Goal: Information Seeking & Learning: Check status

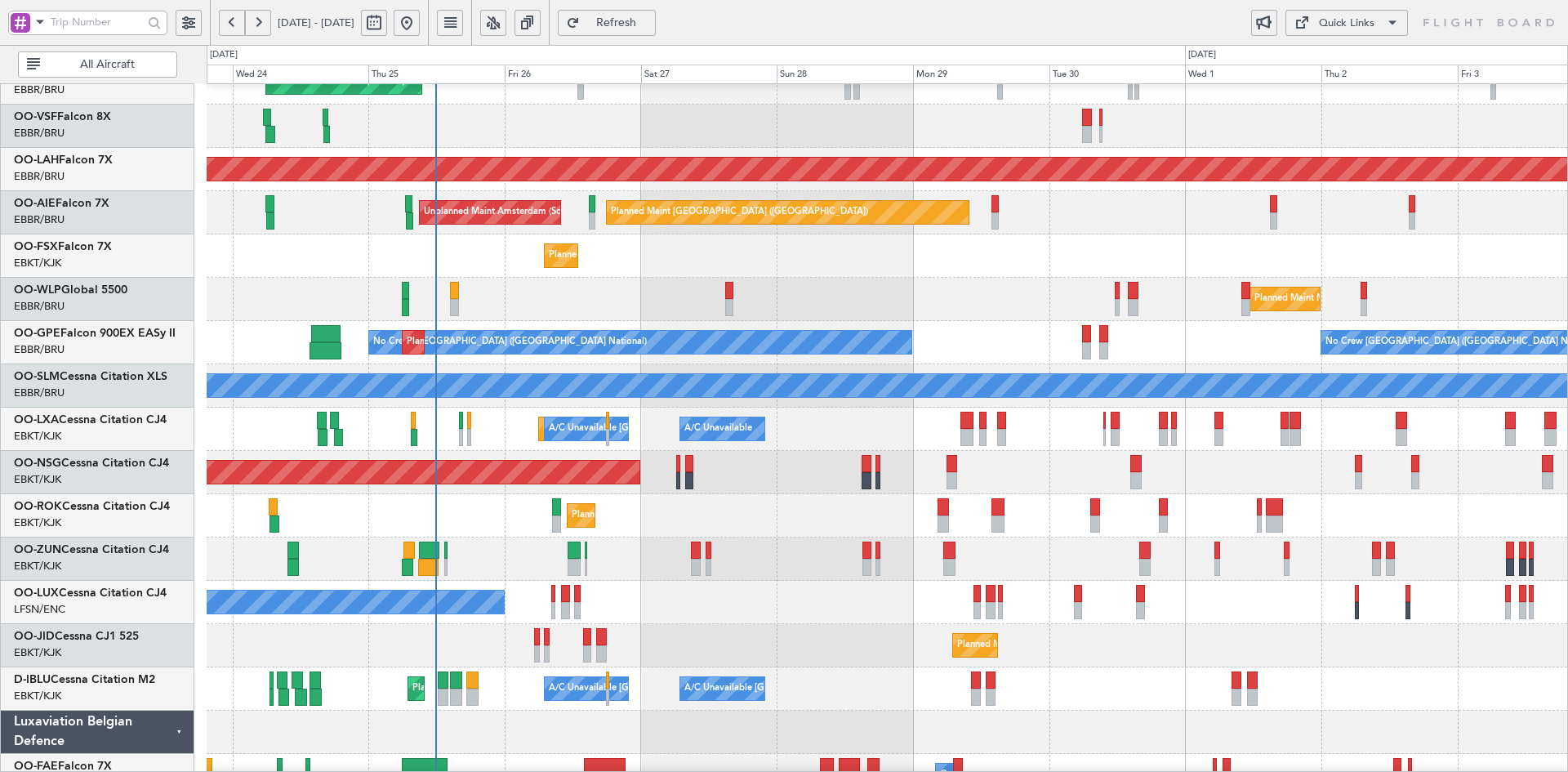
click at [989, 443] on div "Planned Maint Geneva (Cointrin) Planned Maint Alton-st Louis (St Louis Regl) Pl…" at bounding box center [886, 407] width 1361 height 865
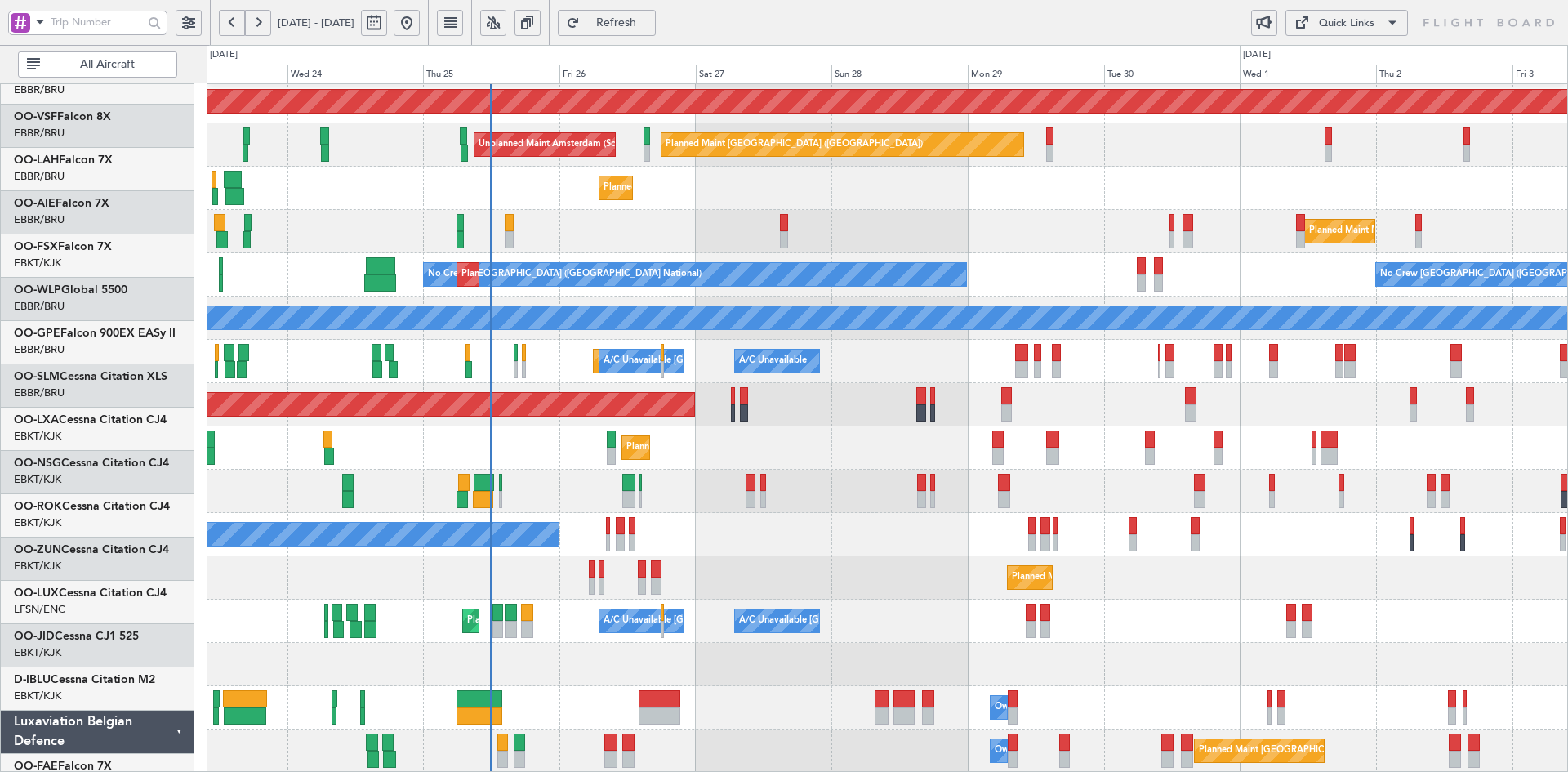
scroll to position [177, 0]
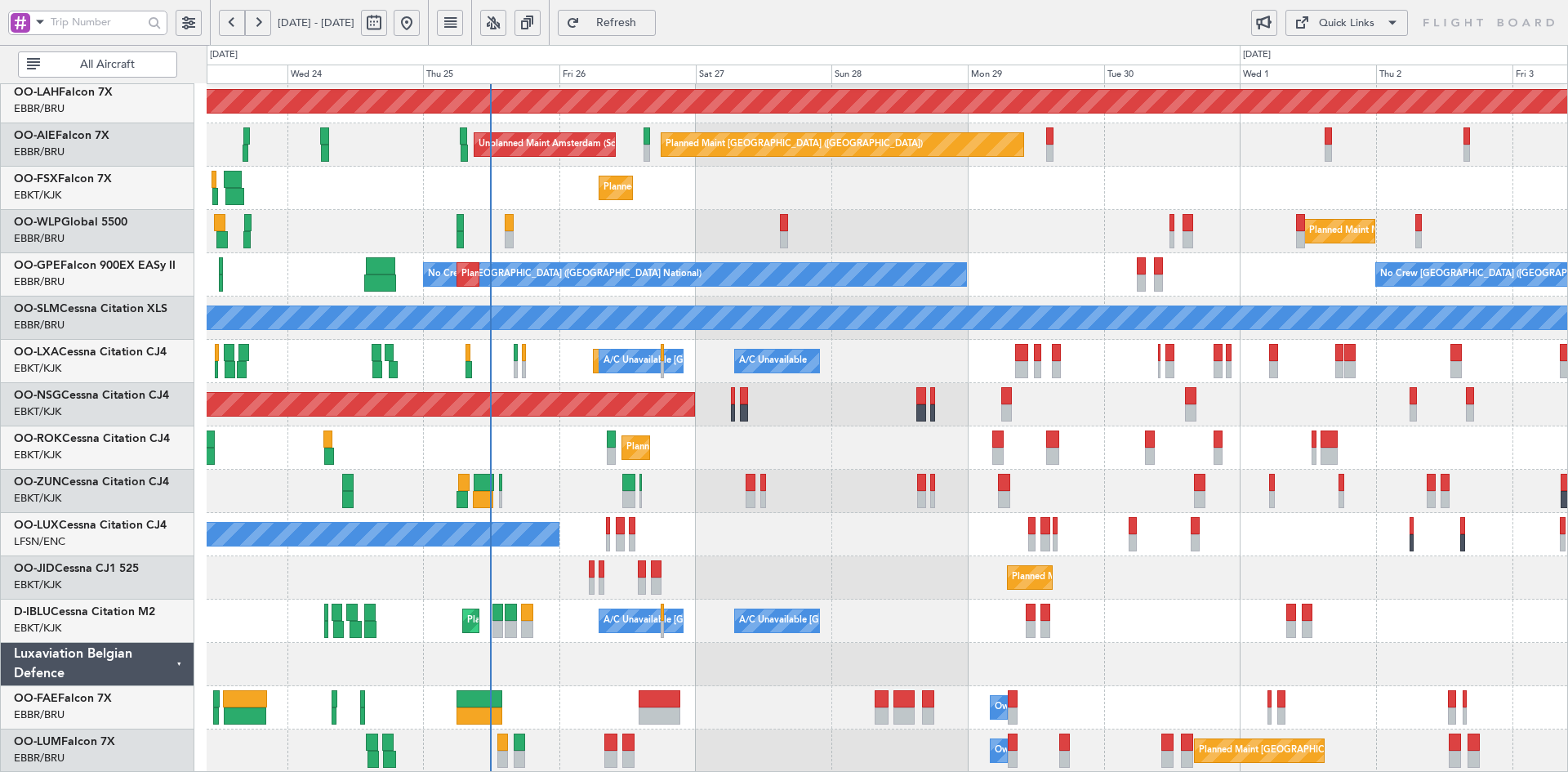
click at [958, 367] on div "Planned Maint Alton-st Louis (St Louis Regl) Planned Maint London (Farnborough)…" at bounding box center [886, 339] width 1361 height 865
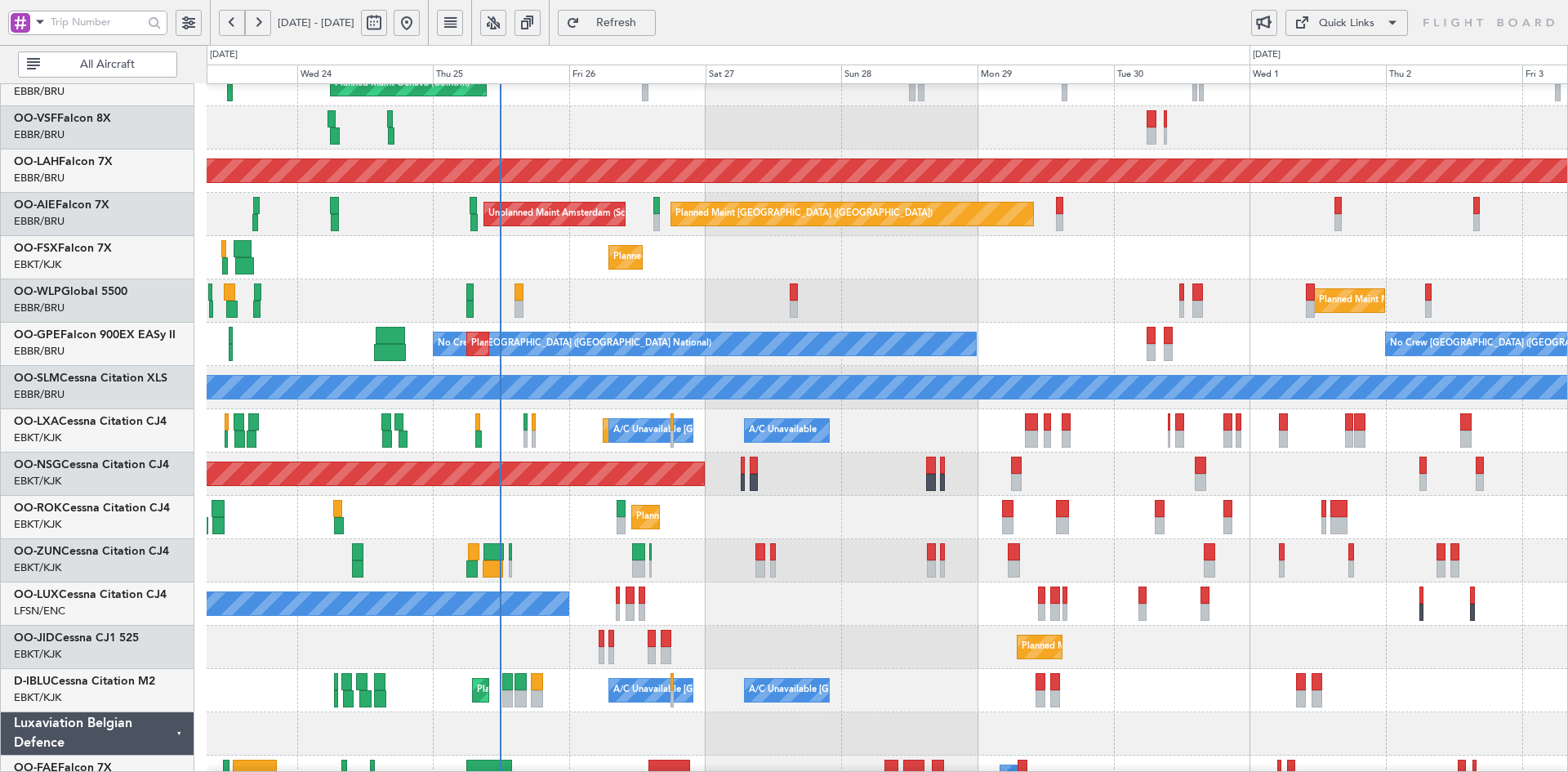
click at [1030, 374] on div "Planned Maint Geneva (Cointrin) Planned Maint Alton-st Louis (St Louis Regl) Pl…" at bounding box center [886, 409] width 1361 height 865
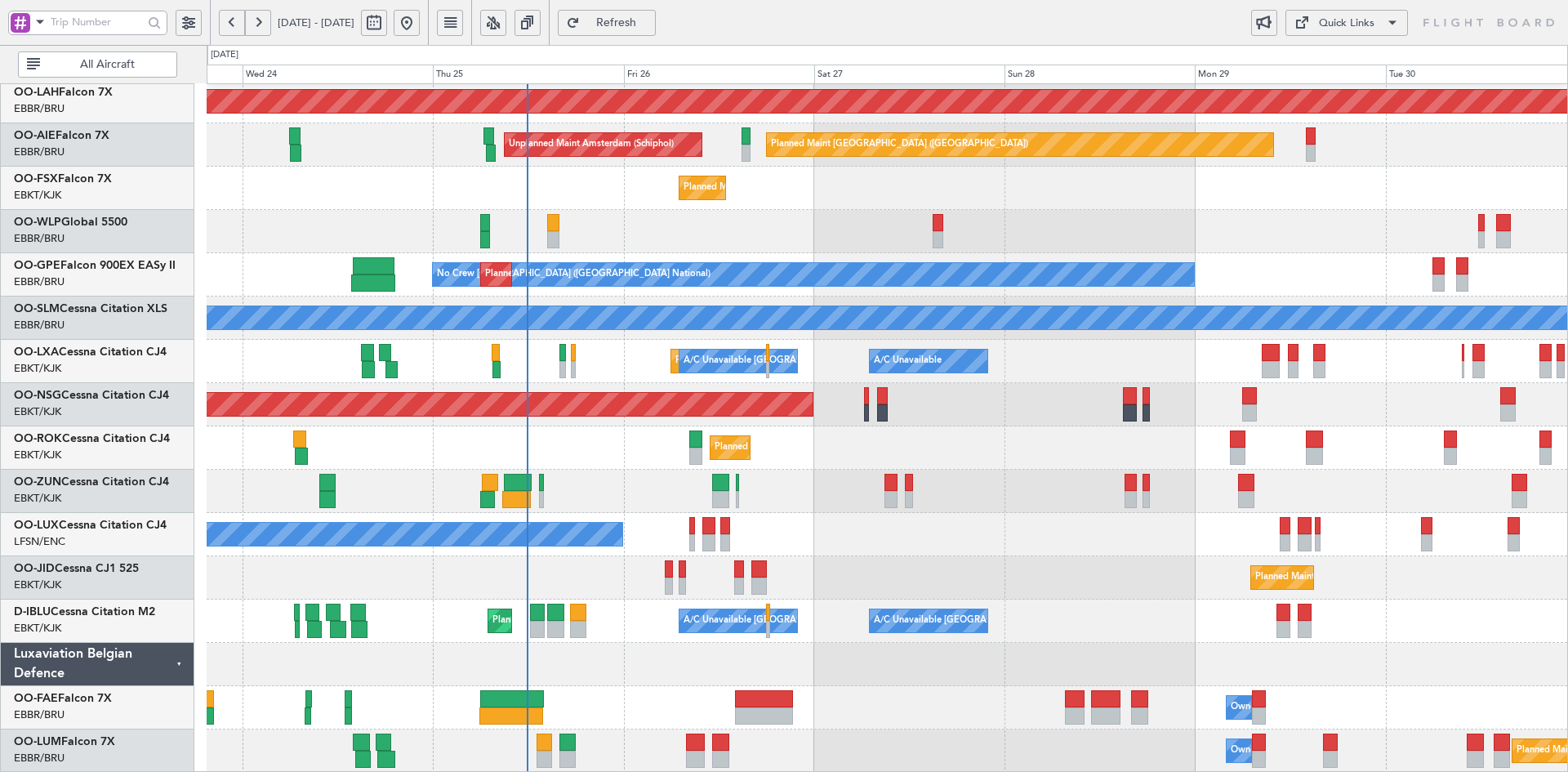
click at [812, 556] on div "No Crew Nancy (Essey)" at bounding box center [886, 534] width 1361 height 43
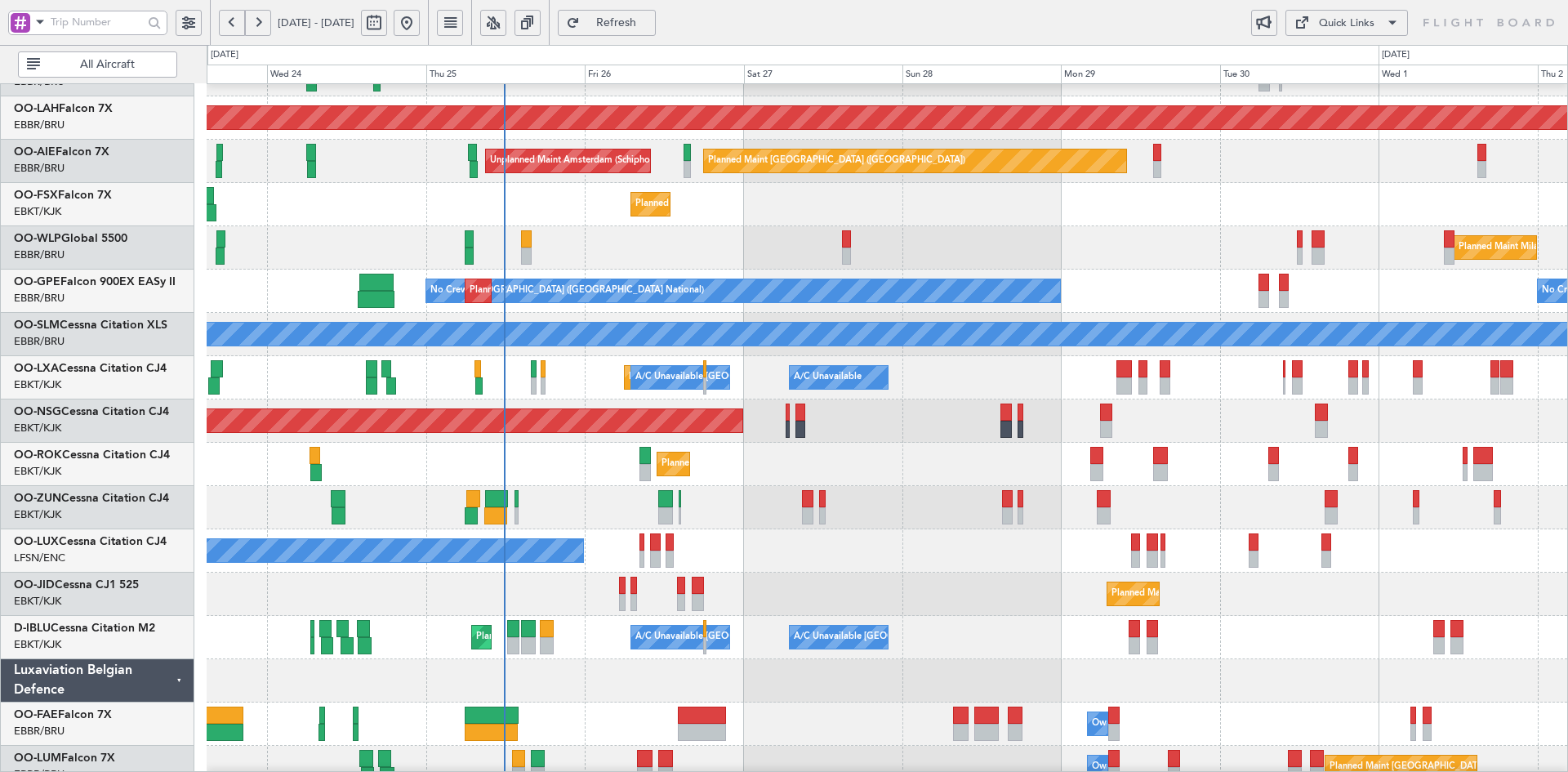
click at [902, 529] on div "Planned Maint Alton-st Louis (St Louis Regl) Planned Maint London (Farnborough)…" at bounding box center [886, 355] width 1361 height 865
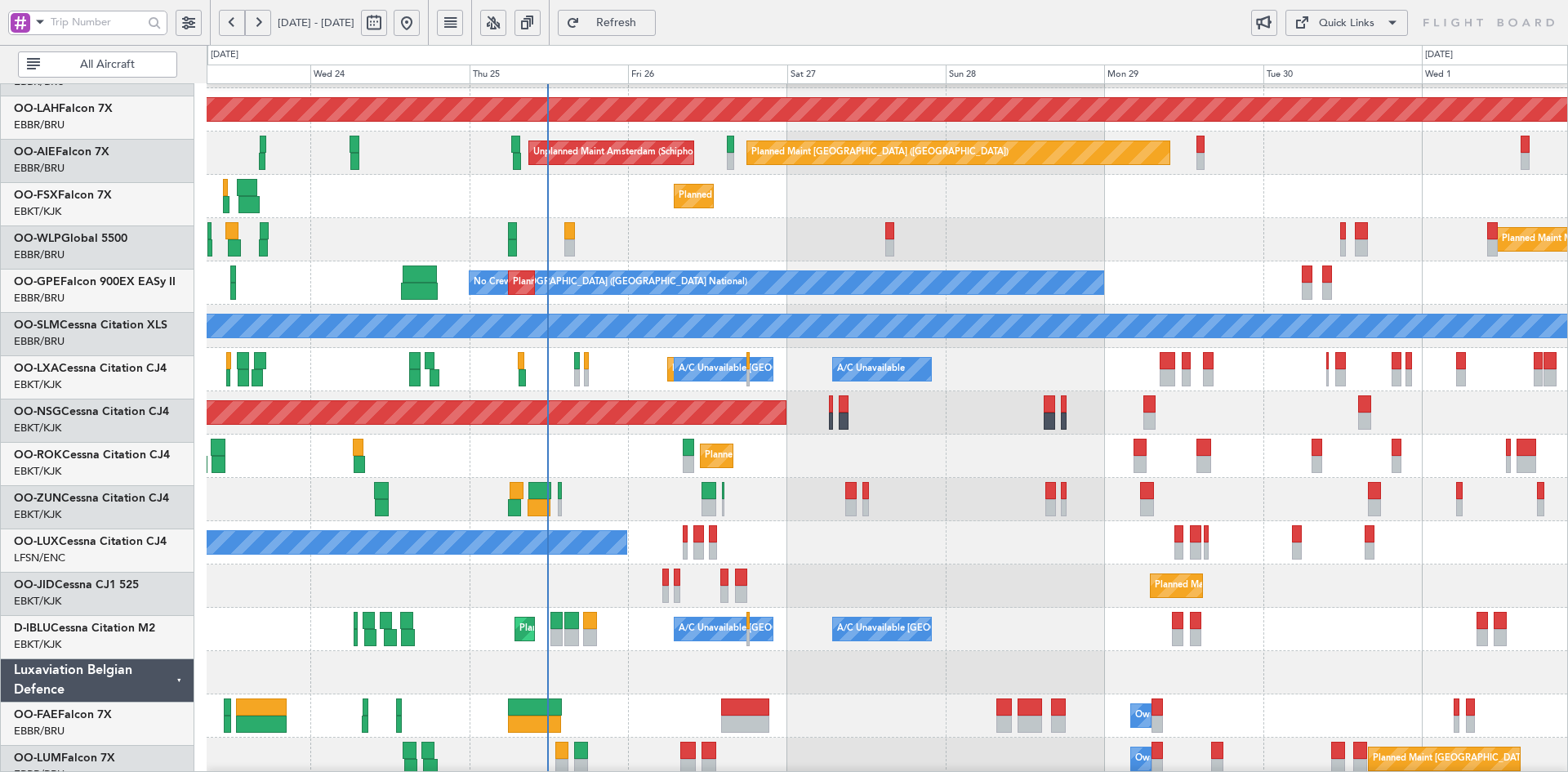
scroll to position [169, 0]
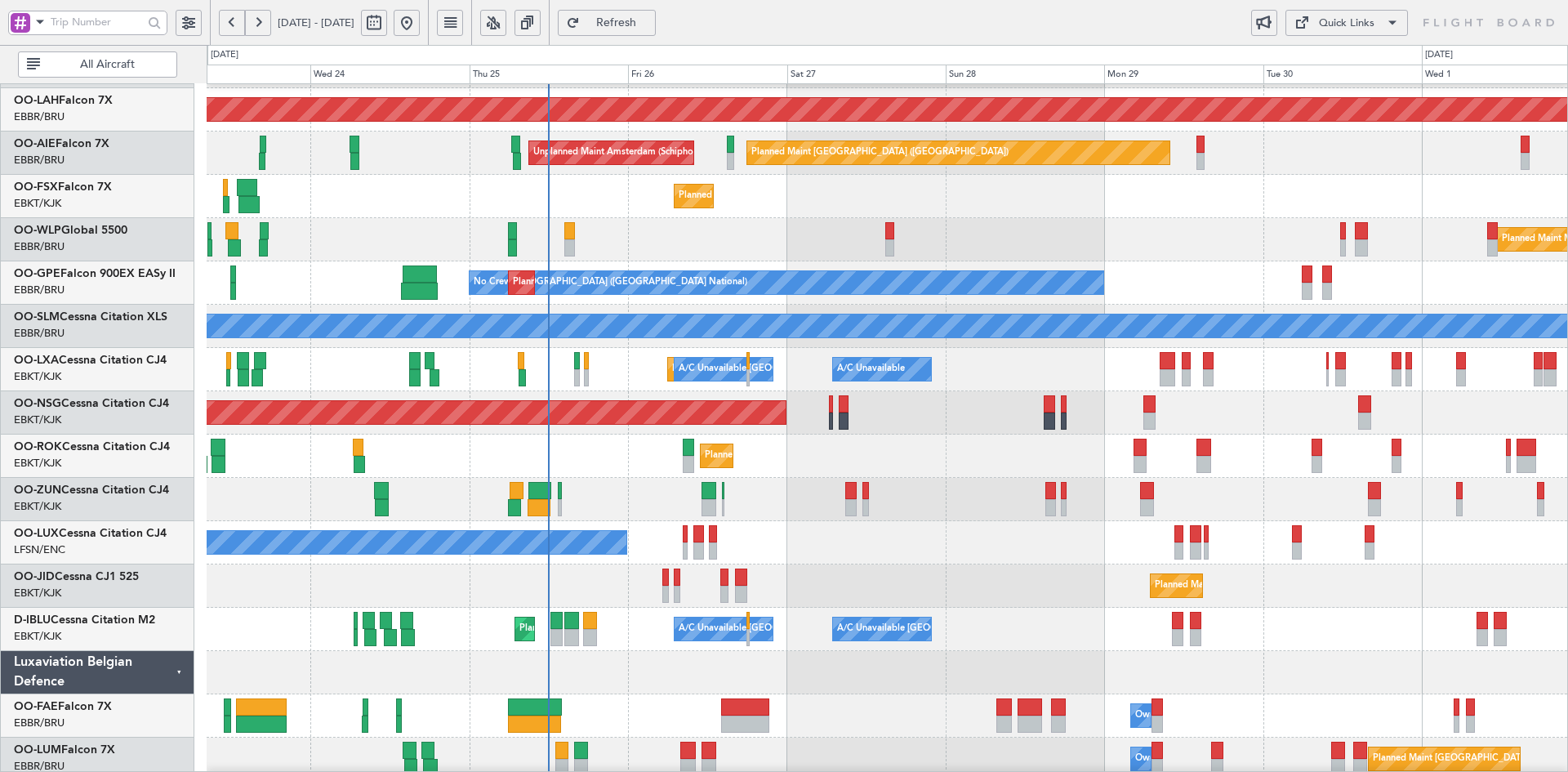
click at [994, 261] on div "Planned Maint Milan (Linate)" at bounding box center [886, 239] width 1361 height 43
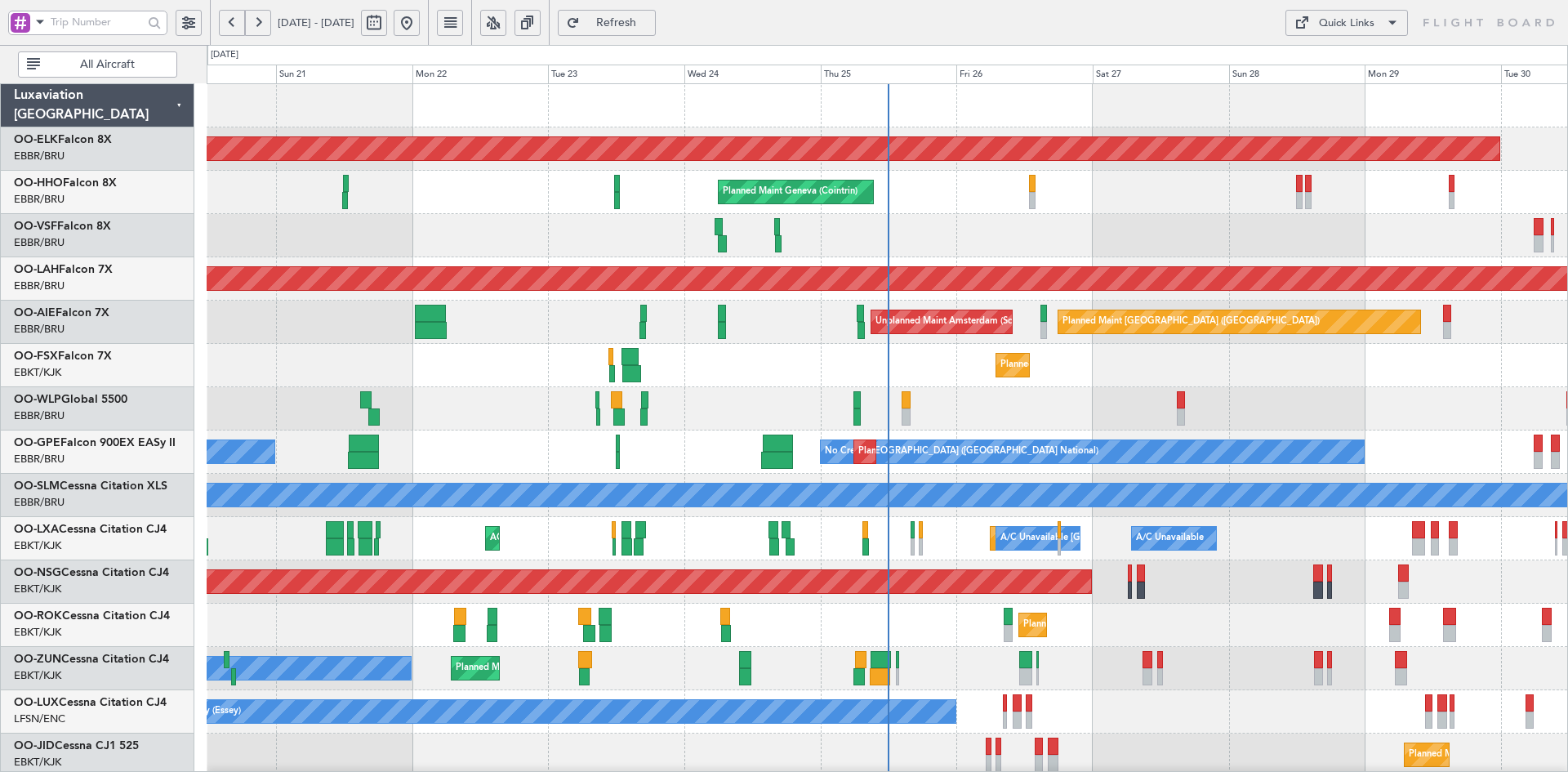
click at [1002, 418] on div "Planned Maint Liege Planned Maint Milan ([GEOGRAPHIC_DATA])" at bounding box center [886, 409] width 1361 height 43
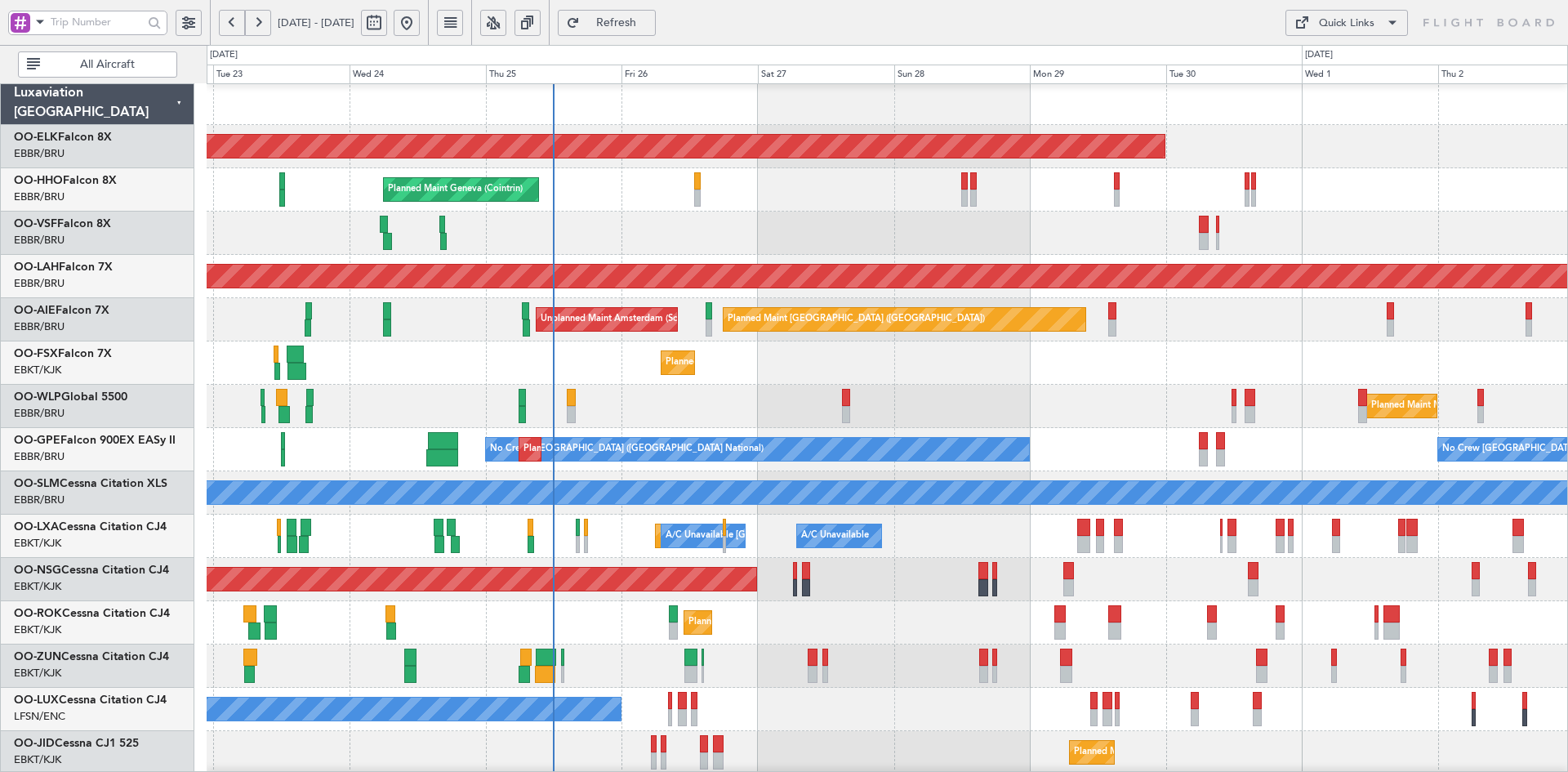
click at [1030, 377] on div "Planned Maint Kortrijk-[GEOGRAPHIC_DATA]" at bounding box center [886, 363] width 1361 height 43
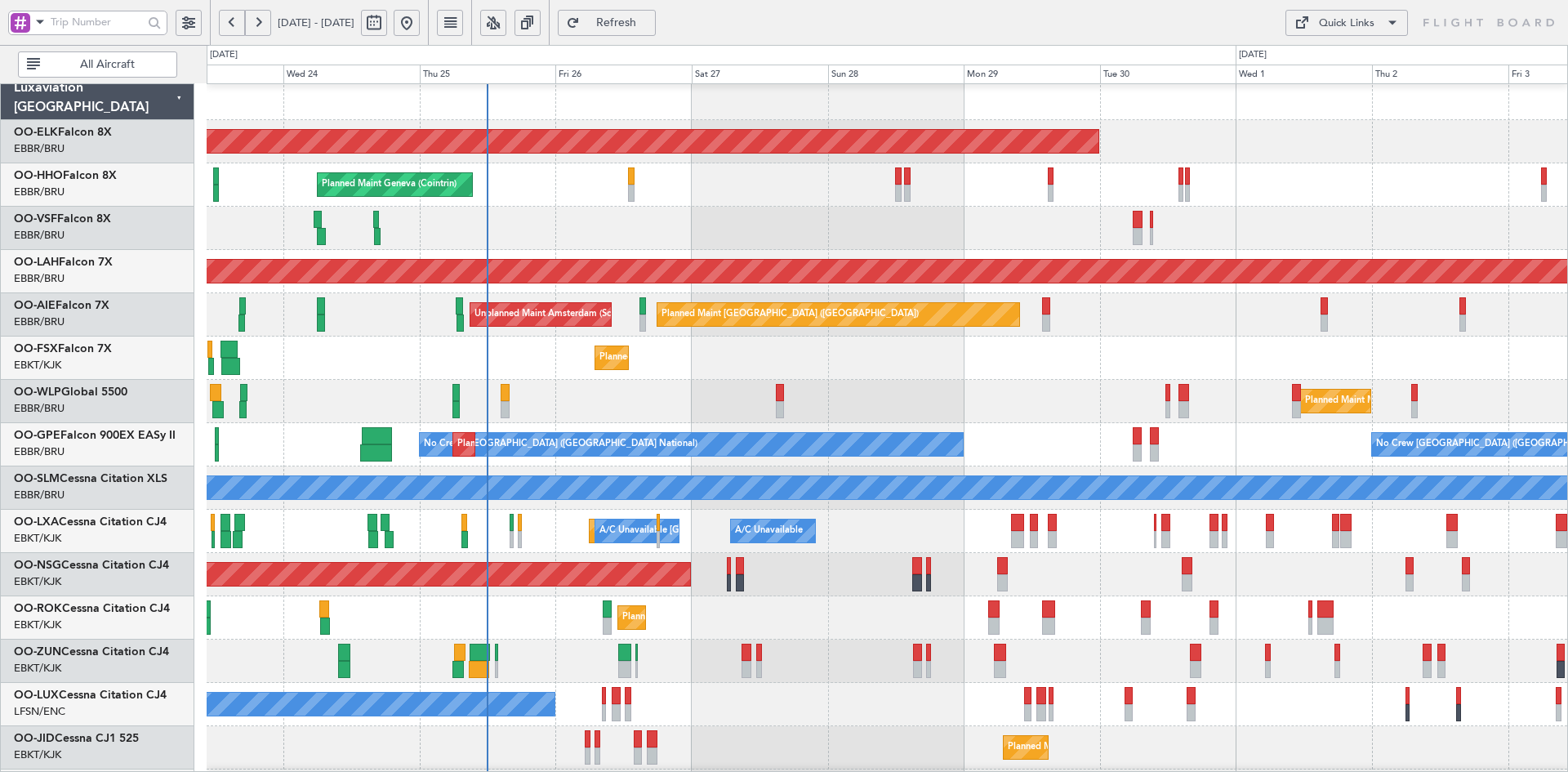
click at [1317, 349] on div "Planned Maint Kortrijk-[GEOGRAPHIC_DATA]" at bounding box center [886, 358] width 1361 height 43
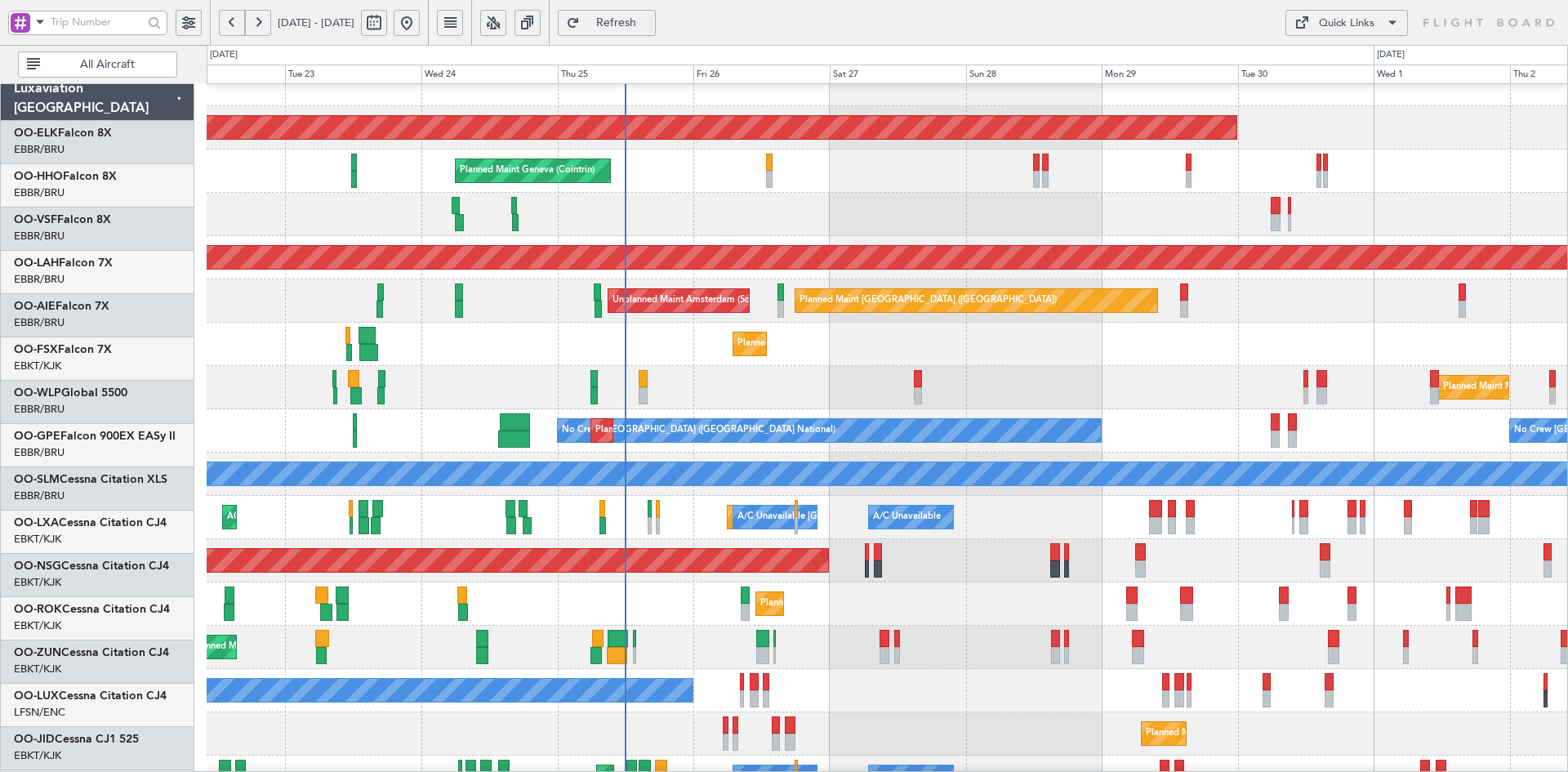
click at [1116, 382] on div "Planned Maint Milan (Linate)" at bounding box center [886, 387] width 1361 height 43
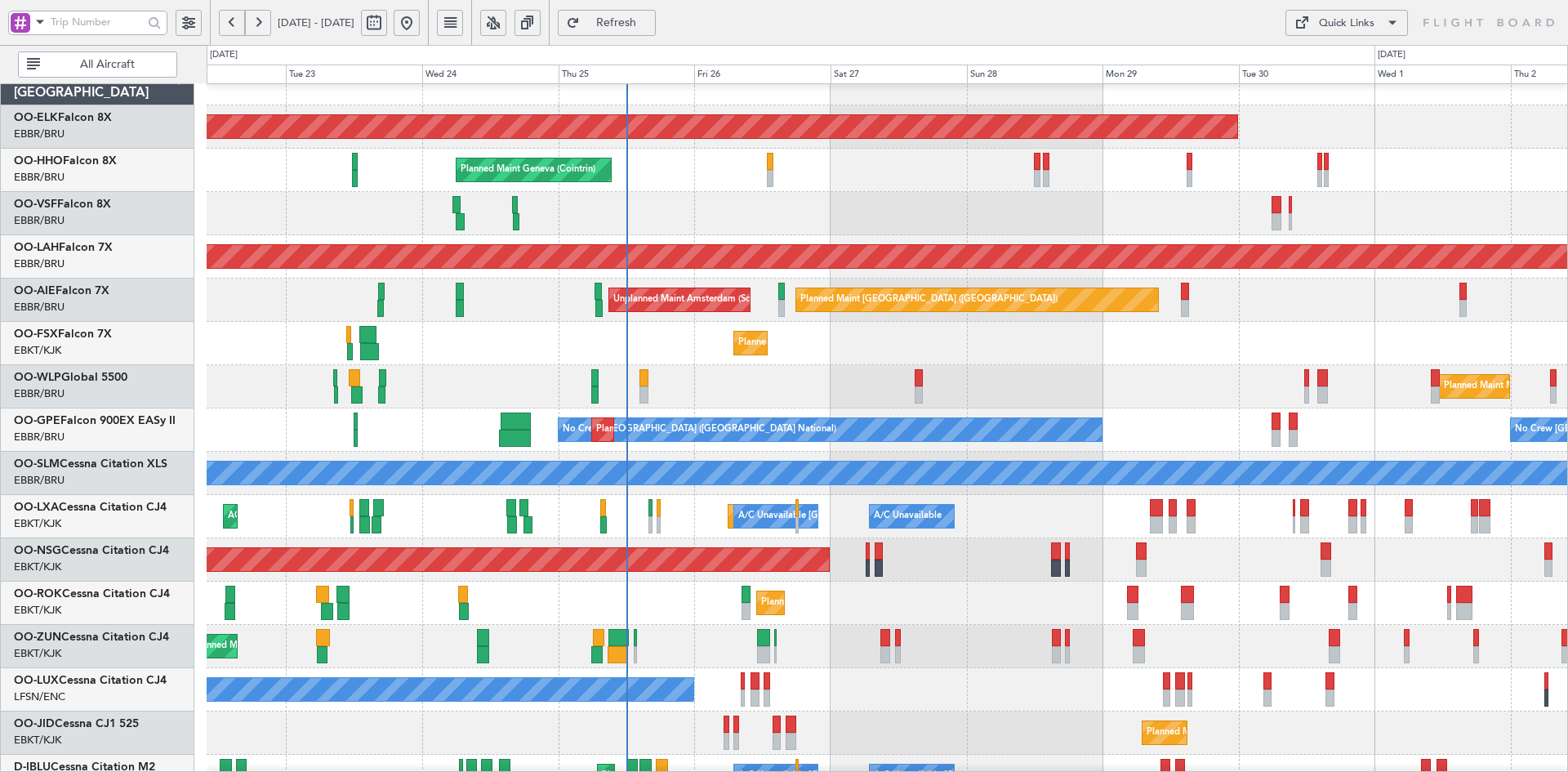
click at [969, 530] on div "Planned Maint Kortrijk-Wevelgem Planned Maint Geneva (Cointrin) Planned Maint A…" at bounding box center [886, 495] width 1361 height 865
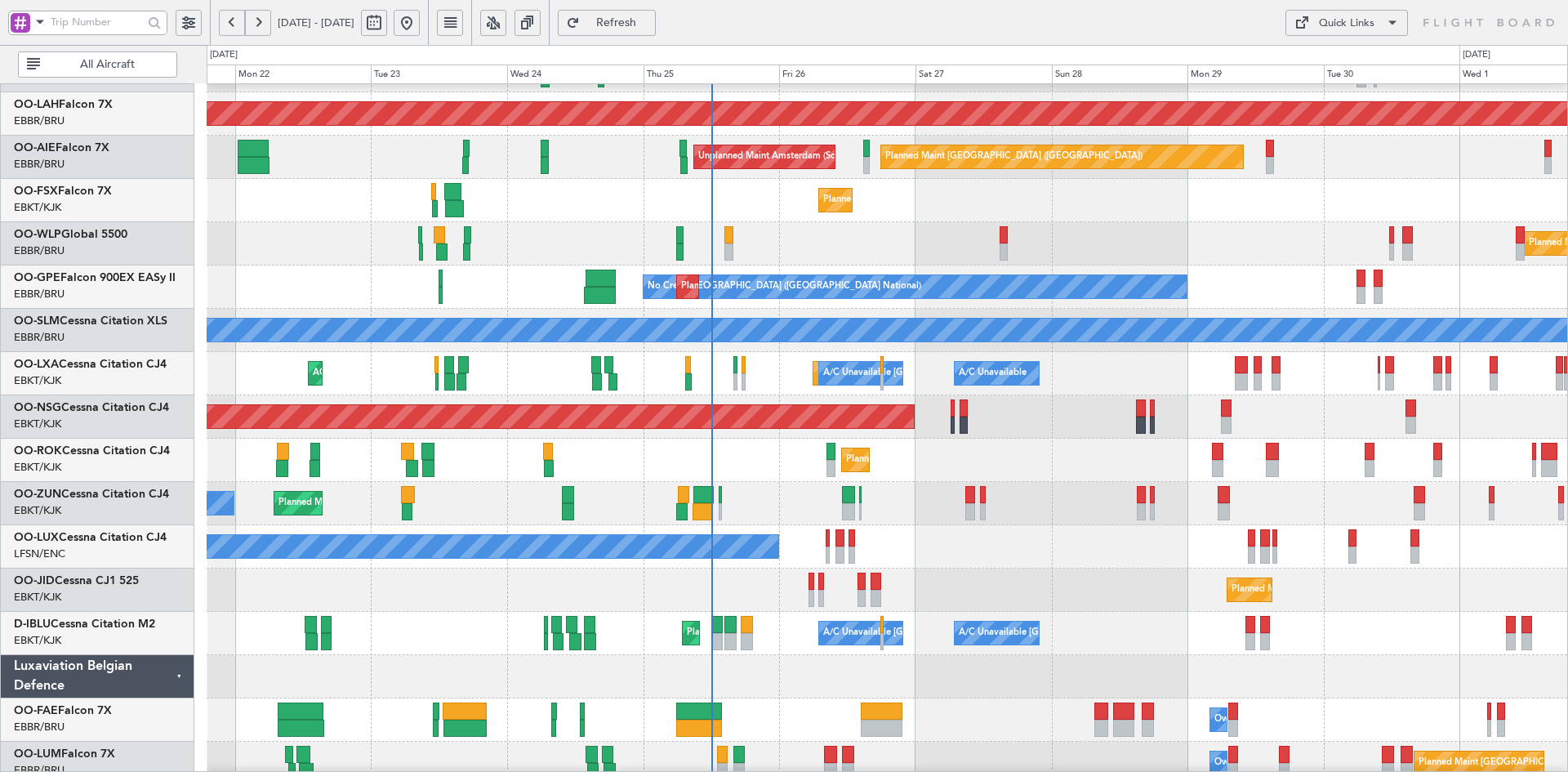
click at [1097, 263] on div "Planned Maint Milan (Linate)" at bounding box center [886, 243] width 1361 height 43
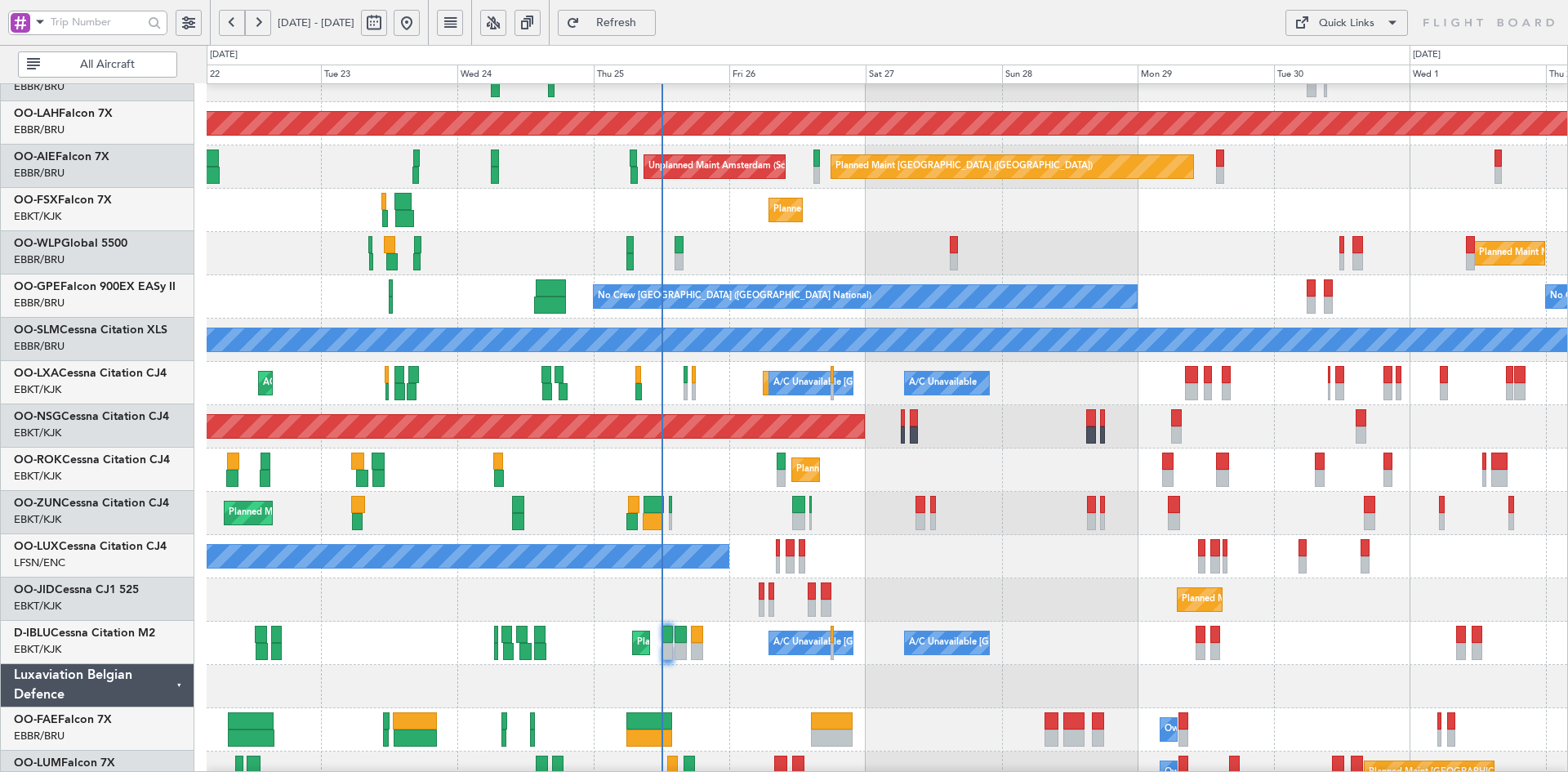
click at [927, 560] on div "No Crew Nancy (Essey)" at bounding box center [886, 556] width 1361 height 43
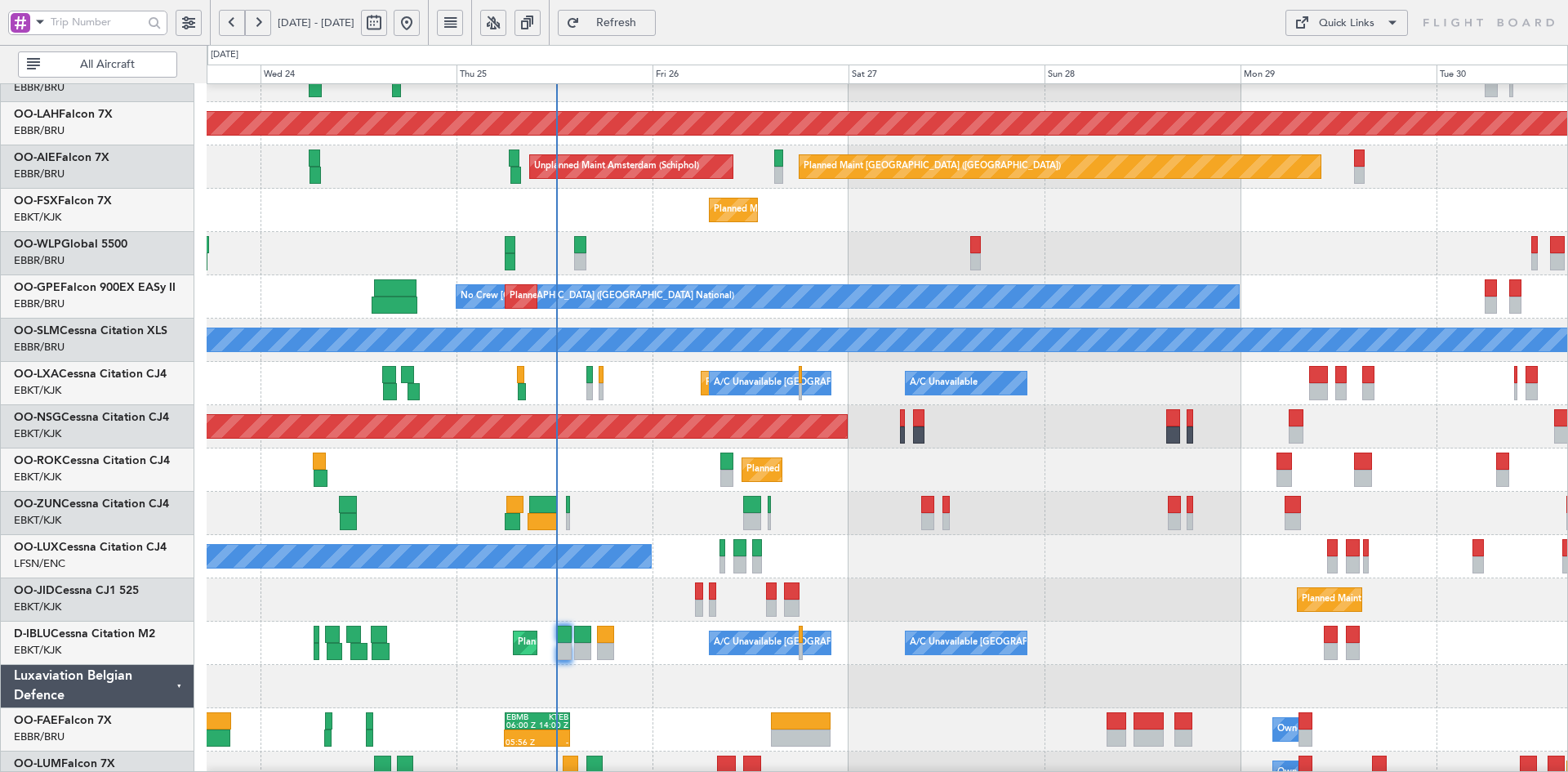
click at [1025, 266] on div "Planned Maint Milan (Linate)" at bounding box center [886, 253] width 1361 height 43
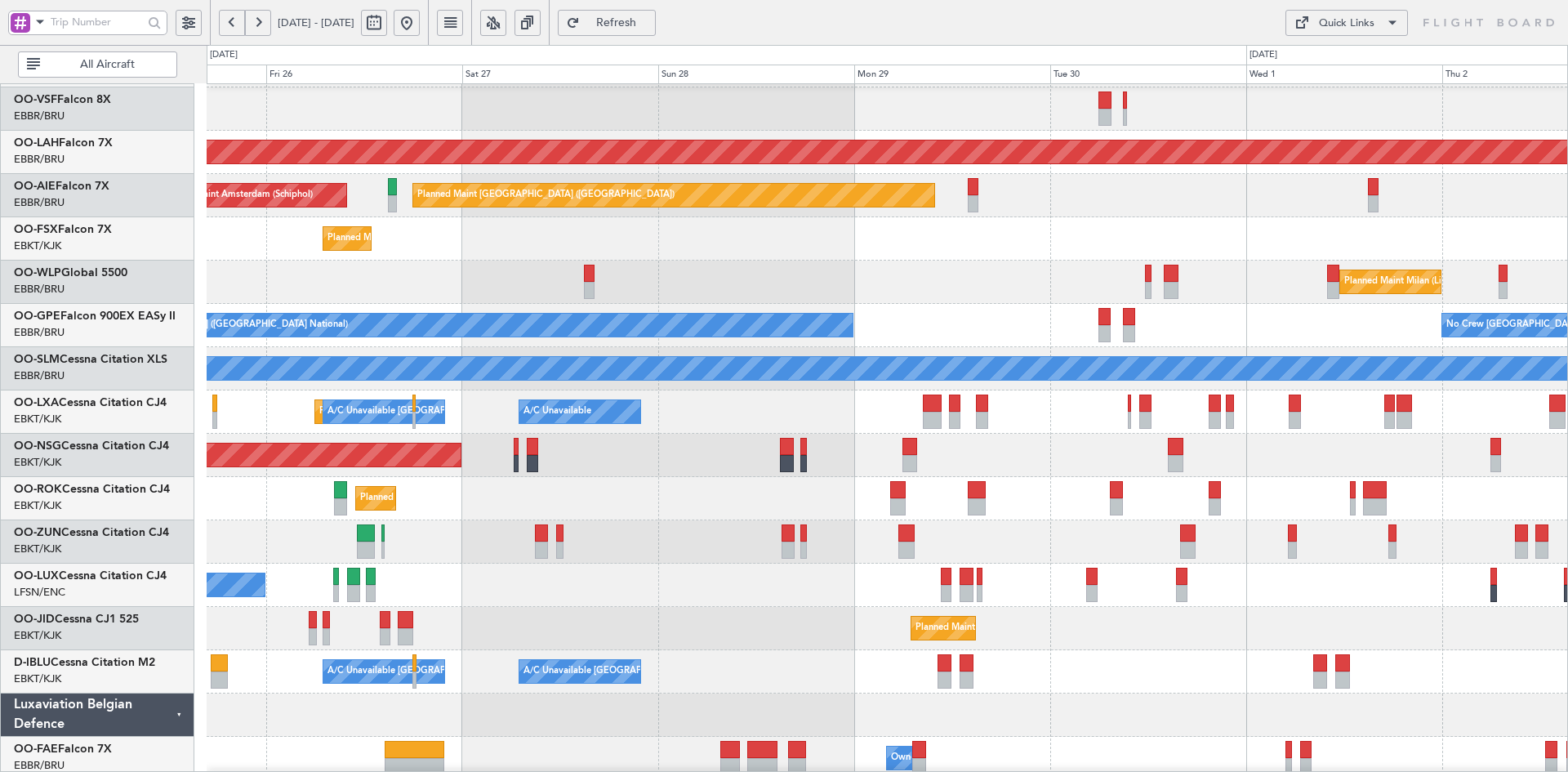
click at [605, 533] on div at bounding box center [886, 541] width 1361 height 43
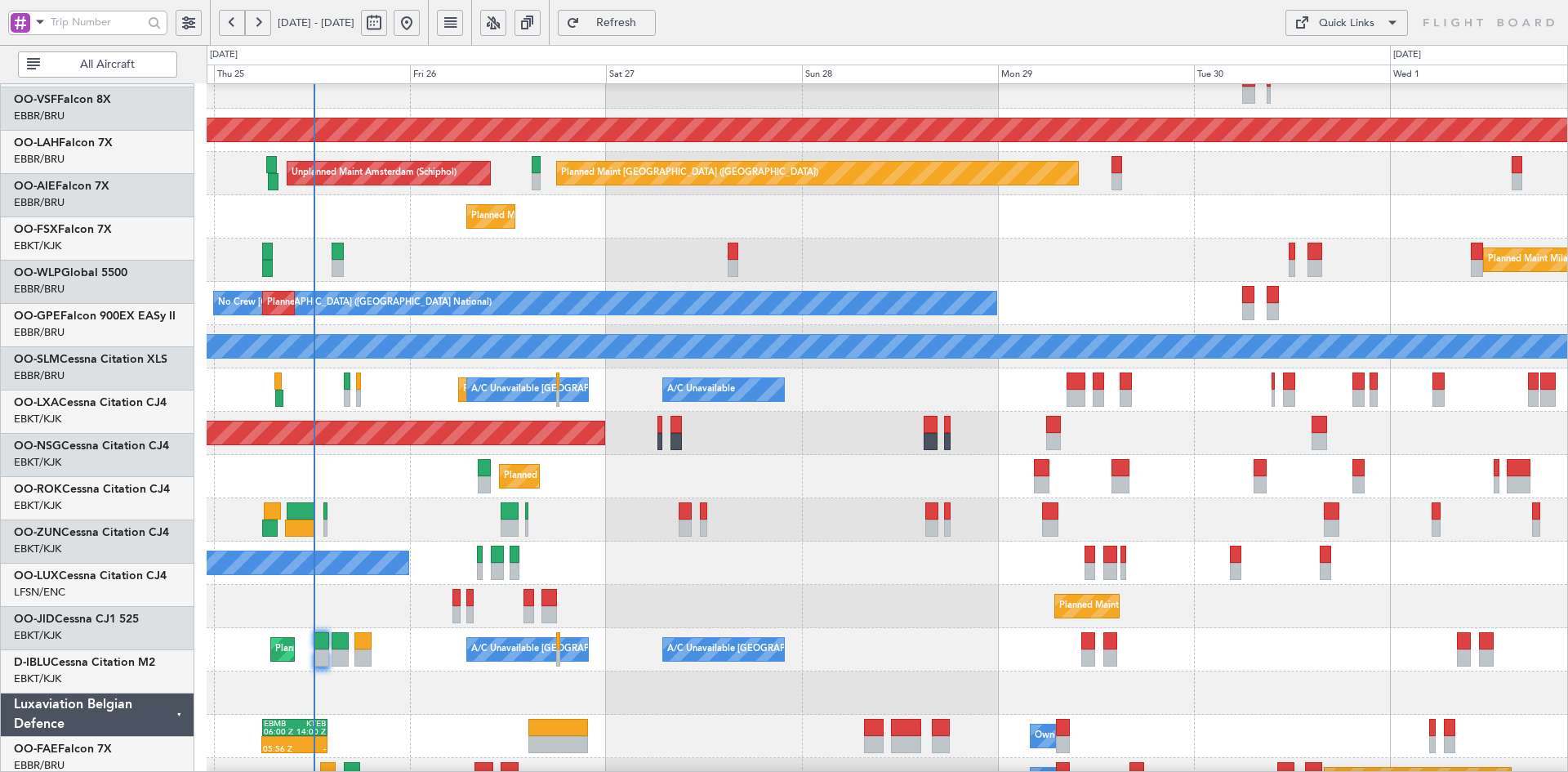
scroll to position [149, 0]
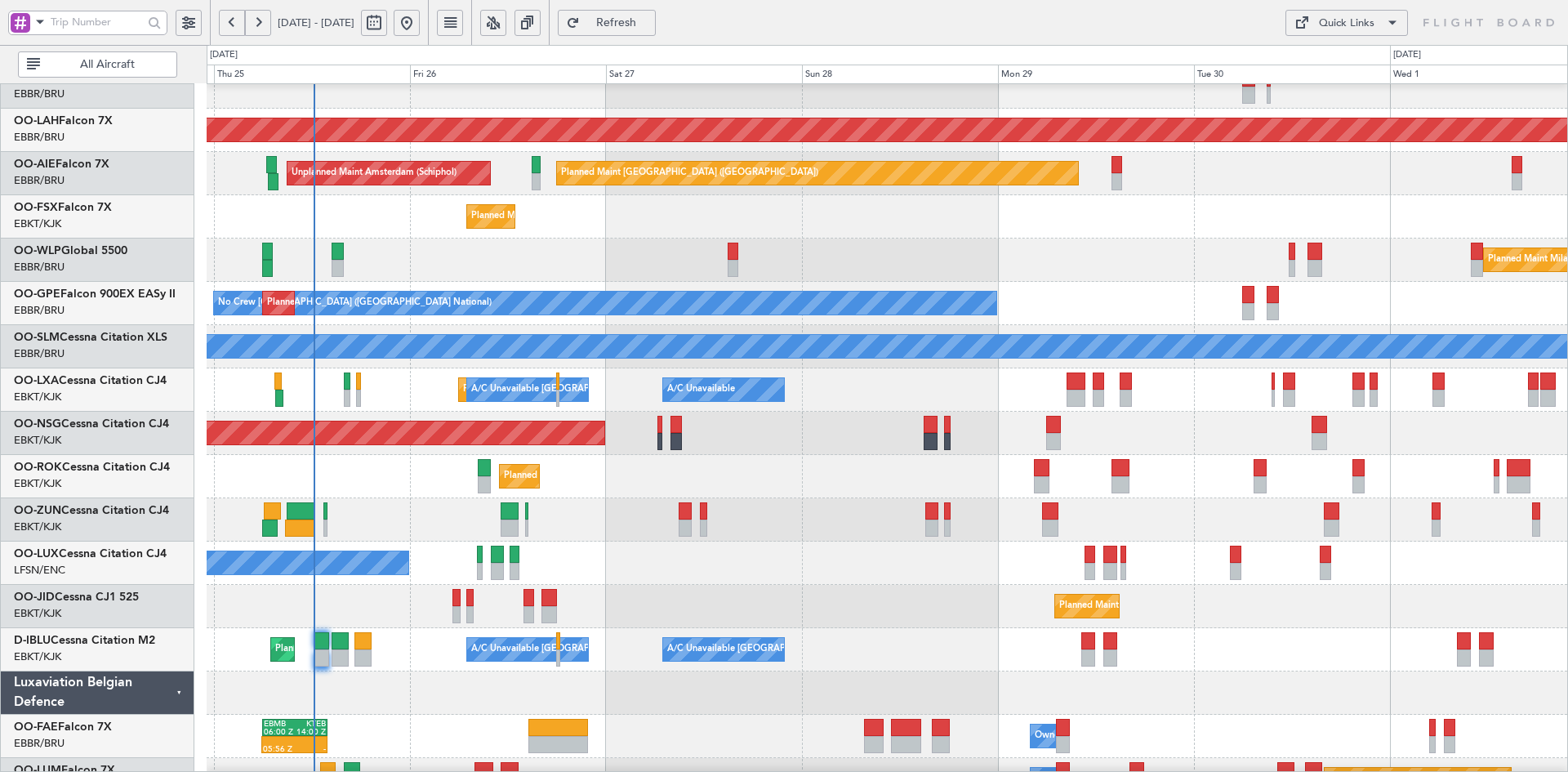
click at [899, 571] on div "No Crew Nancy (Essey)" at bounding box center [886, 563] width 1361 height 43
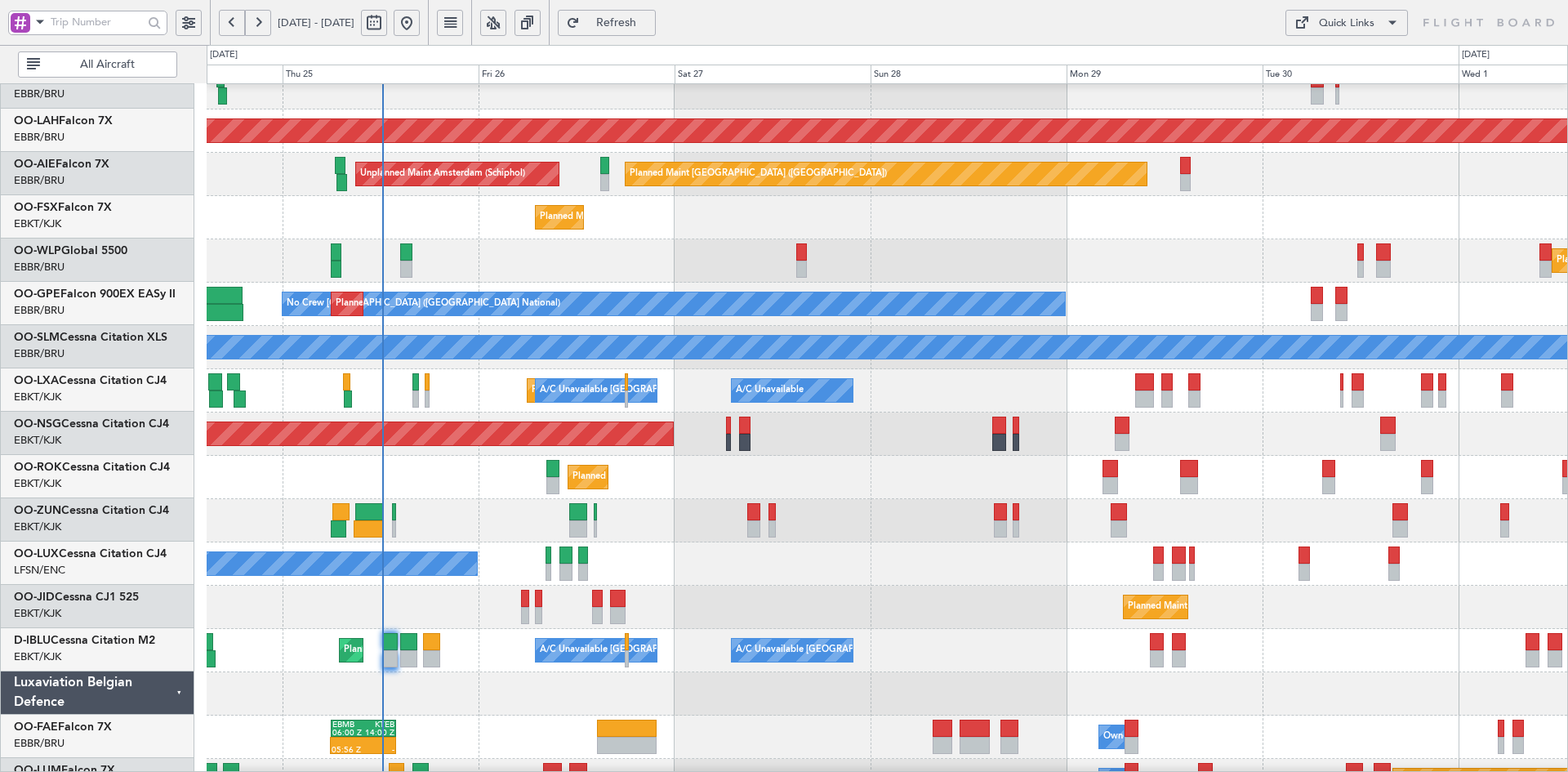
scroll to position [148, 0]
click at [1290, 553] on div "No Crew Nancy (Essey)" at bounding box center [886, 564] width 1361 height 43
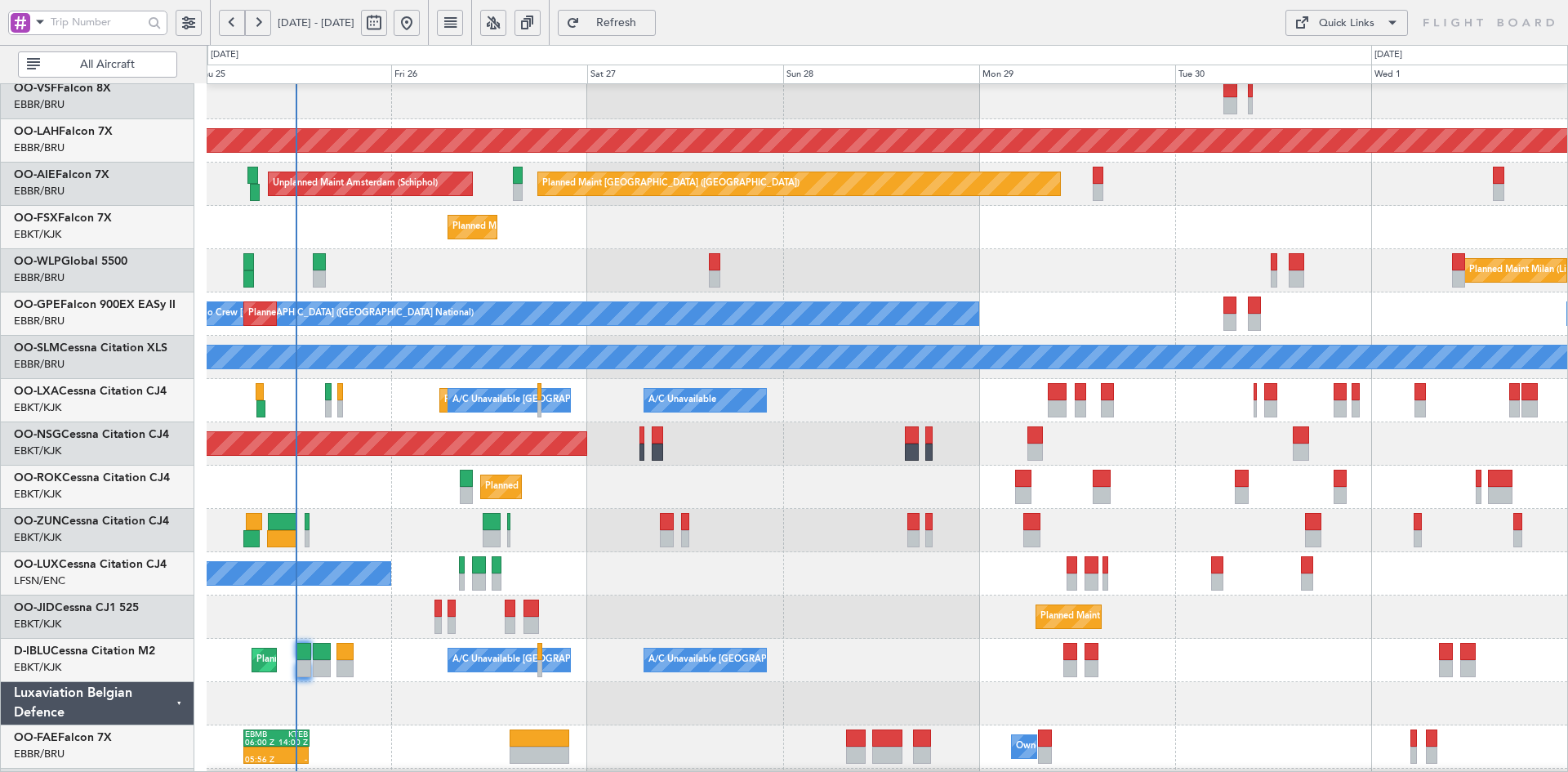
click at [964, 285] on div "Planned Maint Milan (Linate)" at bounding box center [886, 271] width 1361 height 43
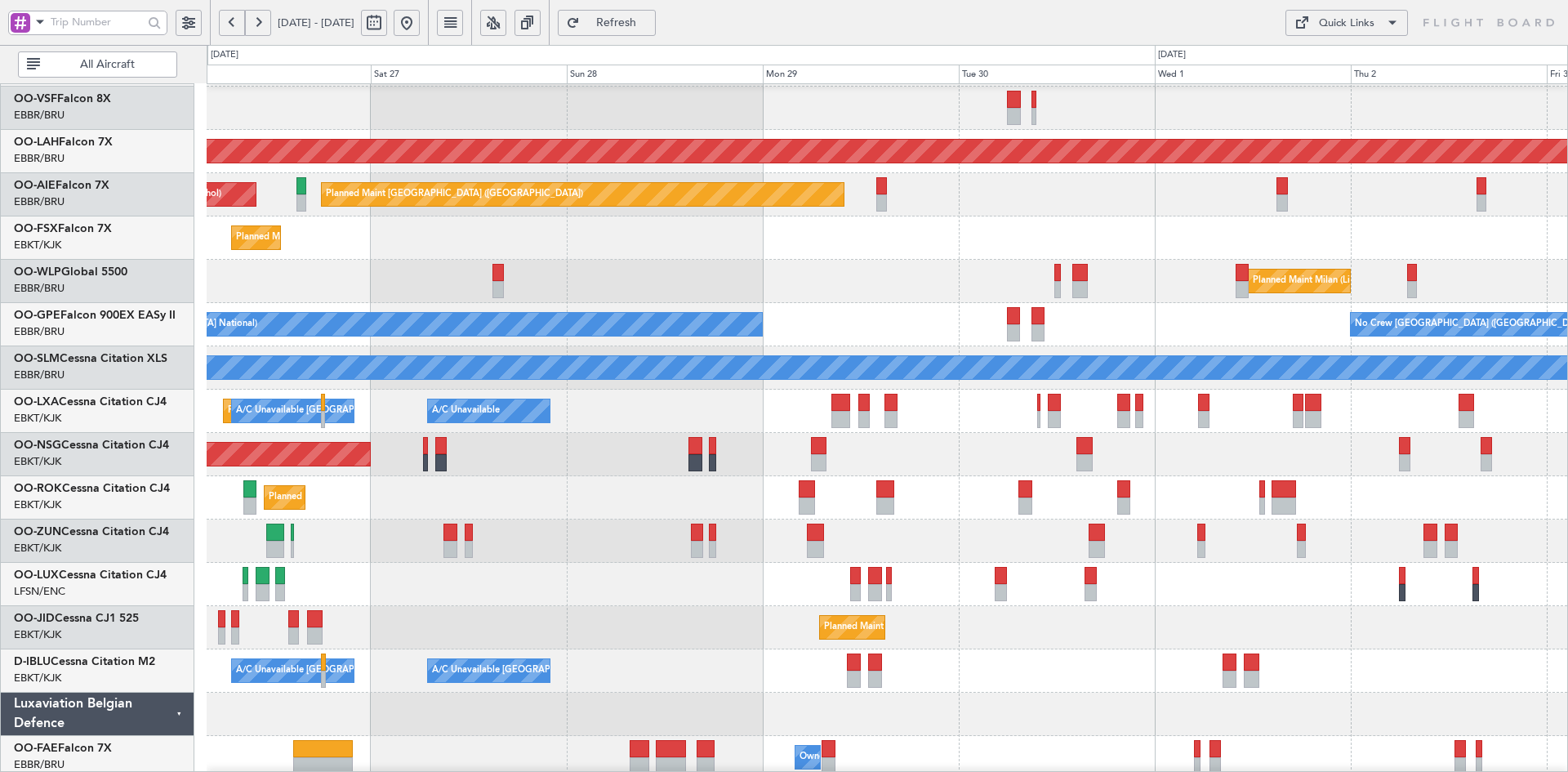
scroll to position [118, 0]
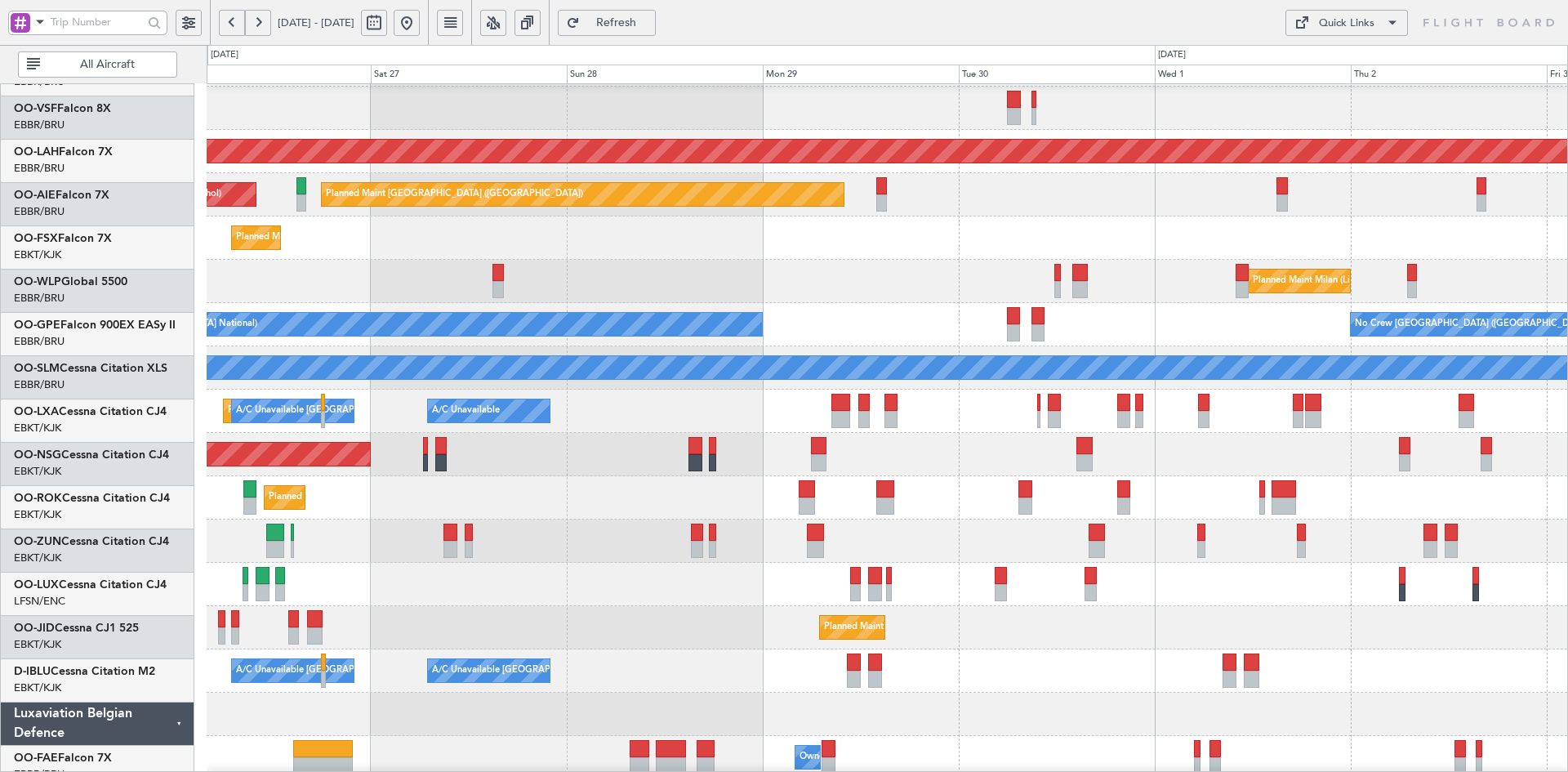
click at [1172, 260] on div "Planned Maint Kortrijk-[GEOGRAPHIC_DATA]" at bounding box center [886, 238] width 1361 height 43
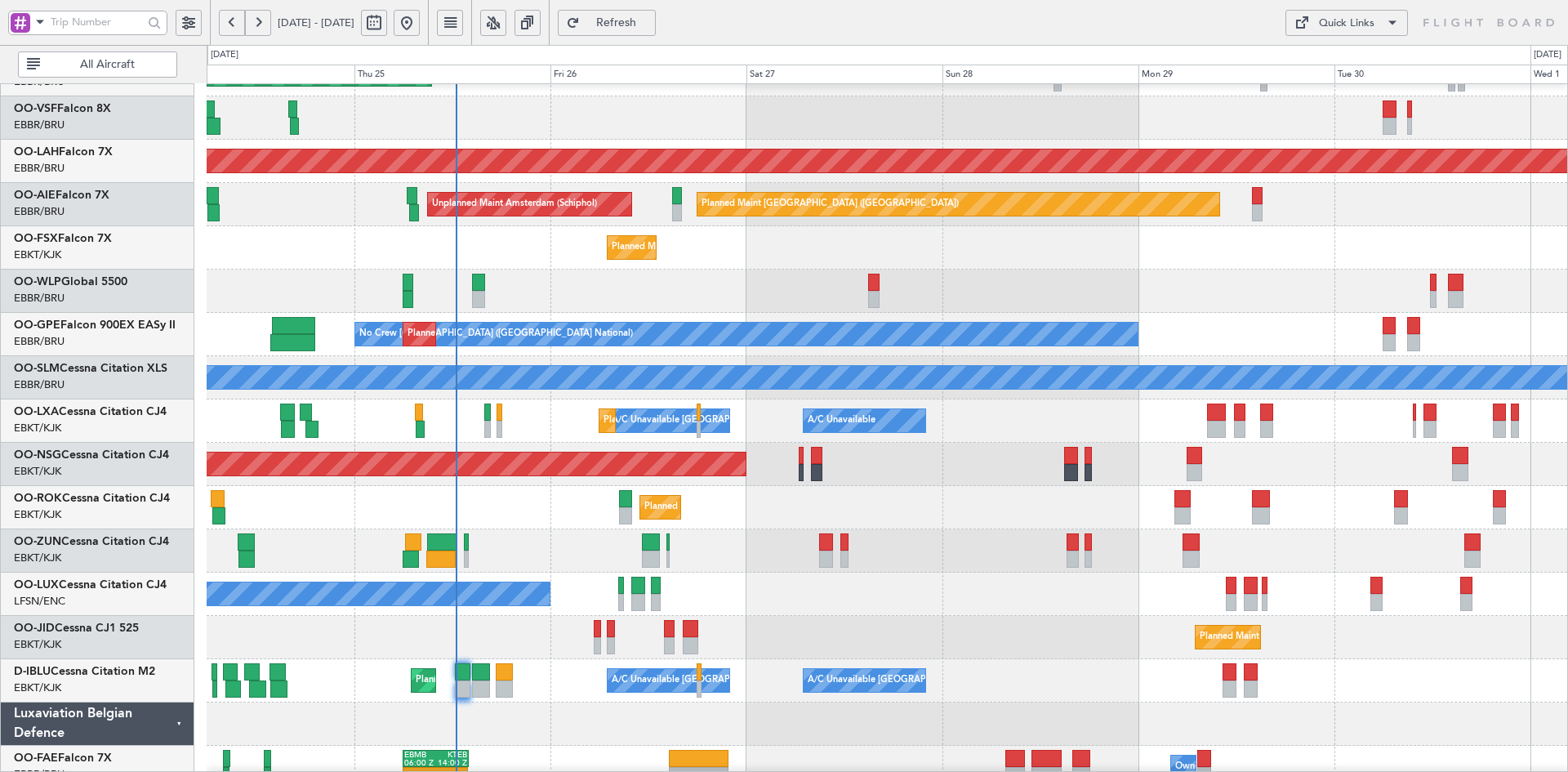
click at [1106, 630] on div "Planned Maint Kortrijk-[GEOGRAPHIC_DATA]" at bounding box center [886, 637] width 1361 height 43
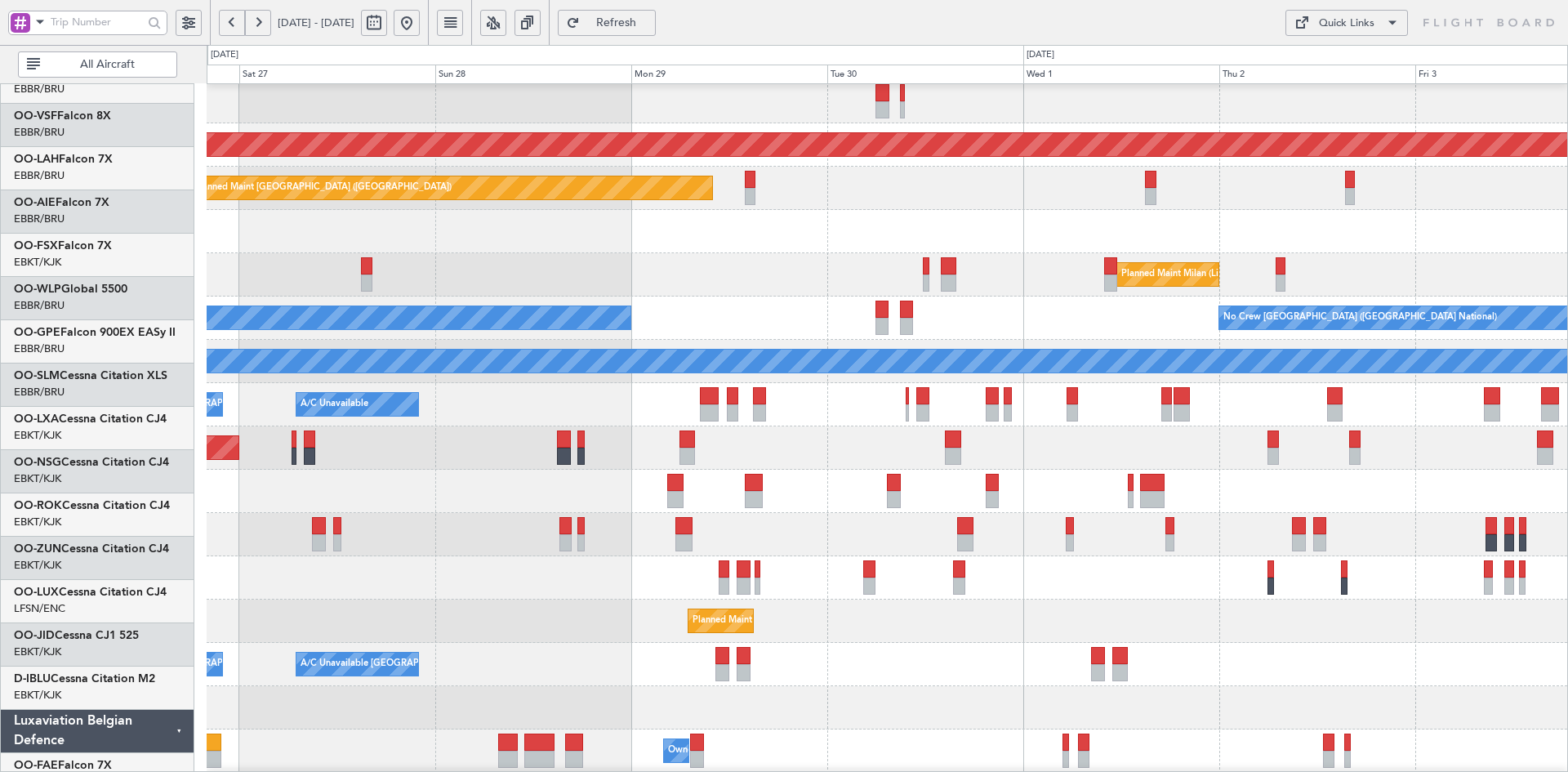
scroll to position [134, 0]
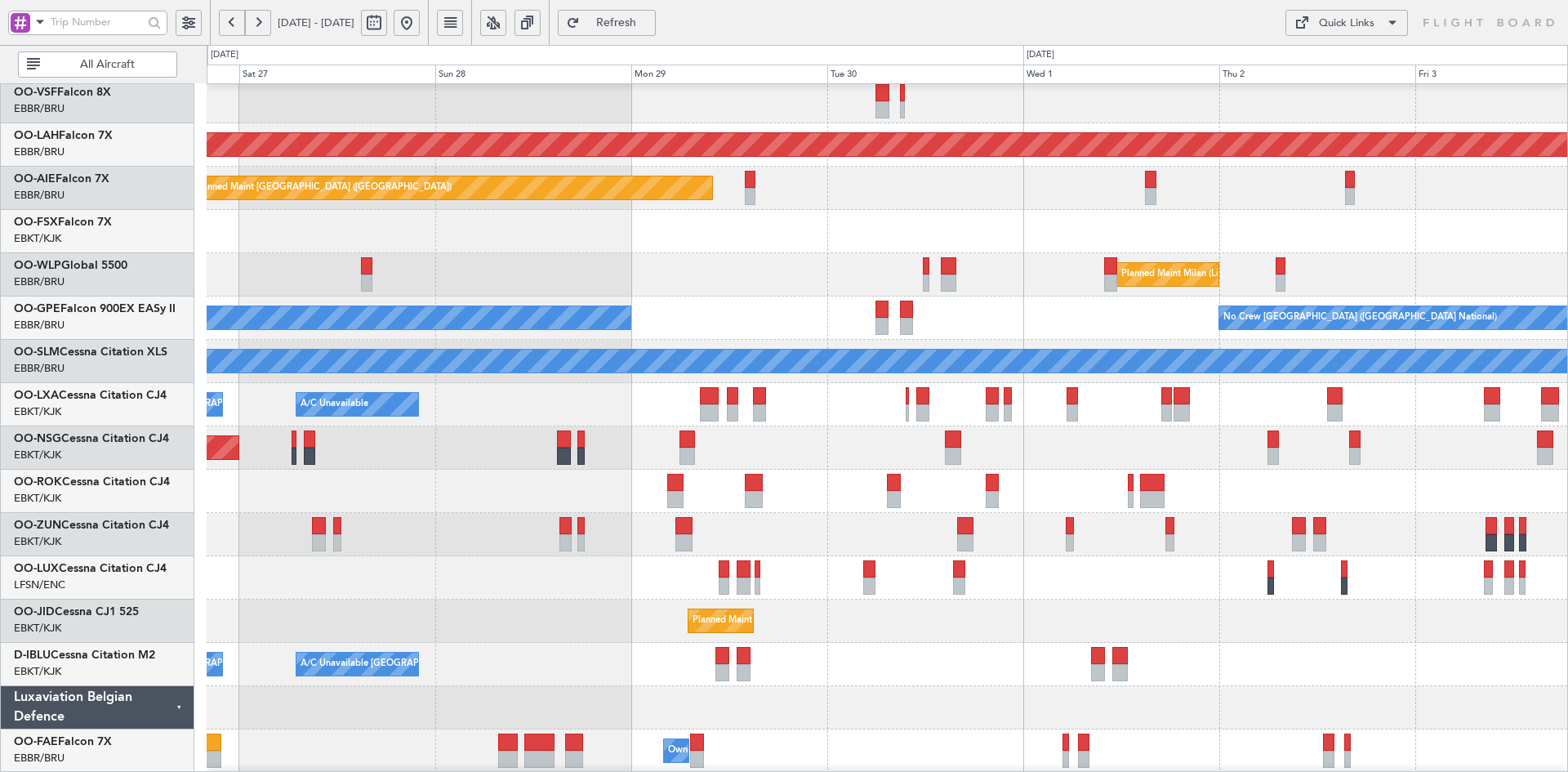
click at [680, 245] on div "Planned Maint Kortrijk-Wevelgem - - LHBP 10:00 Z KPVD 19:10 Z" at bounding box center [886, 232] width 1361 height 43
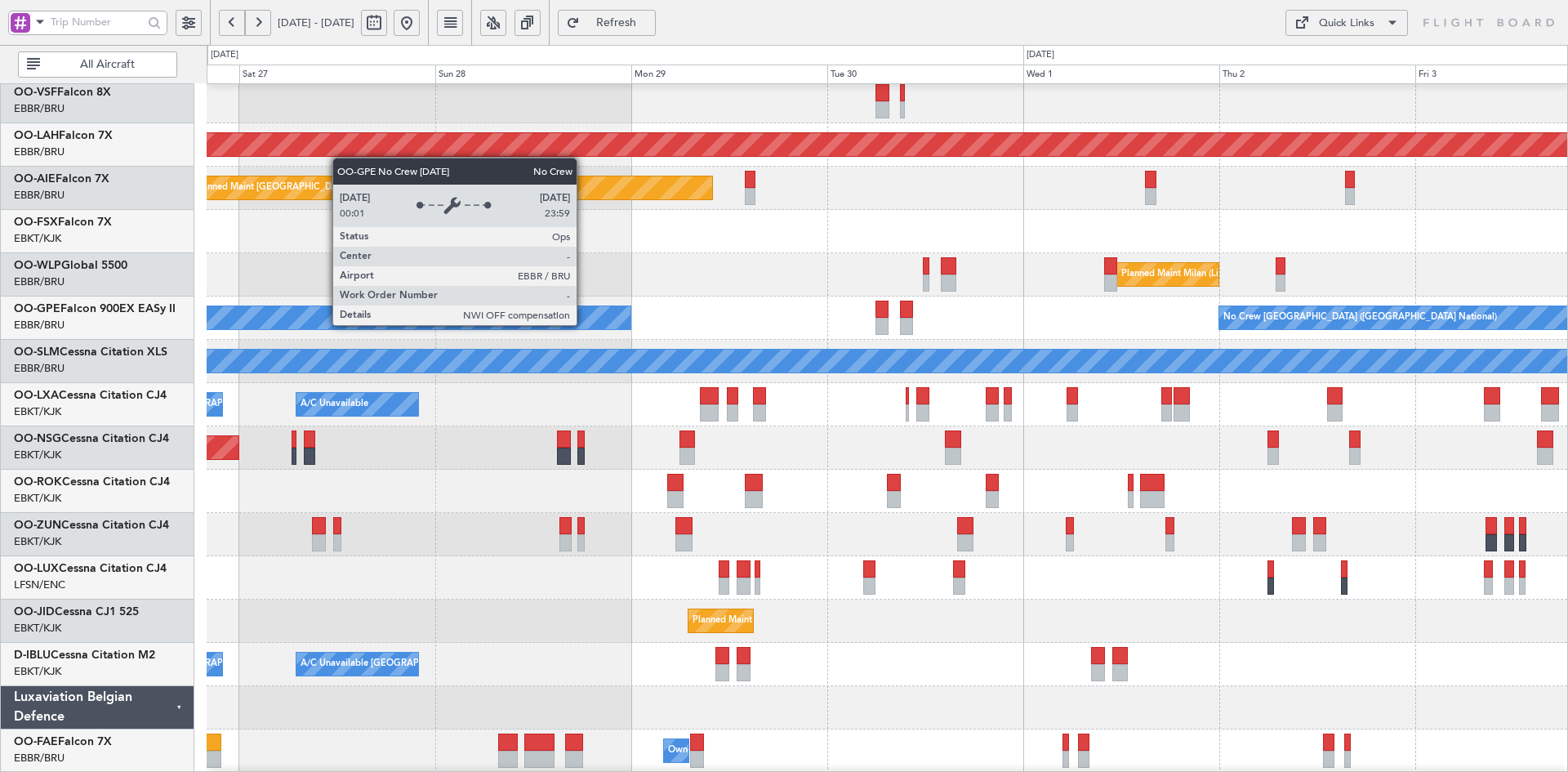
click at [630, 312] on div "No Crew [GEOGRAPHIC_DATA] ([GEOGRAPHIC_DATA] National)" at bounding box center [239, 317] width 782 height 22
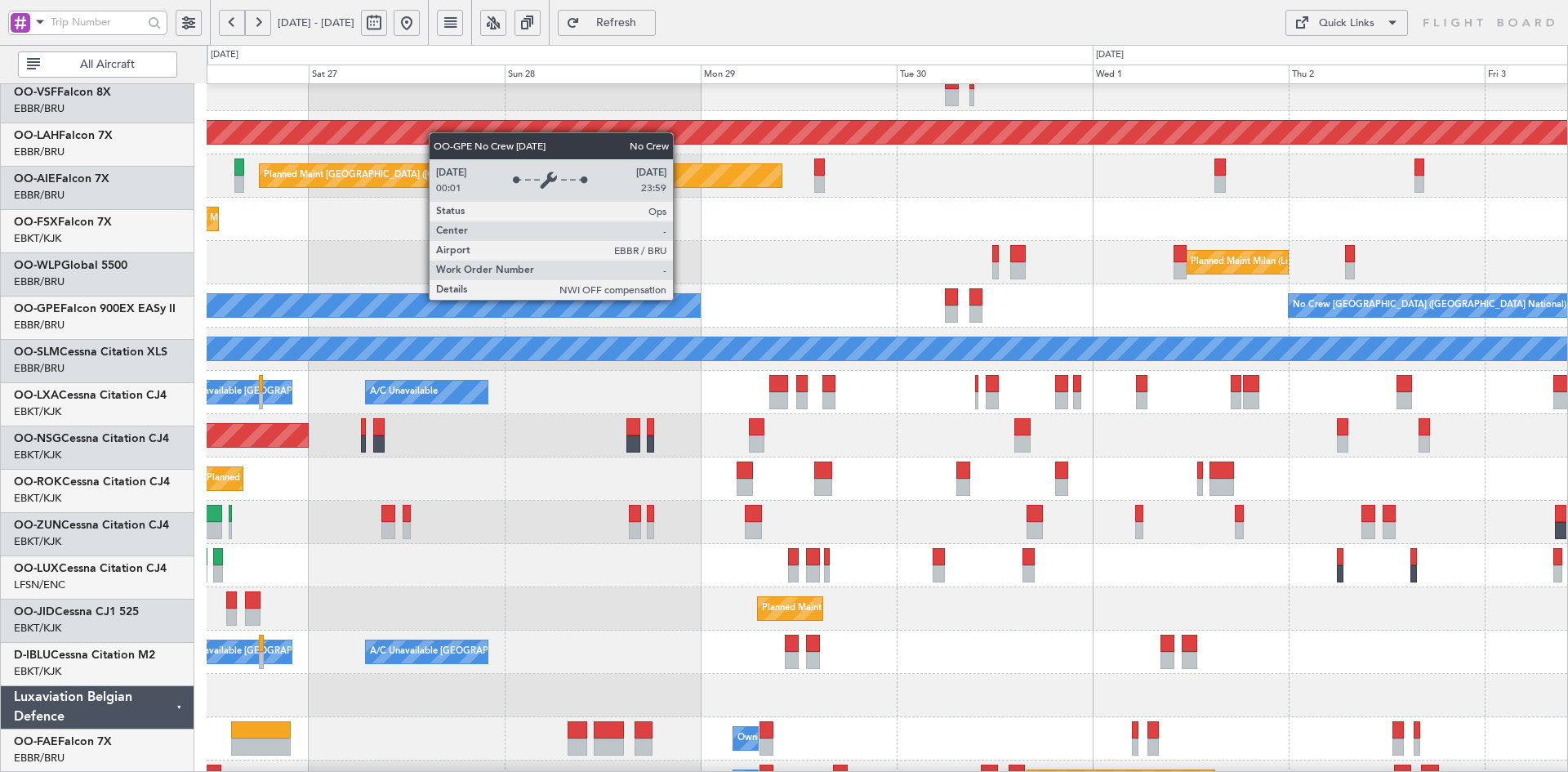
scroll to position [146, 0]
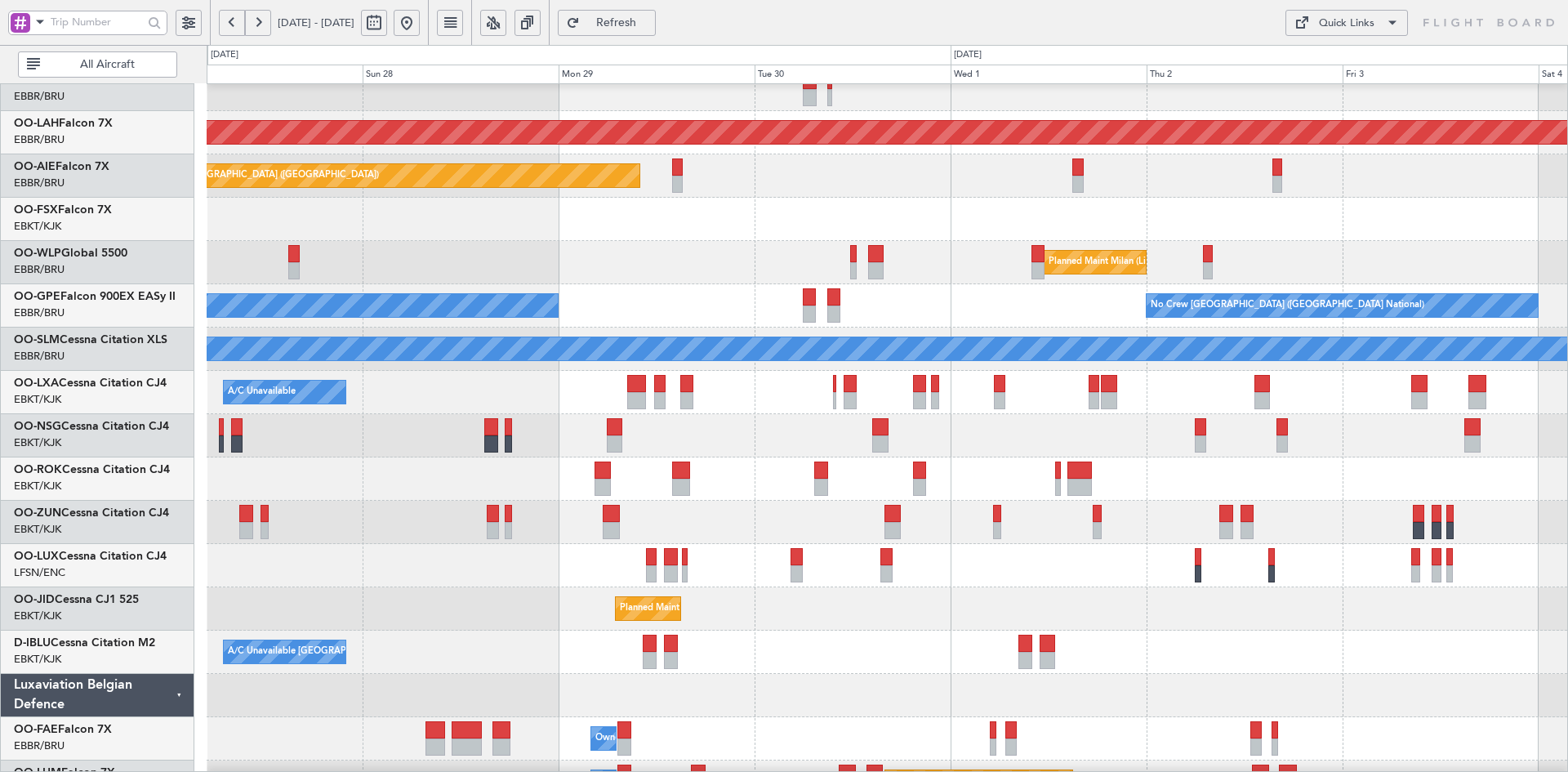
click at [1291, 461] on div "Planned Maint Kortrijk-[GEOGRAPHIC_DATA]" at bounding box center [886, 479] width 1361 height 43
click at [1181, 483] on div "Planned Maint Kortrijk-[GEOGRAPHIC_DATA]" at bounding box center [886, 479] width 1361 height 43
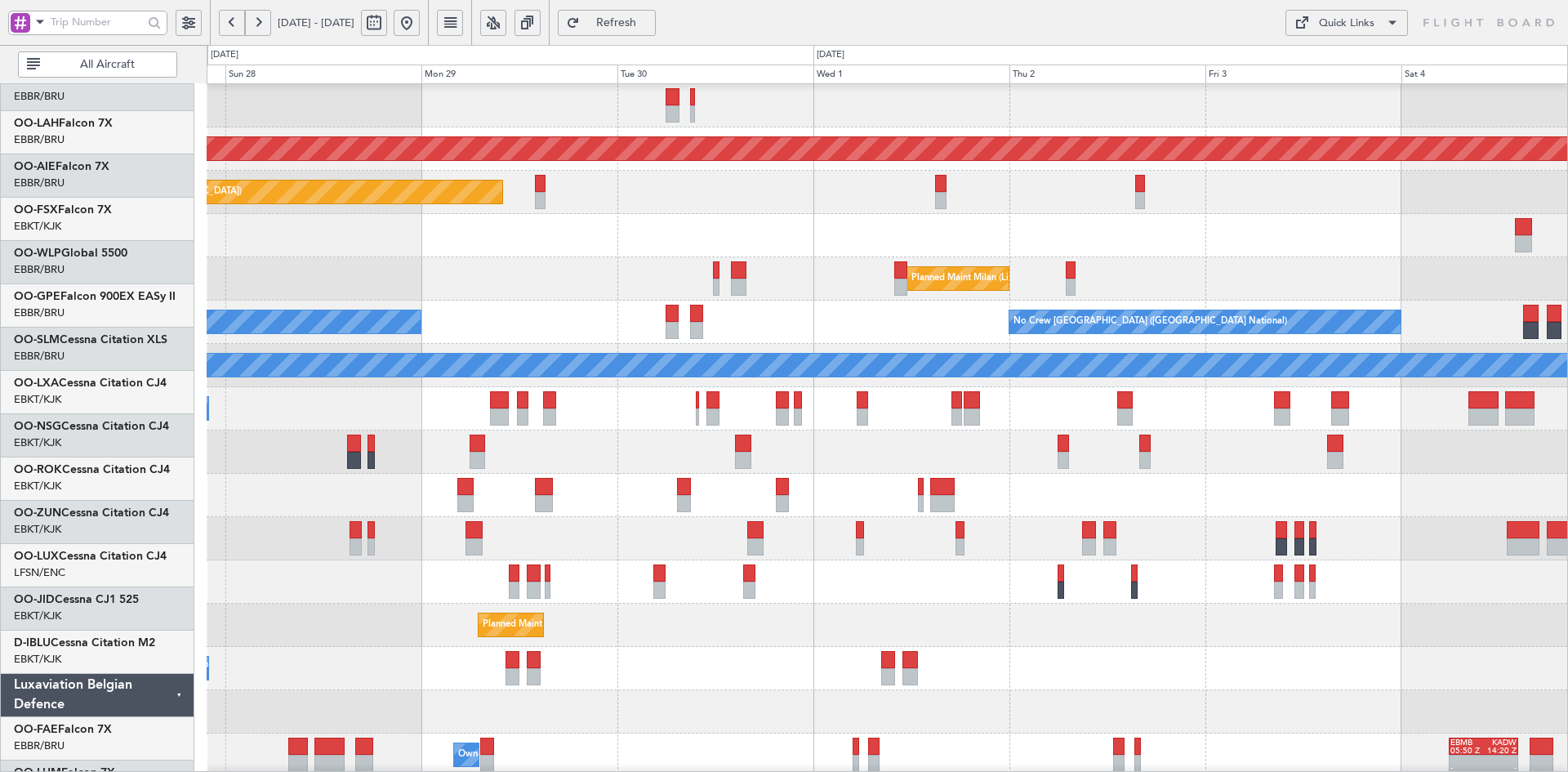
scroll to position [129, 0]
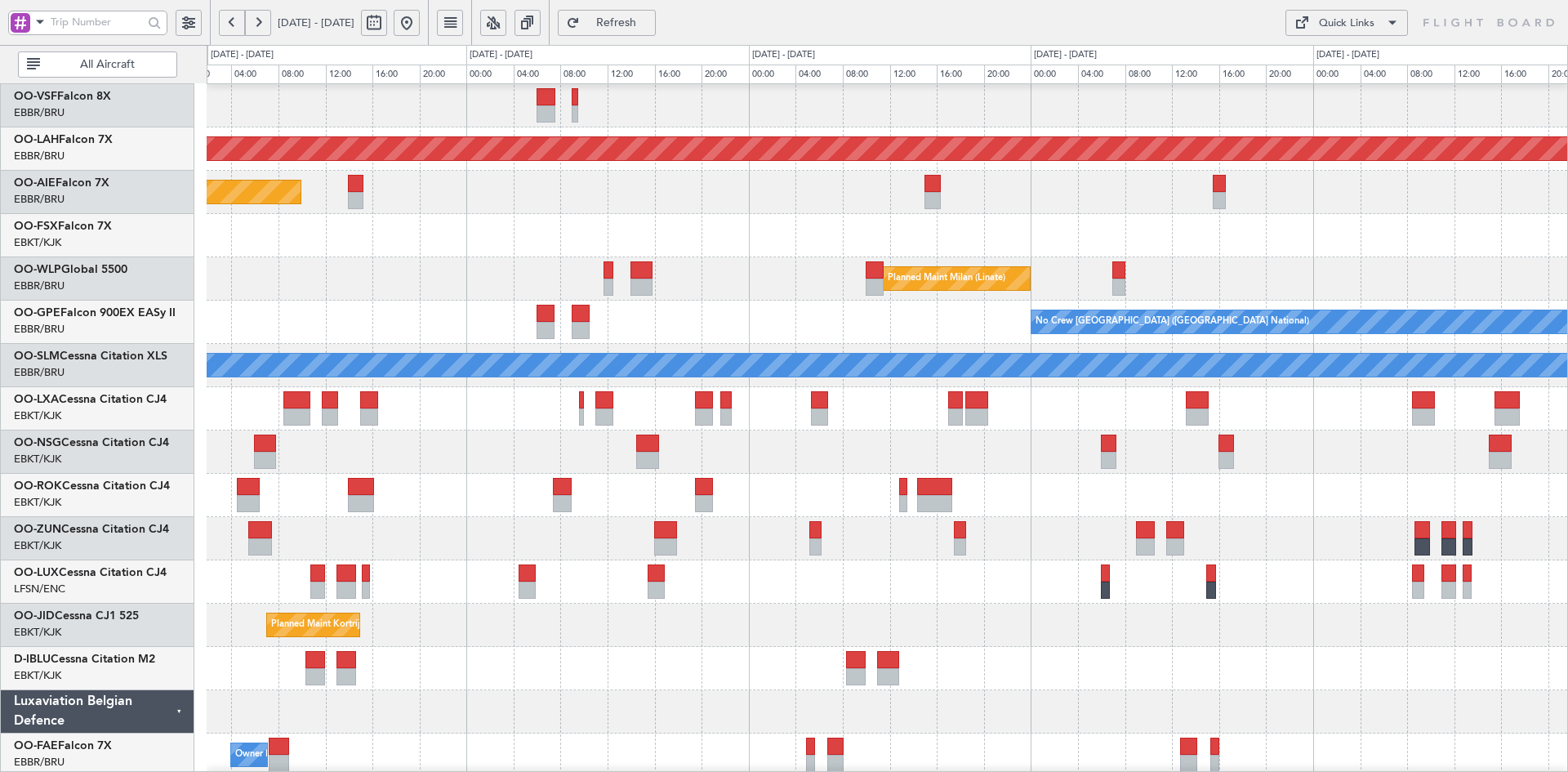
click at [944, 317] on div "No Crew Brussels (Brussels National) No Crew Brussels (Brussels National)" at bounding box center [886, 322] width 1361 height 43
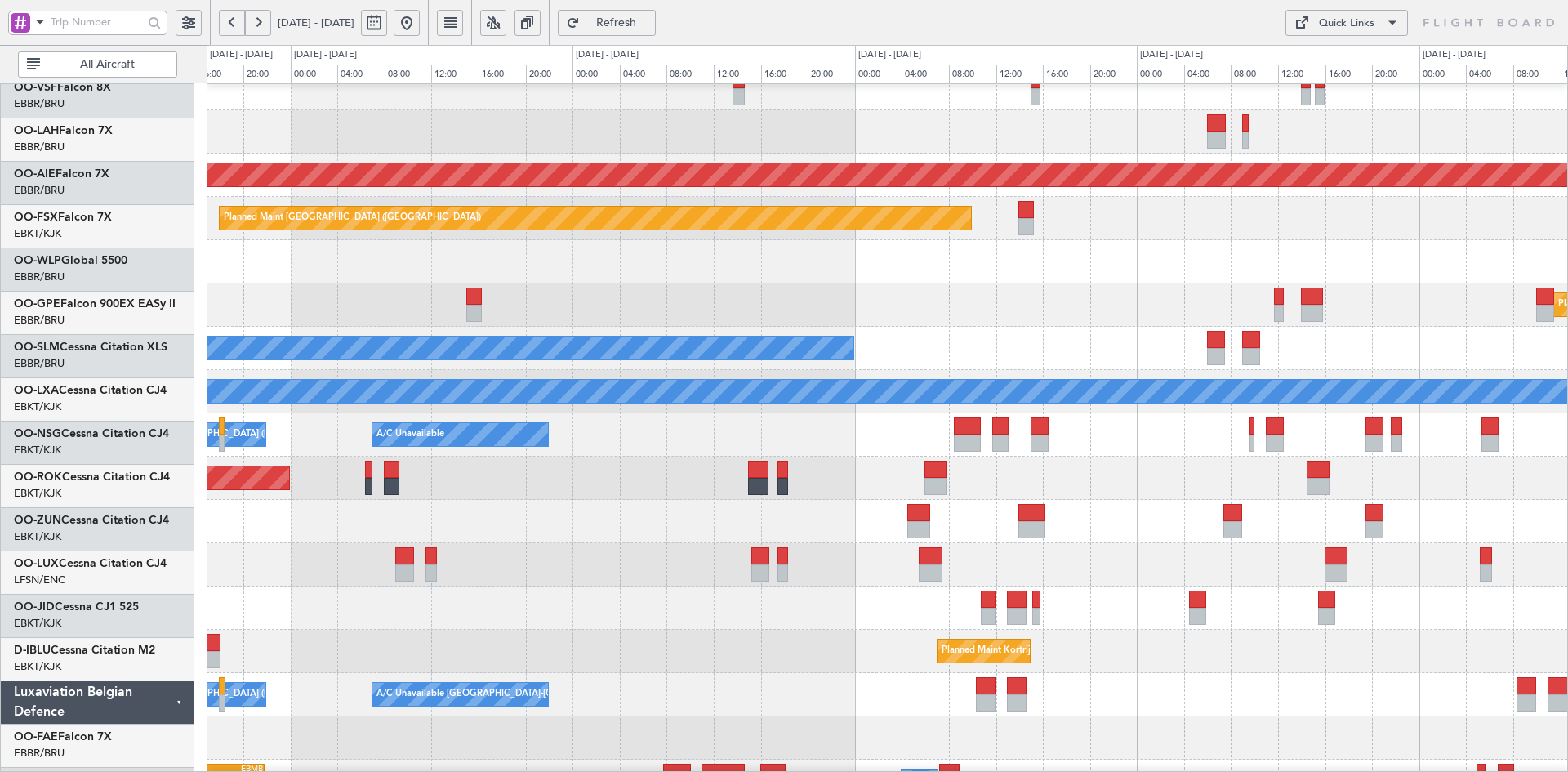
click at [1273, 260] on div "Planned Maint Kortrijk-[GEOGRAPHIC_DATA]" at bounding box center [886, 262] width 1361 height 43
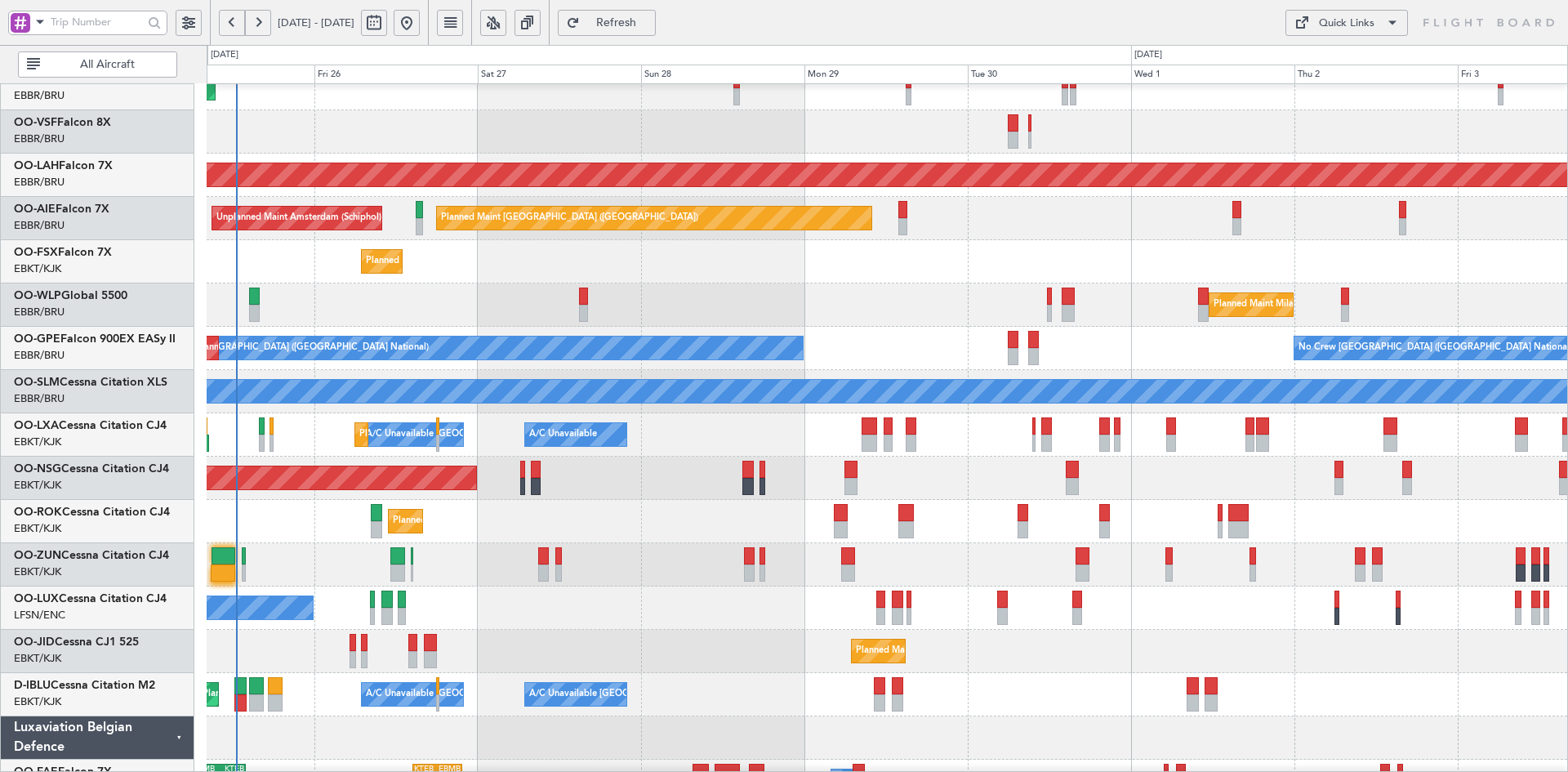
click at [1001, 283] on div "Planned Maint Milan (Linate)" at bounding box center [886, 305] width 1361 height 43
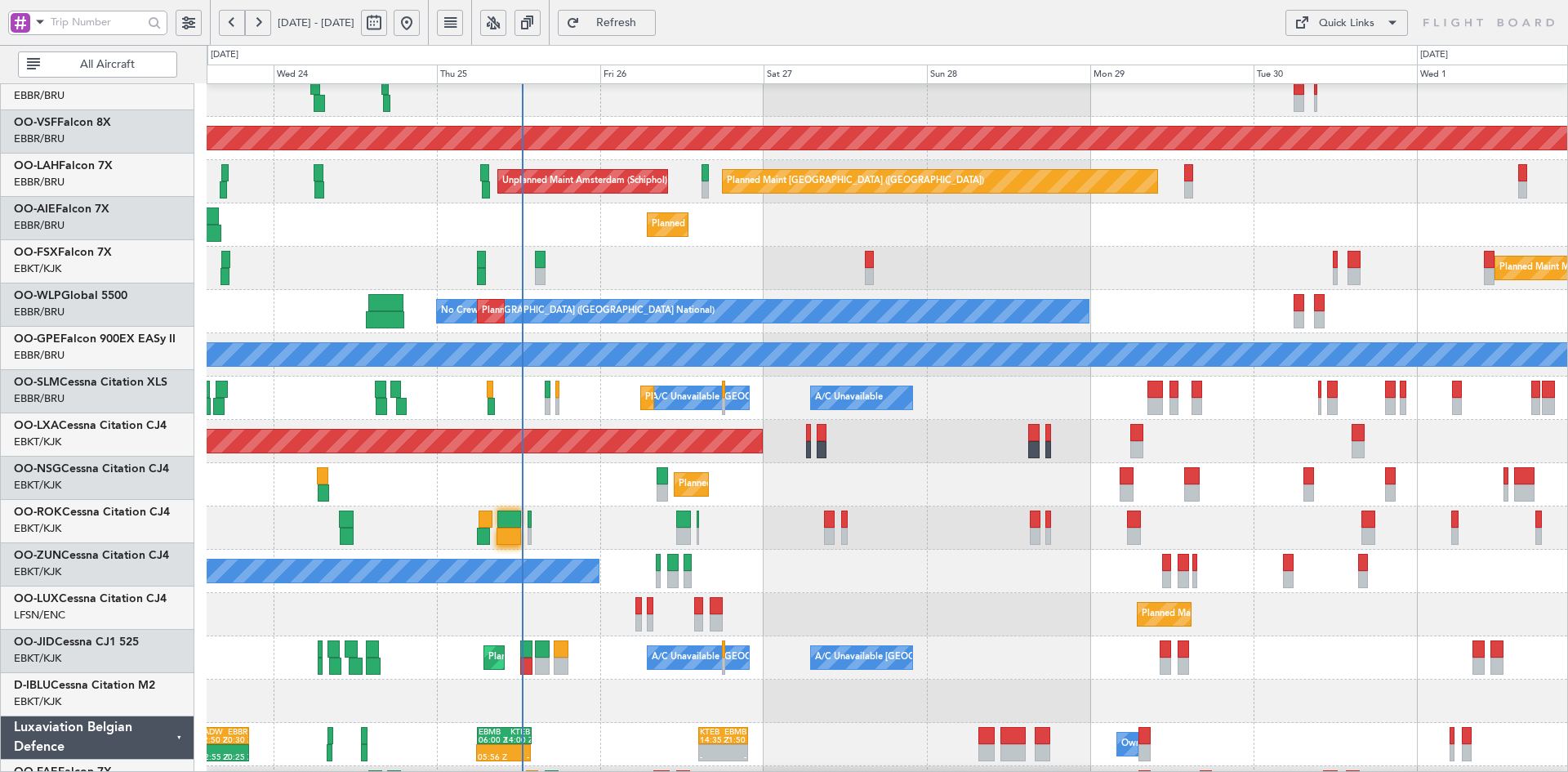
scroll to position [140, 0]
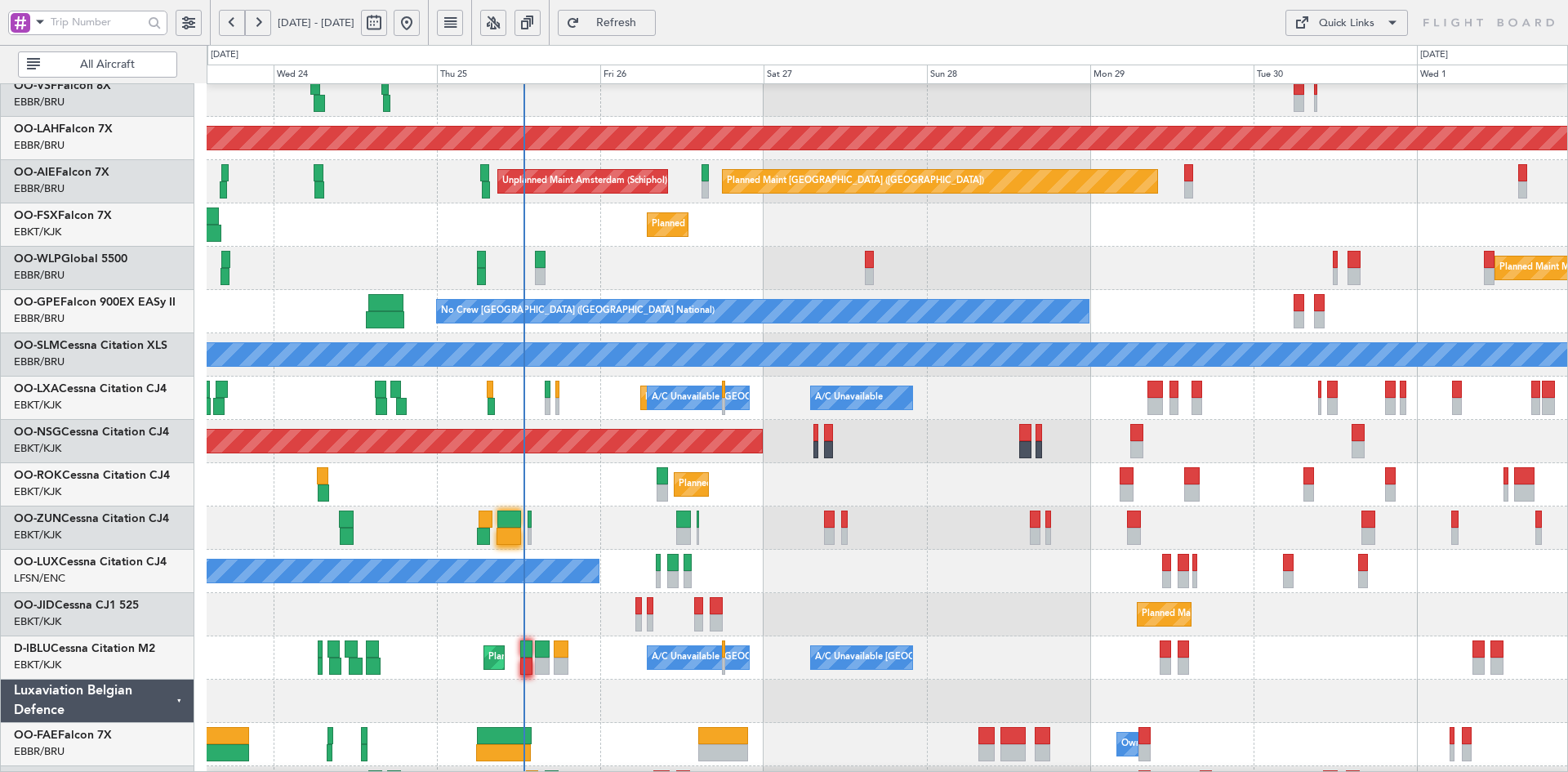
click at [1051, 246] on div "Planned Maint Milan (Linate)" at bounding box center [886, 268] width 1361 height 43
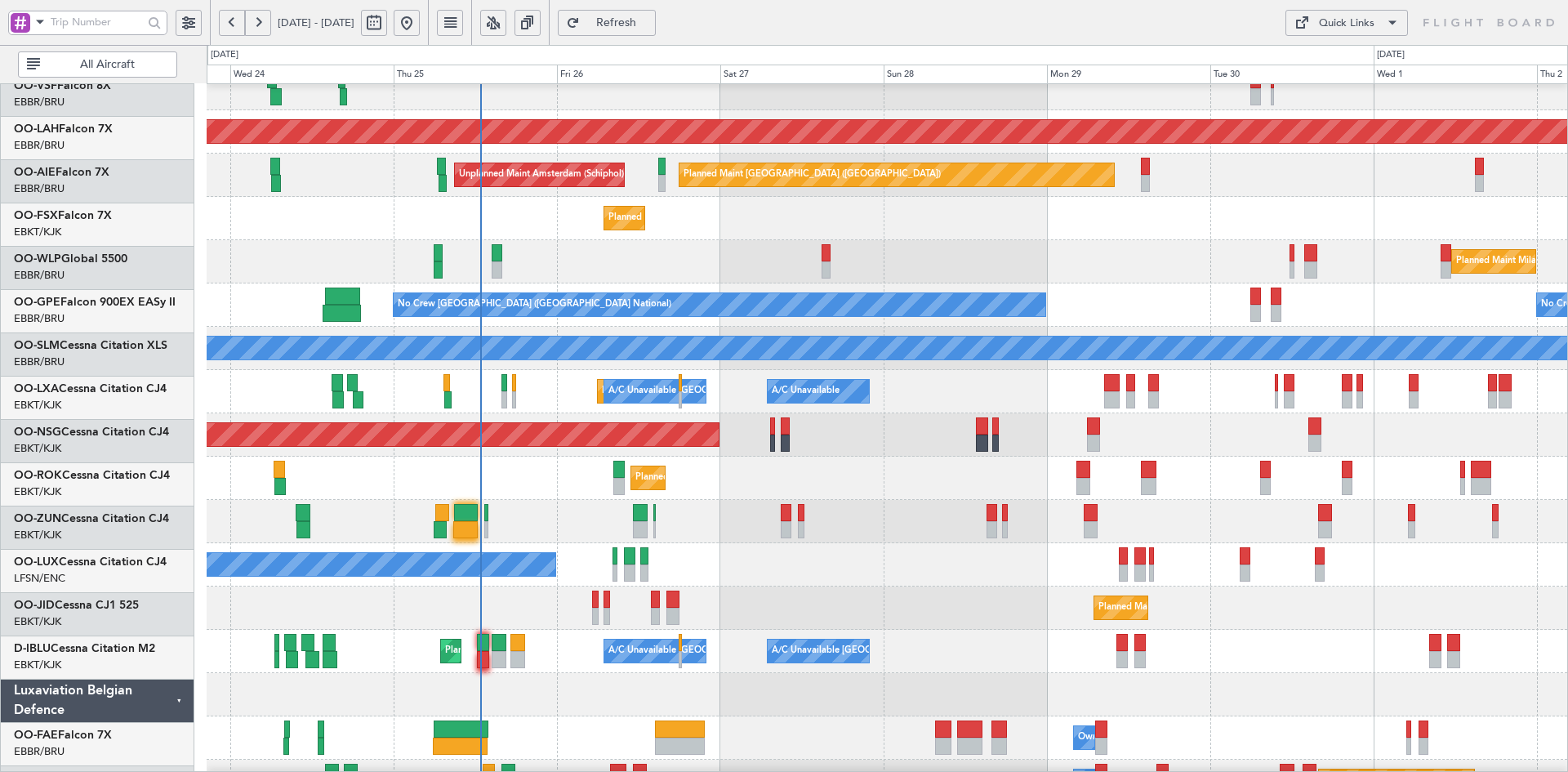
scroll to position [147, 0]
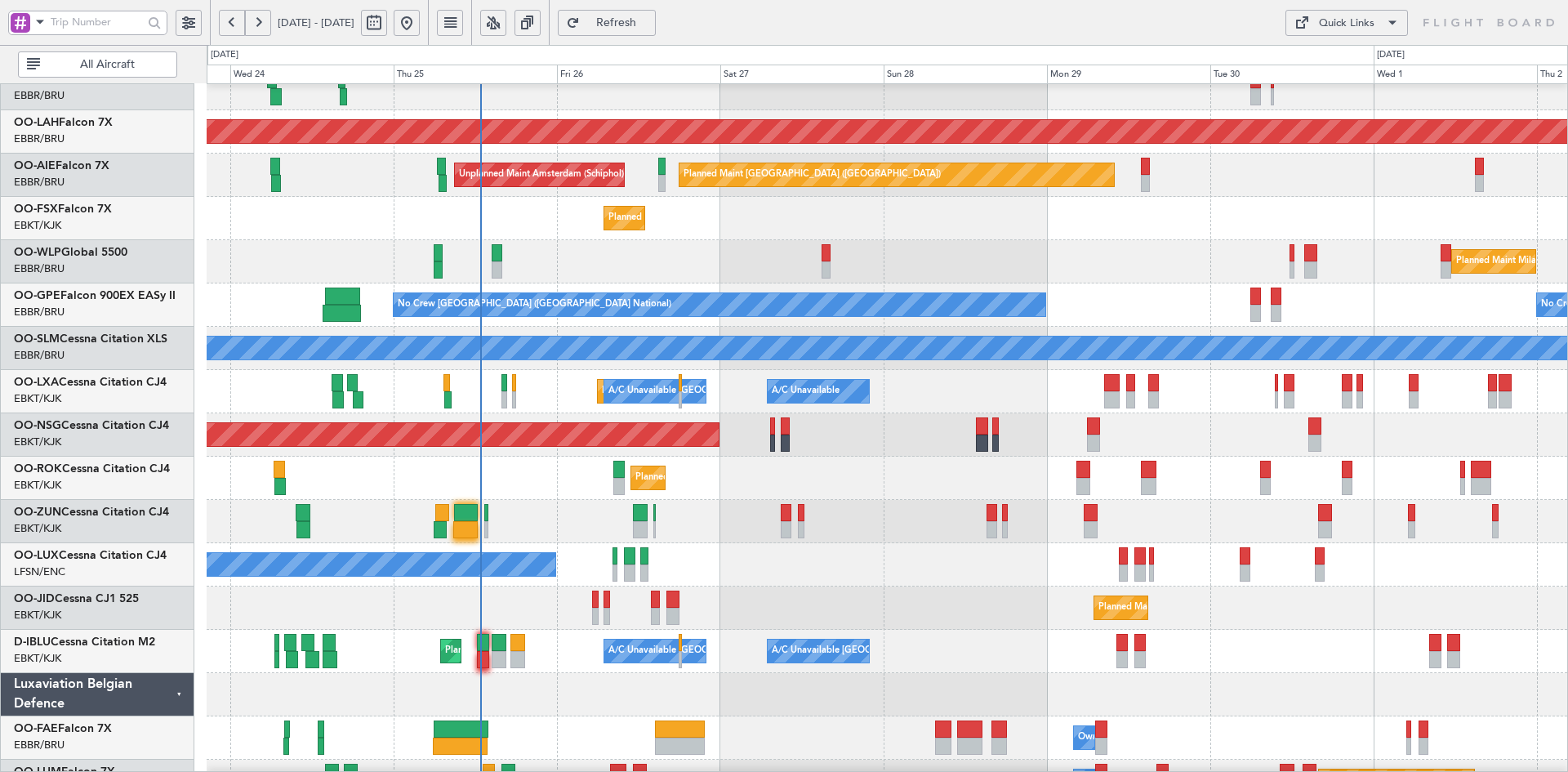
click at [1275, 289] on div "Planned Maint Brussels (Brussels National) No Crew Brussels (Brussels National)…" at bounding box center [886, 305] width 1361 height 43
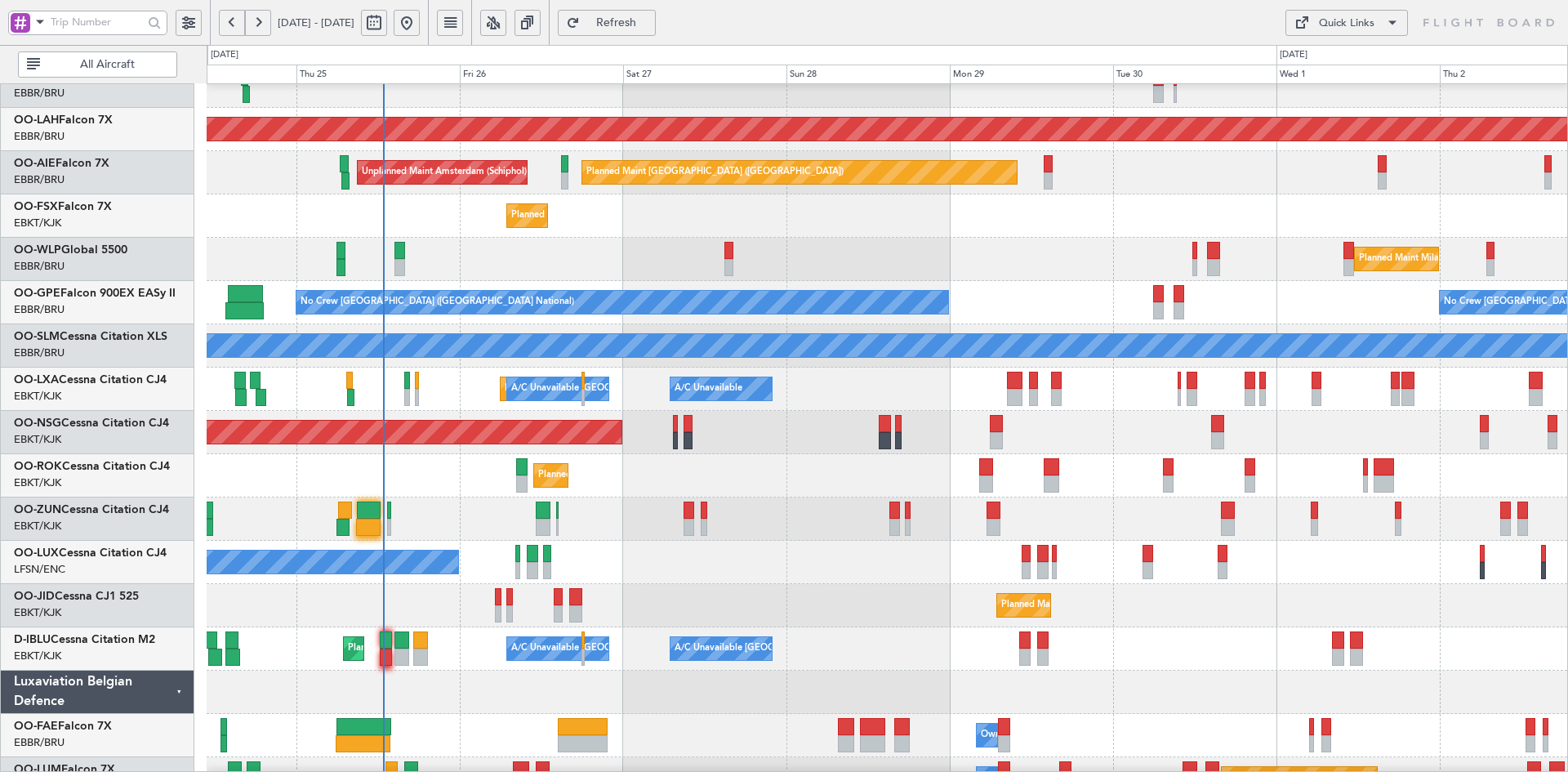
click at [1111, 380] on div "Planned Maint Alton-st Louis (St Louis Regl) Planned Maint London (Farnborough)…" at bounding box center [886, 367] width 1361 height 865
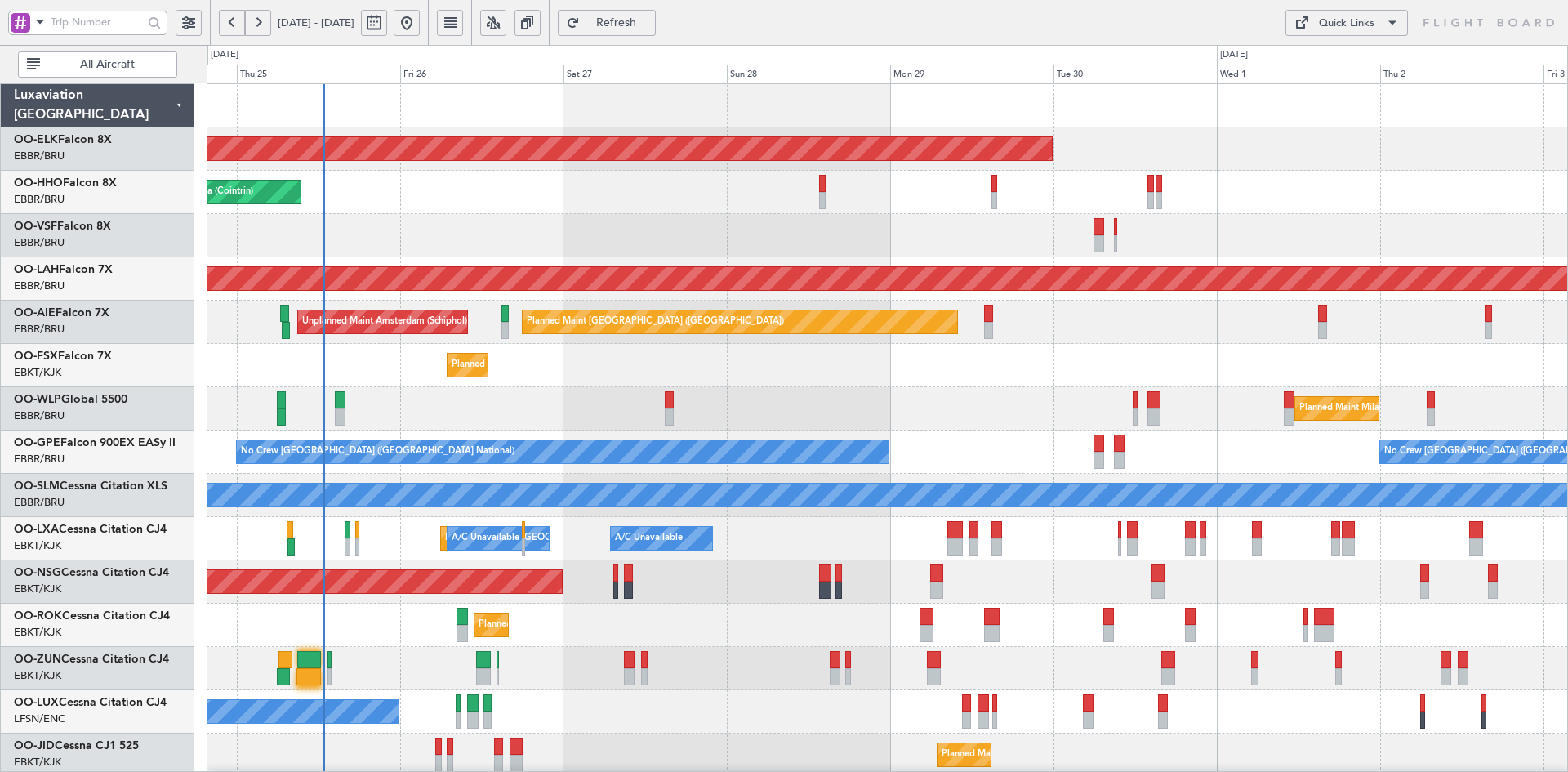
click at [1221, 220] on div "Planned Maint Kortrijk-[GEOGRAPHIC_DATA] Planned Maint Geneva ([GEOGRAPHIC_DATA…" at bounding box center [886, 516] width 1361 height 865
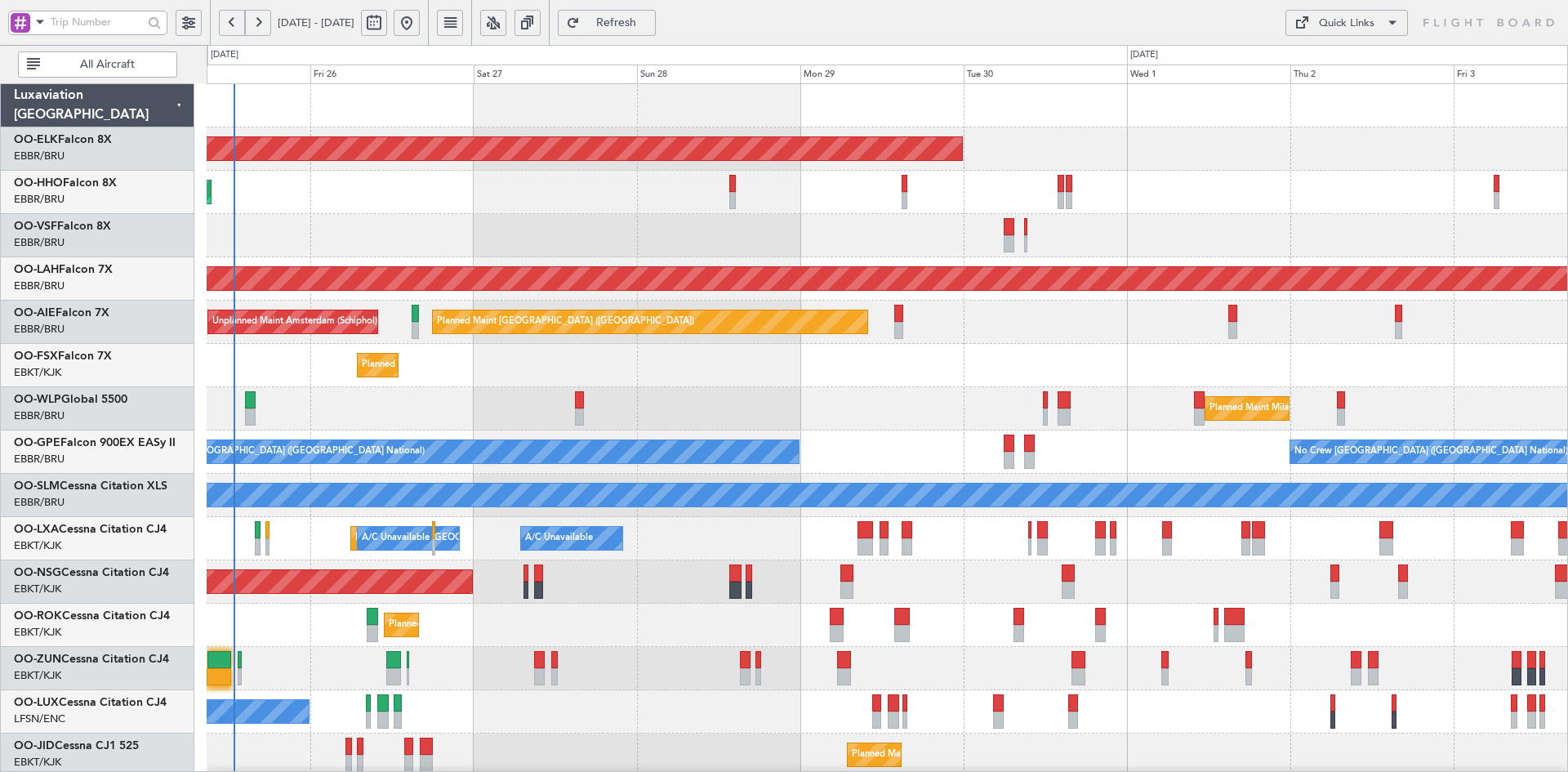
click at [1176, 313] on div "Planned Maint [GEOGRAPHIC_DATA] ([GEOGRAPHIC_DATA]) Unplanned Maint Amsterdam (…" at bounding box center [886, 322] width 1361 height 43
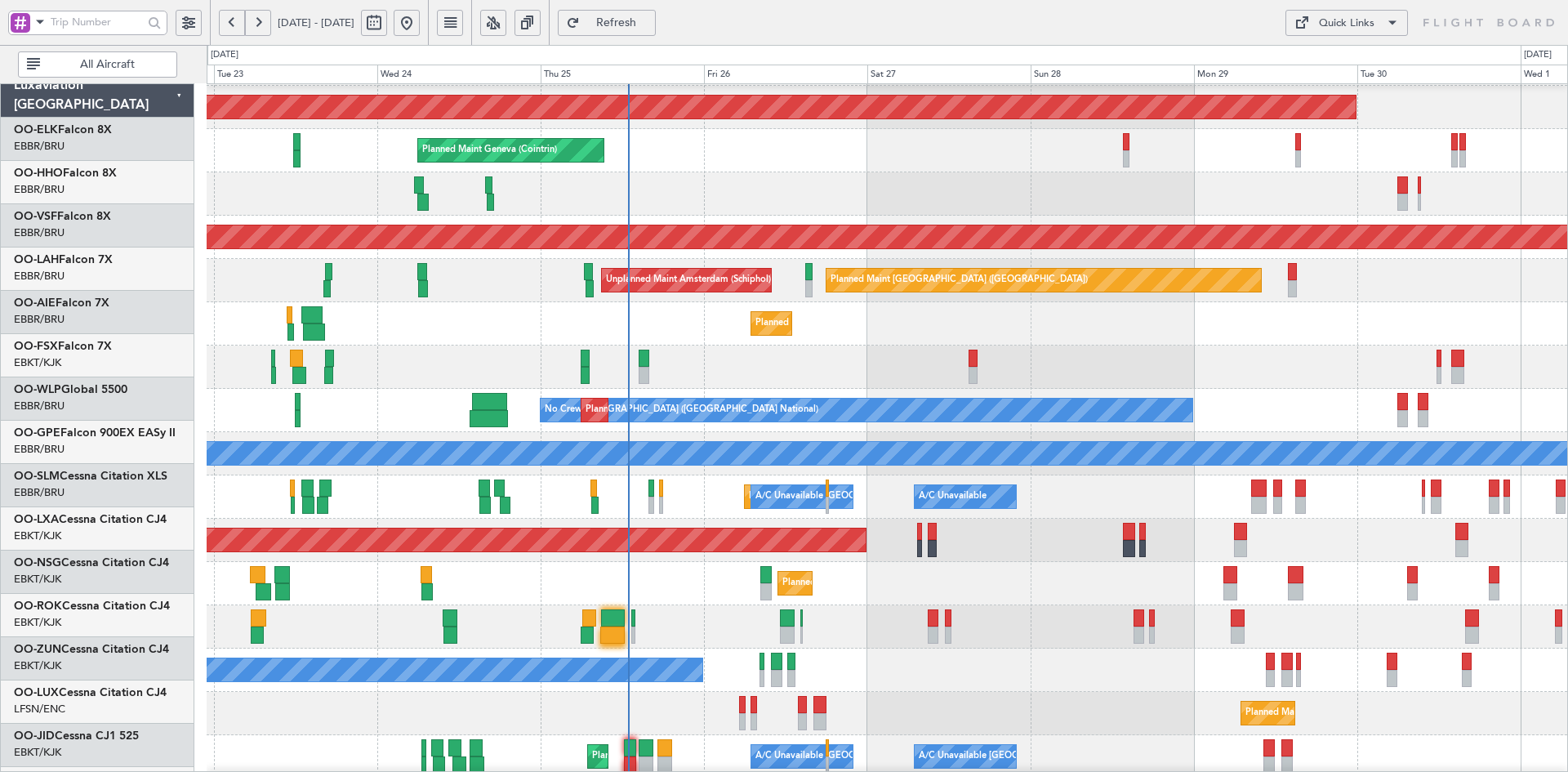
scroll to position [42, 0]
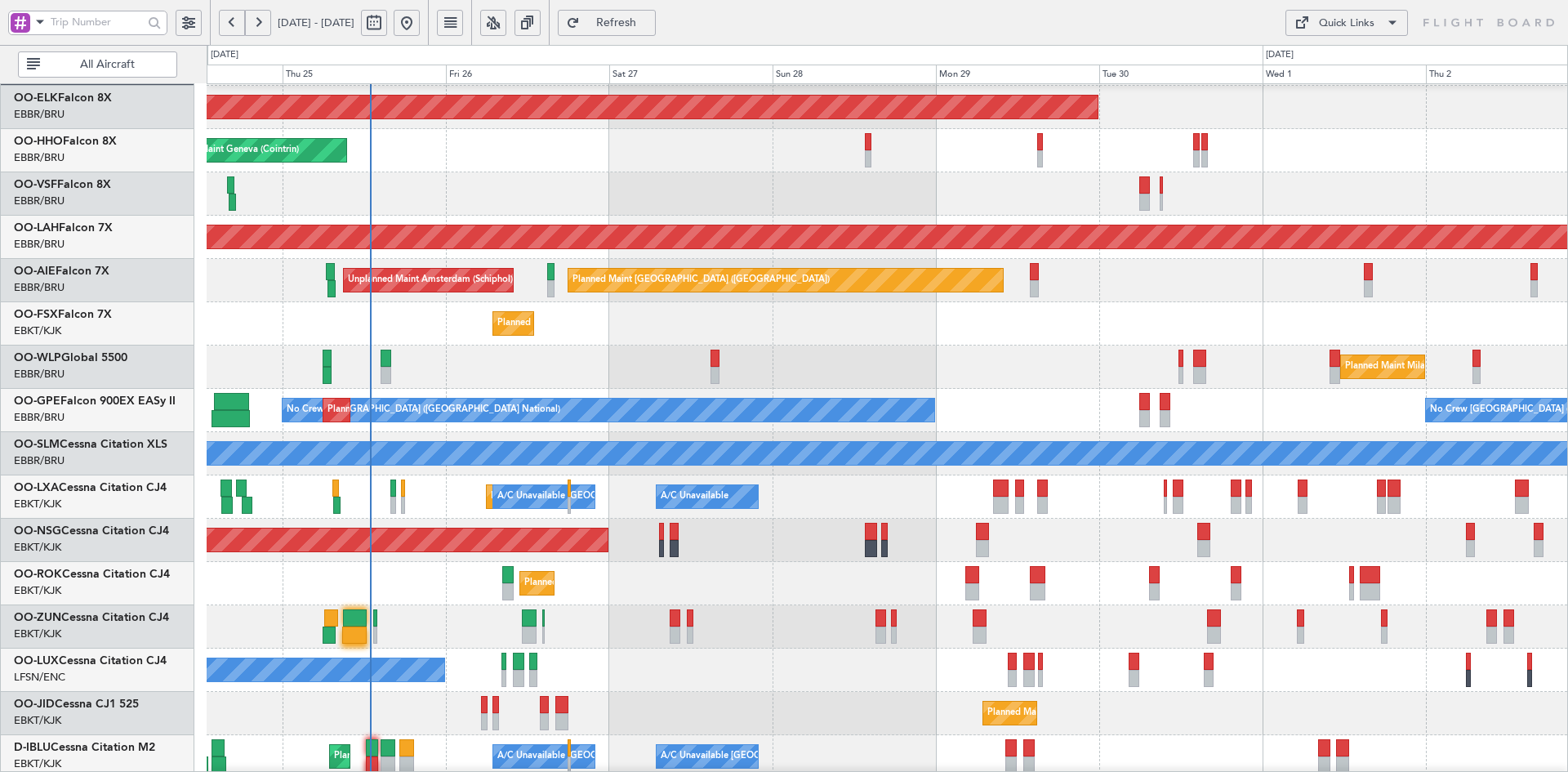
click at [1053, 388] on div "Planned Maint Milan (Linate)" at bounding box center [886, 367] width 1361 height 43
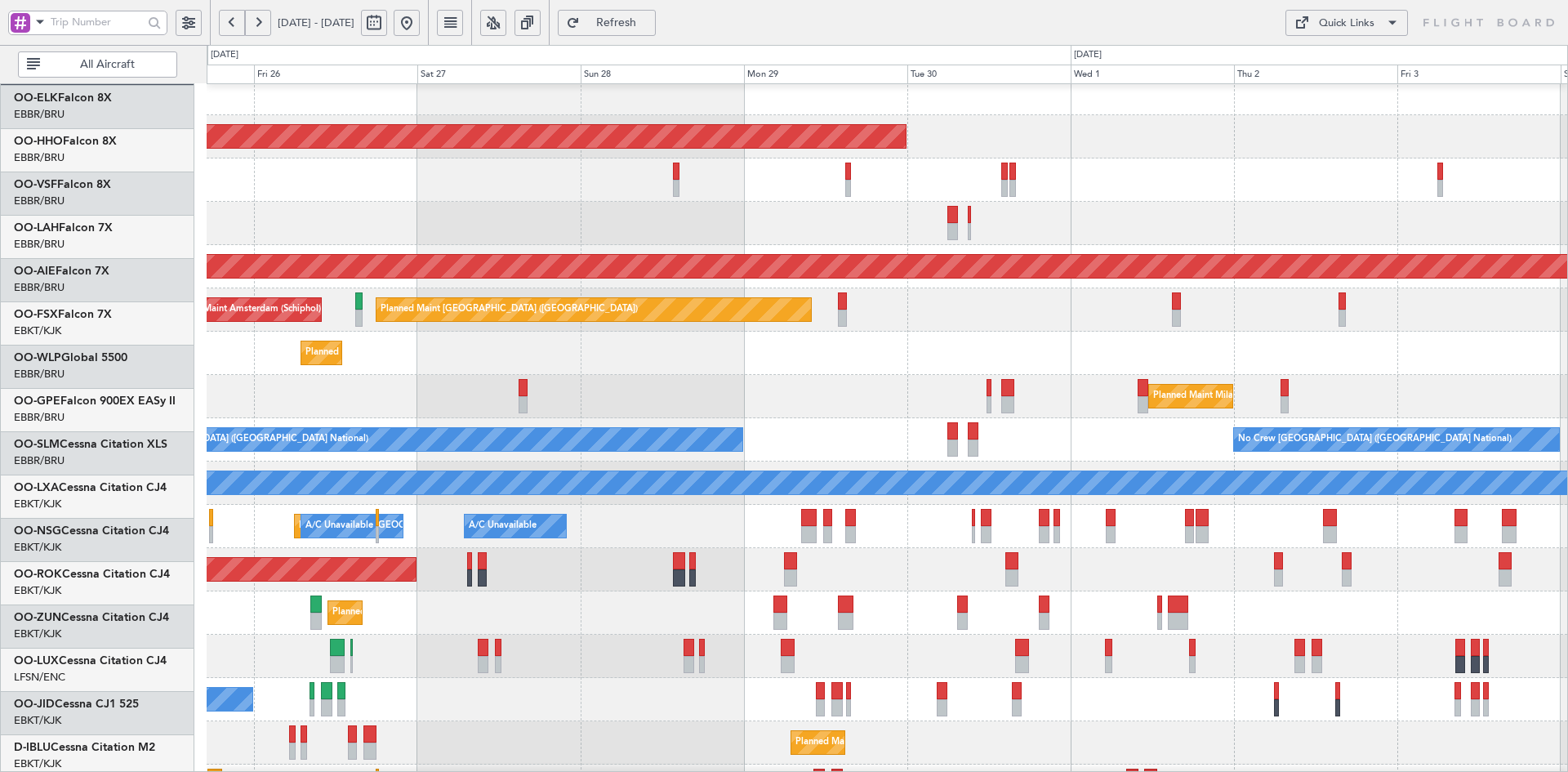
scroll to position [13, 0]
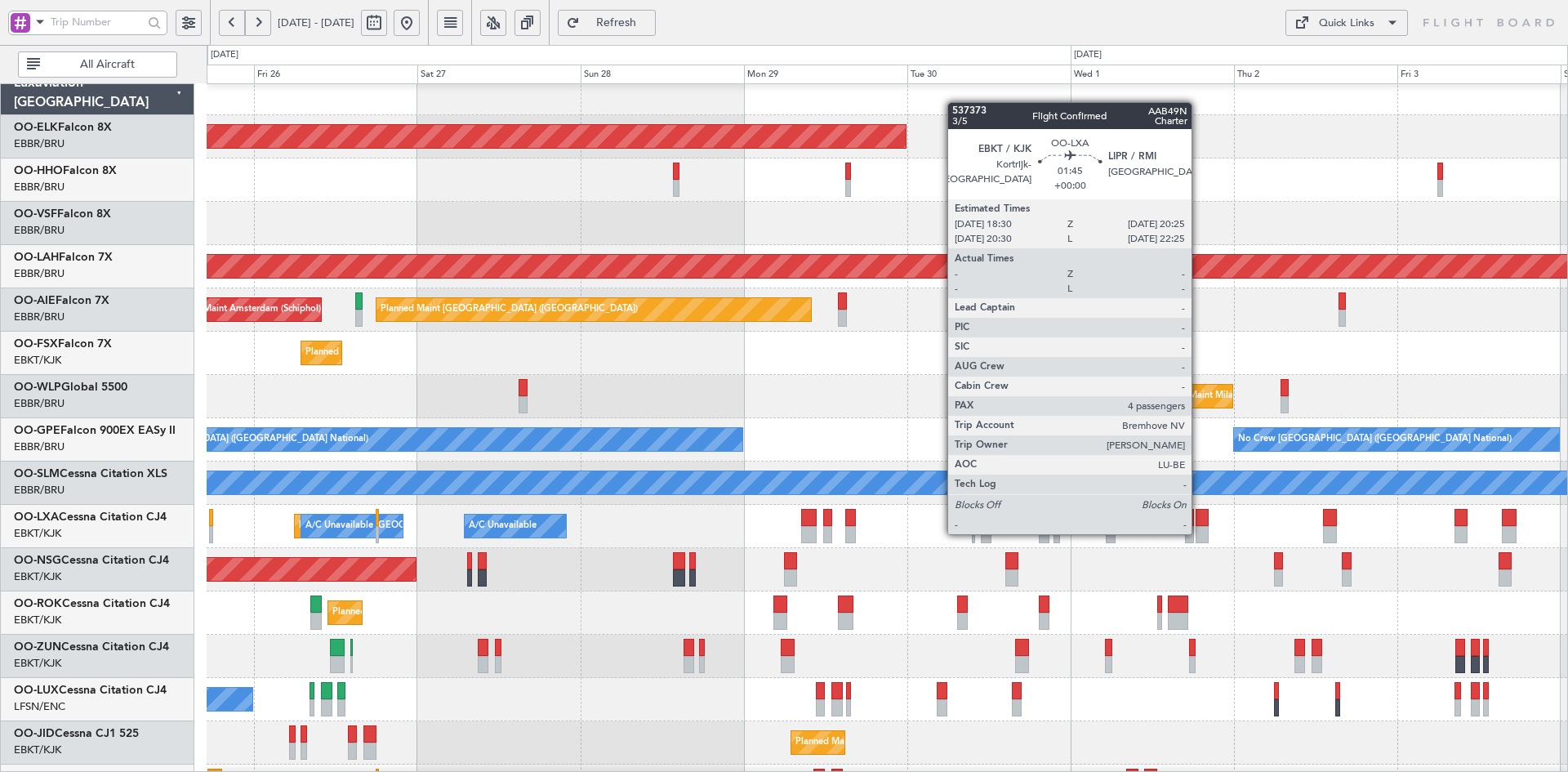
click at [1199, 533] on div at bounding box center [1202, 534] width 13 height 18
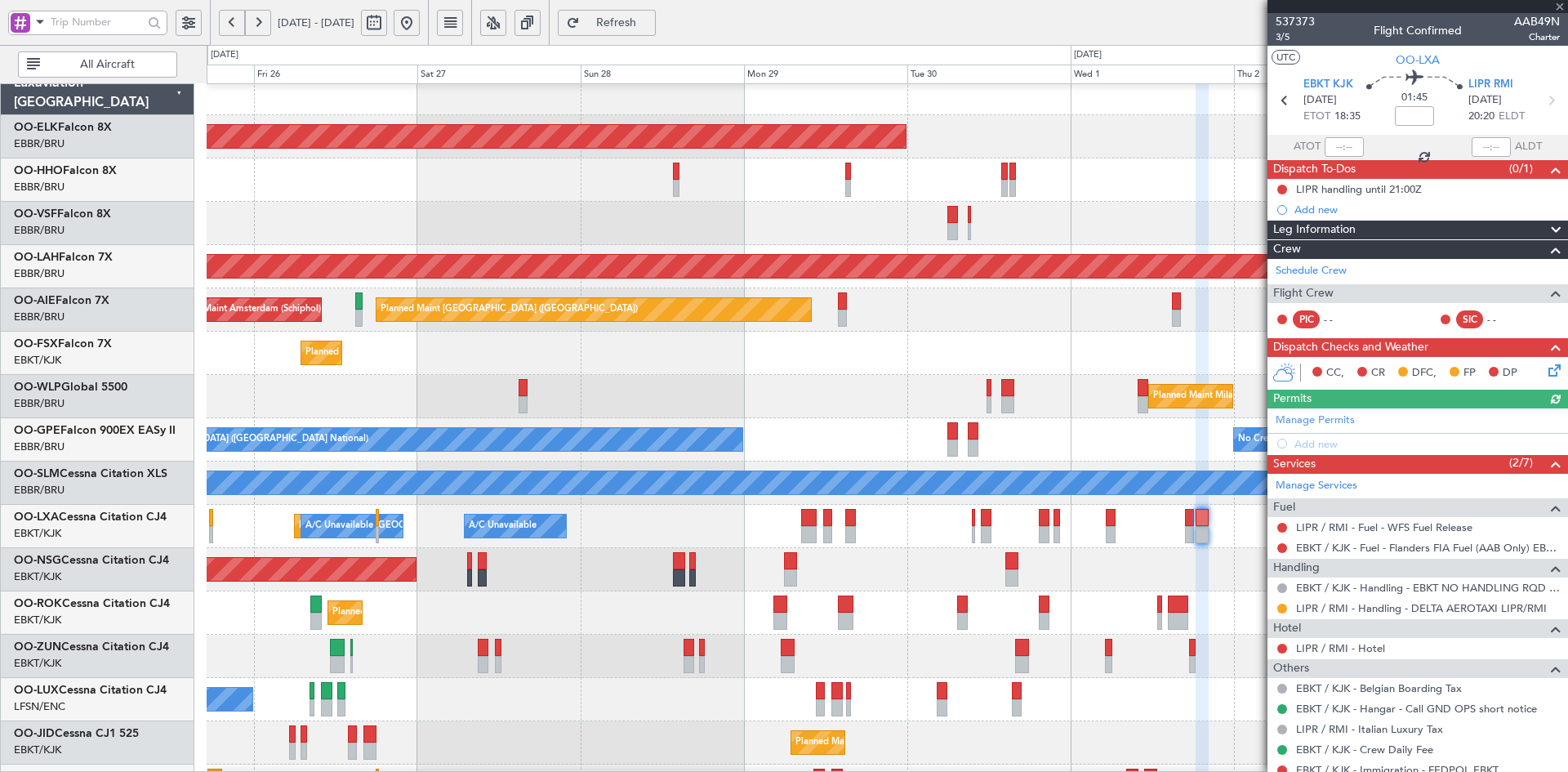
click at [1562, 5] on div at bounding box center [1418, 6] width 301 height 13
click at [1559, 13] on span at bounding box center [1559, 7] width 17 height 15
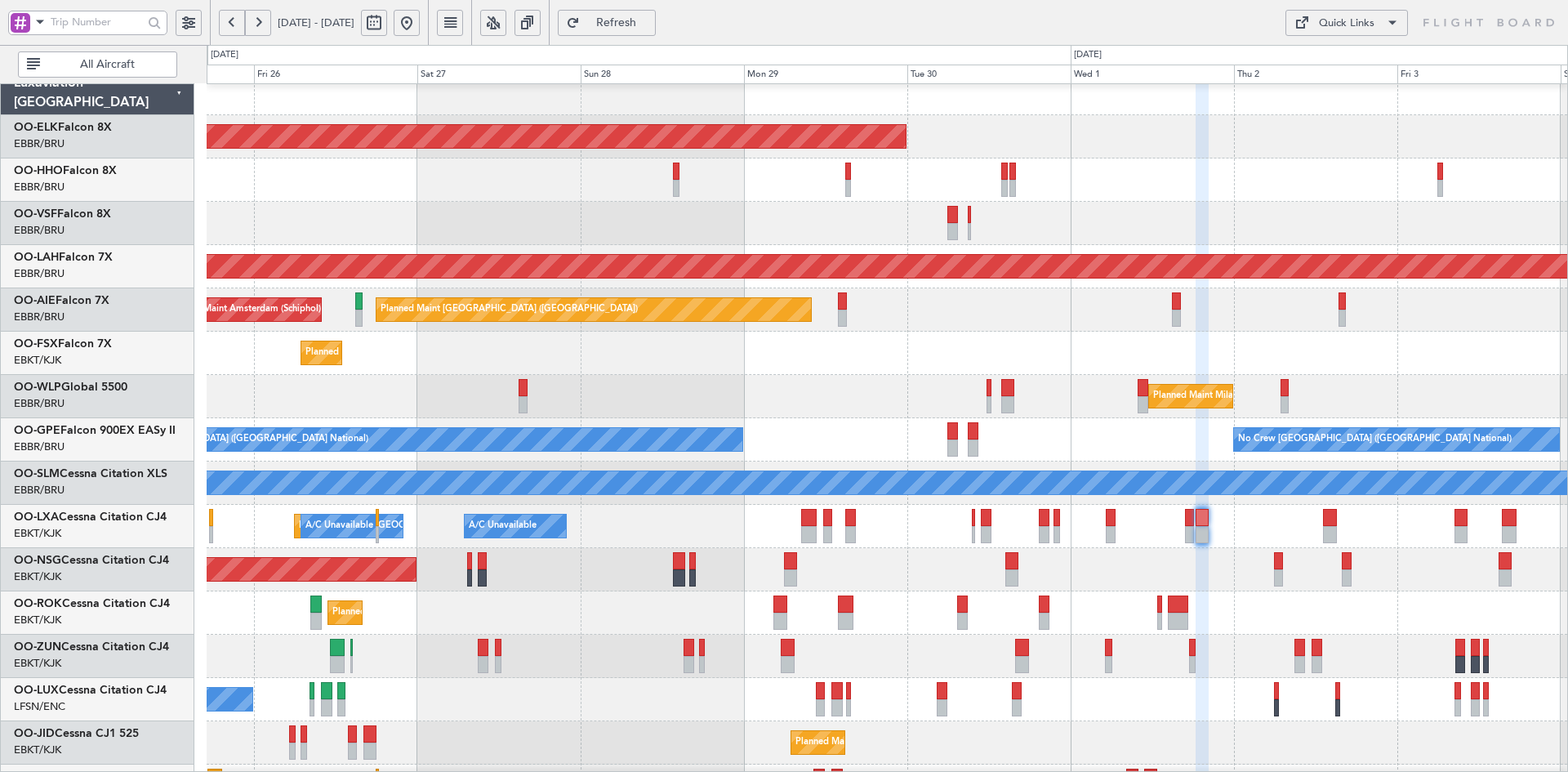
type input "0"
click at [1294, 356] on div "Planned Maint Kortrijk-[GEOGRAPHIC_DATA]" at bounding box center [886, 352] width 1361 height 43
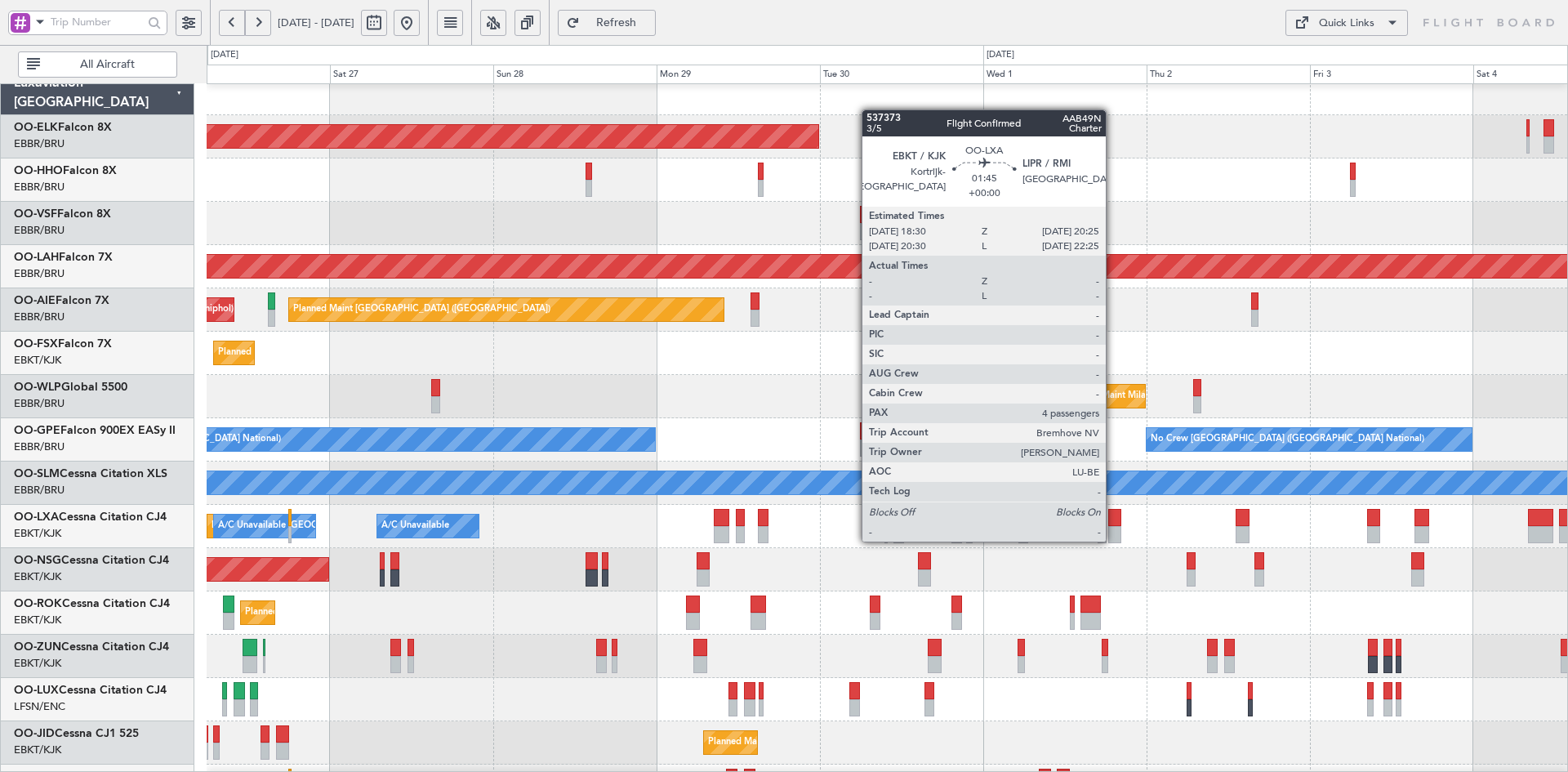
click at [1113, 539] on div at bounding box center [1114, 534] width 13 height 18
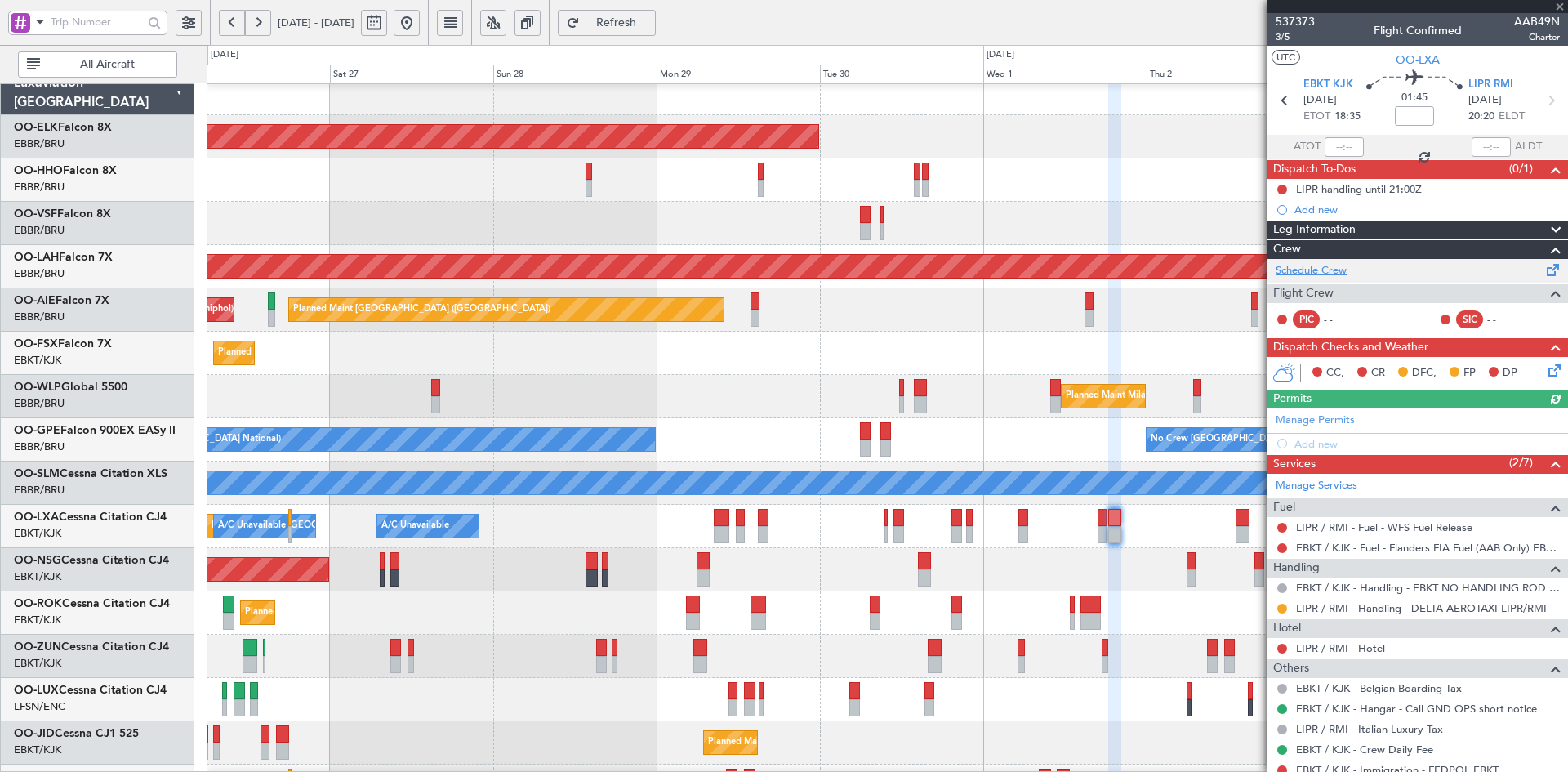
click at [1337, 273] on link "Schedule Crew" at bounding box center [1311, 271] width 71 height 17
click at [1562, 9] on span at bounding box center [1559, 7] width 17 height 15
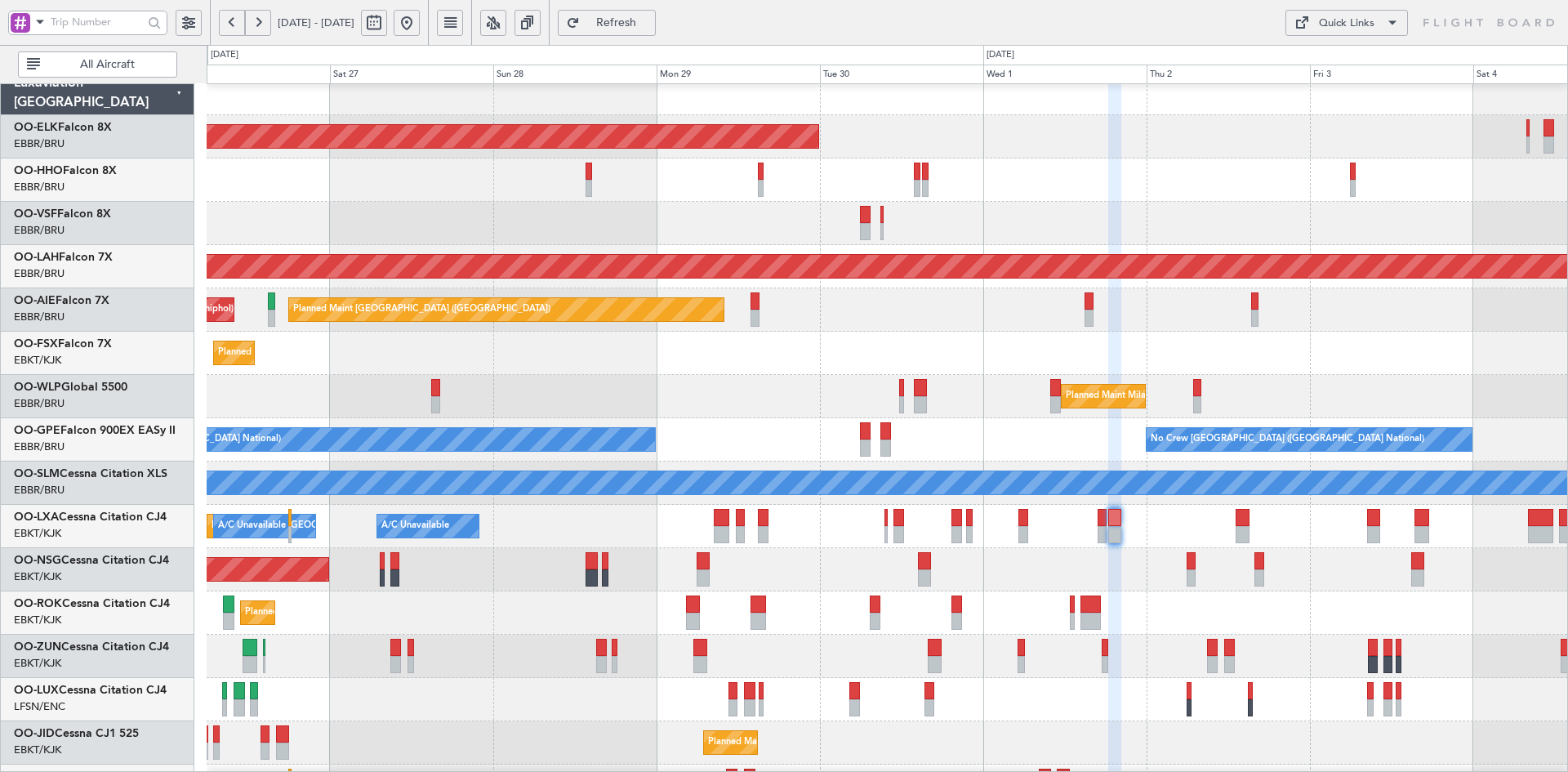
type input "0"
click at [1102, 375] on div "Planned Maint Milan (Linate)" at bounding box center [886, 396] width 1361 height 43
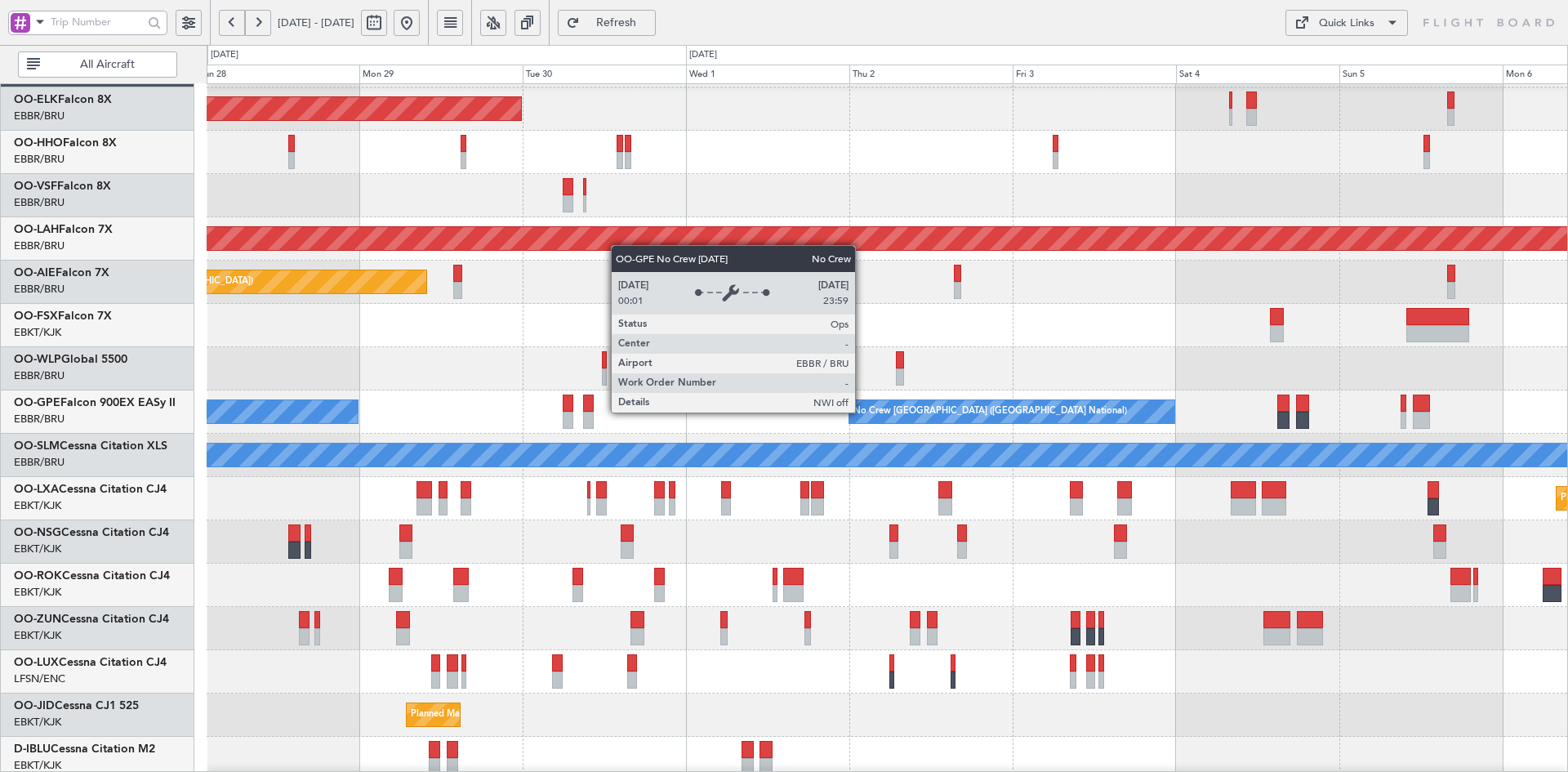
click at [986, 399] on div "No Crew [GEOGRAPHIC_DATA] ([GEOGRAPHIC_DATA] National)" at bounding box center [989, 411] width 274 height 24
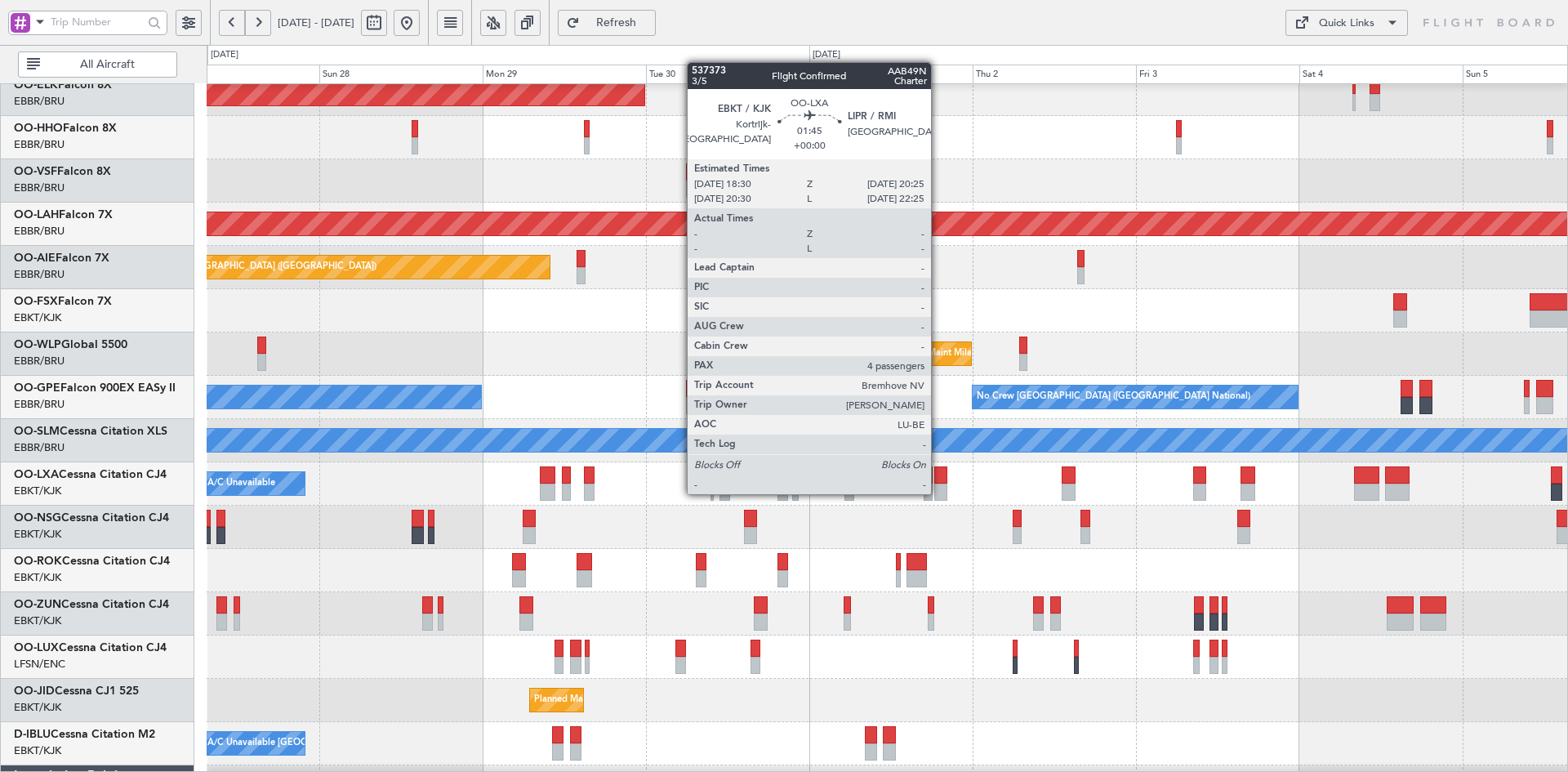
click at [939, 493] on div at bounding box center [940, 492] width 13 height 18
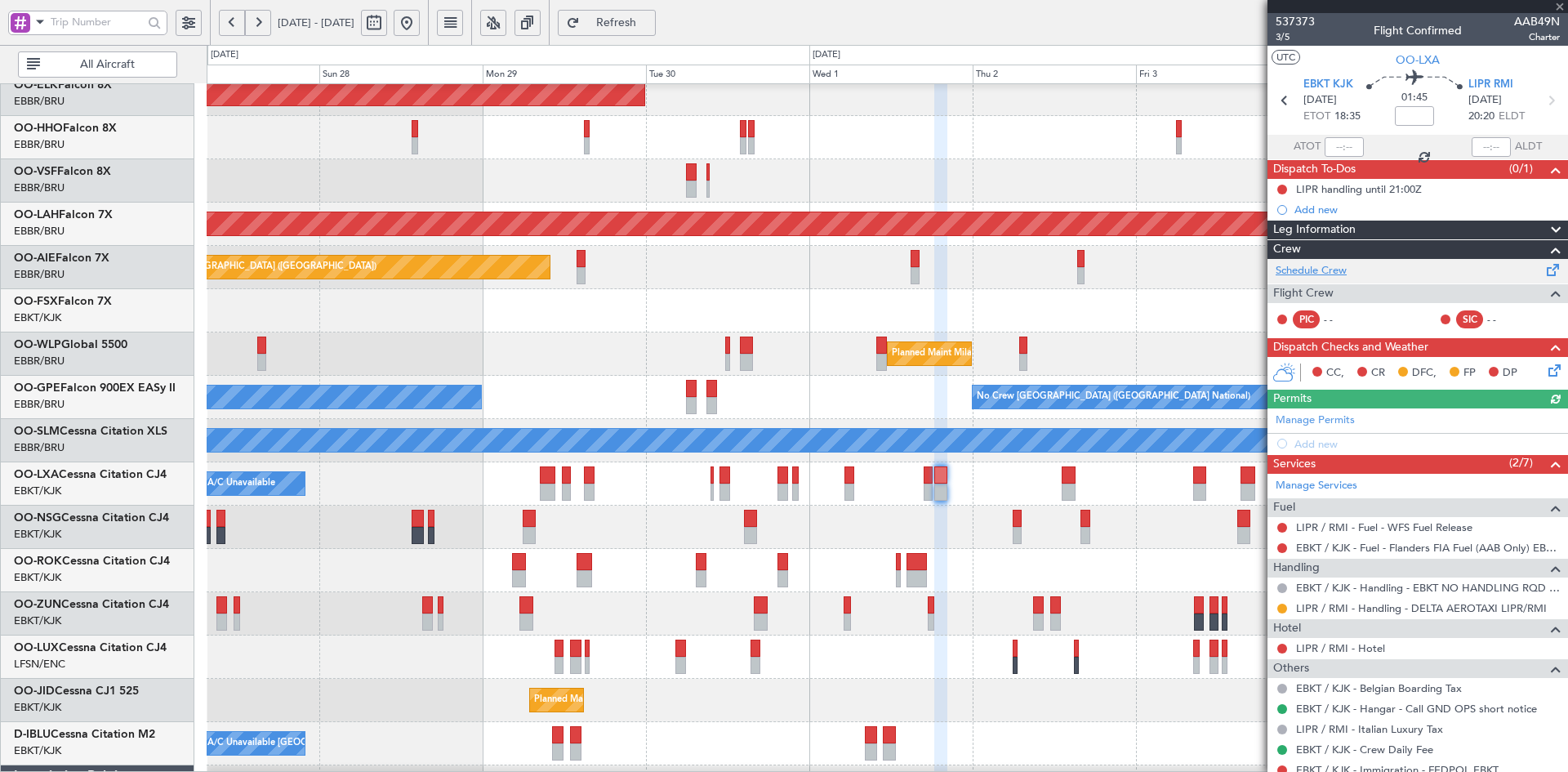
click at [1329, 275] on link "Schedule Crew" at bounding box center [1311, 271] width 71 height 17
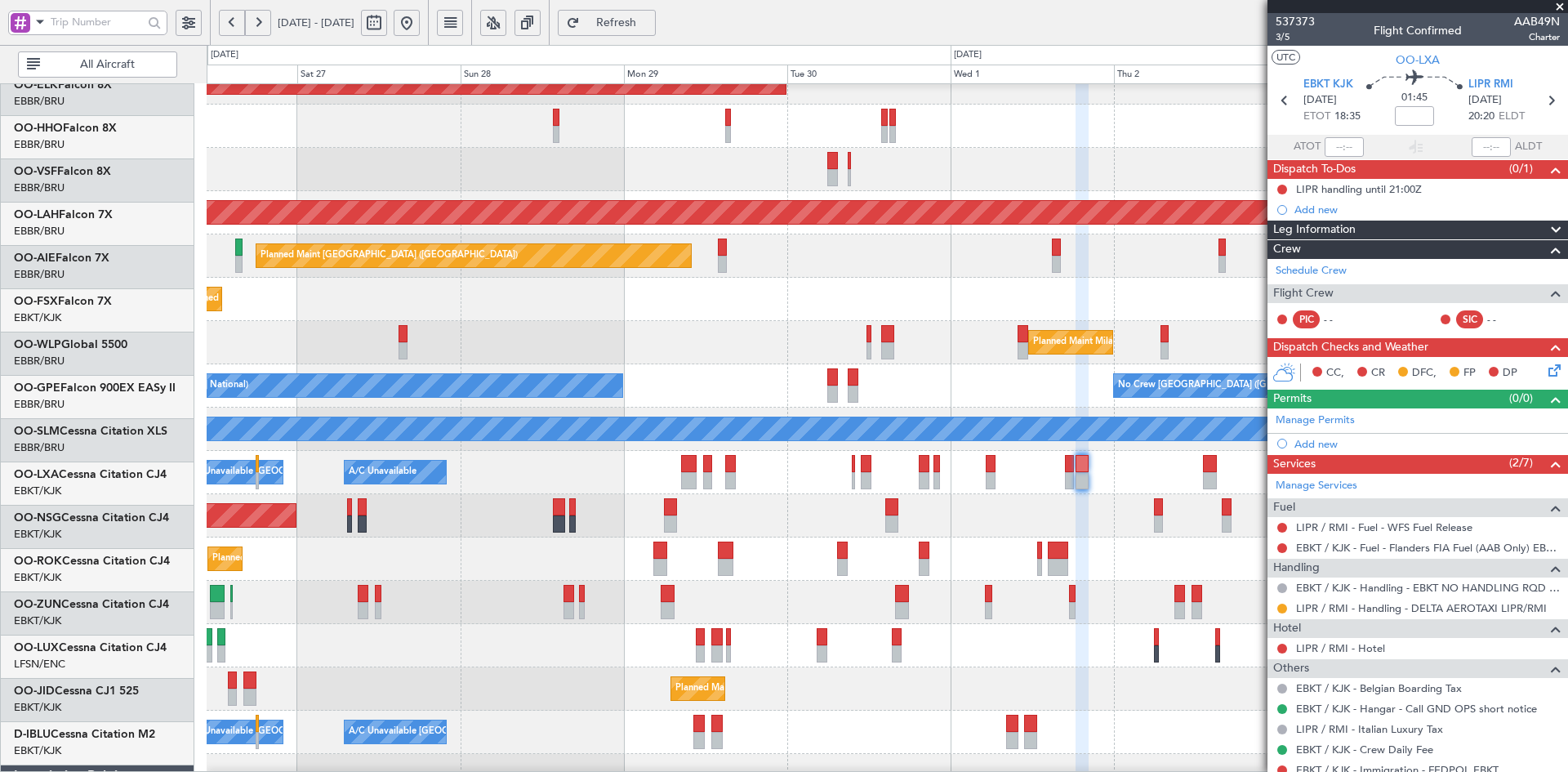
click at [978, 117] on div "Planned Maint Geneva (Cointrin)" at bounding box center [886, 126] width 1361 height 43
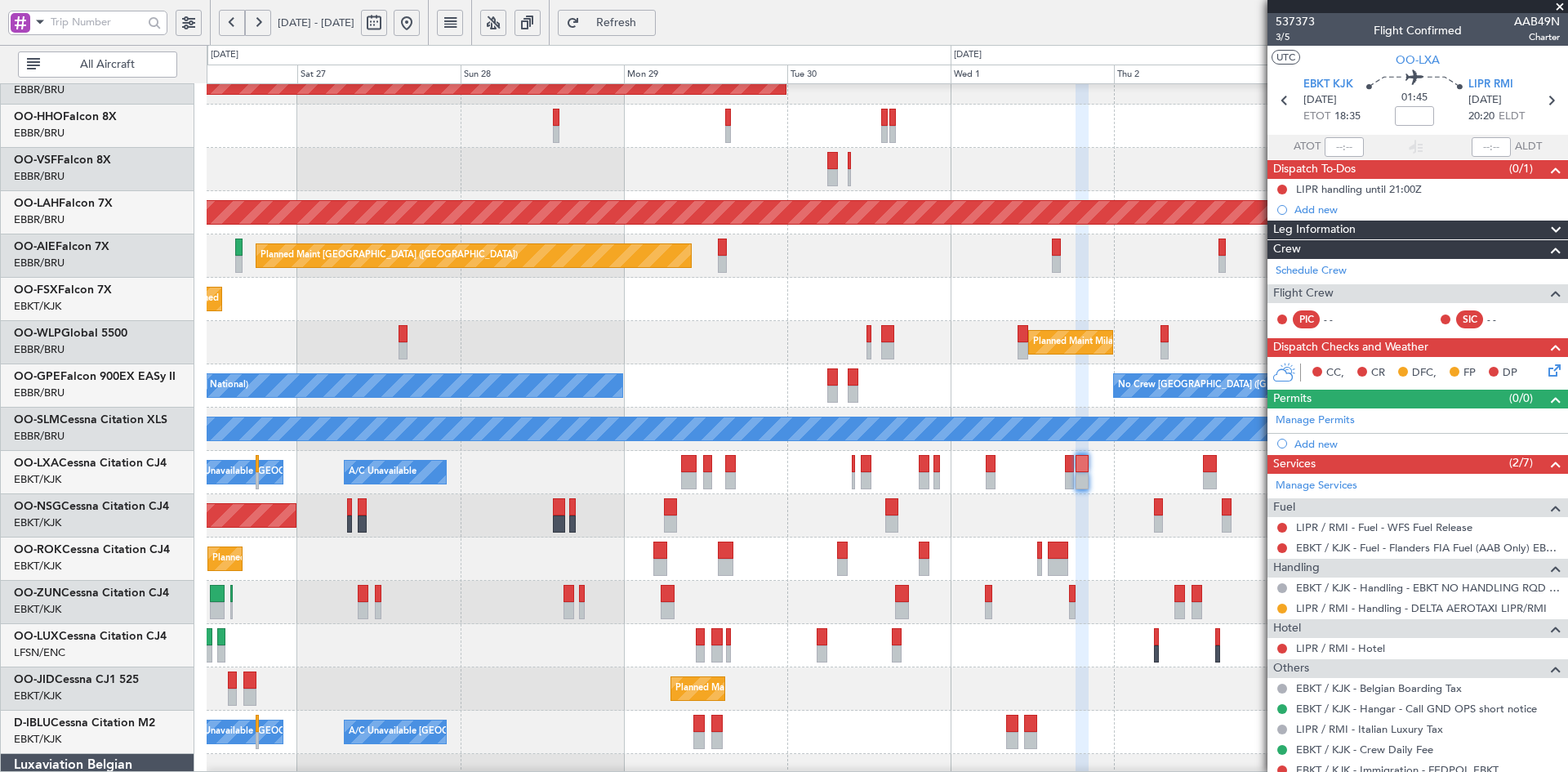
click at [1555, 7] on span at bounding box center [1559, 7] width 17 height 15
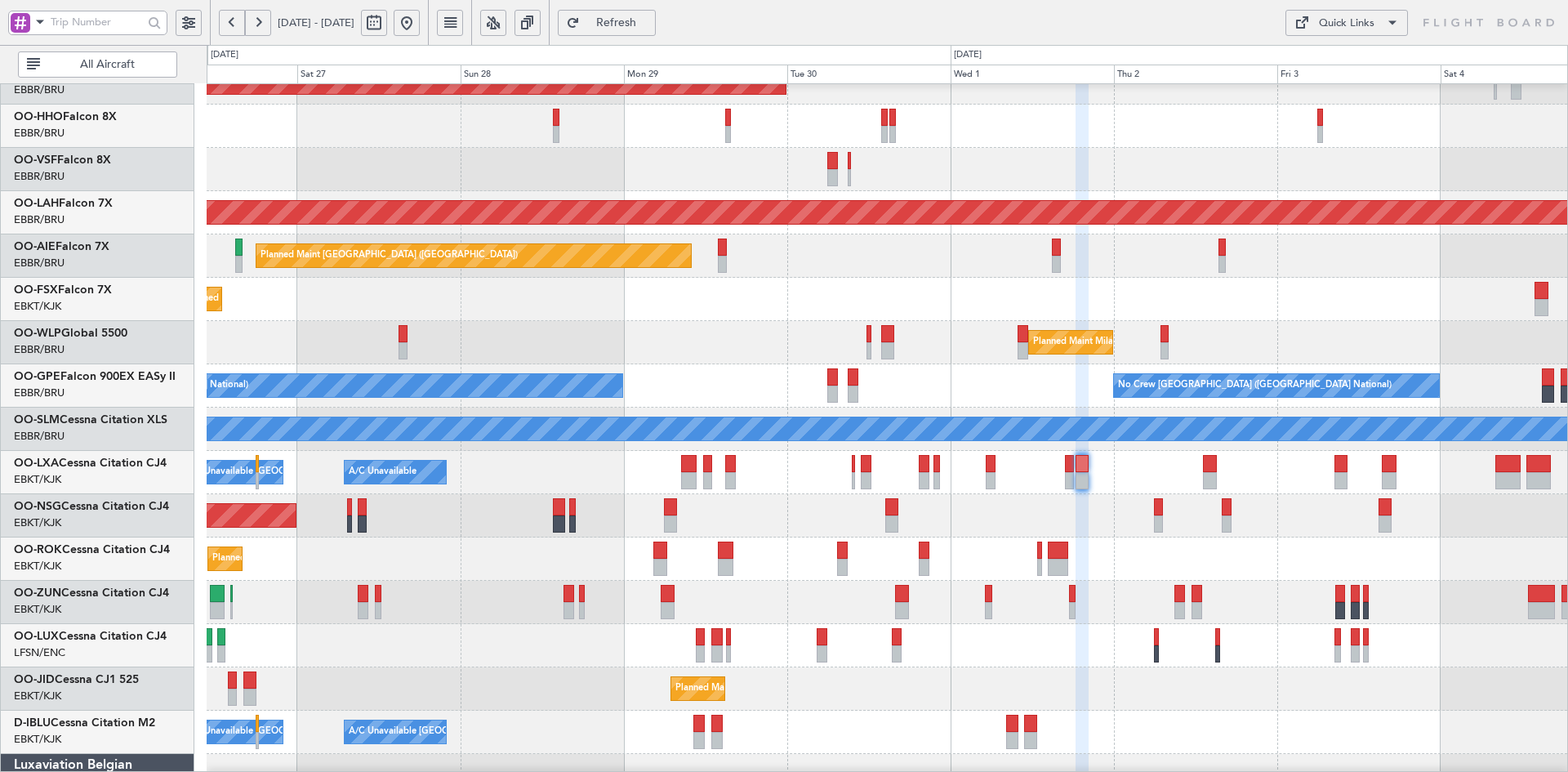
type input "0"
click at [1125, 47] on div "Planned Maint Kortrijk-Wevelgem Planned Maint Geneva (Cointrin) Planned Maint A…" at bounding box center [784, 408] width 1568 height 726
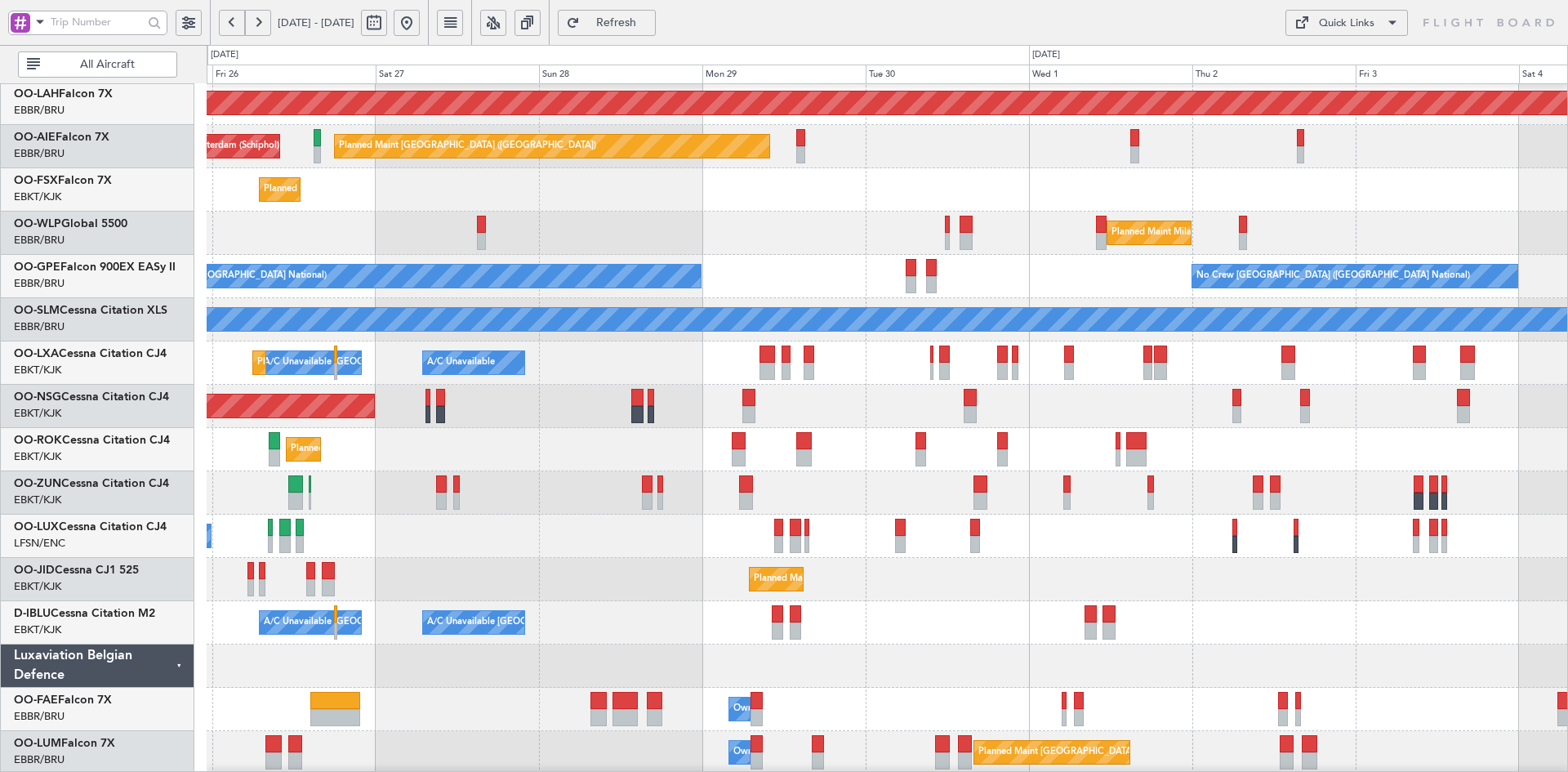
click at [680, 413] on div "Planned Maint [GEOGRAPHIC_DATA] ([GEOGRAPHIC_DATA])" at bounding box center [886, 406] width 1361 height 43
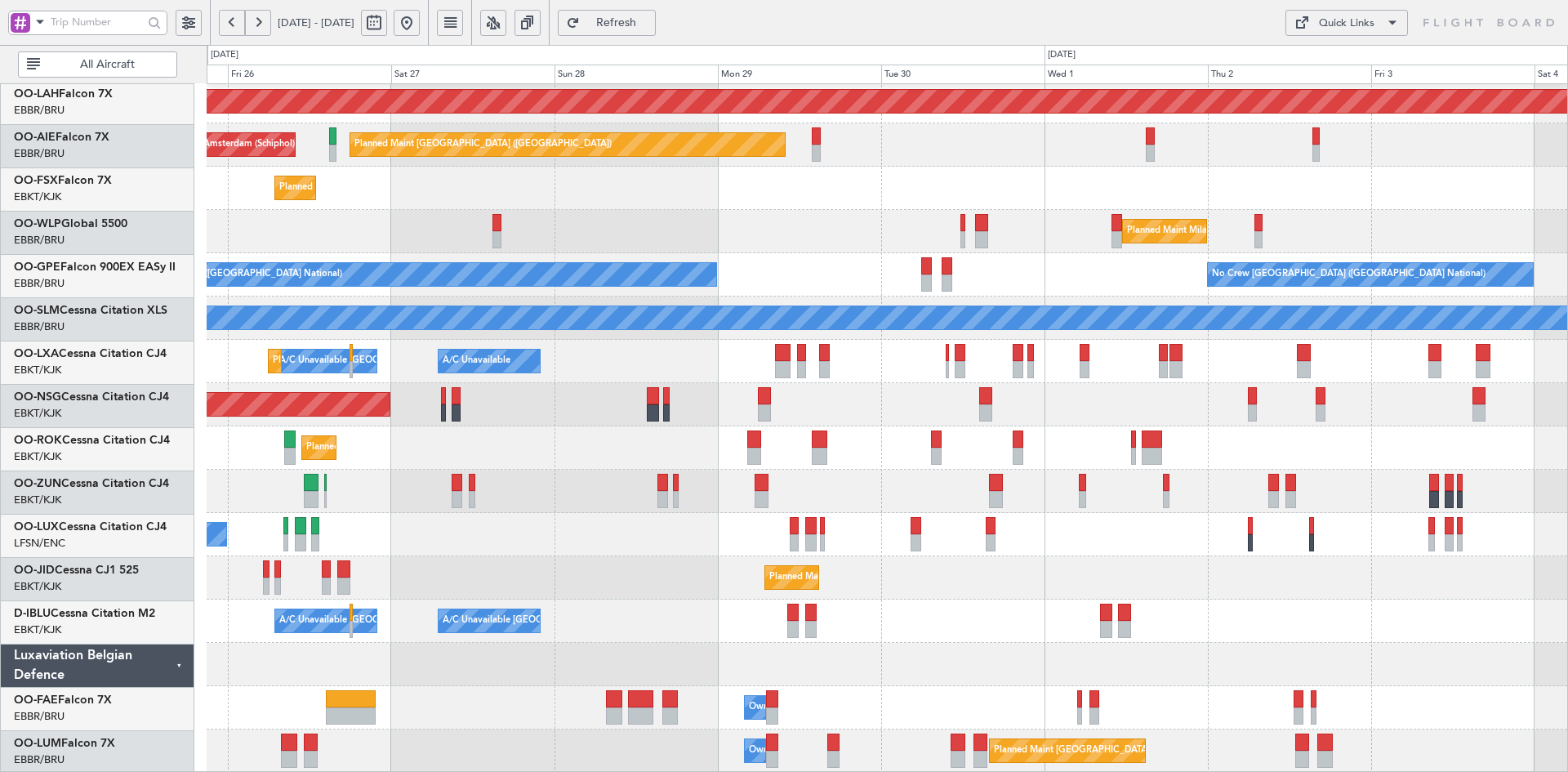
scroll to position [177, 0]
click at [1317, 617] on div "A/C Unavailable Brussels (Brussels National) A/C Unavailable Kortrijk-Wevelgem …" at bounding box center [886, 621] width 1361 height 43
click at [1255, 469] on div "Planned Maint Kortrijk-[GEOGRAPHIC_DATA]" at bounding box center [886, 448] width 1361 height 43
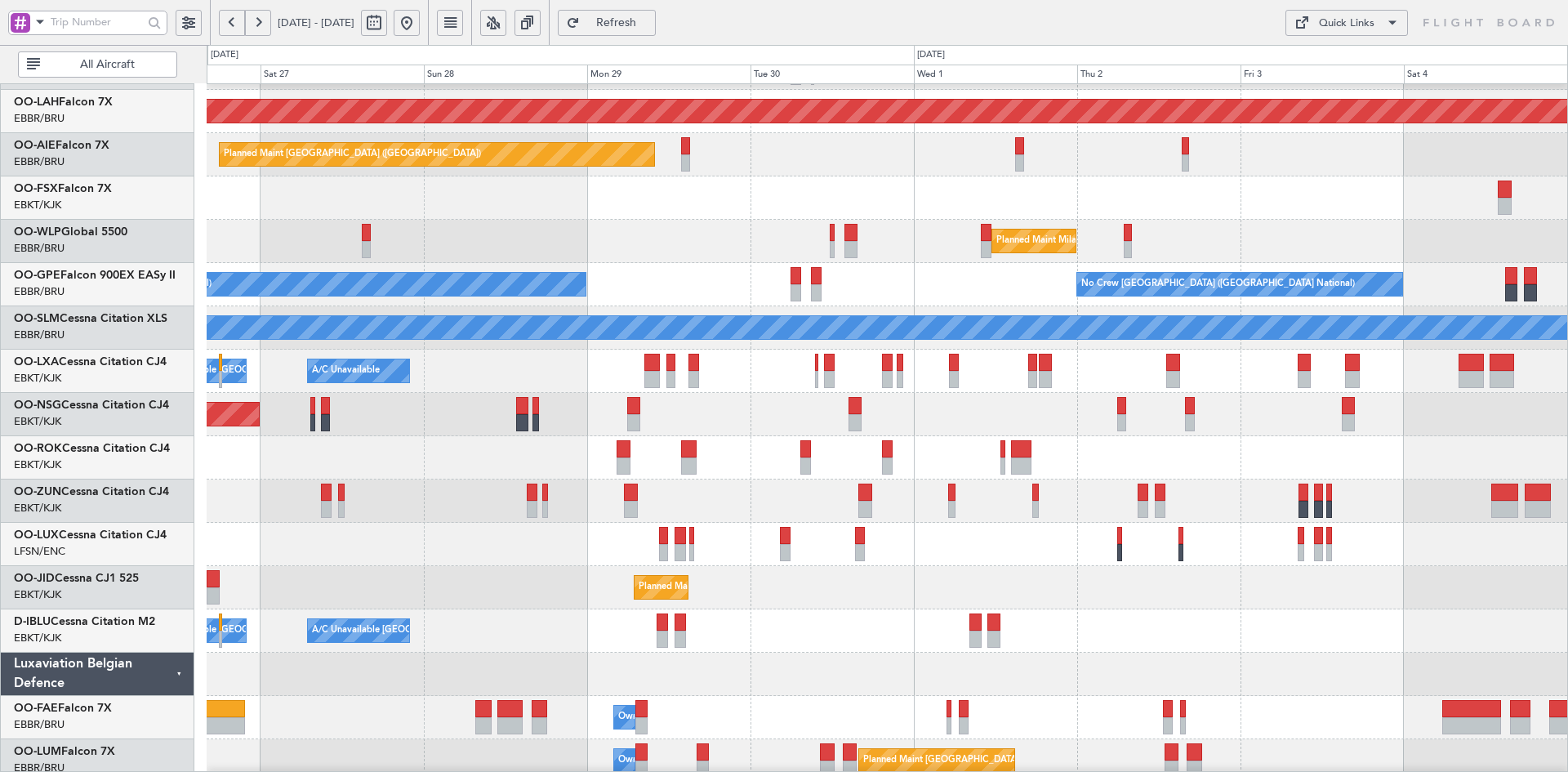
click at [1213, 489] on div at bounding box center [886, 500] width 1361 height 43
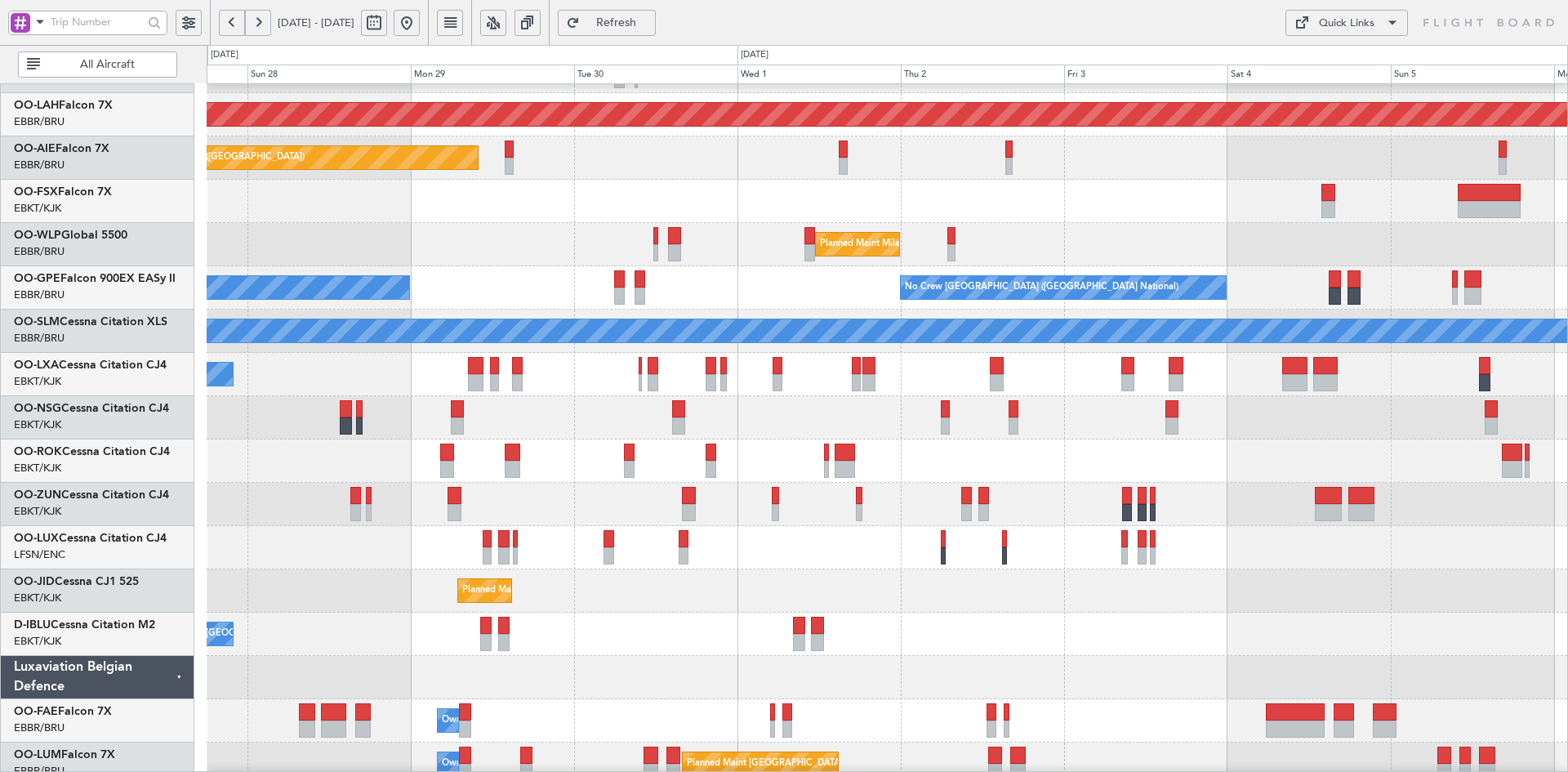
click at [1334, 446] on div "Planned Maint Kortrijk-[GEOGRAPHIC_DATA]" at bounding box center [886, 460] width 1361 height 43
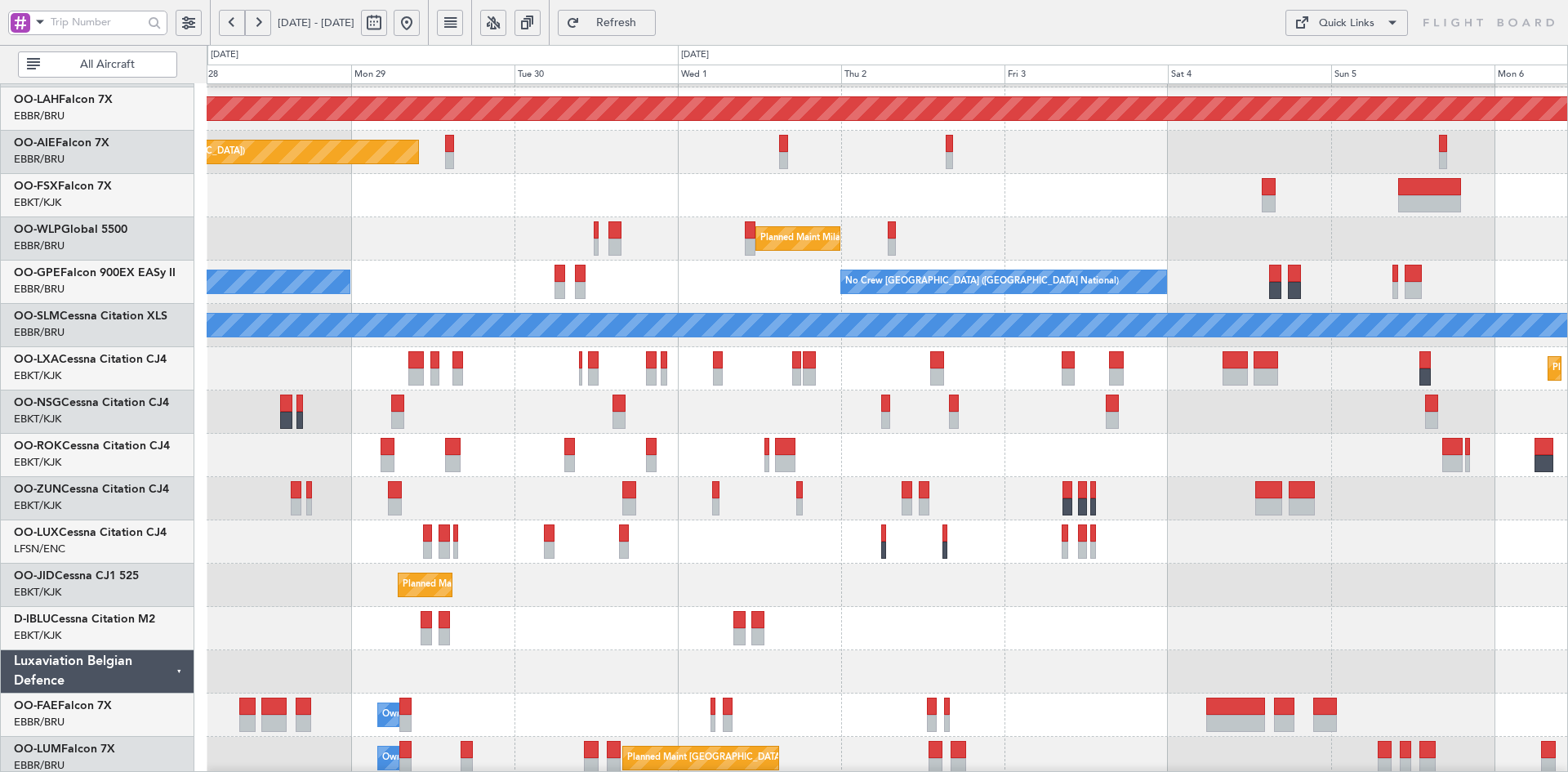
click at [887, 399] on div "Planned Maint [GEOGRAPHIC_DATA] ([GEOGRAPHIC_DATA])" at bounding box center [886, 412] width 1361 height 43
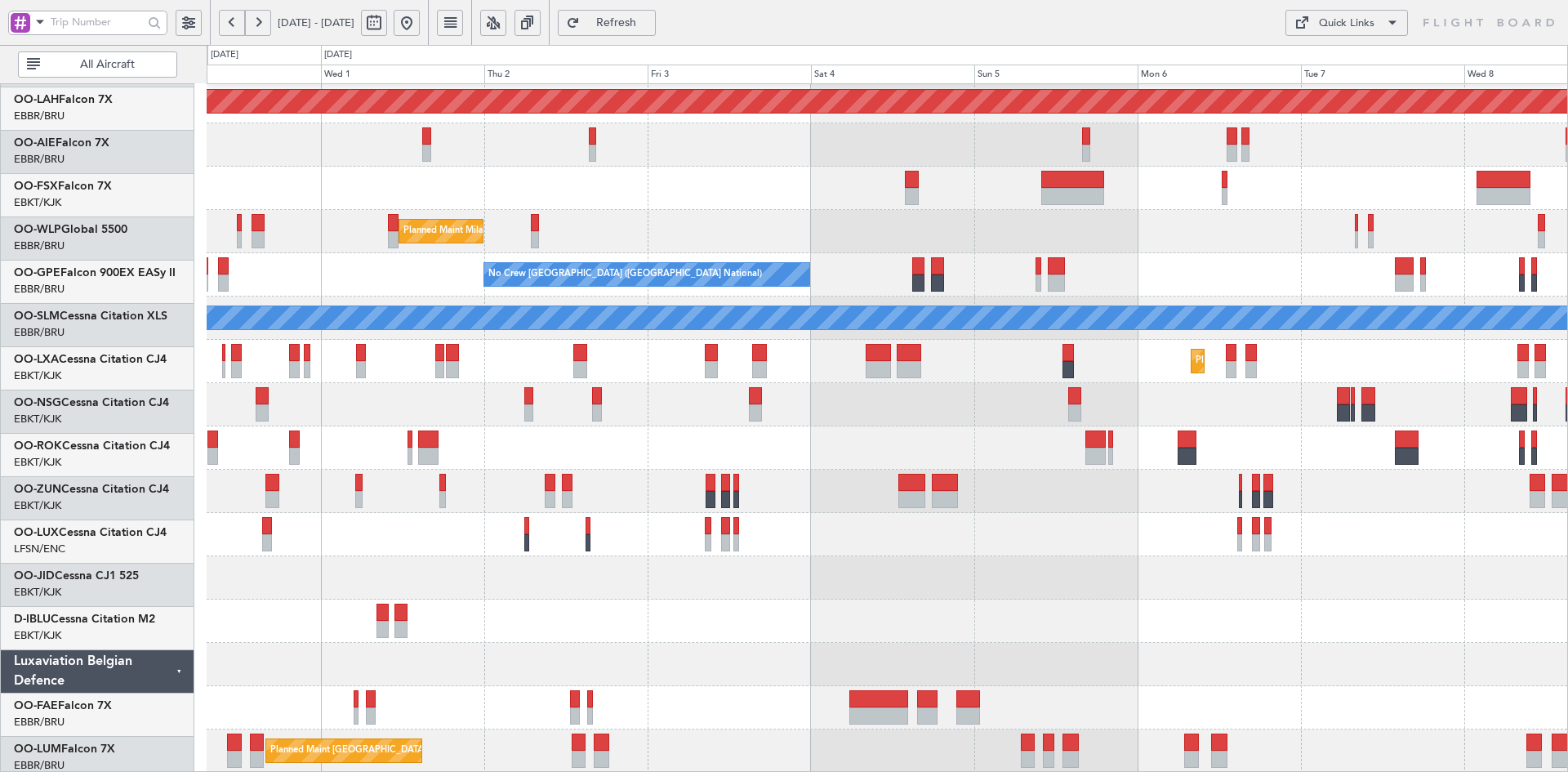
scroll to position [177, 0]
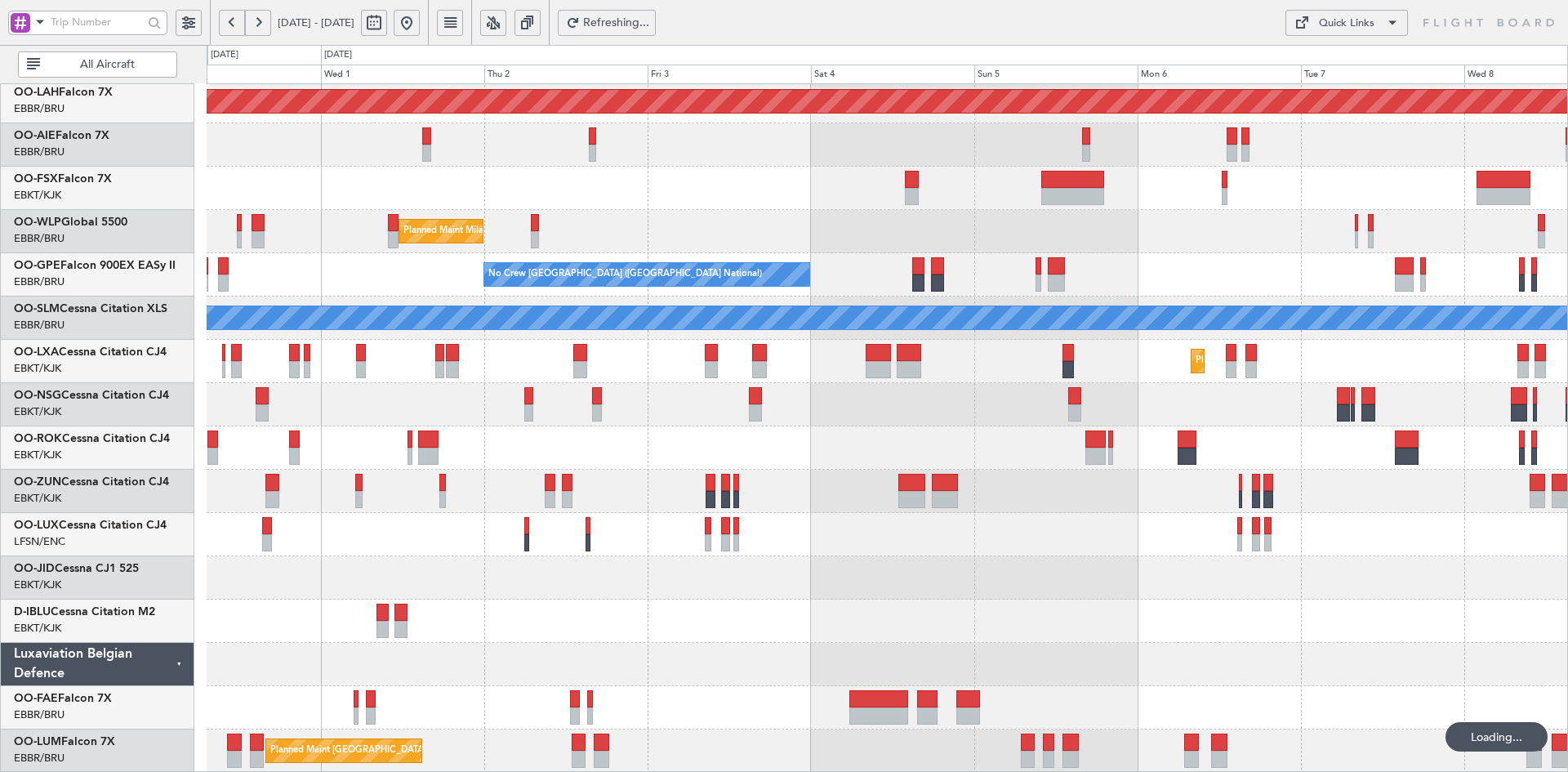
click at [1005, 407] on div at bounding box center [886, 404] width 1361 height 43
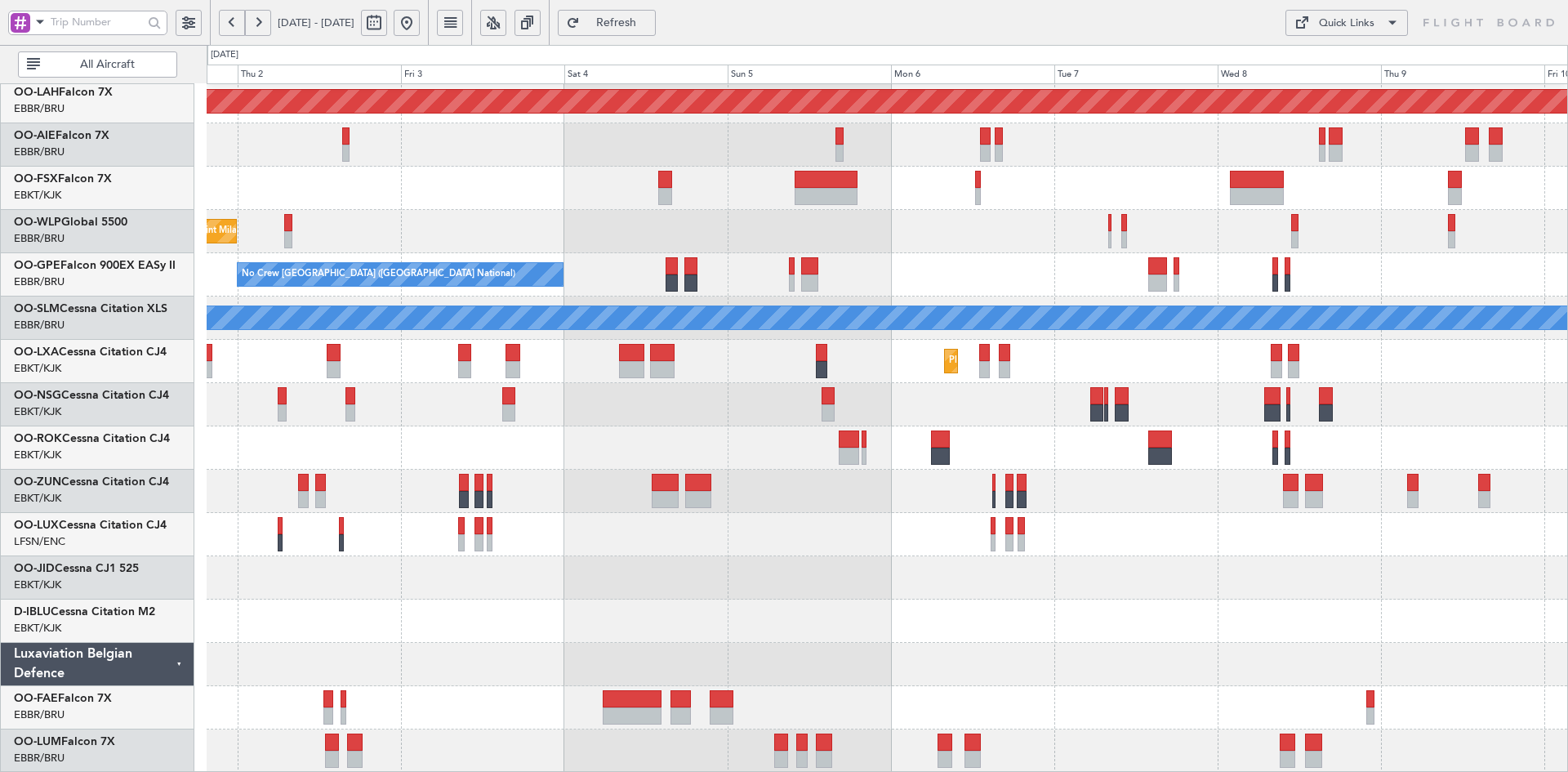
click at [1038, 253] on div "Planned Maint Milan (Linate)" at bounding box center [886, 232] width 1361 height 43
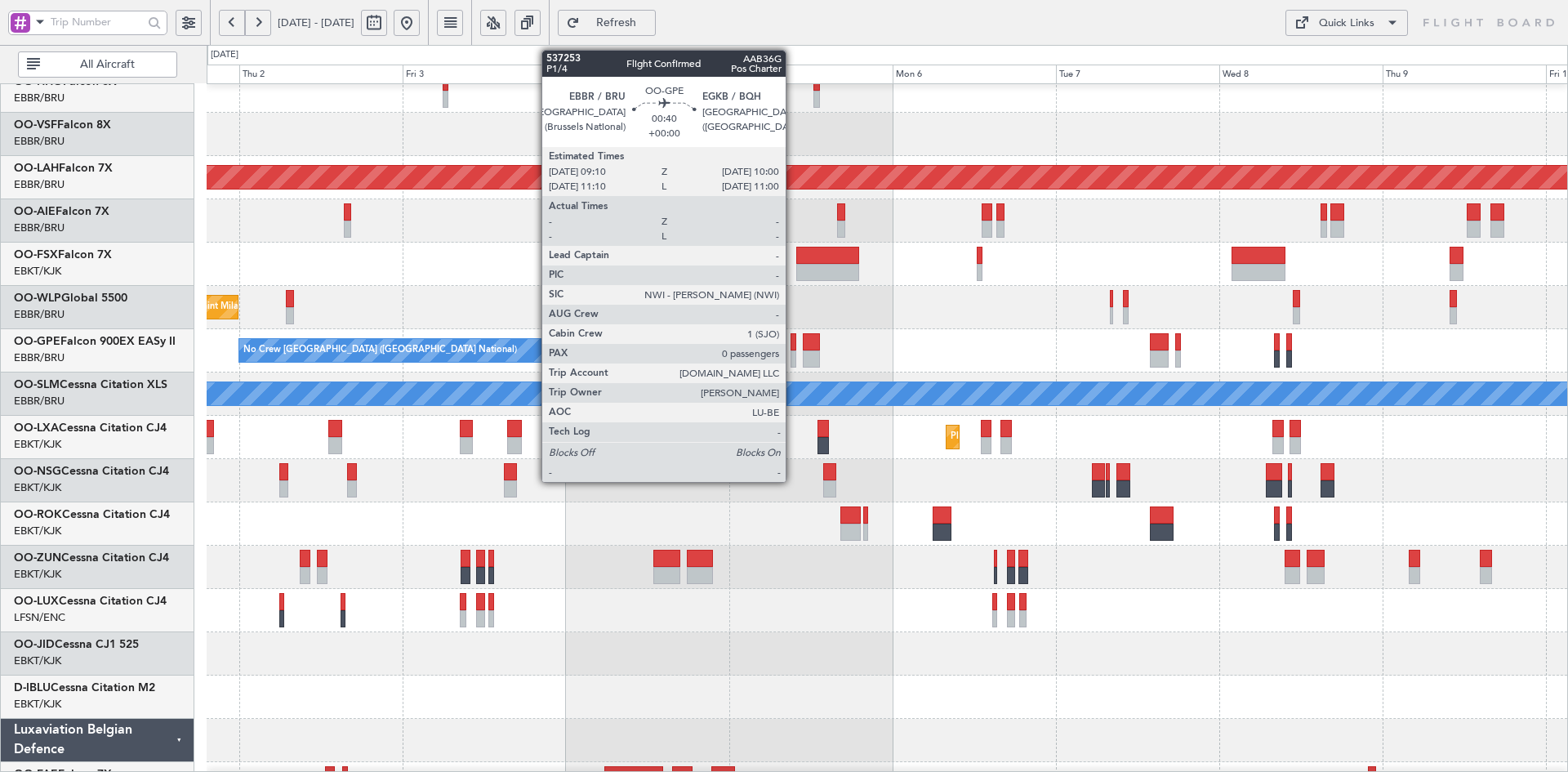
click at [793, 356] on div at bounding box center [794, 359] width 6 height 18
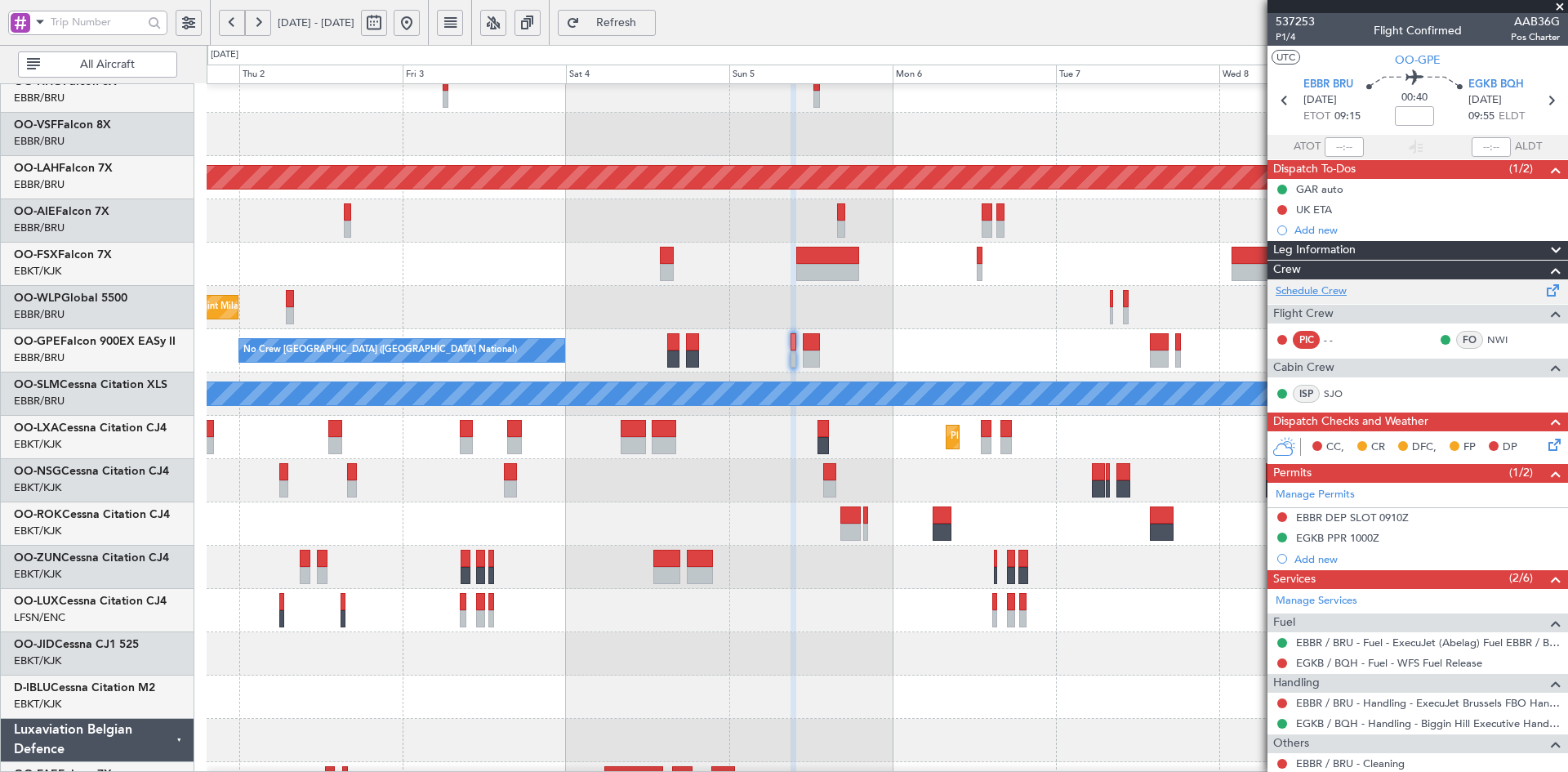
click at [1319, 289] on link "Schedule Crew" at bounding box center [1311, 291] width 71 height 17
click at [1062, 329] on div "Planned Maint Milan (Linate)" at bounding box center [886, 308] width 1361 height 43
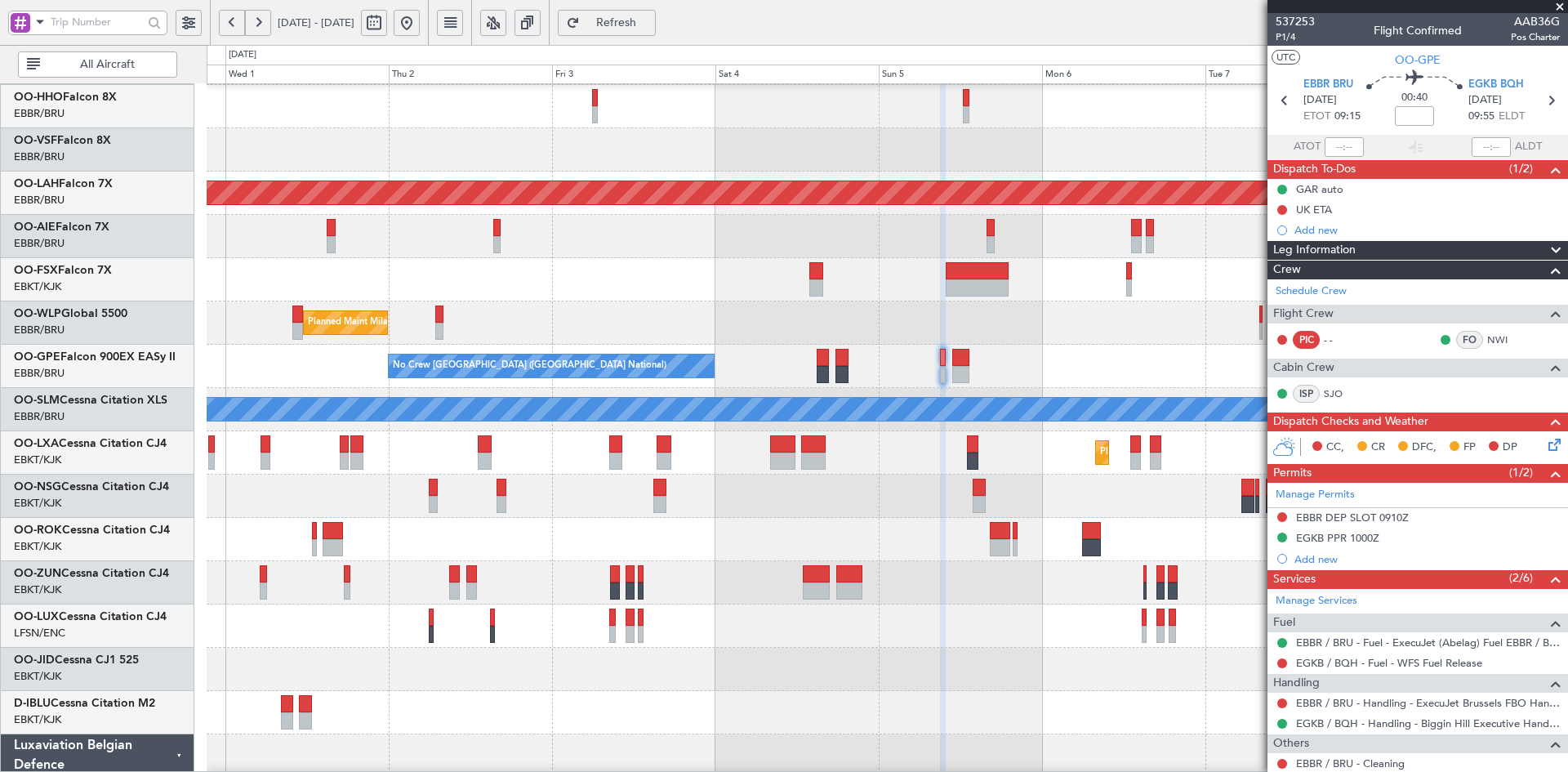
click at [1017, 335] on div "Planned Maint Milan (Linate)" at bounding box center [886, 322] width 1361 height 43
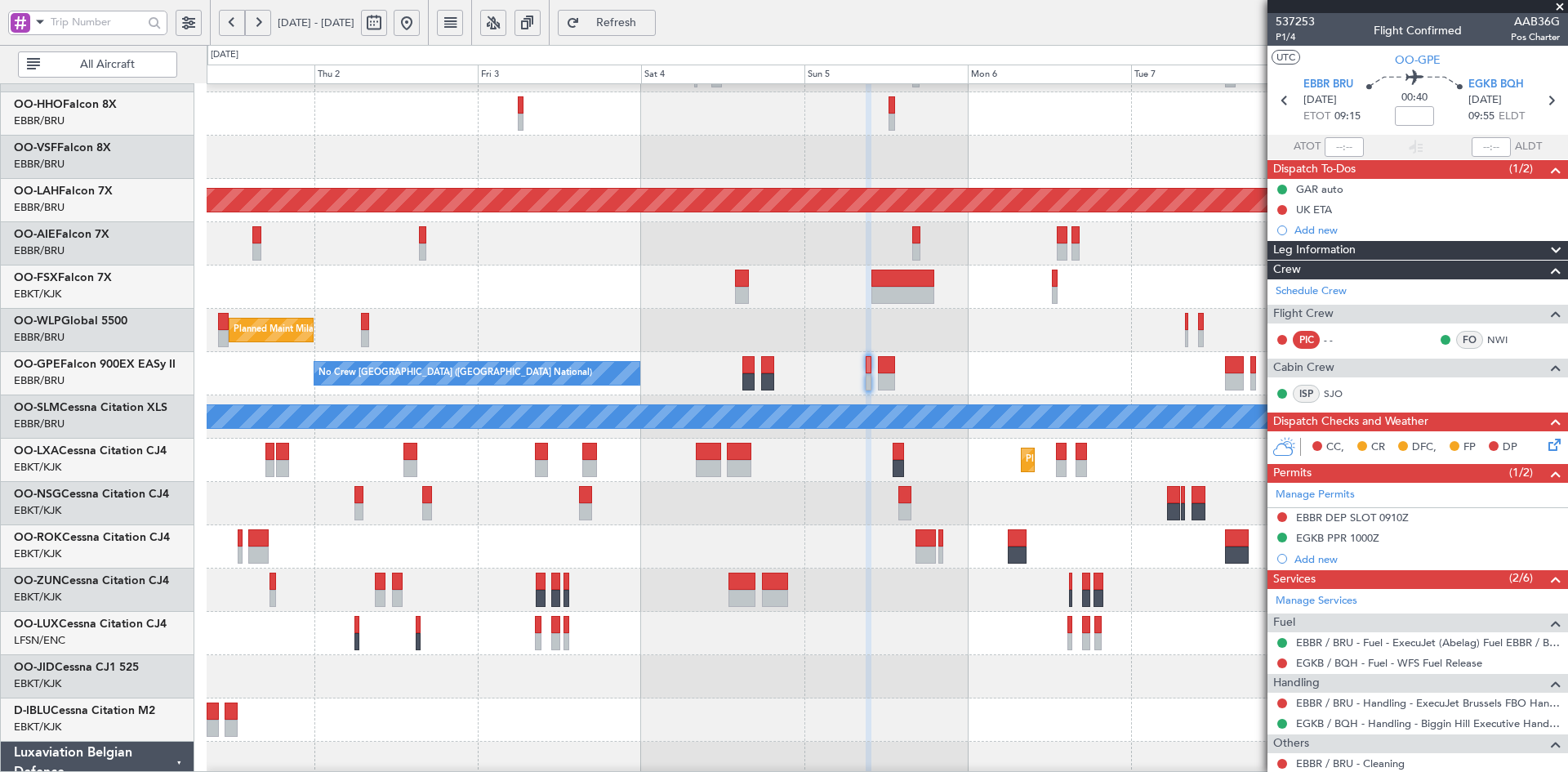
scroll to position [86, 0]
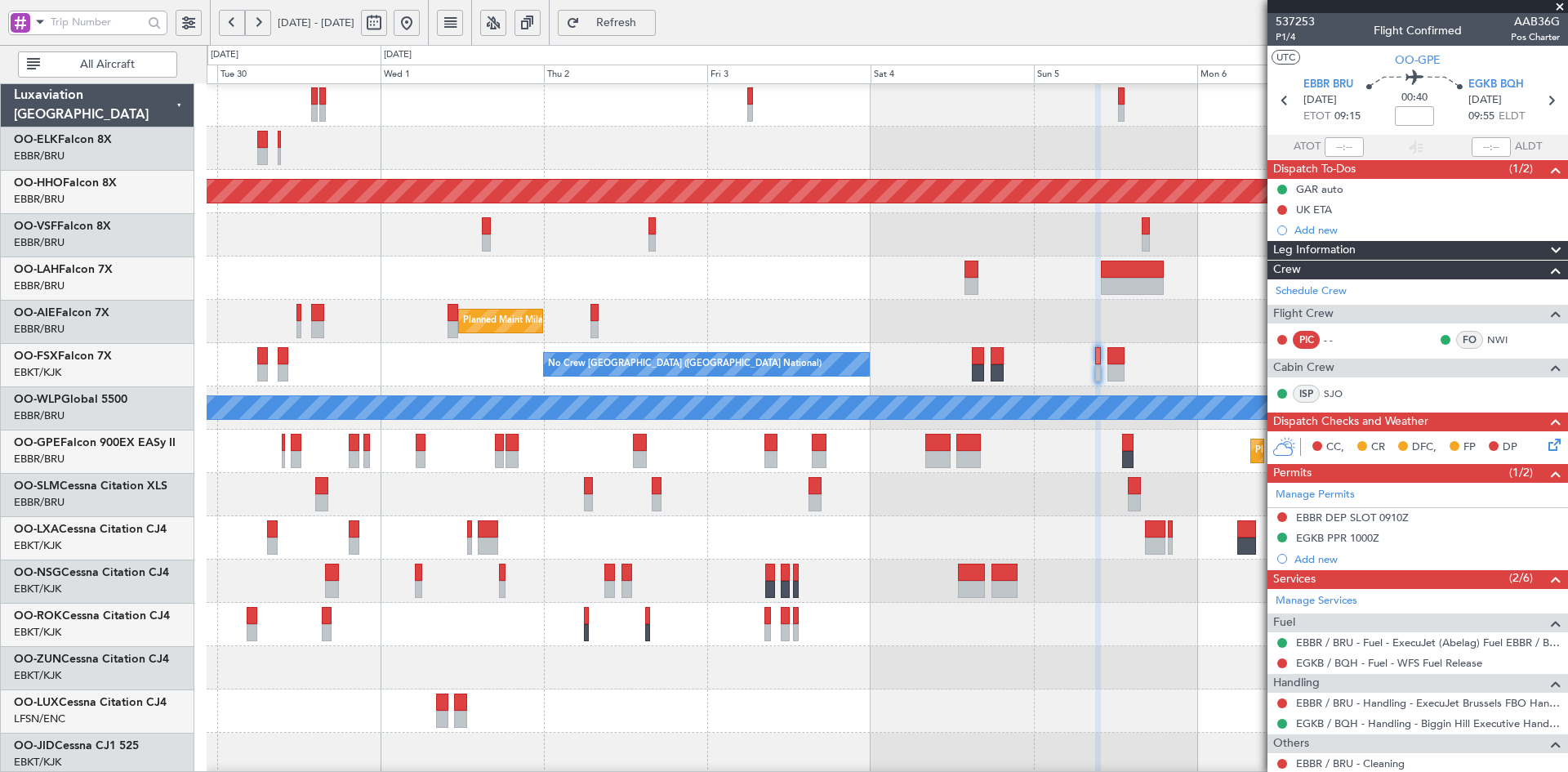
click at [1139, 305] on div "Planned Maint Milan (Linate)" at bounding box center [886, 321] width 1361 height 43
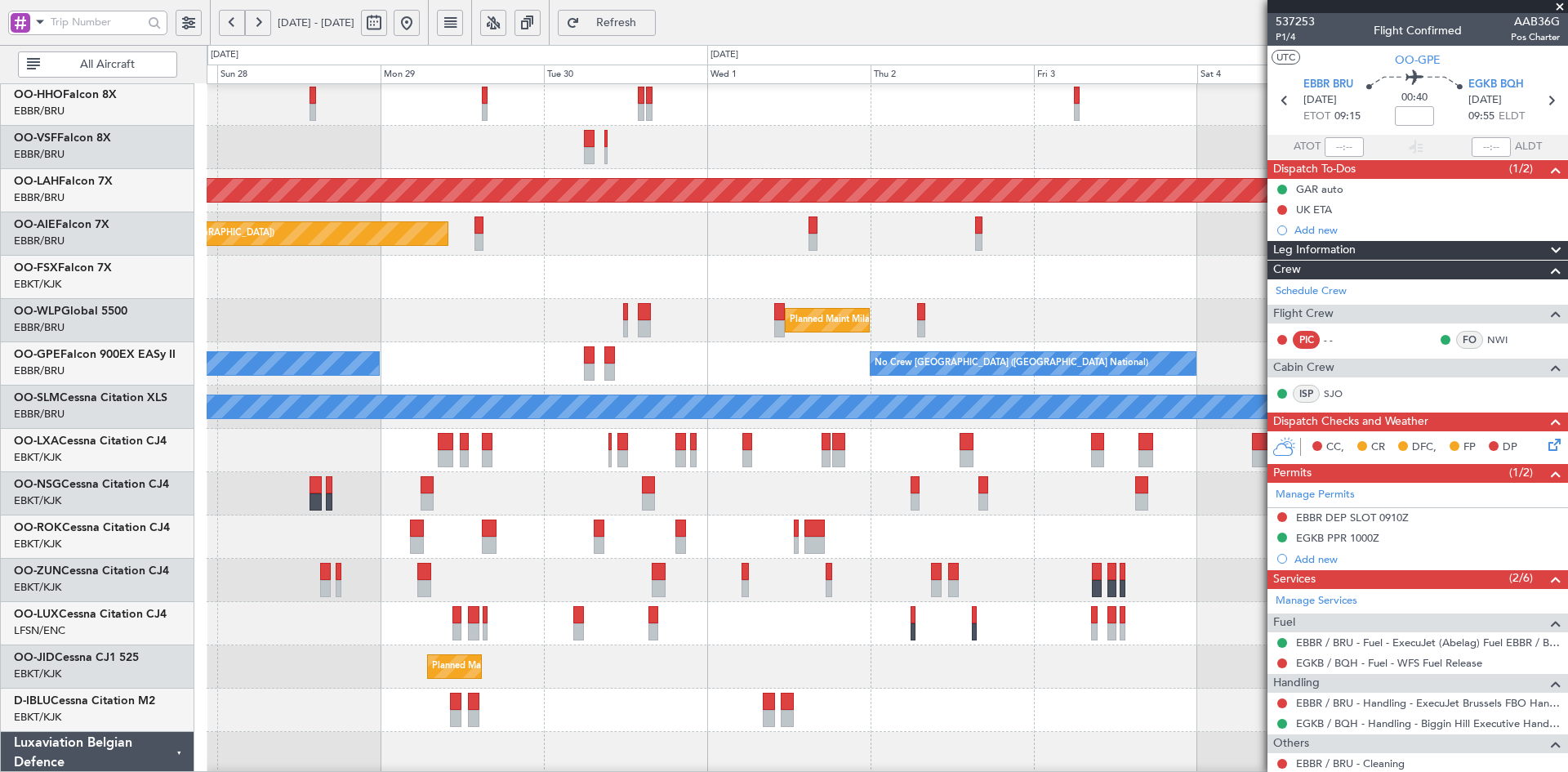
click at [944, 308] on div "Planned Maint Milan (Linate)" at bounding box center [886, 320] width 1361 height 43
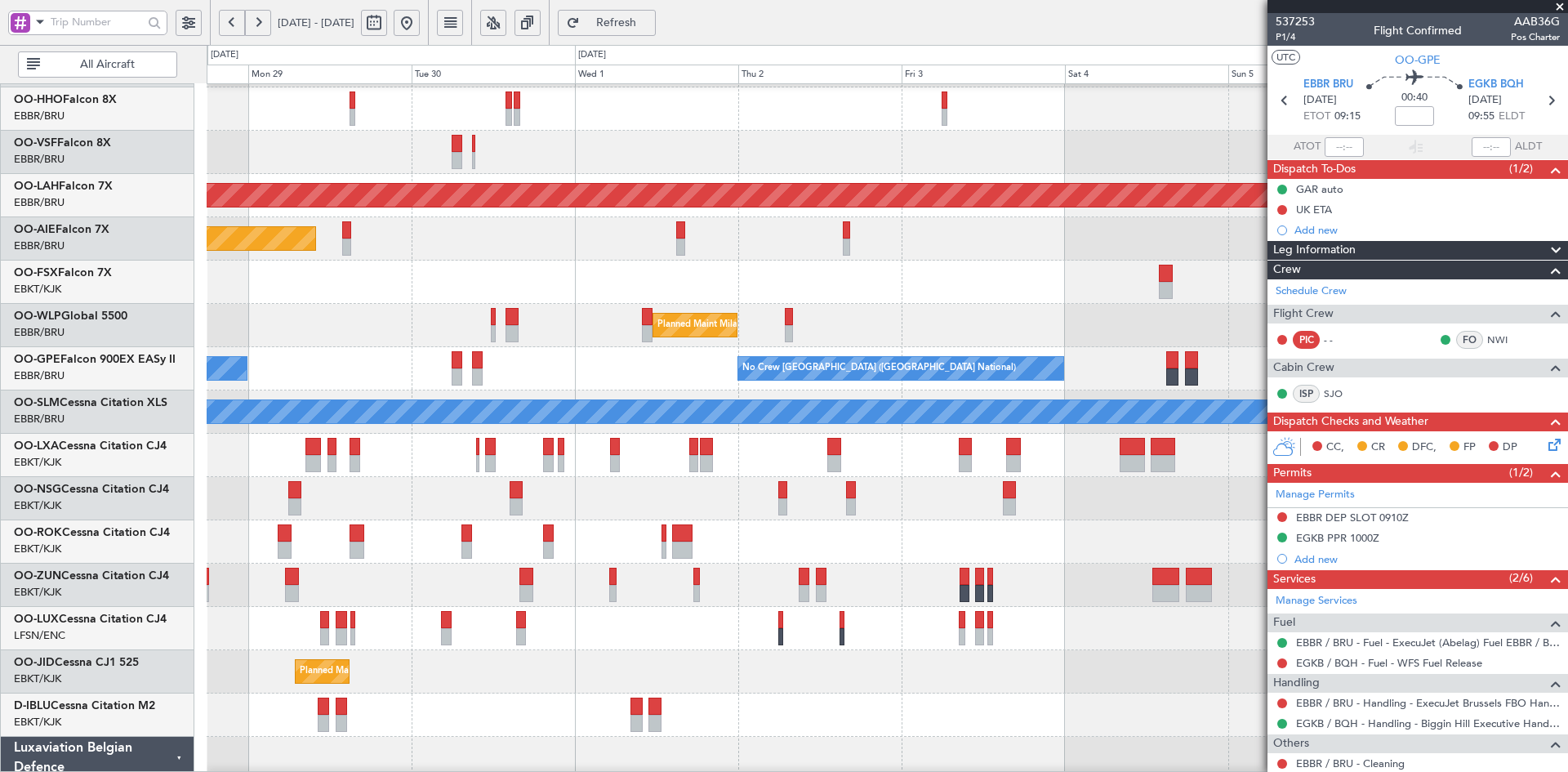
click at [420, 25] on button at bounding box center [406, 22] width 26 height 26
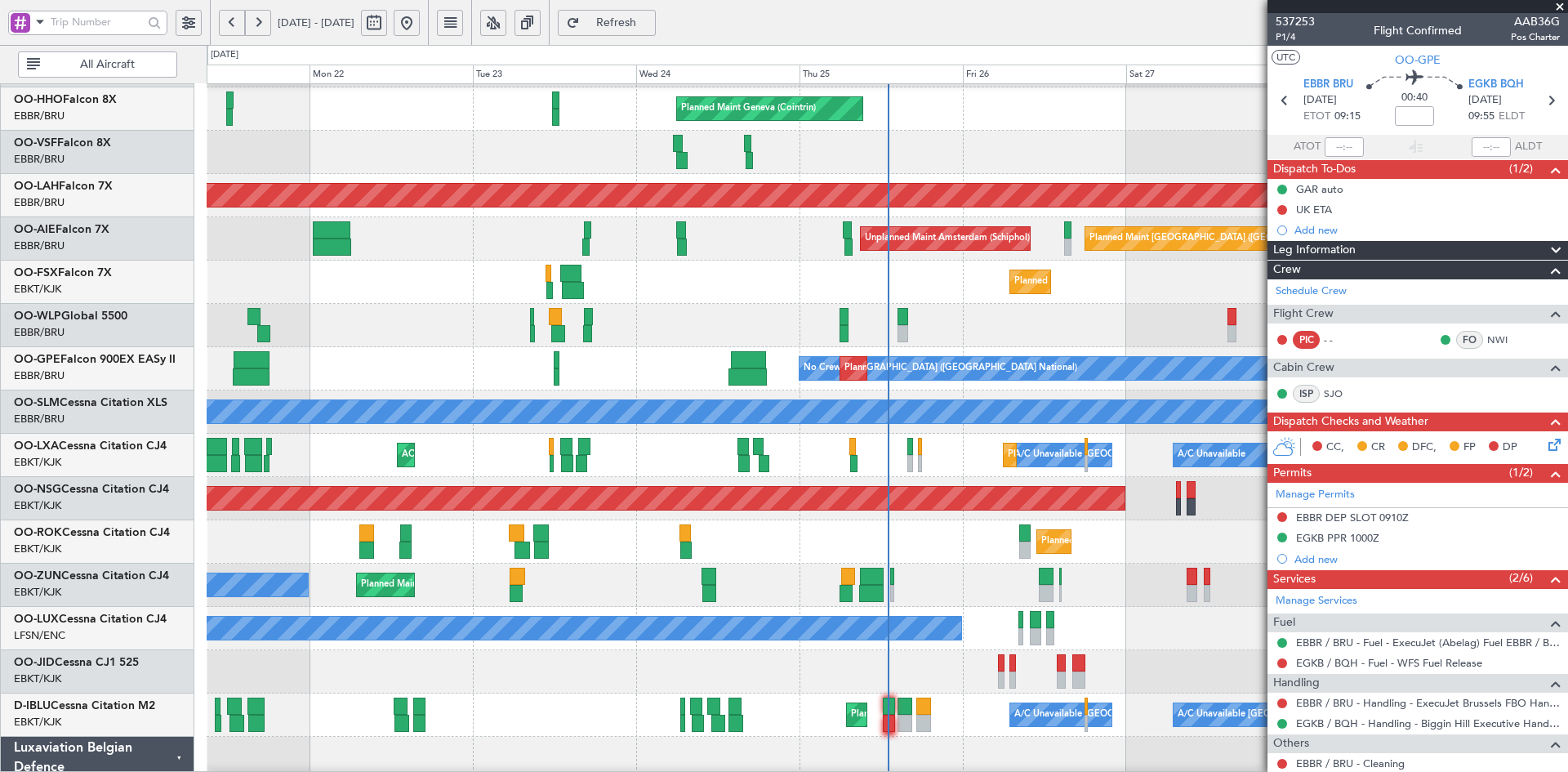
click at [825, 281] on div "Planned Maint Kortrijk-[GEOGRAPHIC_DATA]" at bounding box center [886, 282] width 1361 height 43
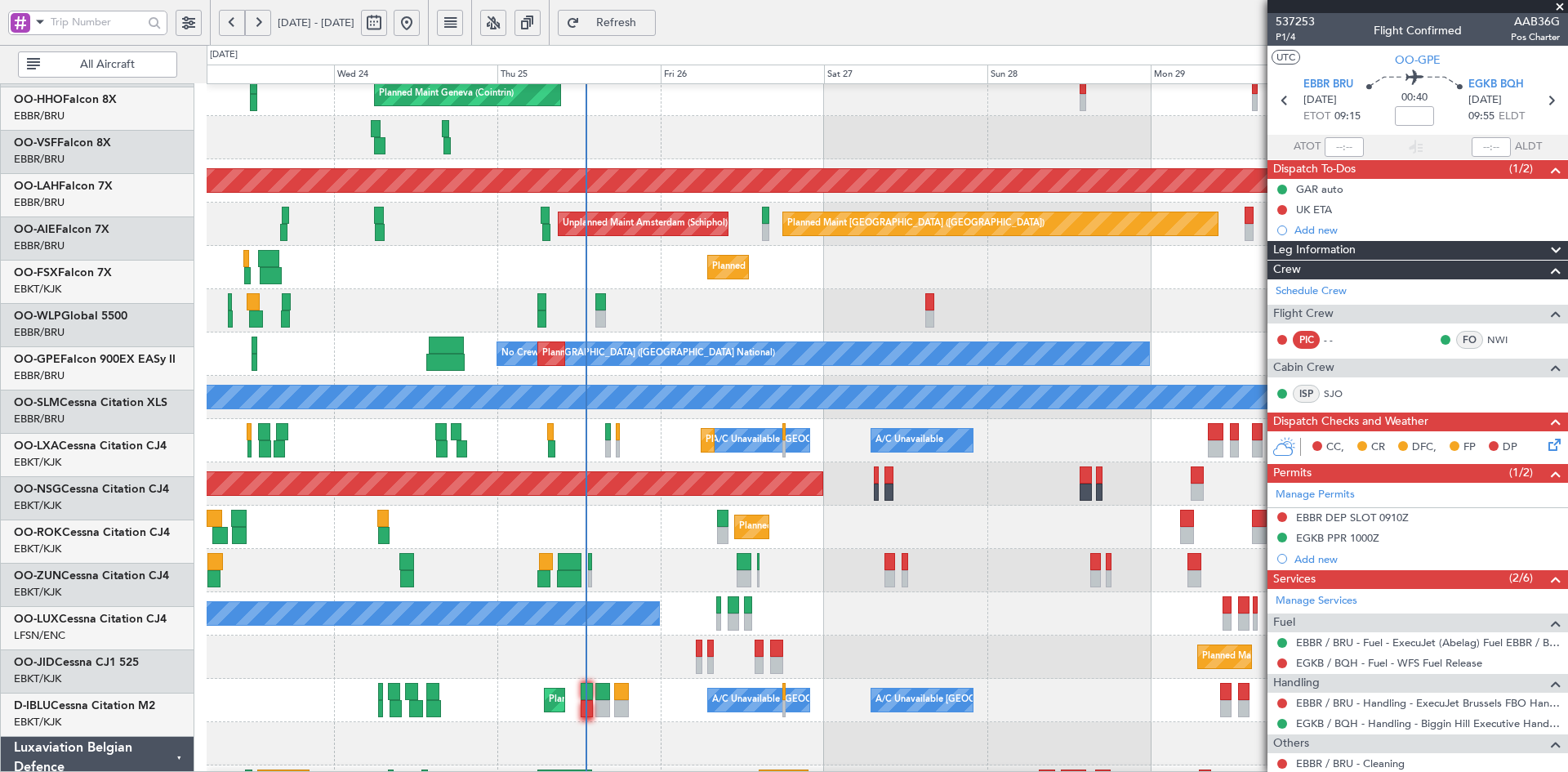
scroll to position [98, 0]
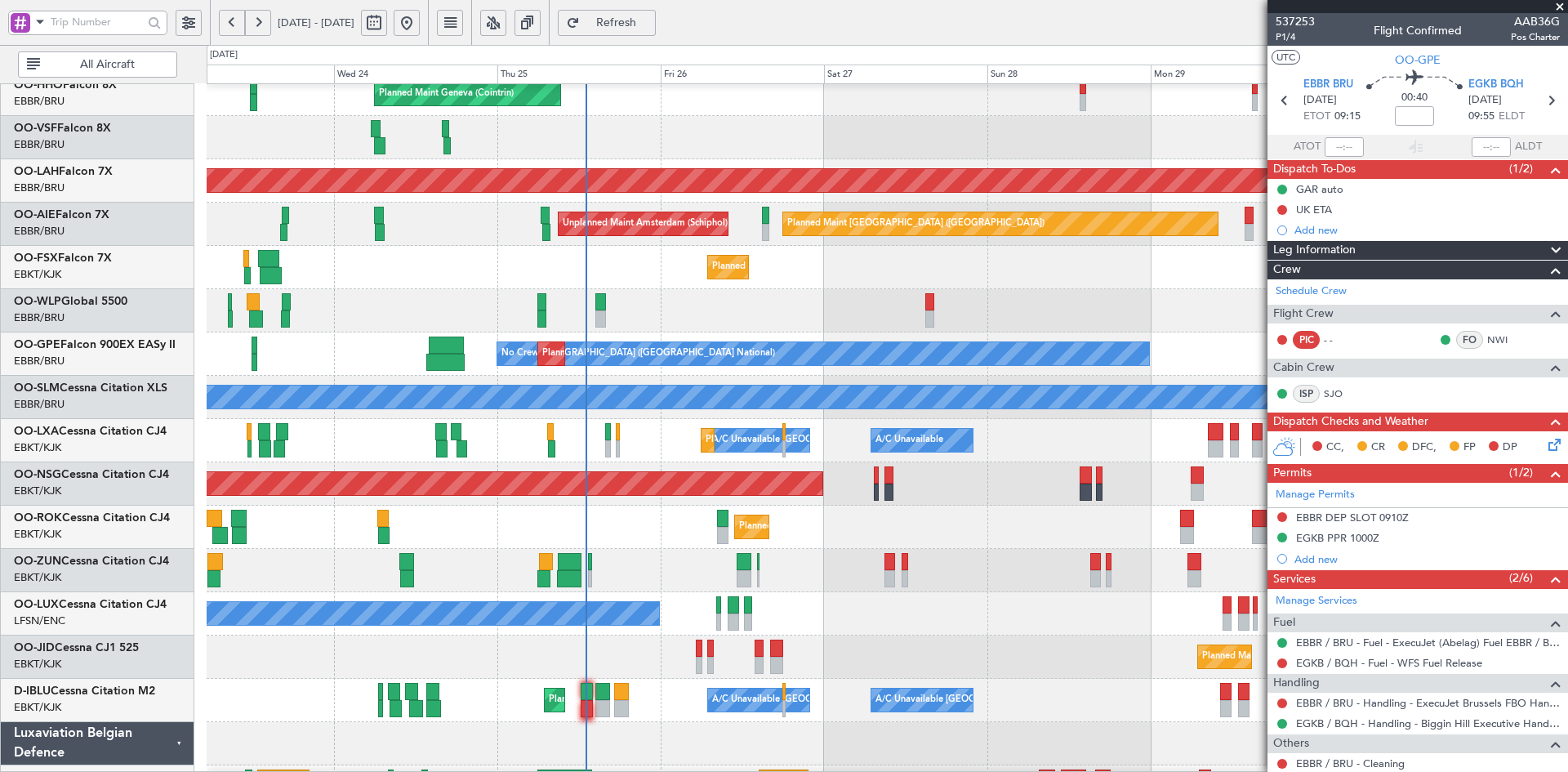
click at [998, 265] on div "Planned Maint Kortrijk-[GEOGRAPHIC_DATA]" at bounding box center [886, 267] width 1361 height 43
click at [998, 283] on div "Planned Maint Kortrijk-[GEOGRAPHIC_DATA]" at bounding box center [886, 267] width 1361 height 43
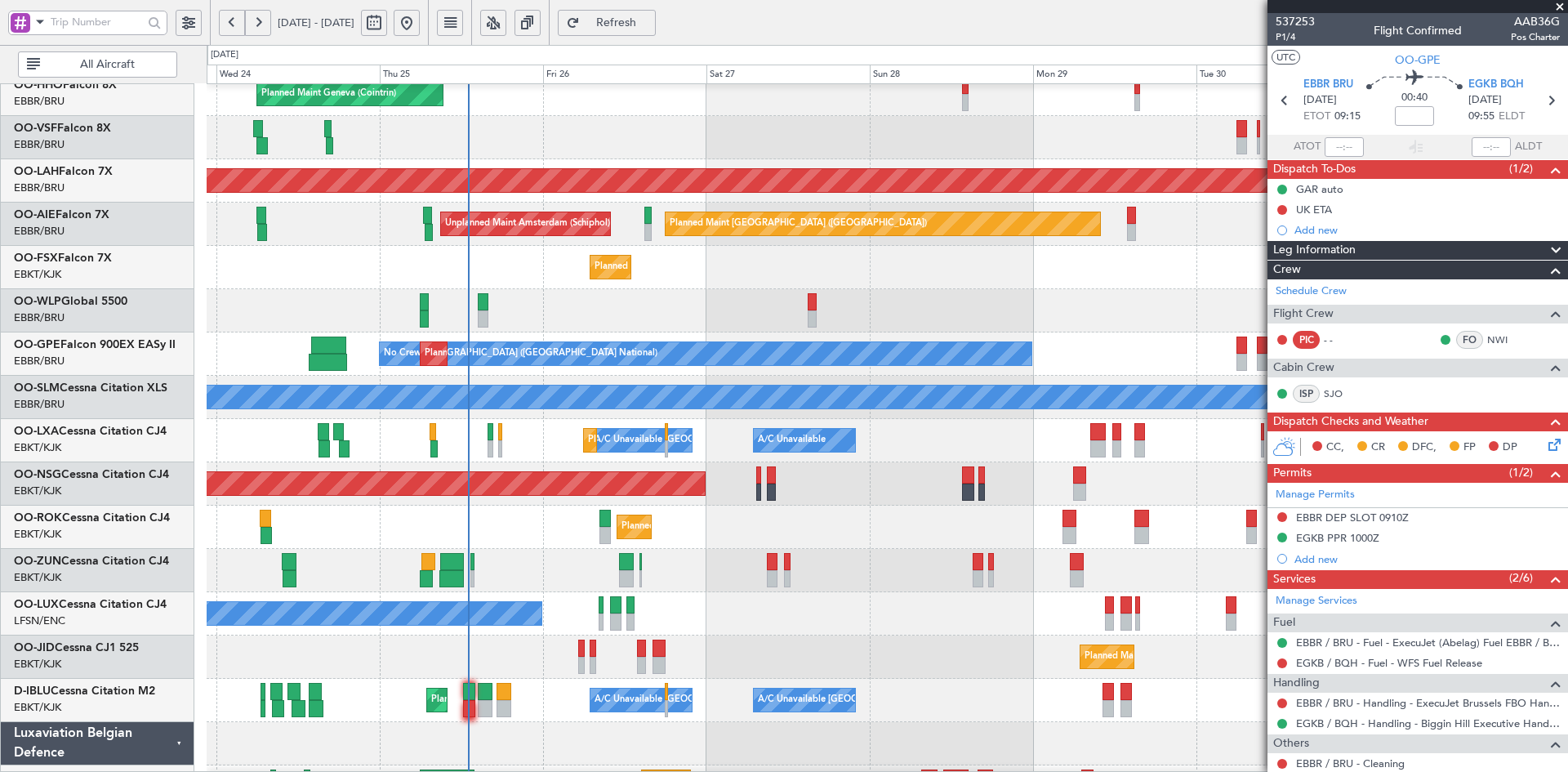
click at [761, 290] on div "Planned Maint Milan (Linate)" at bounding box center [886, 311] width 1361 height 43
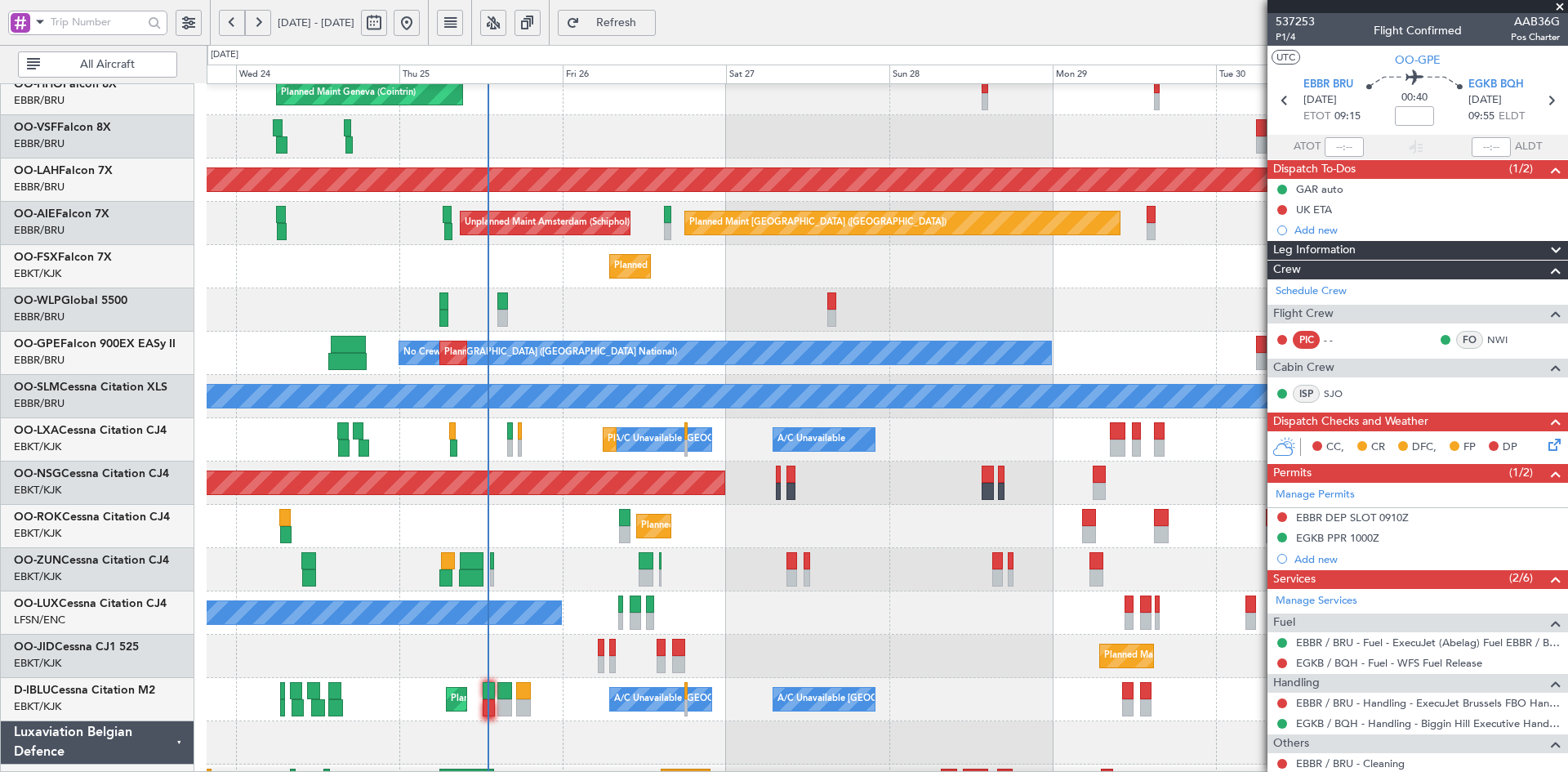
click at [858, 375] on div "No Crew Brussels (Brussels National) Planned Maint Brussels (Brussels National)…" at bounding box center [886, 352] width 1361 height 43
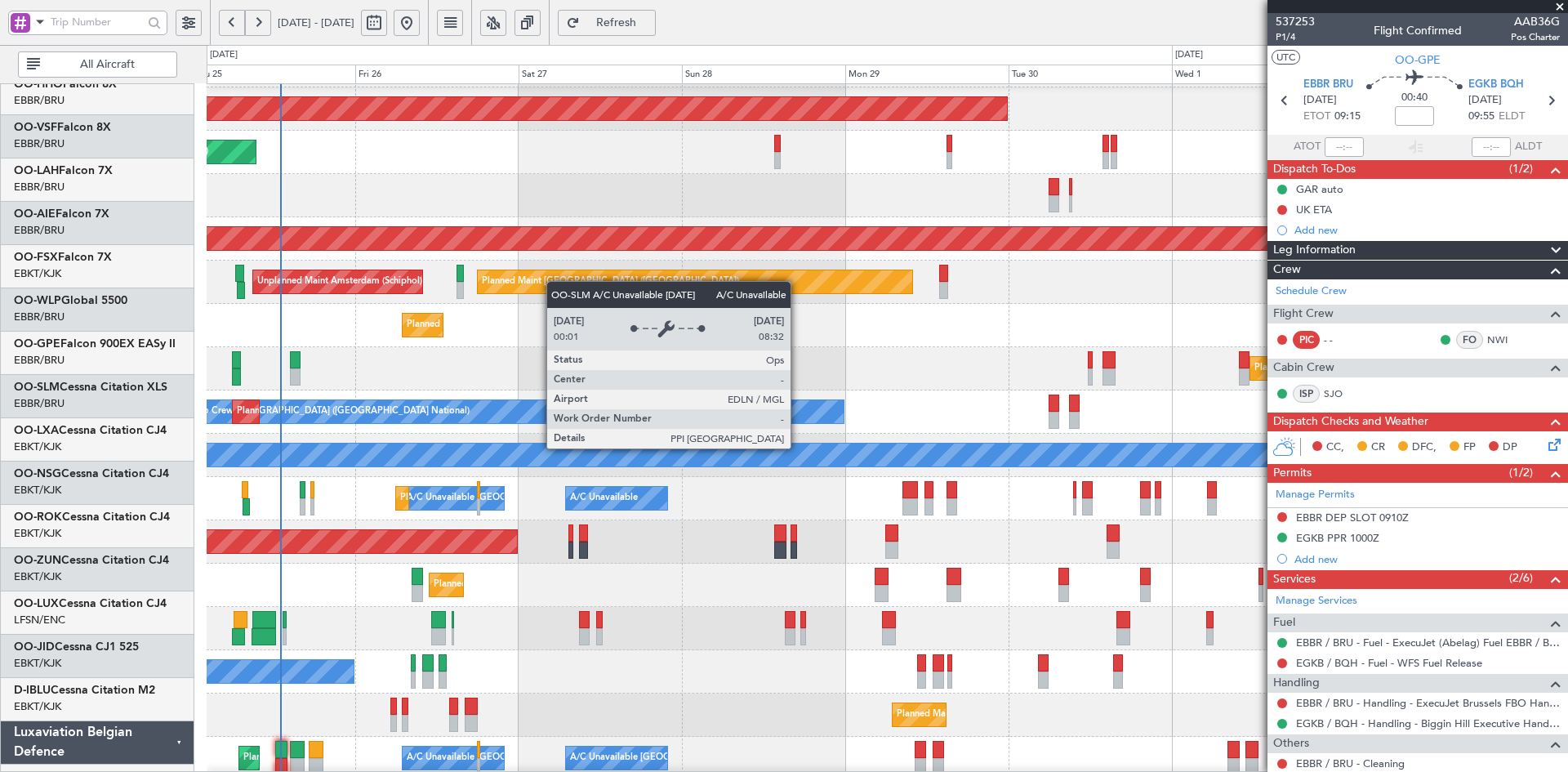
scroll to position [40, 0]
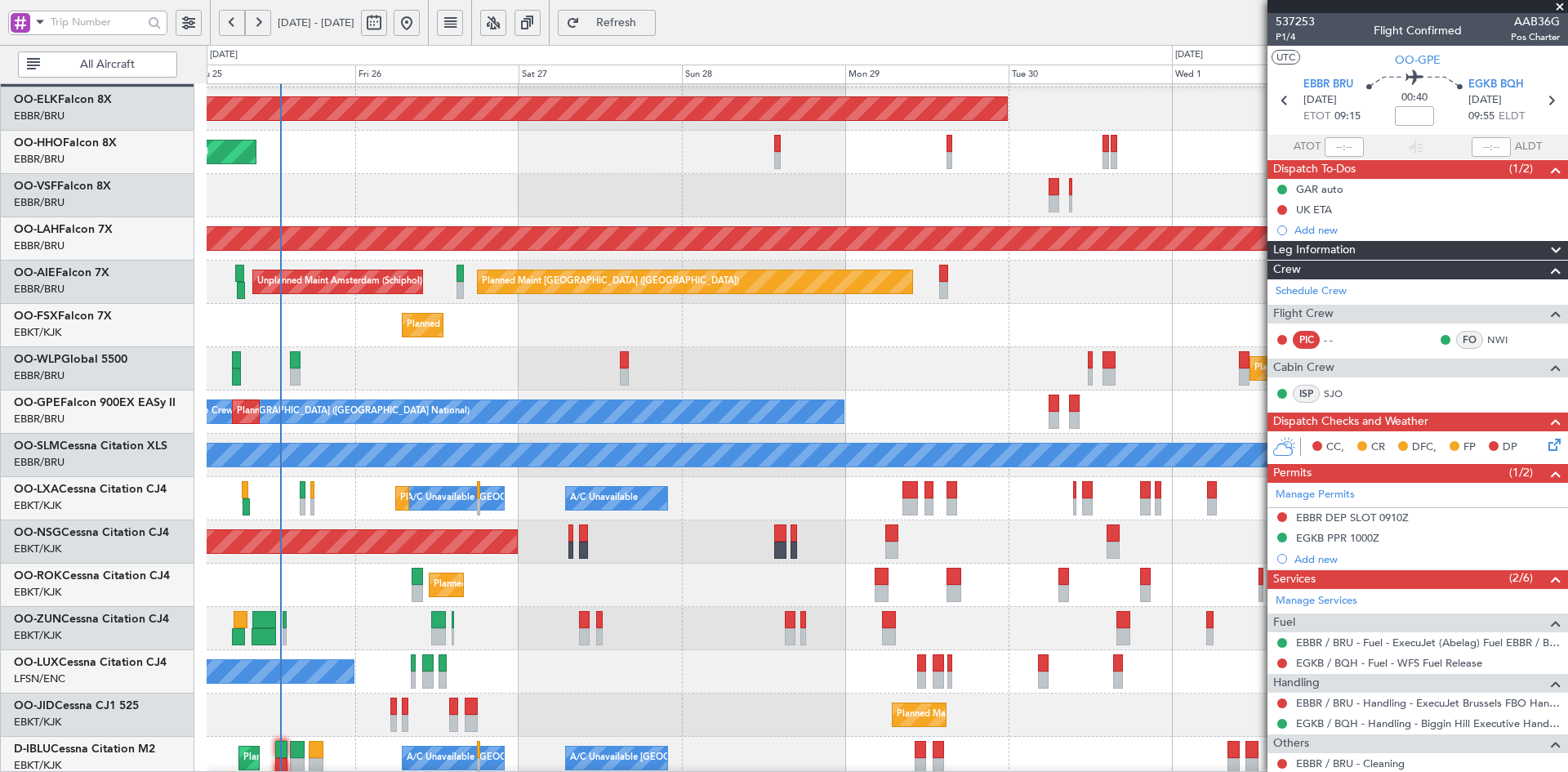
click at [683, 693] on div "Planned Maint Kortrijk-[GEOGRAPHIC_DATA]" at bounding box center [886, 715] width 1361 height 43
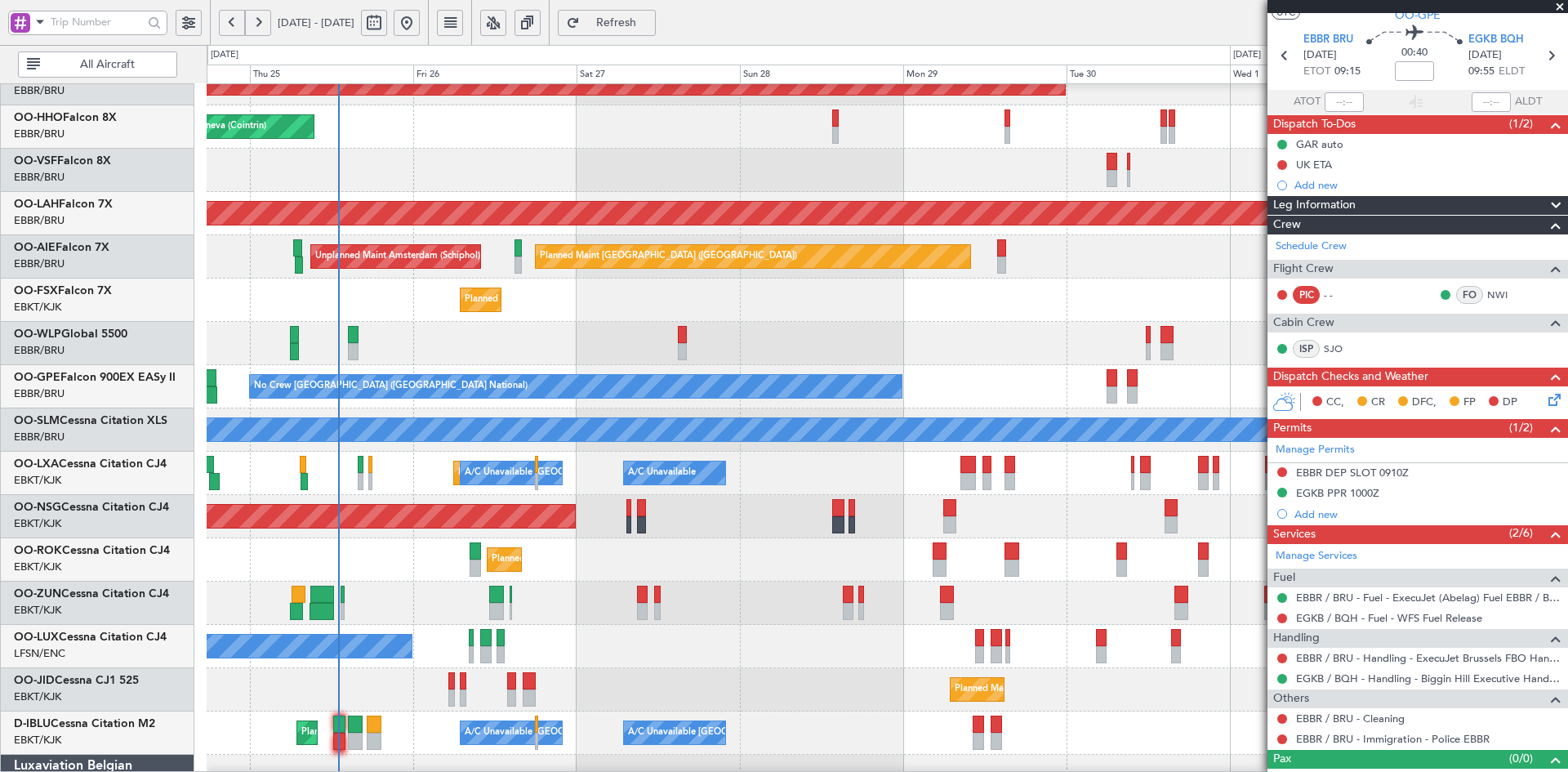
scroll to position [68, 0]
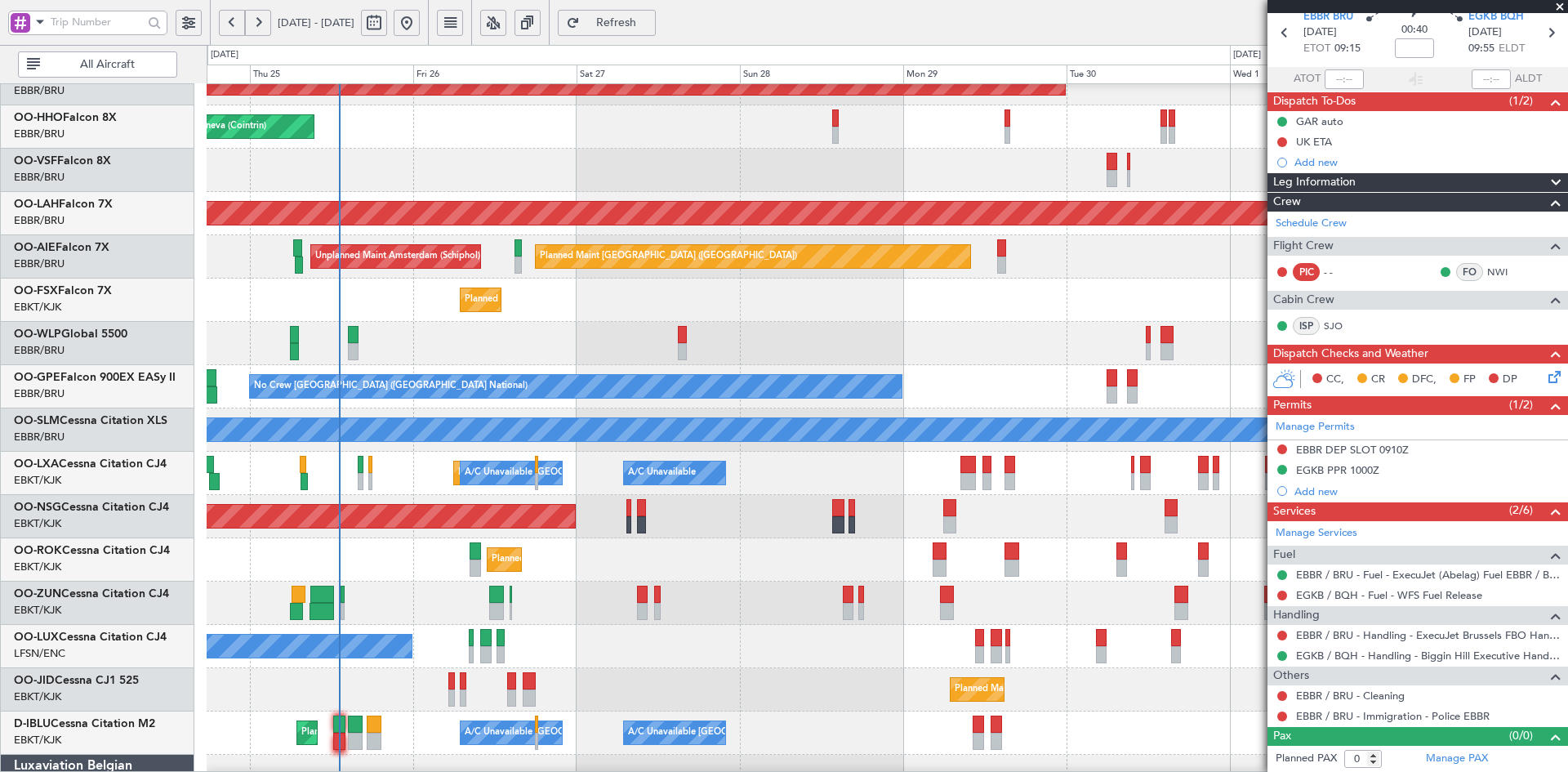
click at [1556, 2] on span at bounding box center [1559, 7] width 17 height 15
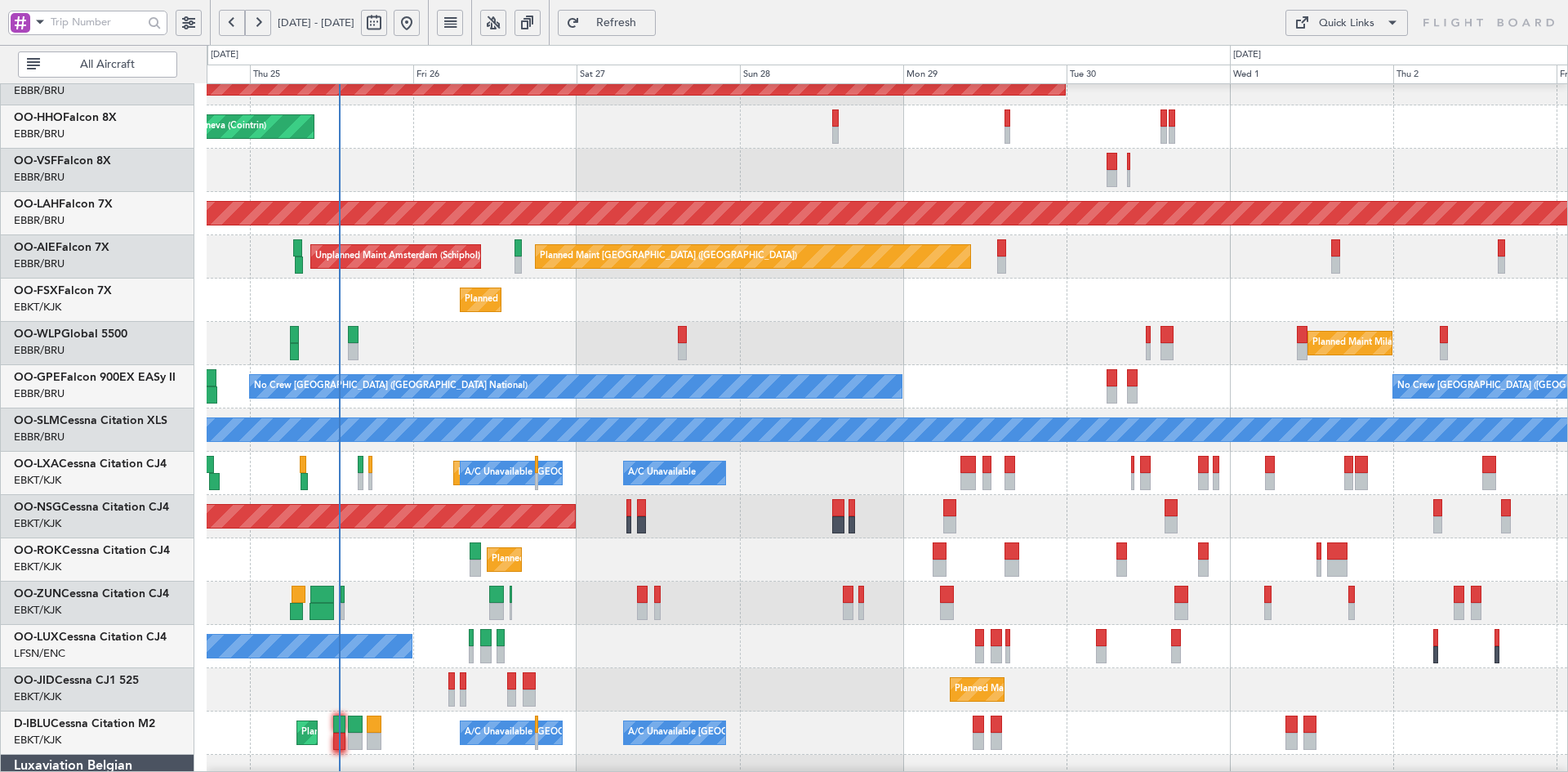
scroll to position [0, 0]
click at [773, 279] on div "Planned Maint Kortrijk-Wevelgem Planned Maint Geneva (Cointrin) Planned Maint A…" at bounding box center [886, 451] width 1361 height 865
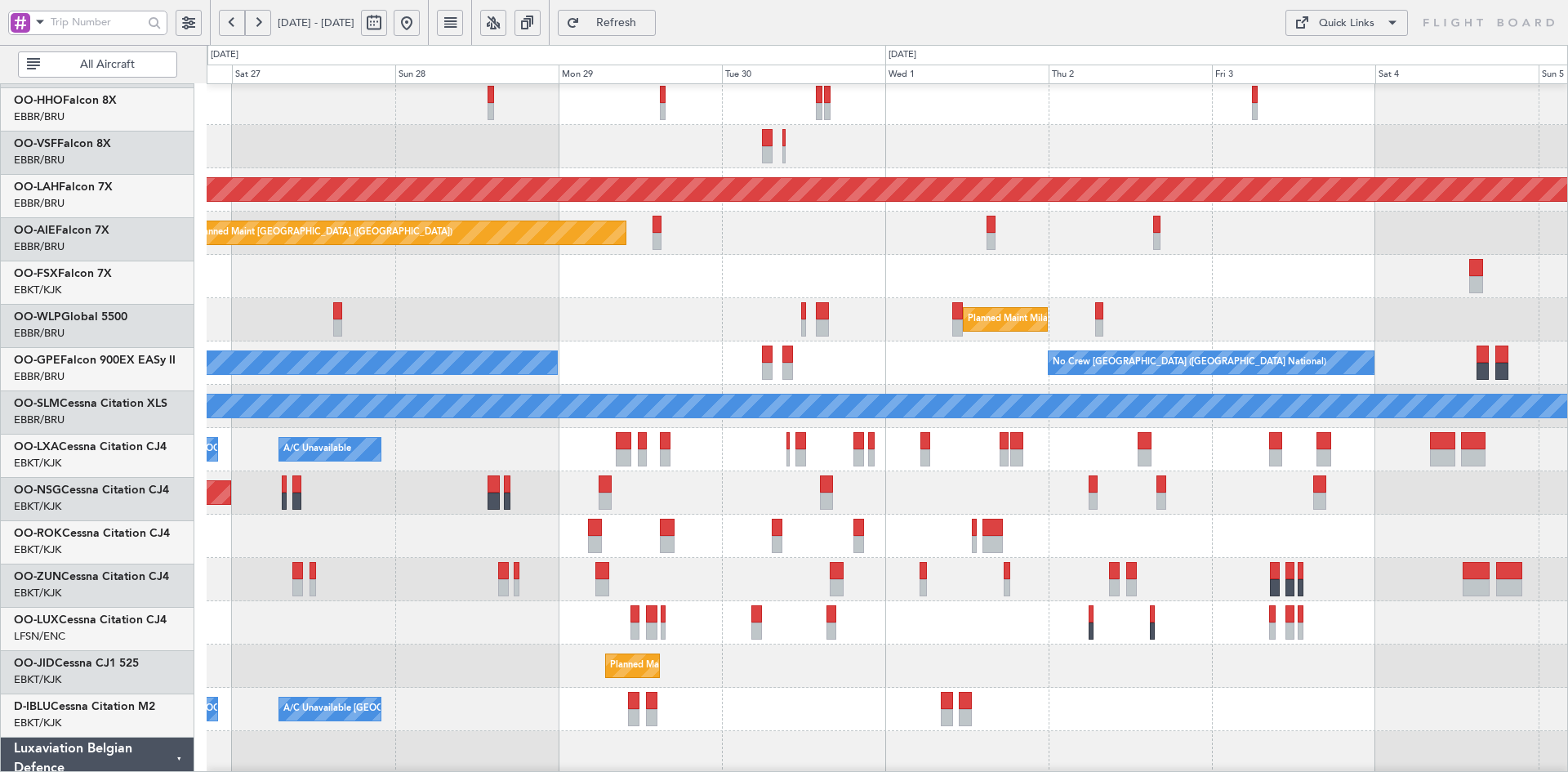
click at [907, 342] on div "Planned Maint Milan (Linate)" at bounding box center [886, 319] width 1361 height 43
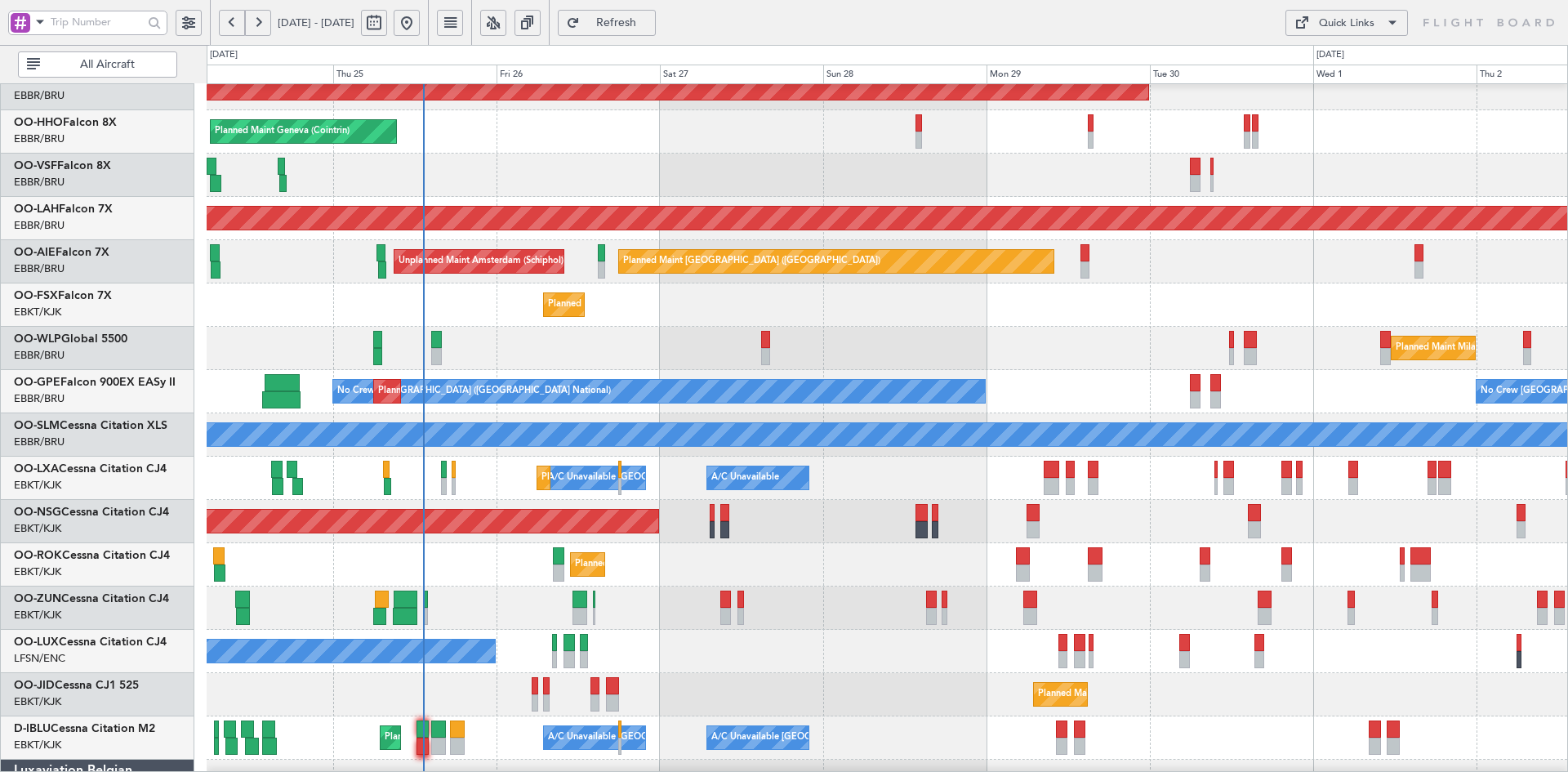
scroll to position [52, 0]
click at [964, 347] on div "Planned Maint Milan (Linate)" at bounding box center [886, 348] width 1361 height 43
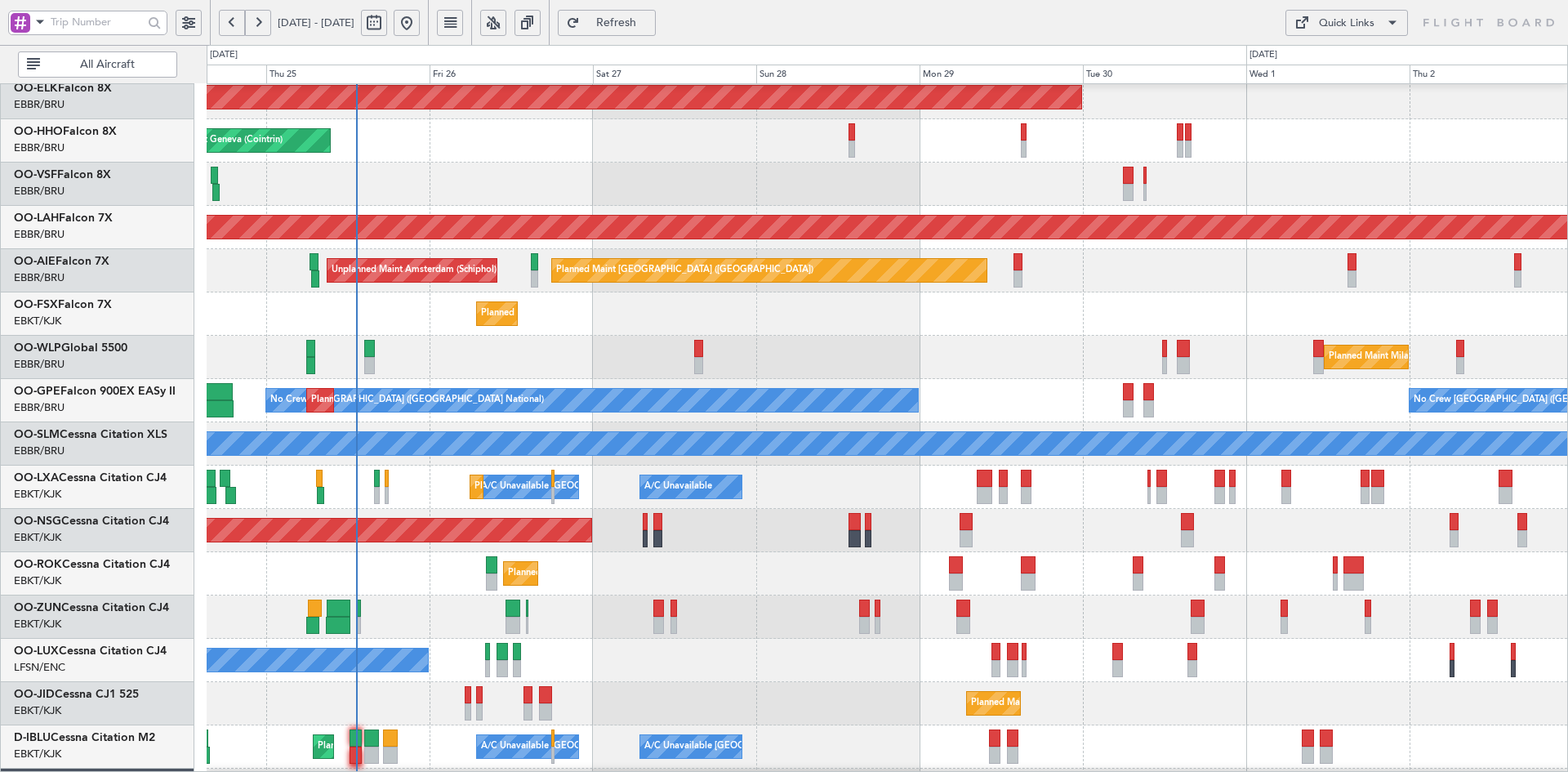
scroll to position [51, 0]
click at [907, 298] on div "Planned Maint Kortrijk-[GEOGRAPHIC_DATA]" at bounding box center [886, 313] width 1361 height 43
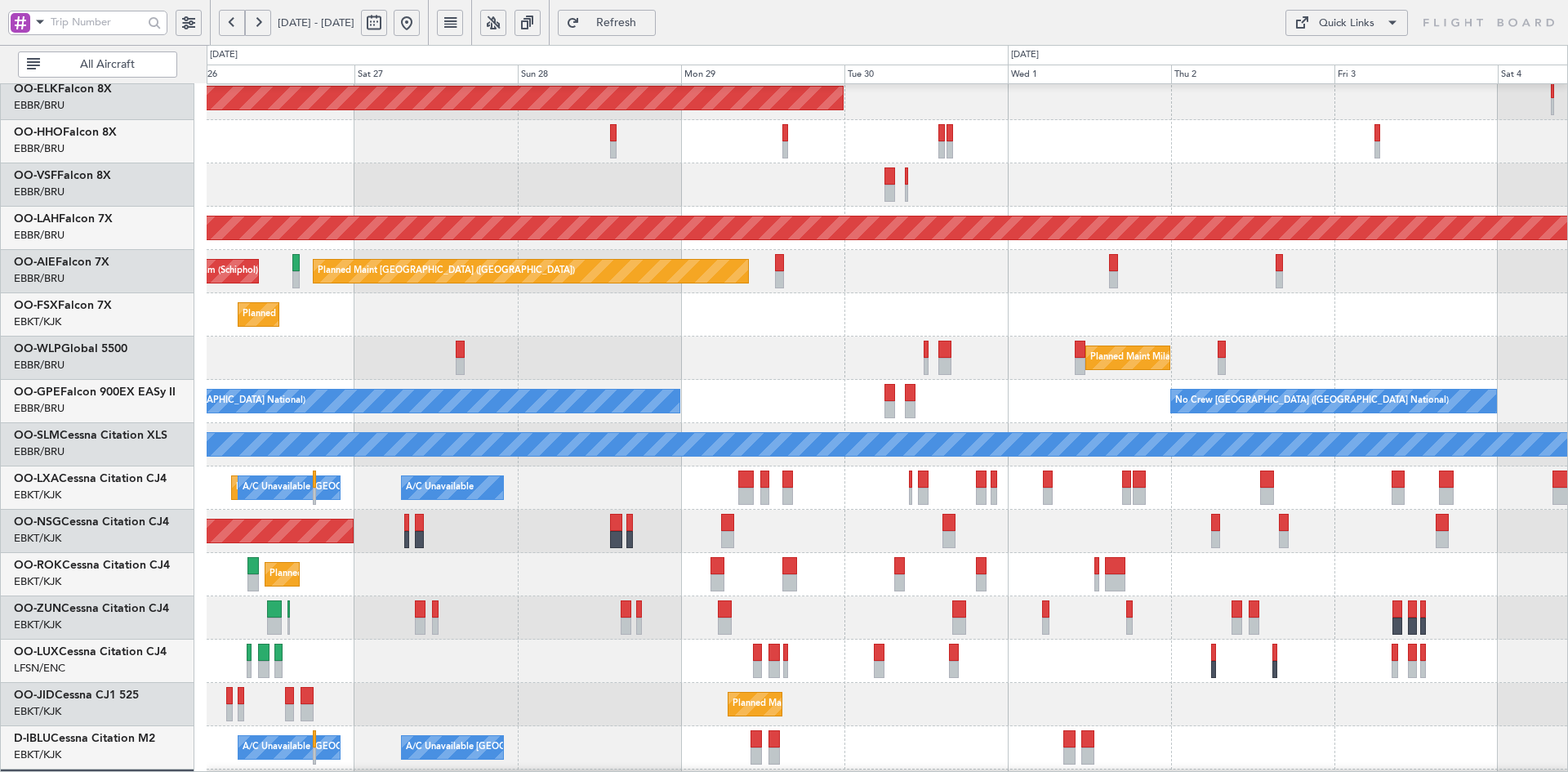
click at [1101, 335] on div "Planned Maint Kortrijk-[GEOGRAPHIC_DATA]" at bounding box center [886, 314] width 1361 height 43
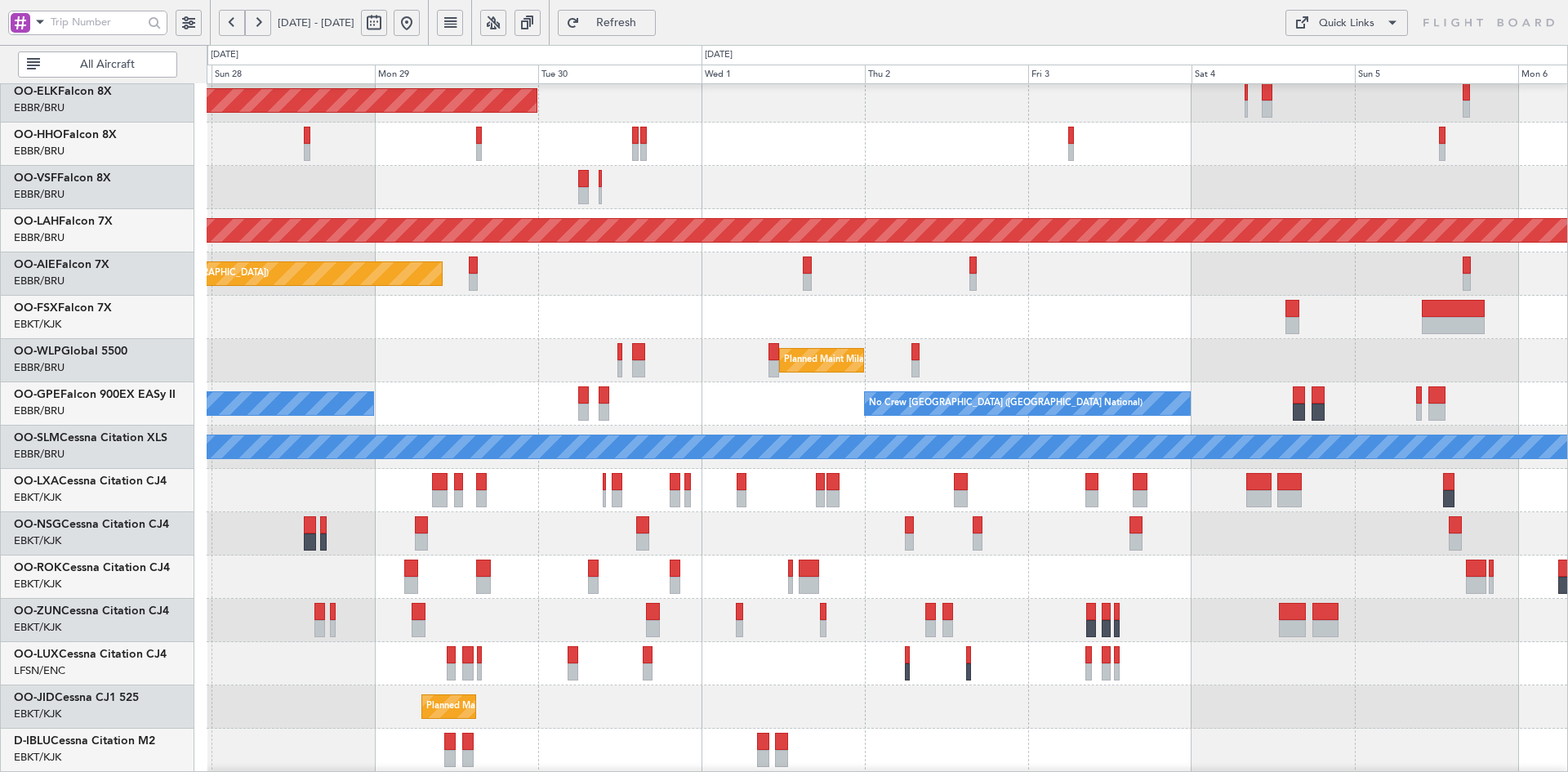
click at [1036, 536] on div "Planned Maint [GEOGRAPHIC_DATA] ([GEOGRAPHIC_DATA])" at bounding box center [886, 533] width 1361 height 43
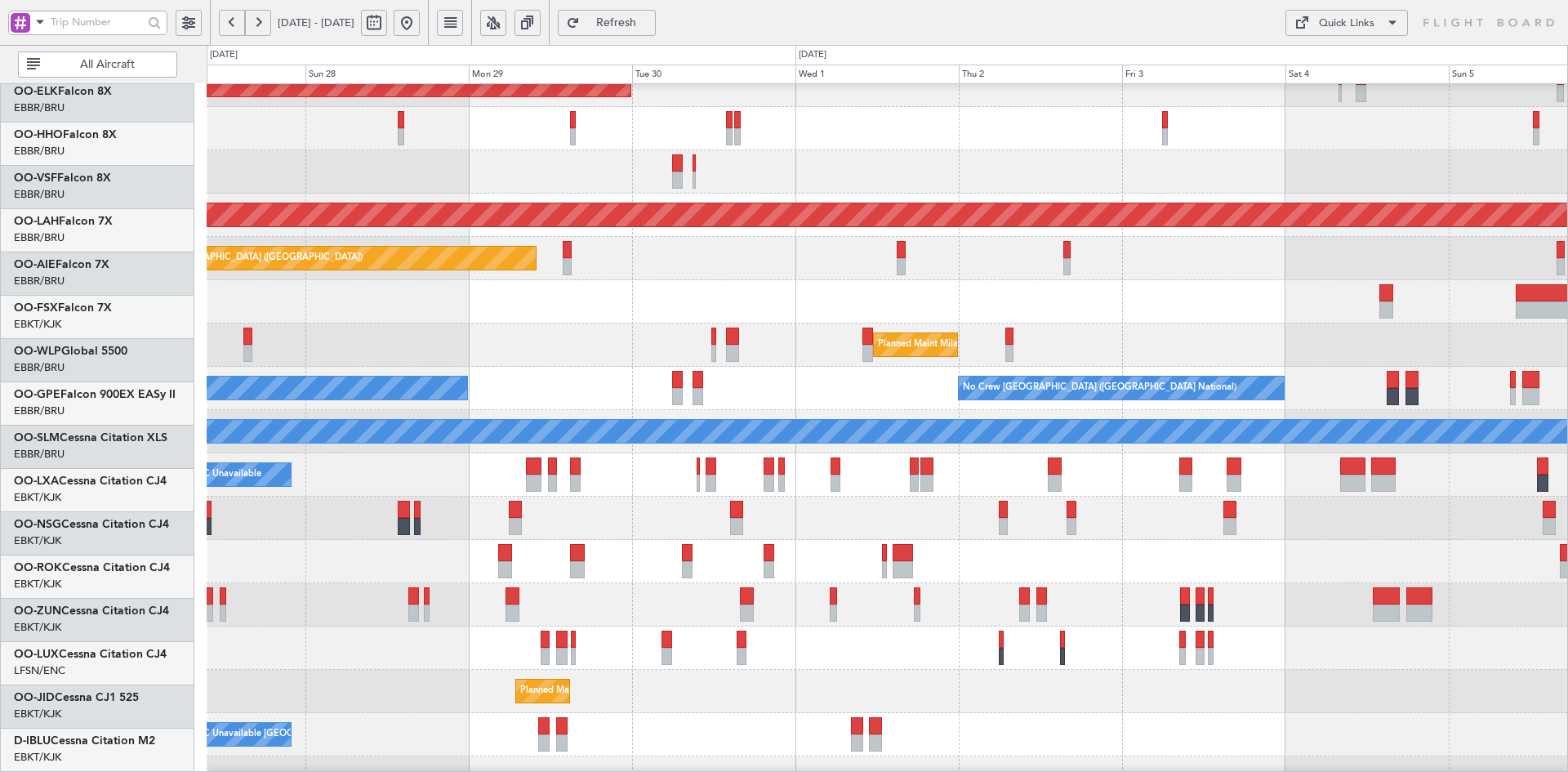
scroll to position [63, 0]
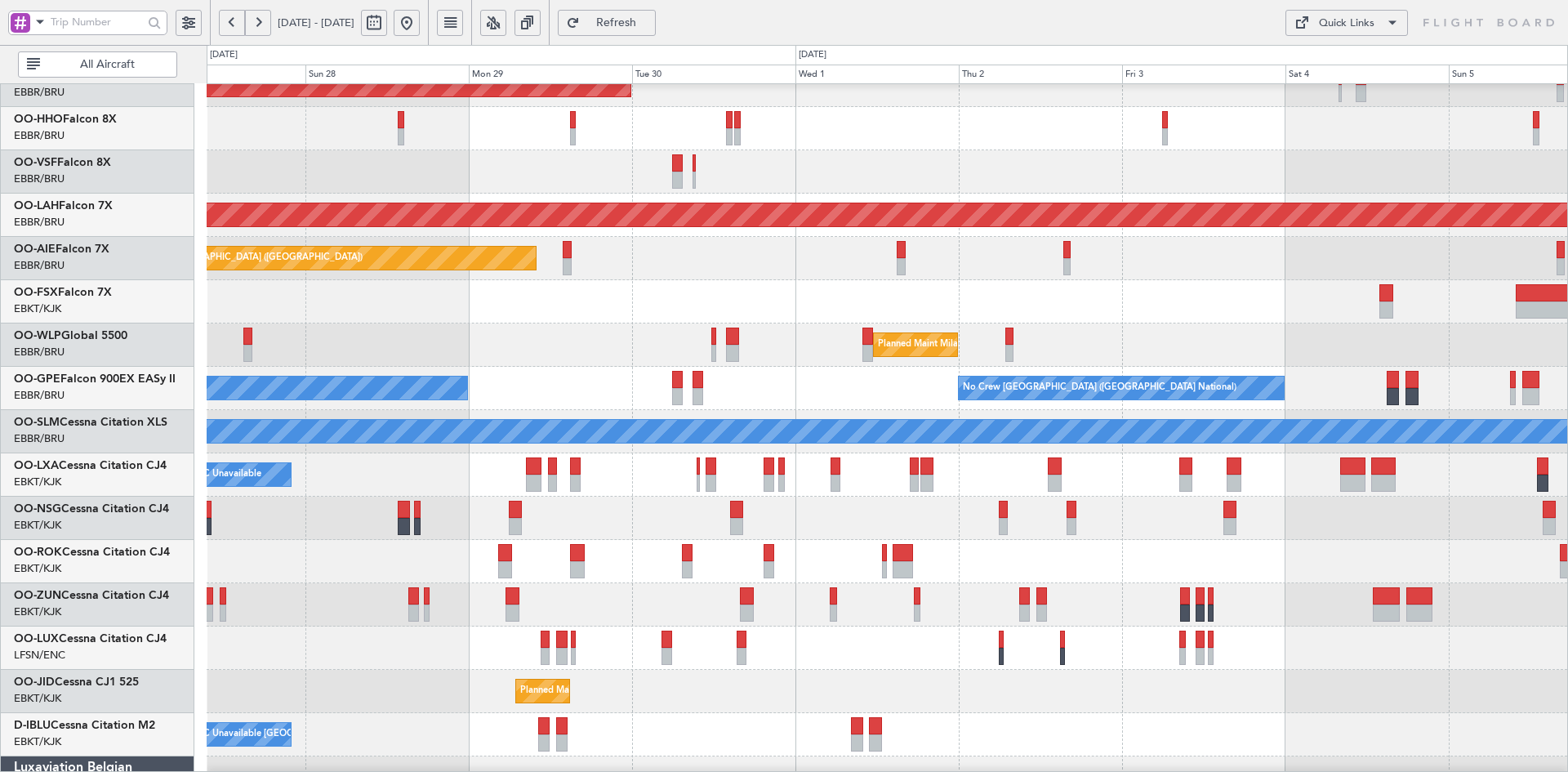
click at [818, 324] on div "Planned Maint Milan (Linate)" at bounding box center [886, 345] width 1361 height 43
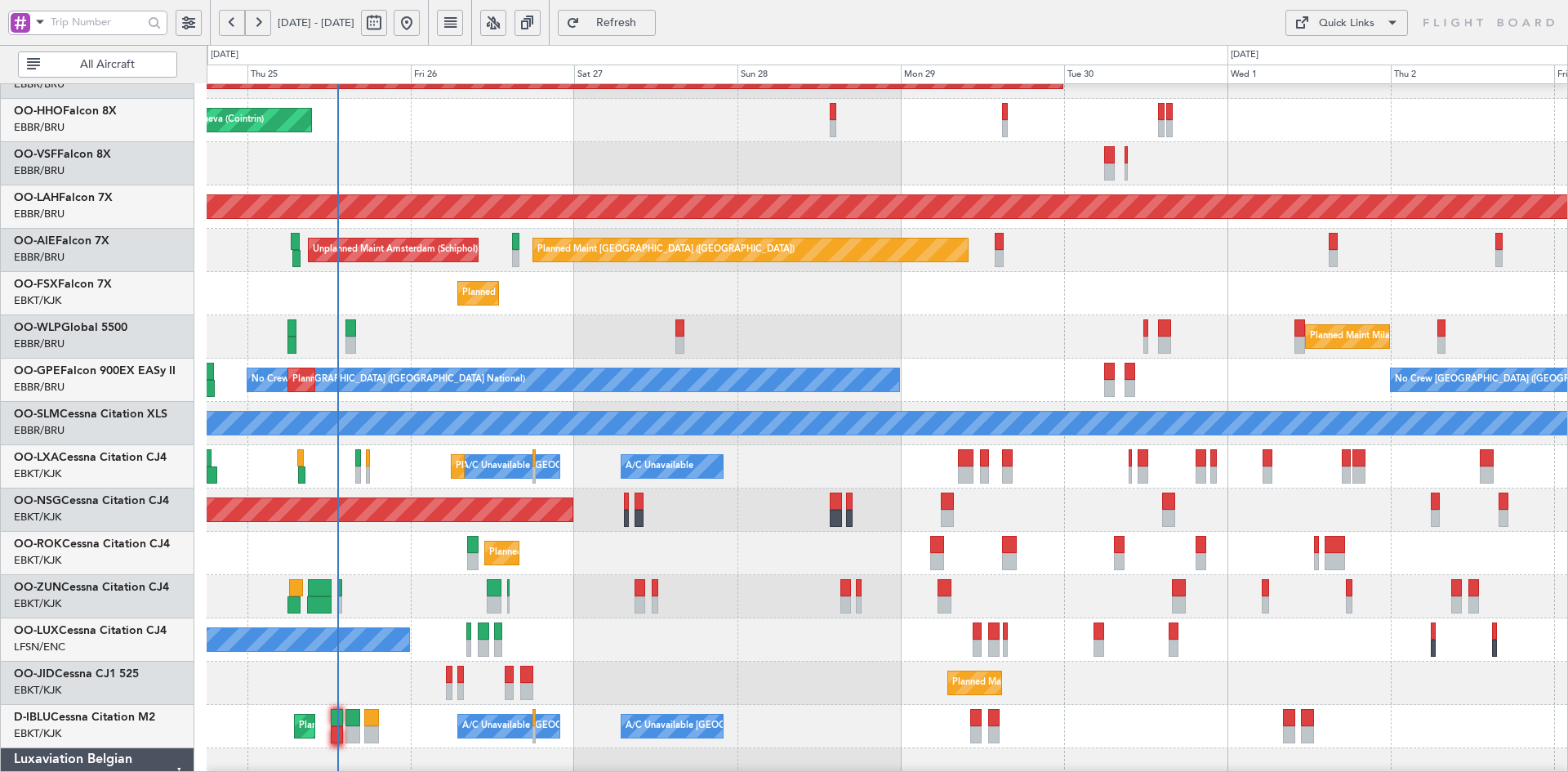
click at [1207, 272] on div "Planned Maint [GEOGRAPHIC_DATA] ([GEOGRAPHIC_DATA]) Unplanned Maint Amsterdam (…" at bounding box center [886, 250] width 1361 height 43
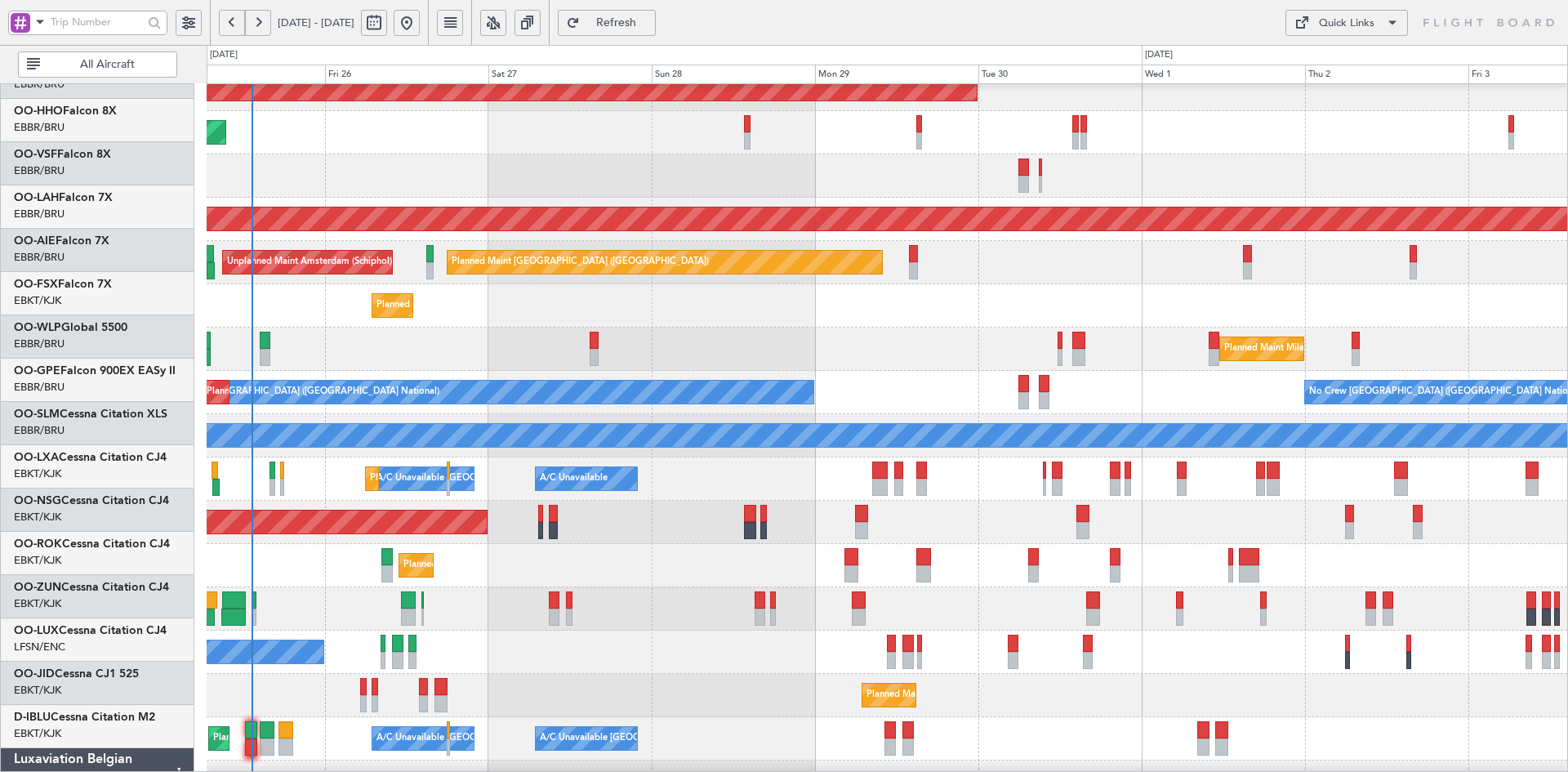
scroll to position [59, 0]
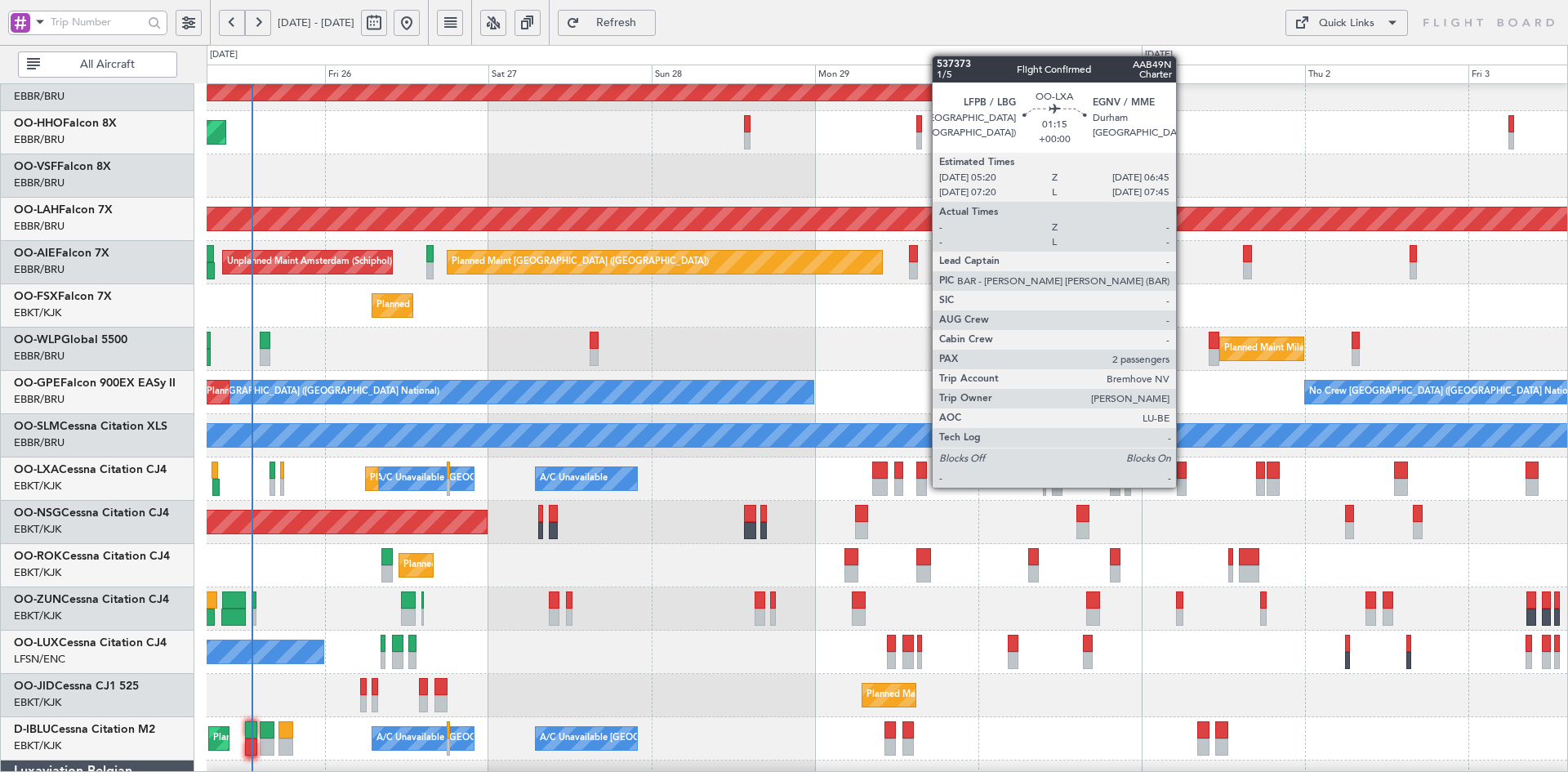
click at [1182, 486] on div at bounding box center [1182, 487] width 10 height 18
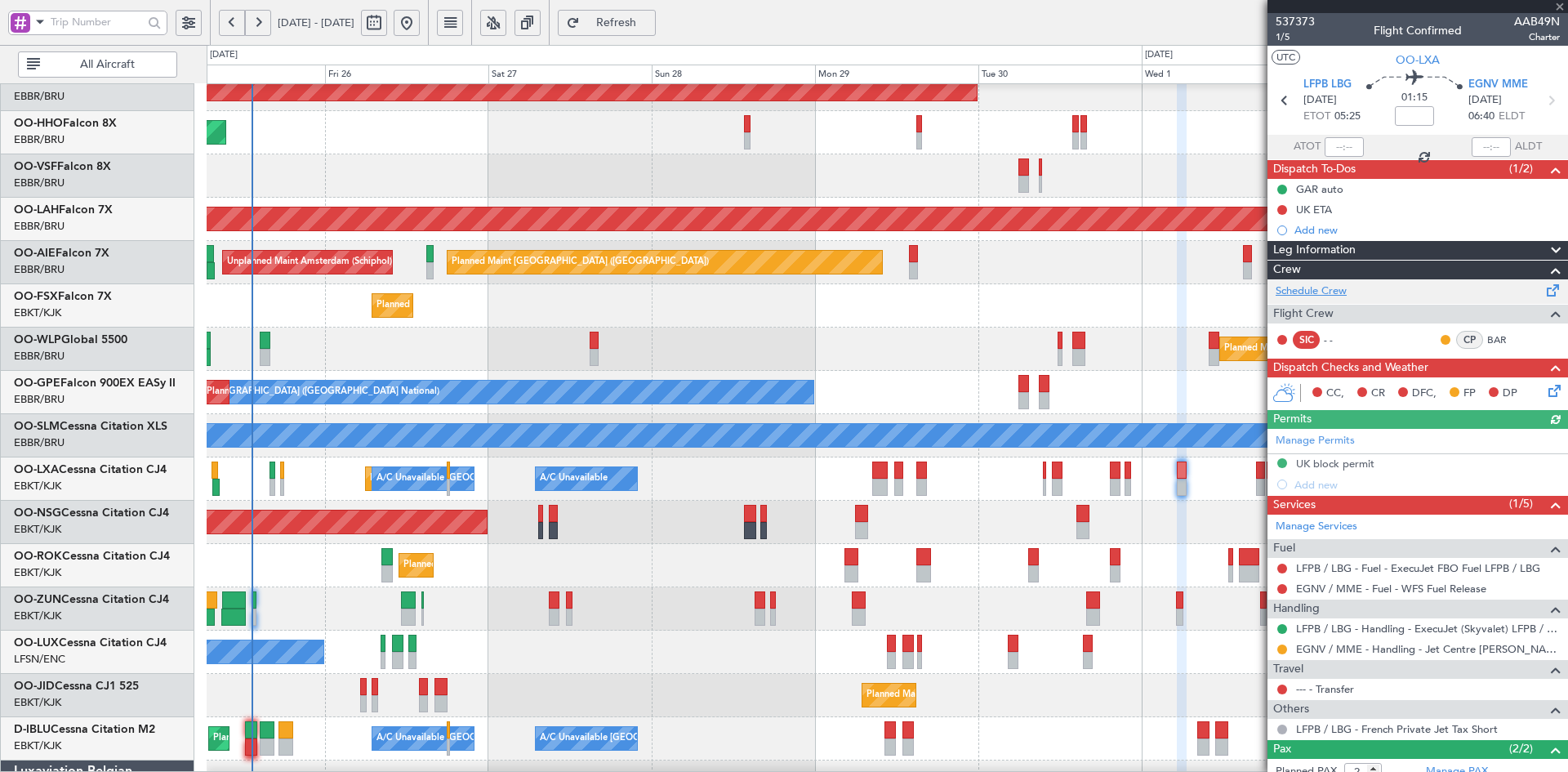
click at [1345, 288] on link "Schedule Crew" at bounding box center [1311, 291] width 71 height 17
click at [1020, 505] on div "Planned Maint [GEOGRAPHIC_DATA] ([GEOGRAPHIC_DATA])" at bounding box center [886, 522] width 1361 height 43
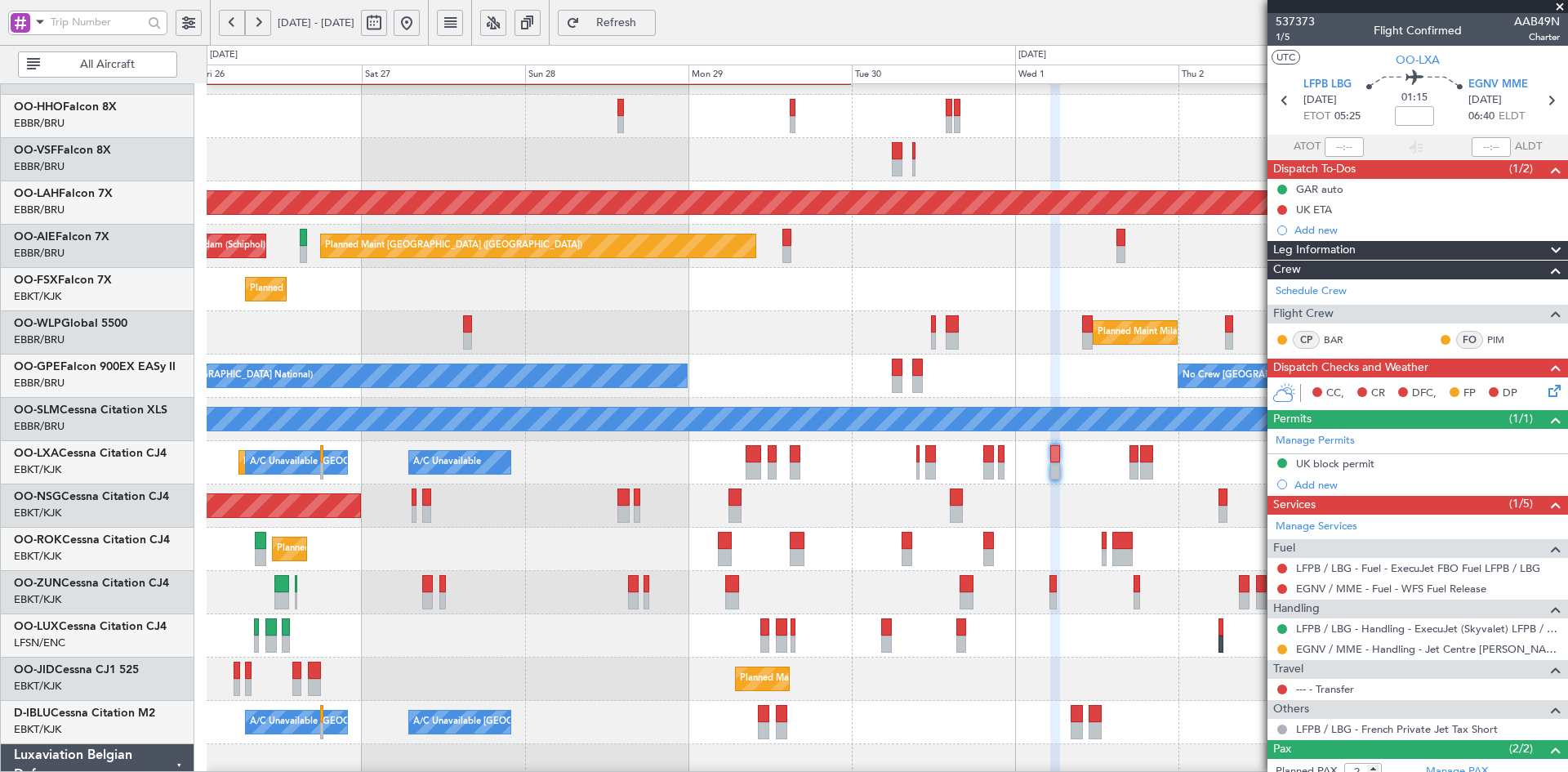
click at [980, 321] on div "Planned Maint Milan (Linate)" at bounding box center [886, 333] width 1361 height 43
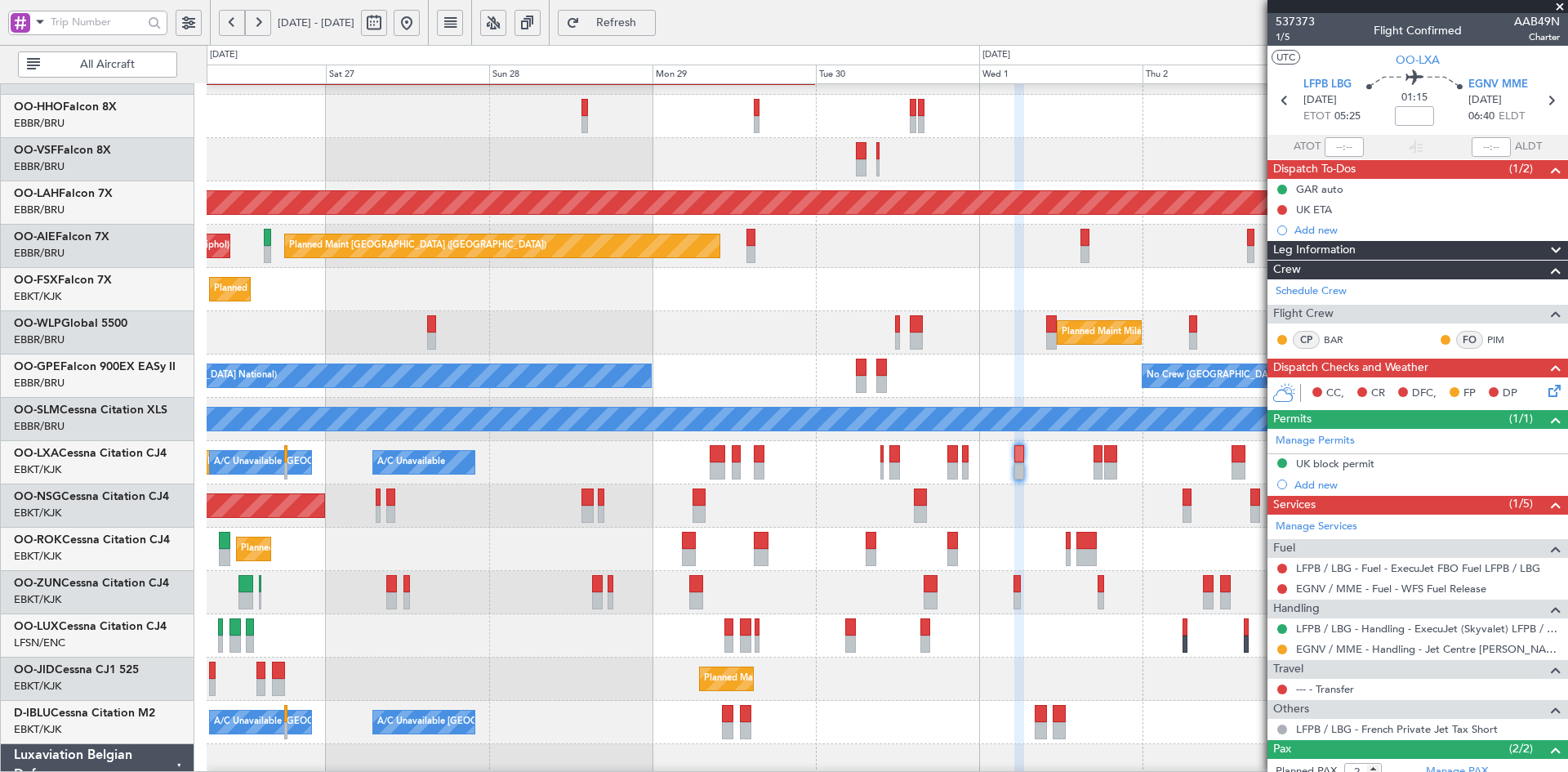
click at [943, 303] on div "Planned Maint Kortrijk-[GEOGRAPHIC_DATA]" at bounding box center [886, 289] width 1361 height 43
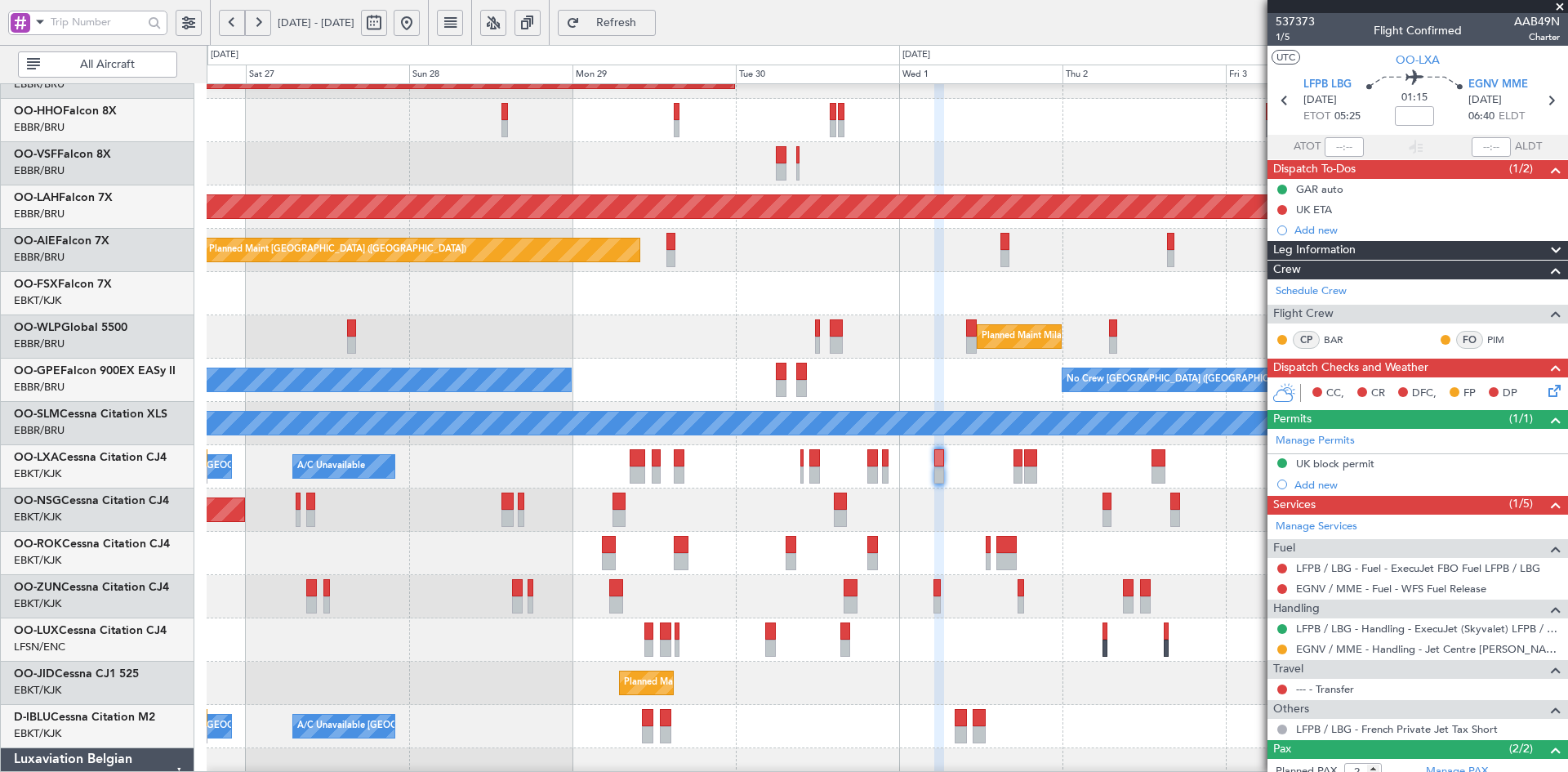
click at [921, 315] on div "Planned Maint Kortrijk-[GEOGRAPHIC_DATA]" at bounding box center [886, 293] width 1361 height 43
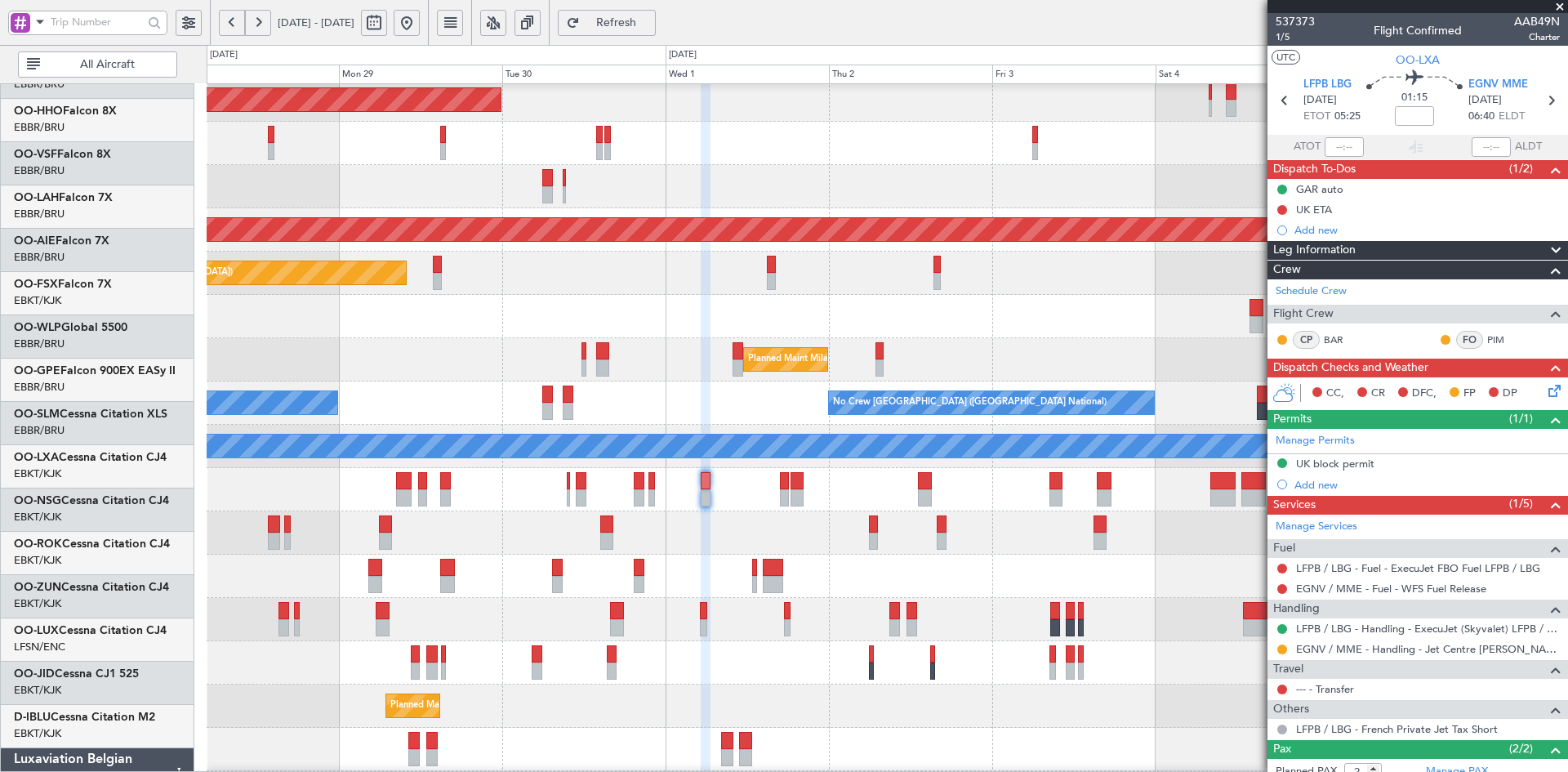
scroll to position [49, 0]
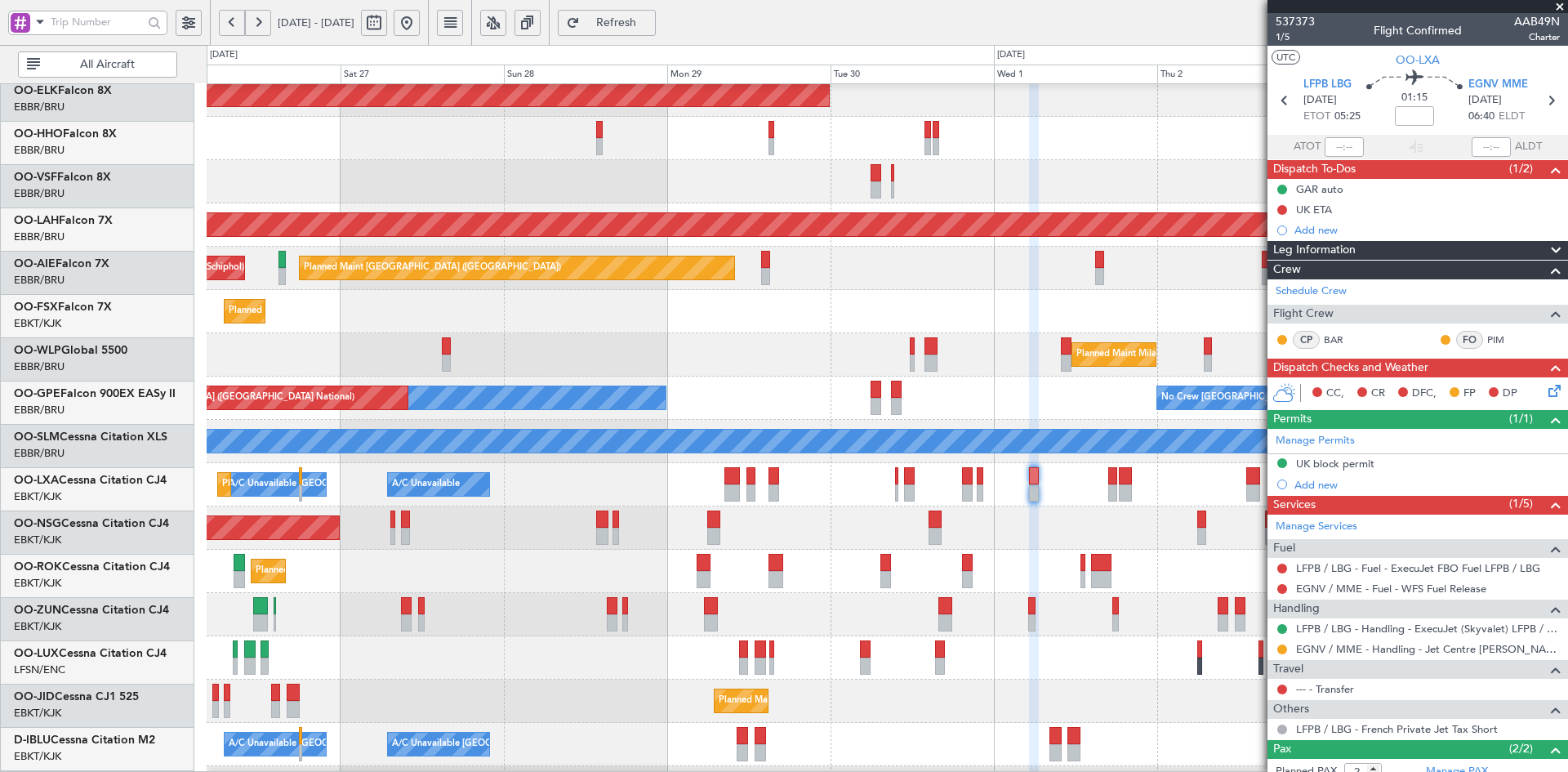
click at [865, 355] on div "Planned Maint Milan (Linate)" at bounding box center [886, 354] width 1361 height 43
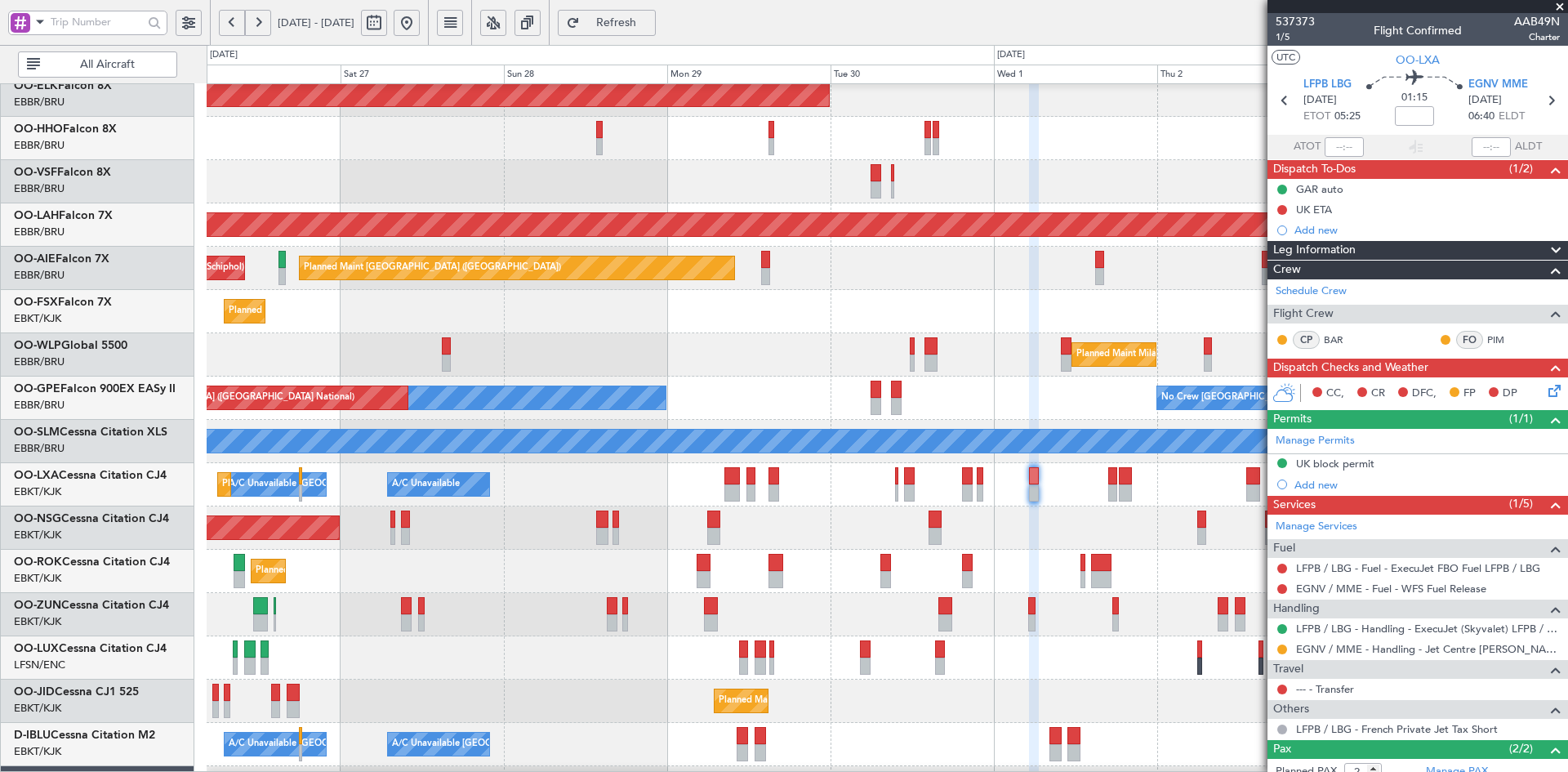
click at [785, 593] on div at bounding box center [886, 614] width 1361 height 43
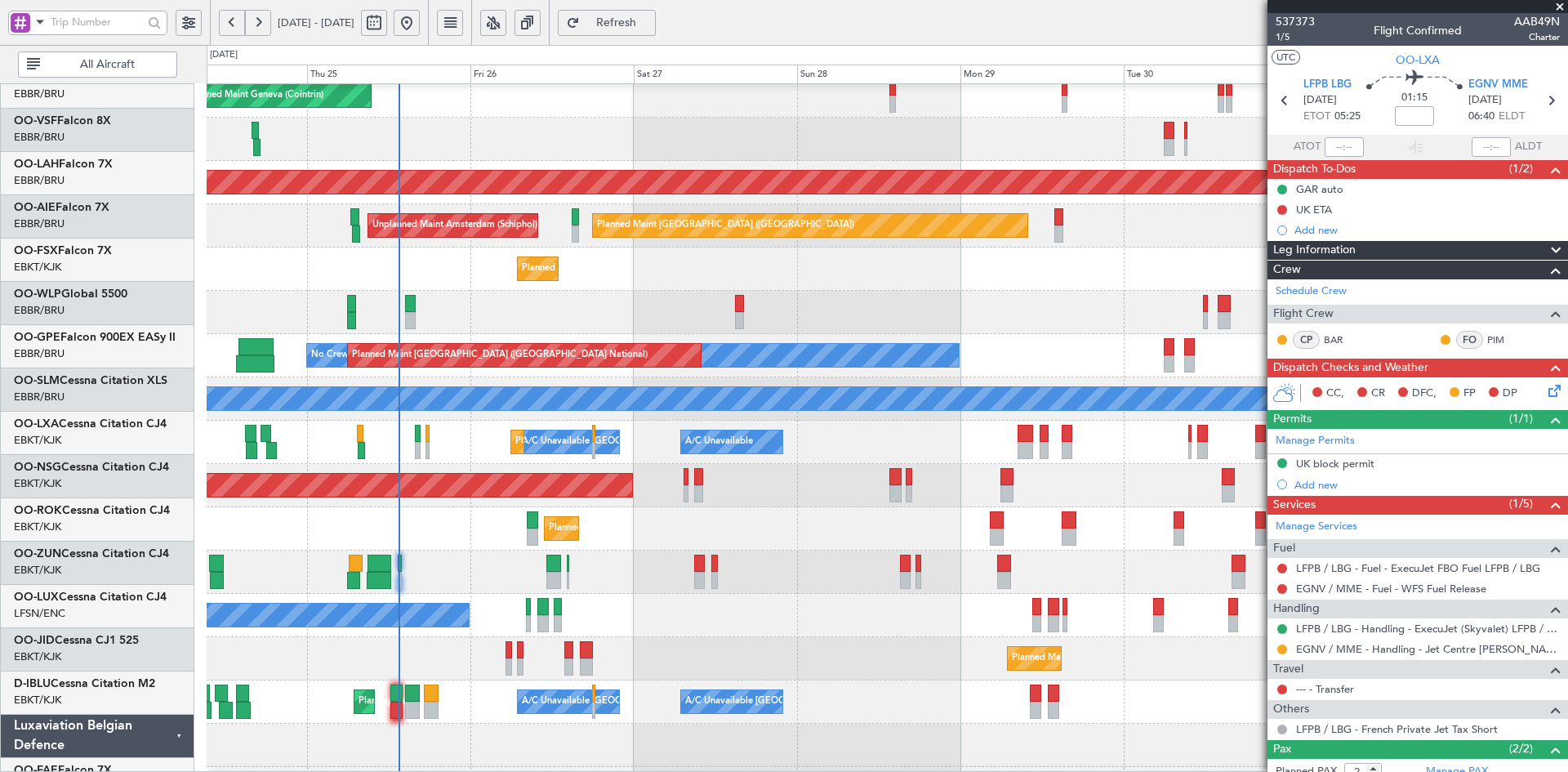
click at [605, 550] on div "Planned Maint Kortrijk-[GEOGRAPHIC_DATA]" at bounding box center [886, 571] width 1361 height 43
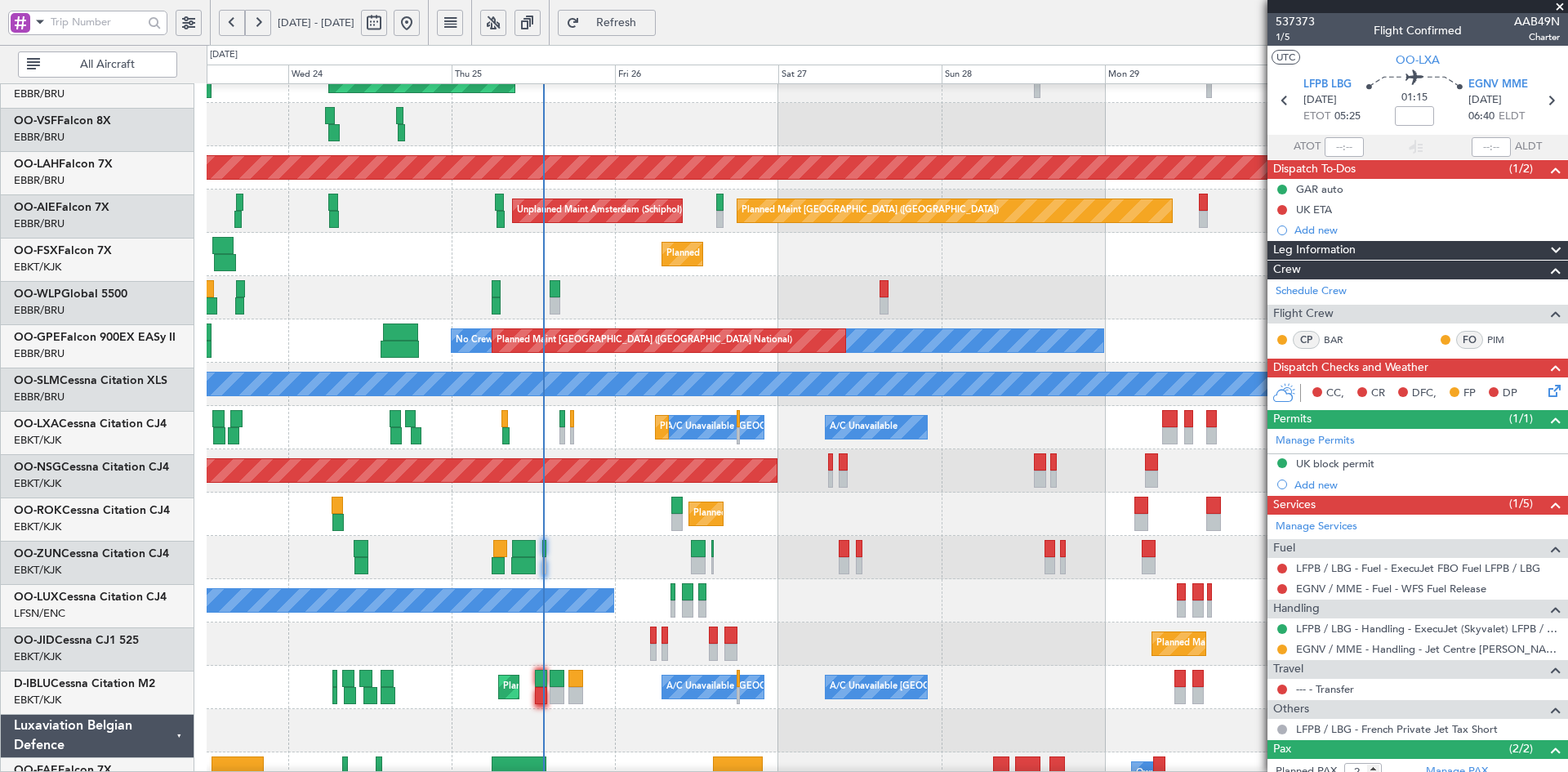
scroll to position [111, 0]
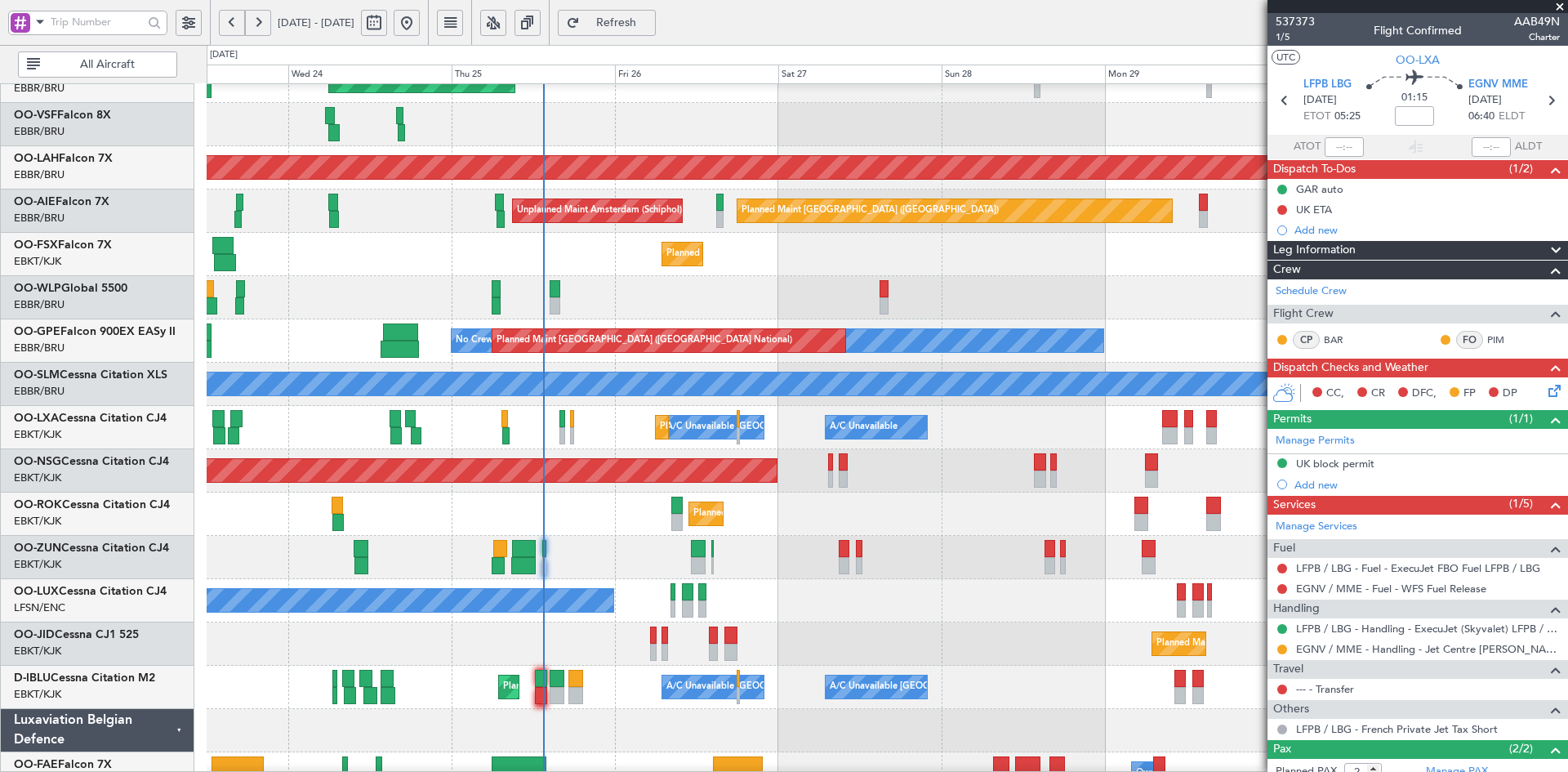
click at [1563, 8] on span at bounding box center [1559, 7] width 17 height 15
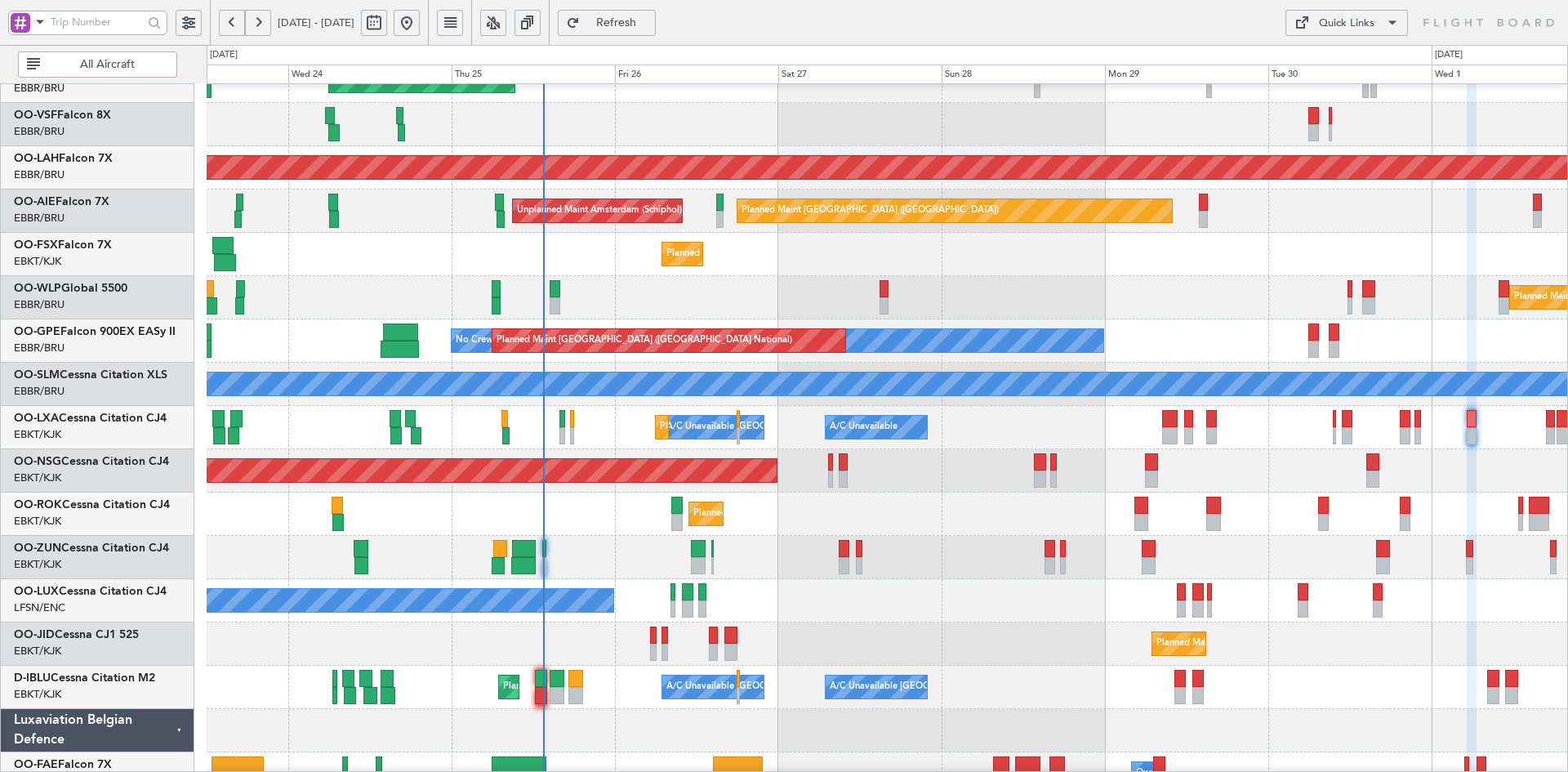
type input "0"
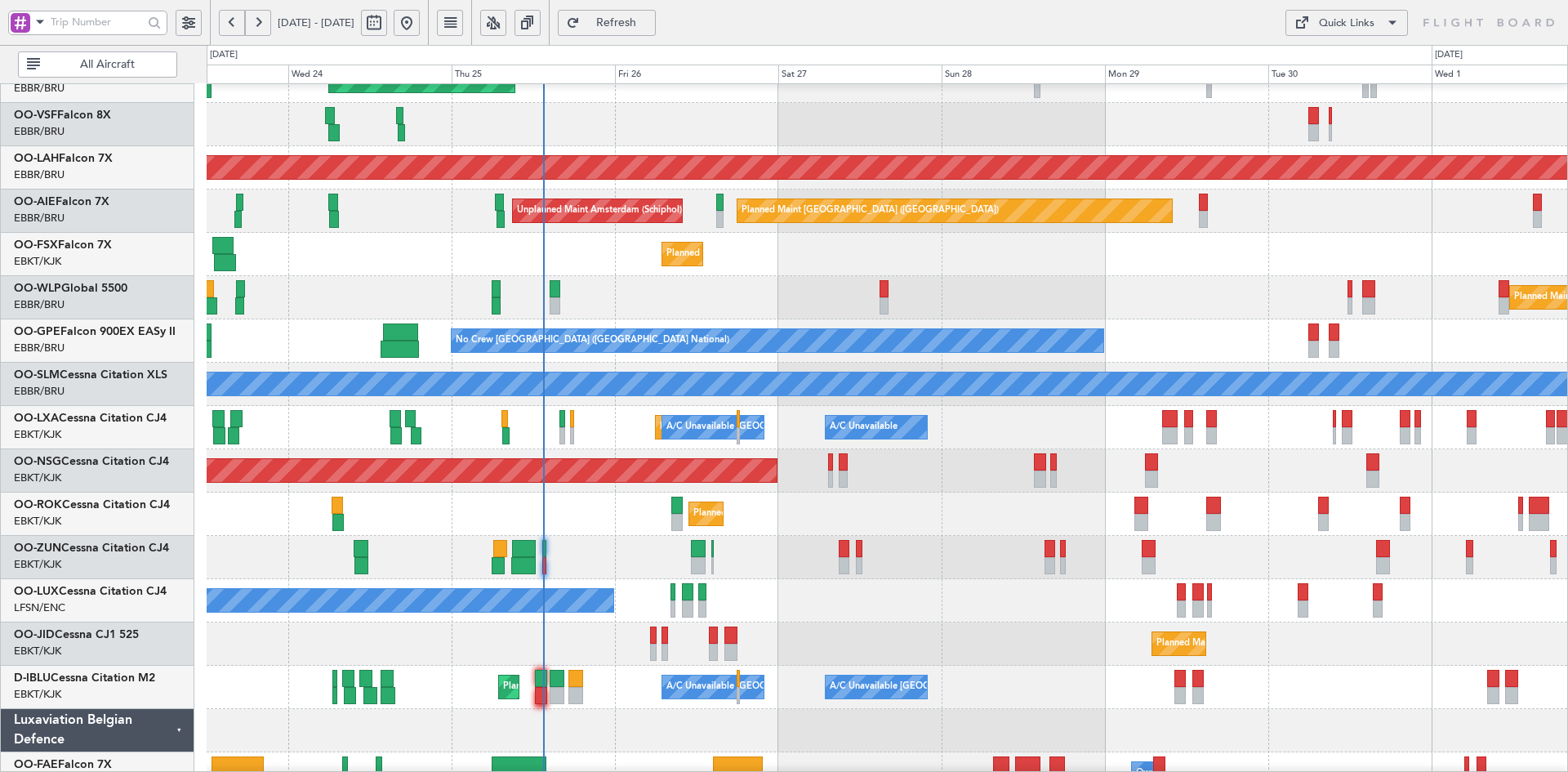
click at [581, 247] on div "Planned Maint Kortrijk-[GEOGRAPHIC_DATA]" at bounding box center [886, 254] width 1361 height 43
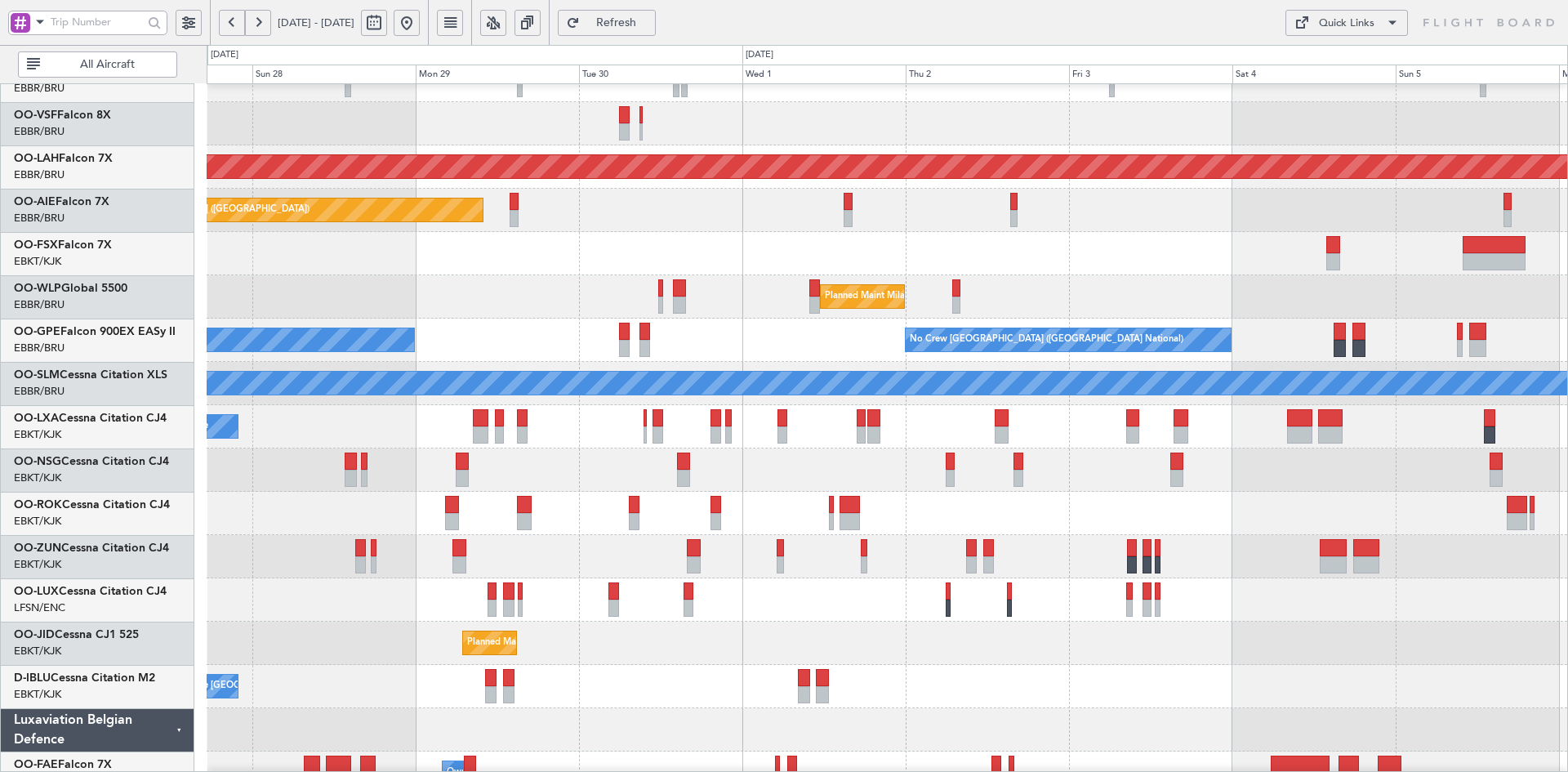
scroll to position [112, 0]
click at [1000, 257] on div "Planned Maint Alton-st Louis (St Louis Regl) Planned Maint London (Farnborough)…" at bounding box center [886, 404] width 1361 height 865
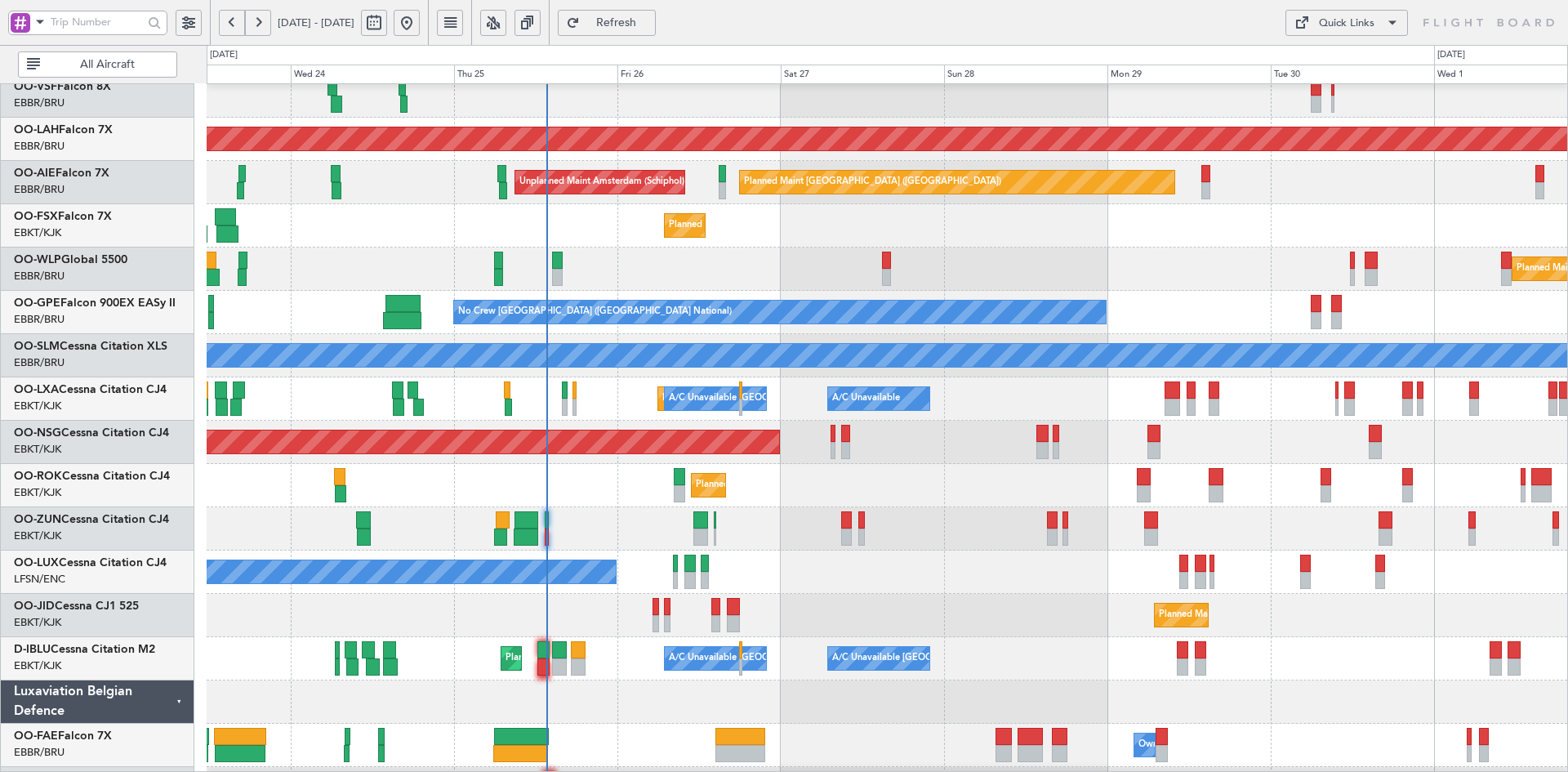
click at [920, 284] on div "Planned Maint Alton-st Louis (St Louis Regl) Planned Maint London (Farnborough)…" at bounding box center [886, 377] width 1361 height 865
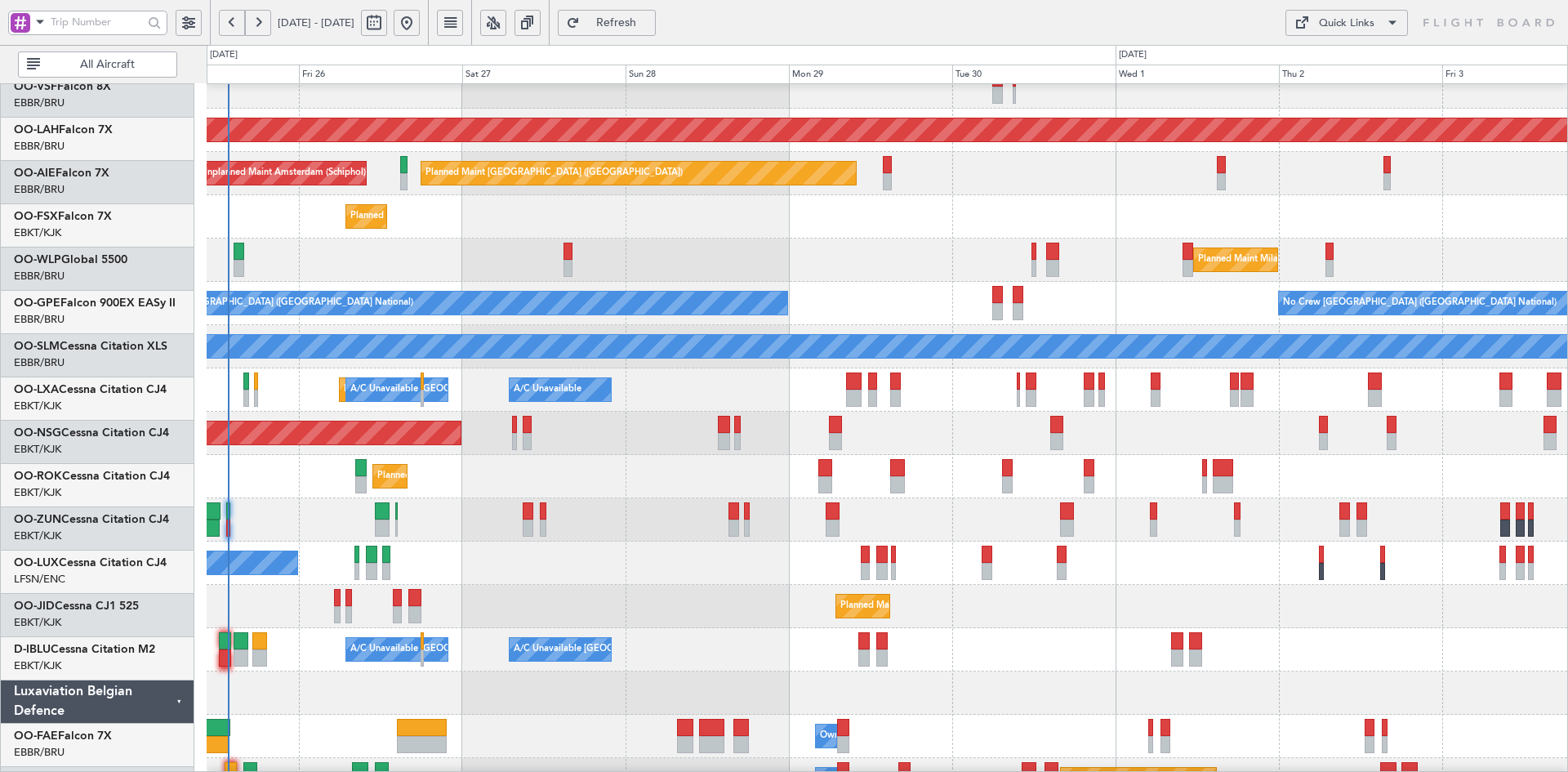
scroll to position [149, 0]
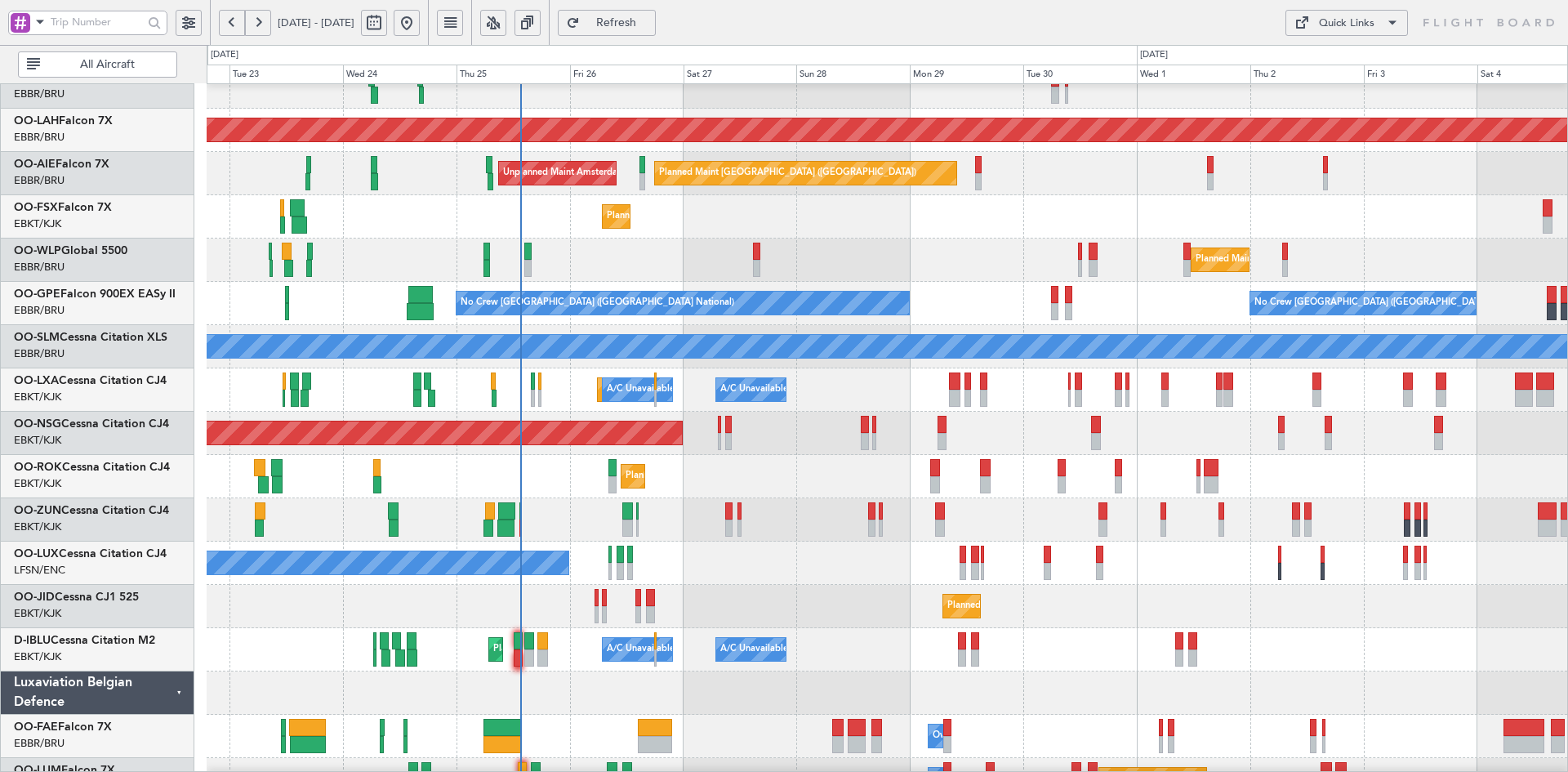
click at [1209, 590] on div "Planned Maint Kortrijk-[GEOGRAPHIC_DATA]" at bounding box center [886, 606] width 1361 height 43
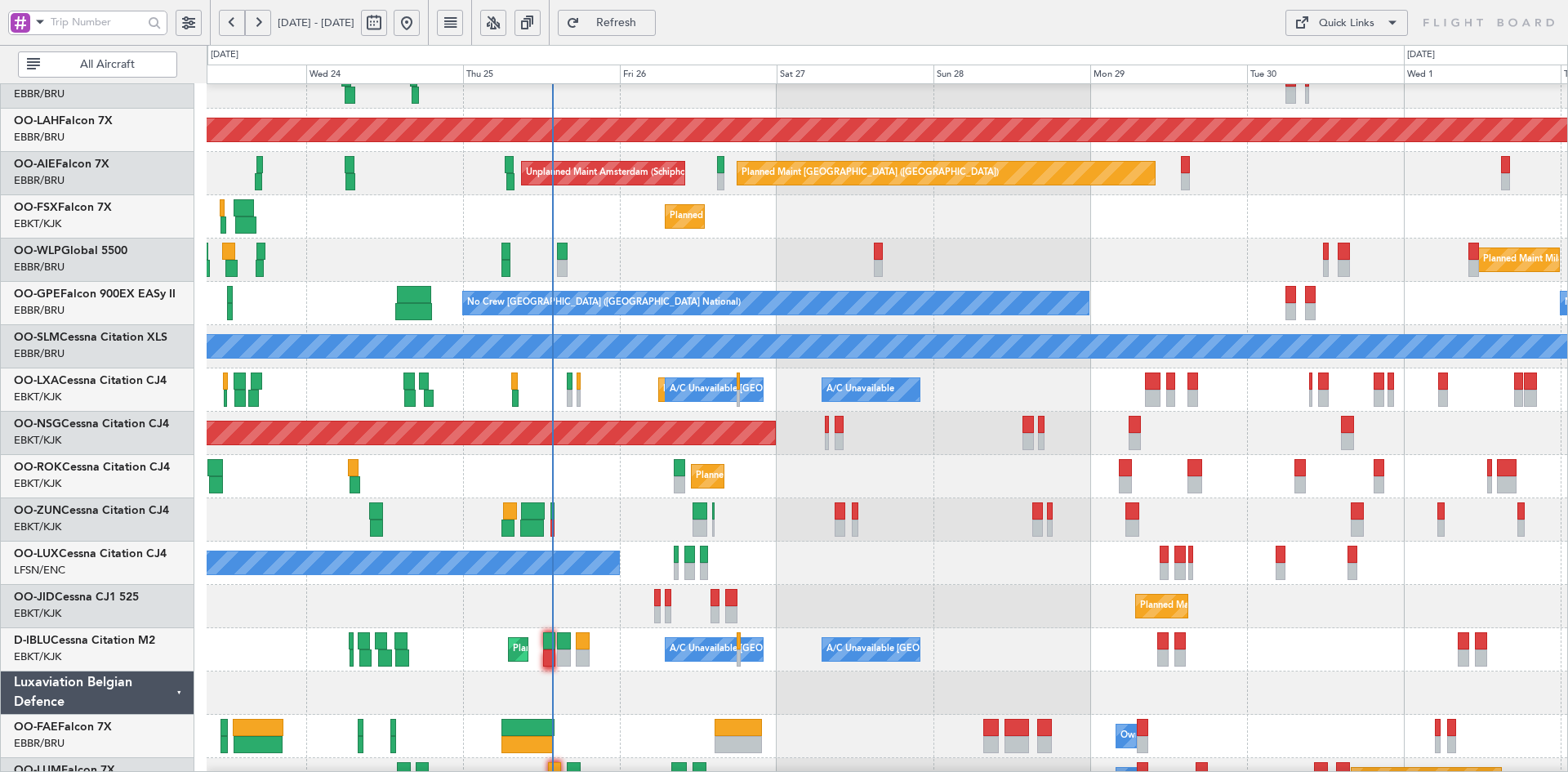
click at [1192, 519] on div "Planned Maint Kortrijk-Wevelgem Owner" at bounding box center [886, 520] width 1361 height 43
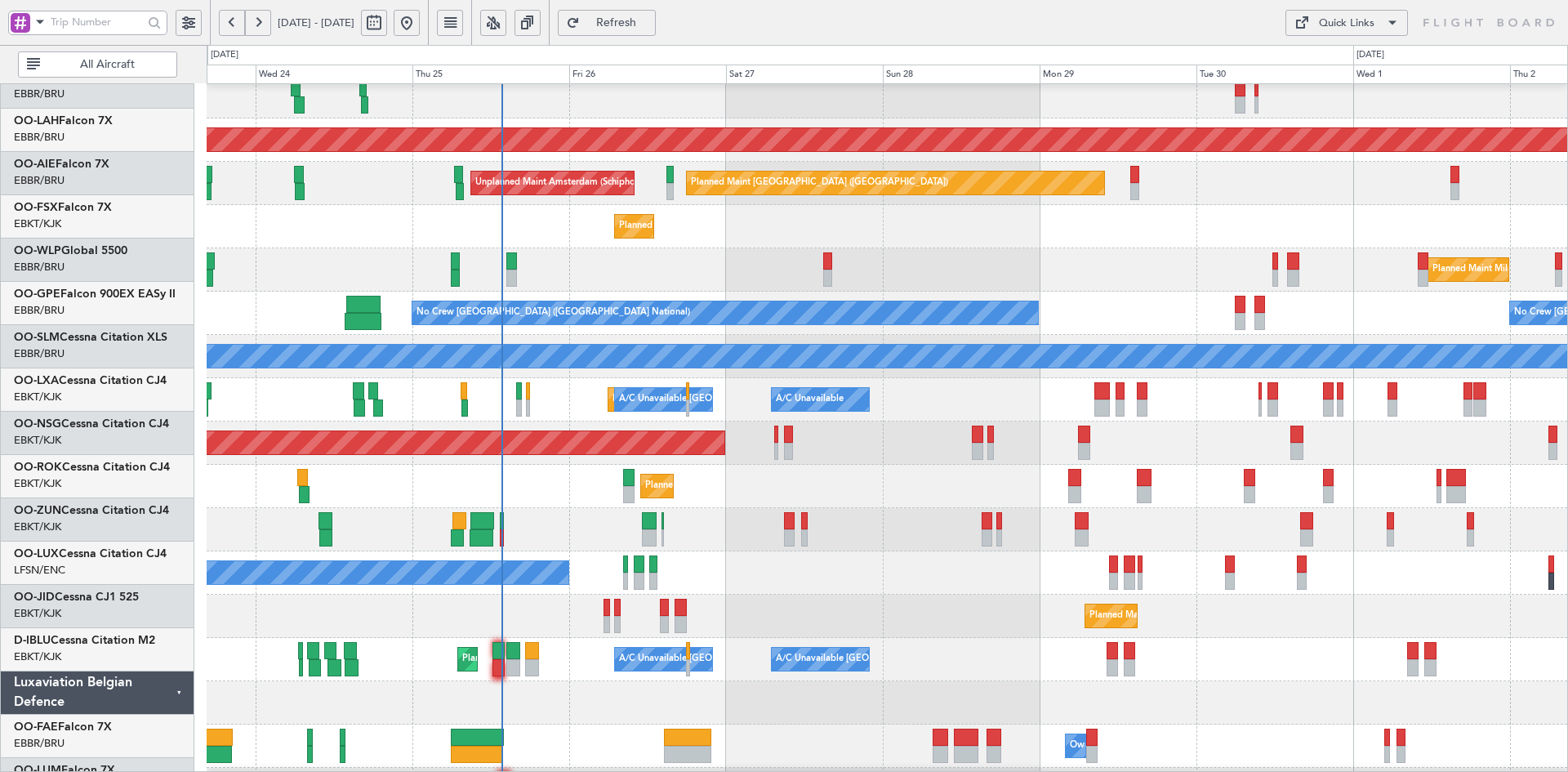
scroll to position [139, 0]
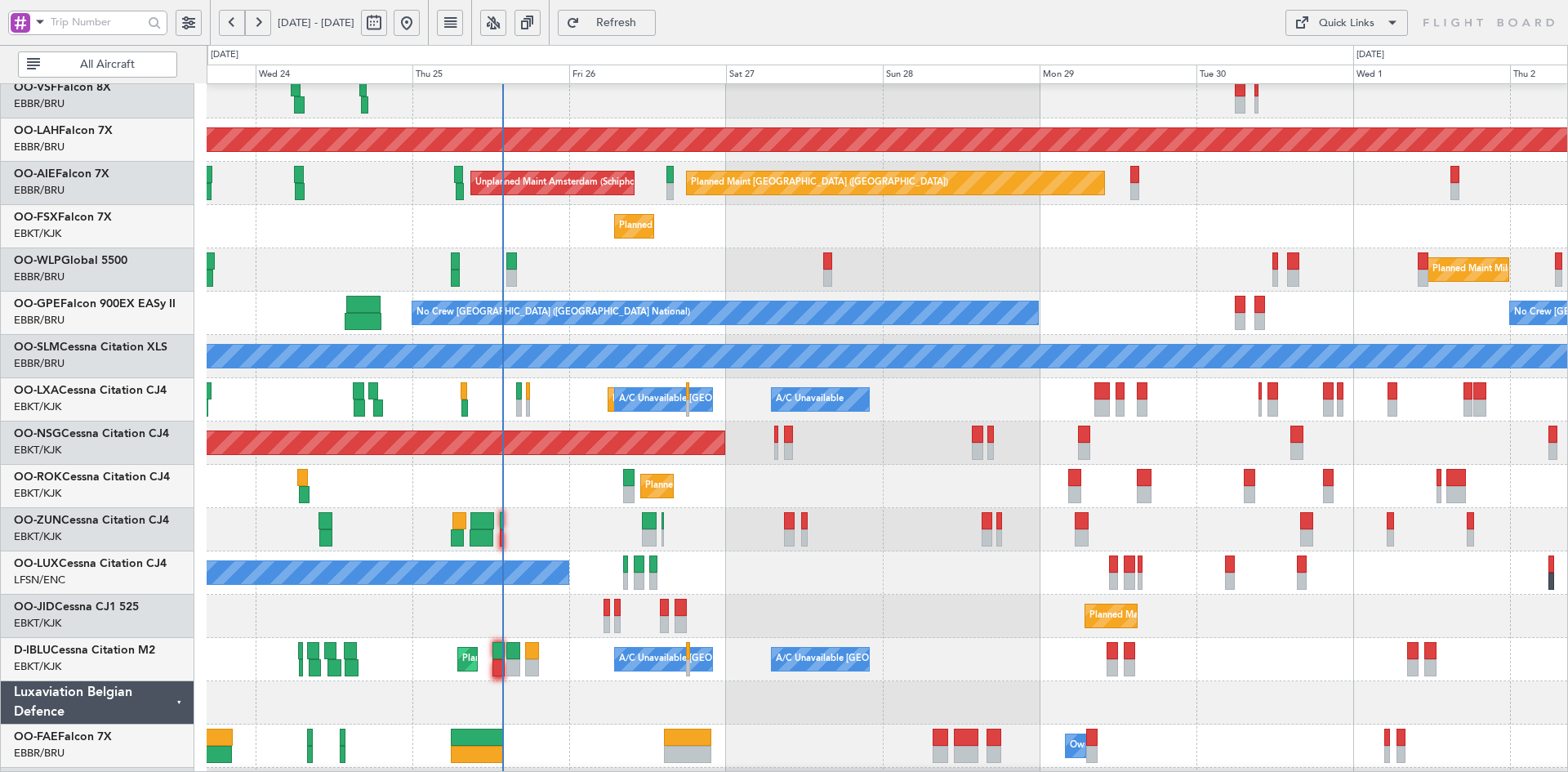
click at [1010, 286] on div "Planned Maint Milan (Linate)" at bounding box center [886, 270] width 1361 height 43
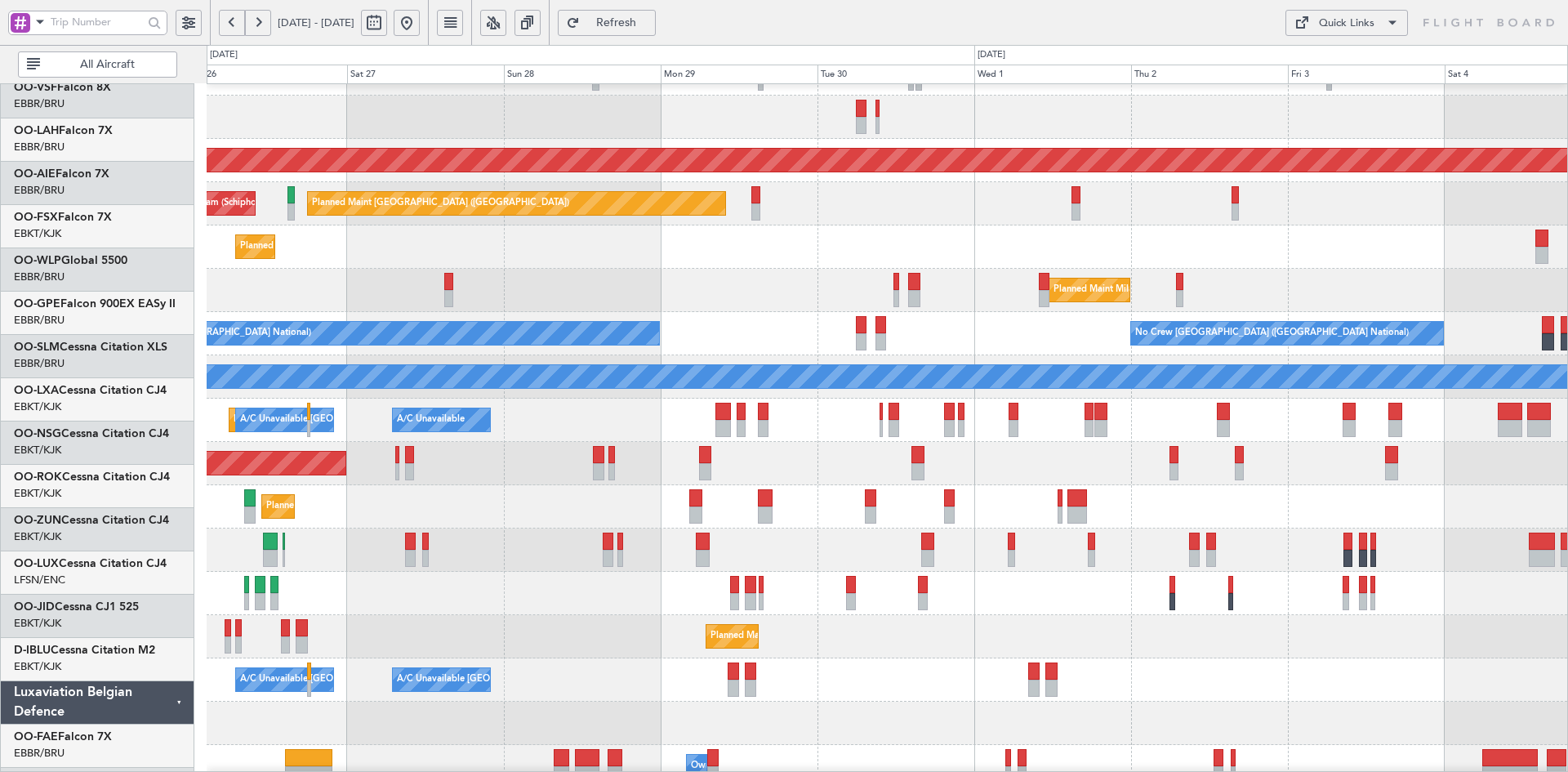
scroll to position [119, 0]
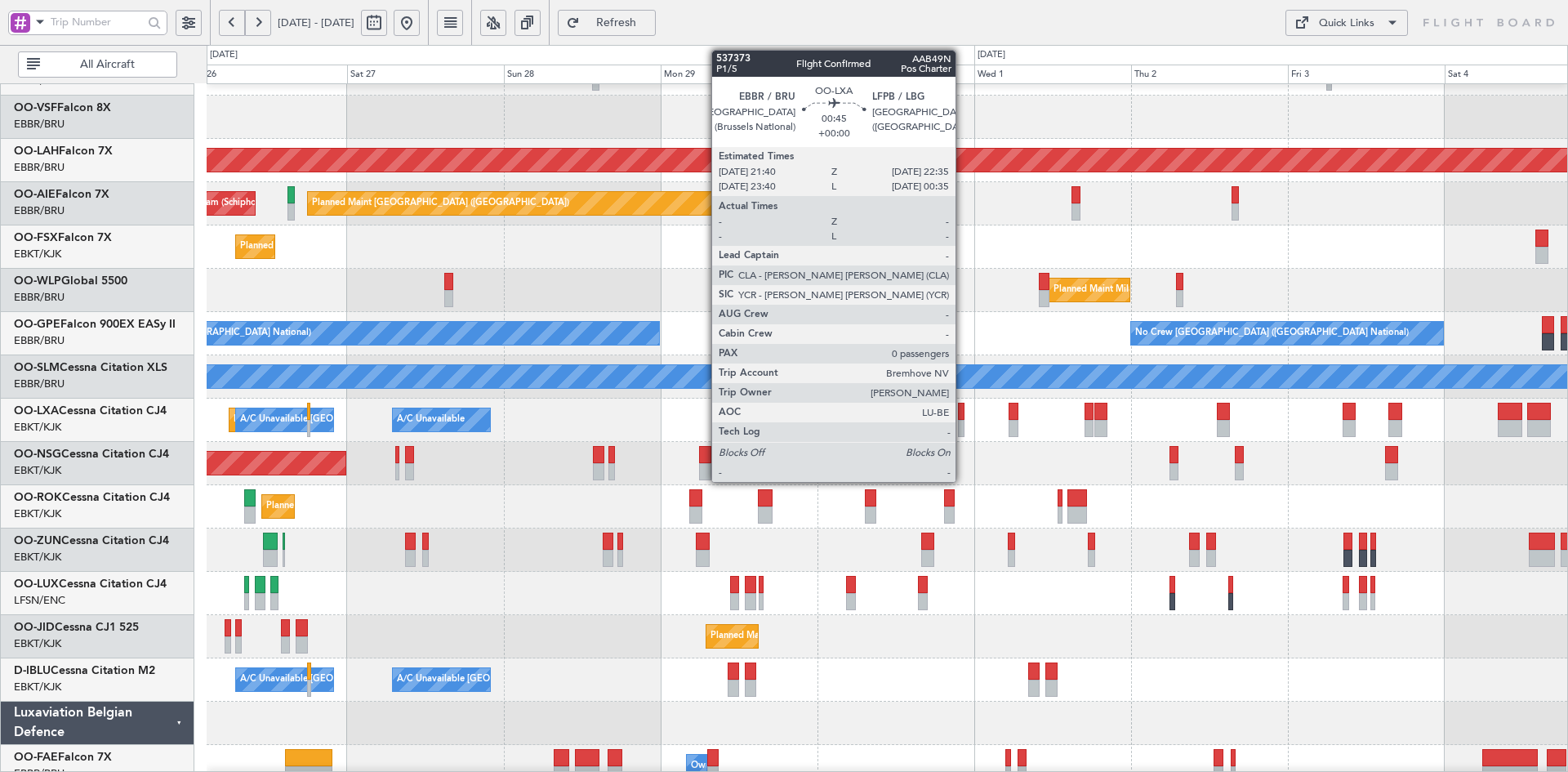
click at [963, 429] on div at bounding box center [961, 428] width 7 height 18
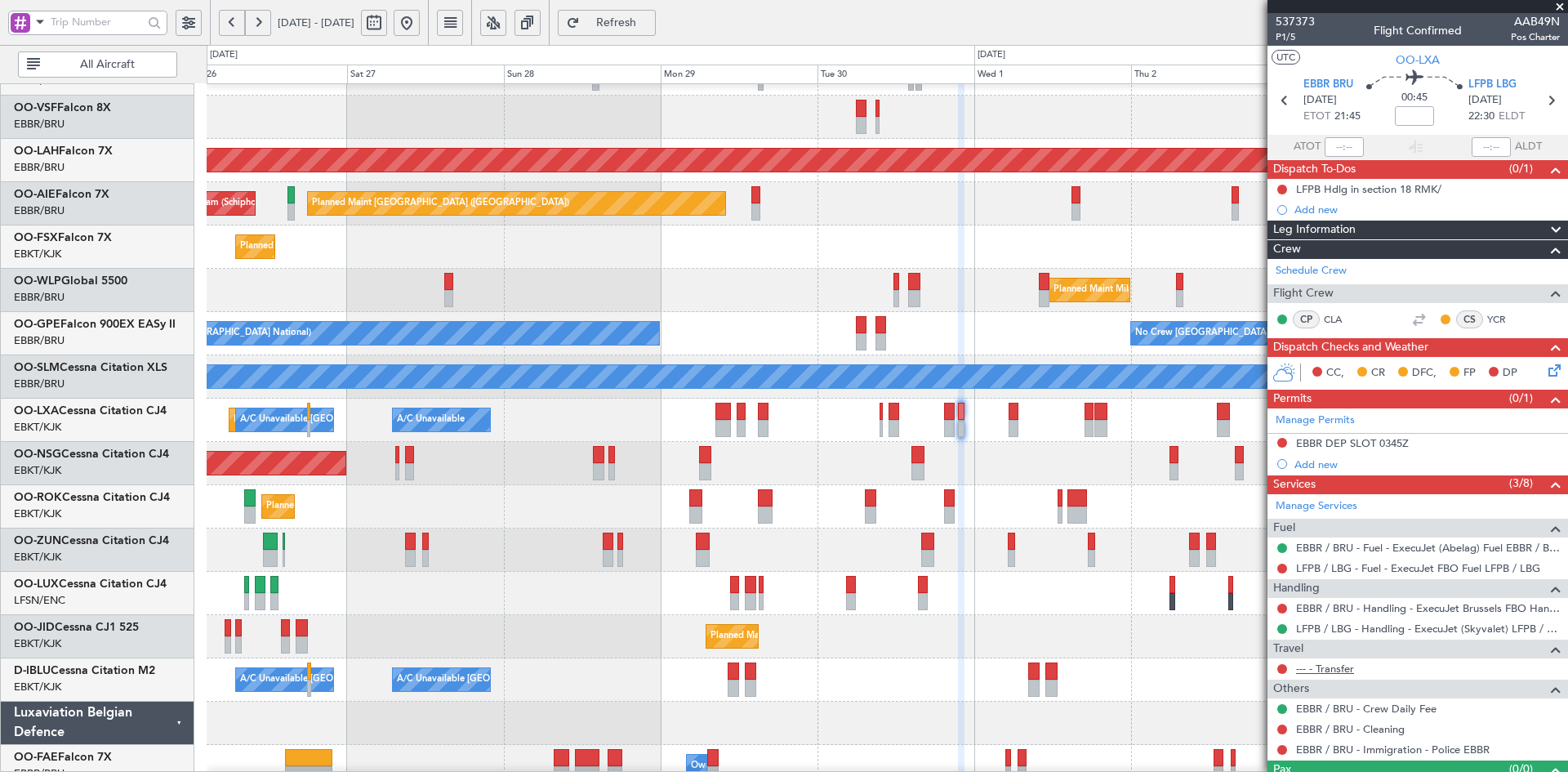
click at [1339, 670] on link "--- - Transfer" at bounding box center [1325, 668] width 58 height 14
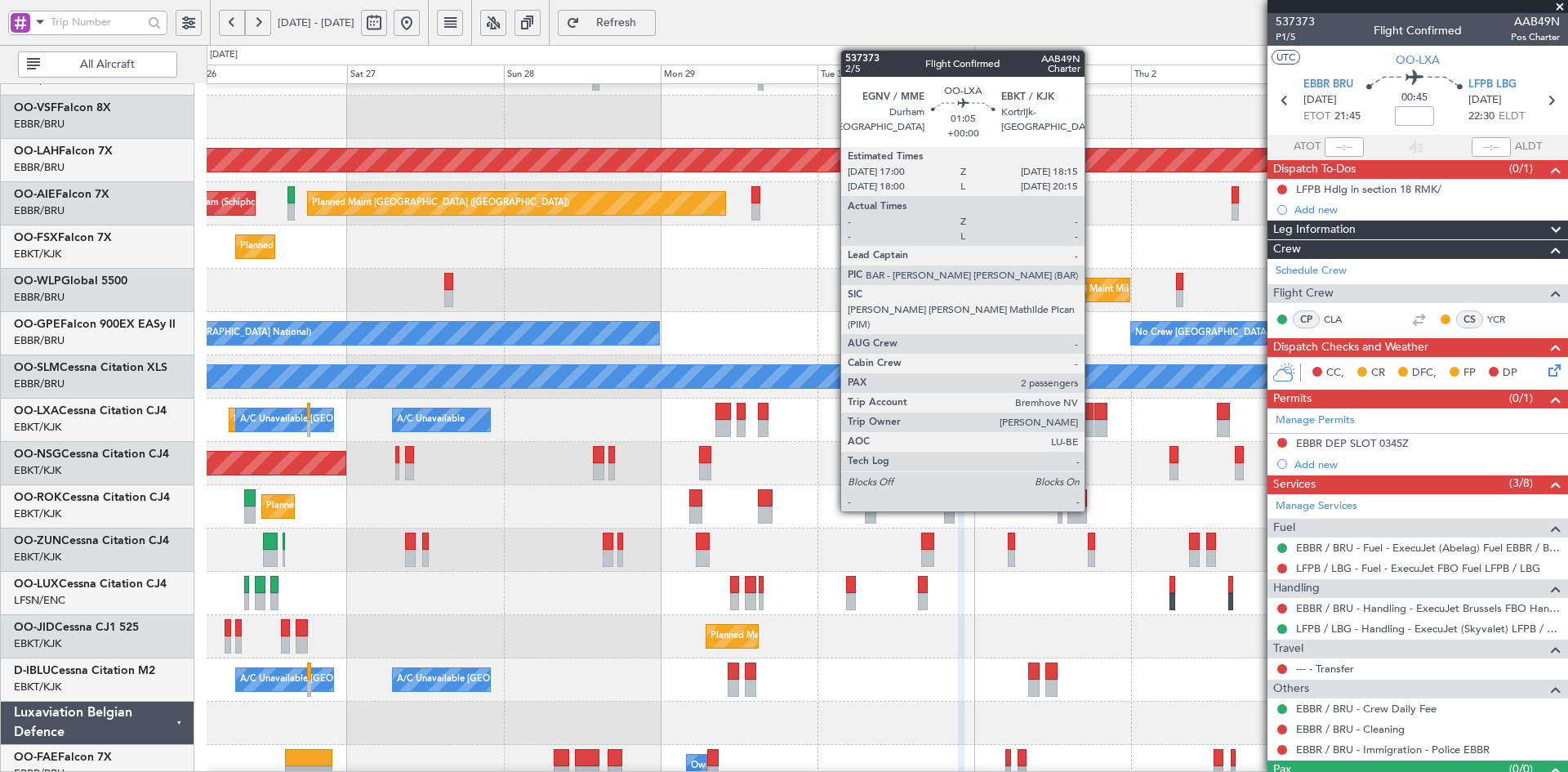
click at [1092, 423] on div at bounding box center [1089, 428] width 8 height 18
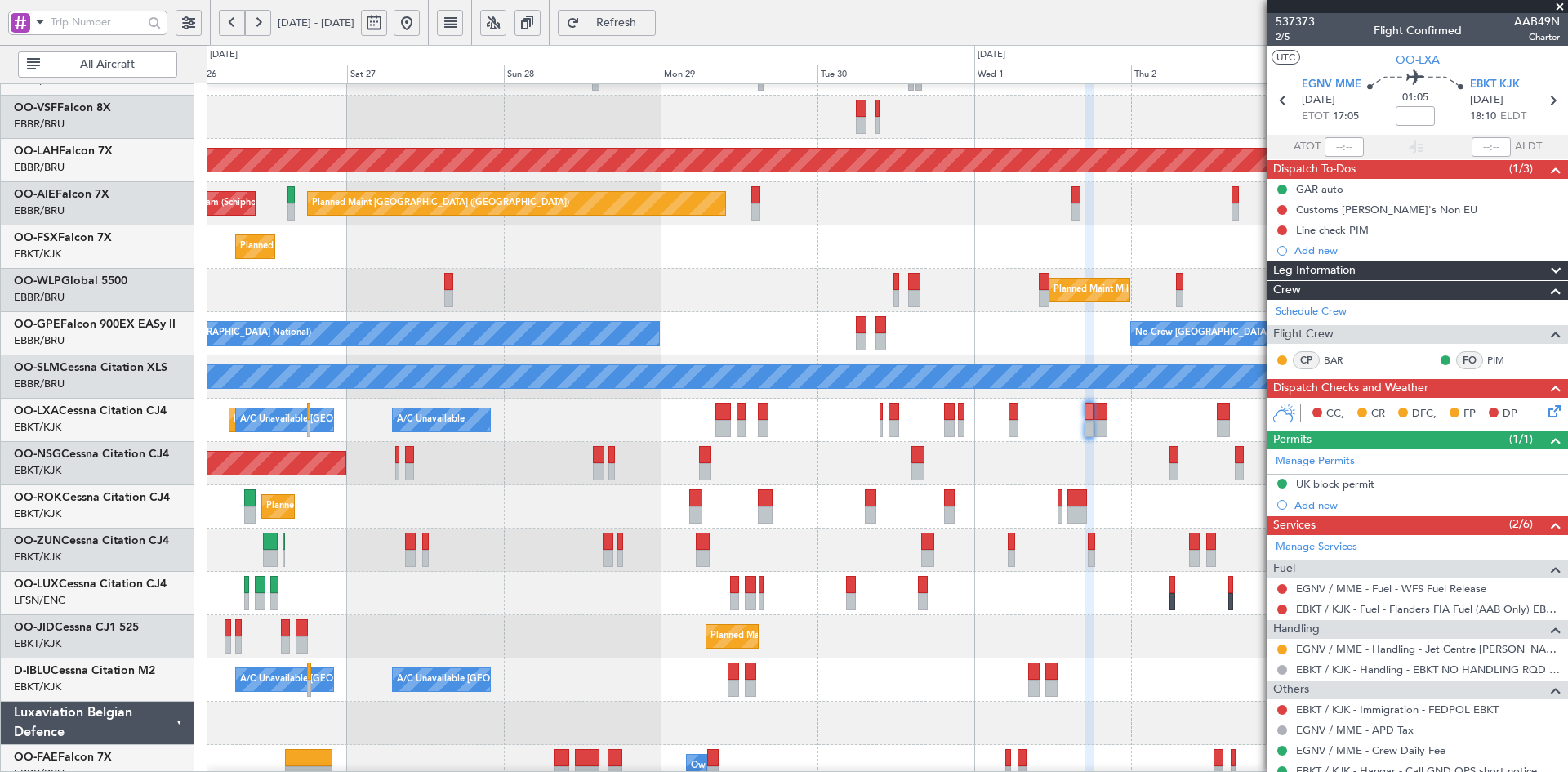
click at [1562, 9] on span at bounding box center [1559, 7] width 17 height 15
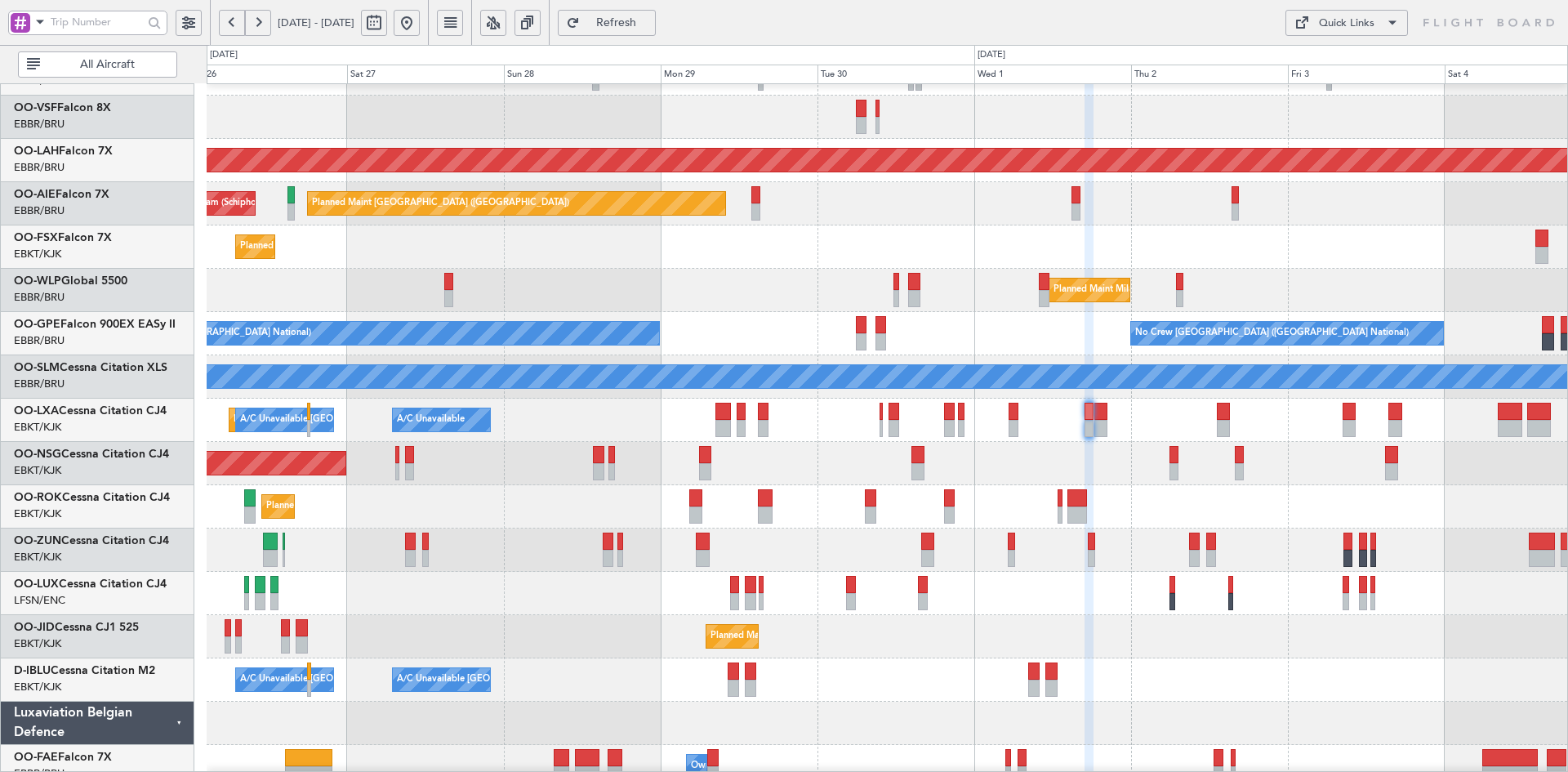
type input "0"
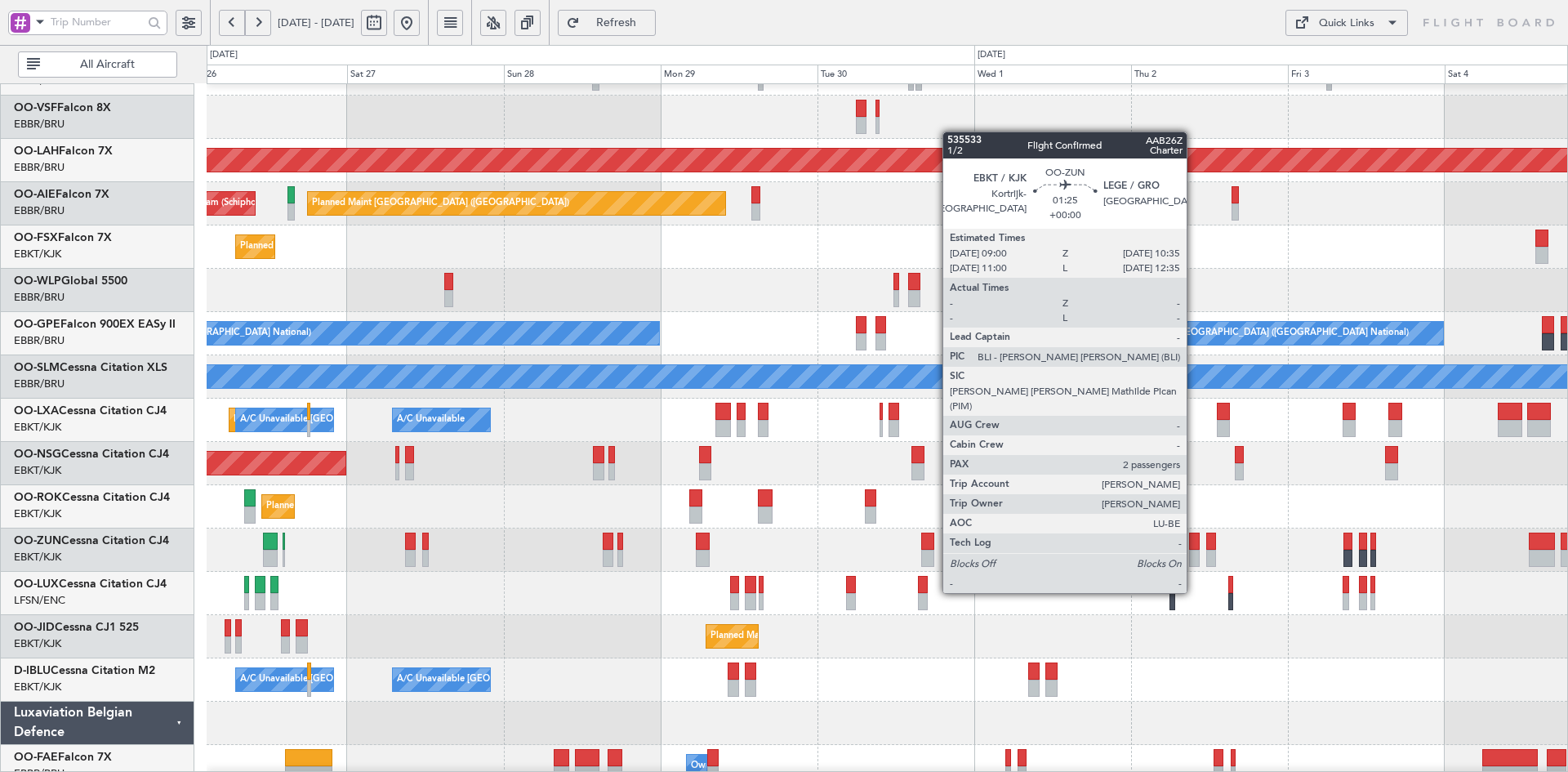
click at [1194, 562] on div at bounding box center [1194, 558] width 11 height 18
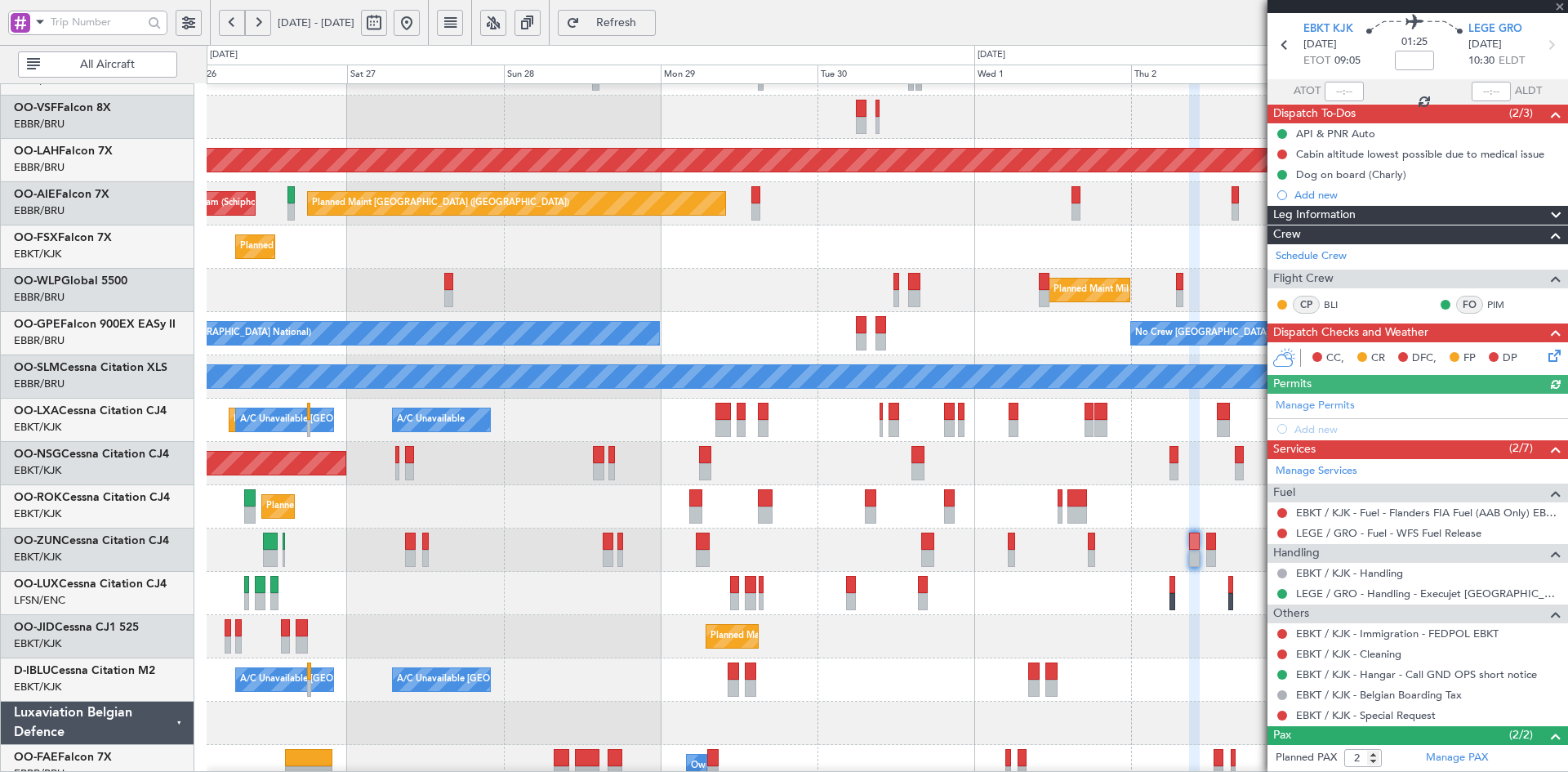
scroll to position [0, 0]
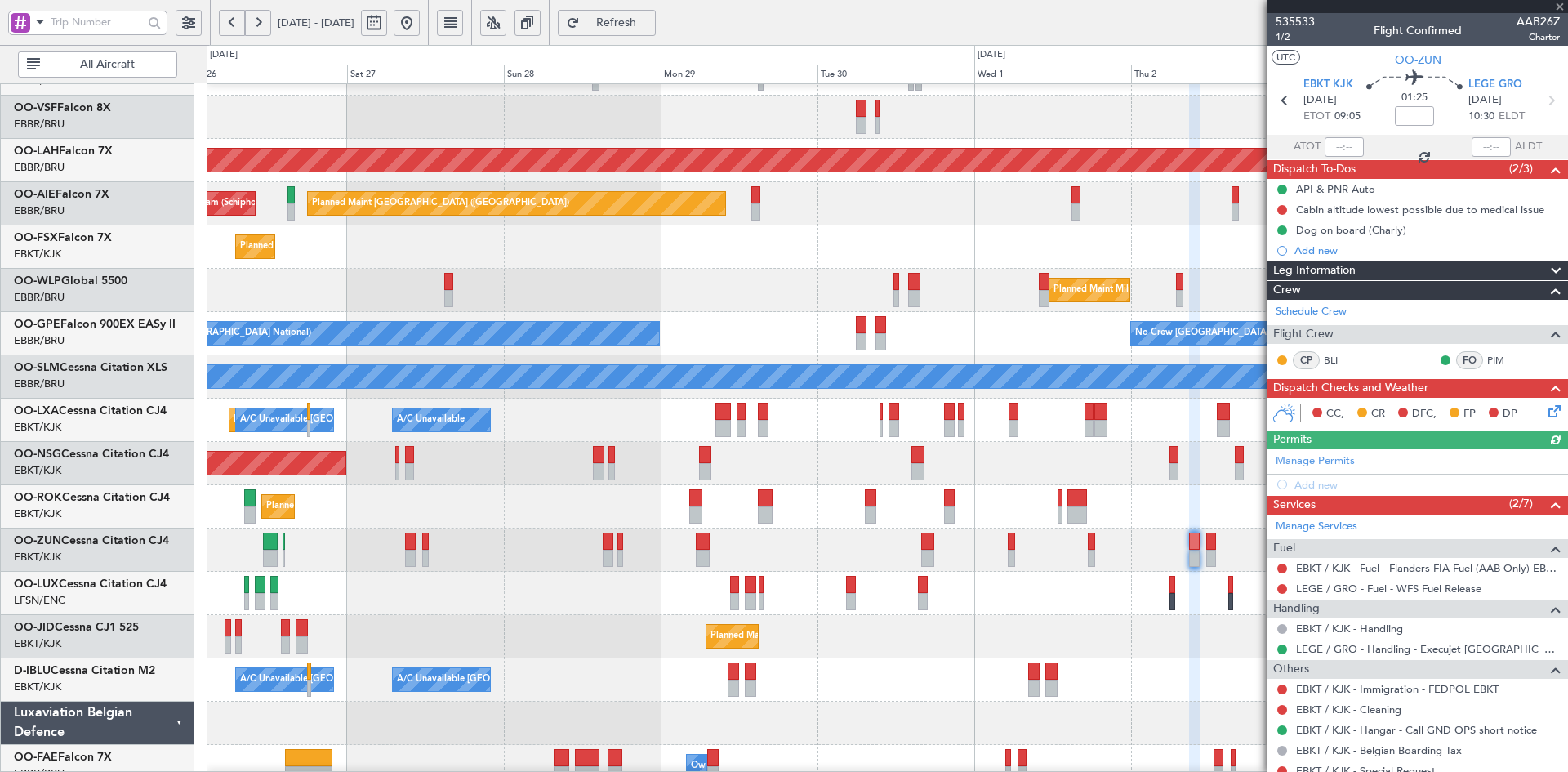
click at [1557, 5] on div at bounding box center [1418, 6] width 301 height 13
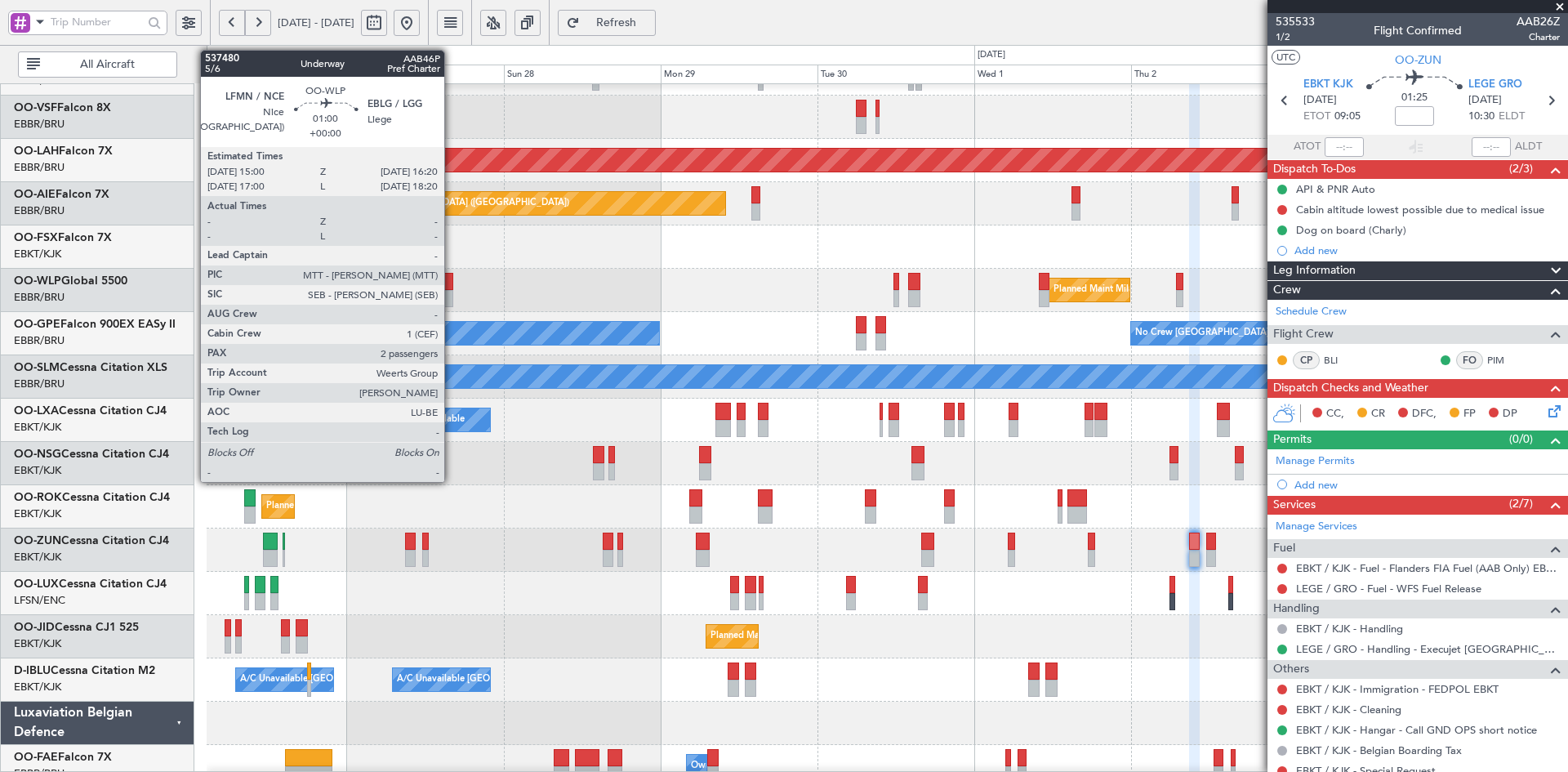
click at [679, 269] on div "Planned Maint Milan (Linate)" at bounding box center [886, 290] width 1361 height 43
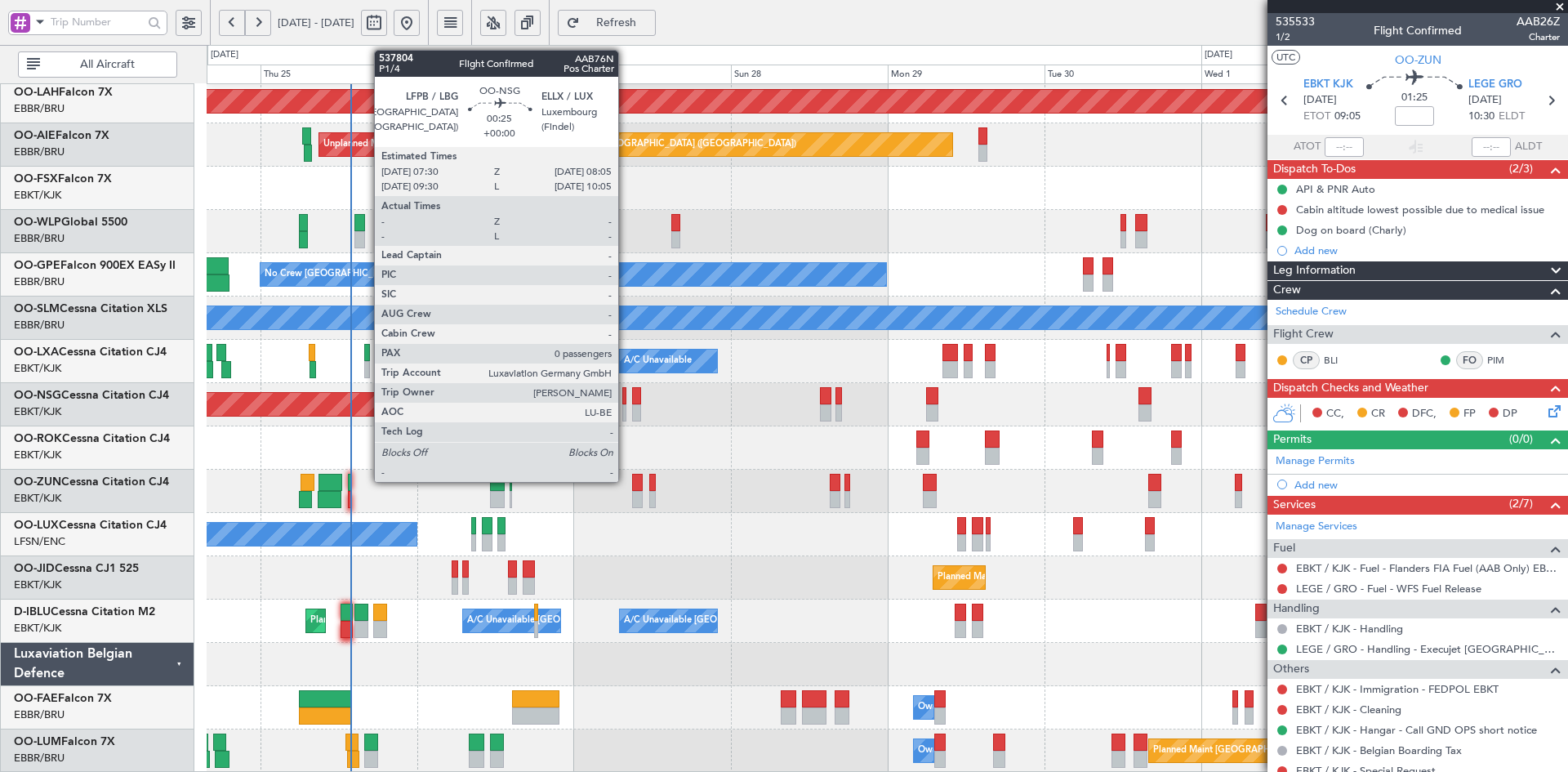
click at [625, 410] on div at bounding box center [624, 413] width 4 height 18
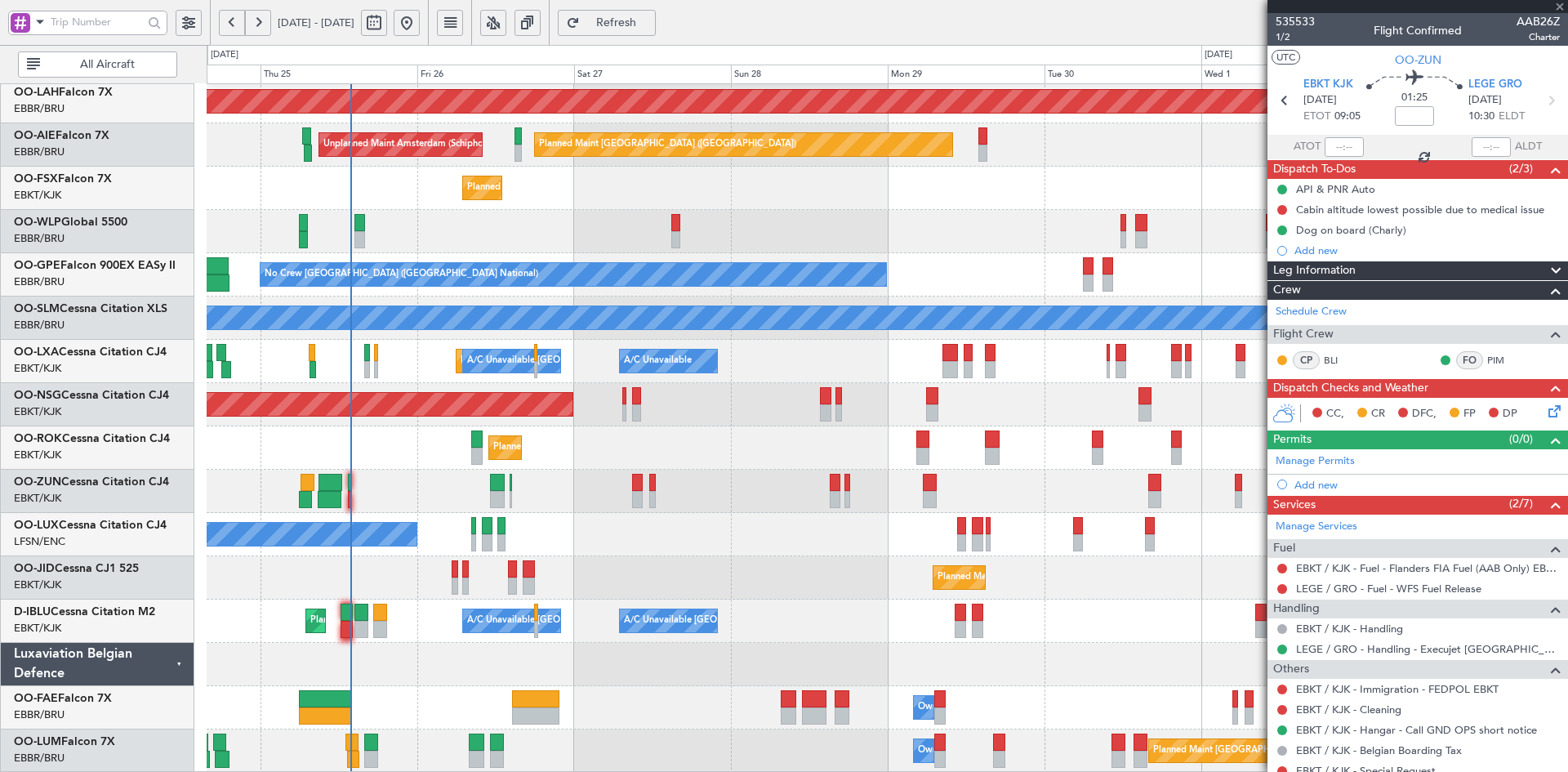
type input "0"
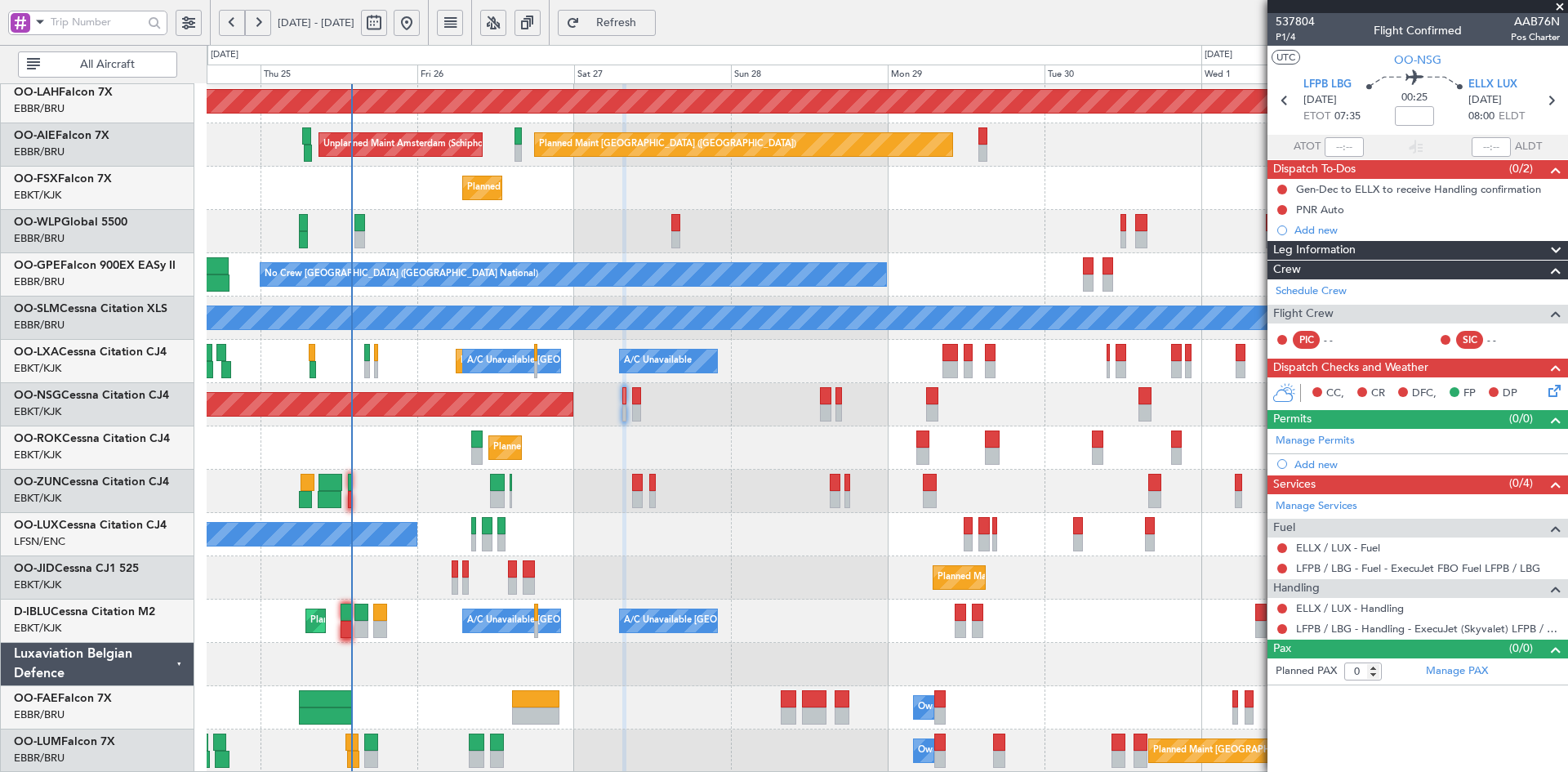
click at [1562, 4] on span at bounding box center [1559, 7] width 17 height 15
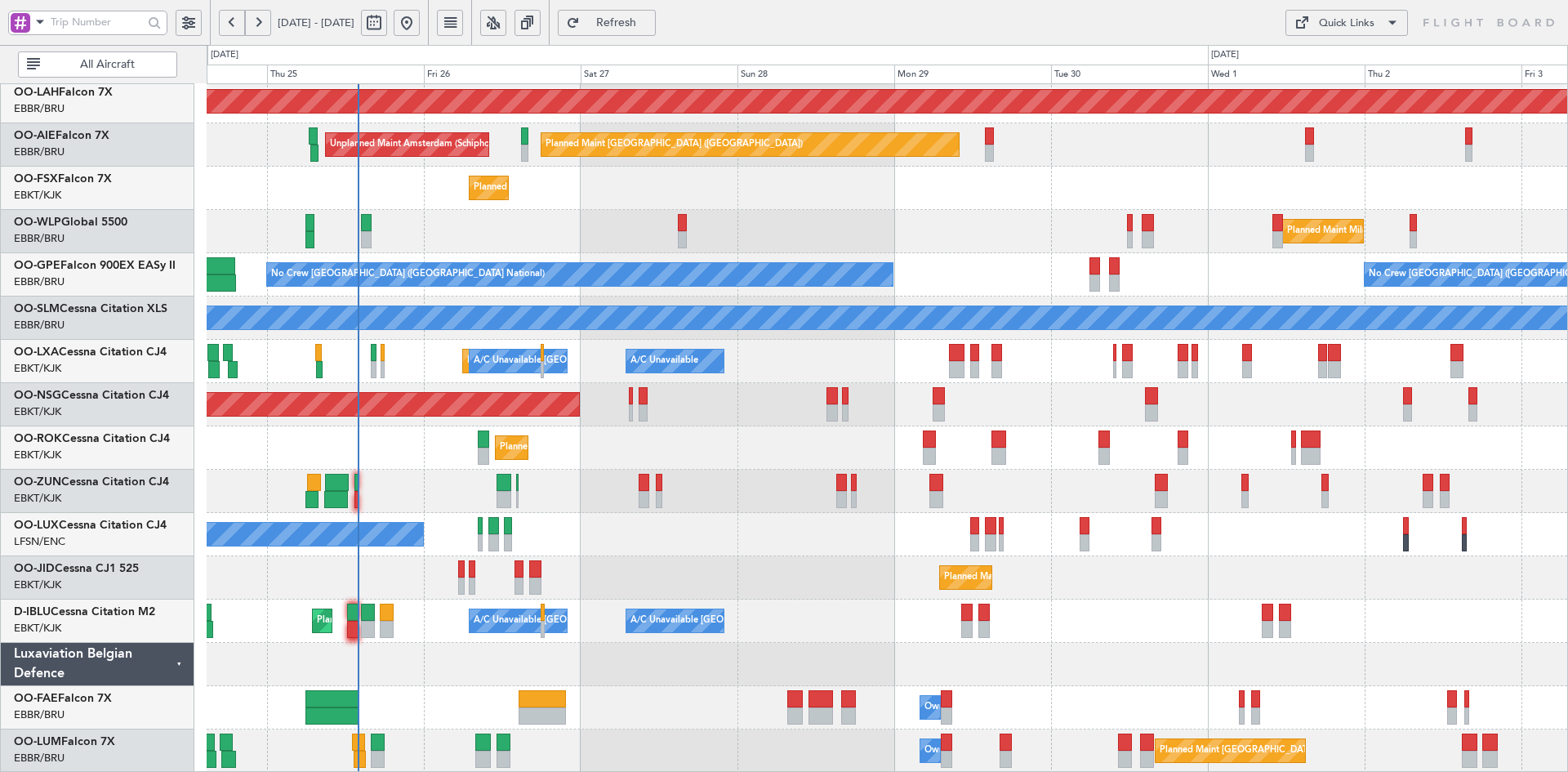
scroll to position [175, 0]
click at [973, 191] on div "Planned Maint Kortrijk-[GEOGRAPHIC_DATA]" at bounding box center [886, 188] width 1361 height 43
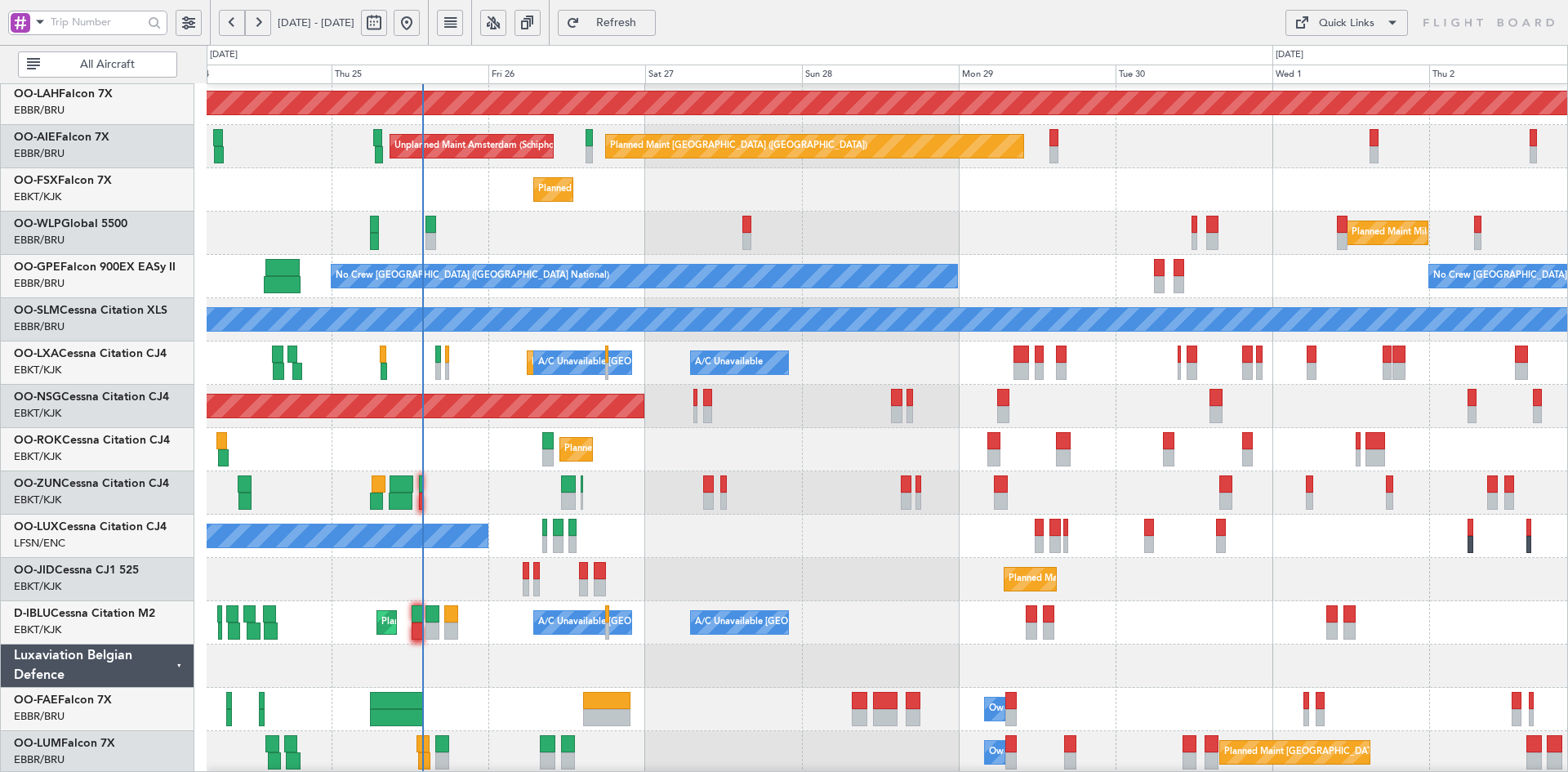
click at [784, 215] on div "Planned Maint Milan (Linate)" at bounding box center [886, 233] width 1361 height 43
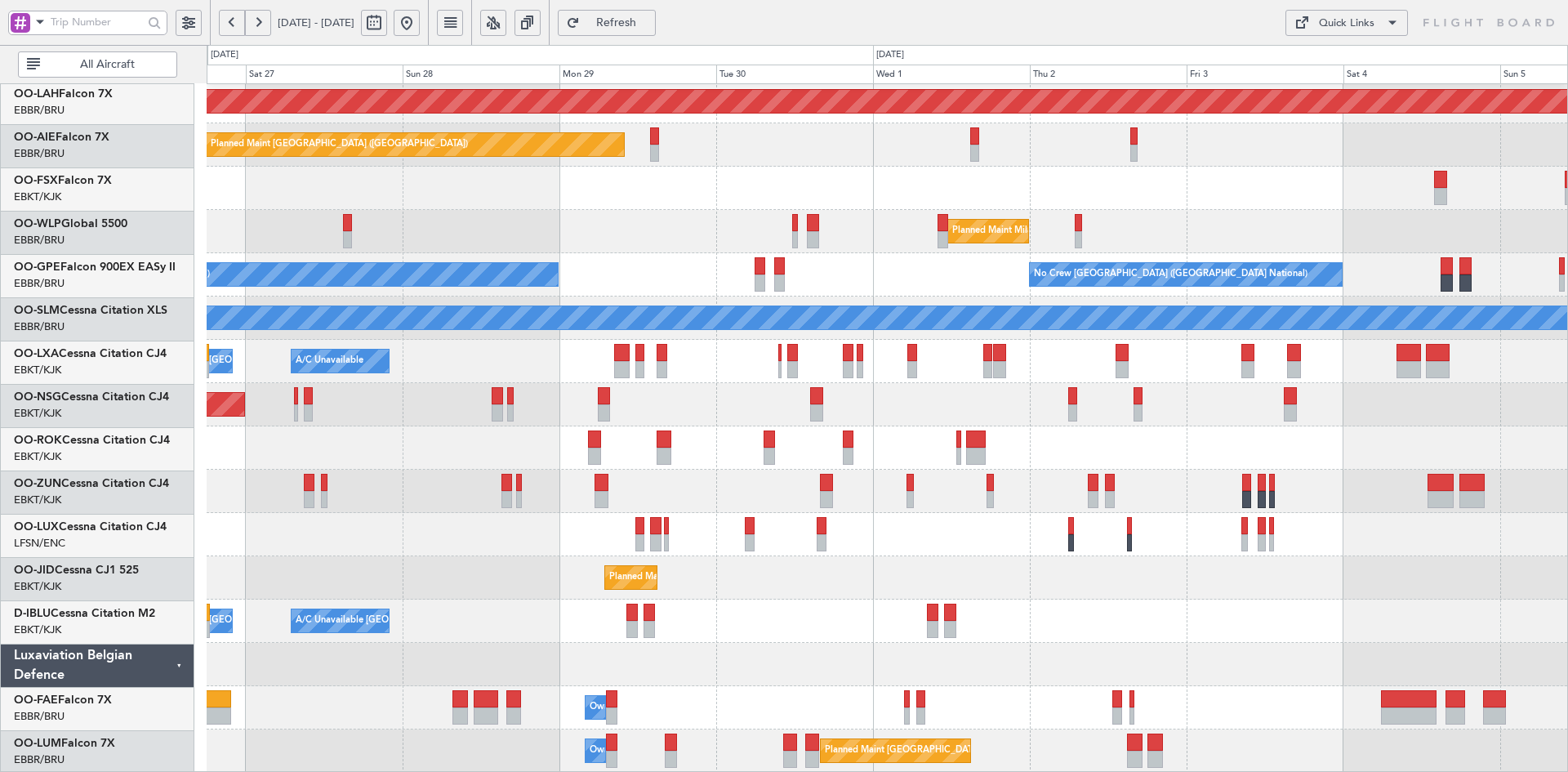
scroll to position [177, 0]
click at [1006, 201] on div "Planned Maint Alton-st Louis (St Louis Regl) Planned Maint London (Farnborough)…" at bounding box center [886, 339] width 1361 height 865
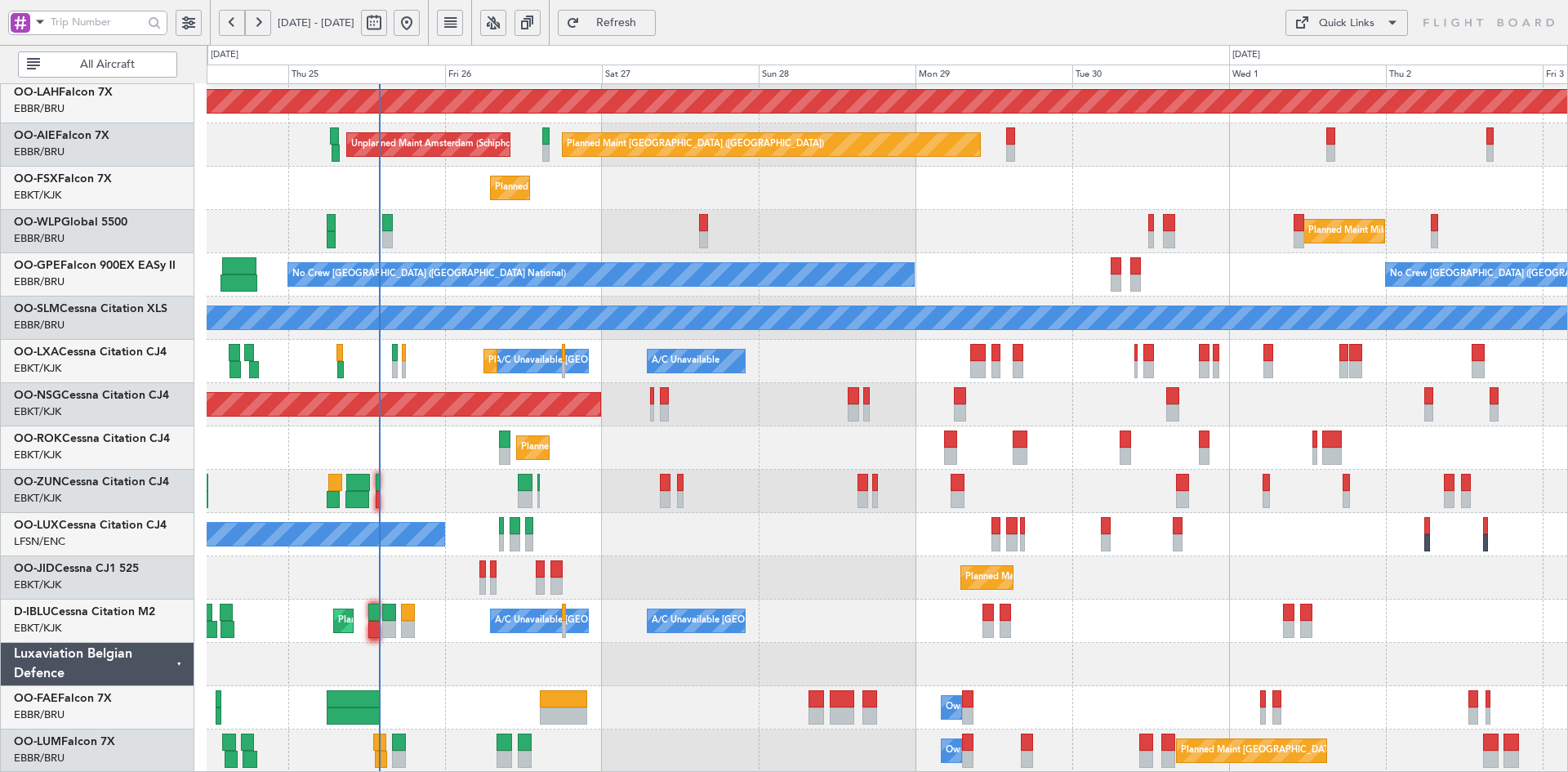
click at [862, 230] on div "Planned Maint Milan (Linate)" at bounding box center [886, 232] width 1361 height 43
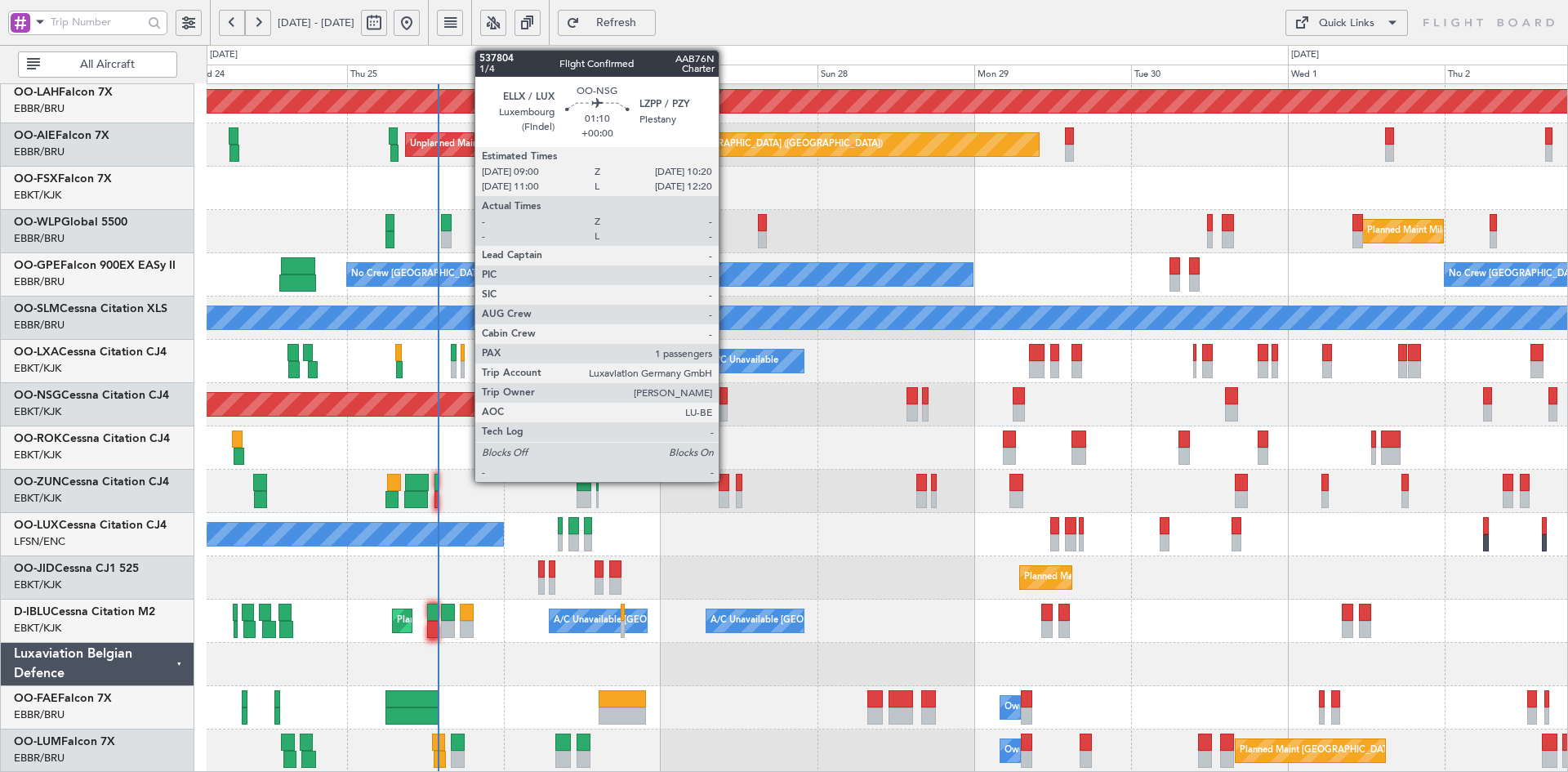
click at [727, 411] on div at bounding box center [723, 413] width 9 height 18
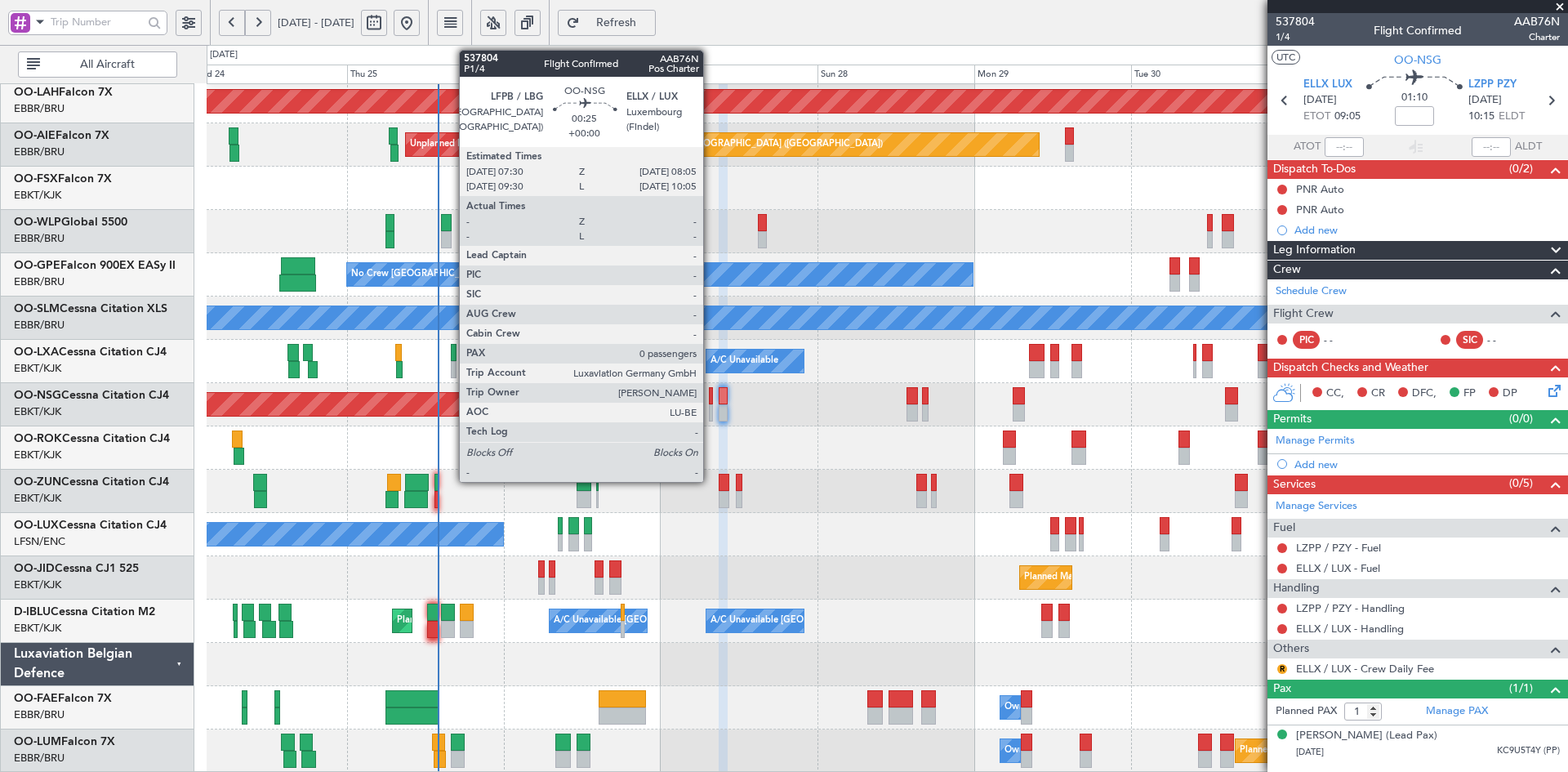
click at [711, 414] on div at bounding box center [711, 413] width 4 height 18
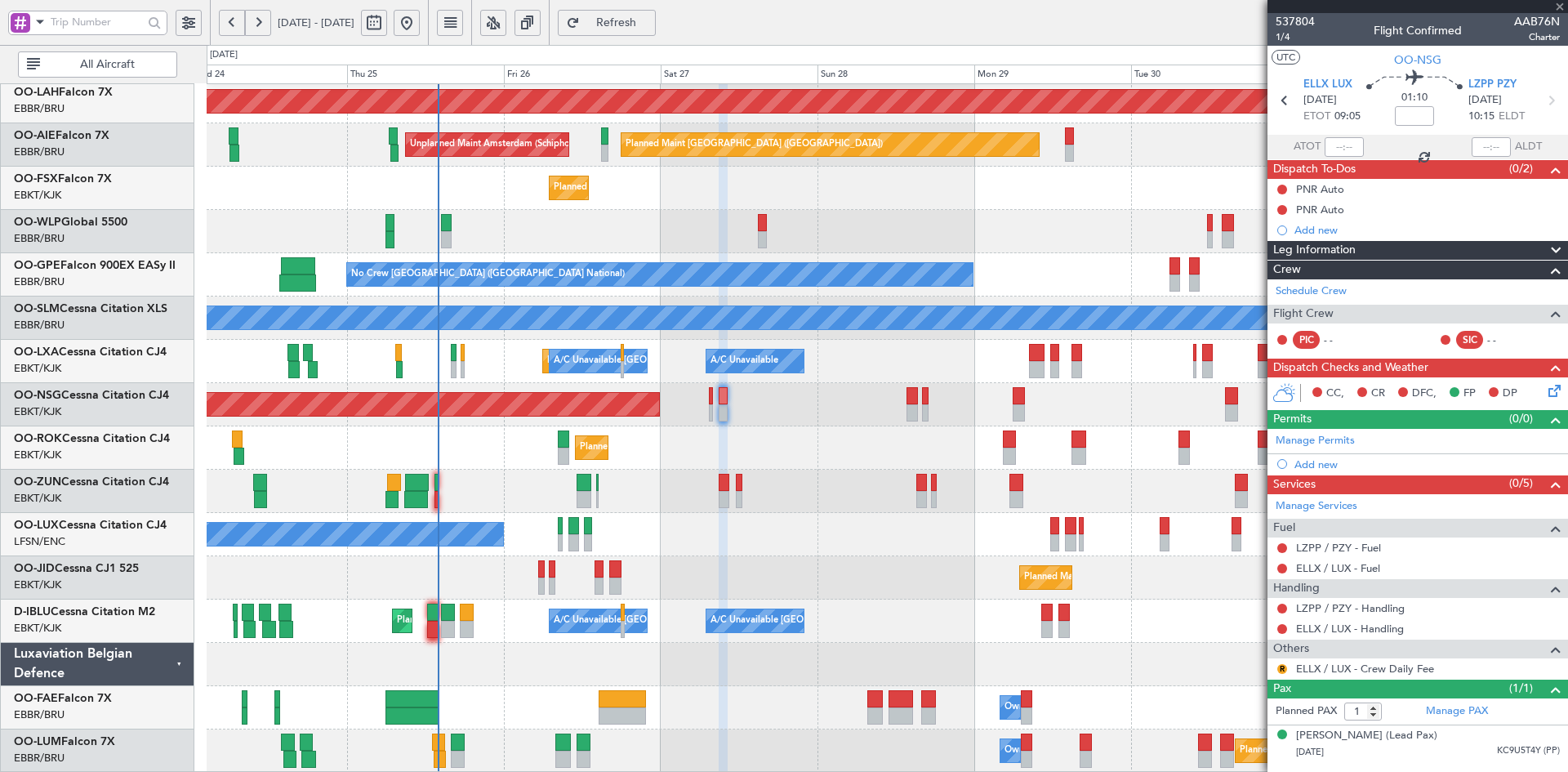
type input "0"
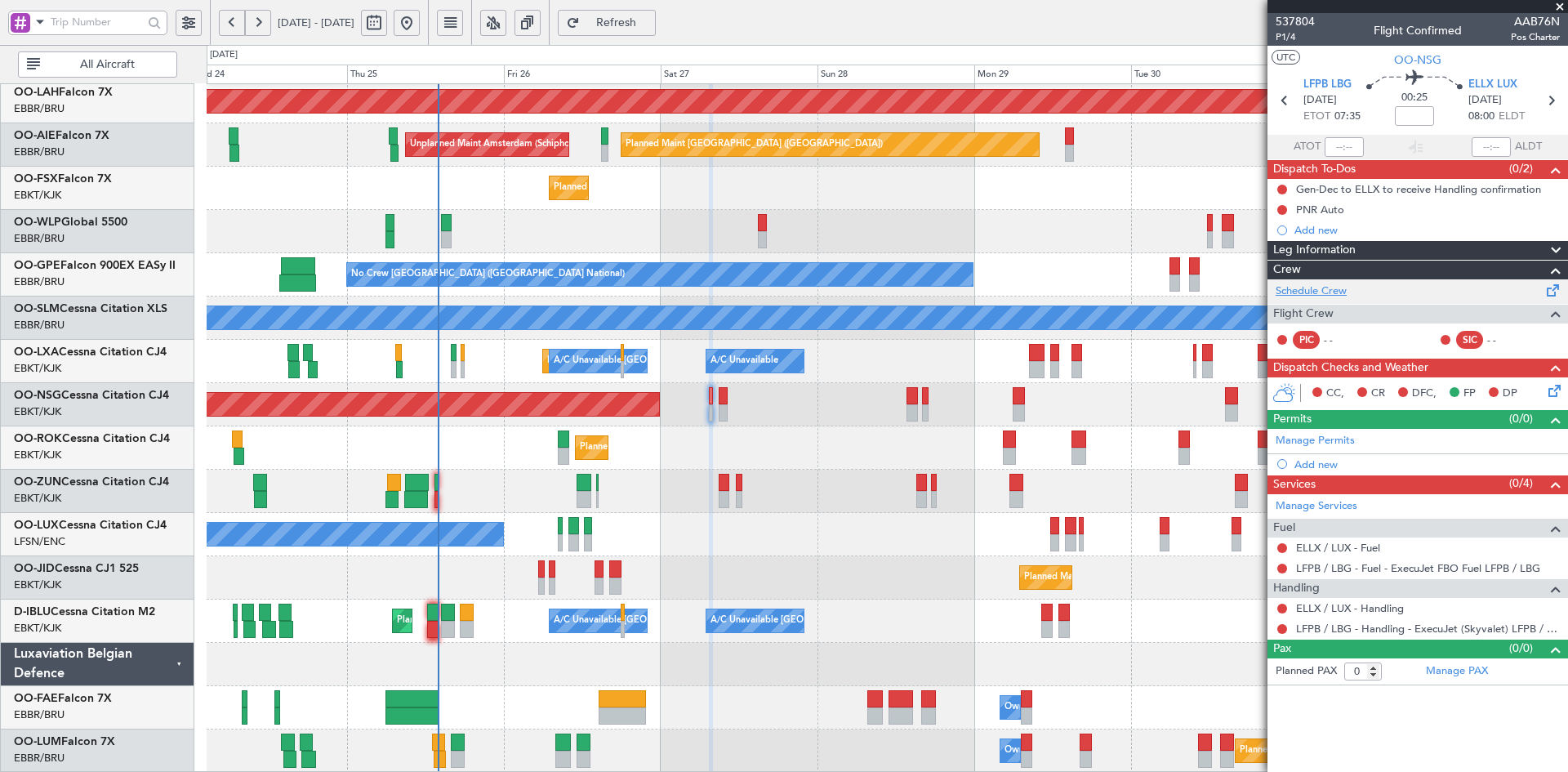
click at [1326, 290] on link "Schedule Crew" at bounding box center [1311, 291] width 71 height 17
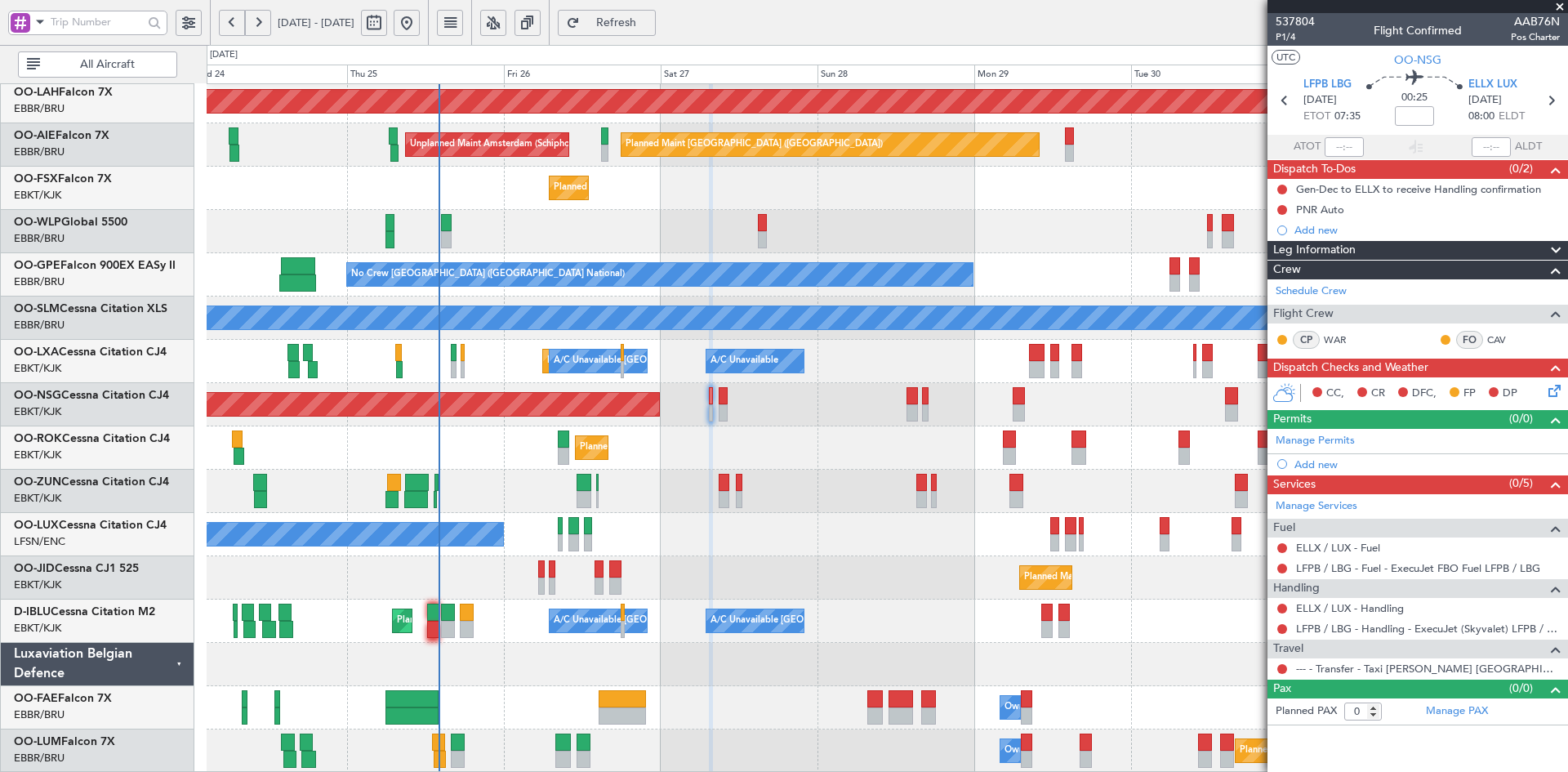
click at [702, 296] on div "A/C Unavailable [GEOGRAPHIC_DATA]" at bounding box center [886, 317] width 1361 height 43
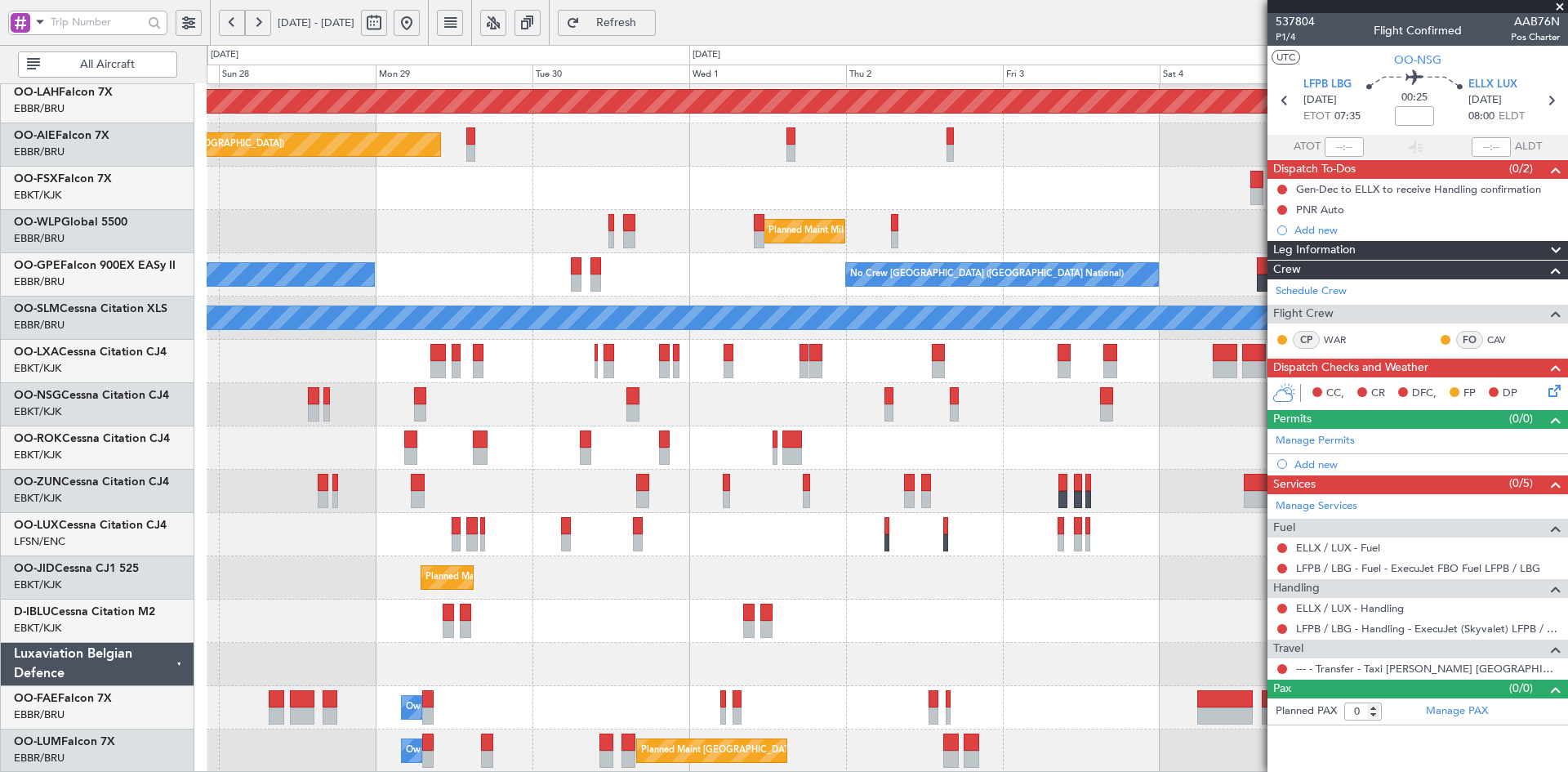
click at [864, 415] on div "Planned Maint [GEOGRAPHIC_DATA] ([GEOGRAPHIC_DATA])" at bounding box center [886, 404] width 1361 height 43
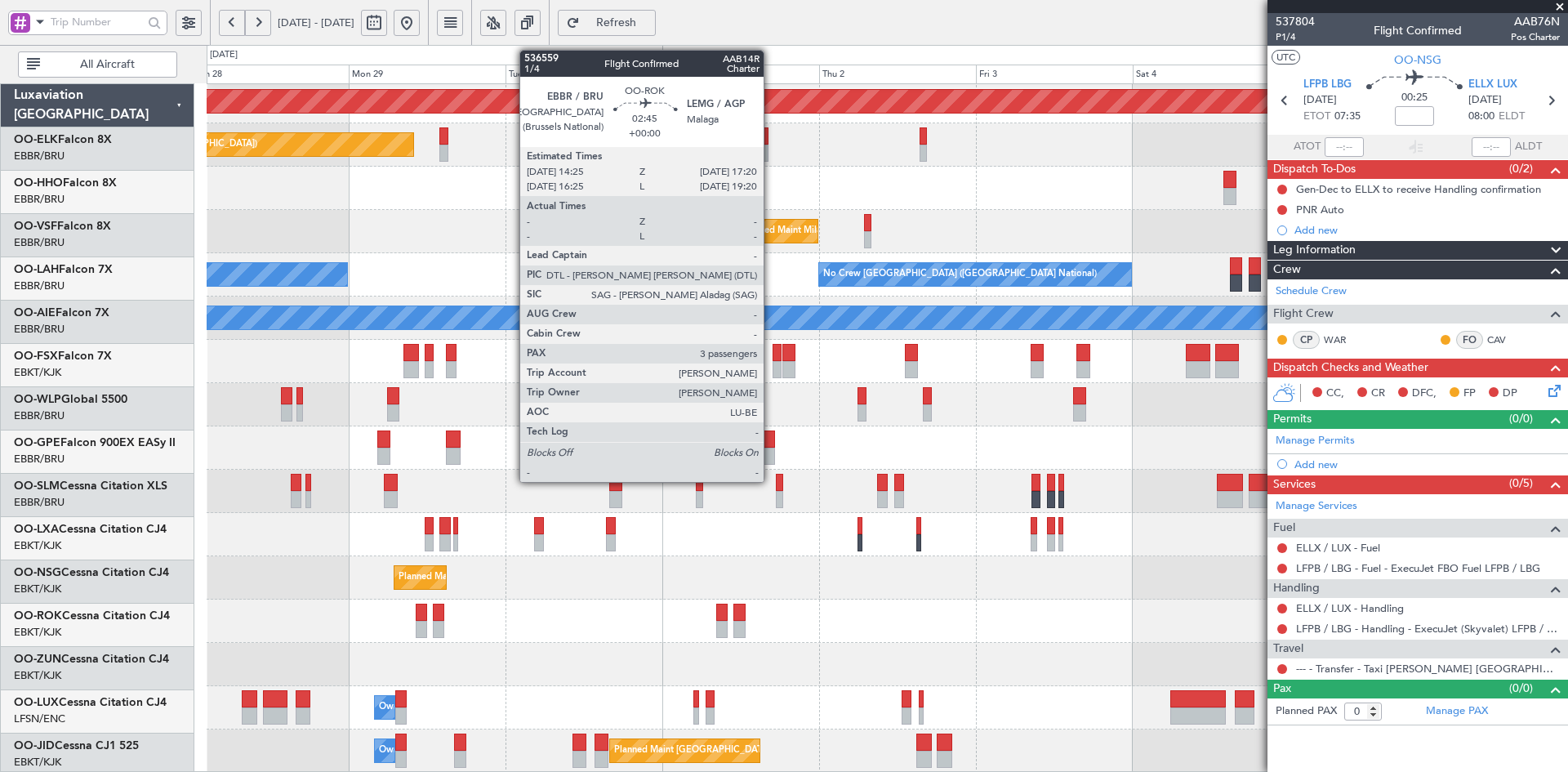
scroll to position [177, 0]
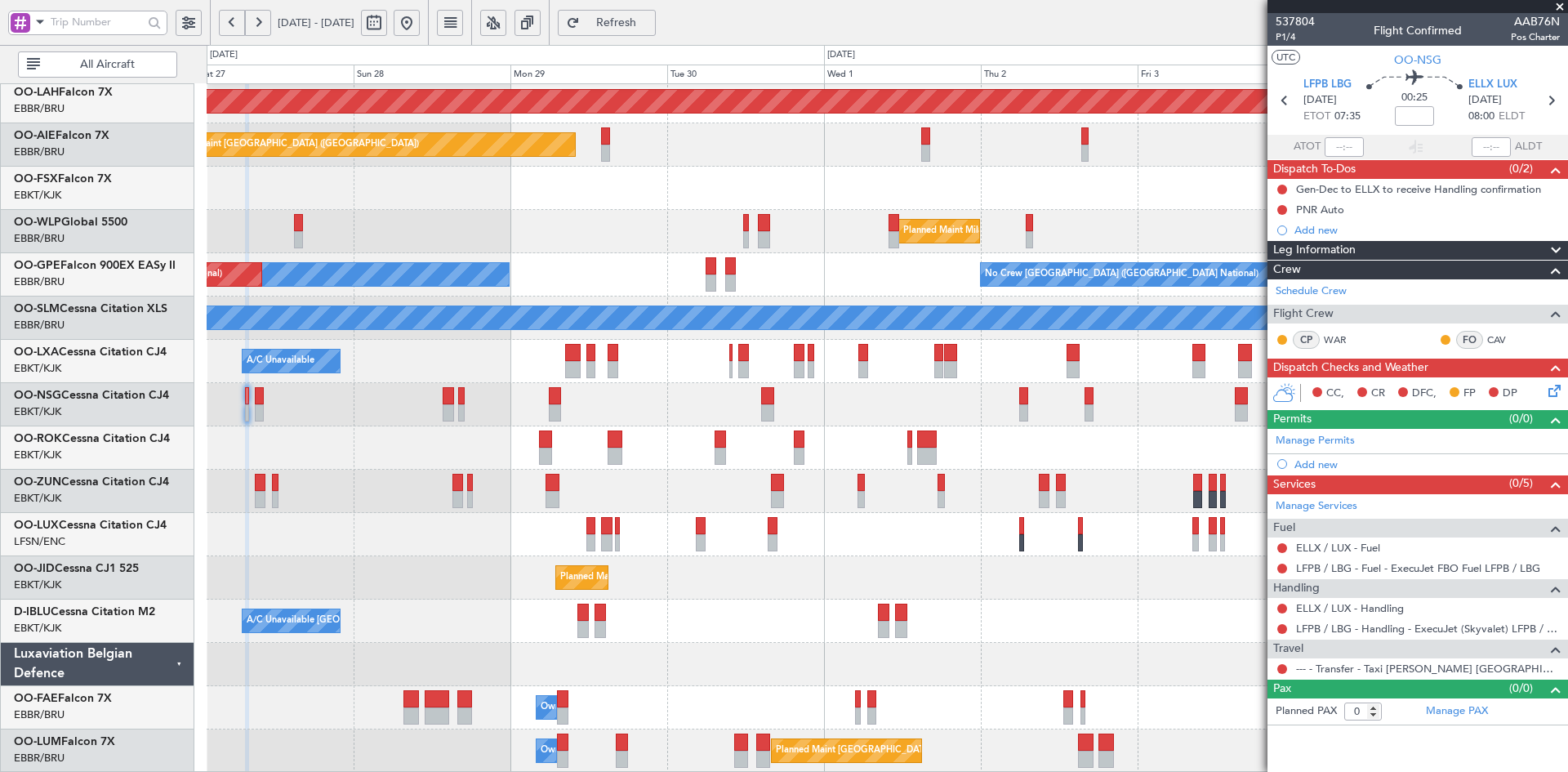
click at [768, 283] on div "No Crew Brussels (Brussels National) No Crew Brussels (Brussels National) Plann…" at bounding box center [886, 275] width 1361 height 43
click at [760, 407] on div "Planned Maint [GEOGRAPHIC_DATA] ([GEOGRAPHIC_DATA])" at bounding box center [886, 404] width 1361 height 43
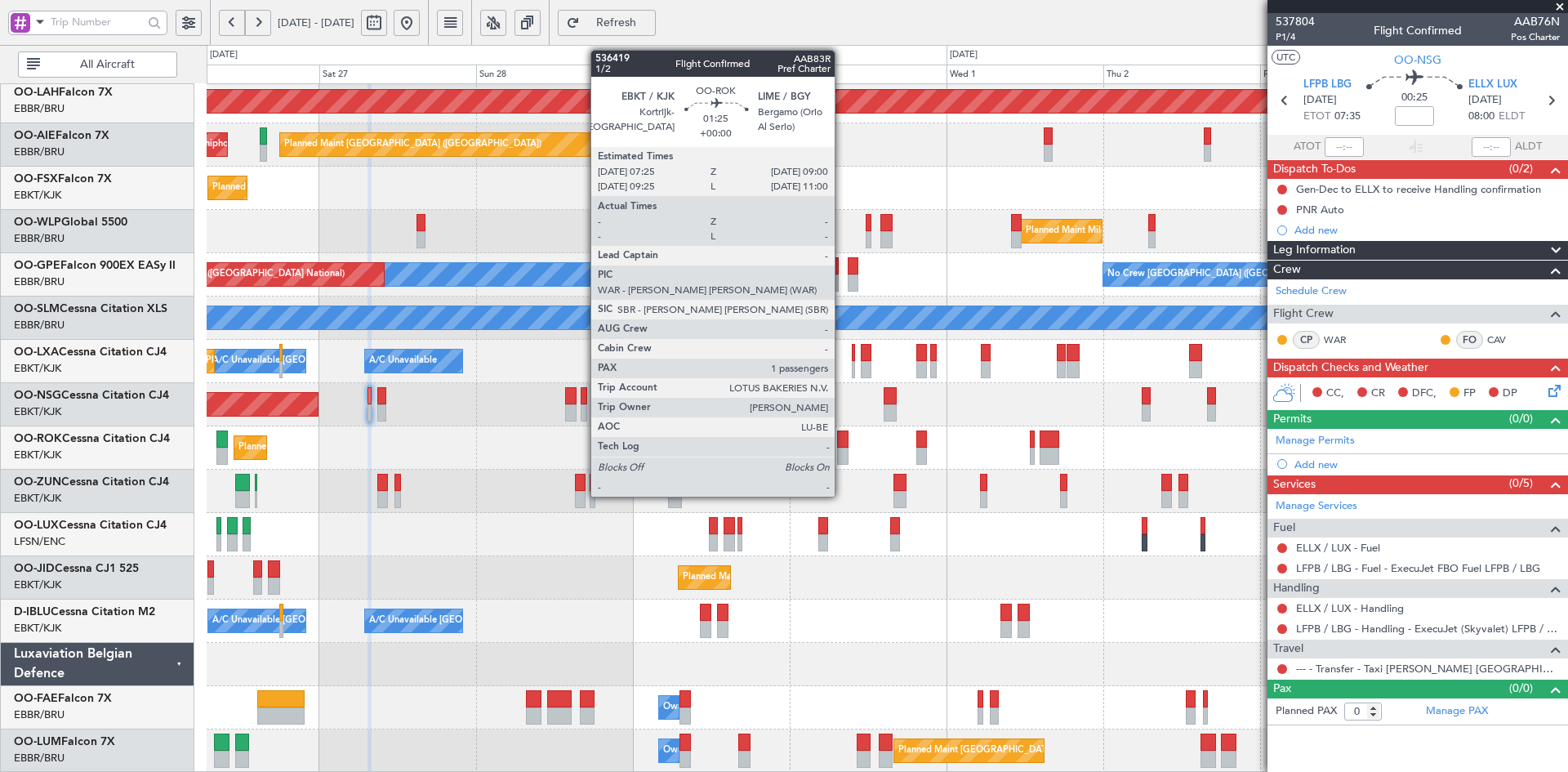
click at [842, 452] on div at bounding box center [842, 457] width 11 height 18
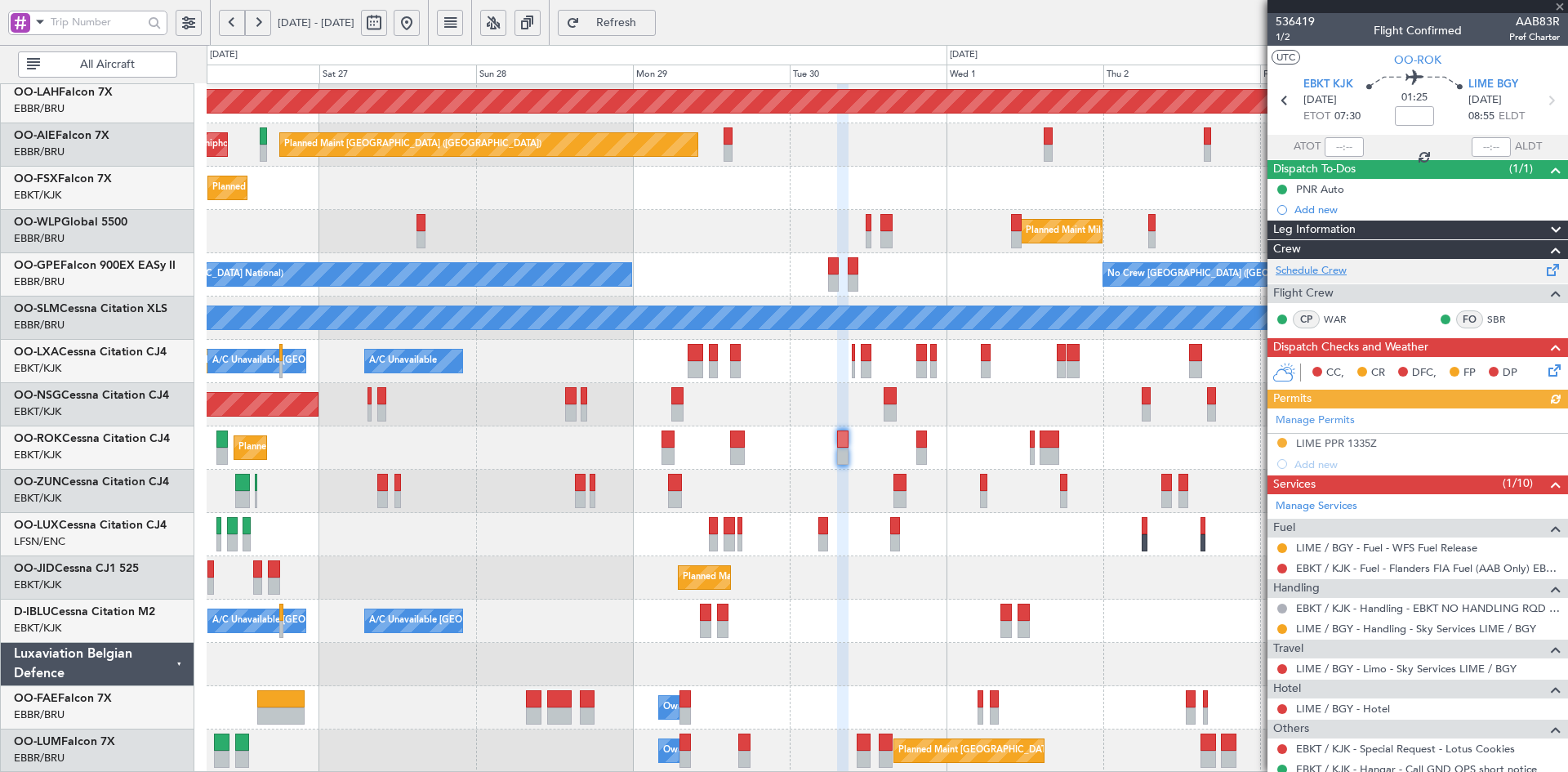
click at [1323, 263] on link "Schedule Crew" at bounding box center [1311, 271] width 71 height 17
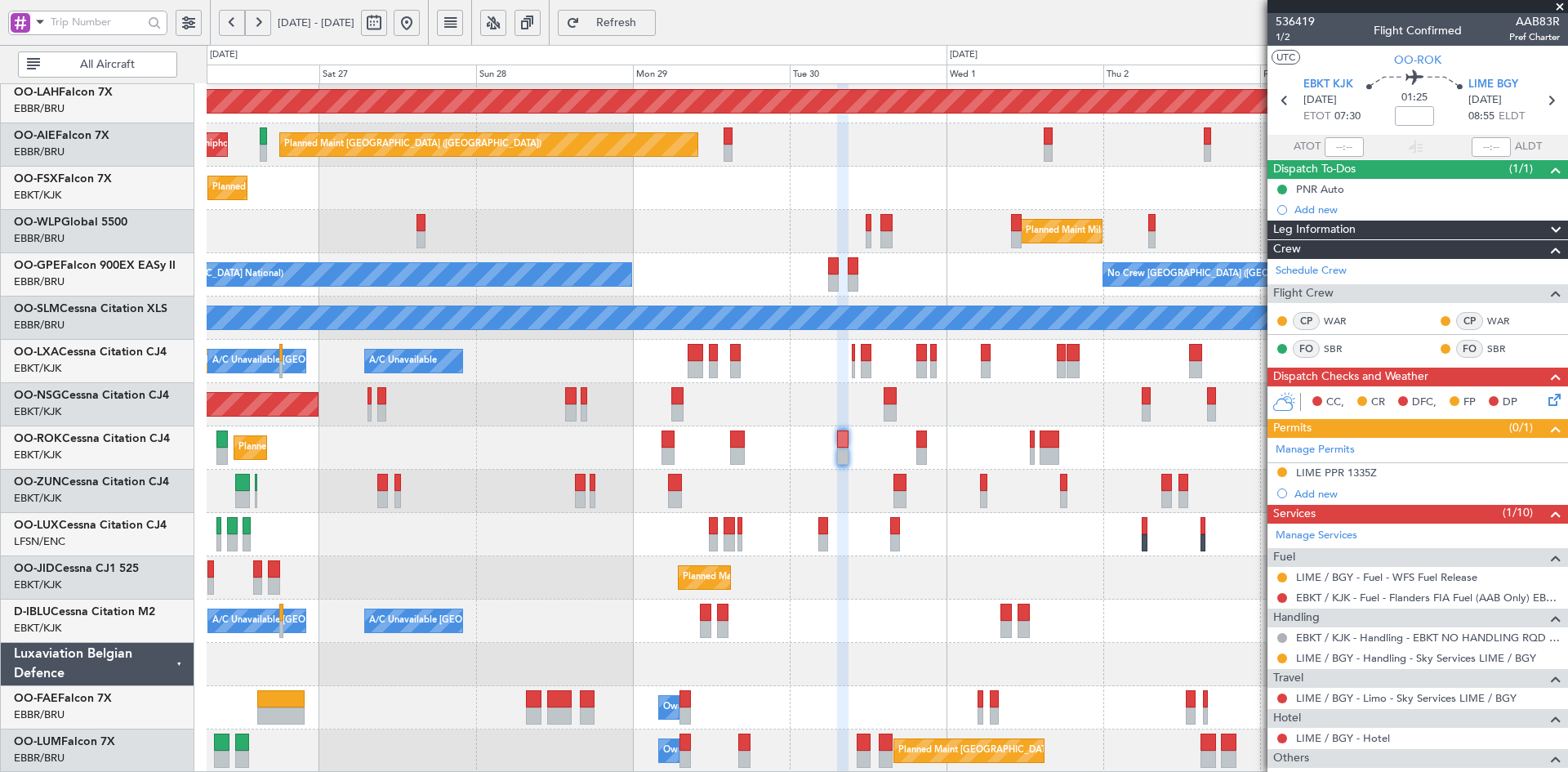
click at [1560, 0] on span at bounding box center [1559, 7] width 17 height 15
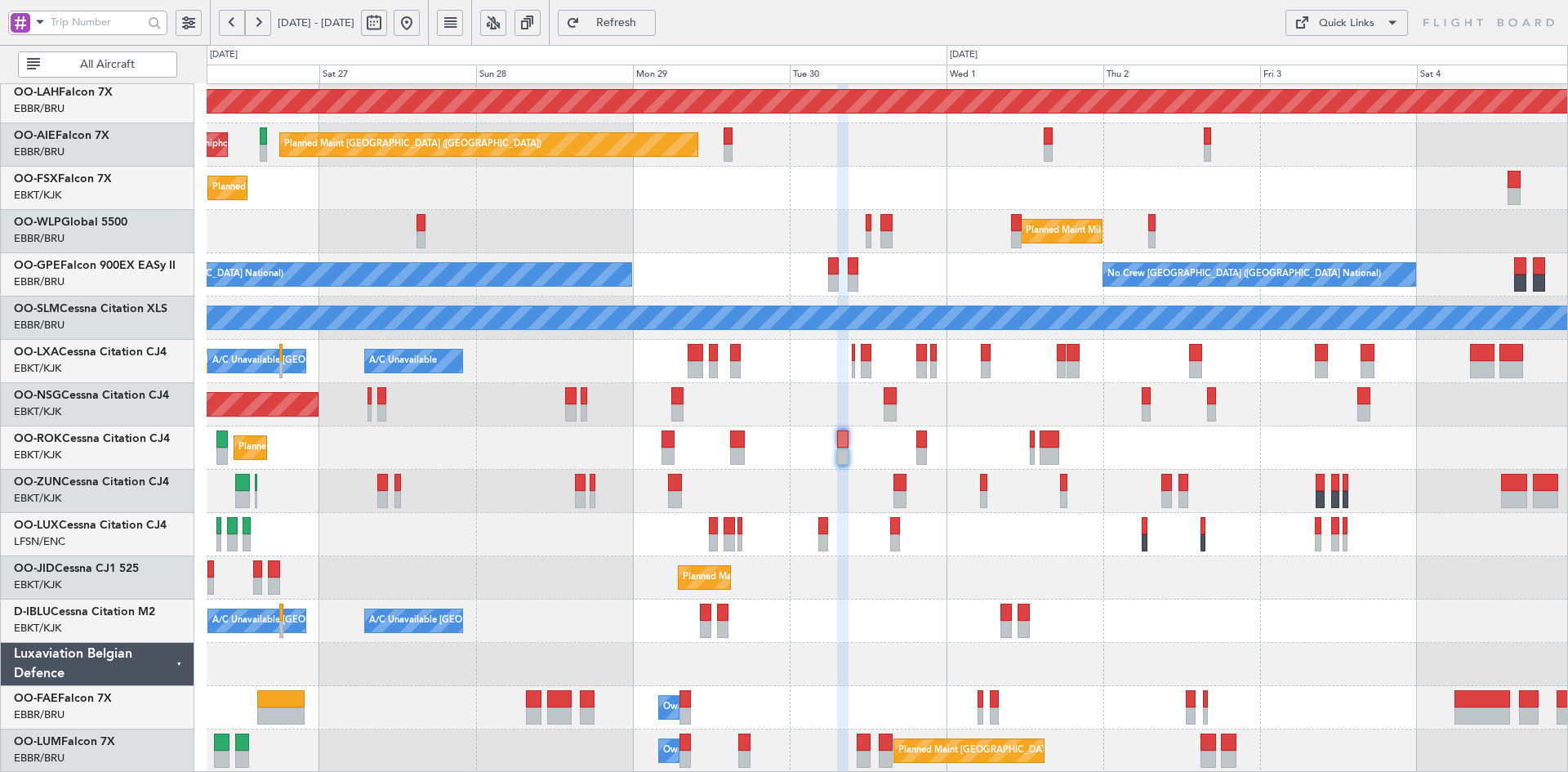
type input "0"
click at [954, 182] on div "Planned Maint Kortrijk-[GEOGRAPHIC_DATA]" at bounding box center [886, 188] width 1361 height 43
click at [781, 295] on div "Planned Maint Alton-st Louis (St Louis Regl) Planned Maint London (Farnborough)…" at bounding box center [886, 339] width 1361 height 865
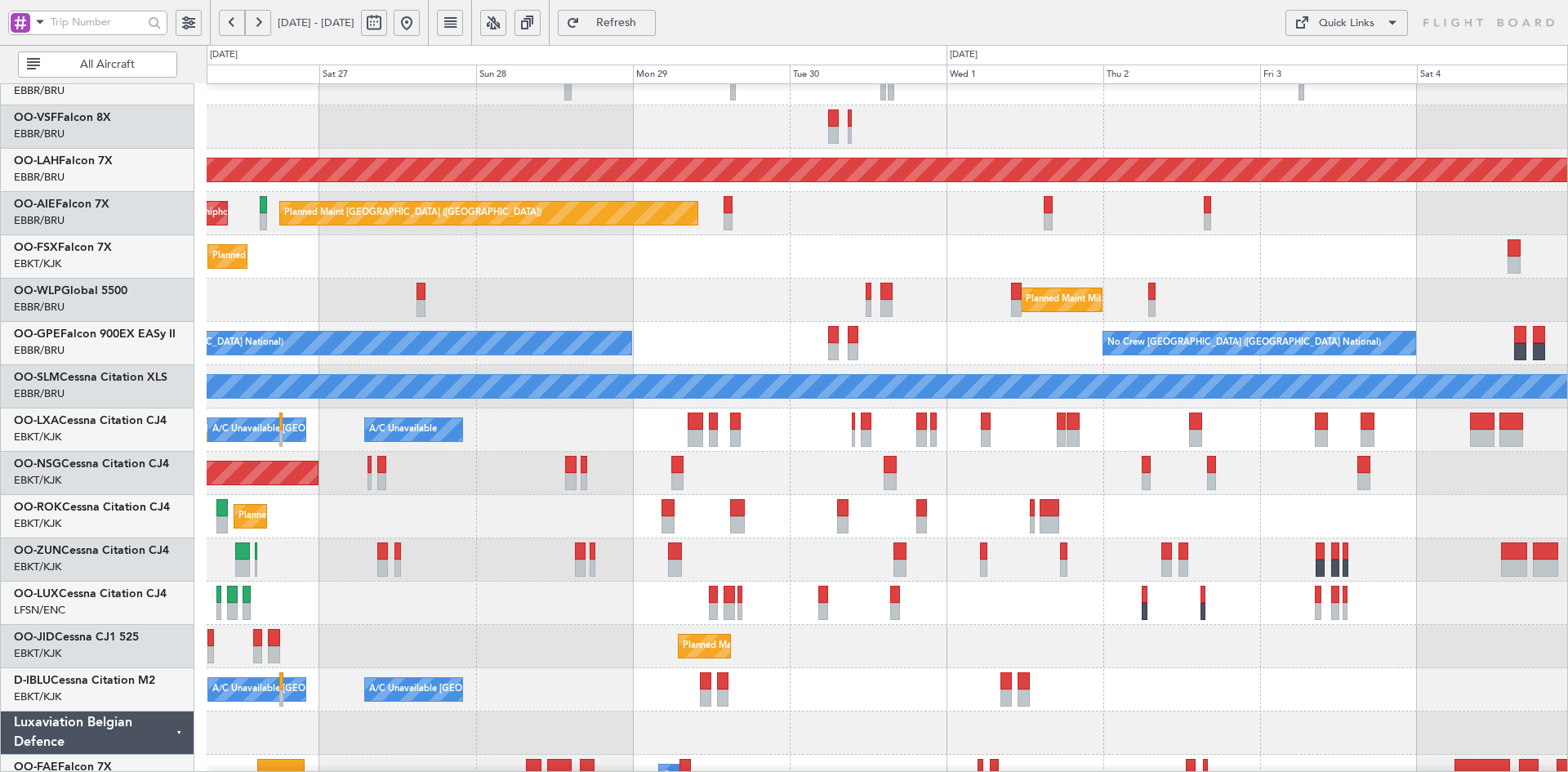
click at [761, 403] on div "Planned Maint Geneva (Cointrin) Planned Maint Alton-st Louis (St Louis Regl) Pl…" at bounding box center [886, 408] width 1361 height 865
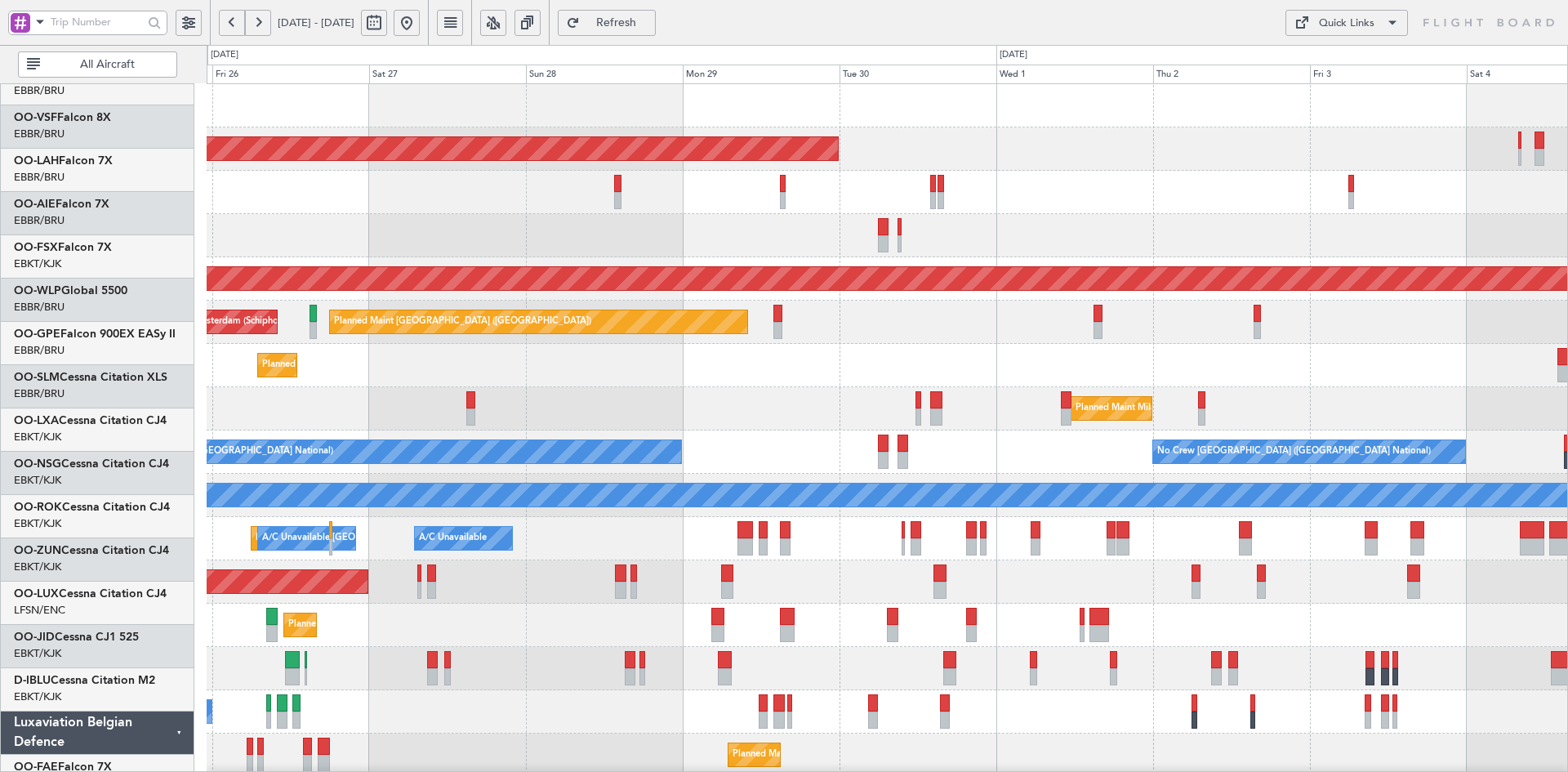
scroll to position [0, 0]
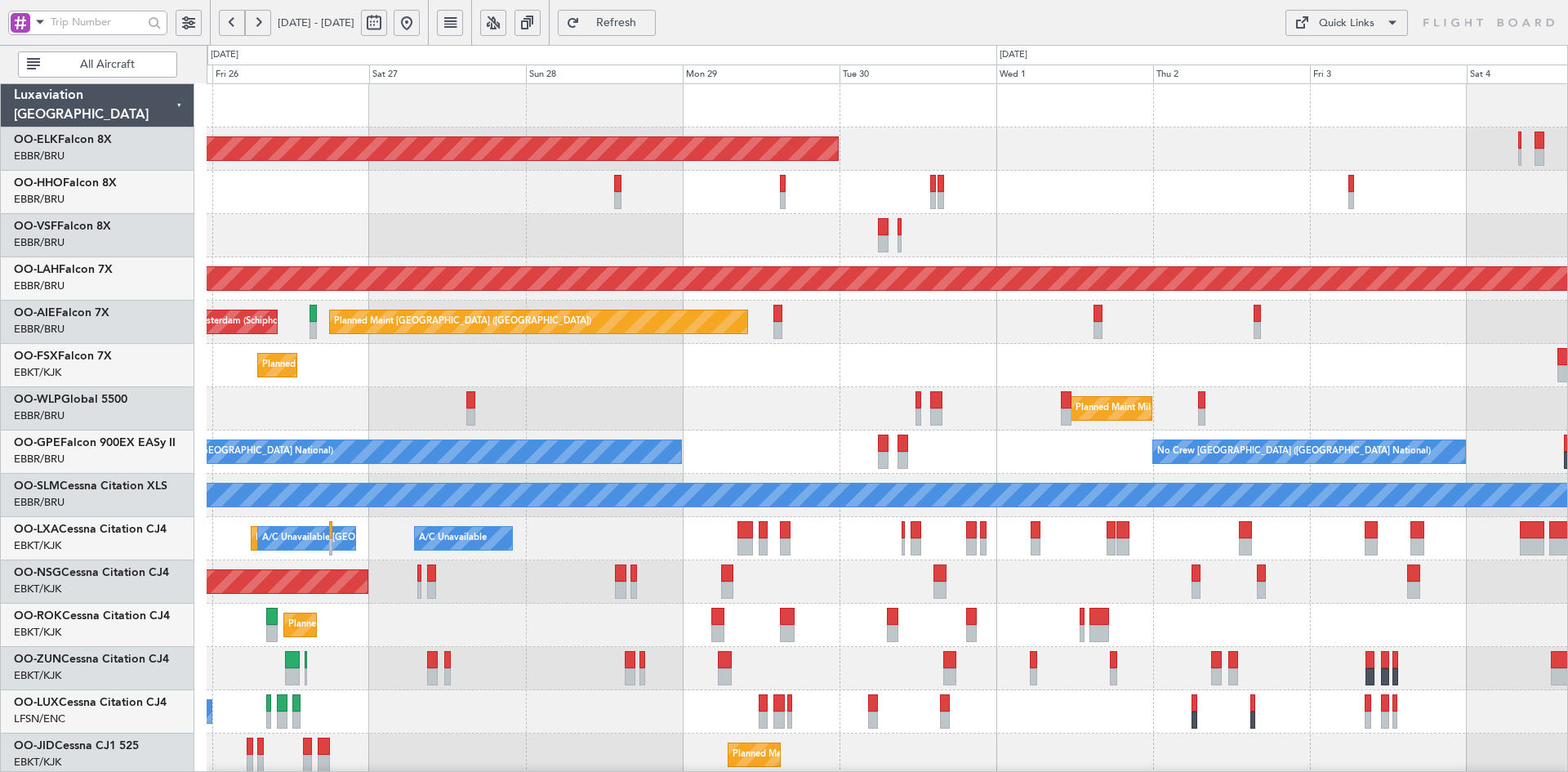
click at [679, 374] on div "Planned Maint Kortrijk-Wevelgem Planned Maint Geneva (Cointrin) Planned Maint A…" at bounding box center [886, 516] width 1361 height 865
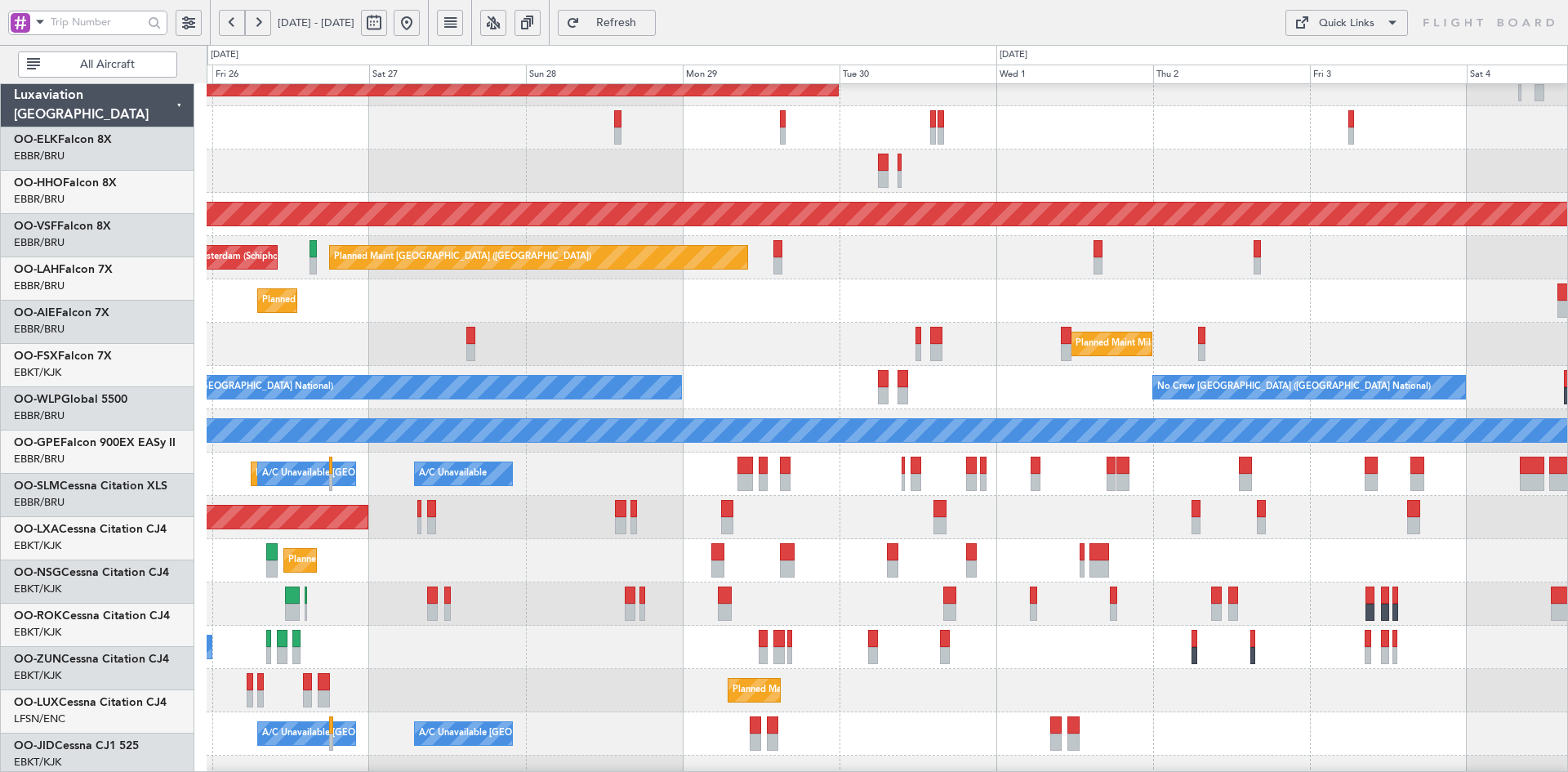
scroll to position [64, 0]
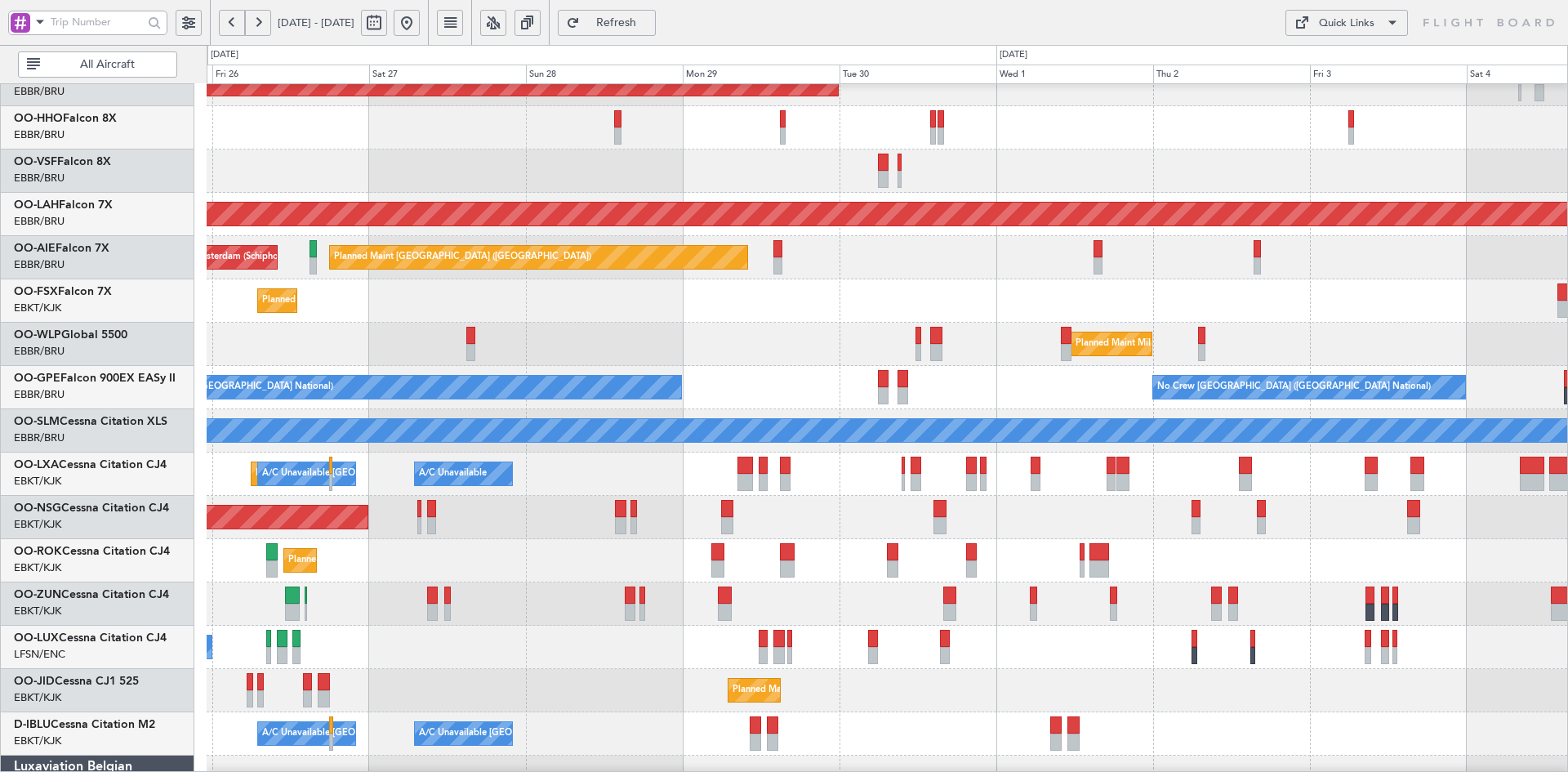
click at [937, 314] on div "Planned Maint Kortrijk-[GEOGRAPHIC_DATA]" at bounding box center [886, 301] width 1361 height 43
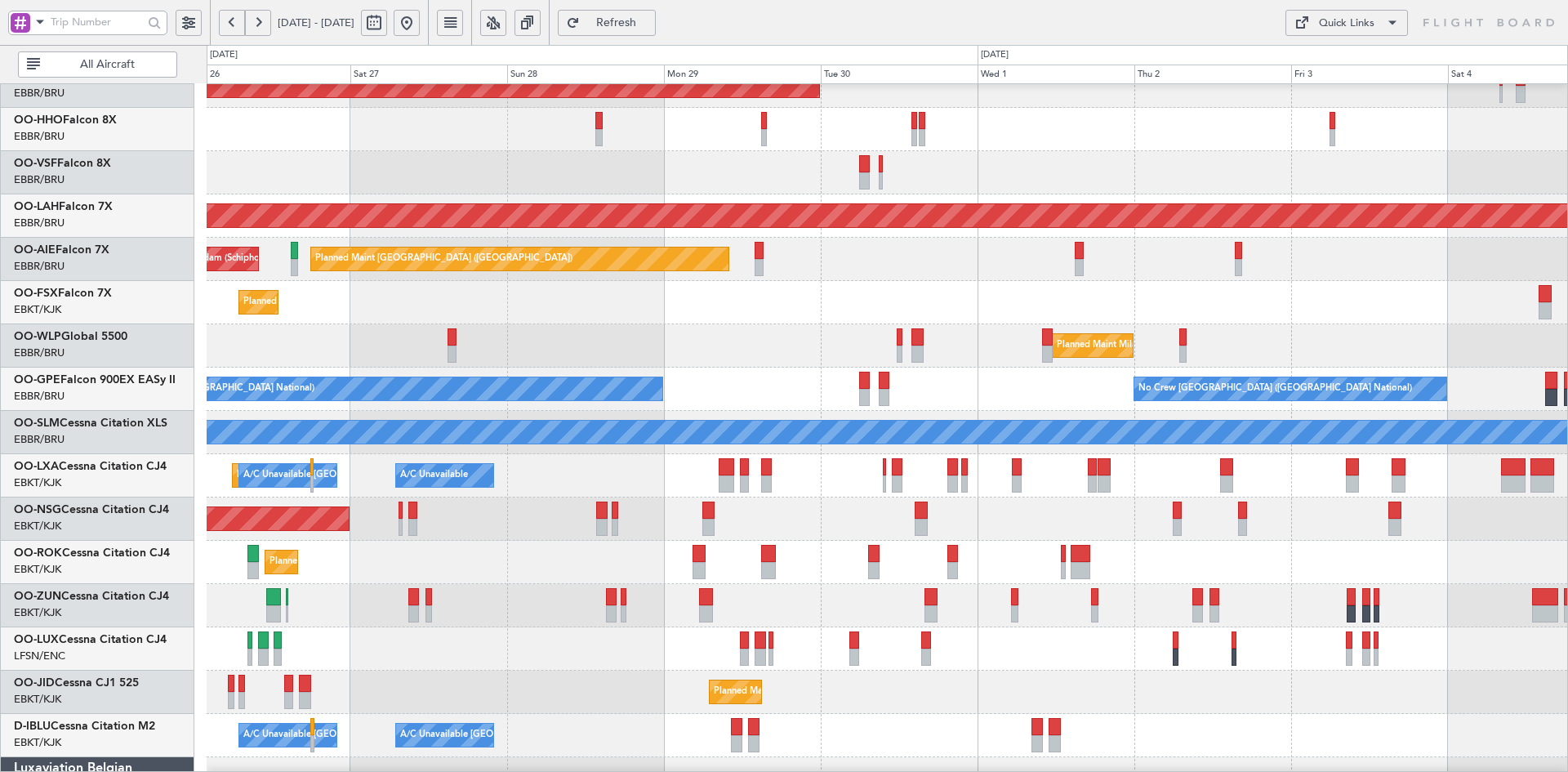
click at [800, 304] on div "Planned Maint Kortrijk-[GEOGRAPHIC_DATA]" at bounding box center [886, 303] width 1361 height 43
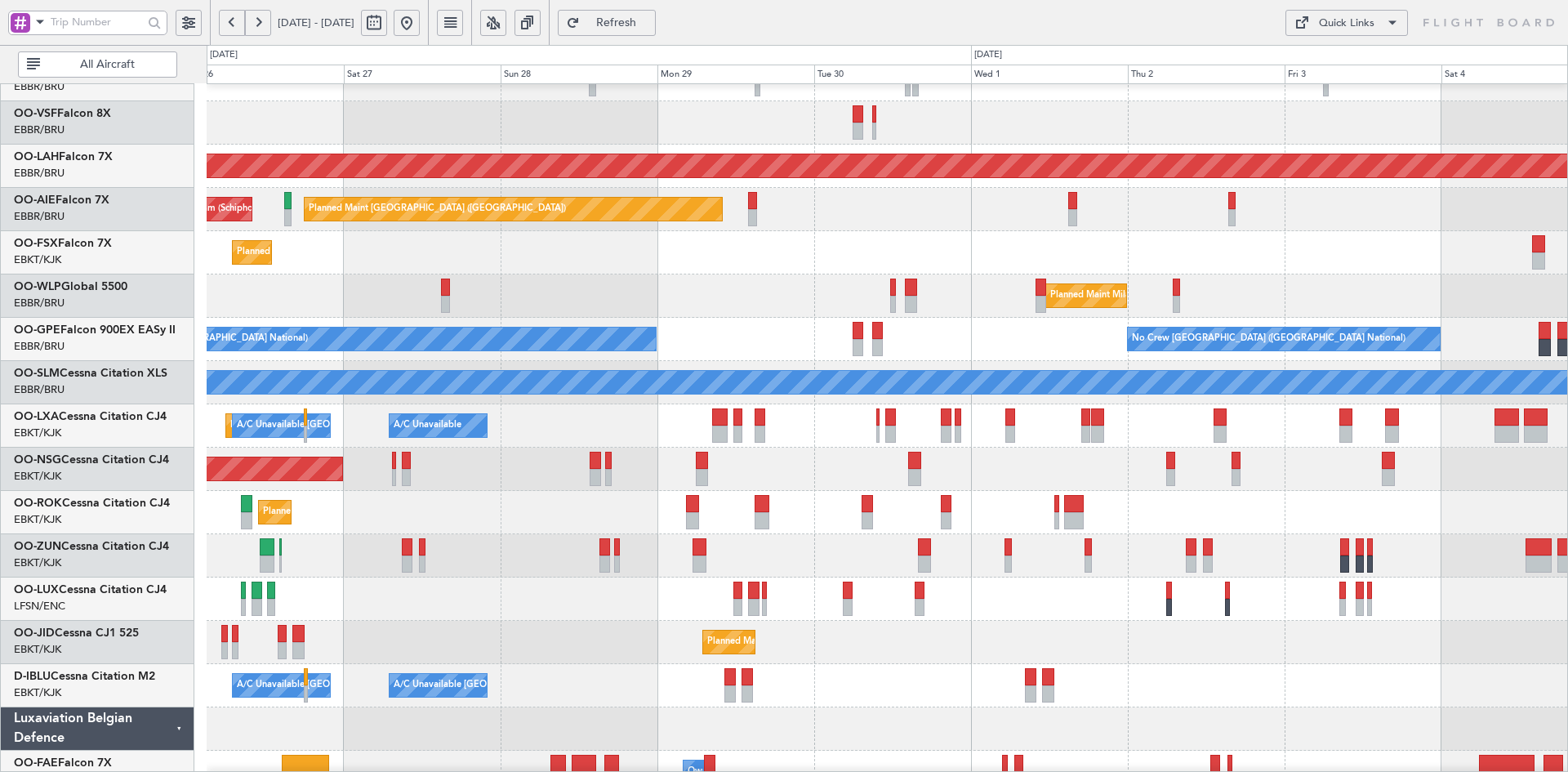
click at [892, 409] on div "Planned Maint Geneva (Cointrin) Planned Maint Alton-st Louis (St Louis Regl) Pl…" at bounding box center [886, 404] width 1361 height 865
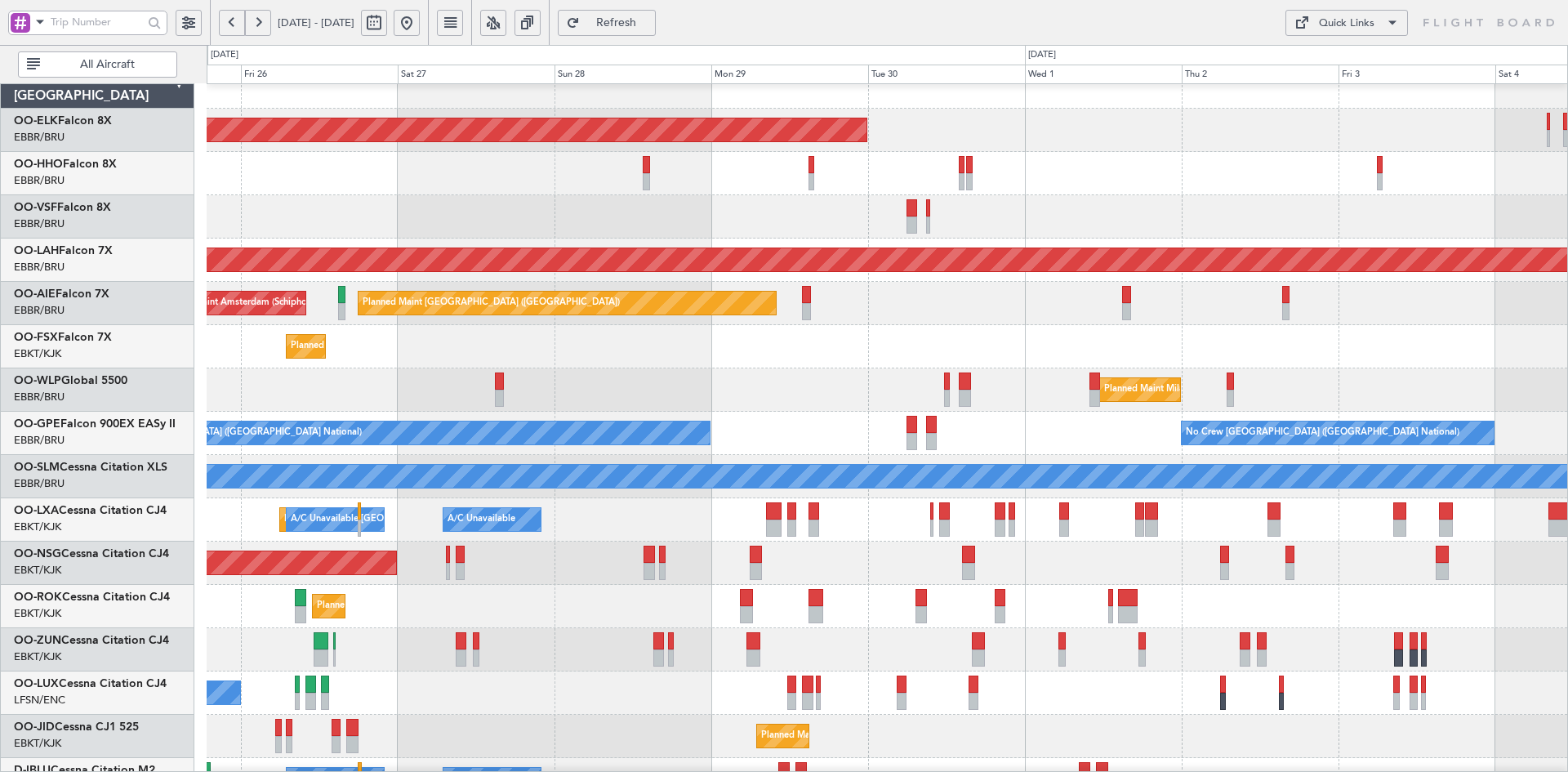
click at [747, 346] on div "Planned Maint Kortrijk-[GEOGRAPHIC_DATA]" at bounding box center [886, 347] width 1361 height 43
click at [743, 359] on div "Planned Maint Kortrijk-[GEOGRAPHIC_DATA]" at bounding box center [886, 347] width 1361 height 43
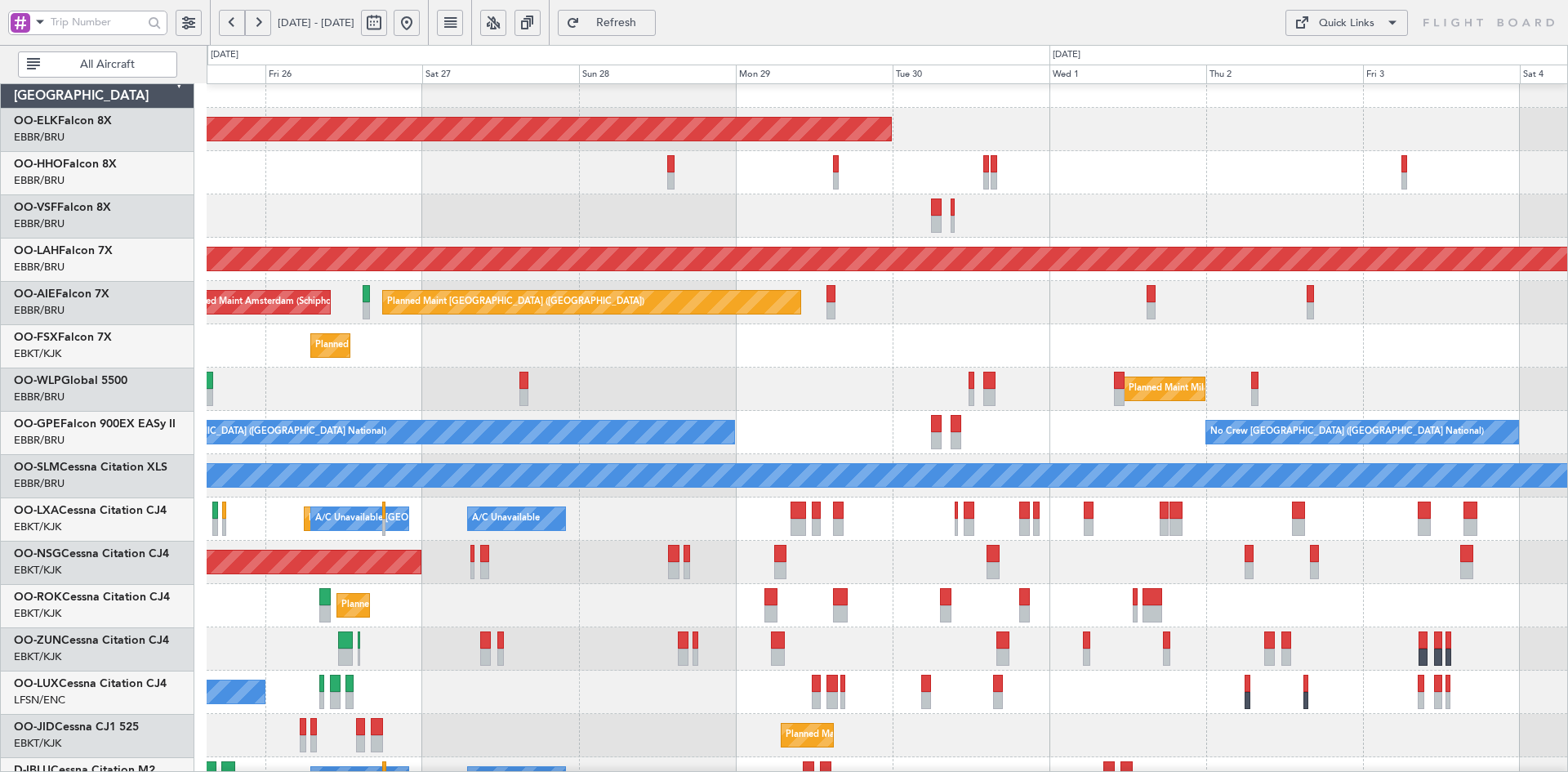
scroll to position [19, 0]
click at [699, 361] on div "Planned Maint Kortrijk-[GEOGRAPHIC_DATA]" at bounding box center [886, 346] width 1361 height 43
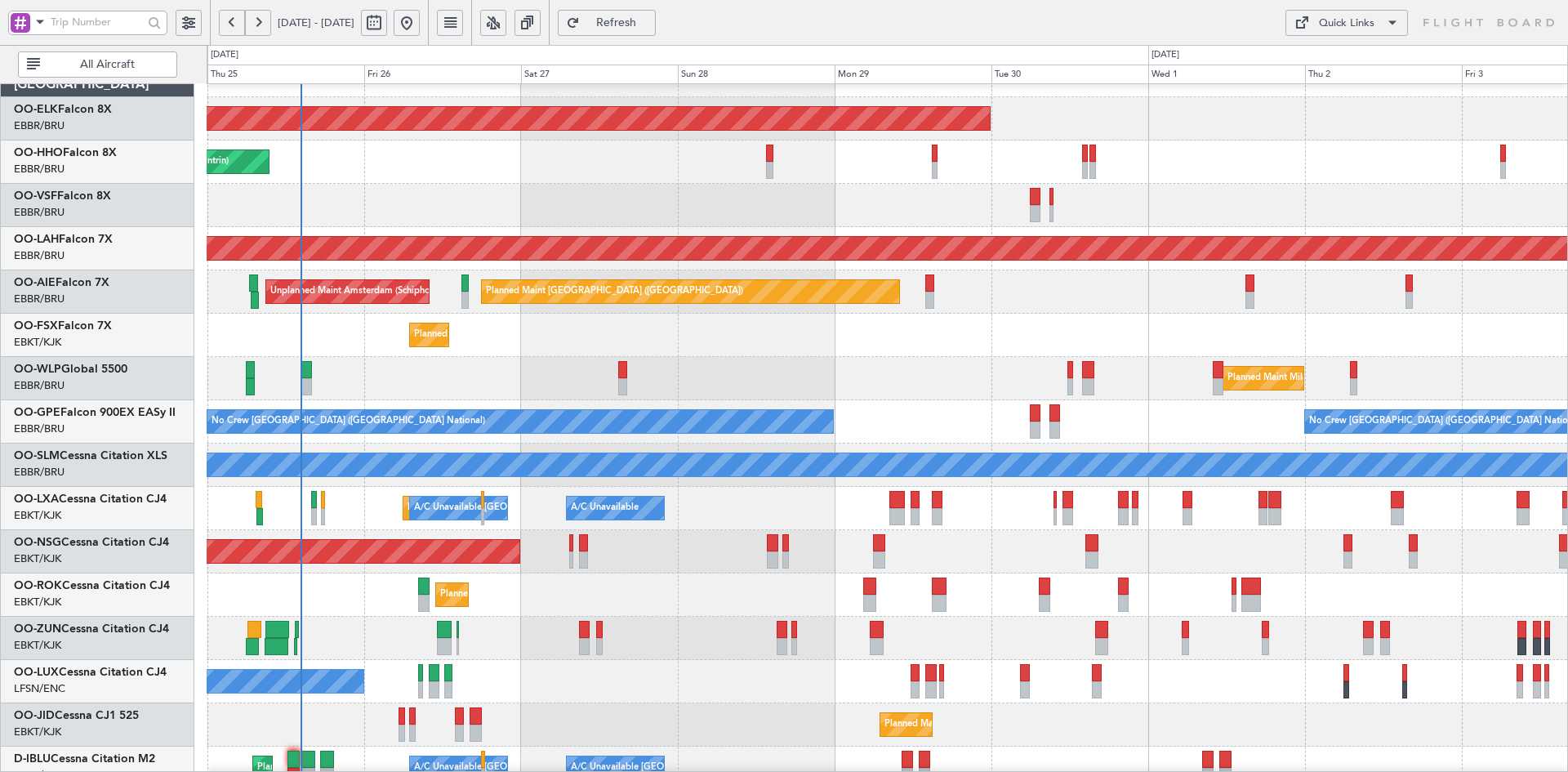
click at [908, 356] on div "Planned Maint Kortrijk-[GEOGRAPHIC_DATA]" at bounding box center [886, 335] width 1361 height 43
click at [1037, 356] on div "Planned Maint Kortrijk-[GEOGRAPHIC_DATA]" at bounding box center [886, 335] width 1361 height 43
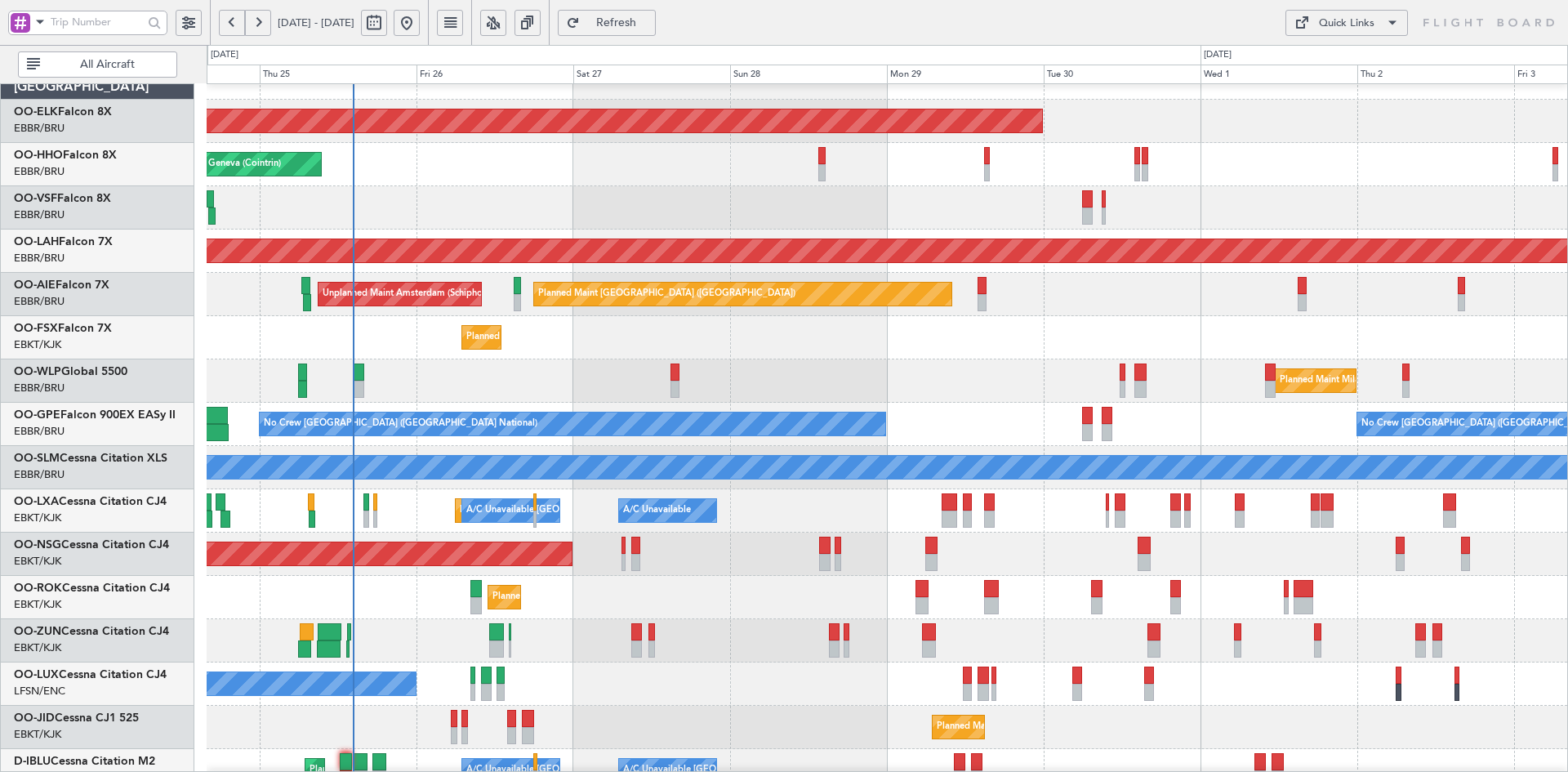
click at [804, 373] on div "Planned Maint Milan (Linate)" at bounding box center [886, 381] width 1361 height 43
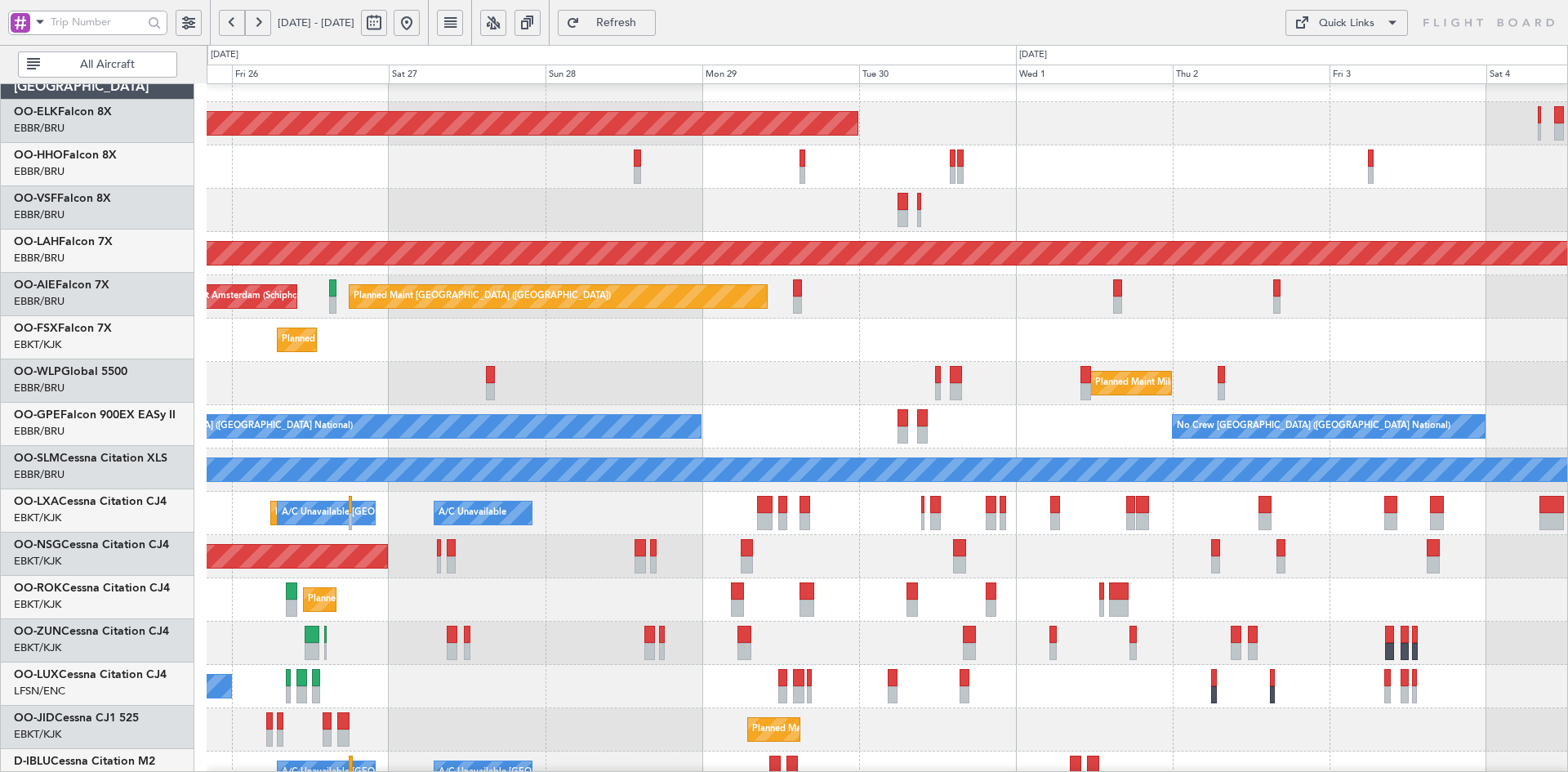
scroll to position [25, 0]
click at [752, 347] on div "Planned Maint Kortrijk-[GEOGRAPHIC_DATA]" at bounding box center [886, 340] width 1361 height 43
click at [953, 374] on div "Planned Maint Milan (Linate)" at bounding box center [886, 384] width 1361 height 43
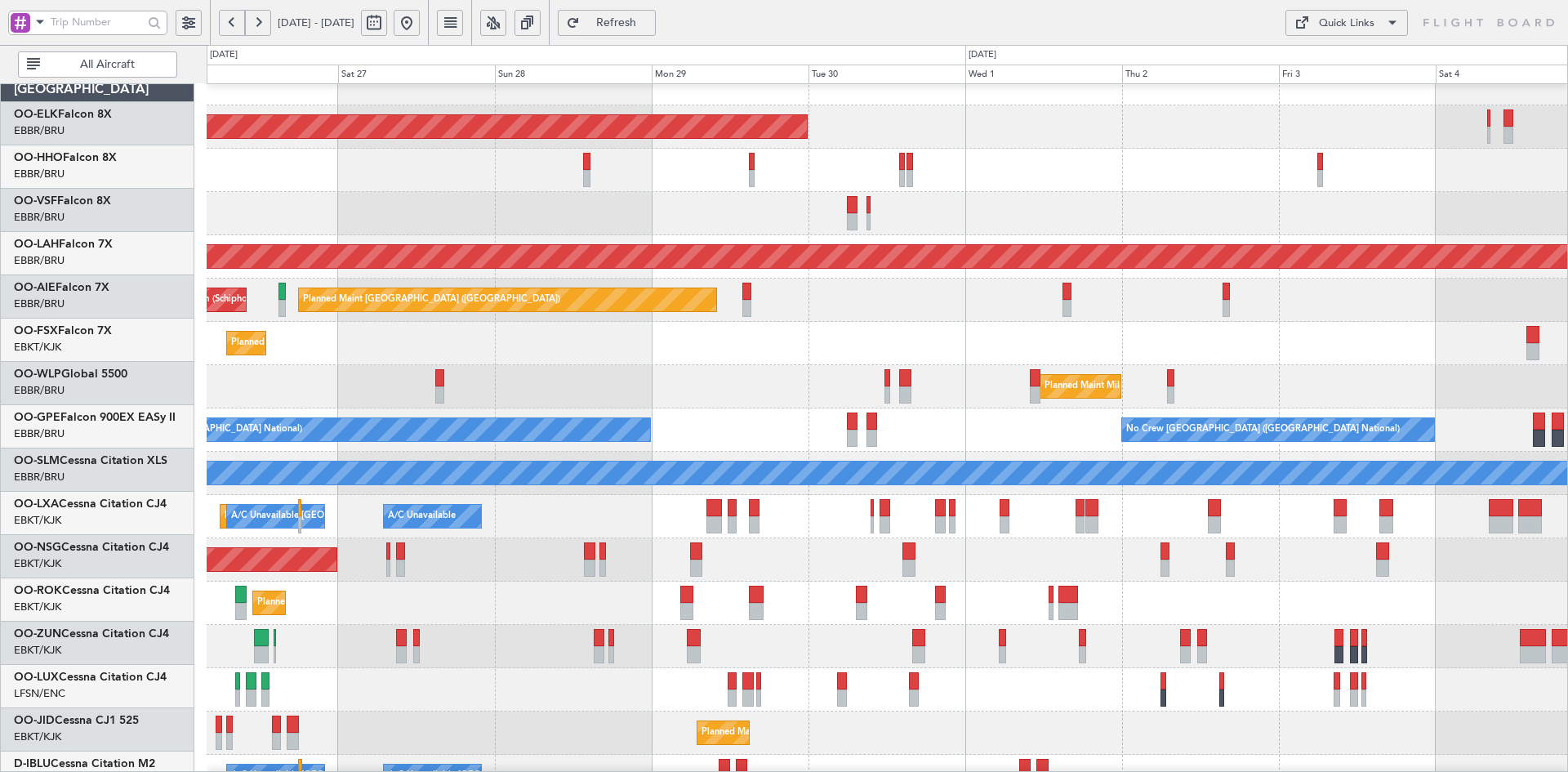
scroll to position [22, 0]
click at [644, 381] on div "Planned Maint Milan (Linate)" at bounding box center [886, 386] width 1361 height 43
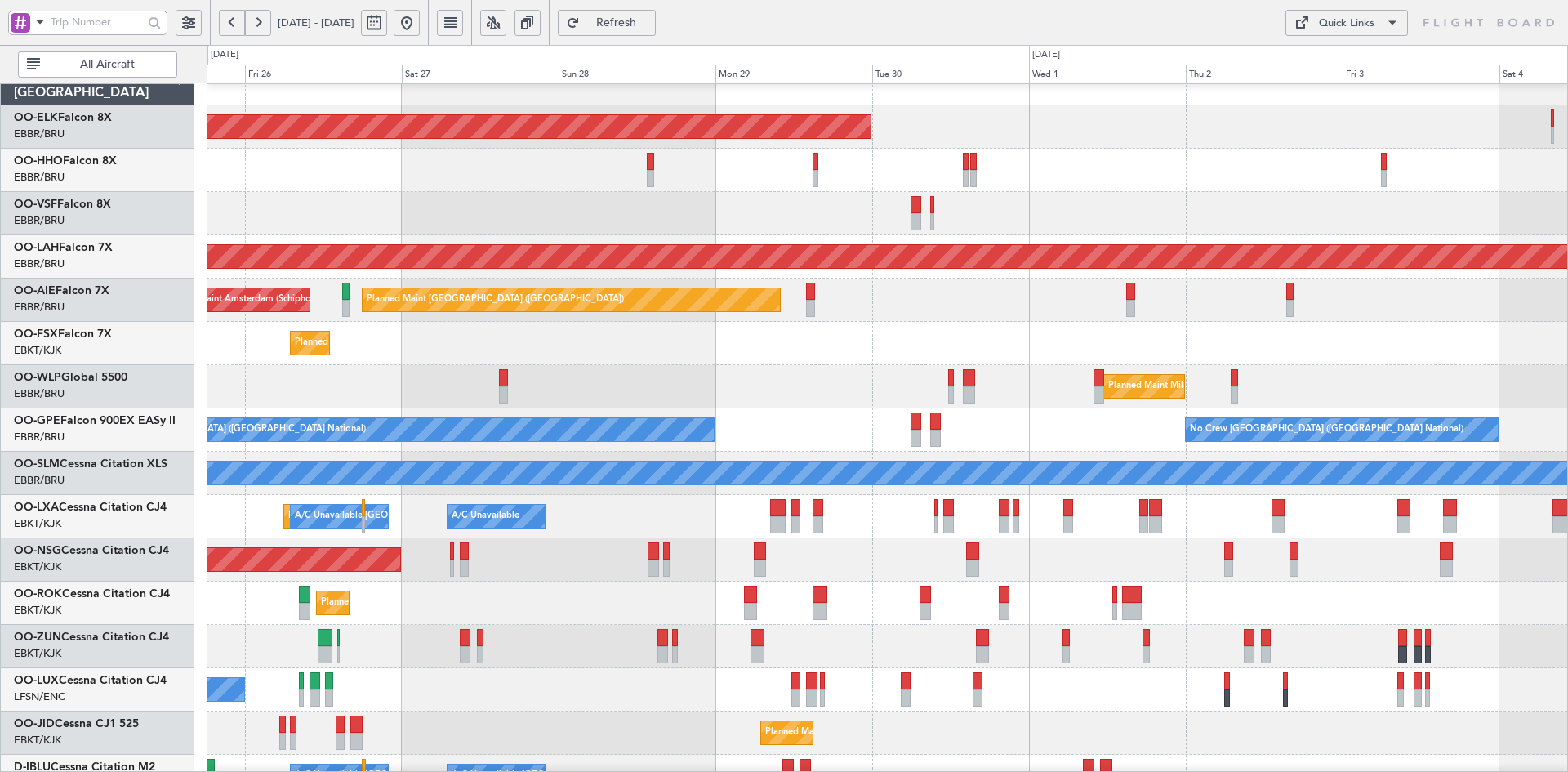
click at [991, 347] on div "Planned Maint Kortrijk-[GEOGRAPHIC_DATA]" at bounding box center [886, 343] width 1361 height 43
click at [969, 291] on div "Planned Maint Kortrijk-Wevelgem Planned Maint Geneva (Cointrin) Planned Maint A…" at bounding box center [886, 495] width 1361 height 865
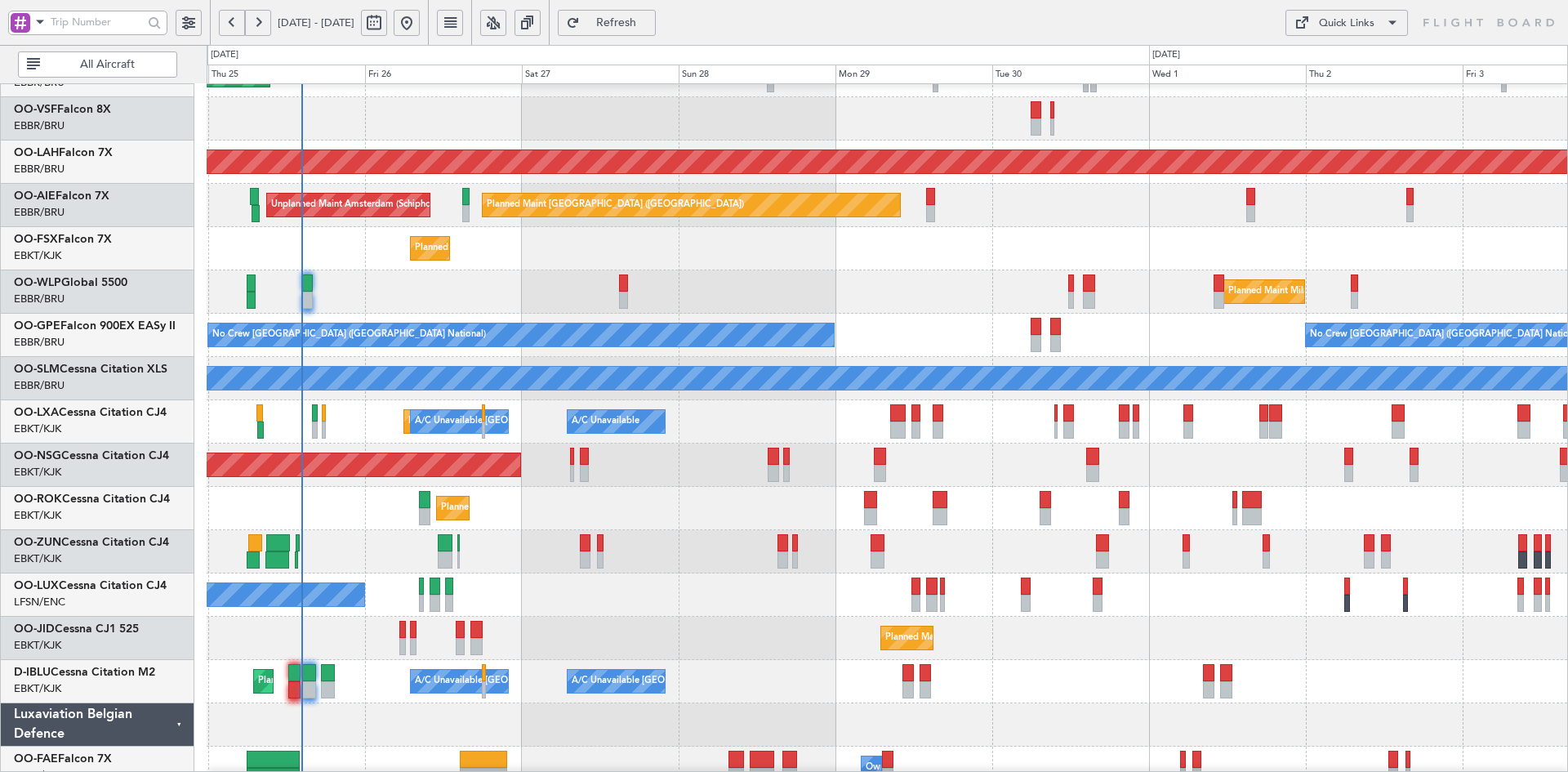
click at [1321, 493] on div "Planned Maint Kortrijk-[GEOGRAPHIC_DATA]" at bounding box center [886, 508] width 1361 height 43
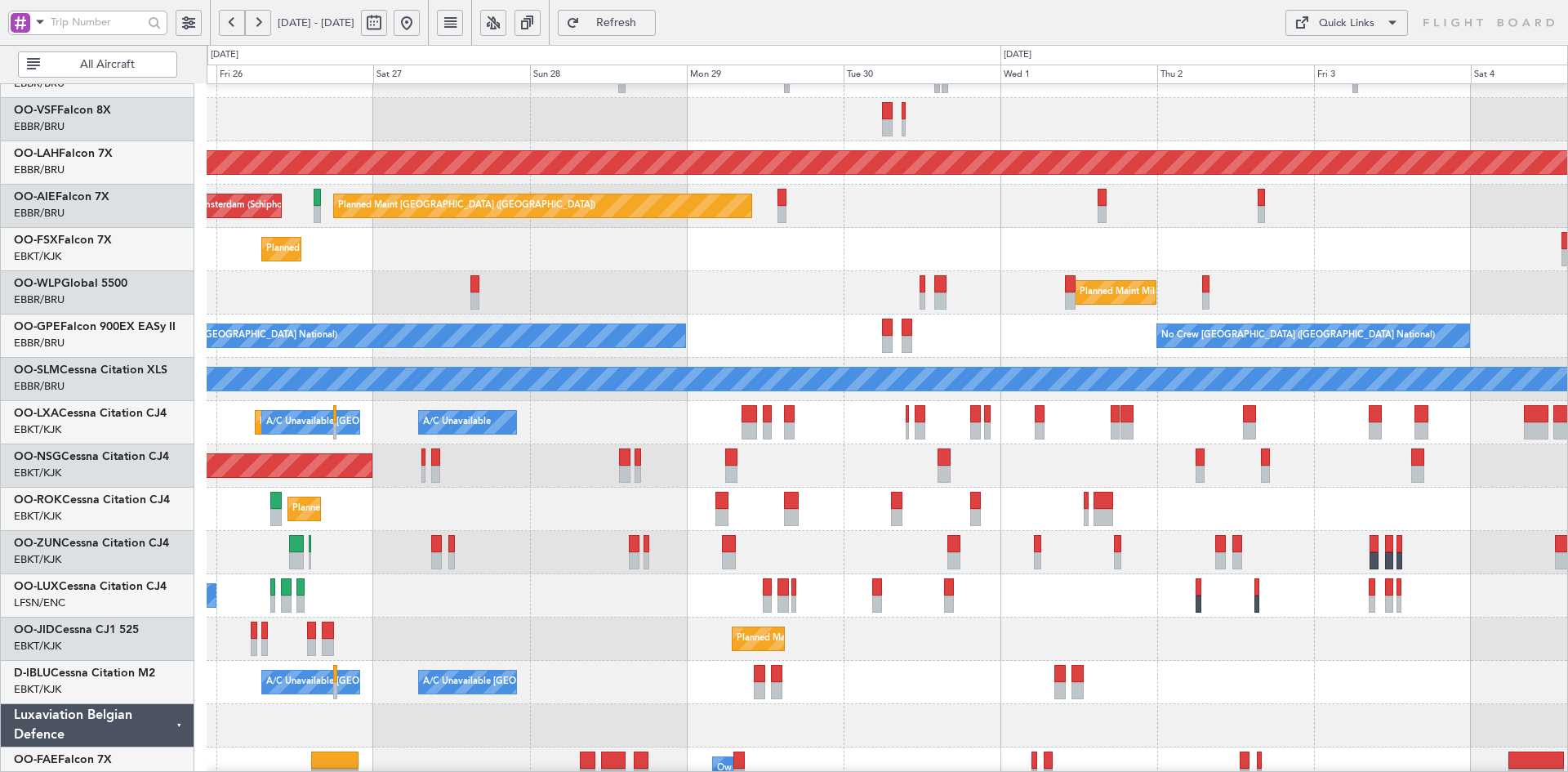
click at [1096, 453] on div "Planned Maint [GEOGRAPHIC_DATA] ([GEOGRAPHIC_DATA])" at bounding box center [886, 465] width 1361 height 43
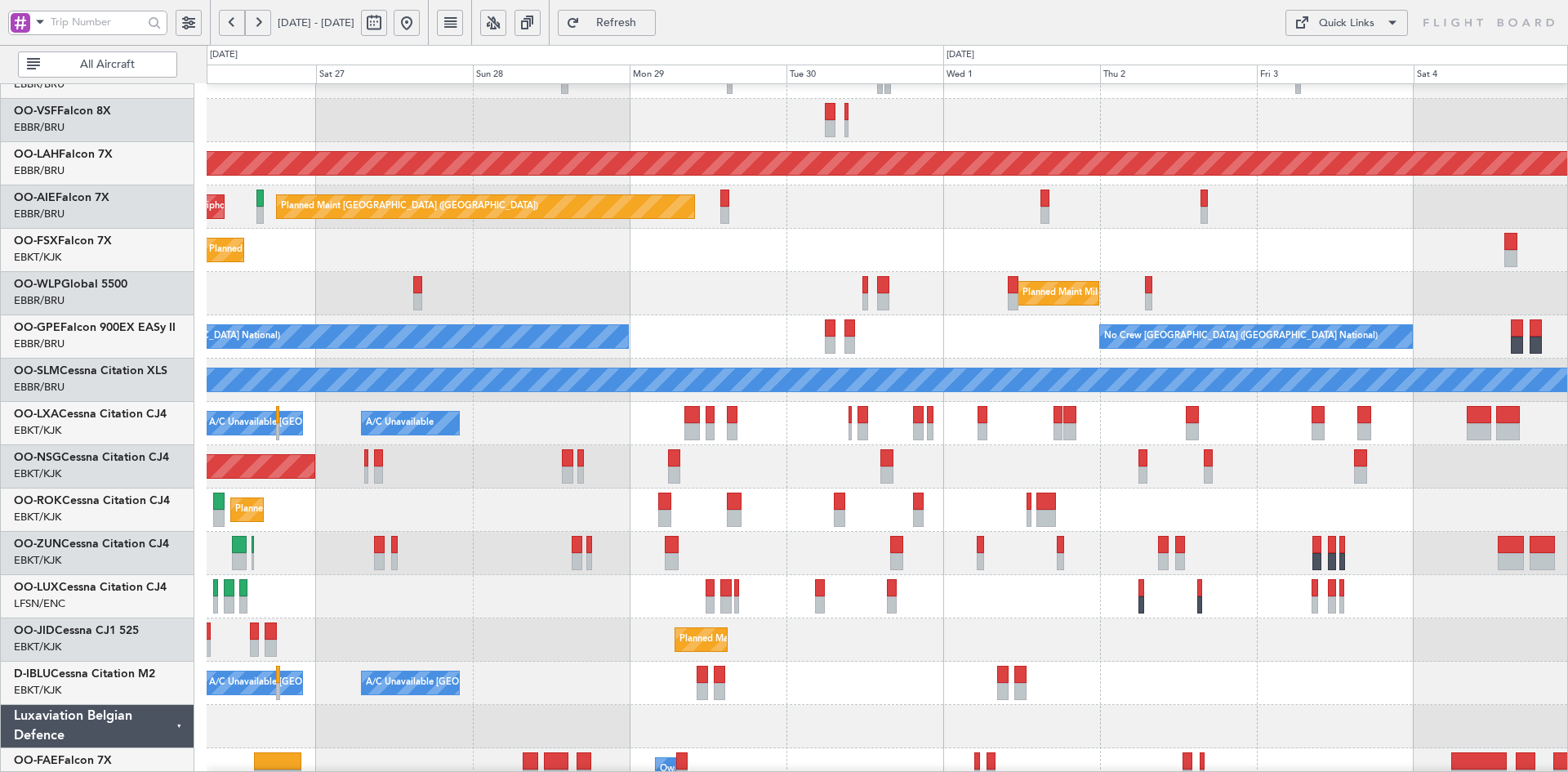
click at [686, 278] on div "Planned Maint Milan (Linate)" at bounding box center [886, 293] width 1361 height 43
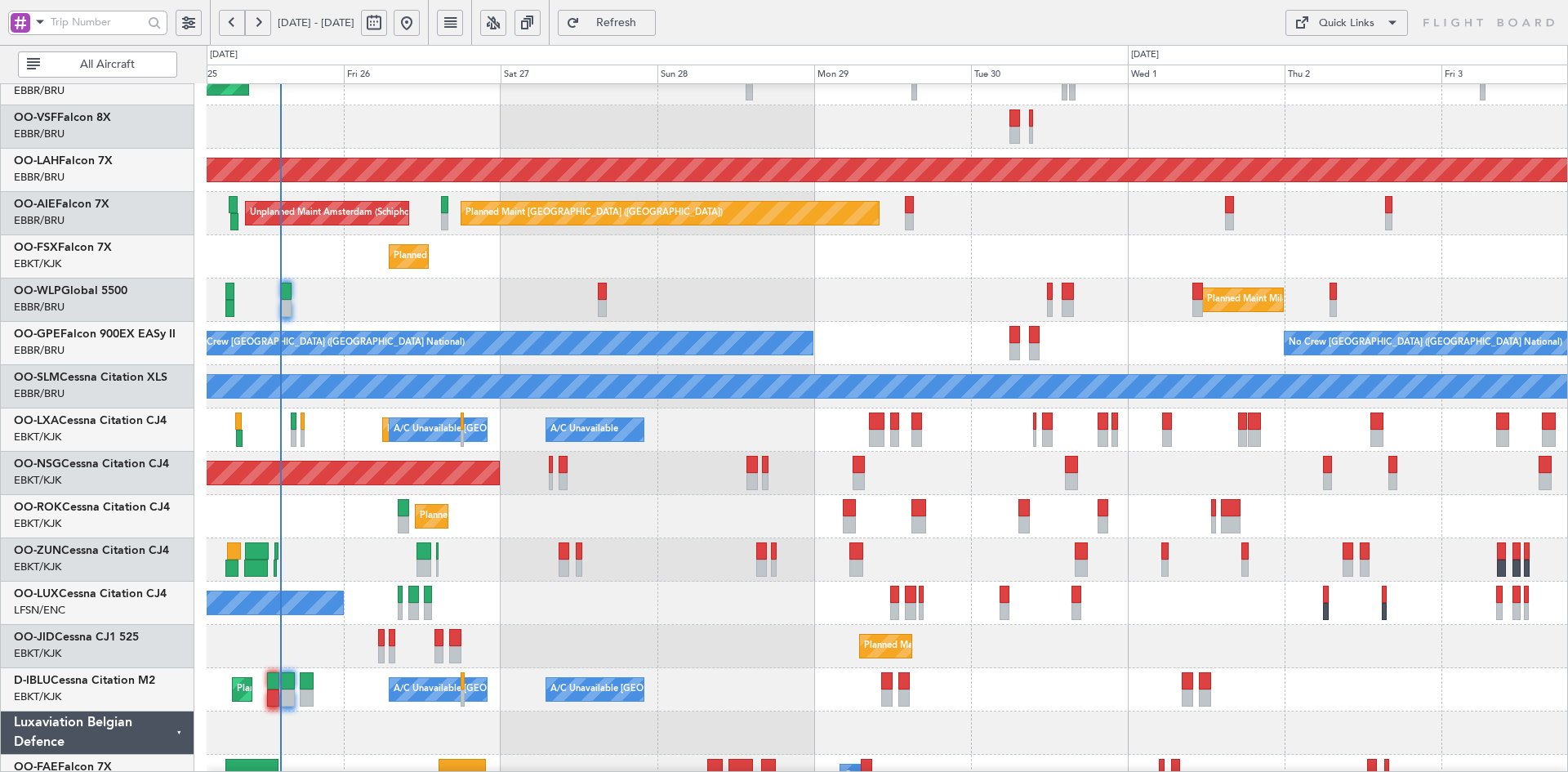
click at [1070, 625] on div "Planned Maint Geneva (Cointrin) Planned Maint Alton-st Louis (St Louis Regl) Pl…" at bounding box center [886, 408] width 1361 height 865
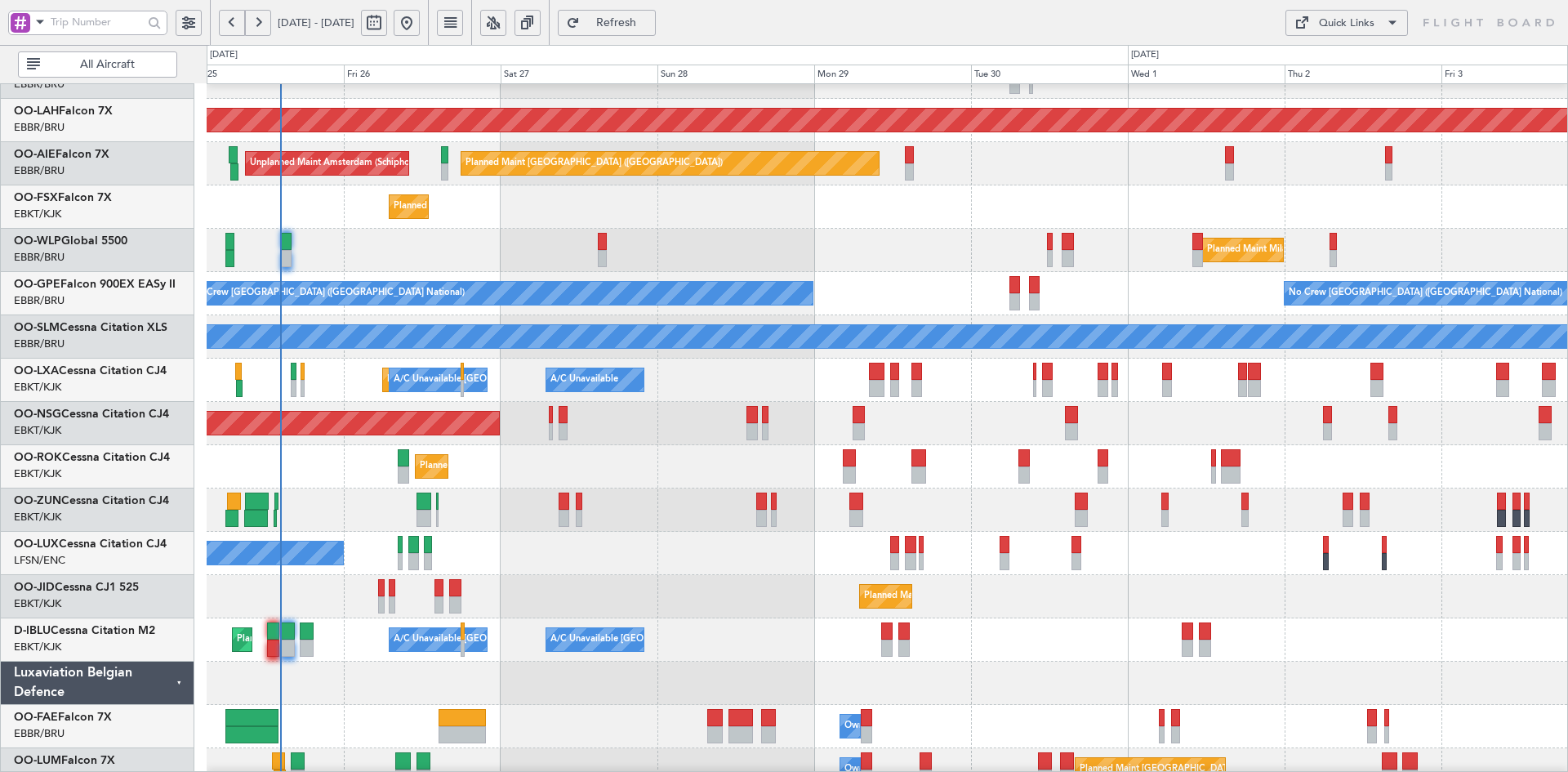
click at [1027, 520] on div "Planned Maint Alton-st Louis (St Louis Regl) Planned Maint London (Farnborough)…" at bounding box center [886, 358] width 1361 height 865
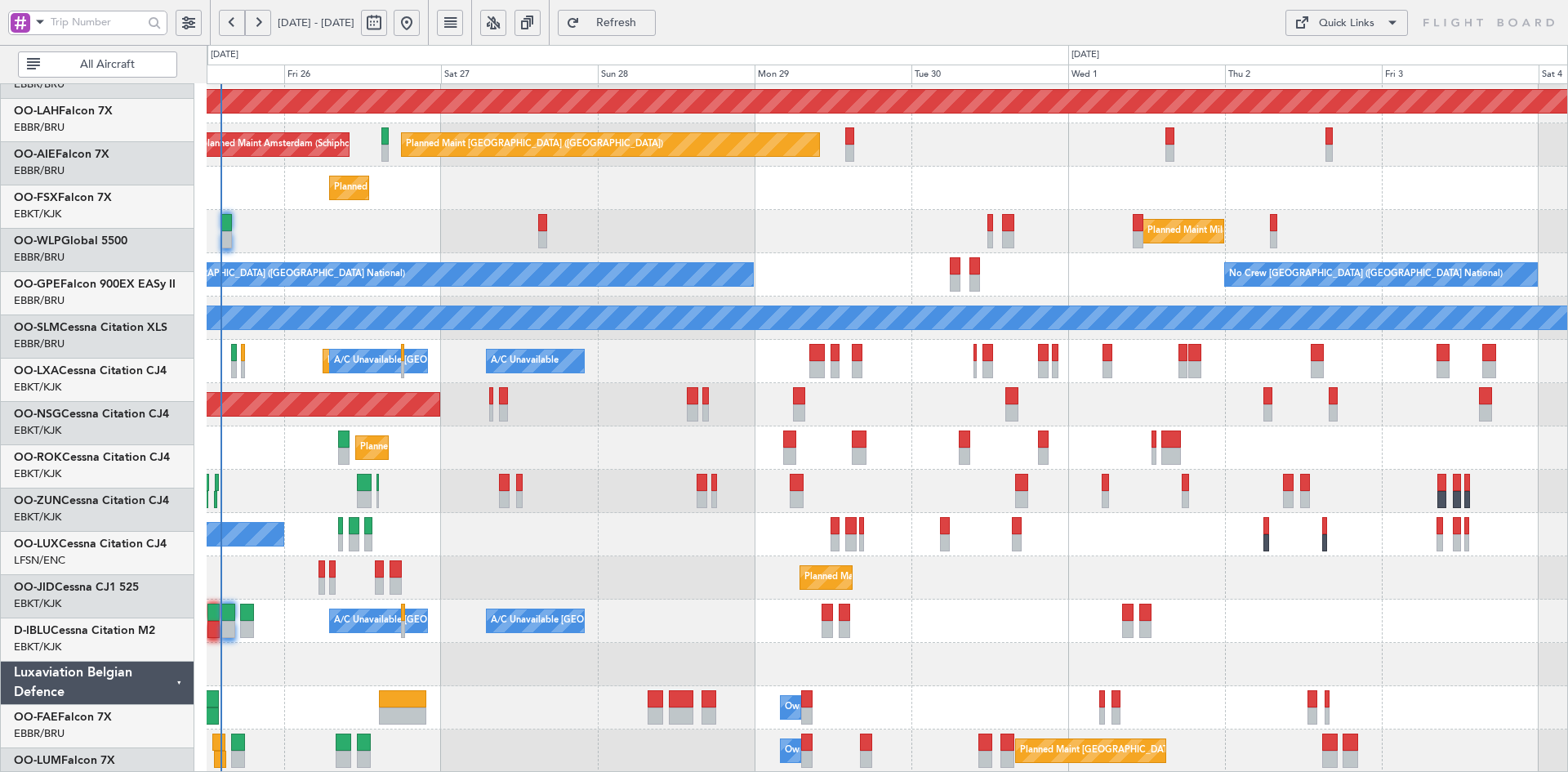
scroll to position [177, 0]
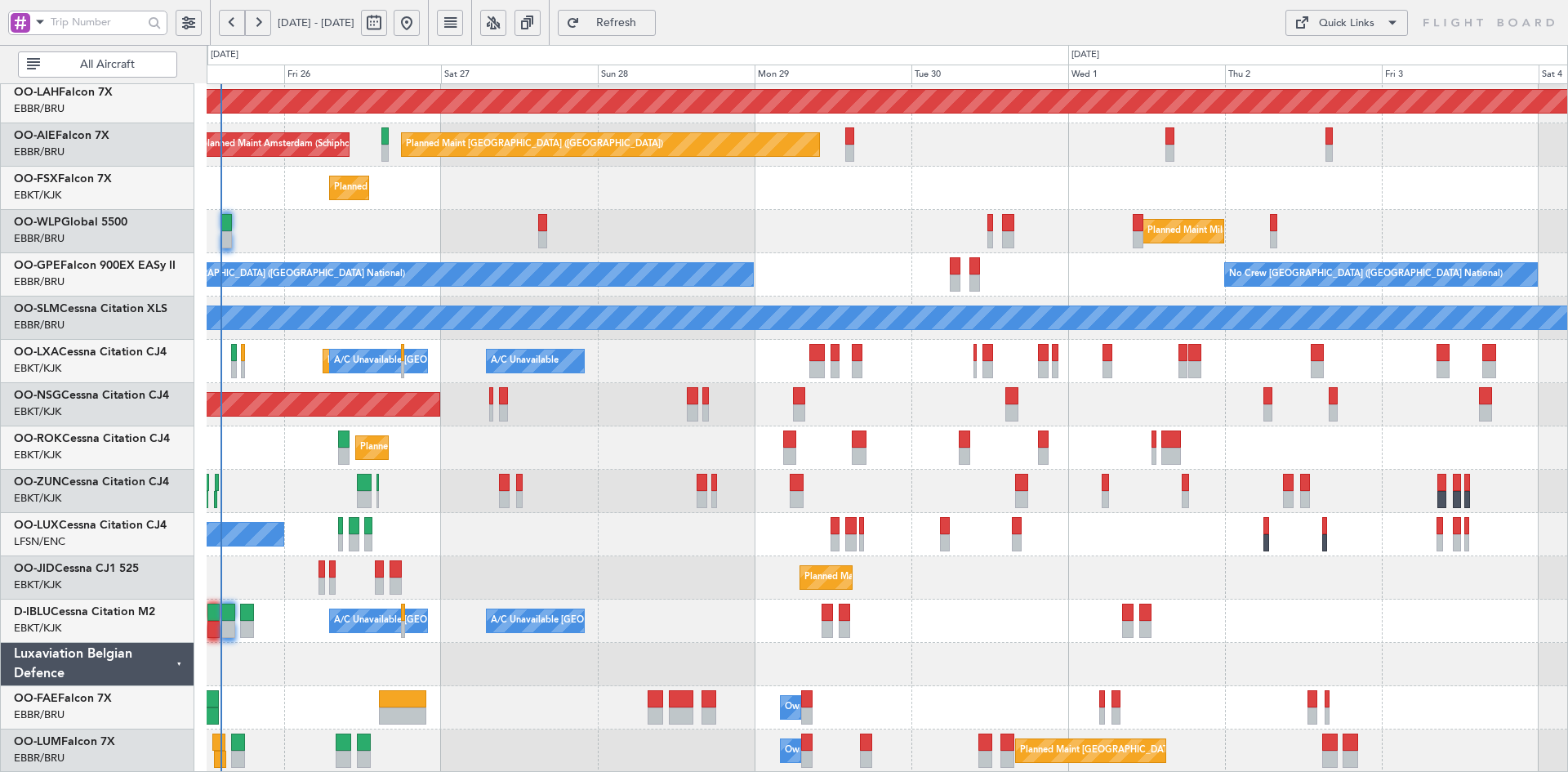
click at [1098, 513] on div at bounding box center [886, 491] width 1361 height 43
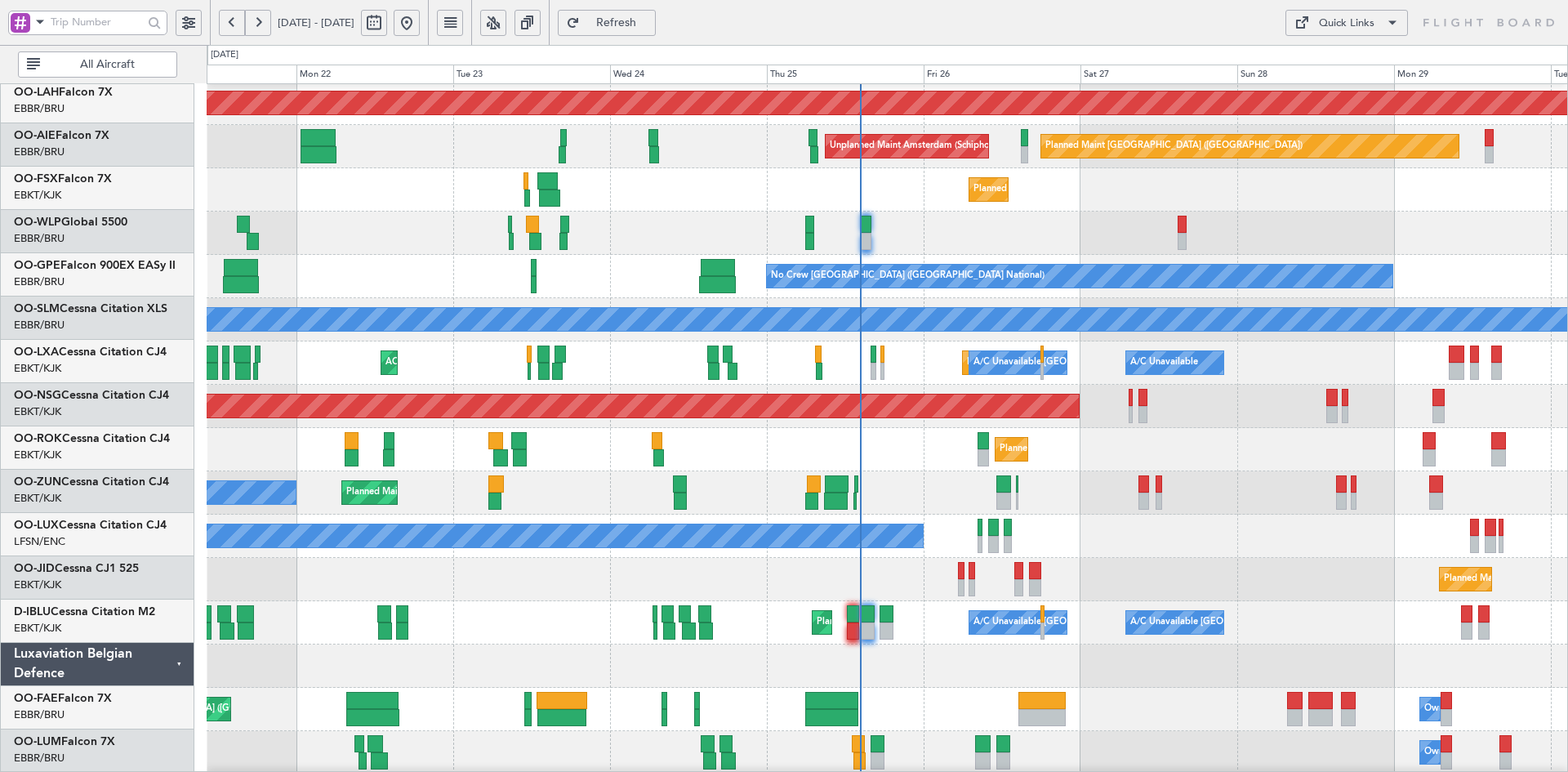
scroll to position [175, 0]
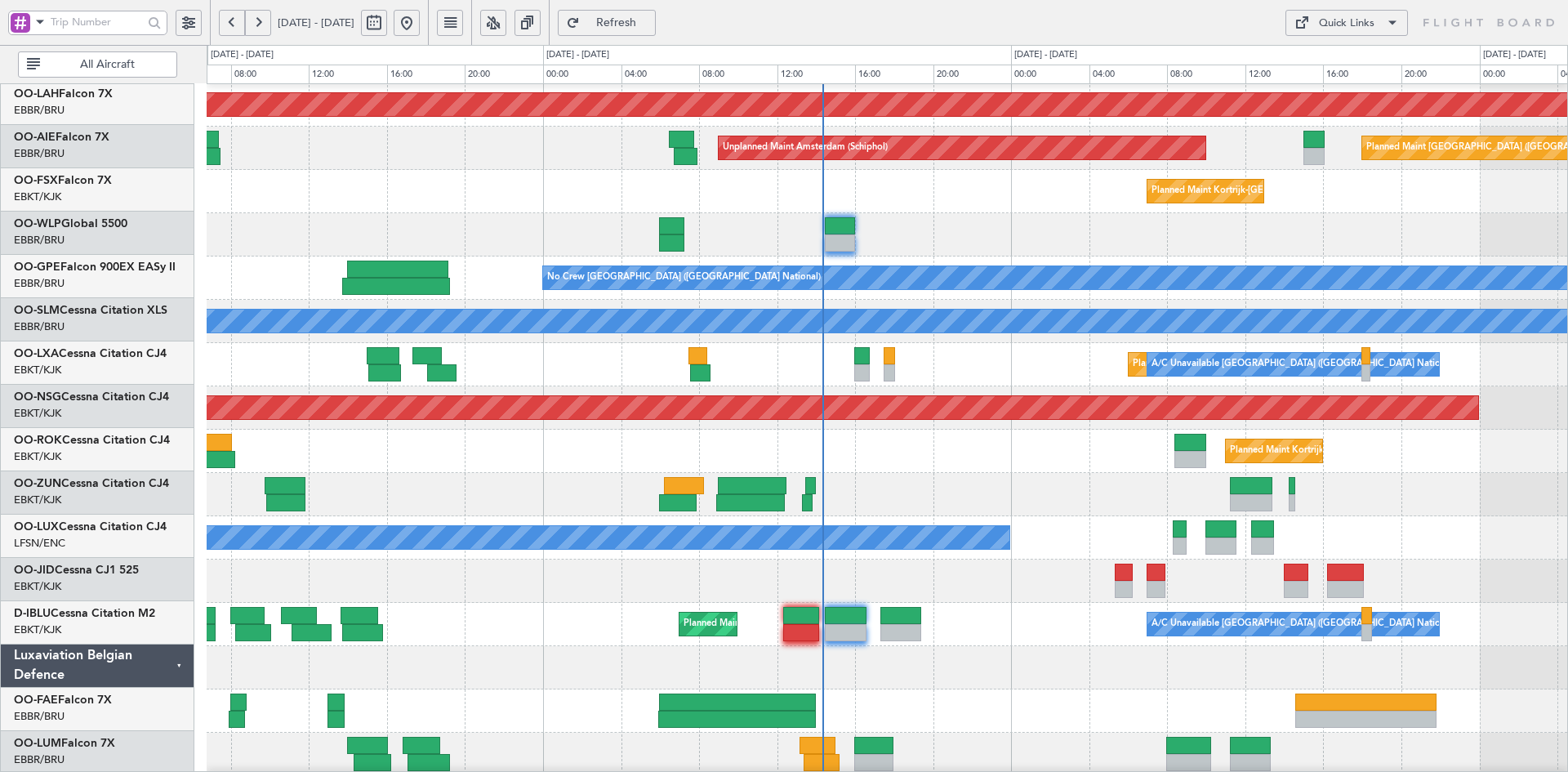
click at [961, 552] on div "No Crew Nancy (Essey)" at bounding box center [886, 537] width 1361 height 43
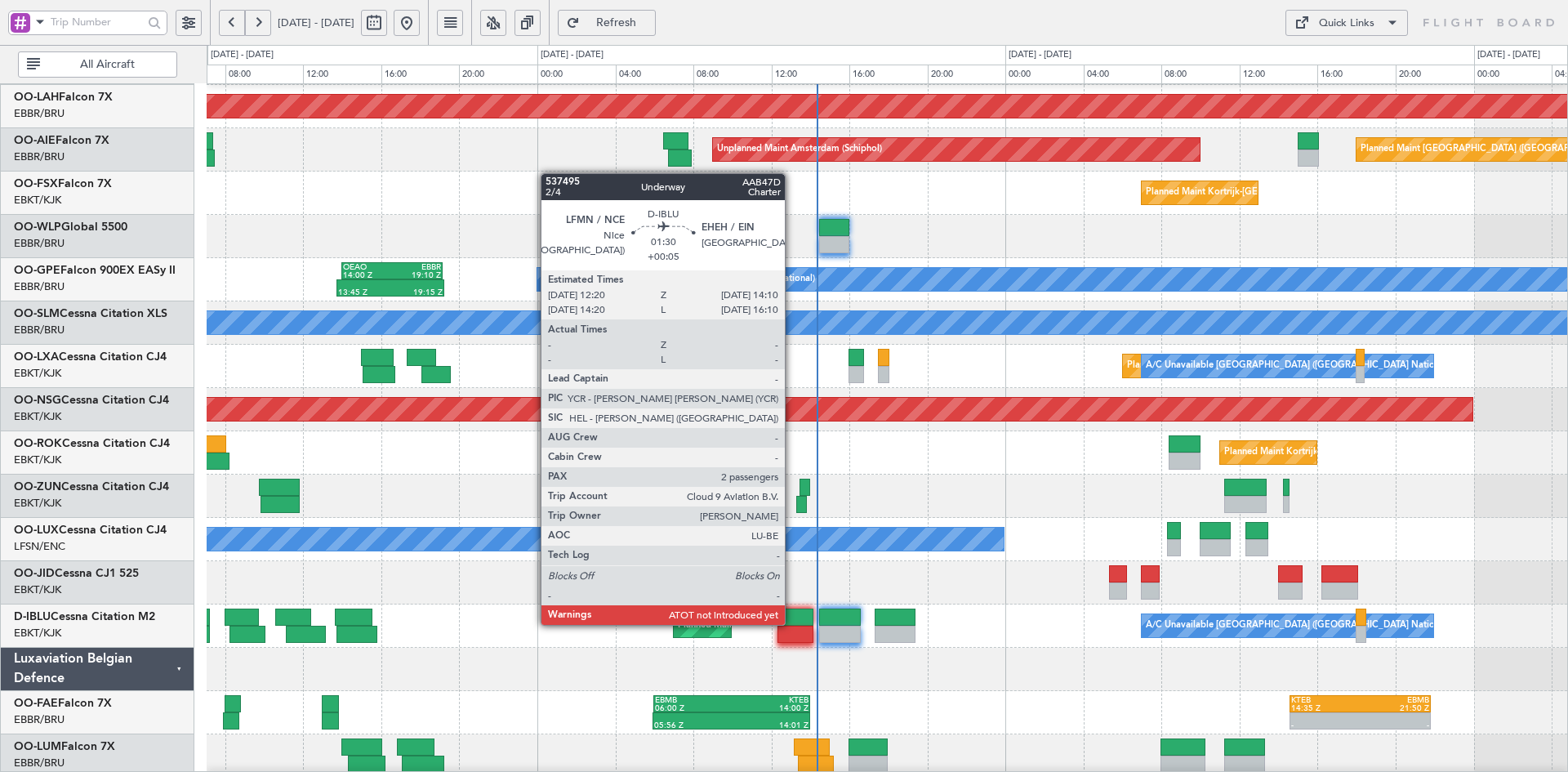
click at [793, 623] on div at bounding box center [795, 617] width 36 height 18
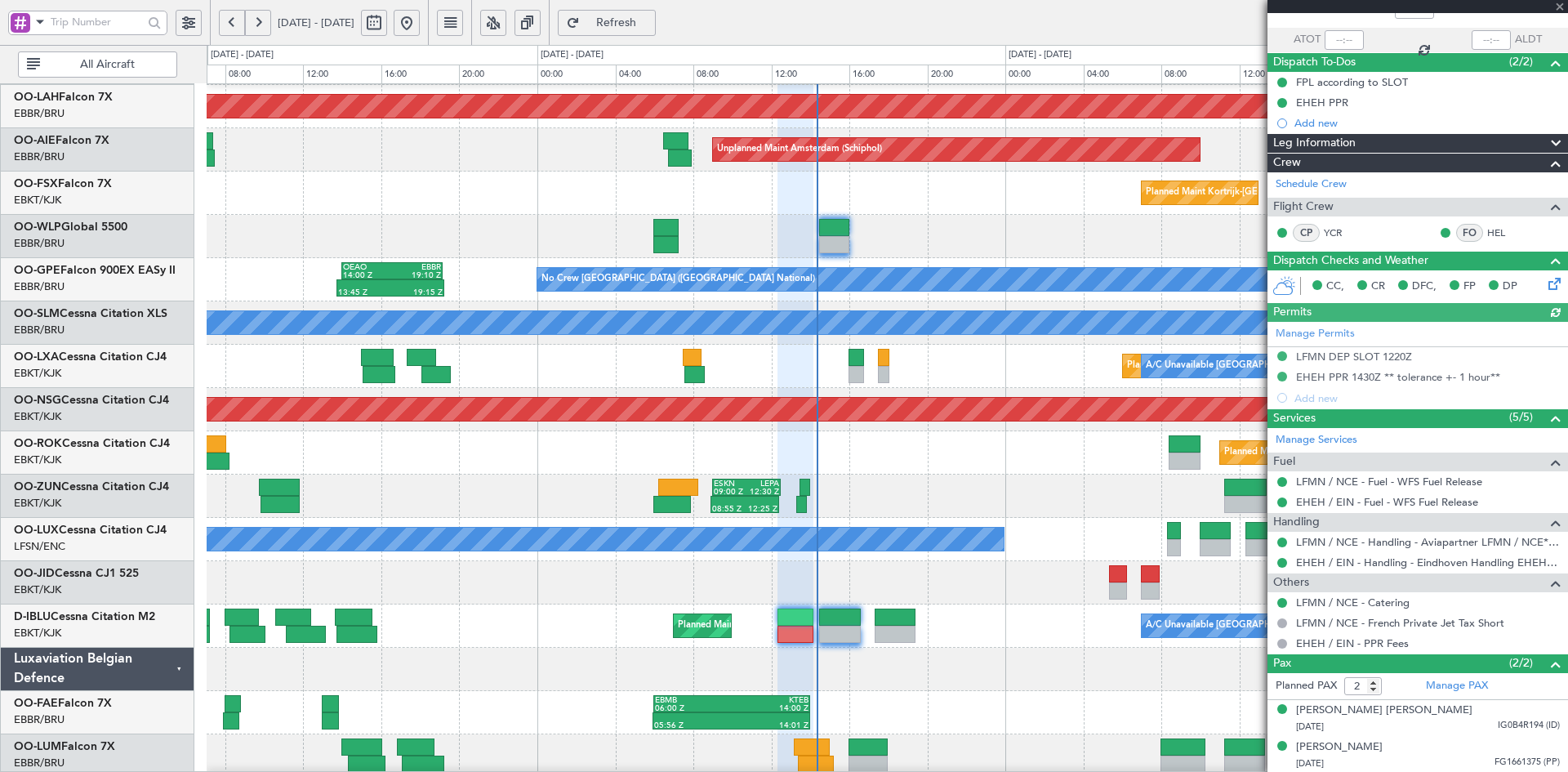
scroll to position [108, 0]
click at [1425, 722] on div "19/06/1965 IG0B4R194 (ID)" at bounding box center [1428, 725] width 264 height 17
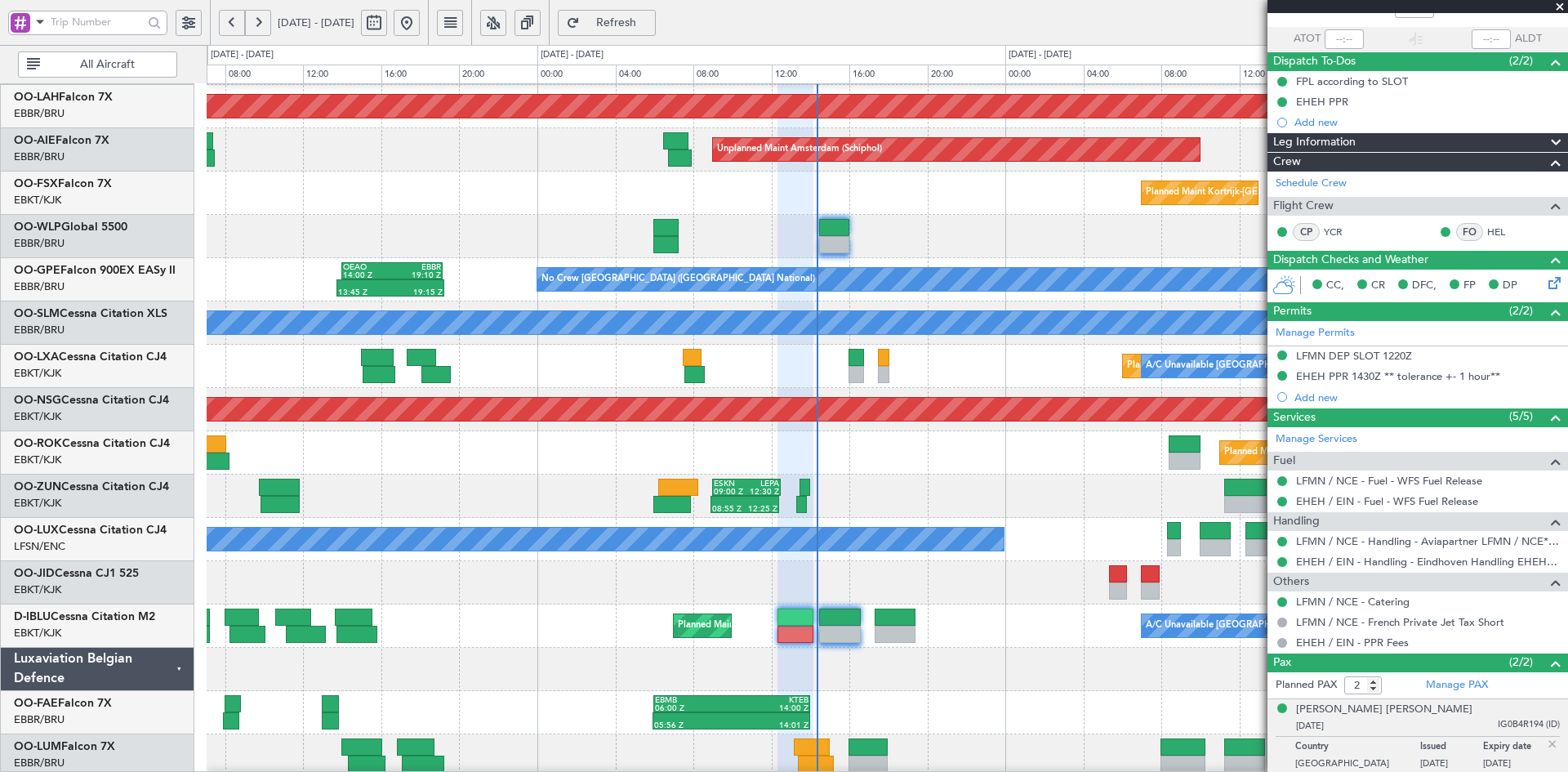
scroll to position [148, 0]
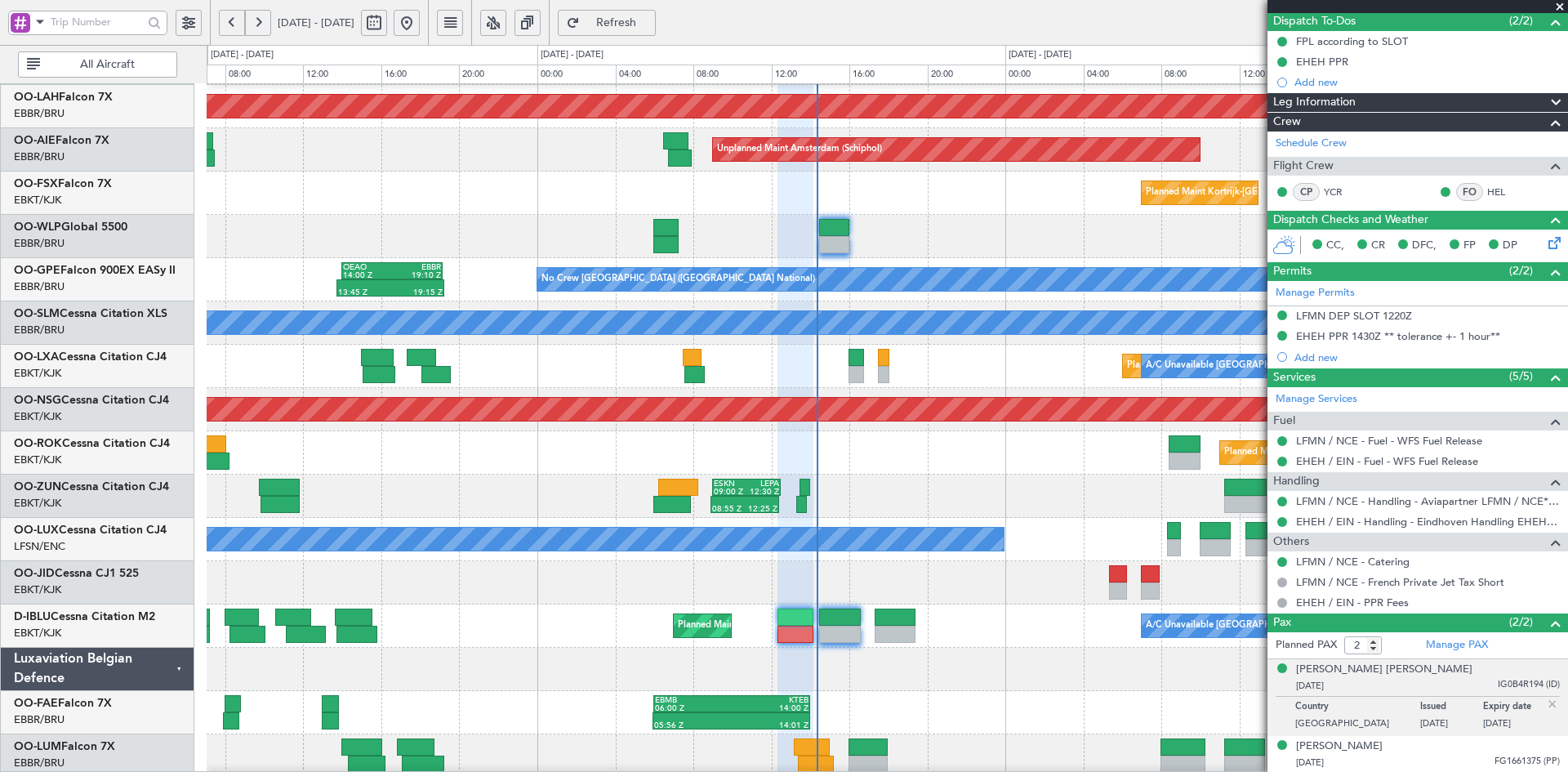
click at [1559, 6] on span at bounding box center [1559, 7] width 17 height 15
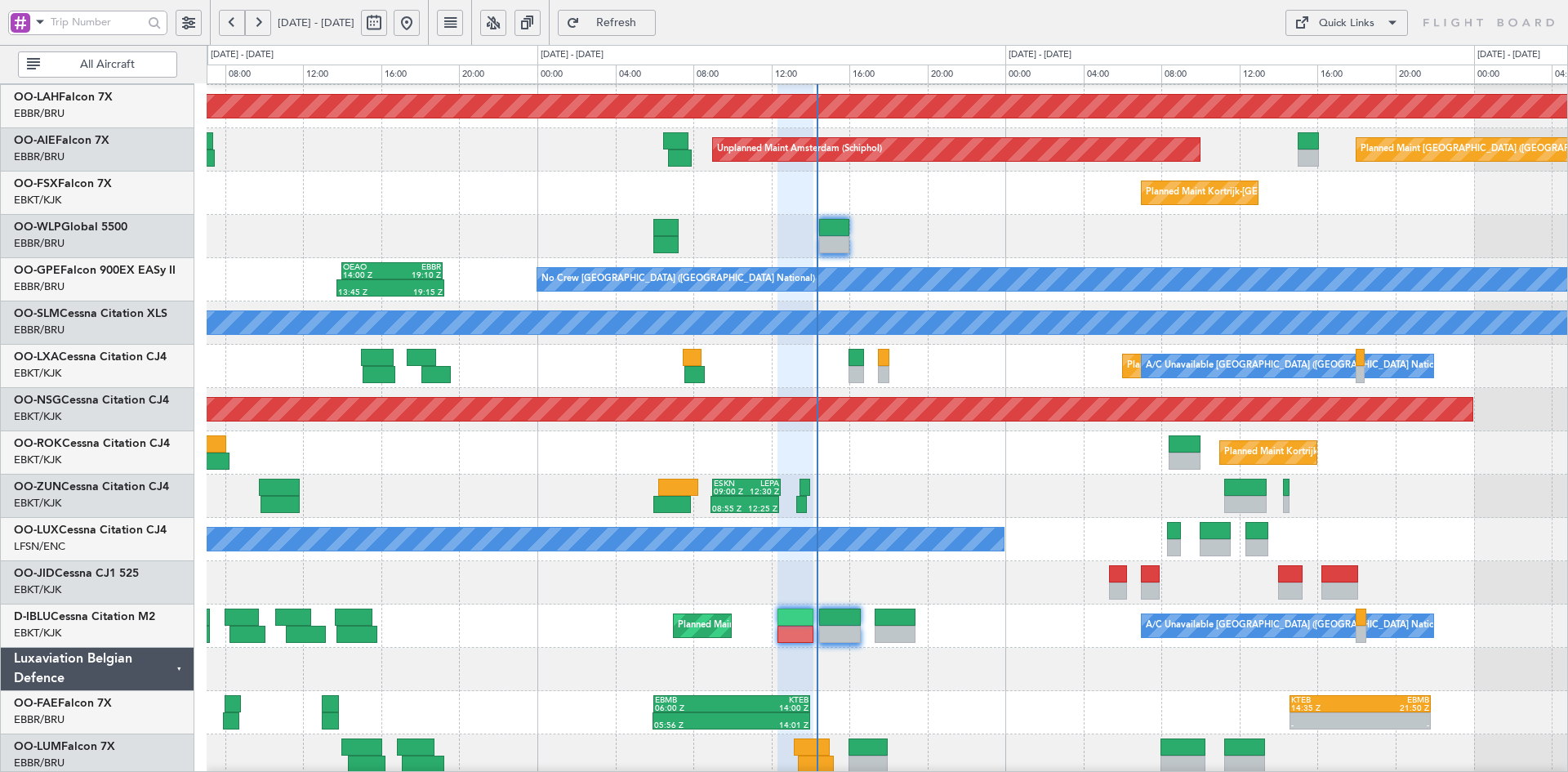
type input "0"
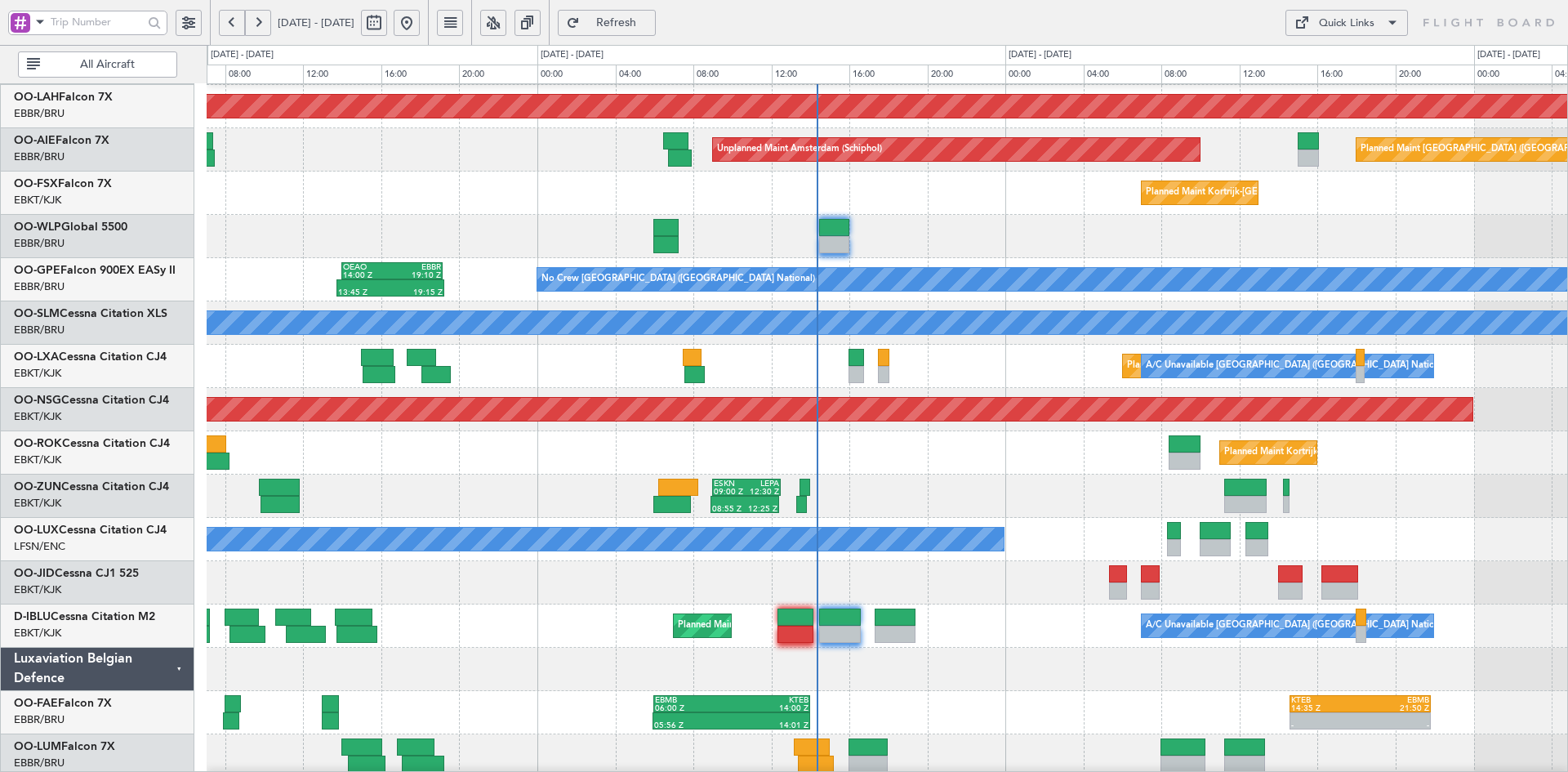
scroll to position [0, 0]
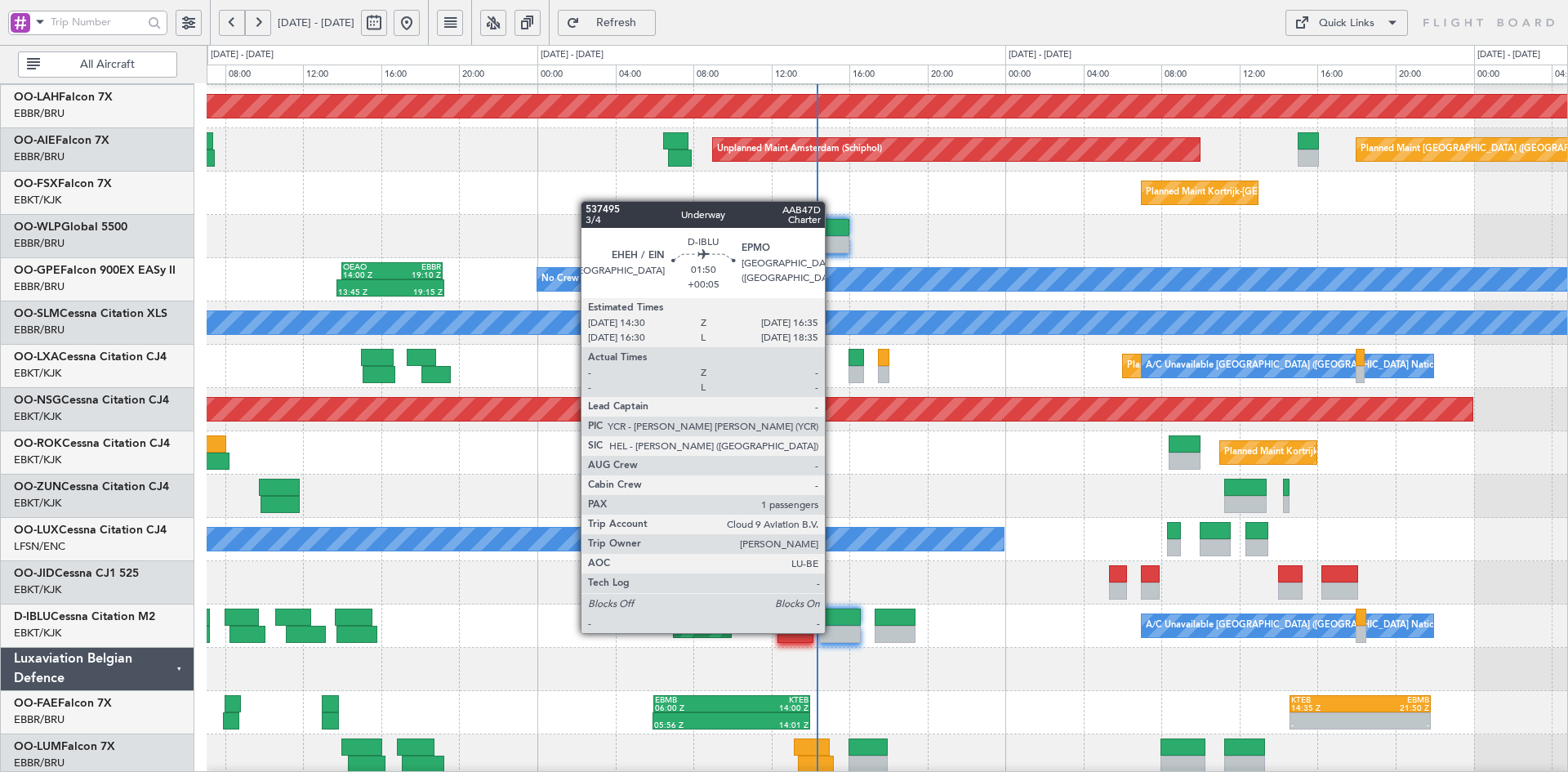
click at [833, 631] on div at bounding box center [840, 634] width 41 height 18
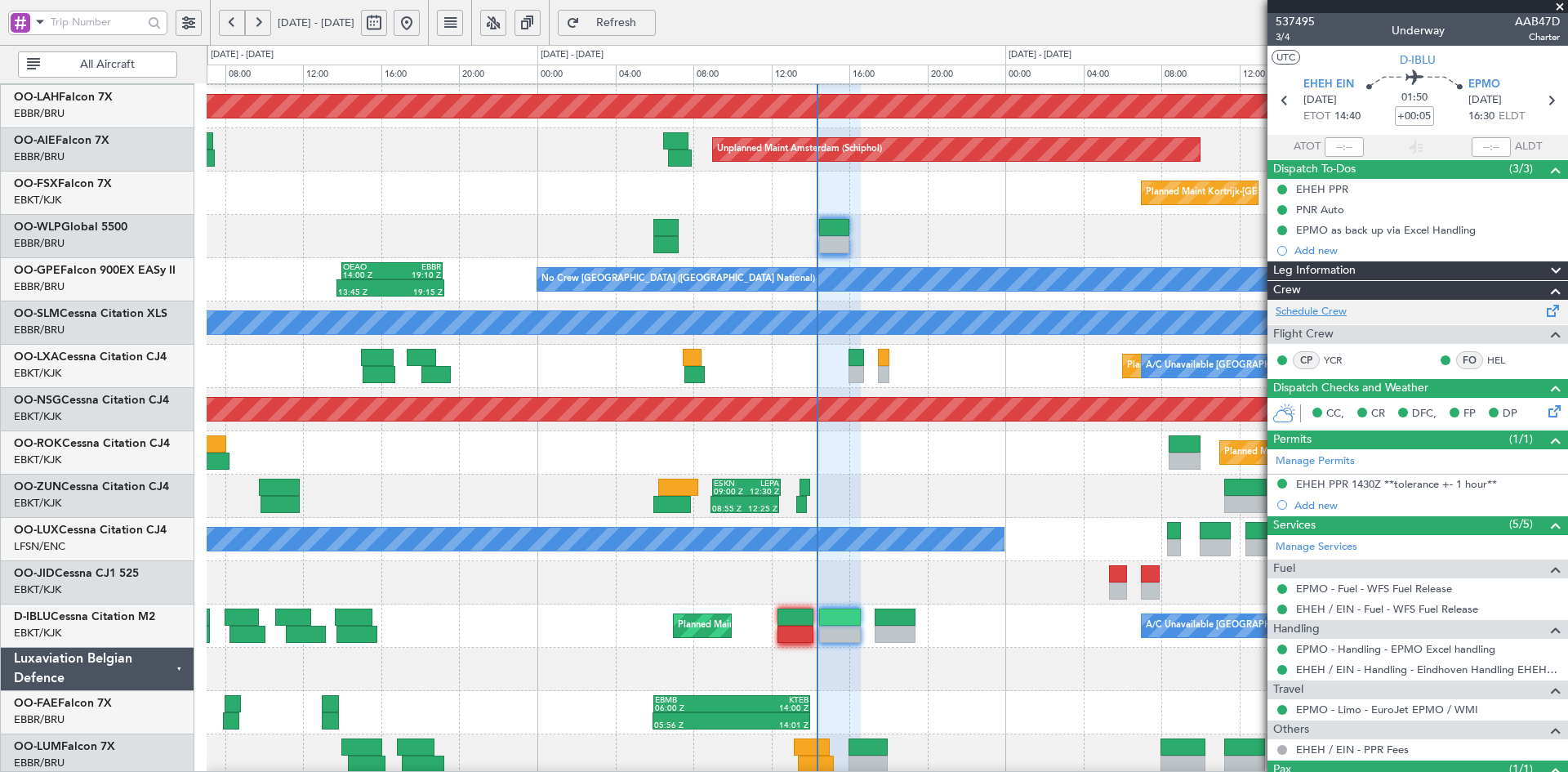
click at [1344, 312] on link "Schedule Crew" at bounding box center [1311, 312] width 71 height 17
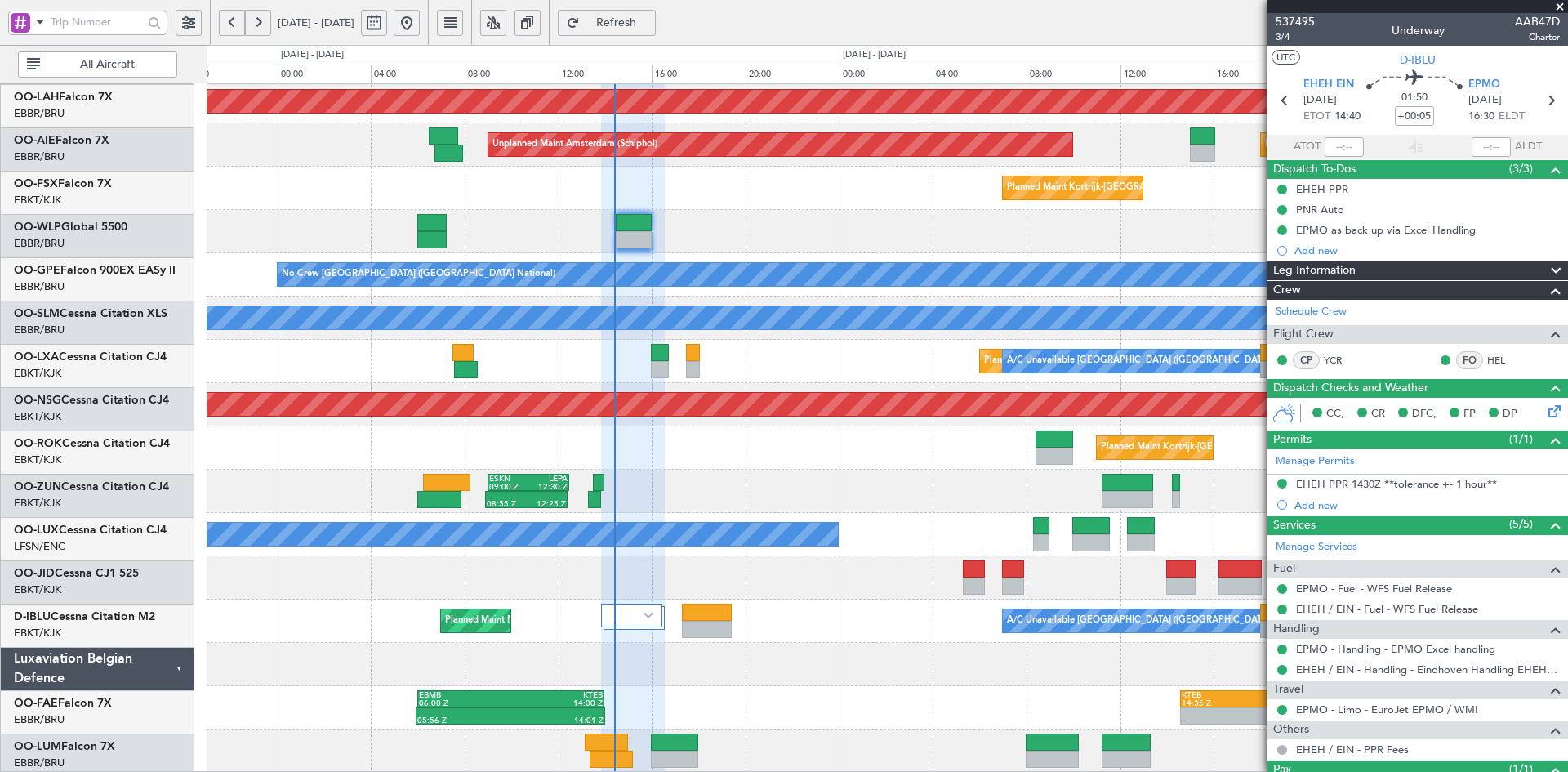
click at [841, 584] on div at bounding box center [886, 577] width 1361 height 43
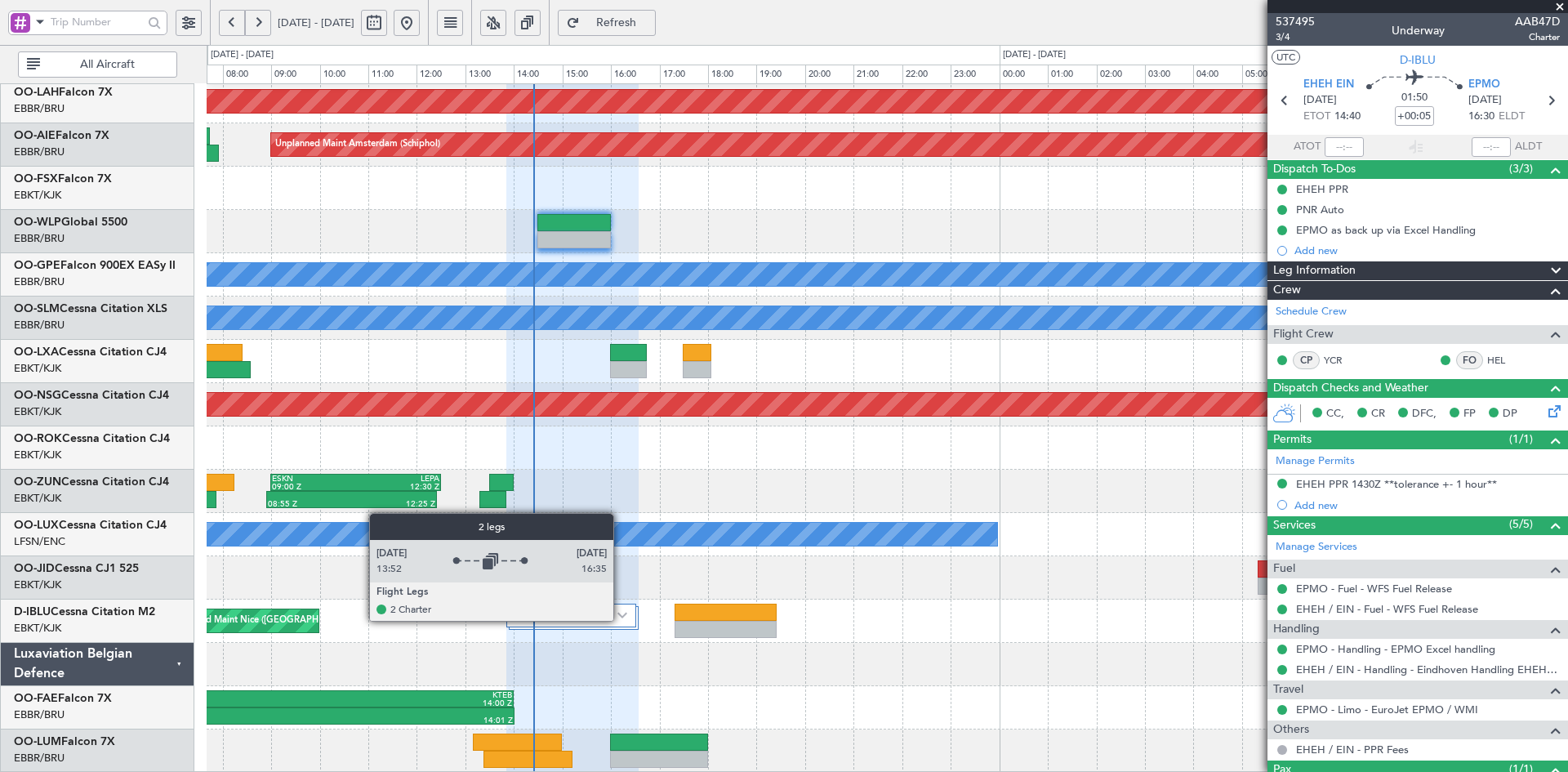
click at [620, 614] on img at bounding box center [622, 614] width 10 height 7
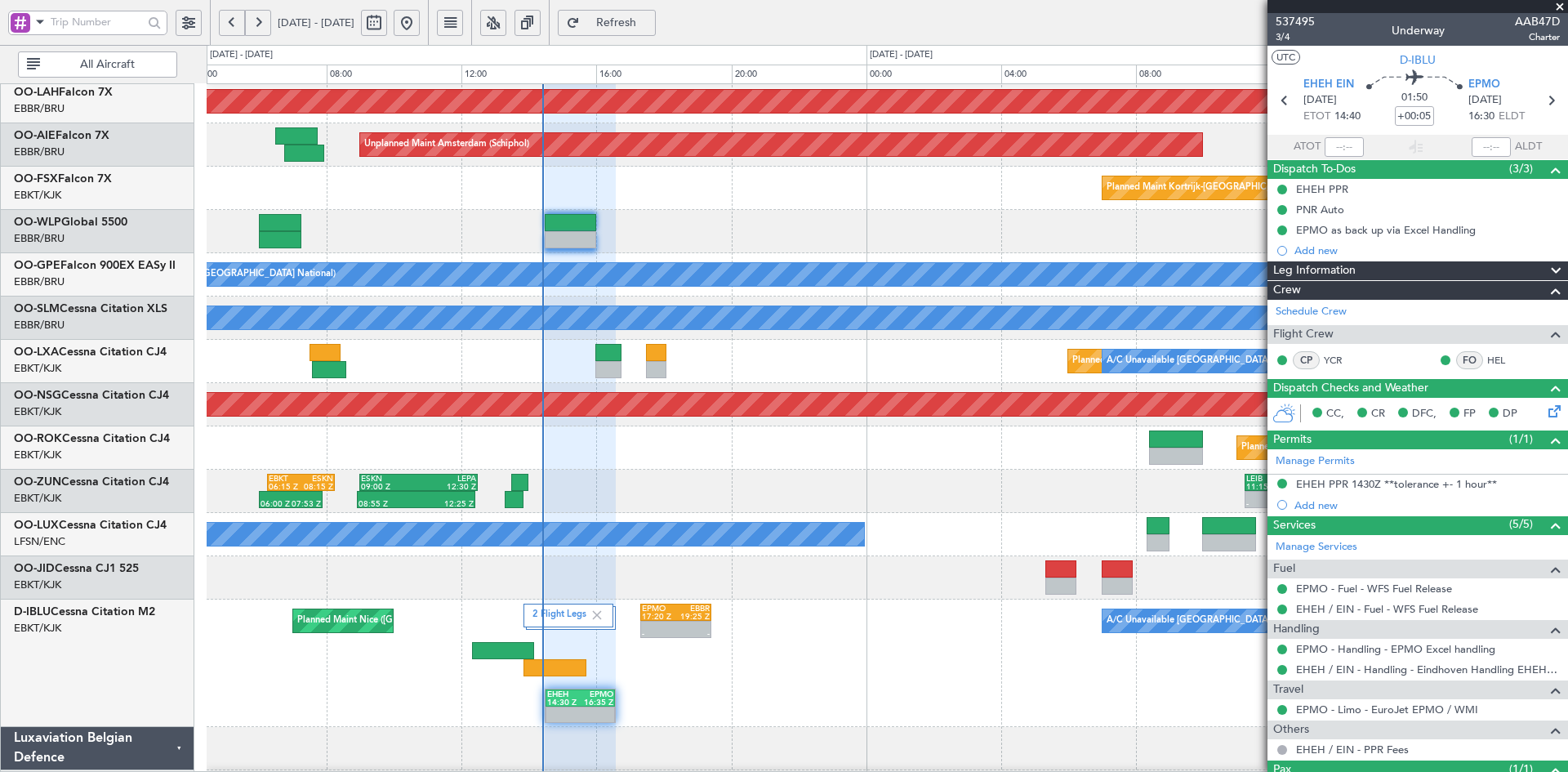
click at [793, 600] on div "2 Flight Legs Planned Maint Nice (Côte d'Azur Airport) A/C Unavailable Brussels…" at bounding box center [886, 663] width 1361 height 128
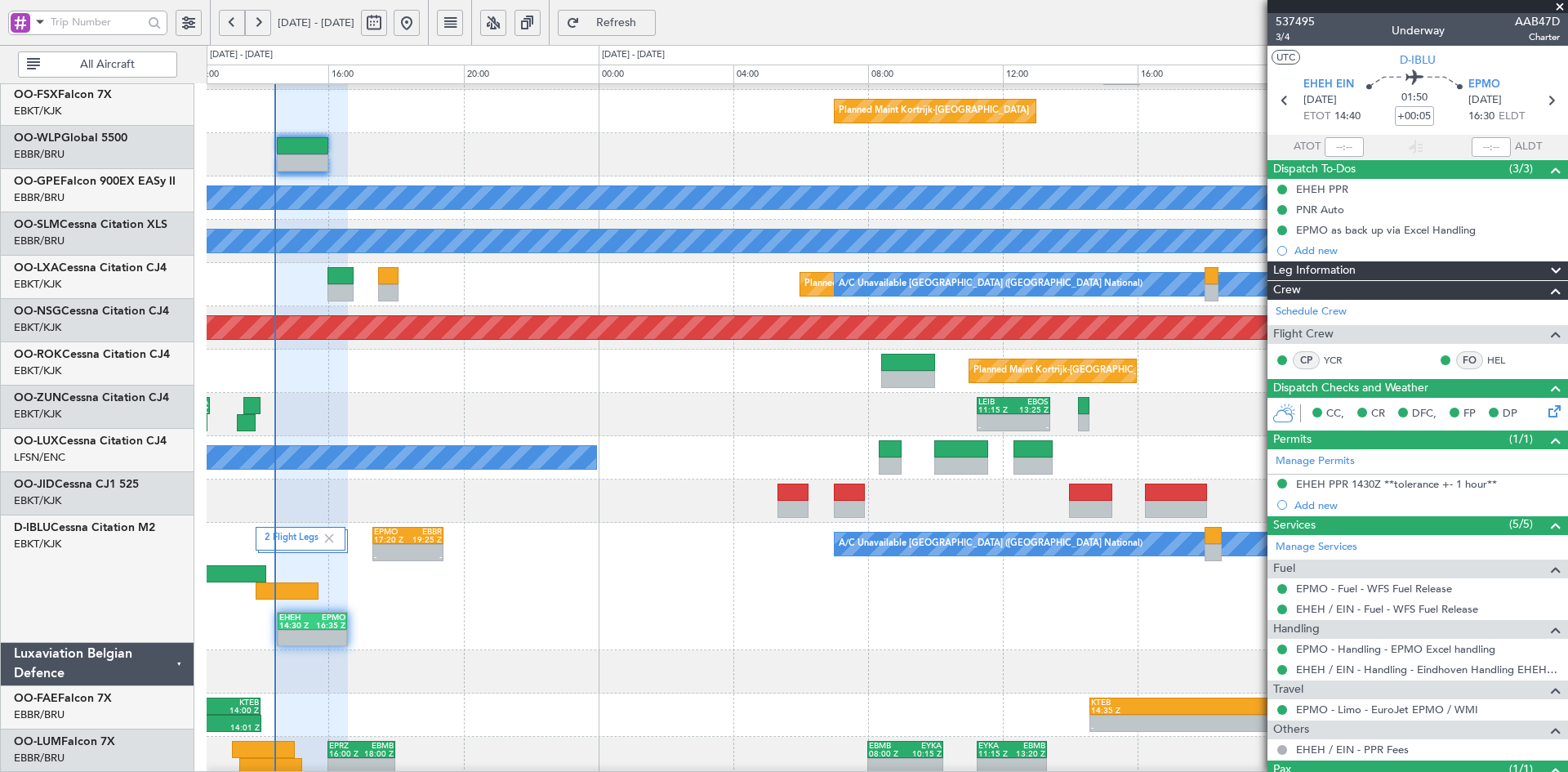
click at [691, 564] on div "2 Flight Legs A/C Unavailable Brussels (Brussels National) - - EPMO 17:20 Z EBB…" at bounding box center [886, 586] width 1361 height 128
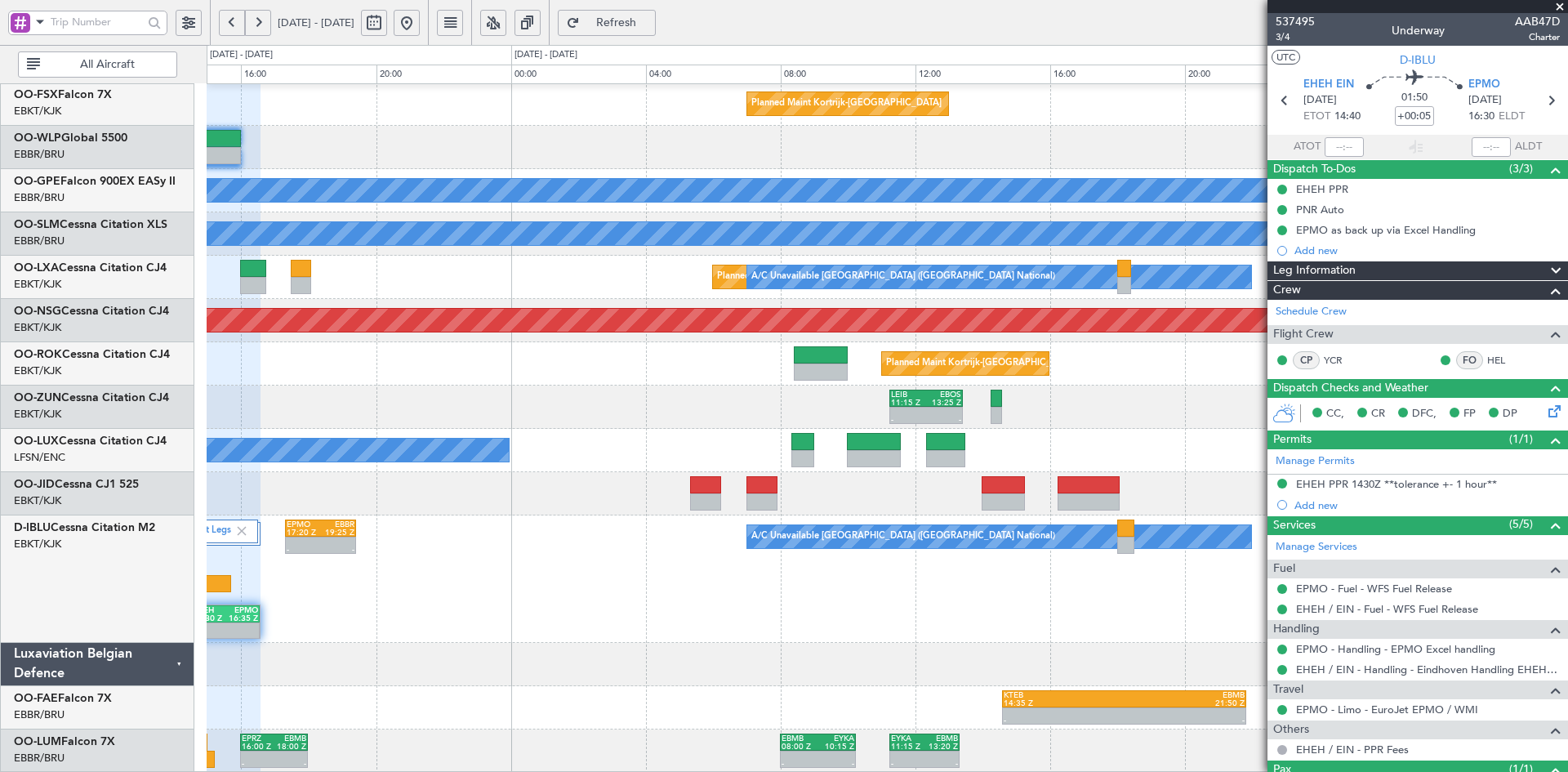
click at [762, 516] on div "2 Flight Legs A/C Unavailable Brussels (Brussels National) - - EPMO 17:20 Z EBB…" at bounding box center [886, 578] width 1361 height 128
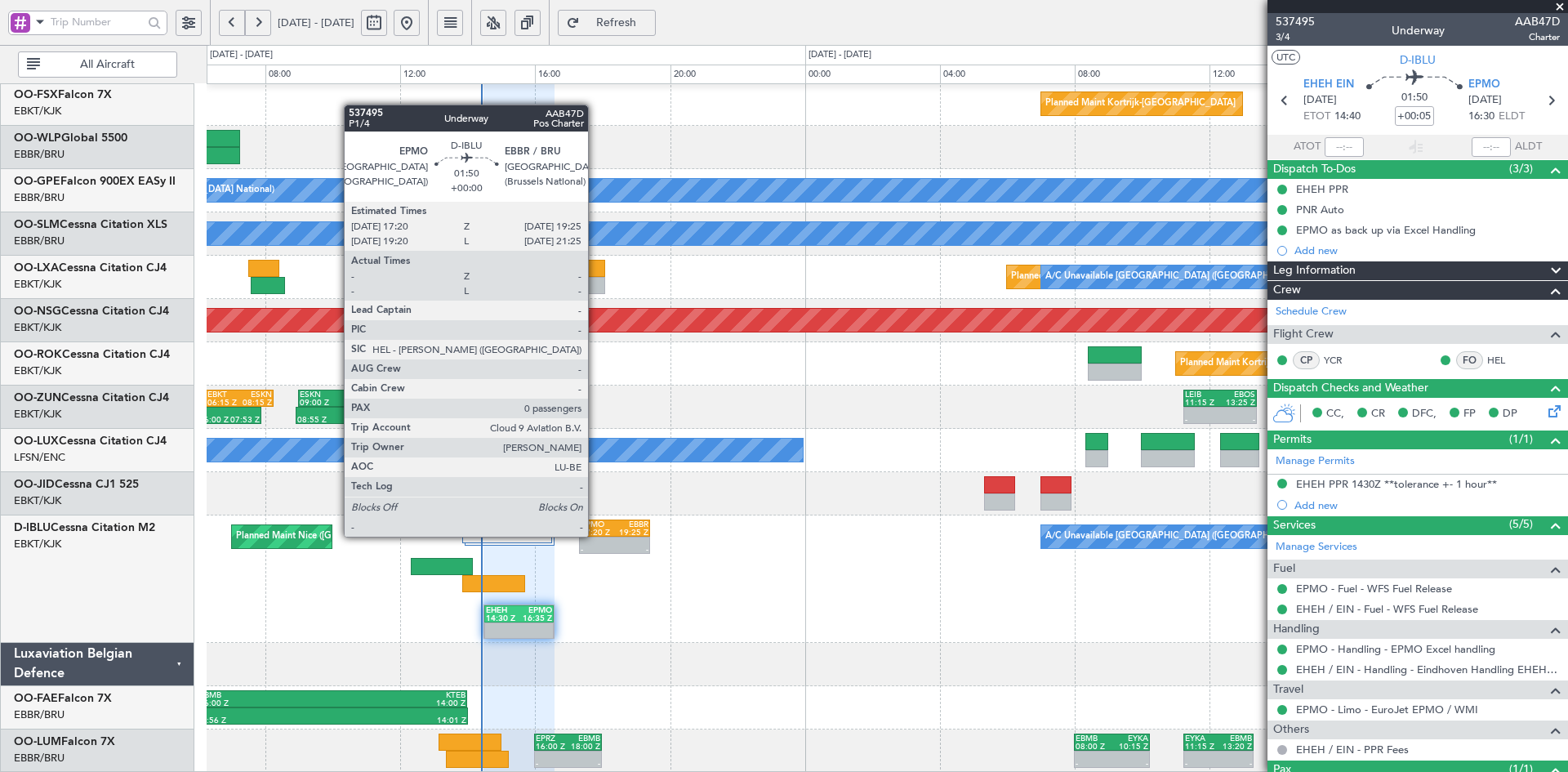
click at [595, 536] on div "- -" at bounding box center [615, 545] width 70 height 18
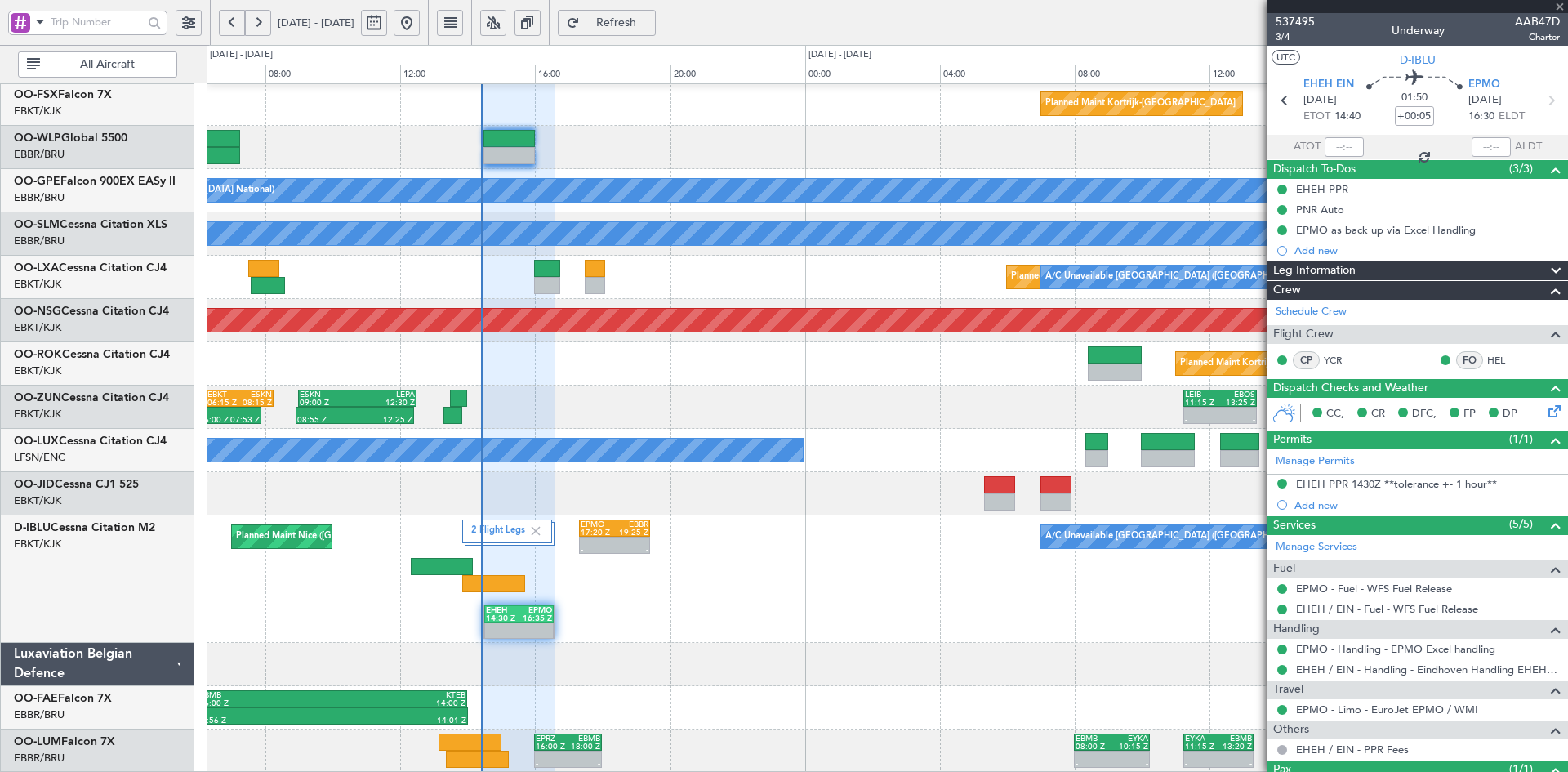
type input "0"
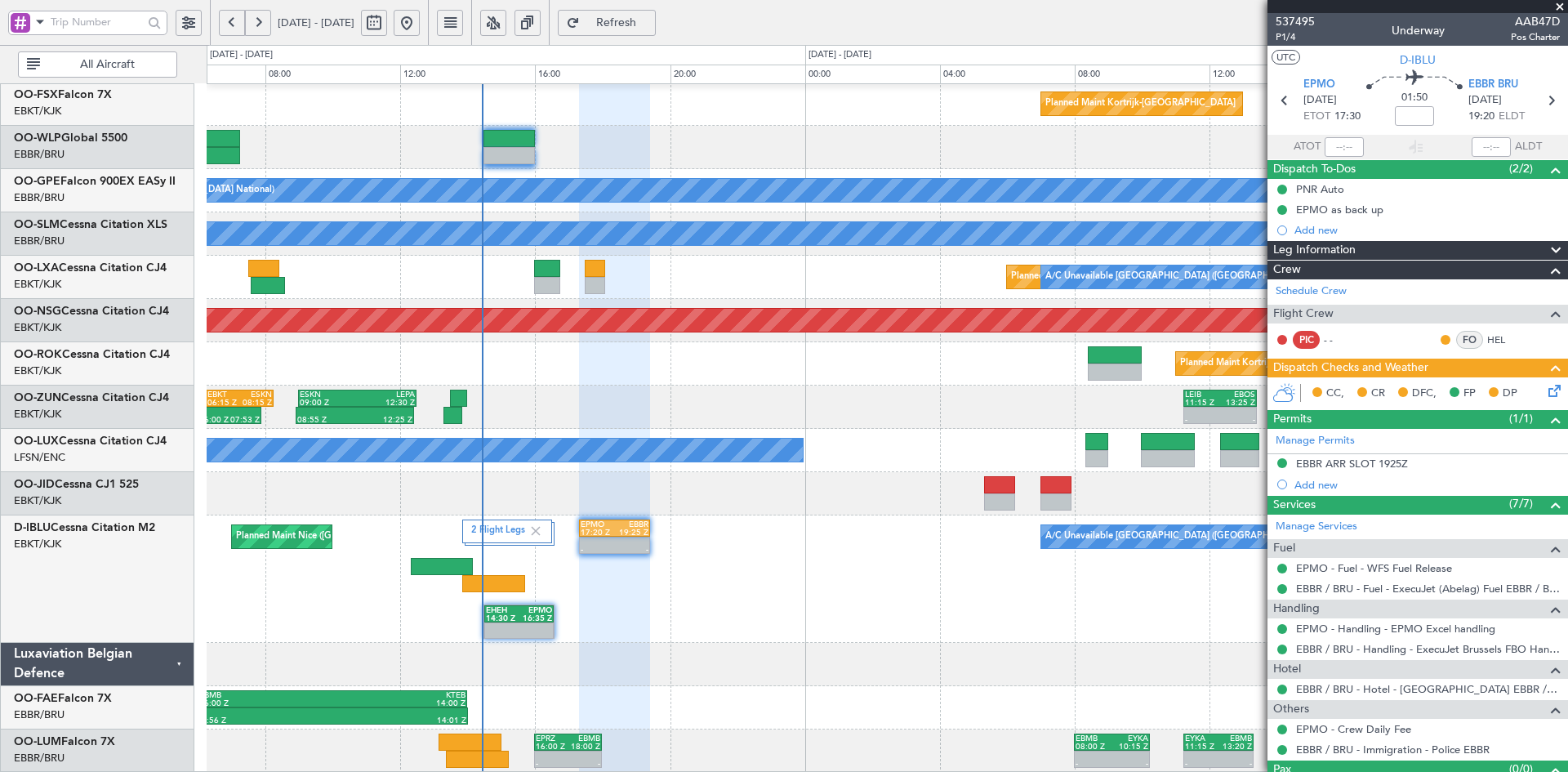
click at [1567, 6] on span at bounding box center [1559, 7] width 17 height 15
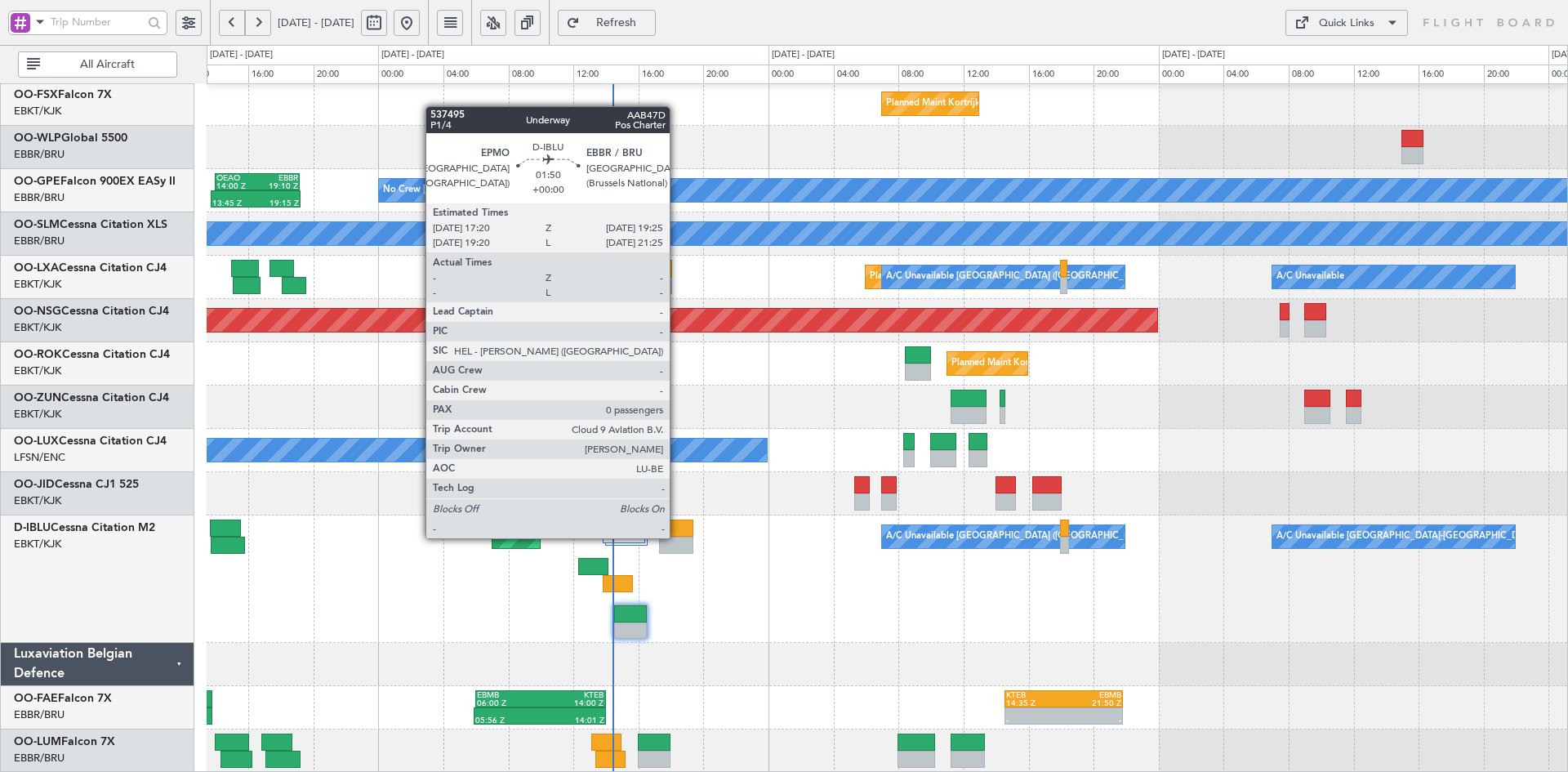
click at [677, 538] on div at bounding box center [676, 545] width 34 height 18
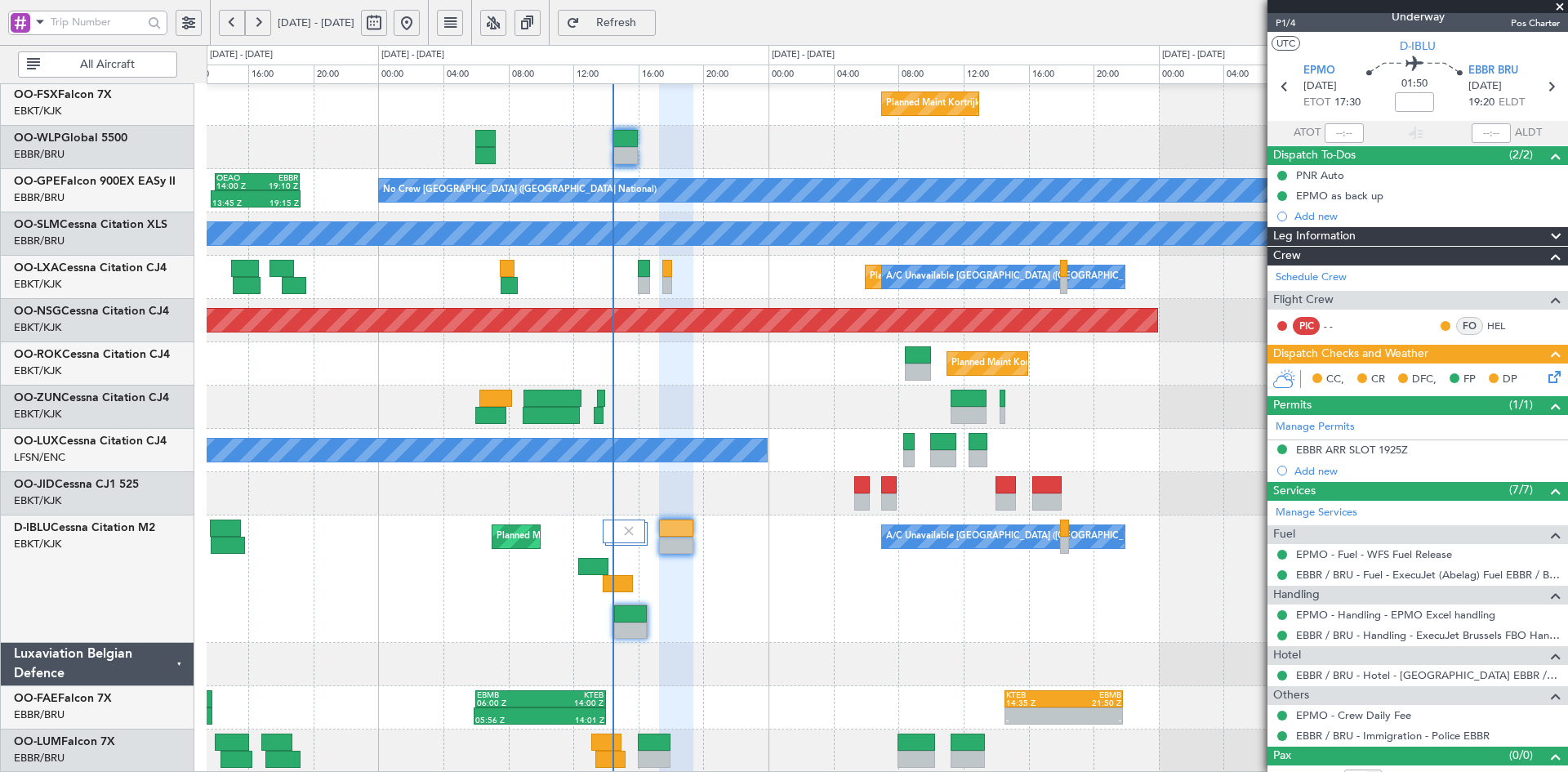
scroll to position [0, 0]
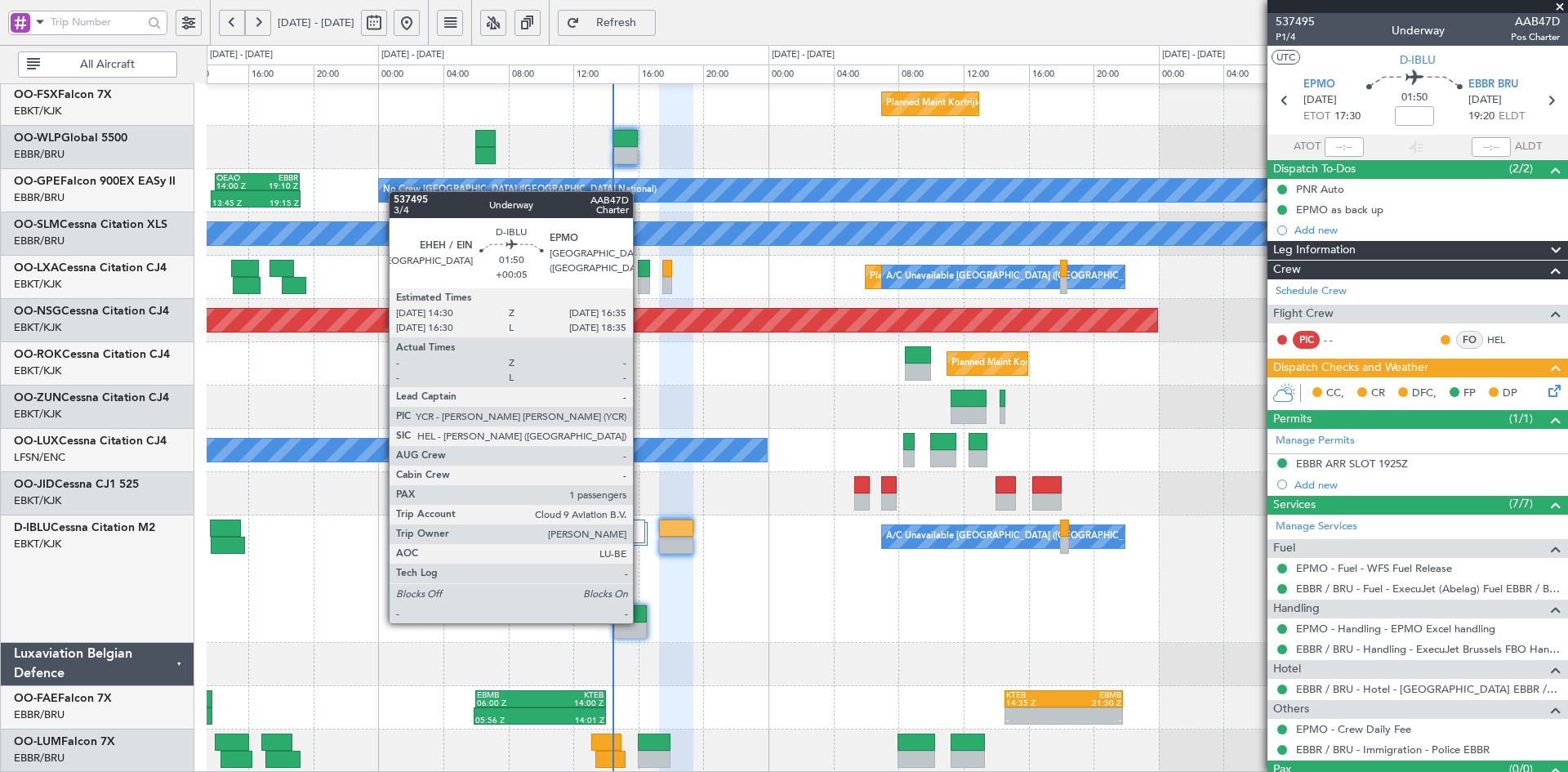
click at [641, 621] on div at bounding box center [631, 613] width 33 height 18
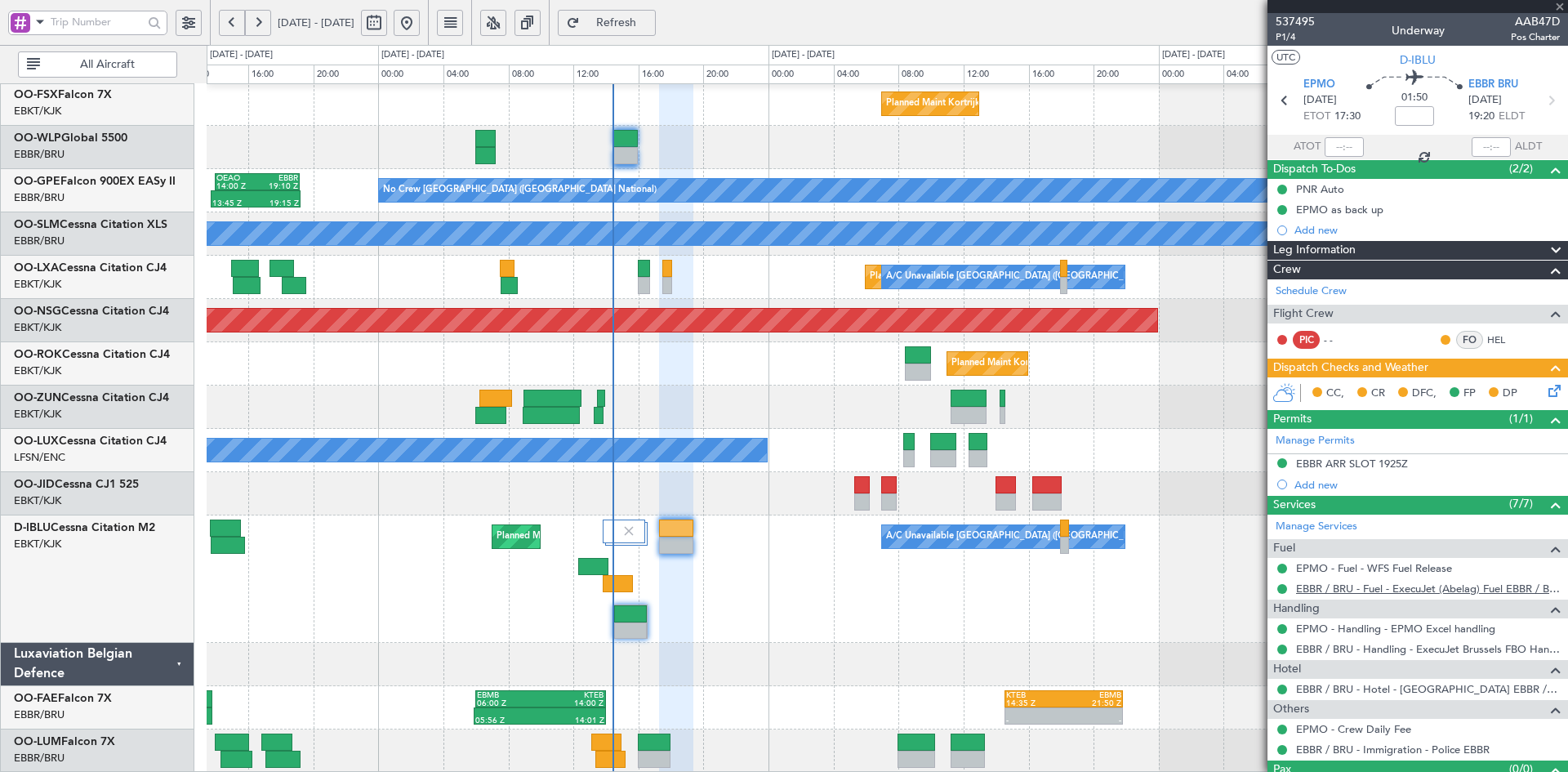
type input "+00:05"
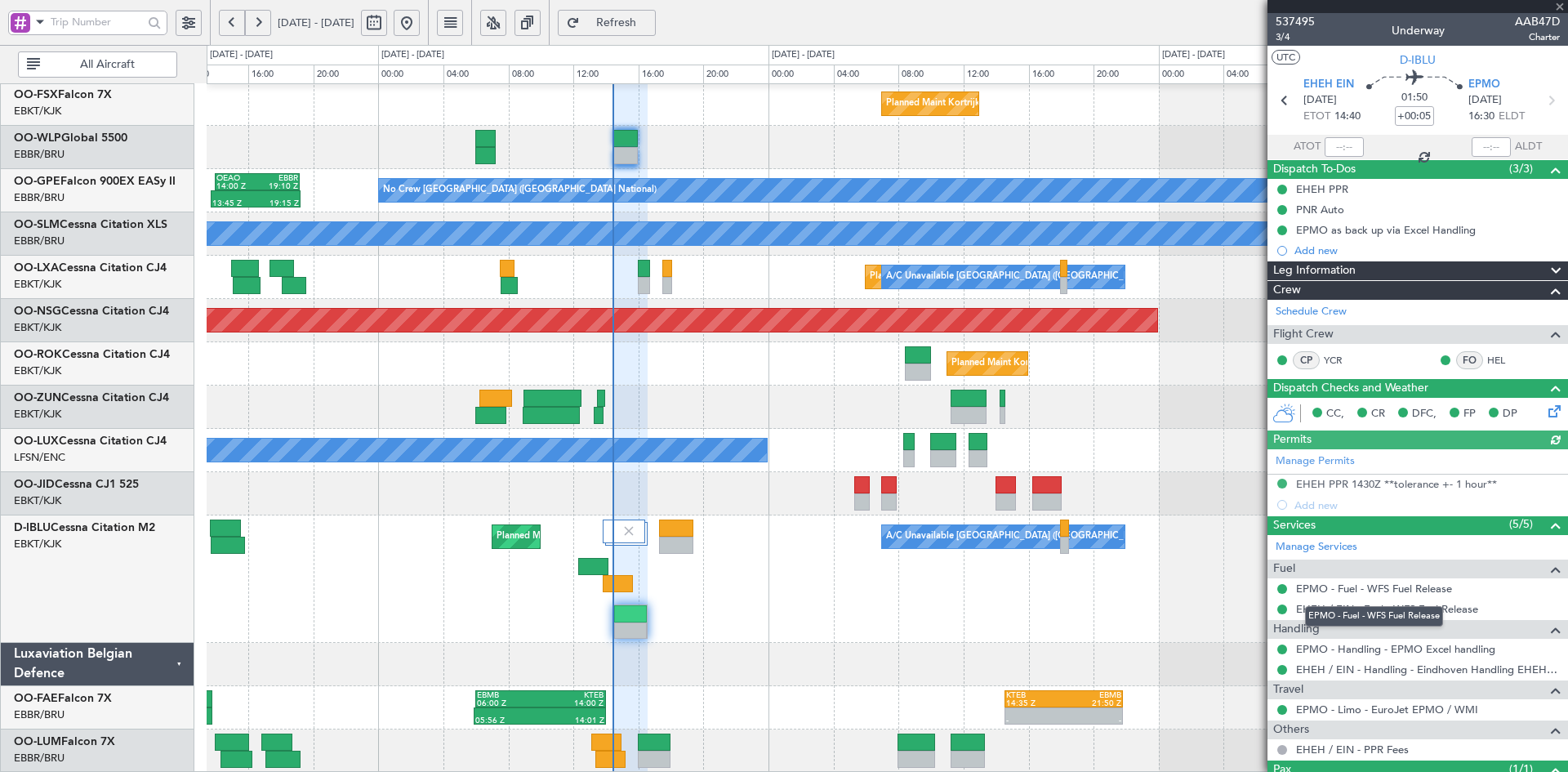
scroll to position [70, 0]
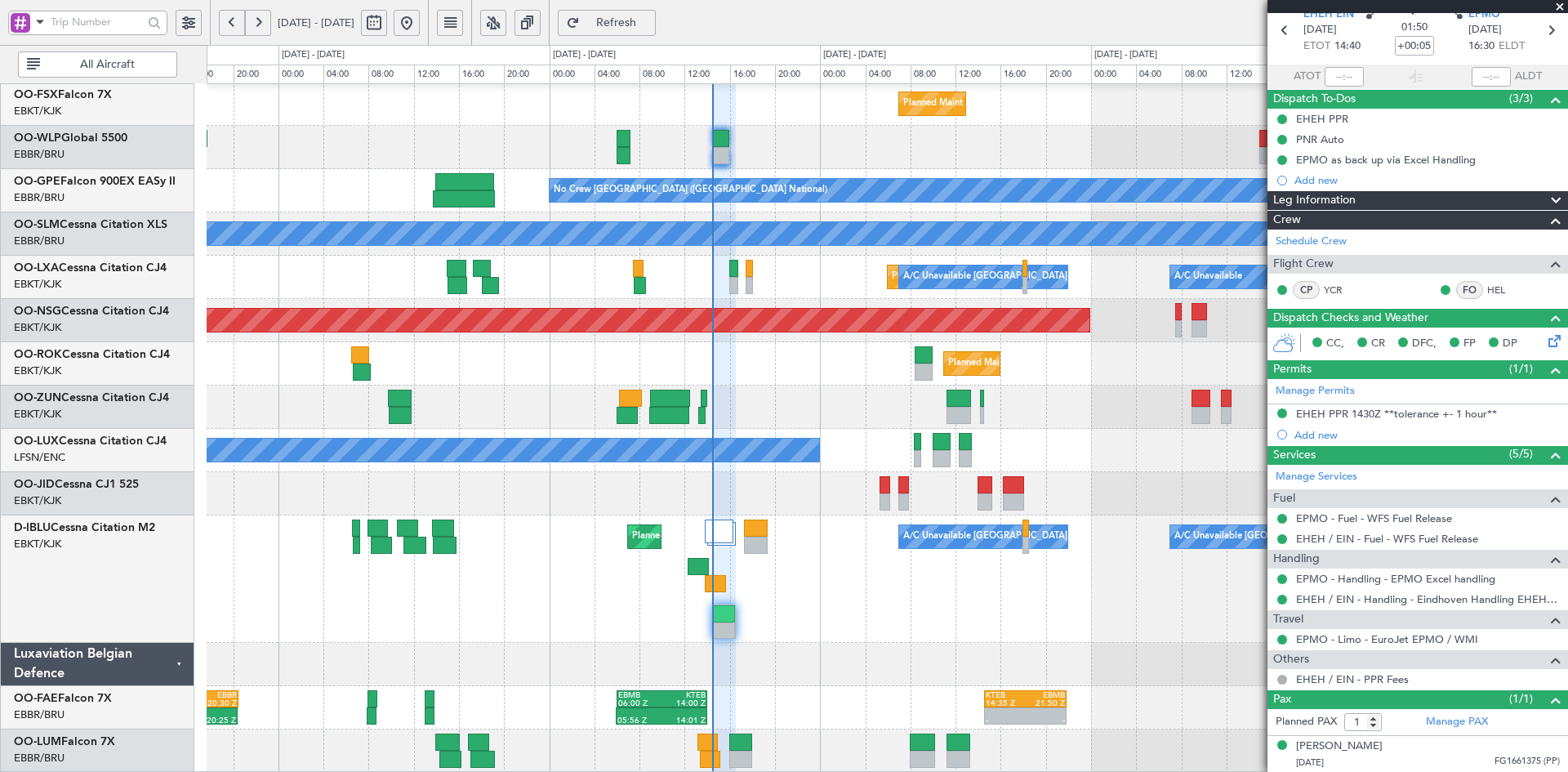
click at [1562, 8] on span at bounding box center [1559, 7] width 17 height 15
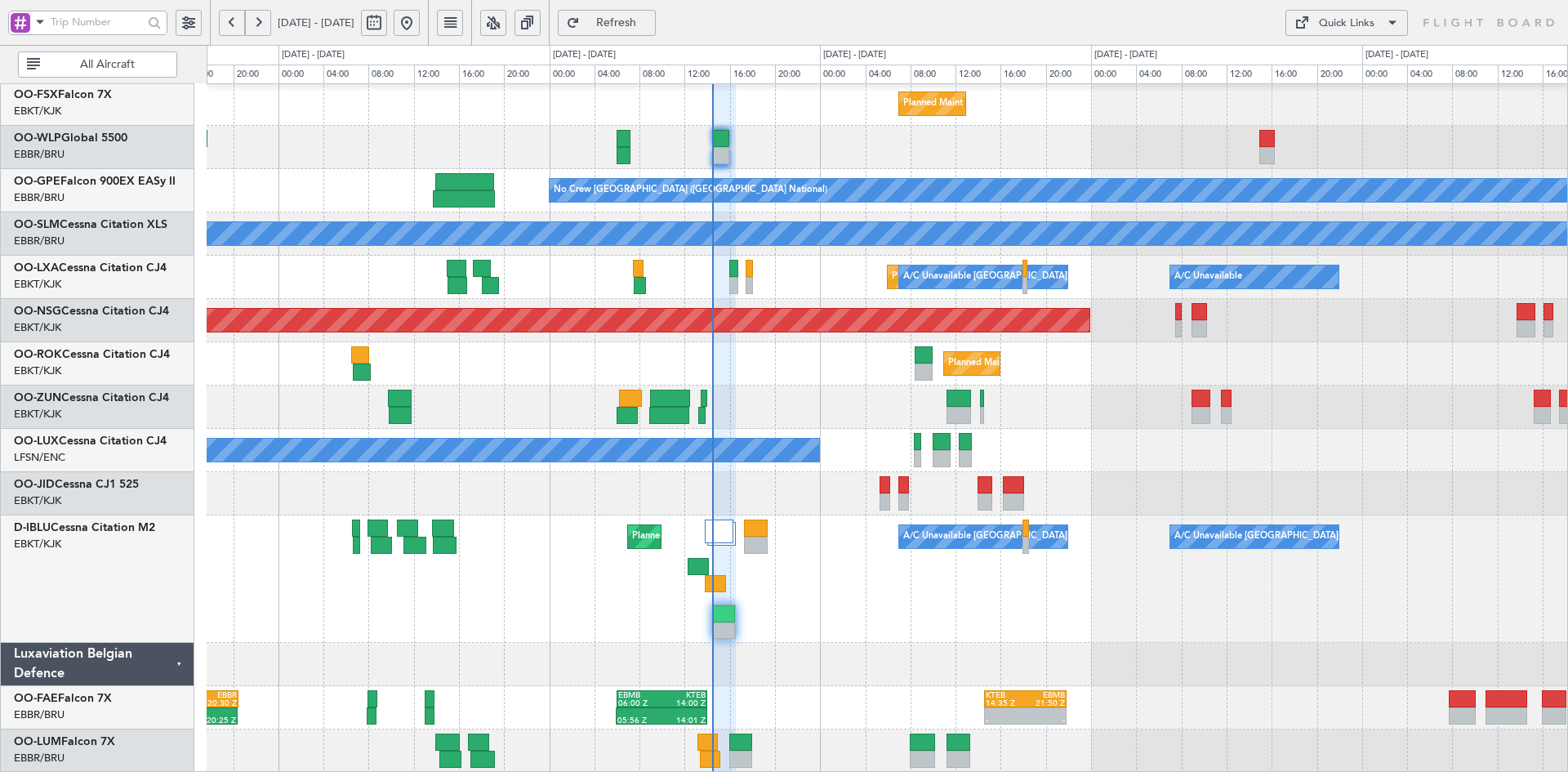
type input "0"
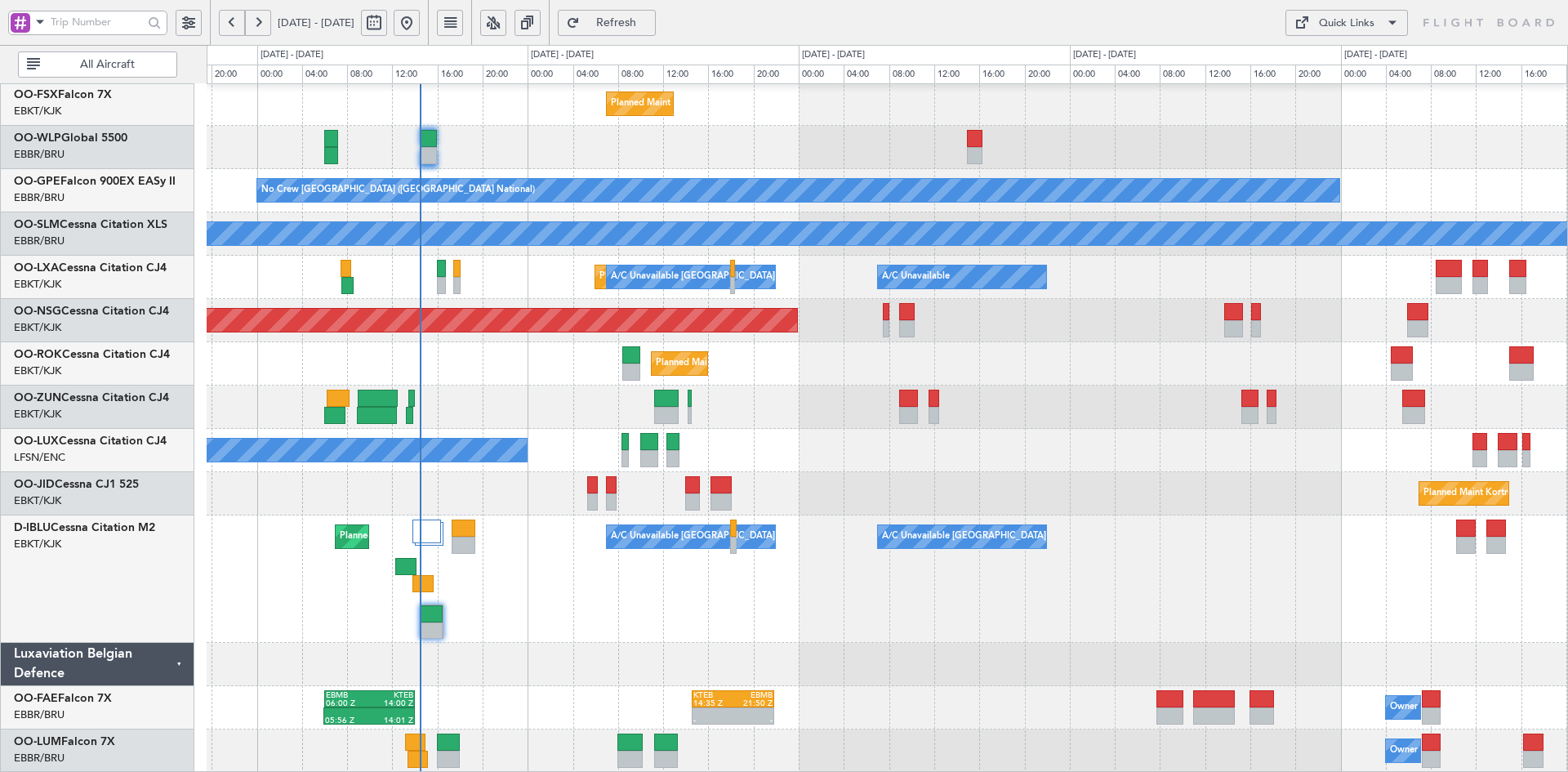
click at [841, 437] on div "No Crew Nancy (Essey)" at bounding box center [886, 450] width 1361 height 43
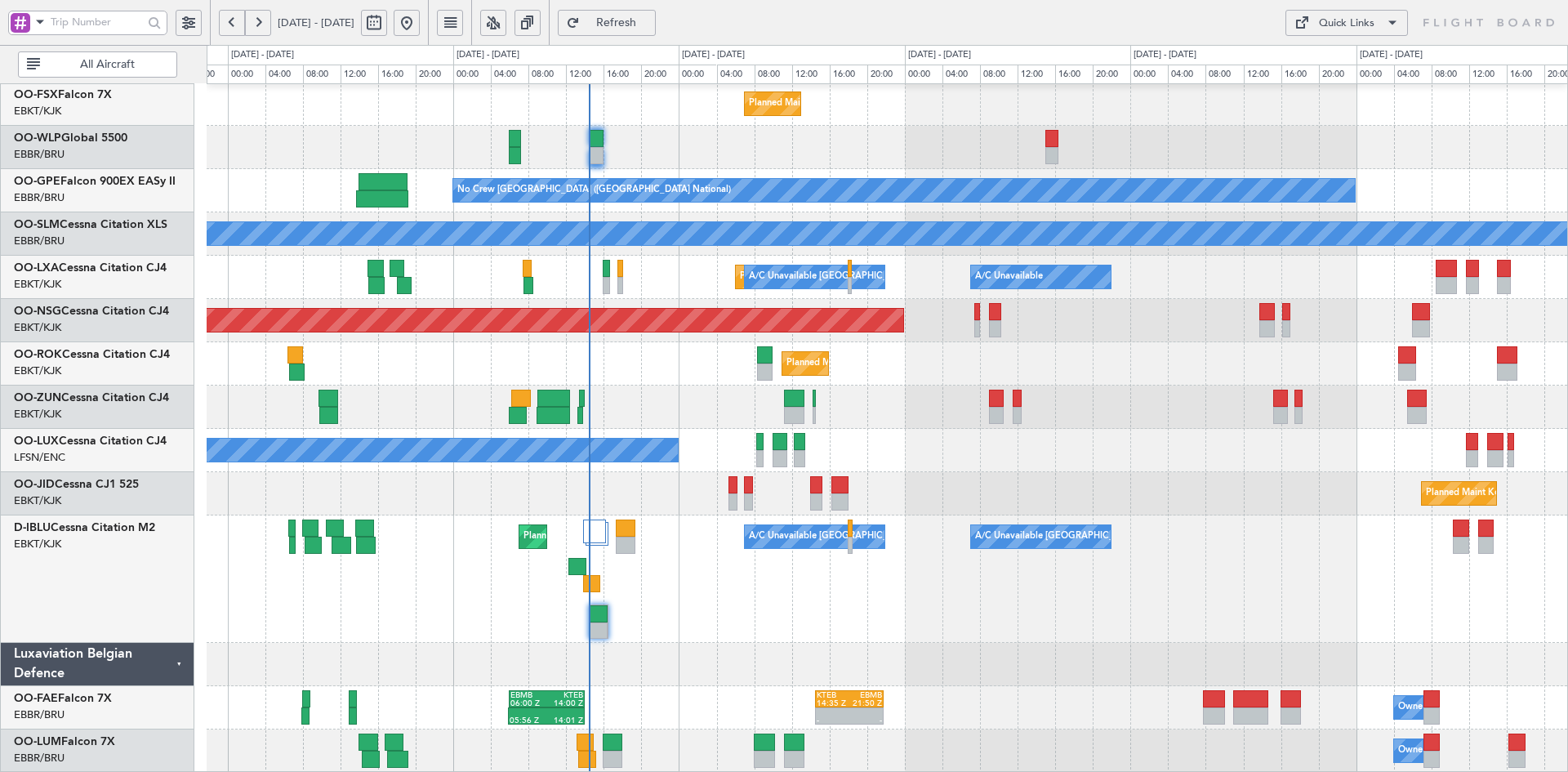
click at [996, 453] on div "No Crew Nancy (Essey)" at bounding box center [886, 450] width 1361 height 43
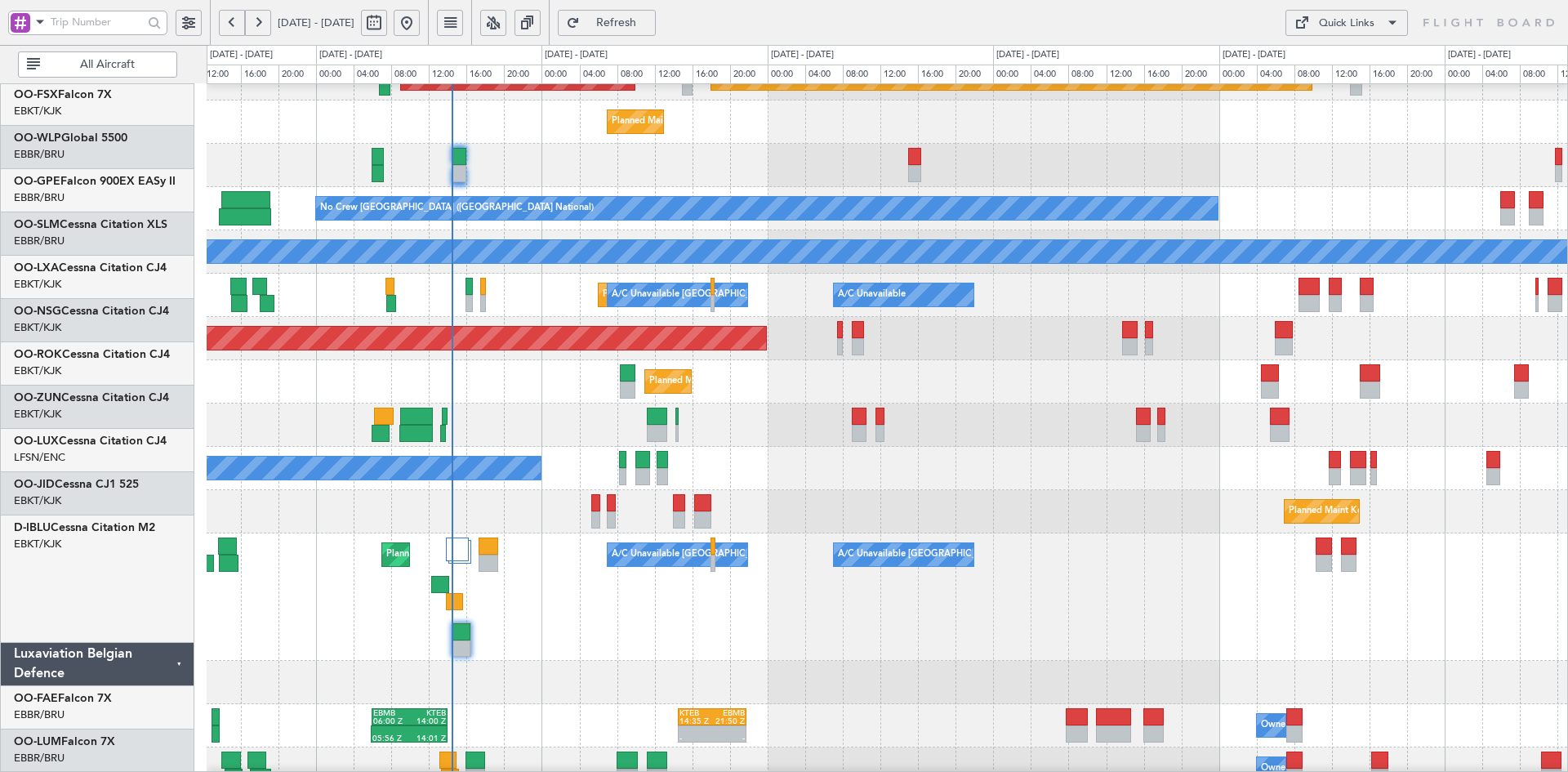
click at [515, 661] on div at bounding box center [886, 681] width 1361 height 43
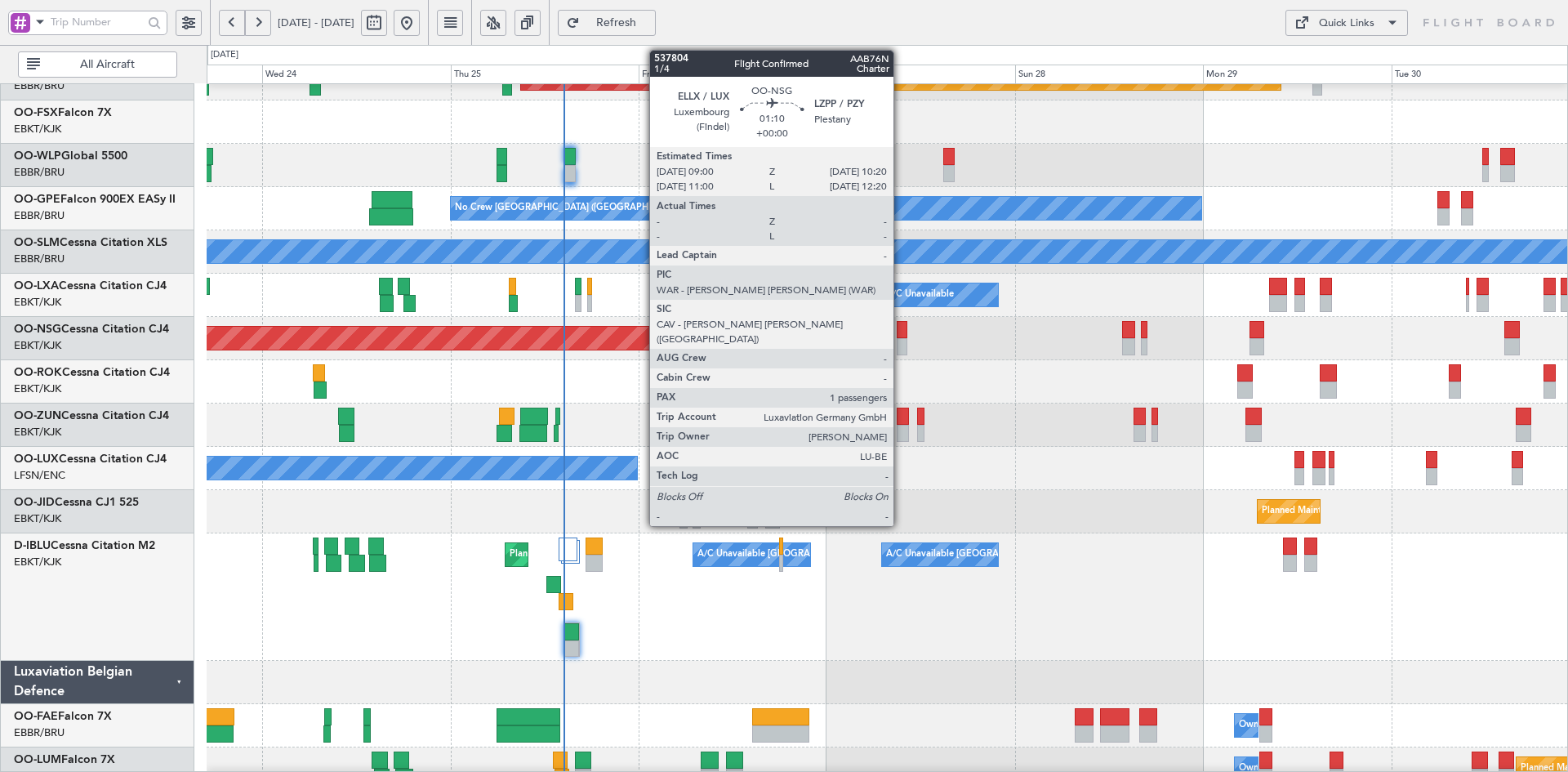
click at [901, 345] on div at bounding box center [902, 347] width 11 height 18
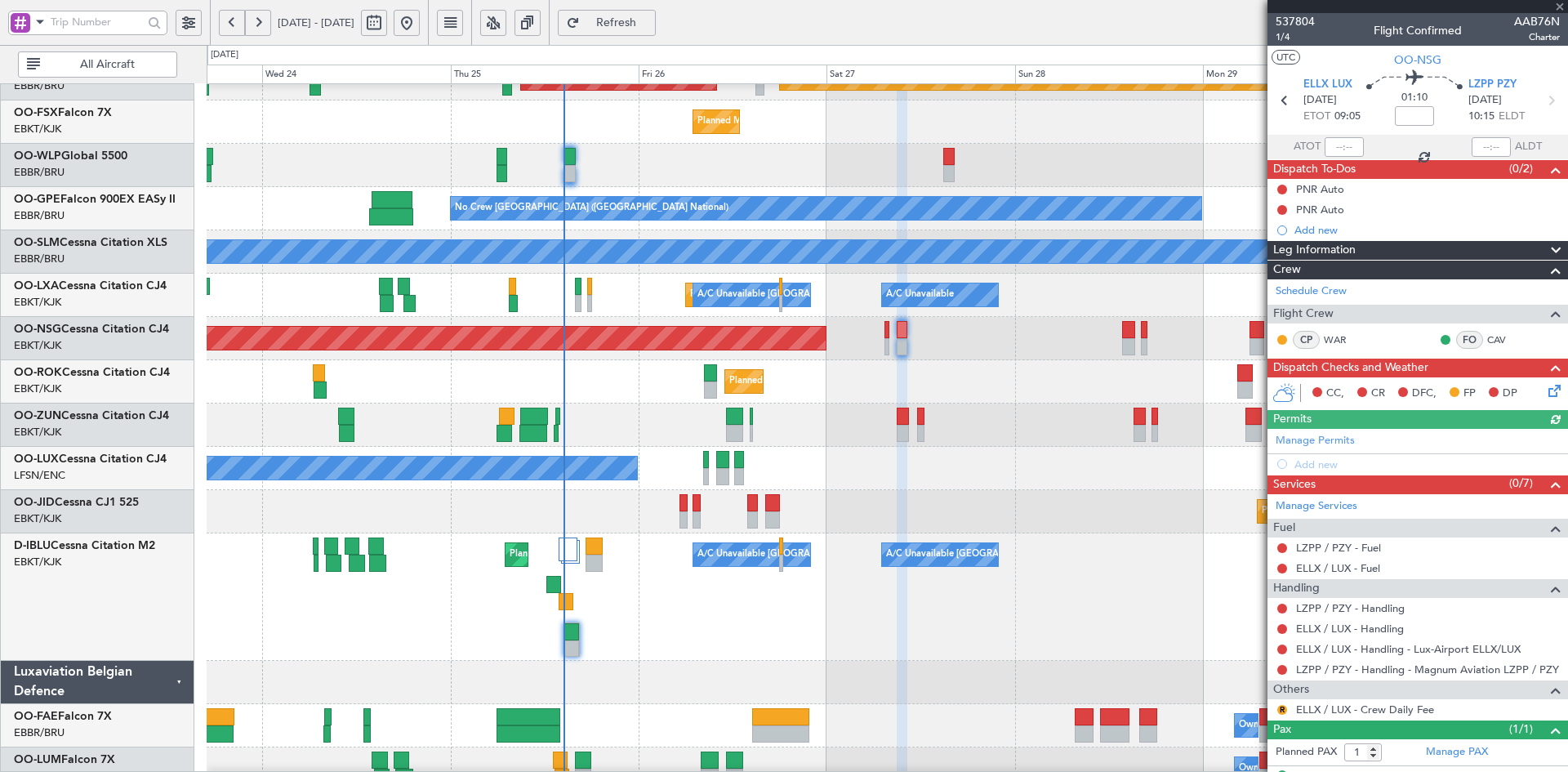
click at [1563, 7] on span at bounding box center [1559, 7] width 17 height 15
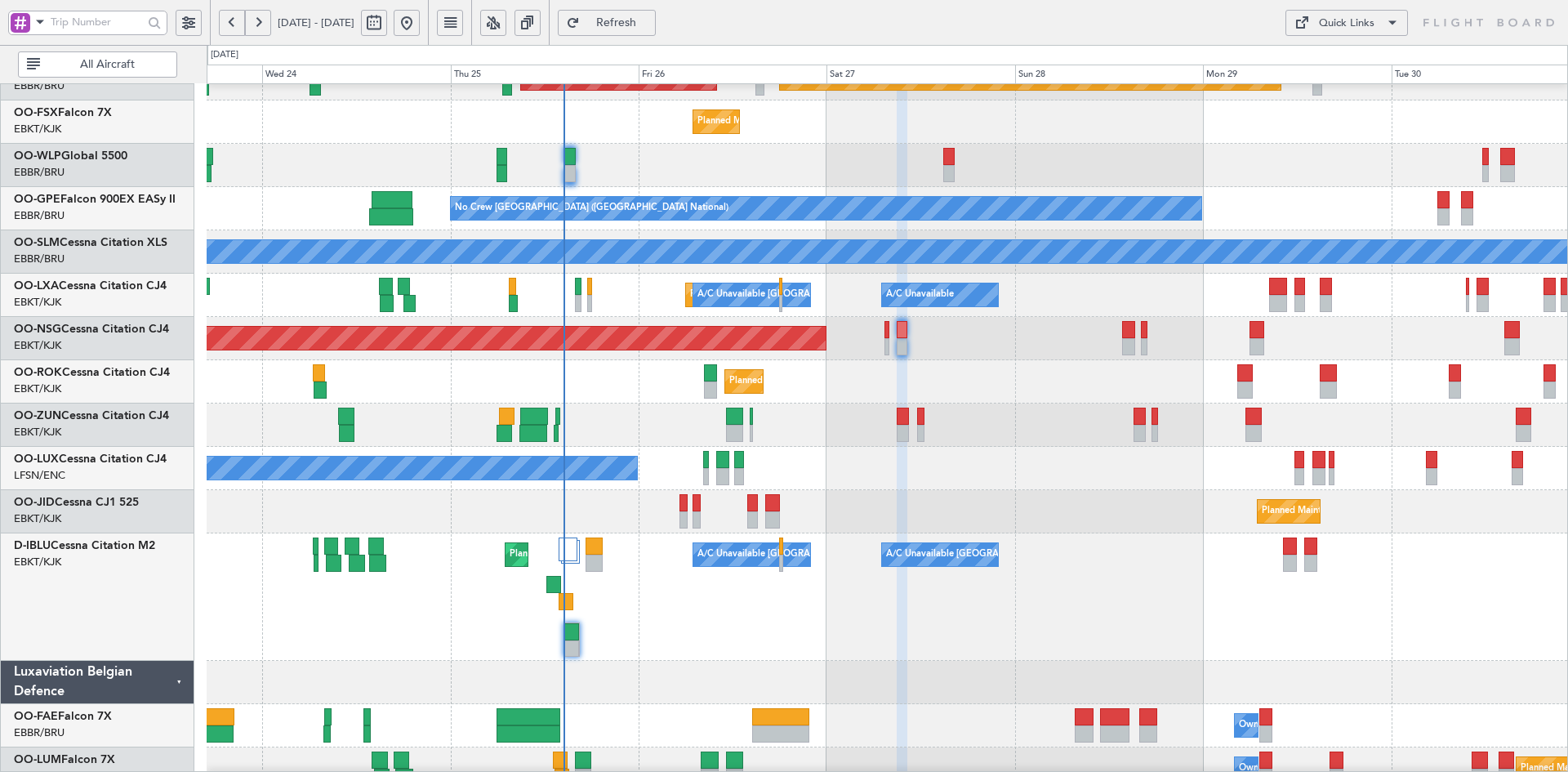
type input "0"
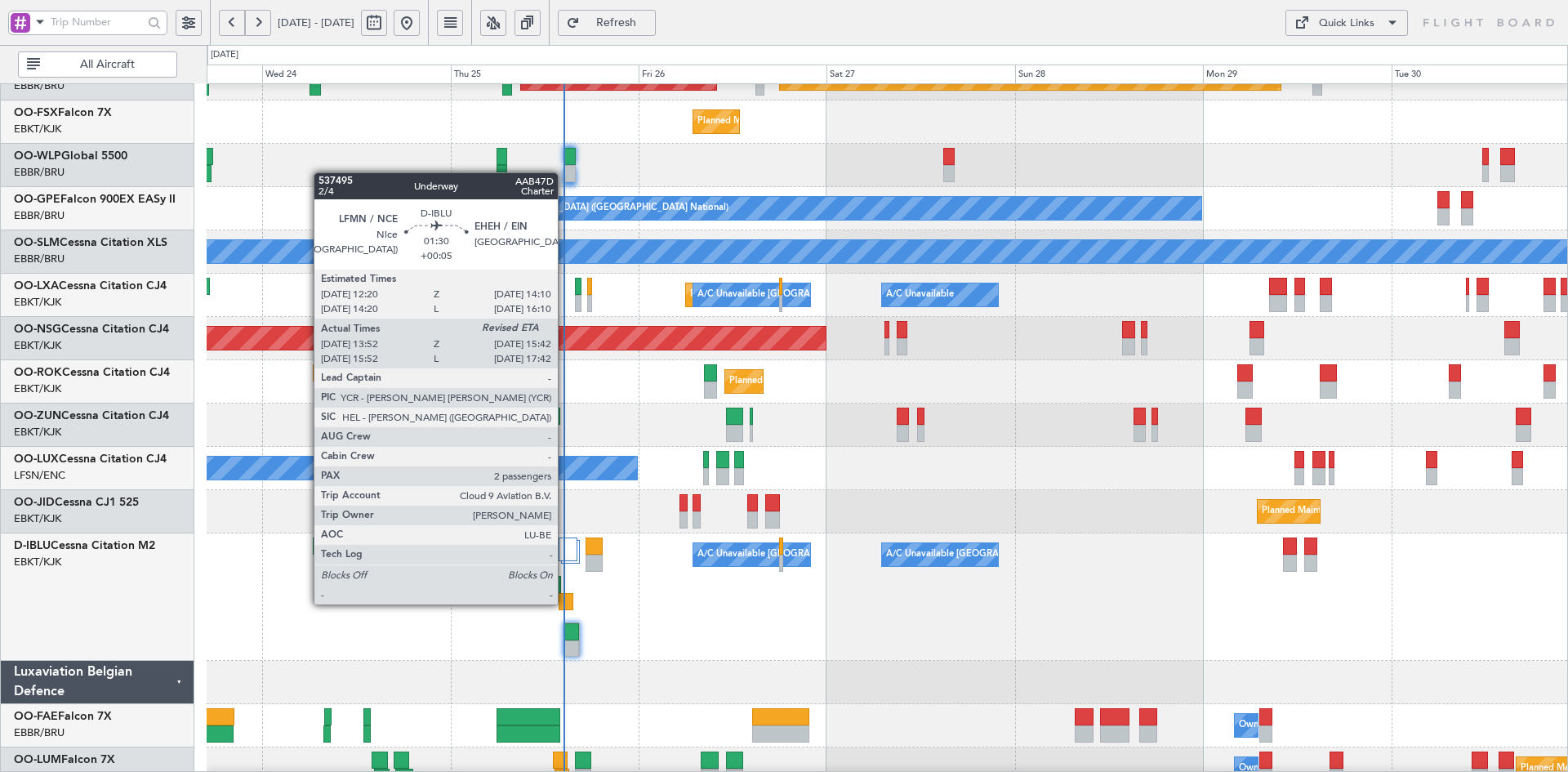
click at [565, 603] on div at bounding box center [566, 602] width 15 height 18
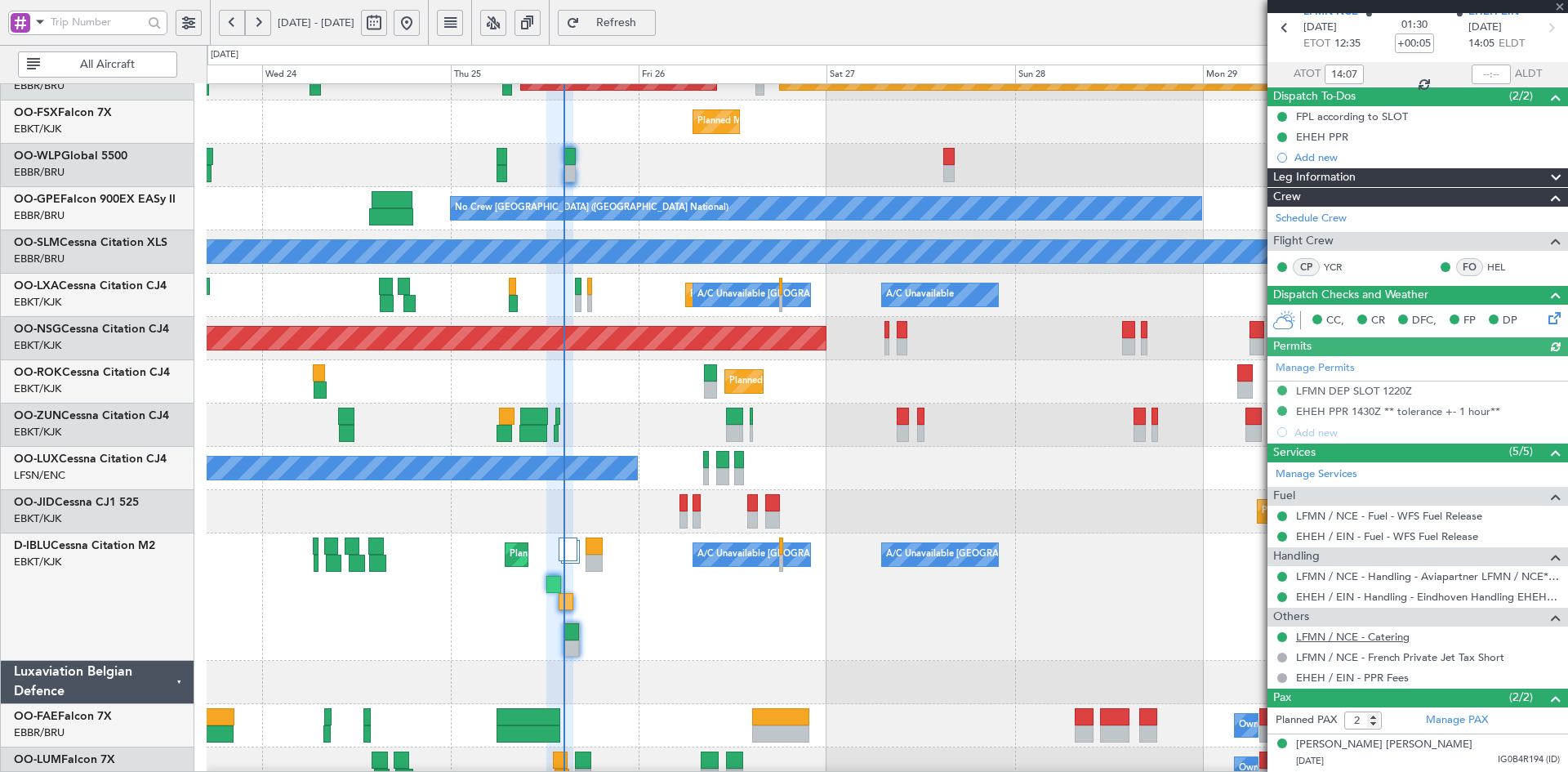
scroll to position [108, 0]
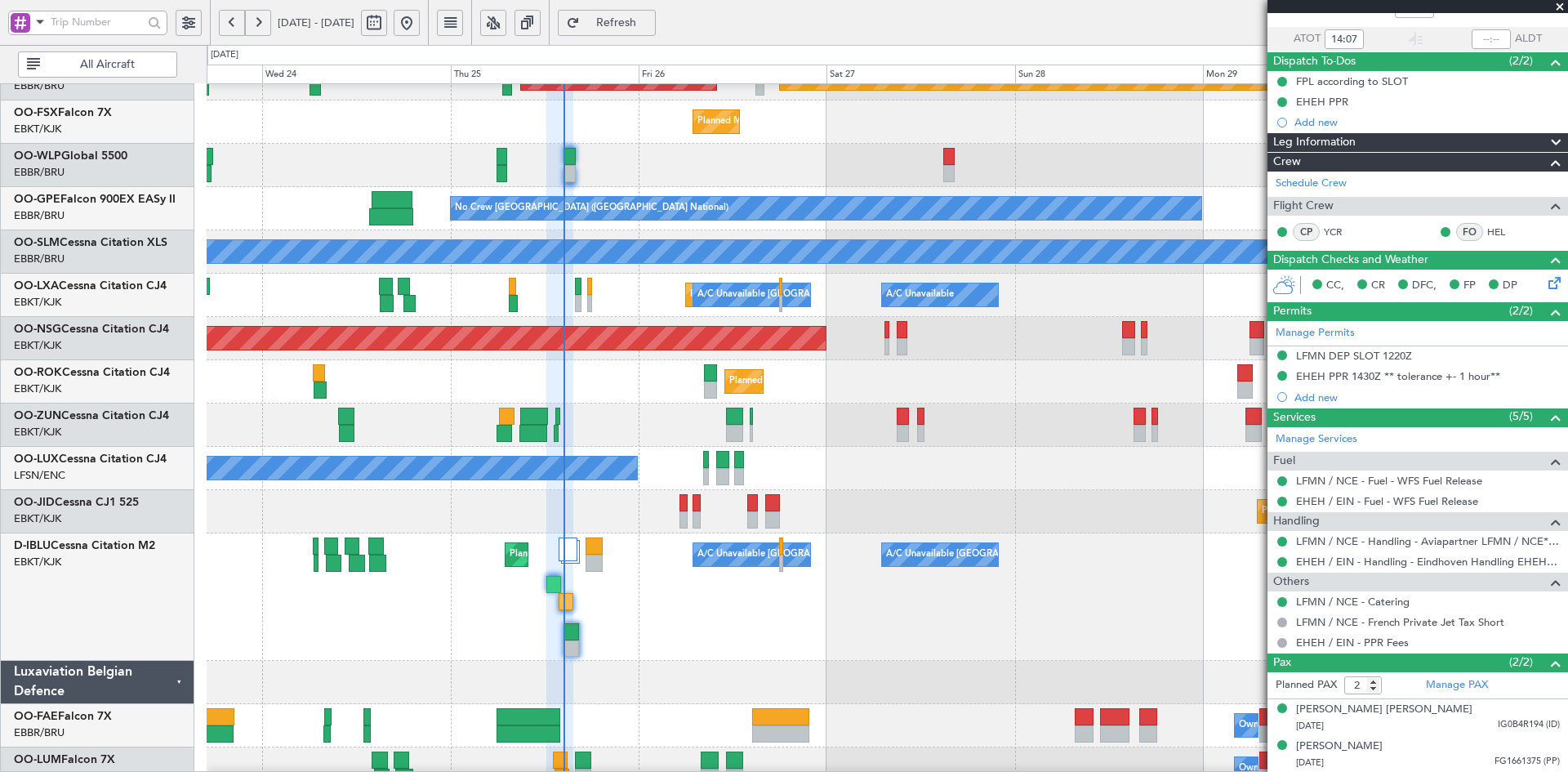
click at [1559, 3] on span at bounding box center [1559, 7] width 17 height 15
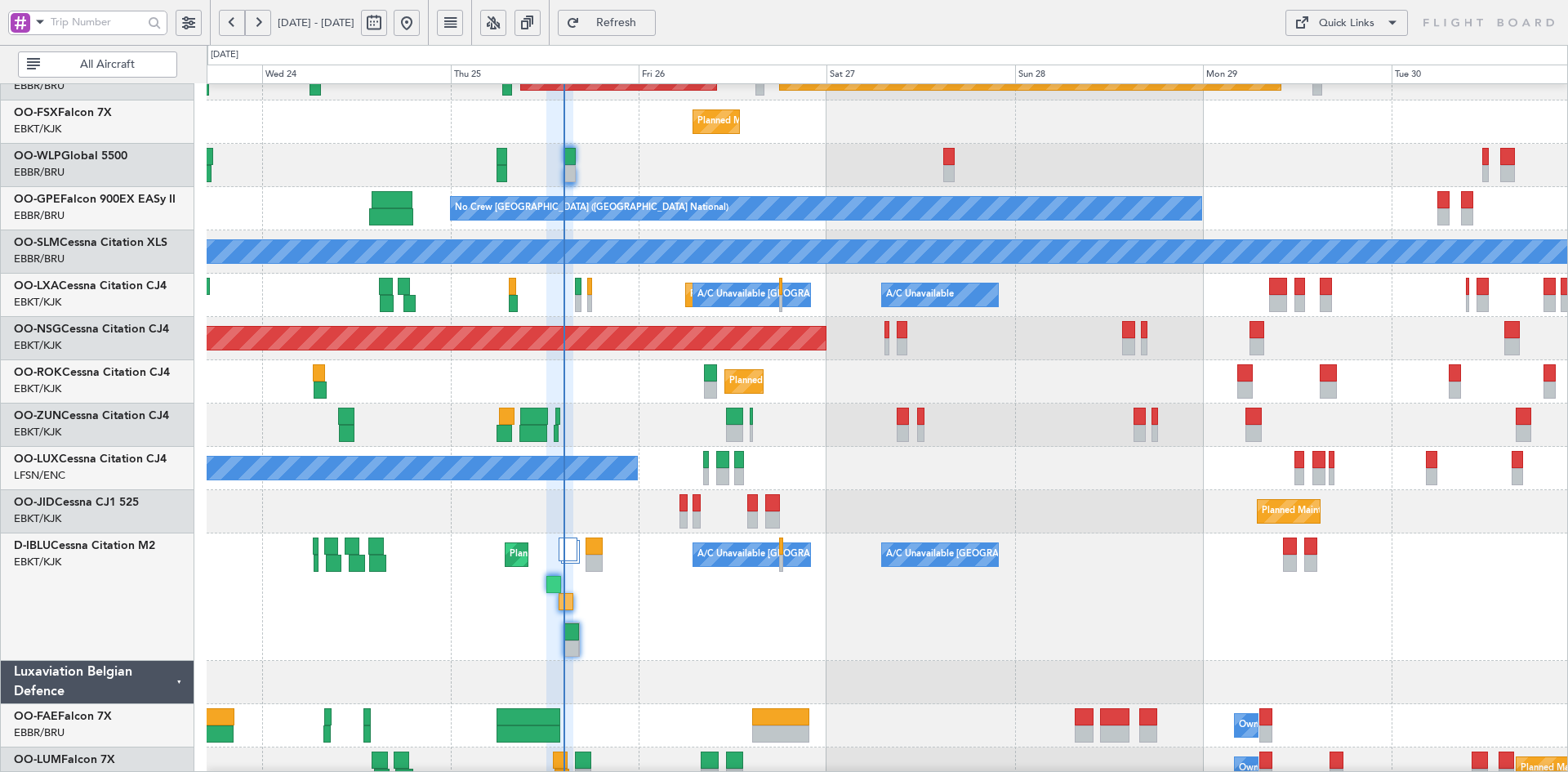
type input "0"
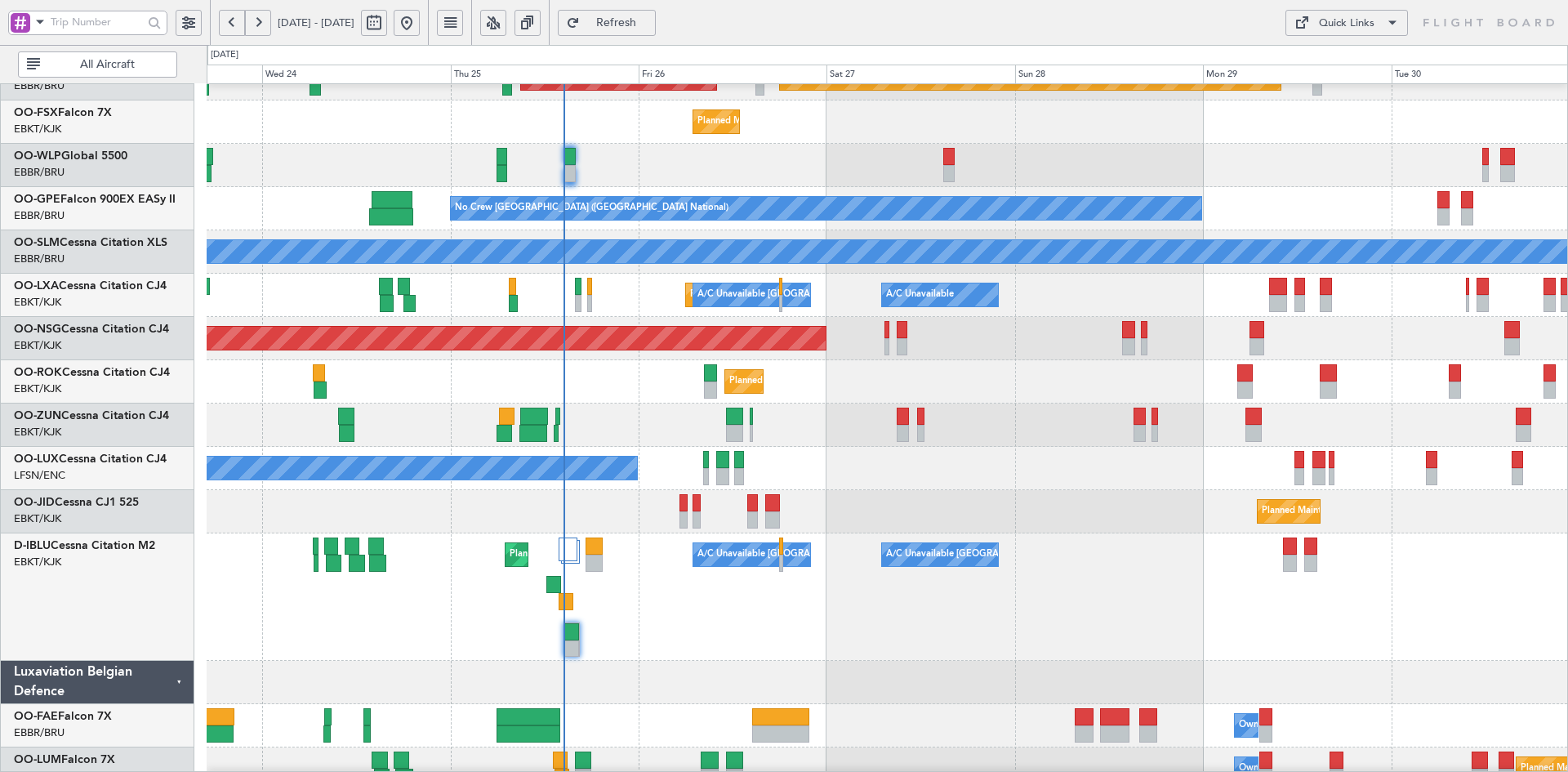
click at [835, 434] on div "Planned Maint Kortrijk-Wevelgem Owner" at bounding box center [886, 424] width 1361 height 43
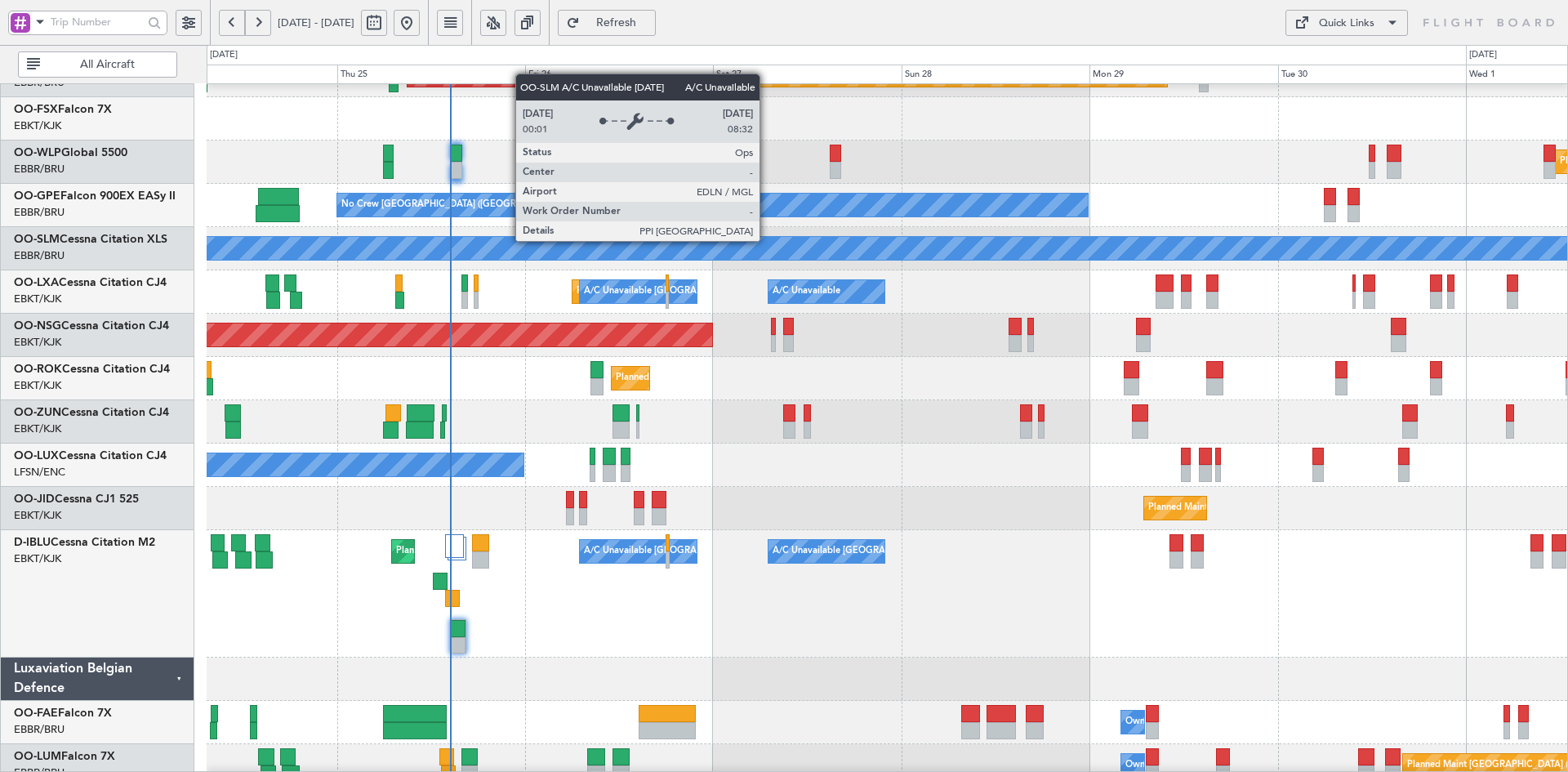
click at [794, 260] on div "A/C Unavailable [GEOGRAPHIC_DATA]" at bounding box center [887, 247] width 4082 height 22
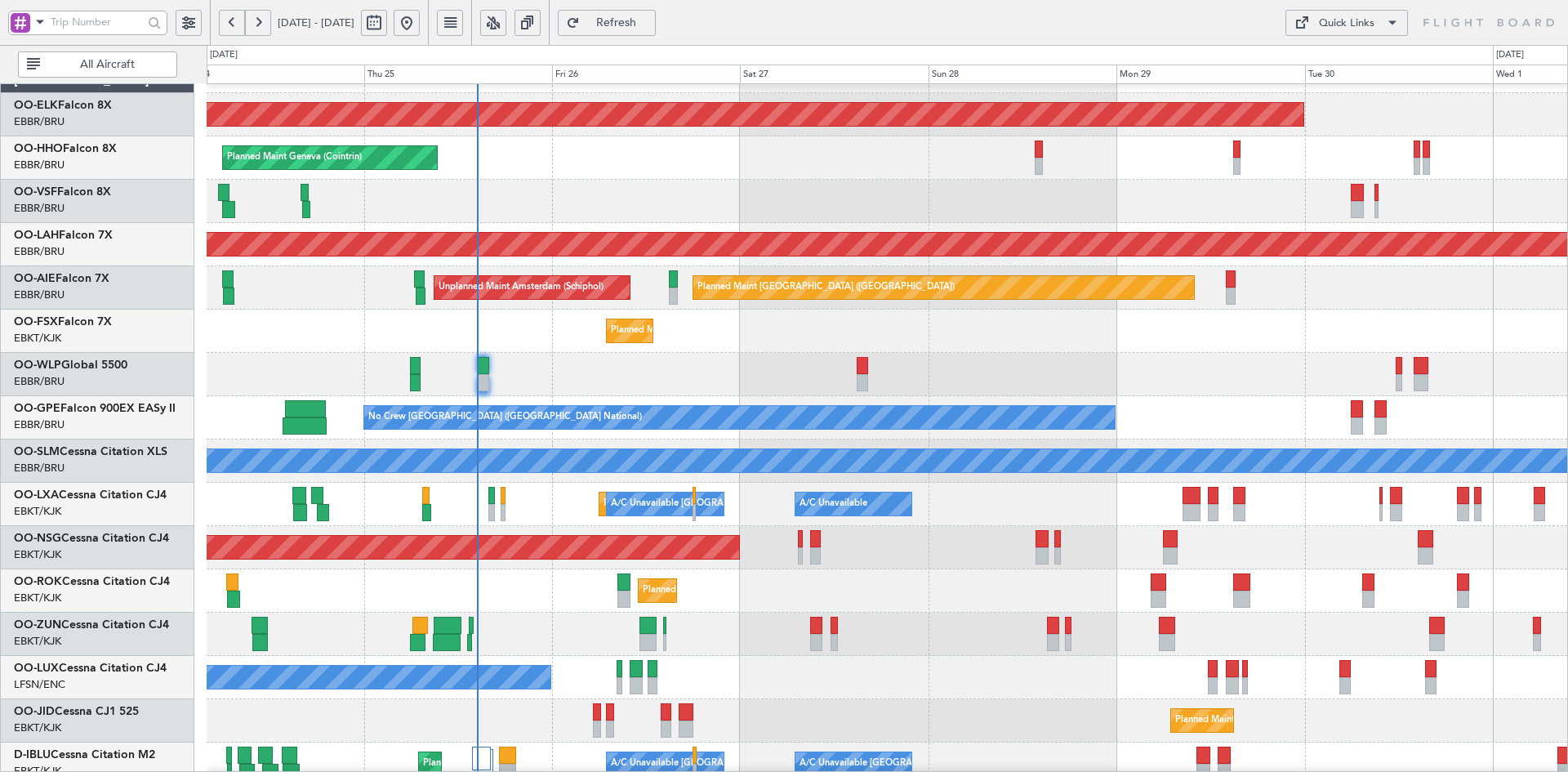
click at [1006, 337] on div "Planned Maint Kortrijk-[GEOGRAPHIC_DATA]" at bounding box center [886, 331] width 1361 height 43
click at [1319, 345] on div "Planned Maint Kortrijk-[GEOGRAPHIC_DATA]" at bounding box center [886, 331] width 1361 height 43
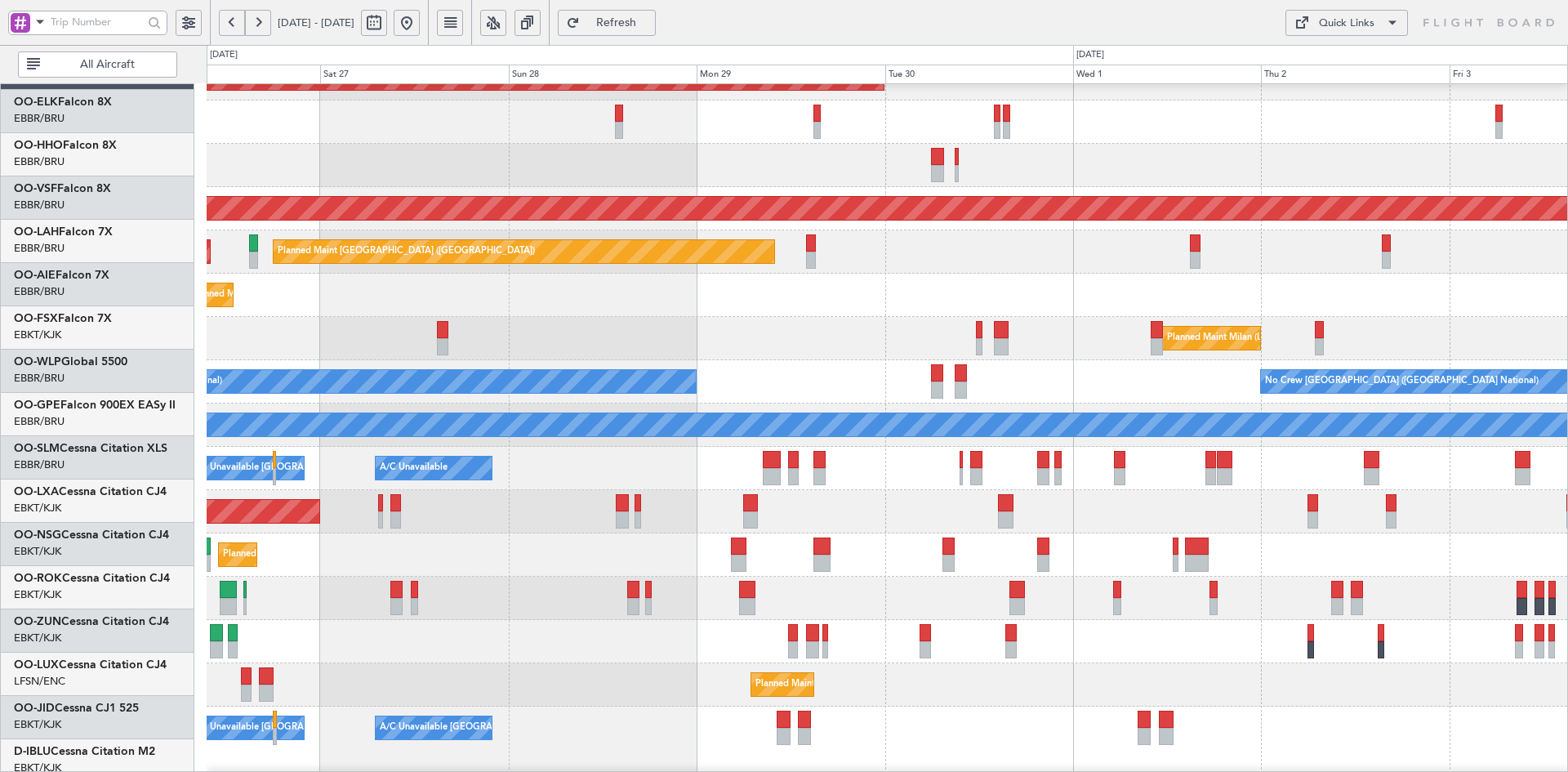
click at [1027, 296] on div "Planned Maint Kortrijk-Wevelgem LHBP 10:00 Z KPVD 19:10 Z - -" at bounding box center [886, 295] width 1361 height 43
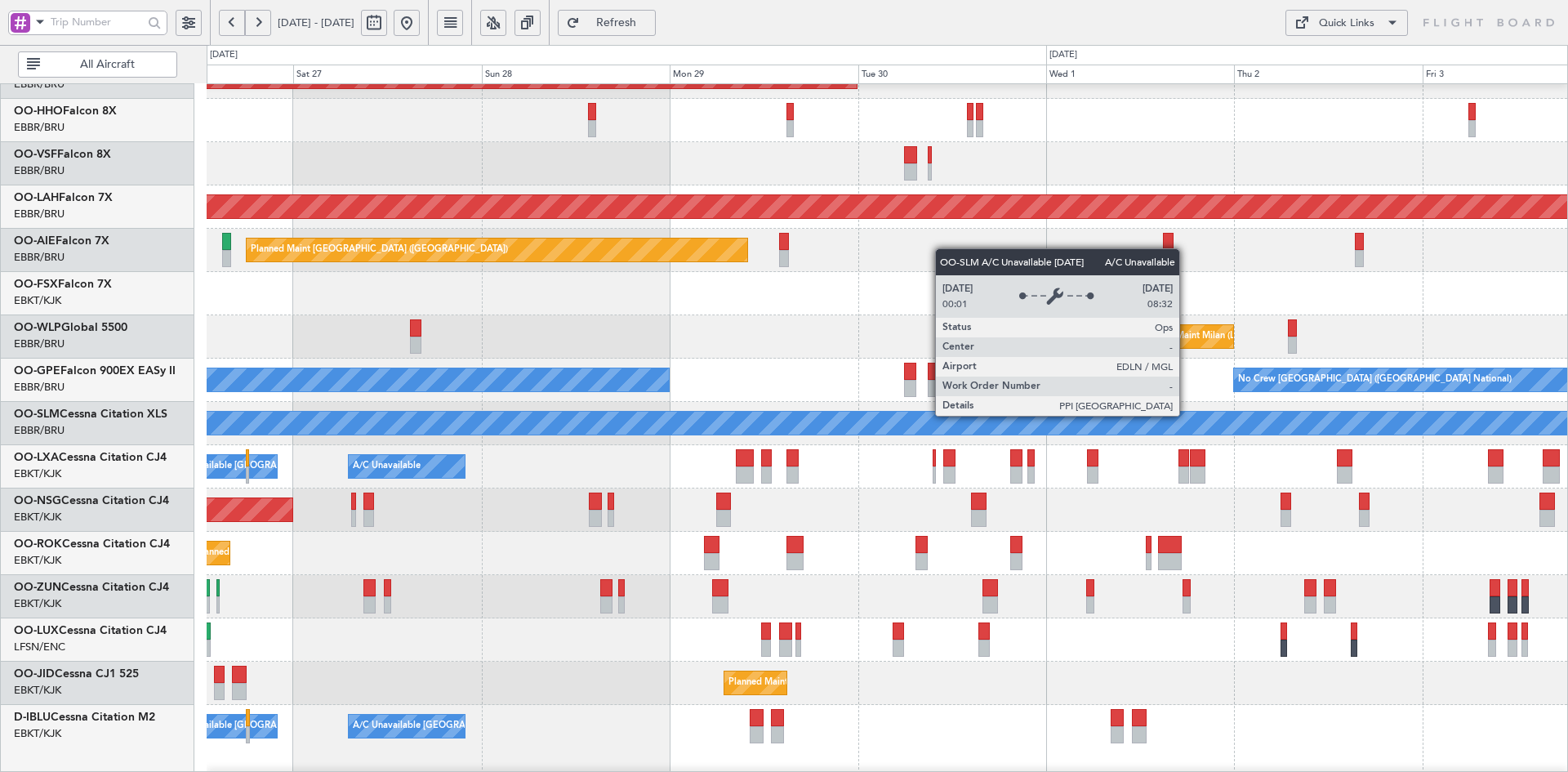
click at [1118, 412] on div "A/C Unavailable [GEOGRAPHIC_DATA]" at bounding box center [886, 423] width 1361 height 43
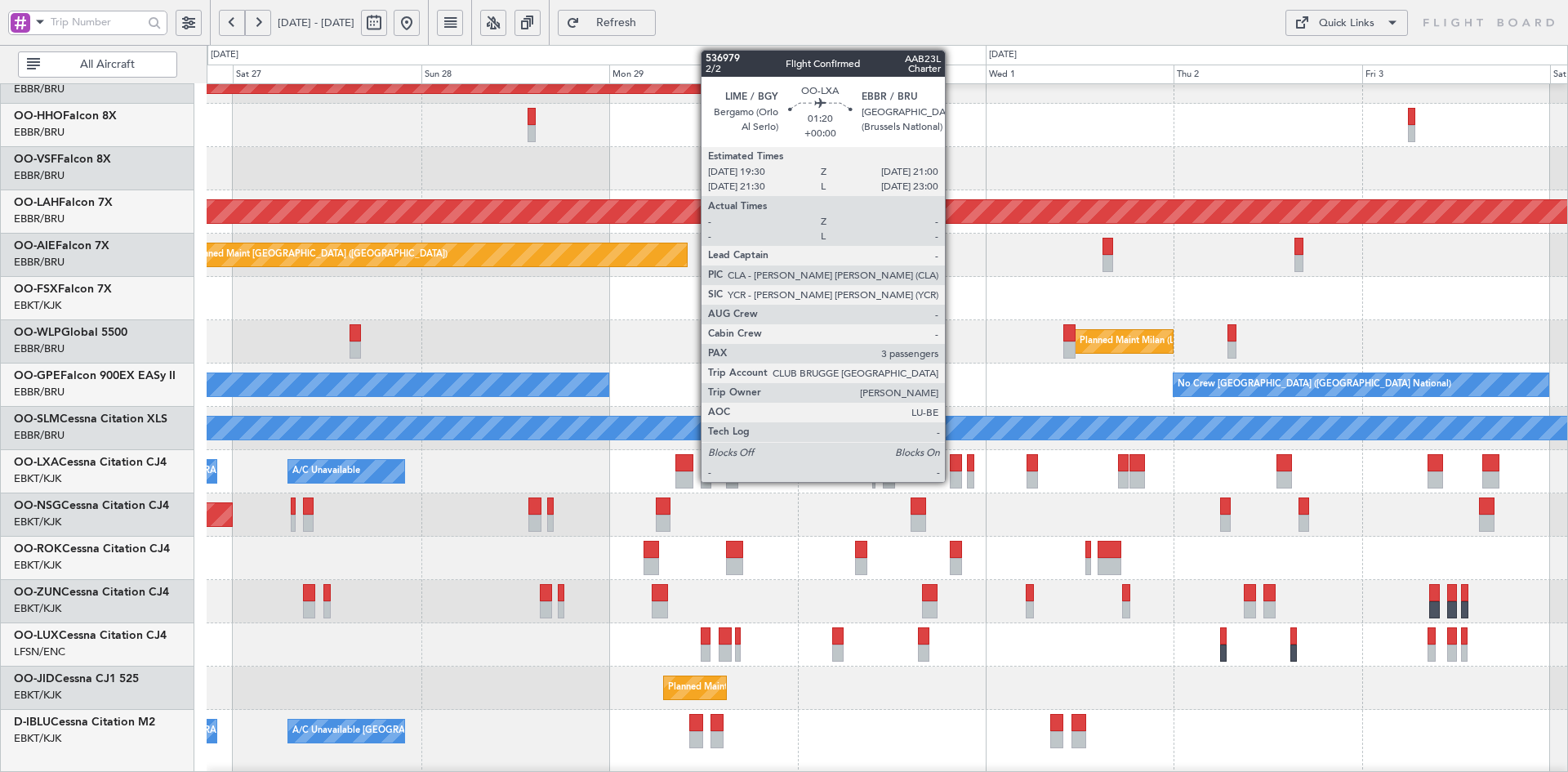
click at [952, 475] on div at bounding box center [955, 480] width 13 height 18
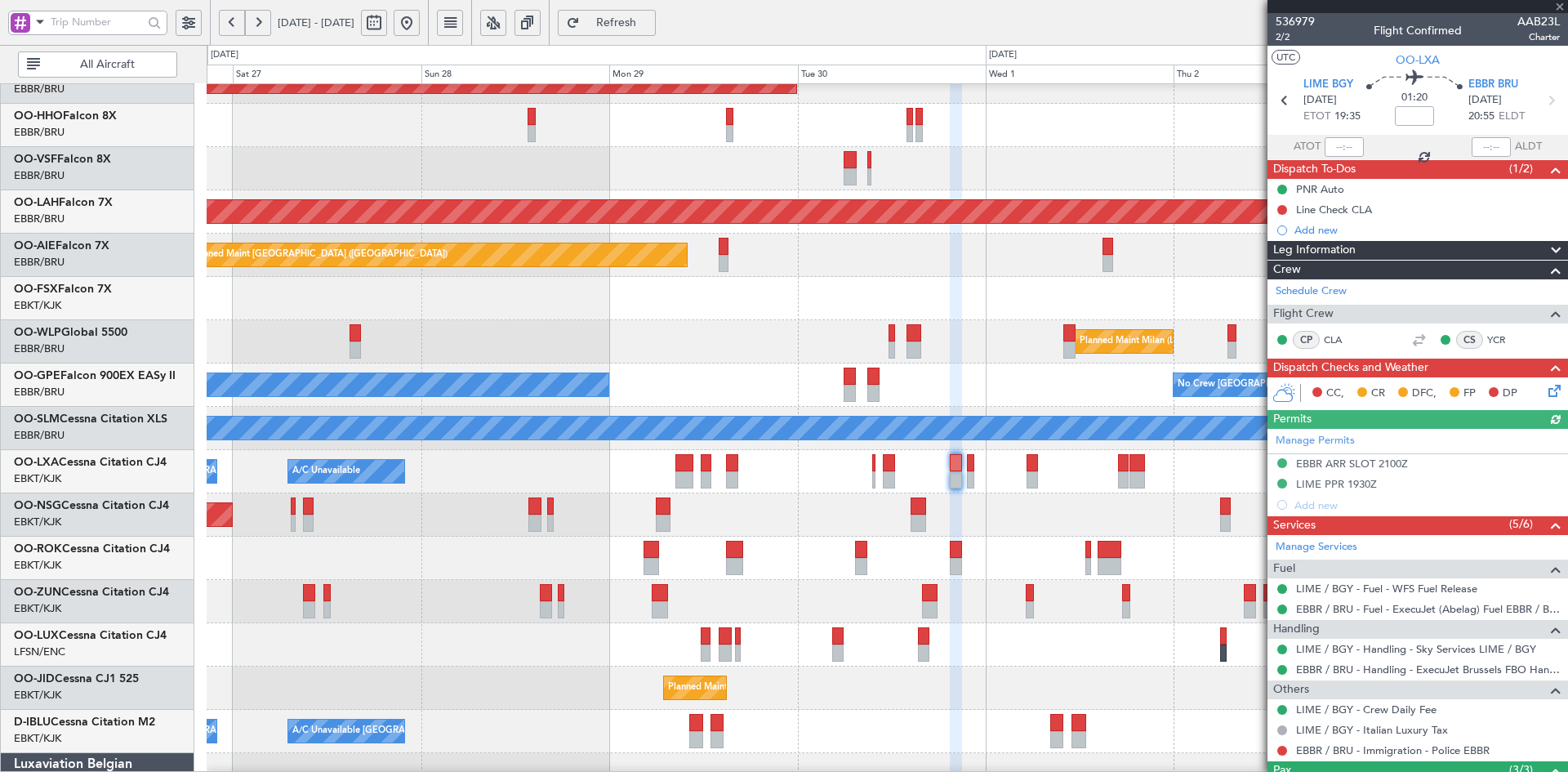
click at [1561, 3] on div at bounding box center [1418, 6] width 301 height 13
click at [1192, 273] on div "Planned Maint [GEOGRAPHIC_DATA] ([GEOGRAPHIC_DATA]) Unplanned Maint Amsterdam (…" at bounding box center [886, 255] width 1361 height 43
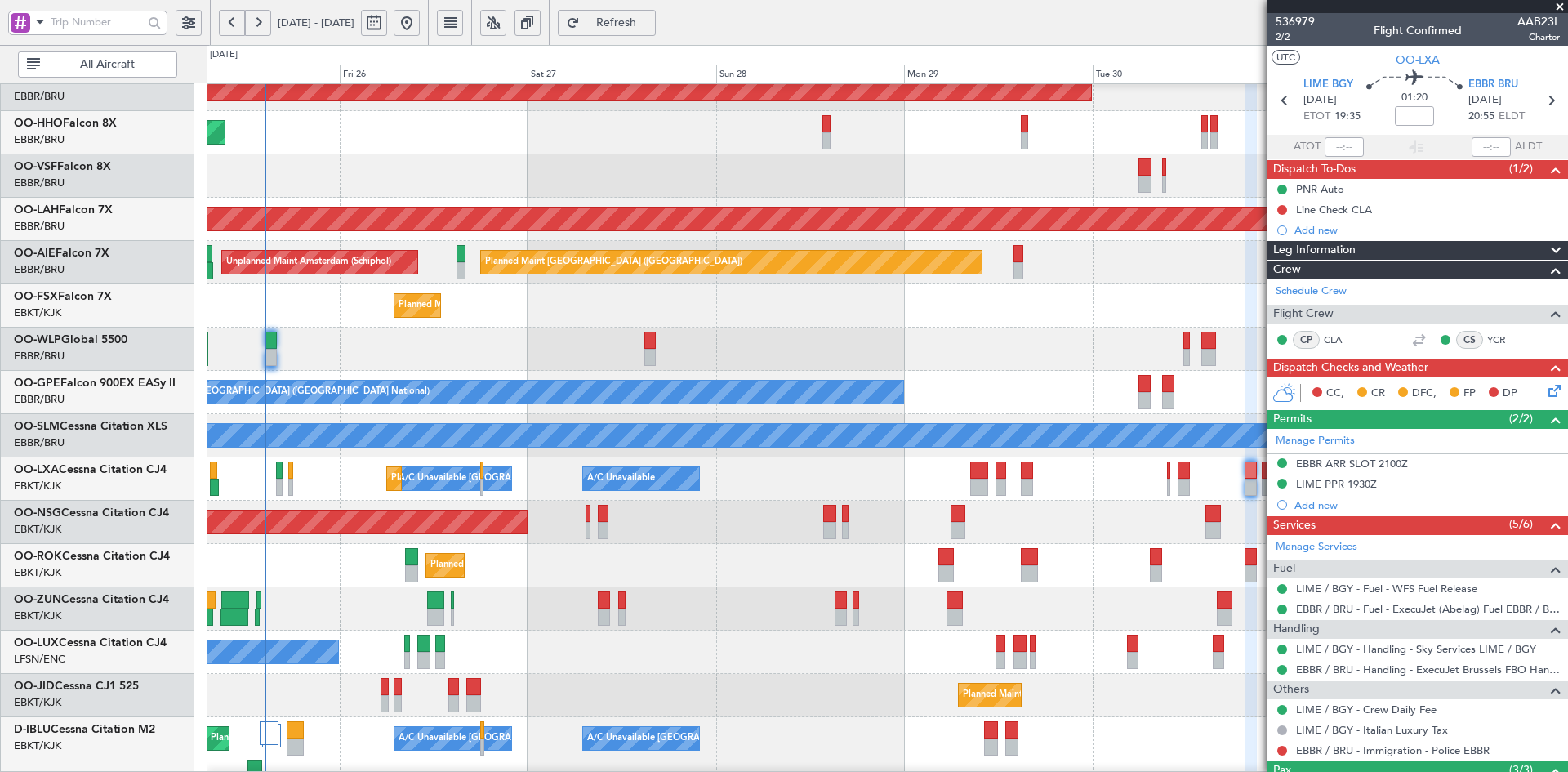
click at [823, 359] on div "Planned Maint Milan (Linate)" at bounding box center [886, 349] width 1361 height 43
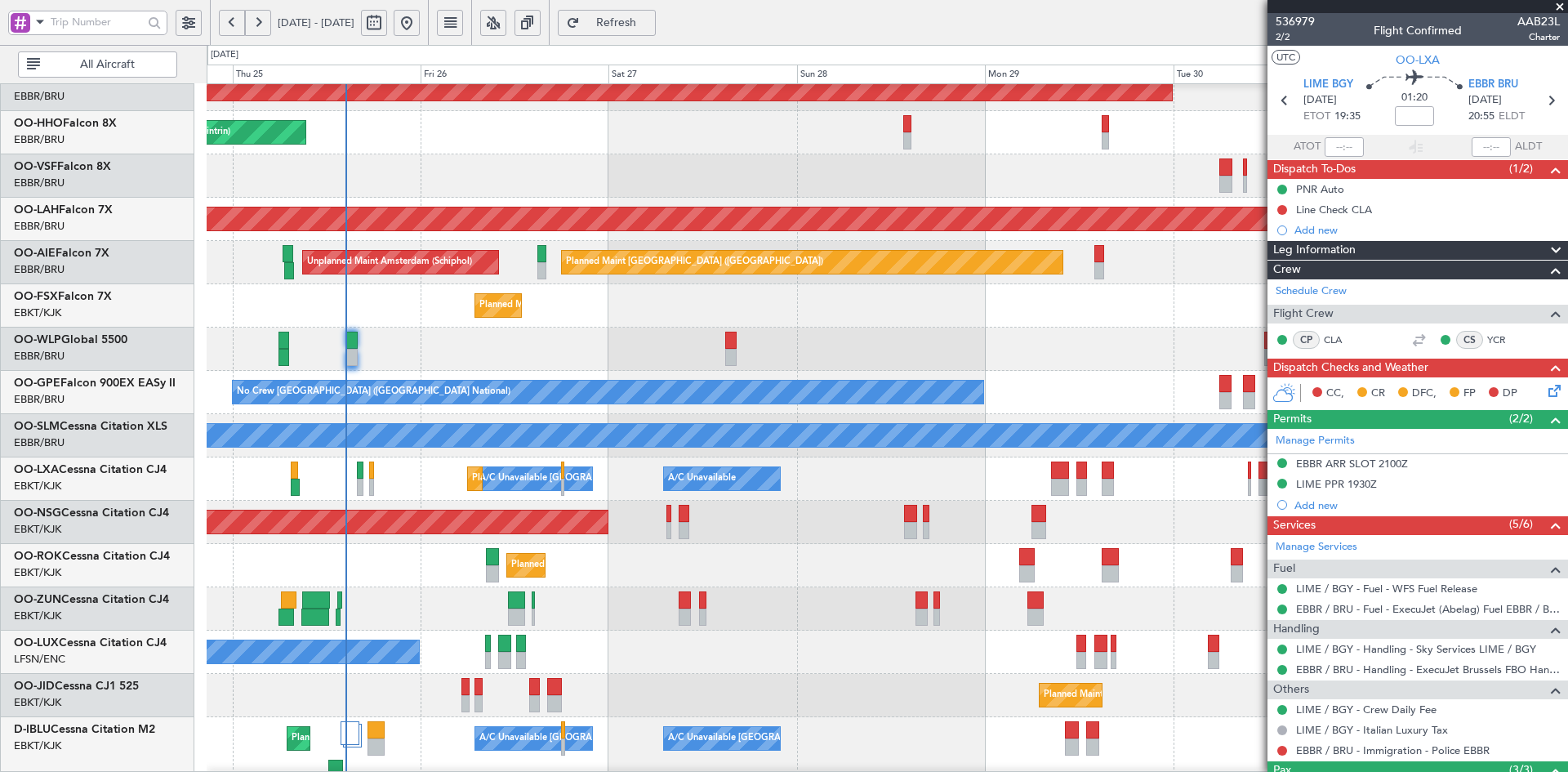
click at [716, 589] on div at bounding box center [886, 608] width 1361 height 43
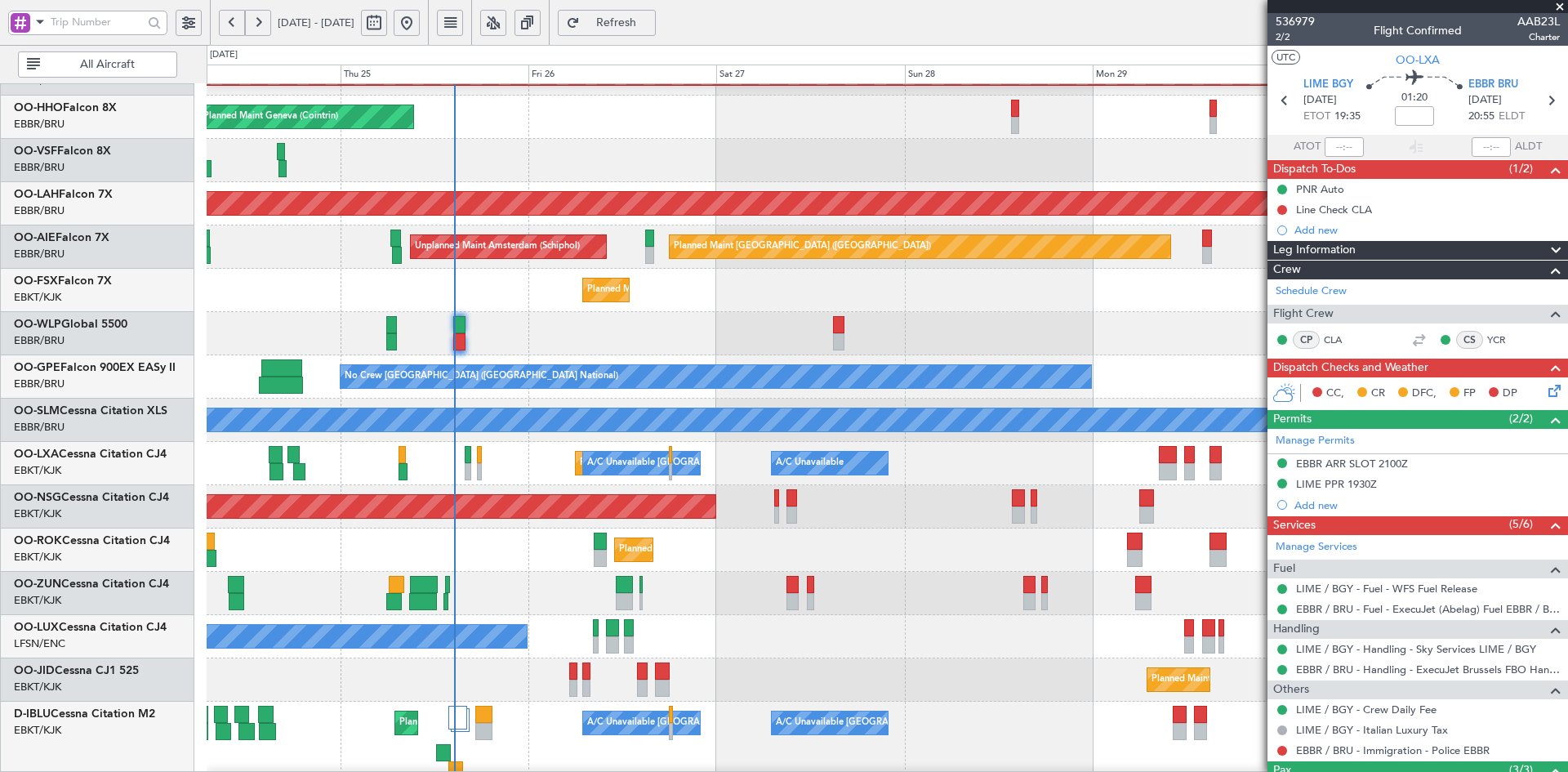
click at [879, 355] on div "Planned Maint Milan (Linate)" at bounding box center [886, 333] width 1361 height 43
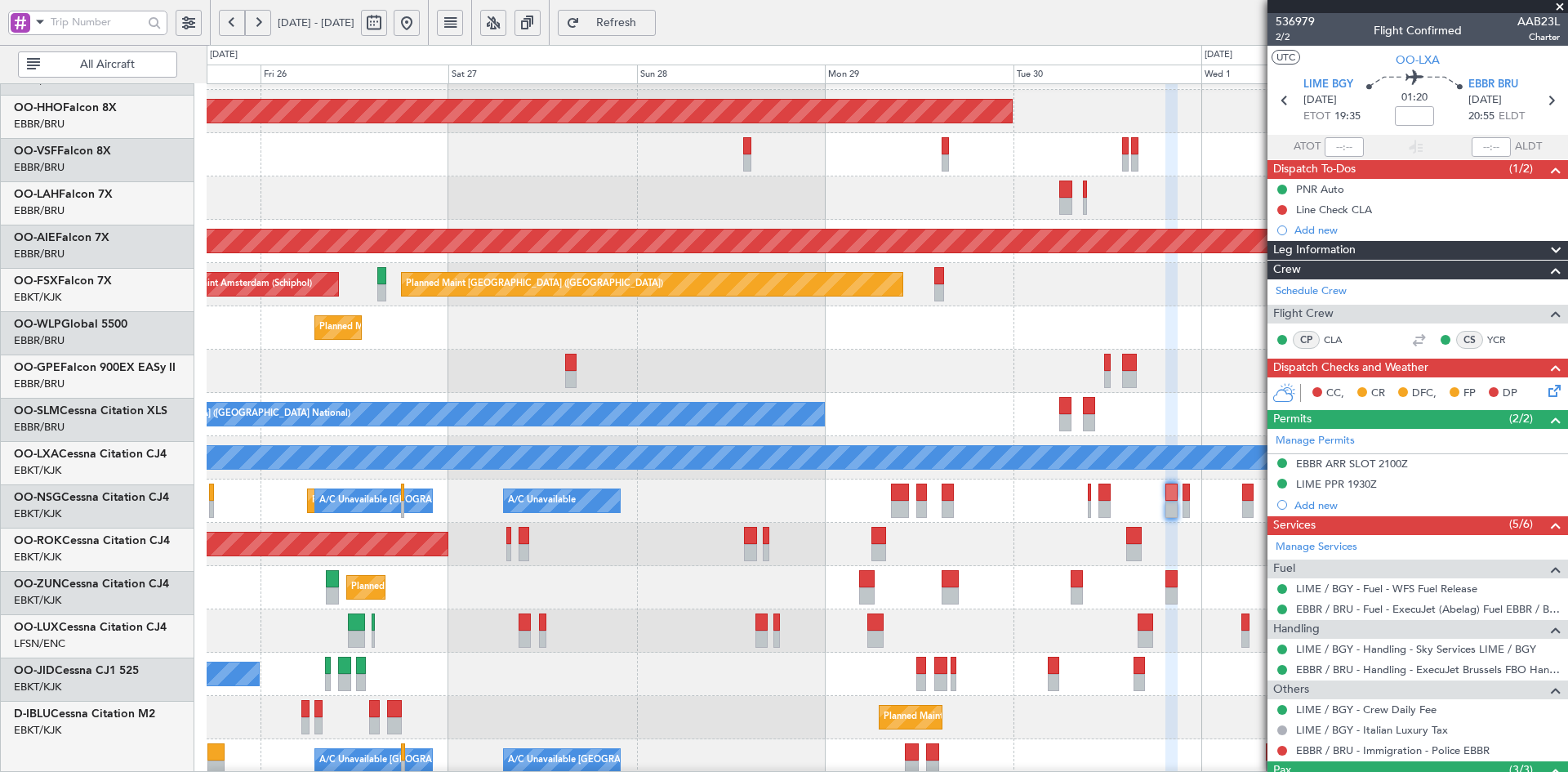
scroll to position [38, 0]
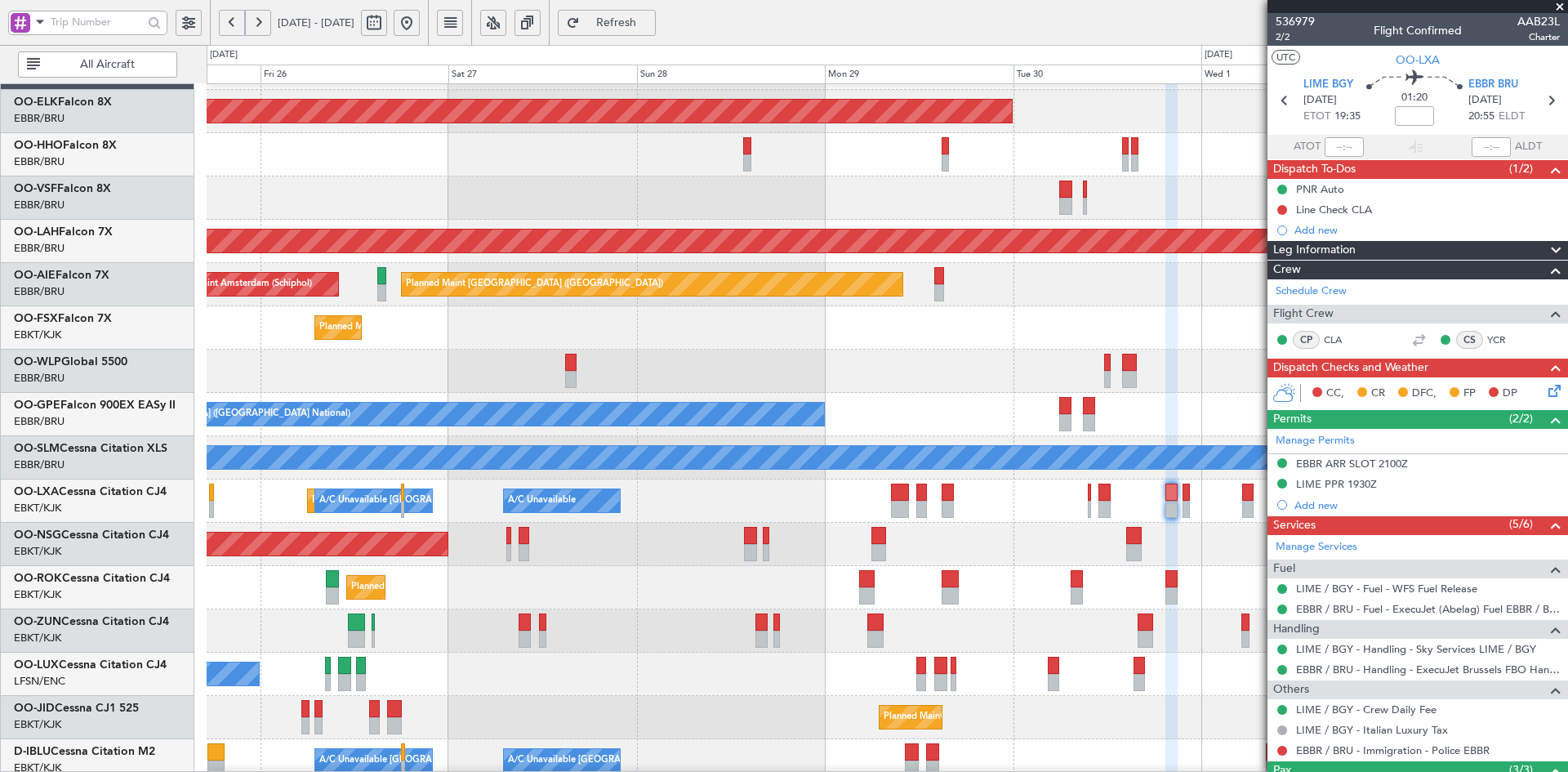
click at [770, 398] on div "Planned Maint [GEOGRAPHIC_DATA] ([GEOGRAPHIC_DATA] National) No Crew [GEOGRAPHI…" at bounding box center [886, 414] width 1361 height 43
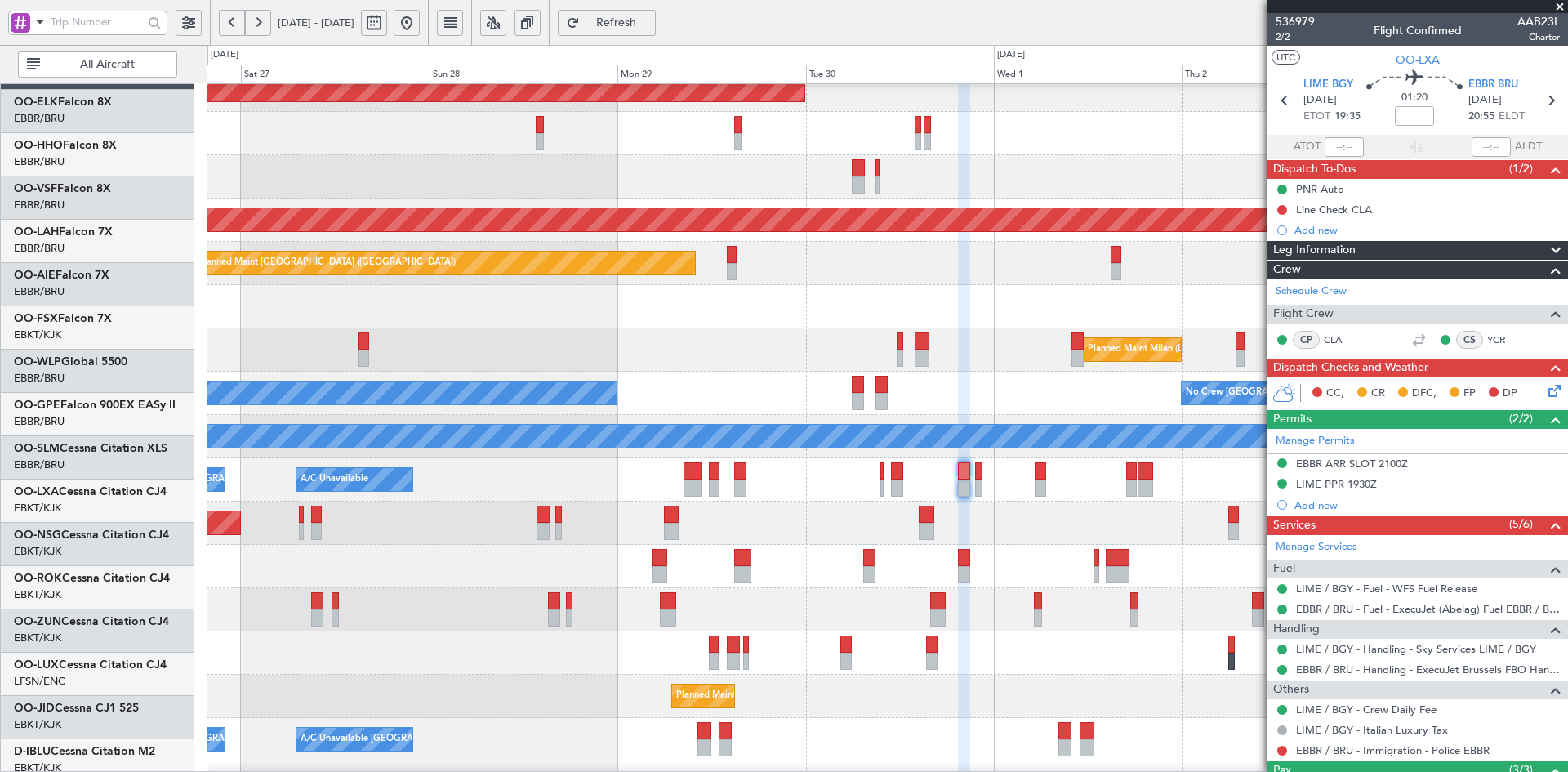
scroll to position [58, 0]
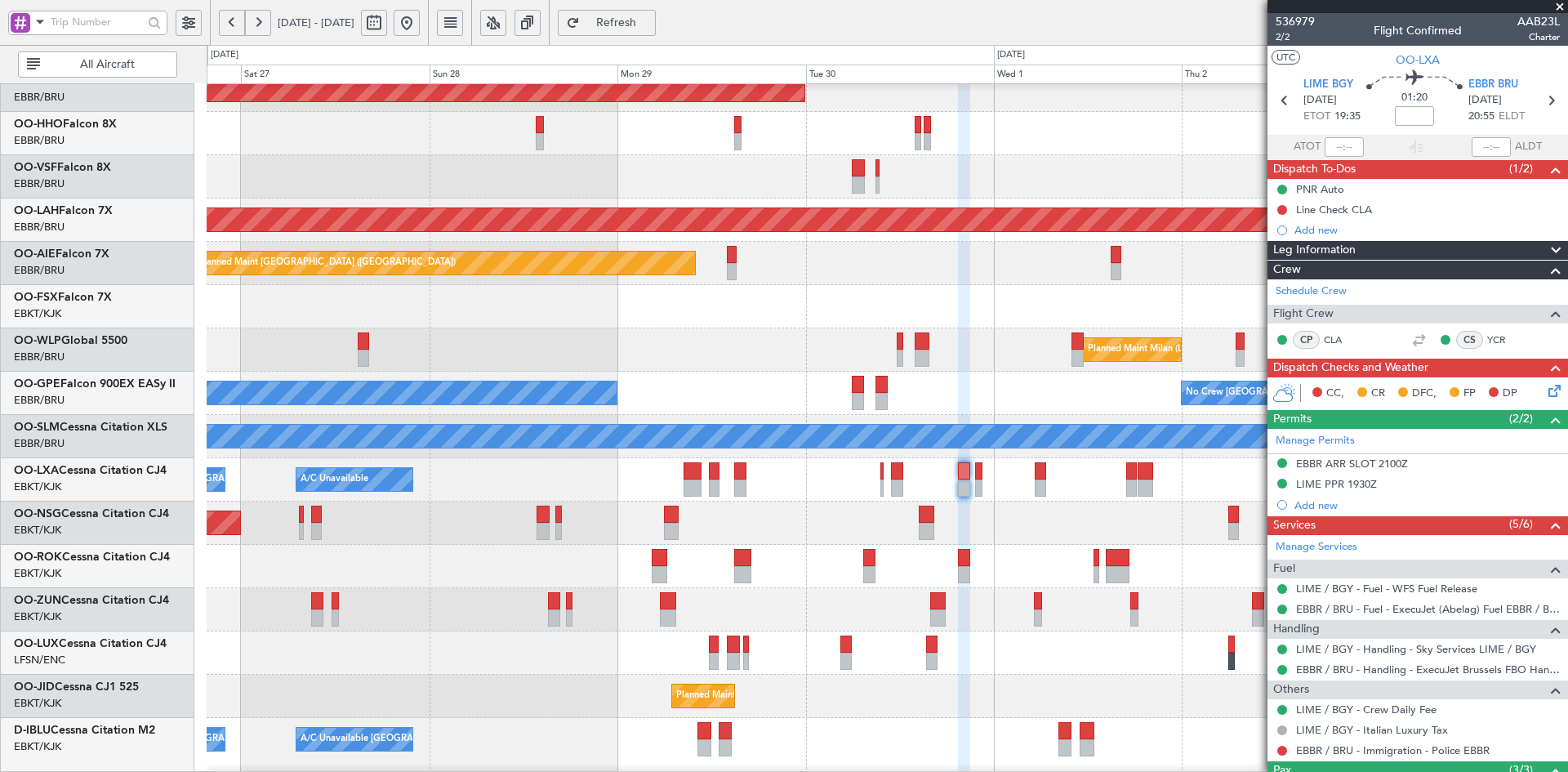
click at [956, 337] on div "Planned Maint Milan (Linate)" at bounding box center [886, 349] width 1361 height 43
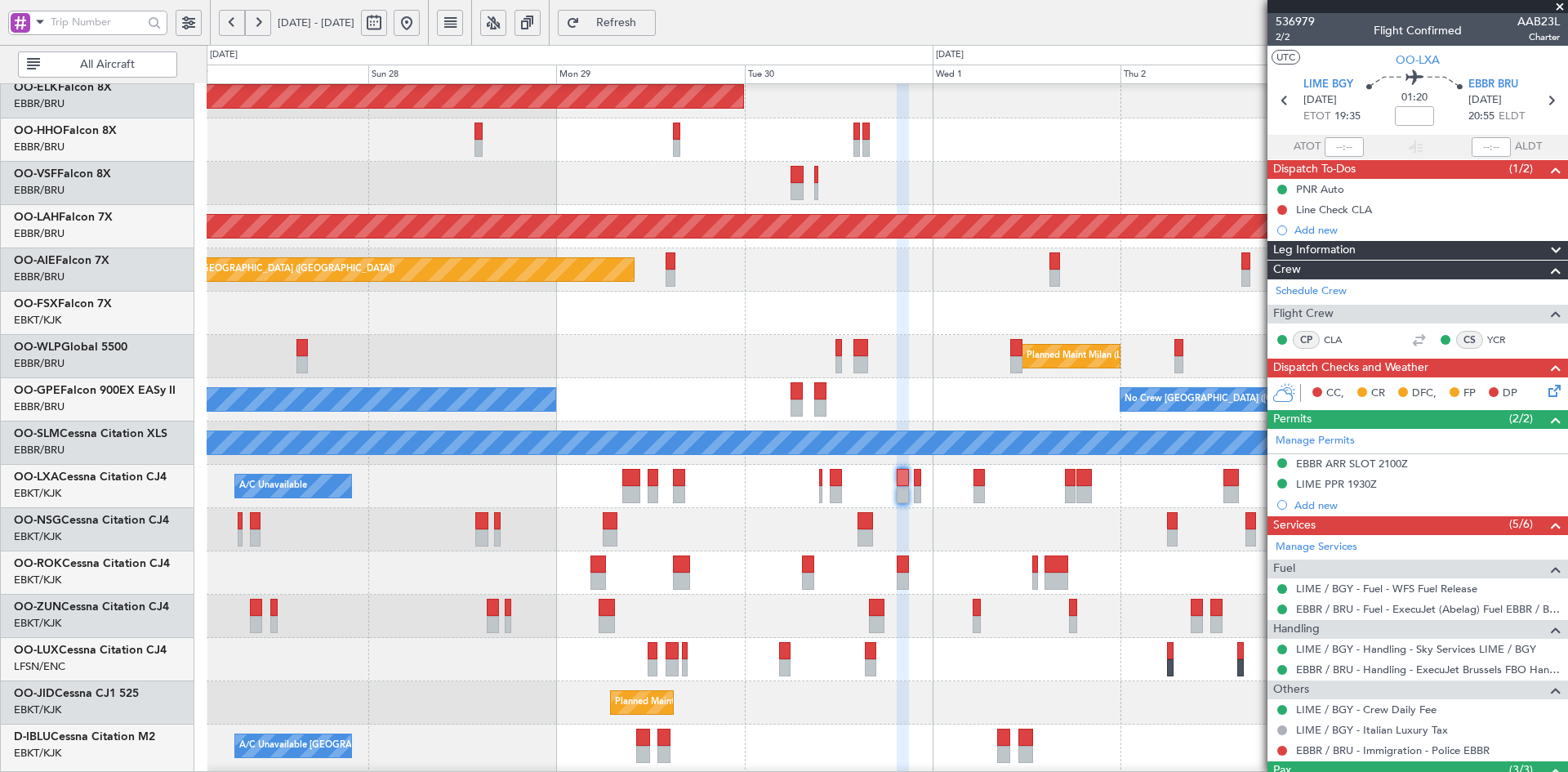
click at [858, 351] on div "Planned Maint Milan (Linate)" at bounding box center [886, 356] width 1361 height 43
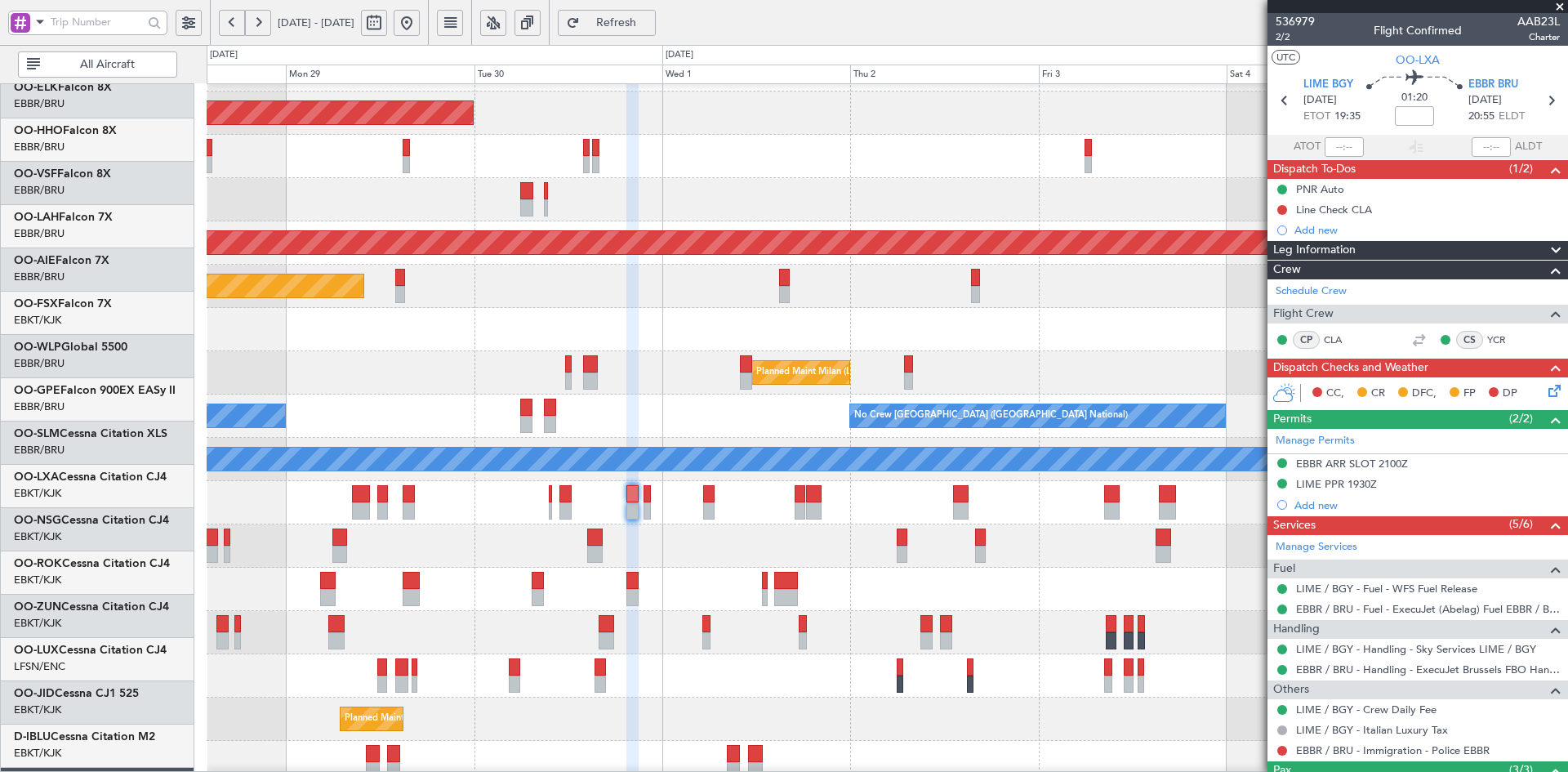
scroll to position [36, 0]
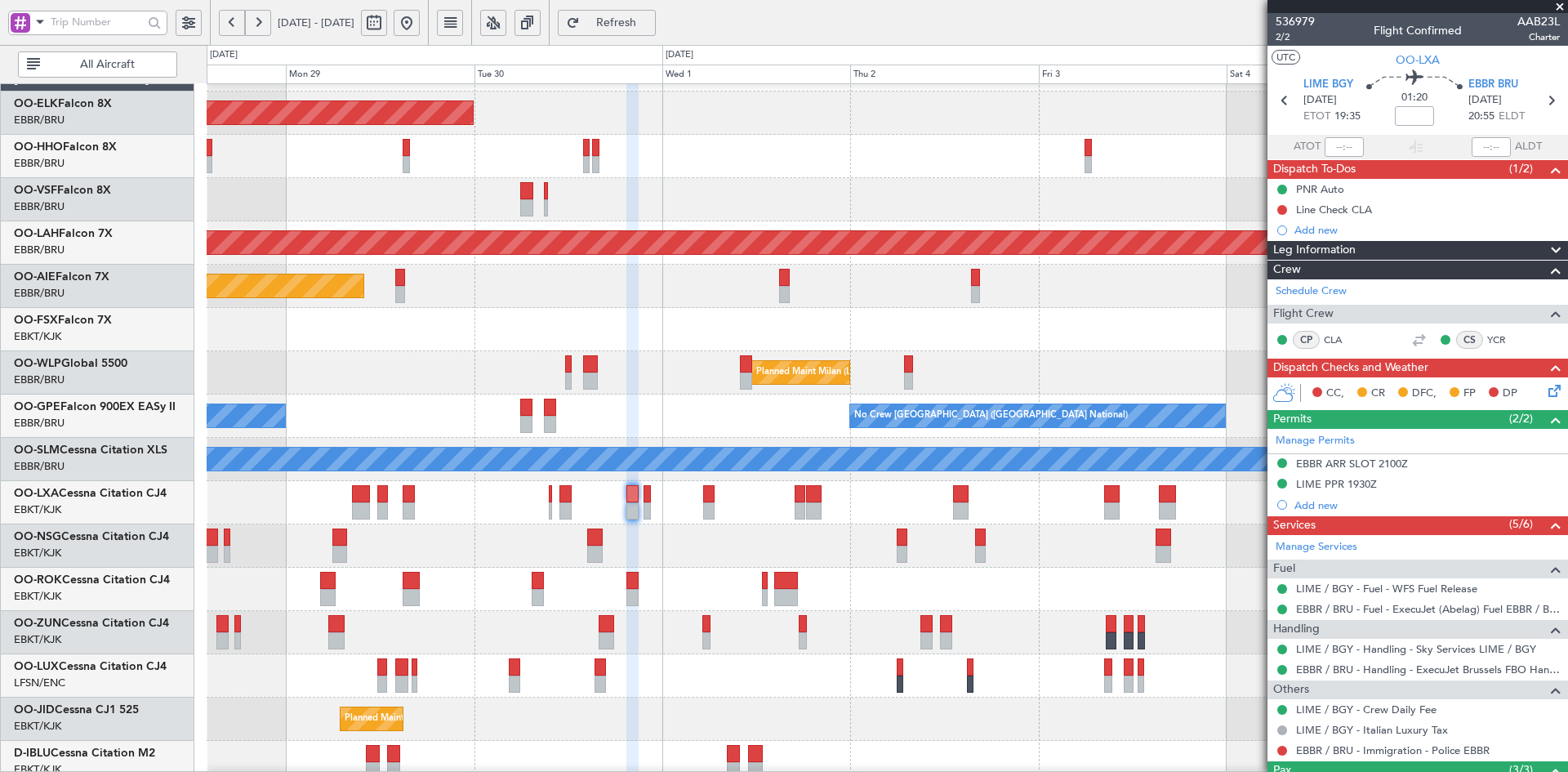
click at [1061, 377] on div "Planned Maint Milan (Linate)" at bounding box center [886, 373] width 1361 height 43
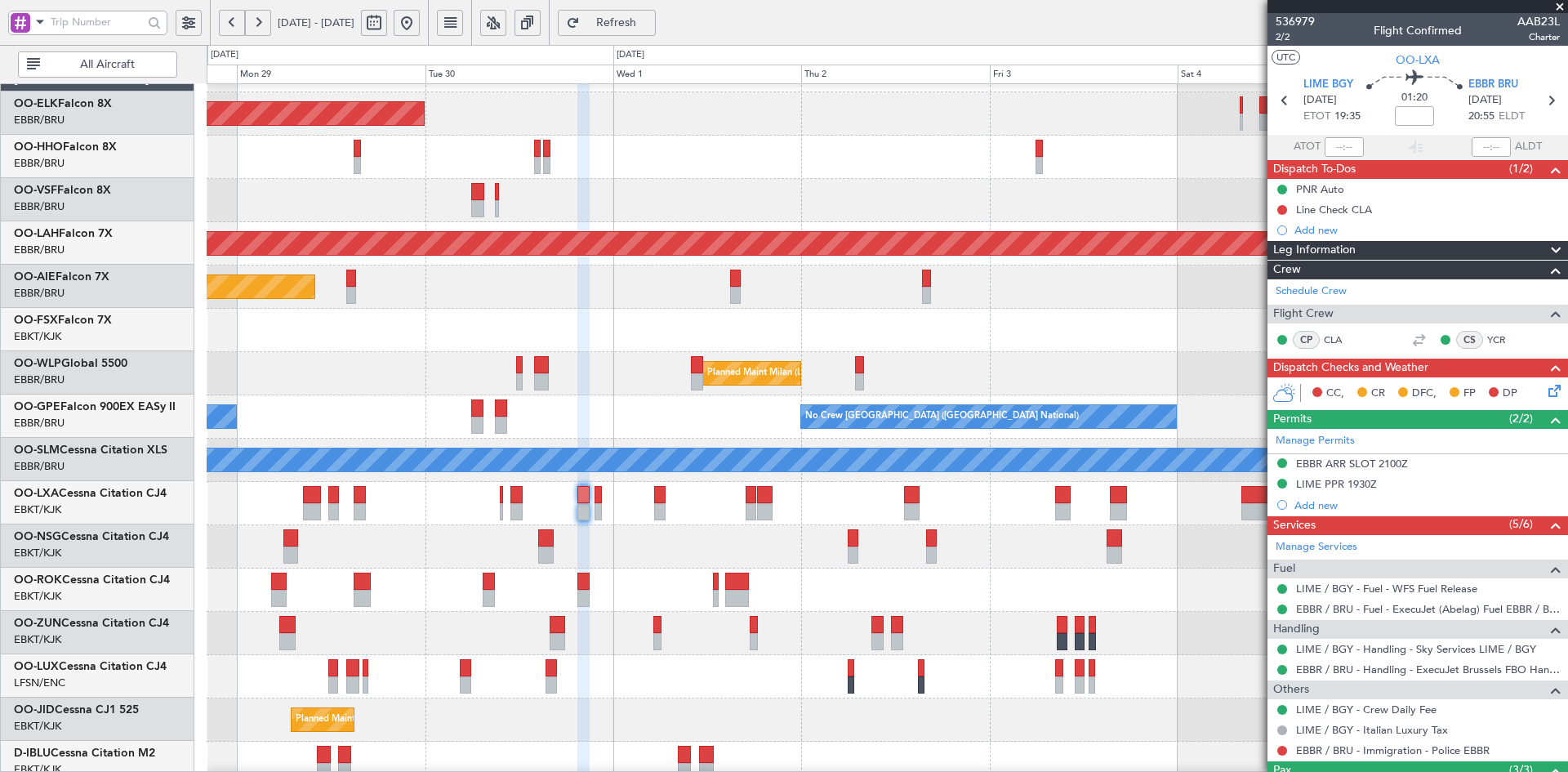
scroll to position [35, 0]
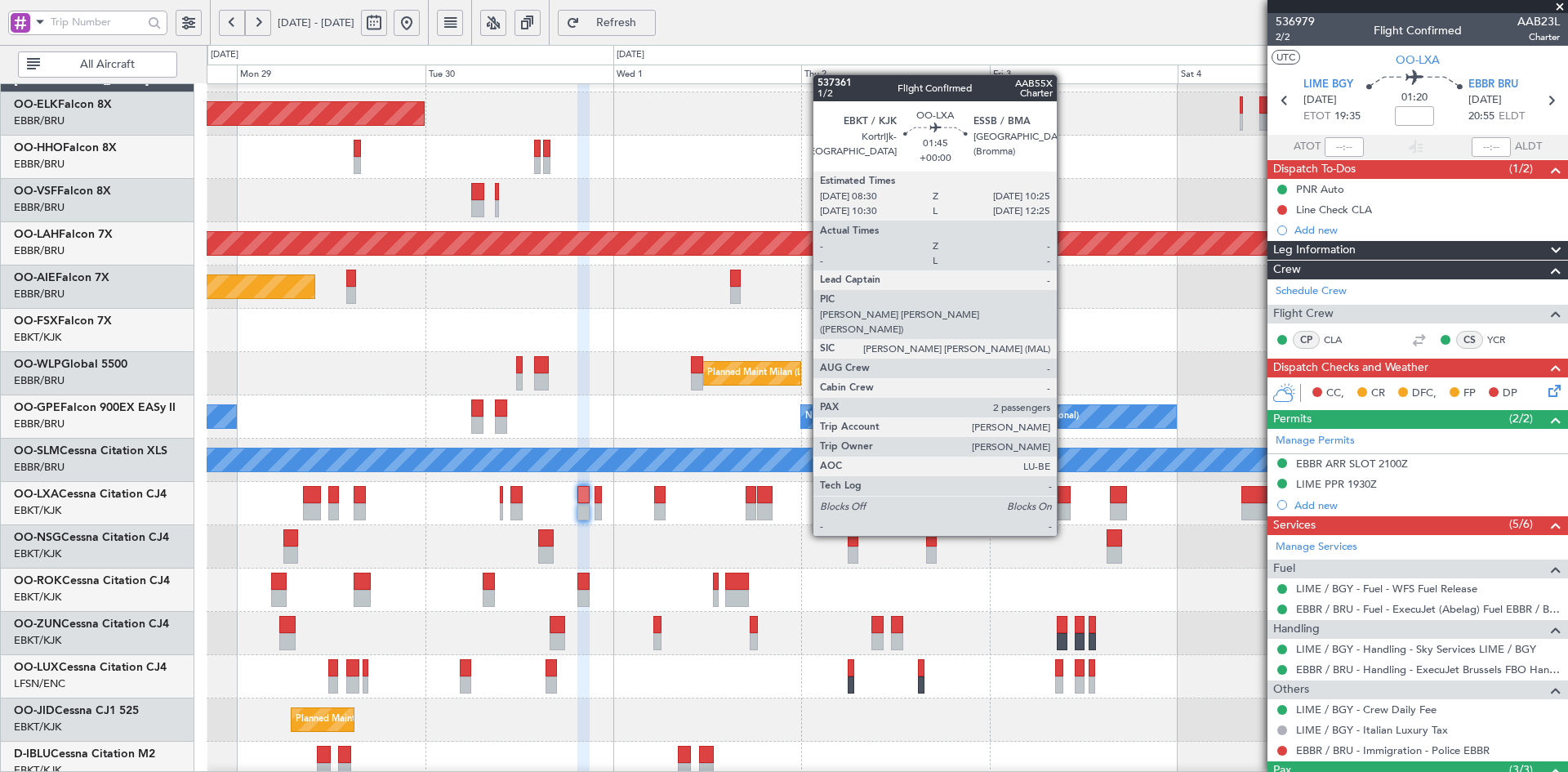
click at [879, 538] on div at bounding box center [886, 546] width 1361 height 43
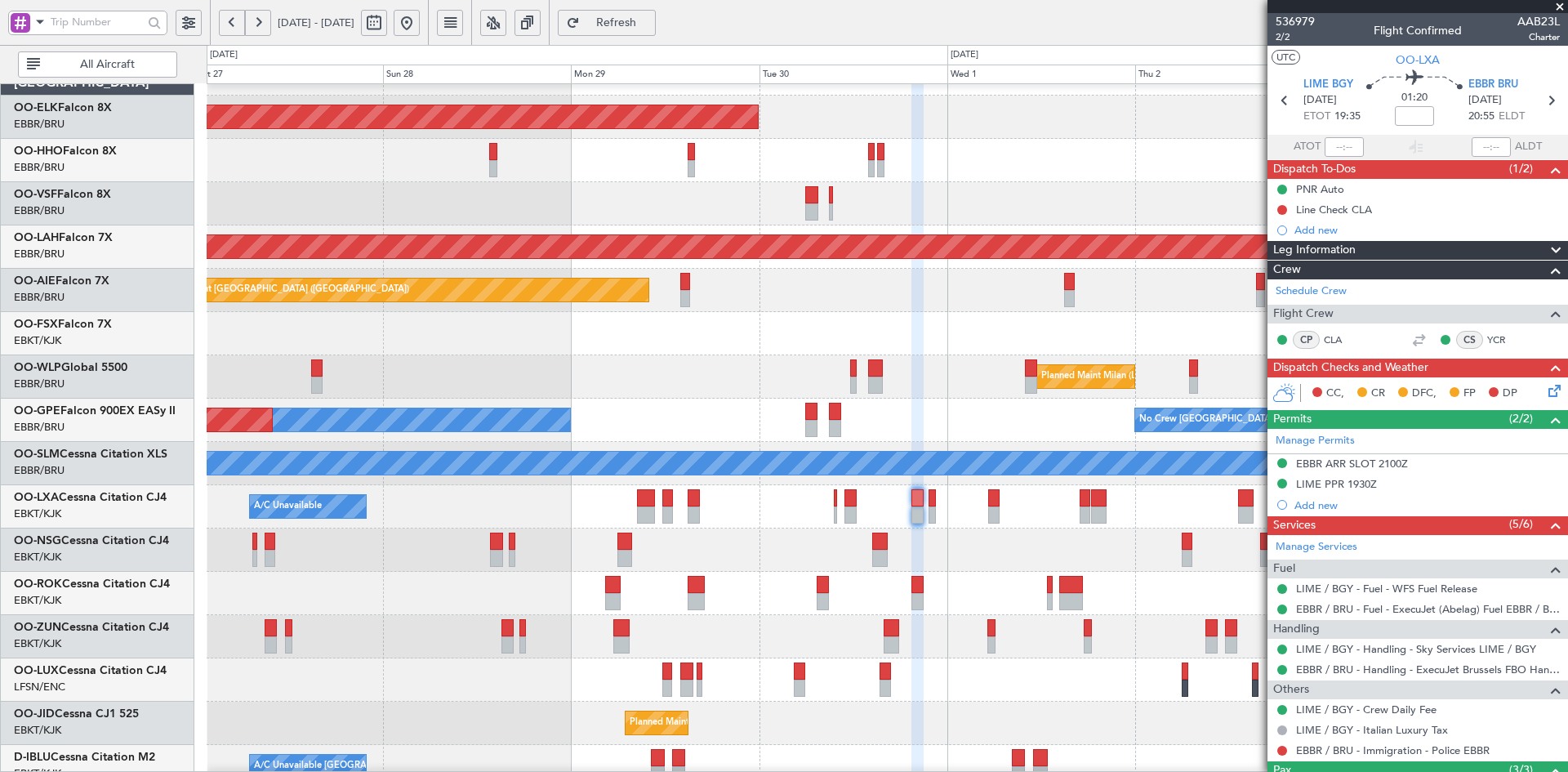
scroll to position [22, 0]
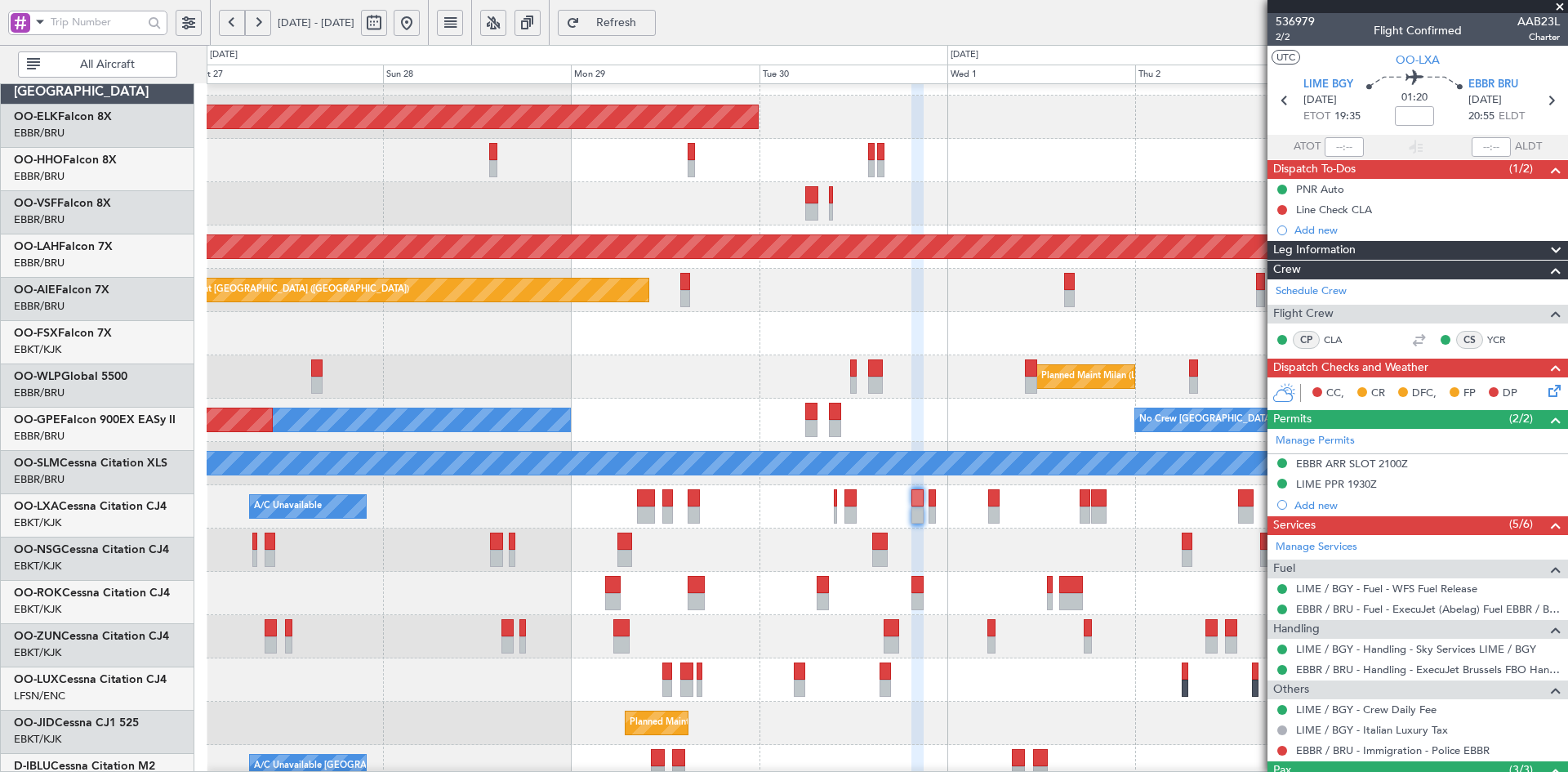
click at [649, 386] on div "Planned Maint Milan (Linate)" at bounding box center [886, 377] width 1361 height 43
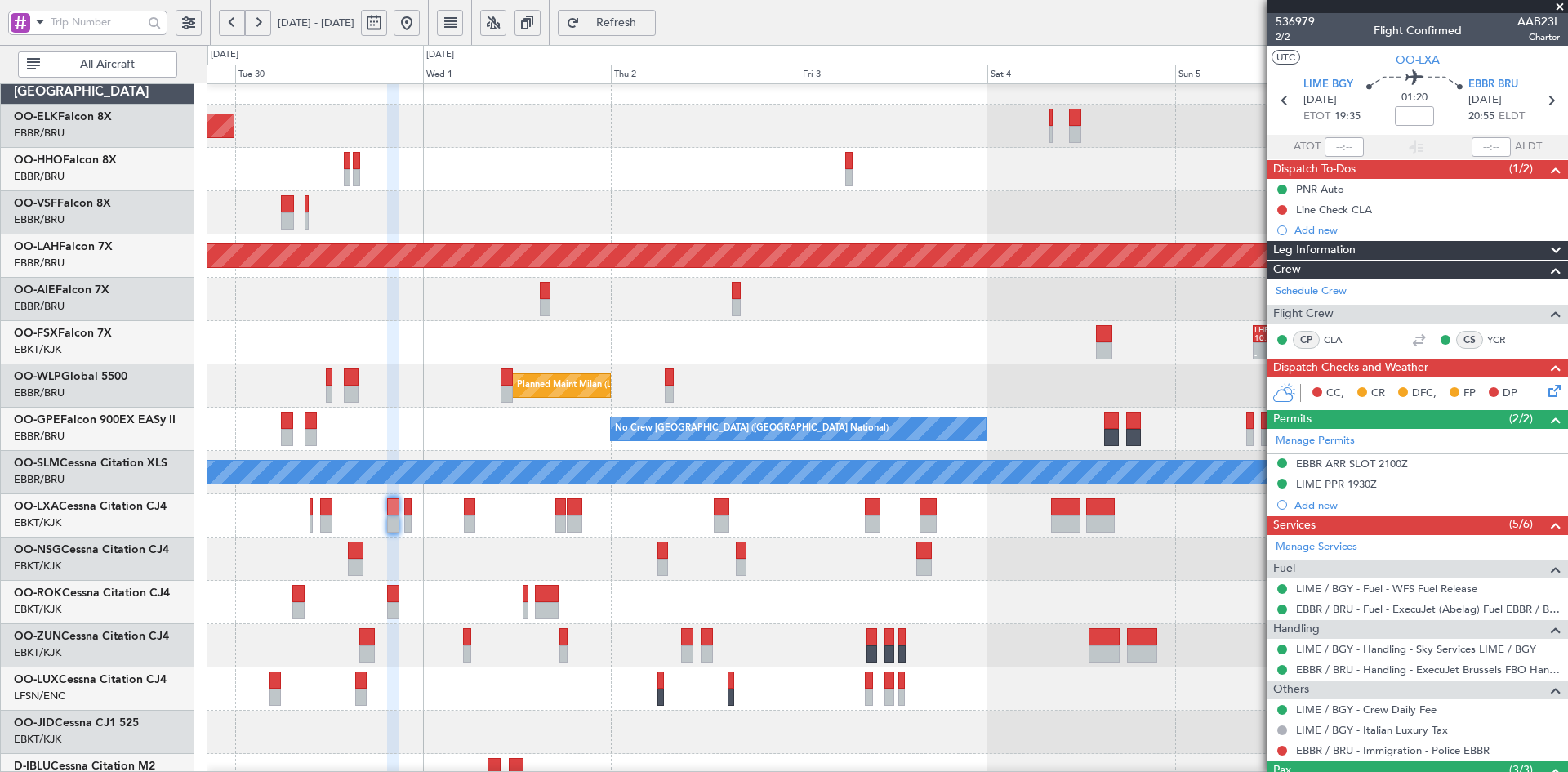
click at [879, 570] on div at bounding box center [886, 559] width 1361 height 43
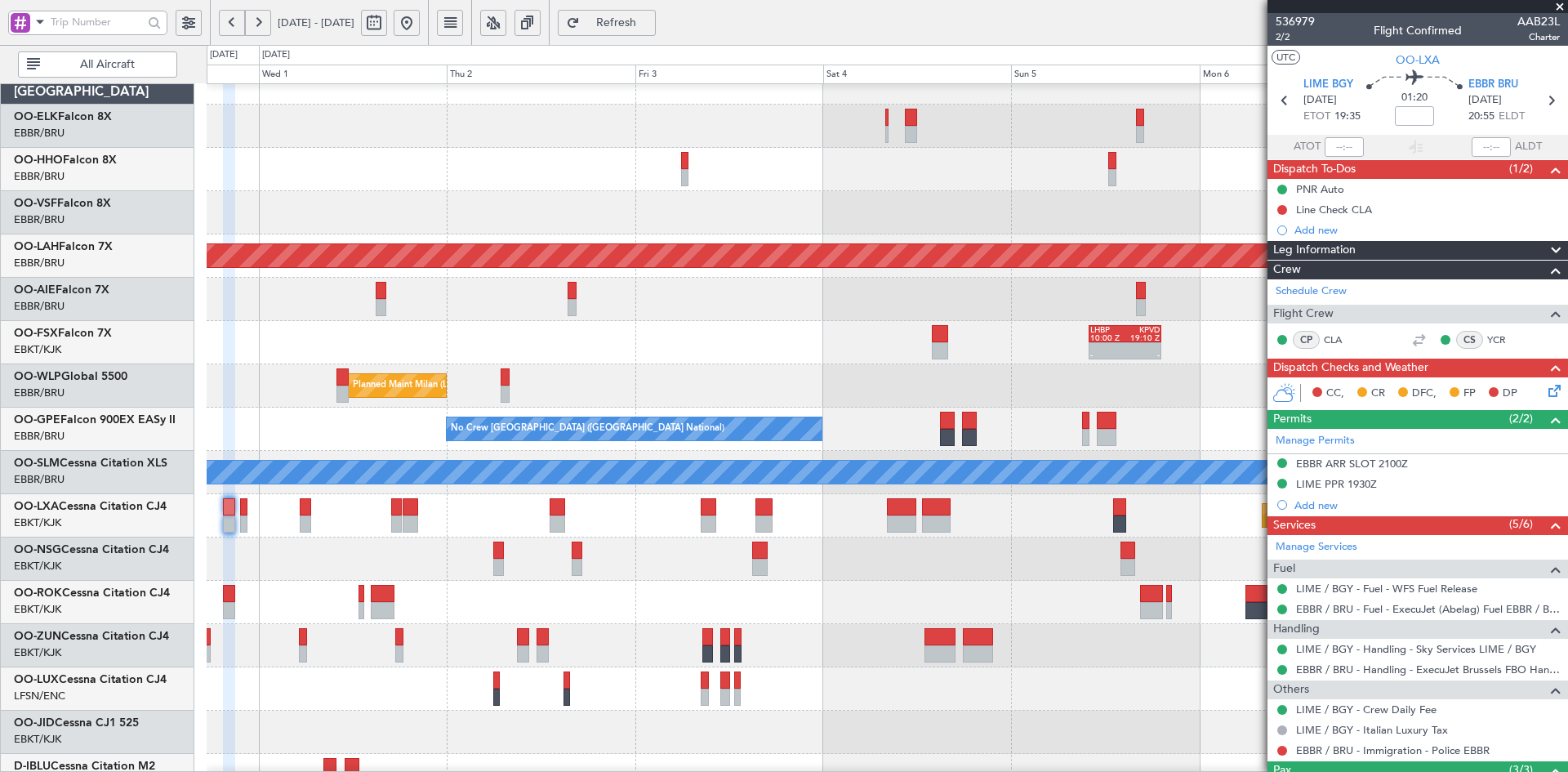
scroll to position [21, 0]
click at [758, 601] on div at bounding box center [886, 602] width 1361 height 43
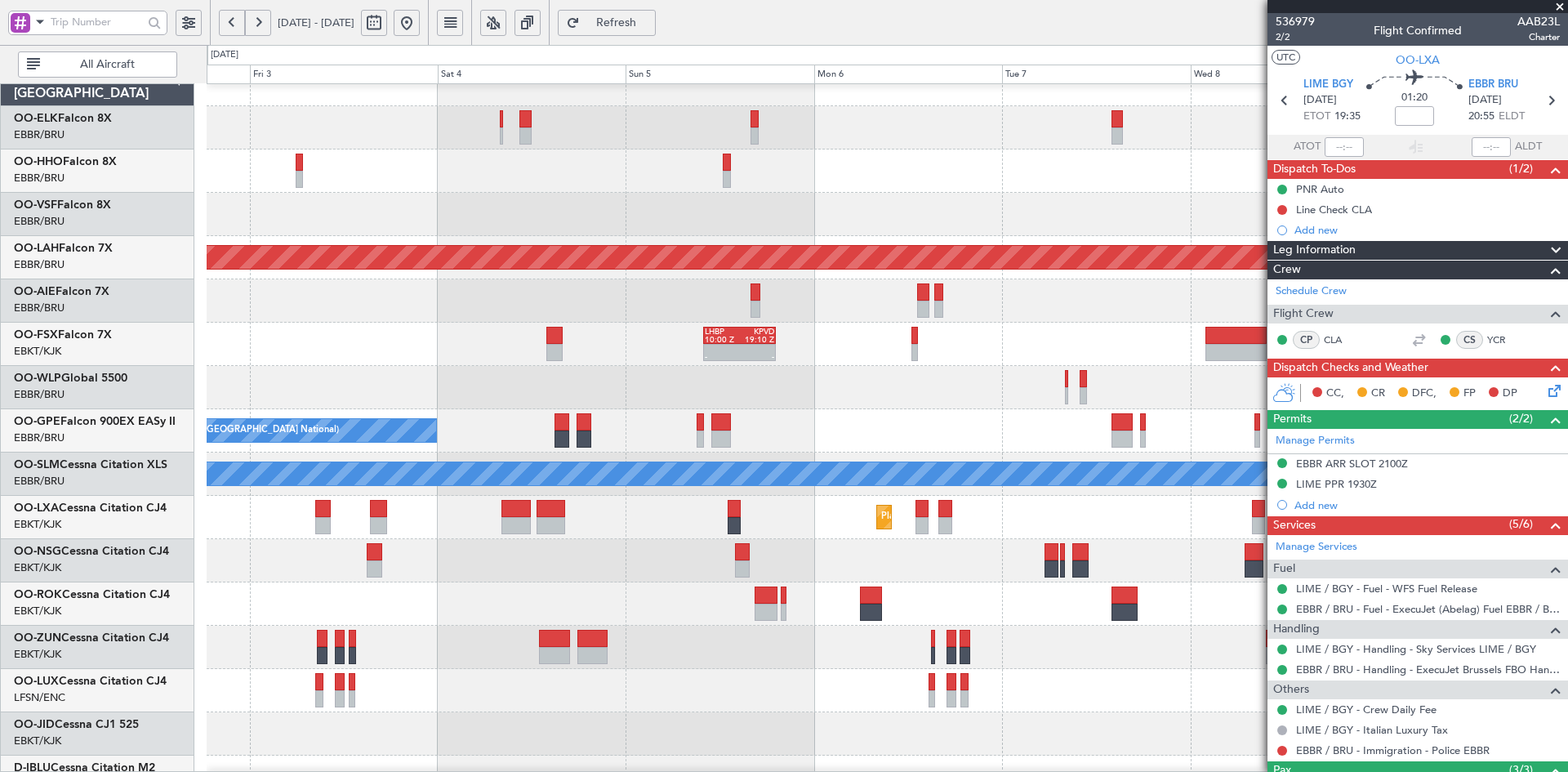
click at [828, 571] on div at bounding box center [886, 561] width 1361 height 43
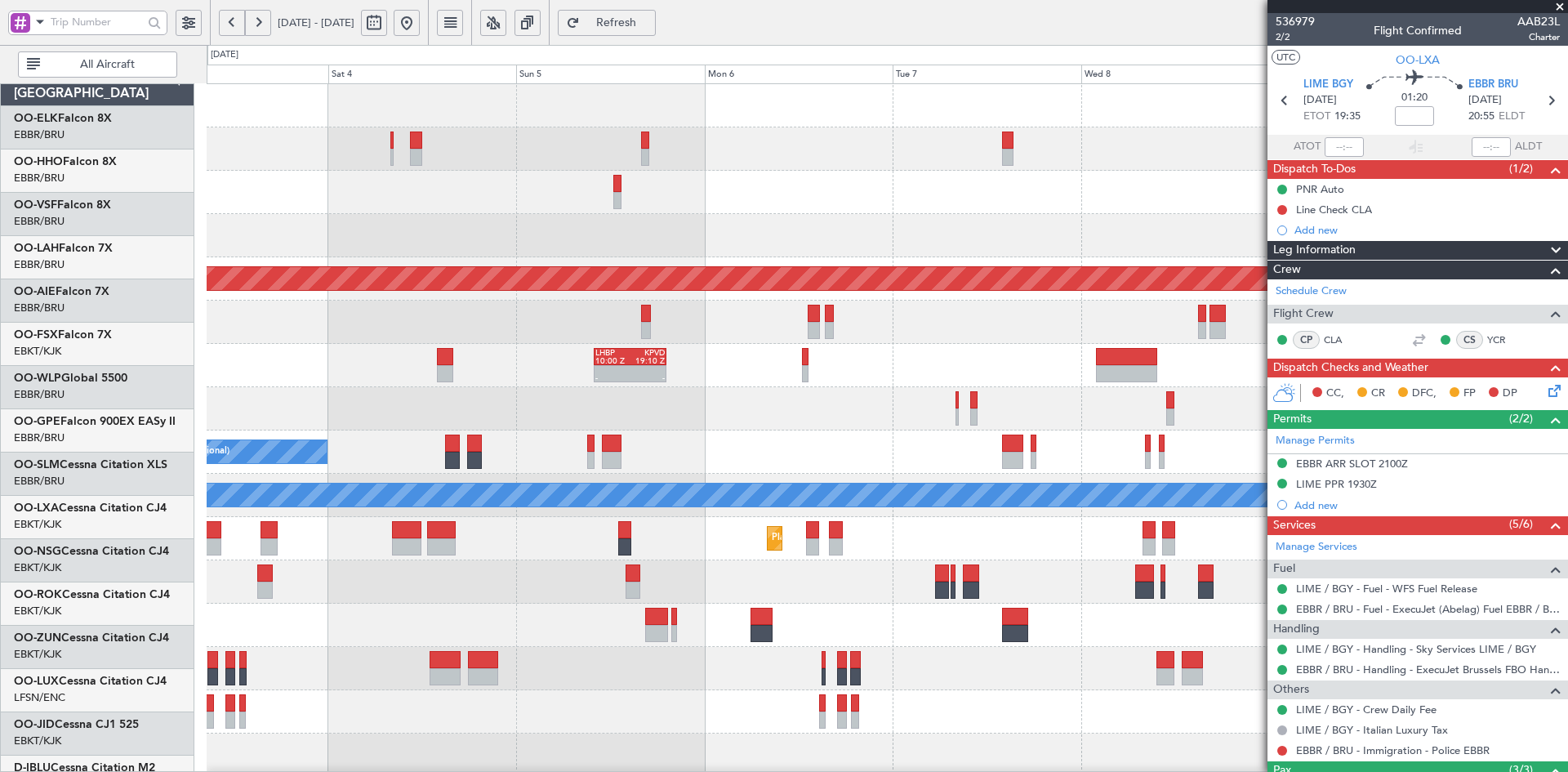
scroll to position [0, 0]
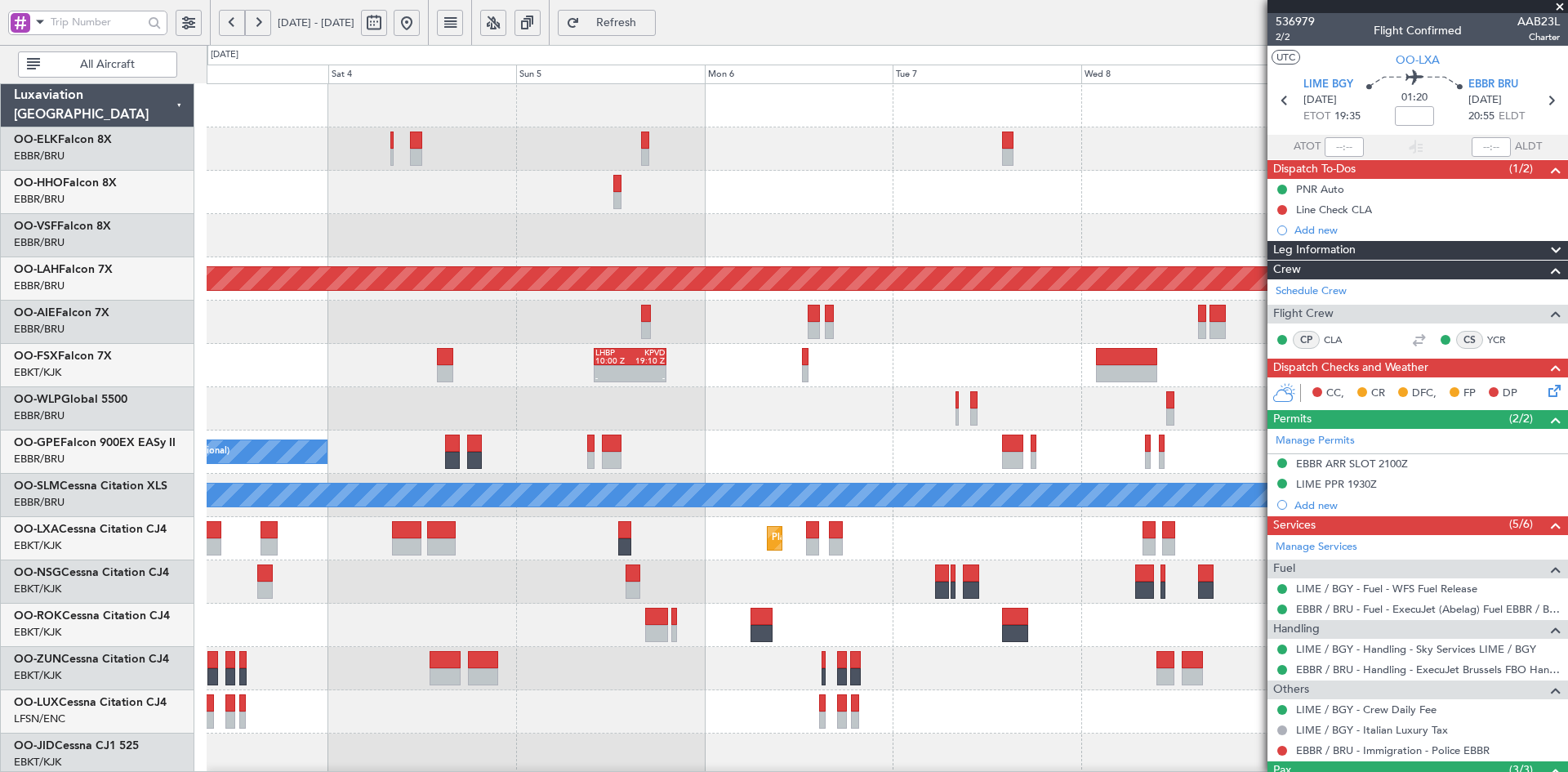
click at [798, 588] on div at bounding box center [886, 581] width 1361 height 43
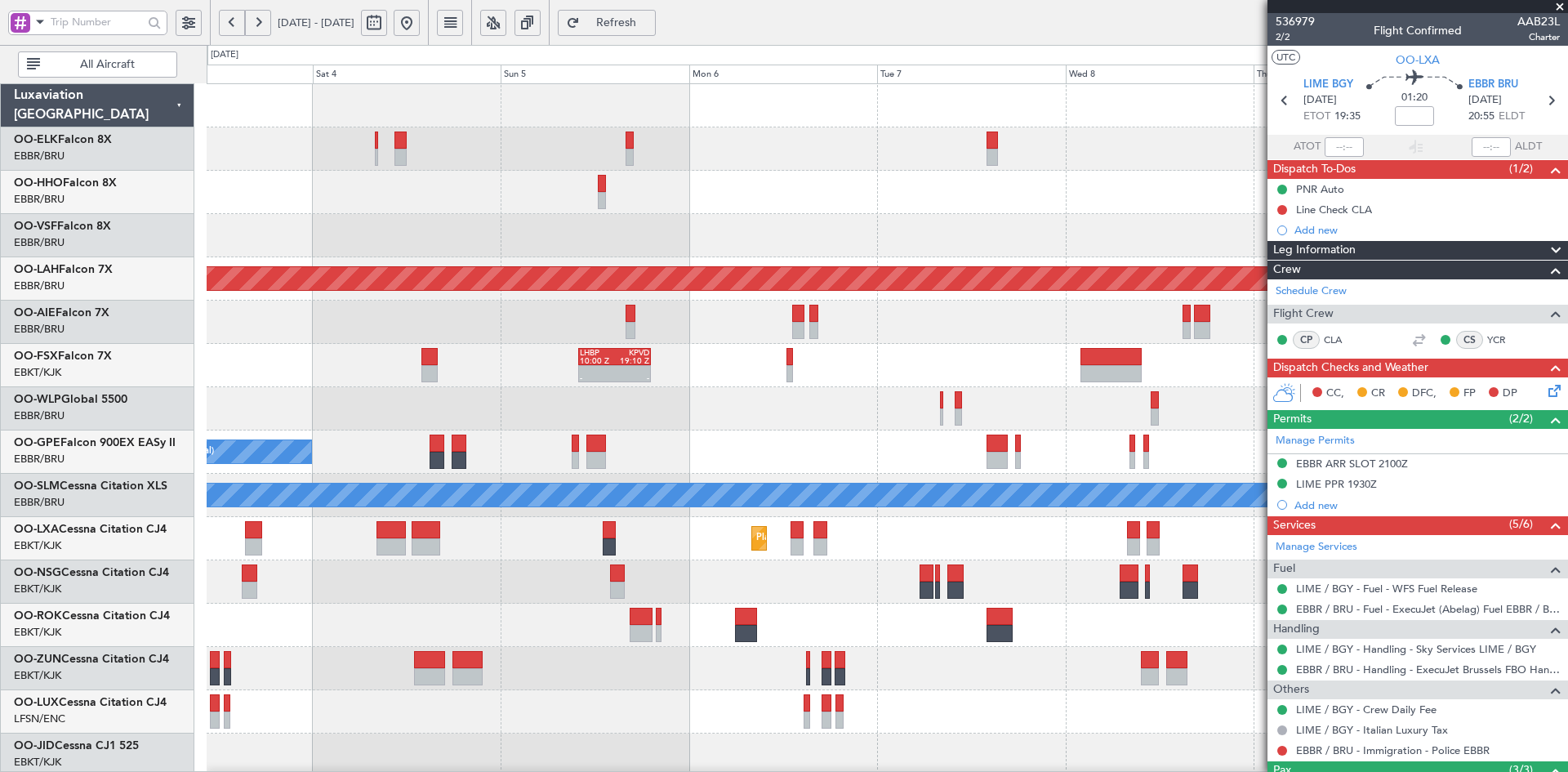
scroll to position [5, 0]
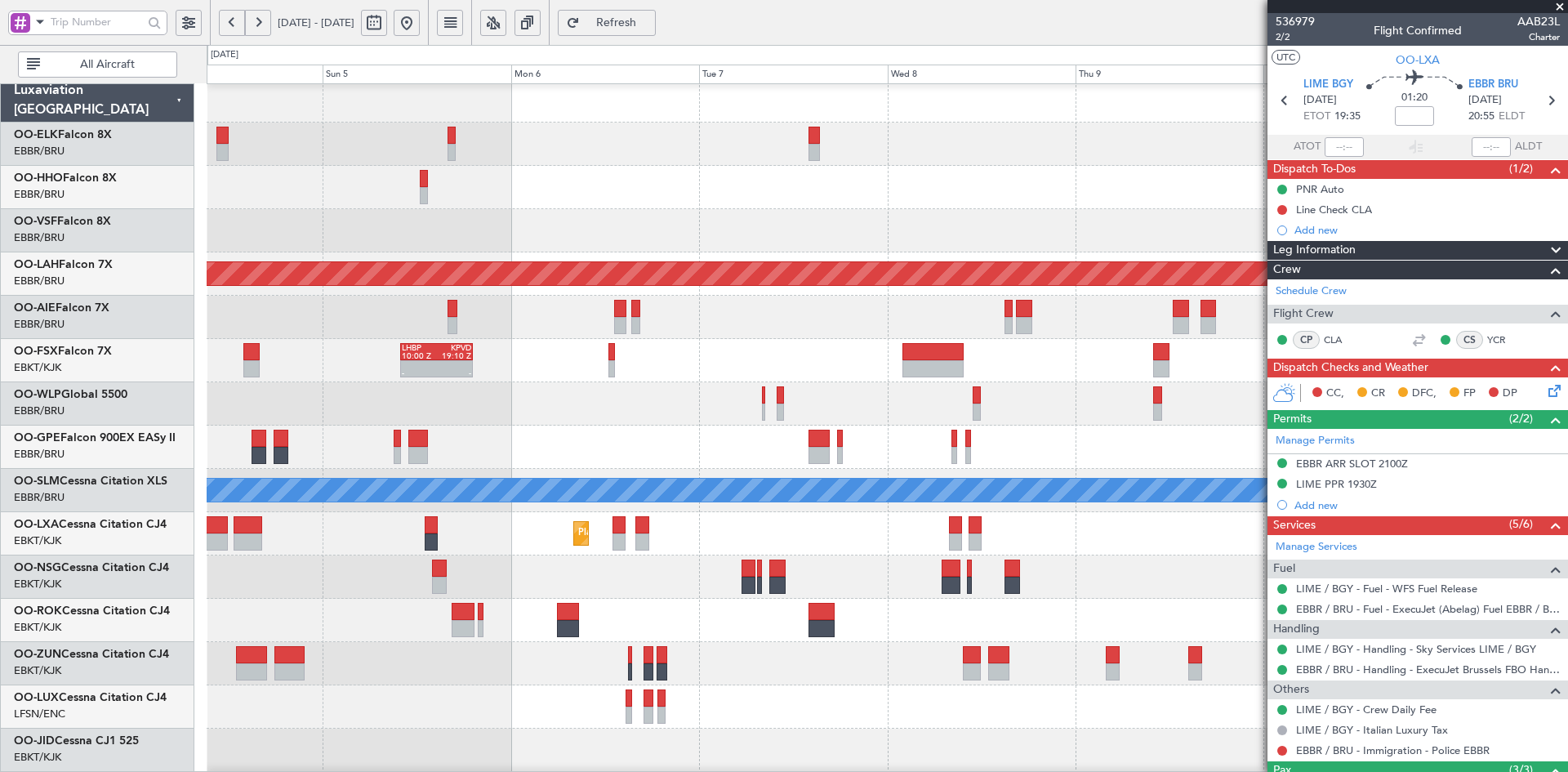
click at [777, 533] on div "Planned Maint Kortrijk-[GEOGRAPHIC_DATA]" at bounding box center [886, 533] width 1361 height 43
click at [1357, 178] on fb-app "04 Oct 2025 - 11 Oct 2025 Refresh Quick Links All Aircraft Planned Maint Alton-…" at bounding box center [784, 396] width 1568 height 752
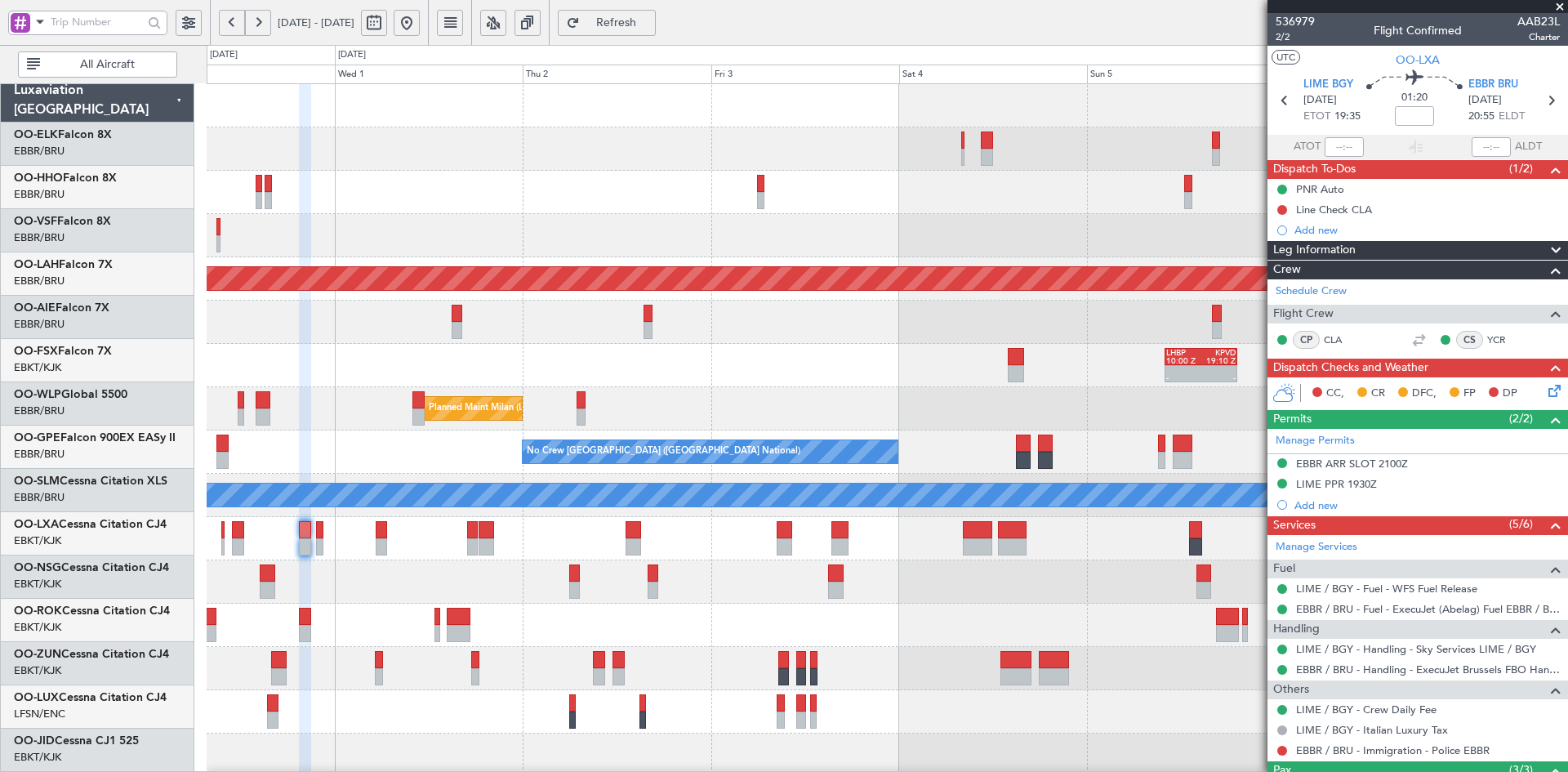
scroll to position [0, 0]
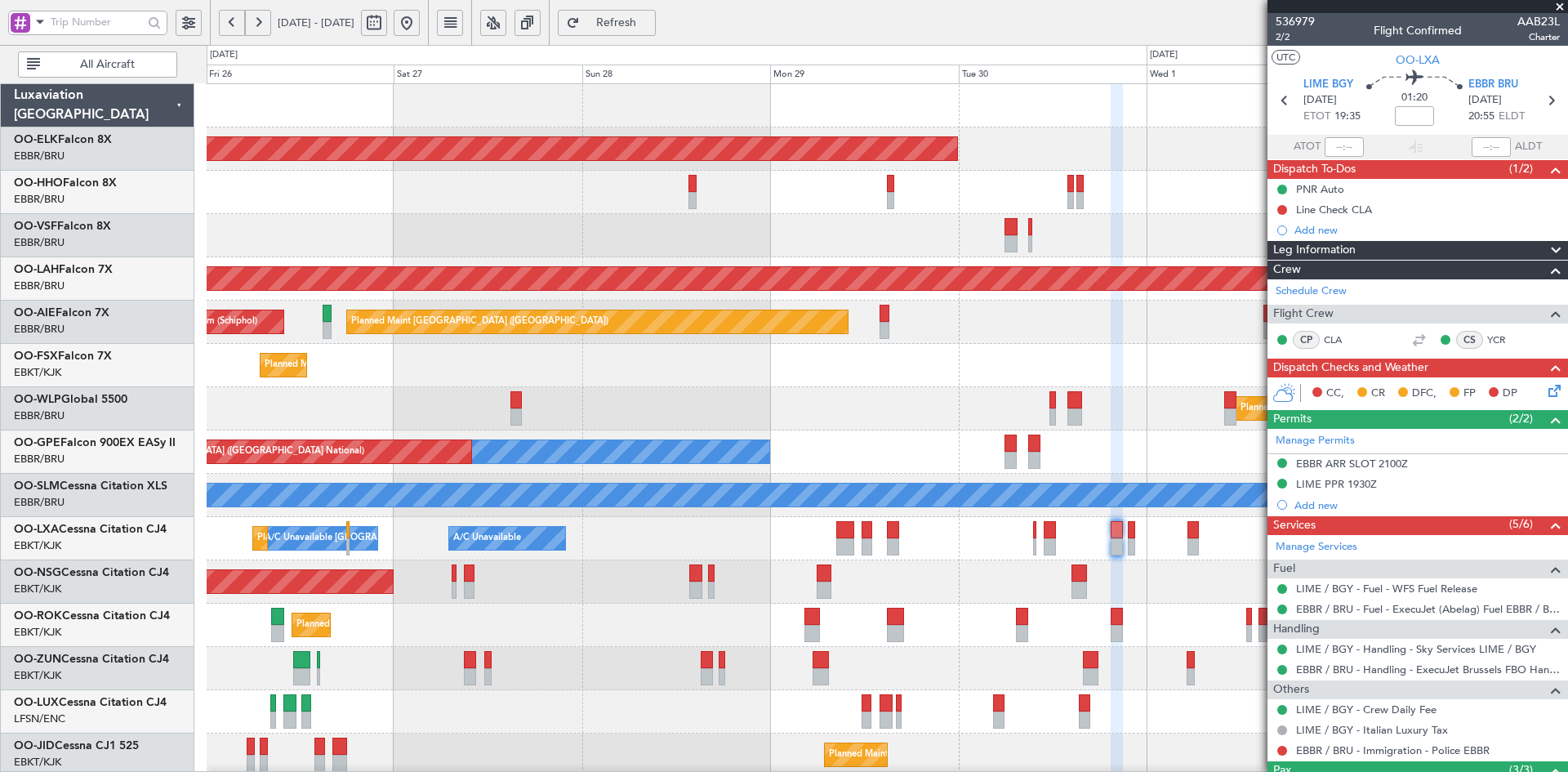
click at [1285, 265] on fb-app "30 Sep 2025 - 07 Oct 2025 Refresh Quick Links All Aircraft Planned Maint Kortri…" at bounding box center [784, 396] width 1568 height 752
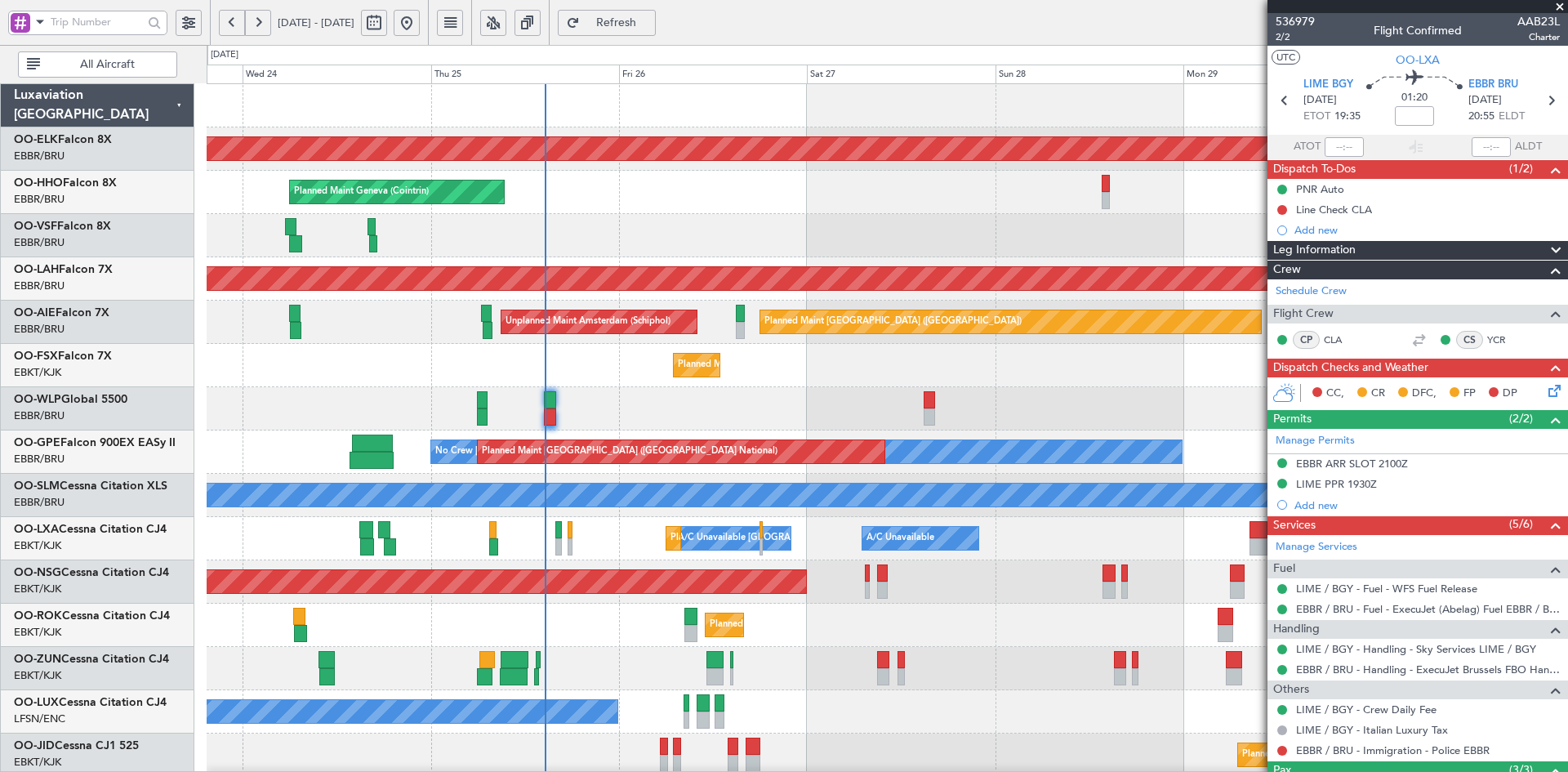
click at [820, 200] on div "Planned Maint Geneva (Cointrin)" at bounding box center [886, 192] width 1361 height 43
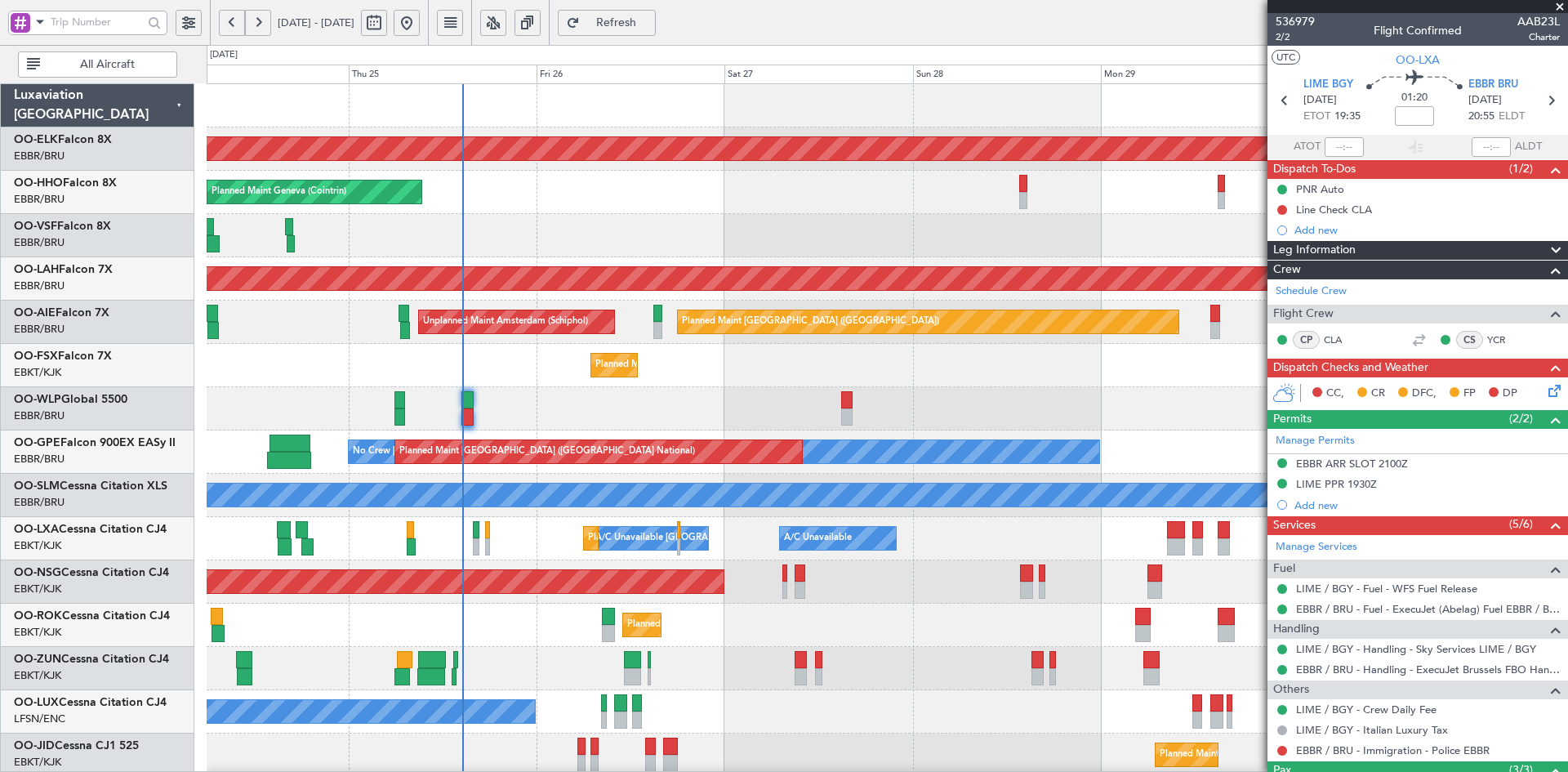
click at [725, 182] on div "Planned Maint Geneva (Cointrin)" at bounding box center [886, 192] width 1361 height 43
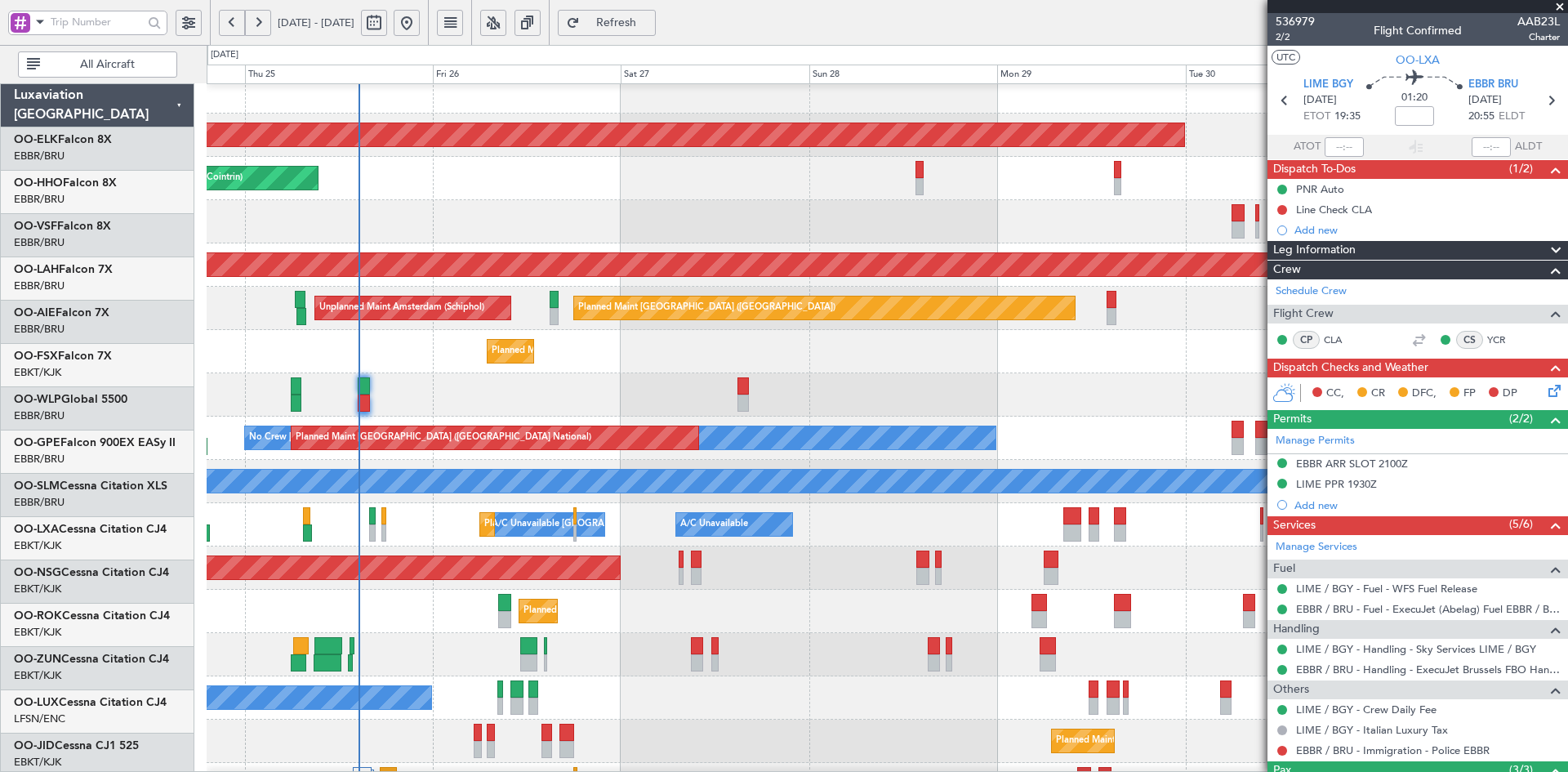
scroll to position [14, 0]
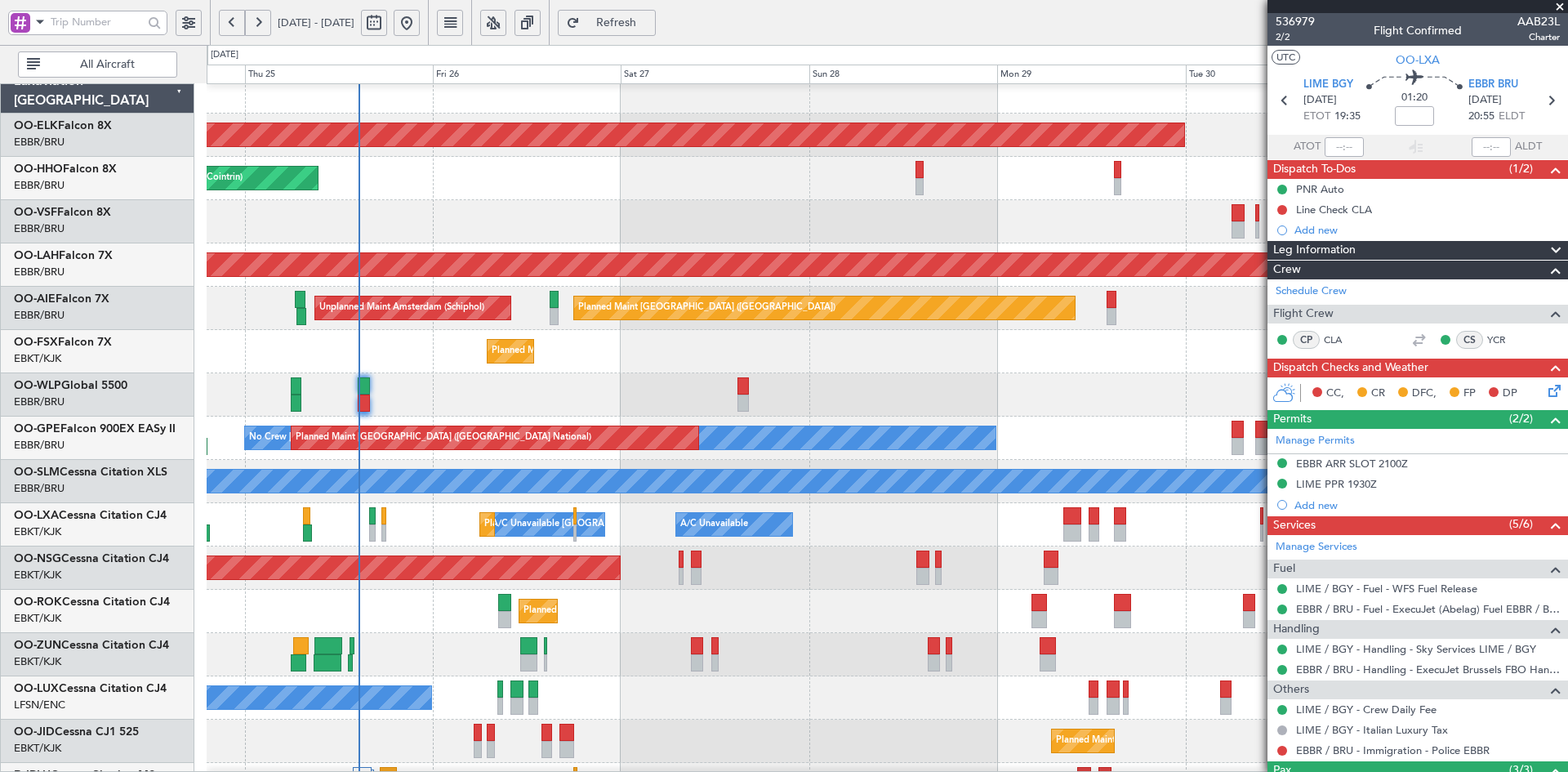
click at [583, 301] on div "Planned Maint Kortrijk-Wevelgem Planned Maint Geneva (Cointrin) Planned Maint A…" at bounding box center [886, 544] width 1361 height 949
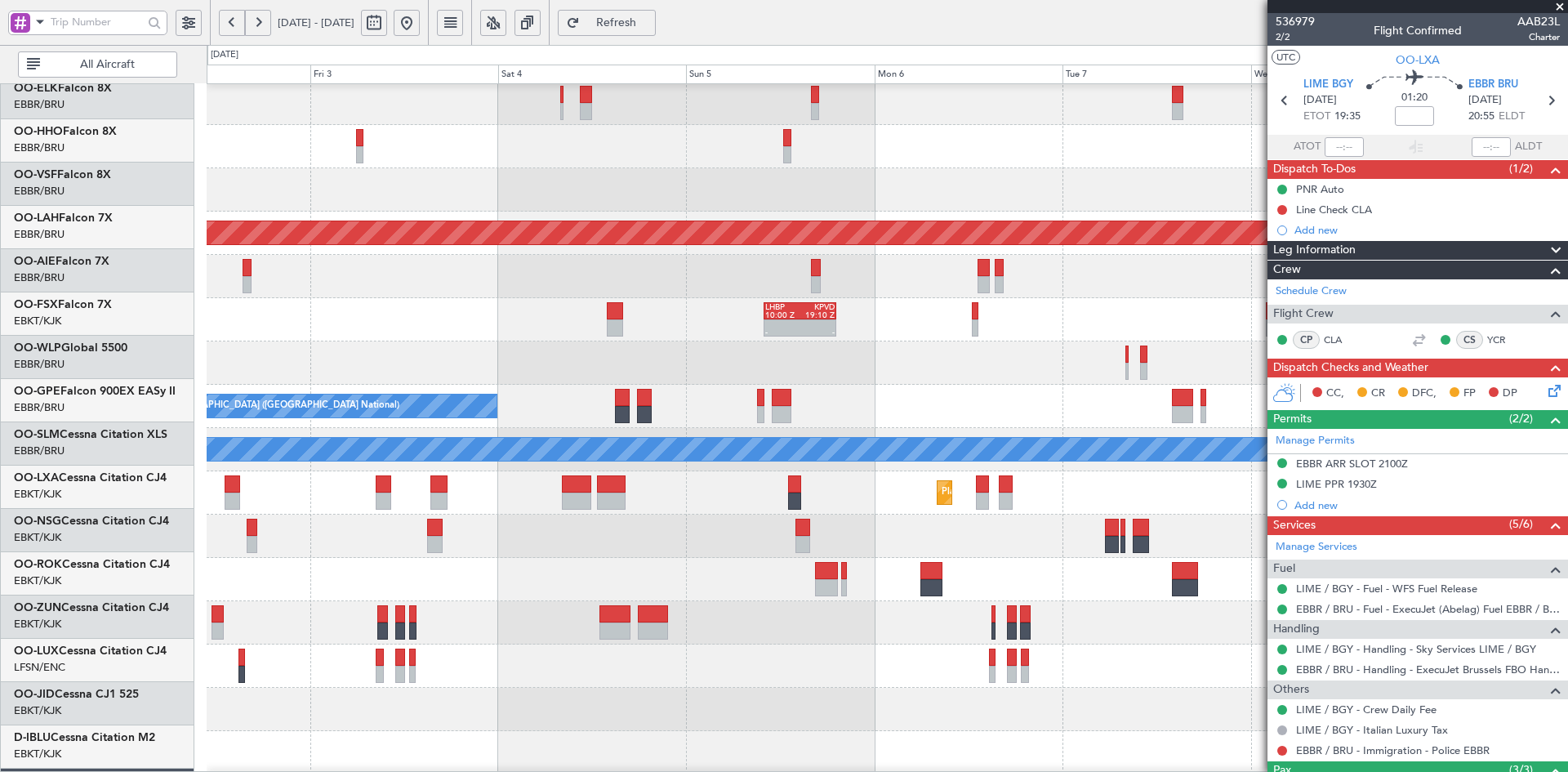
scroll to position [46, 0]
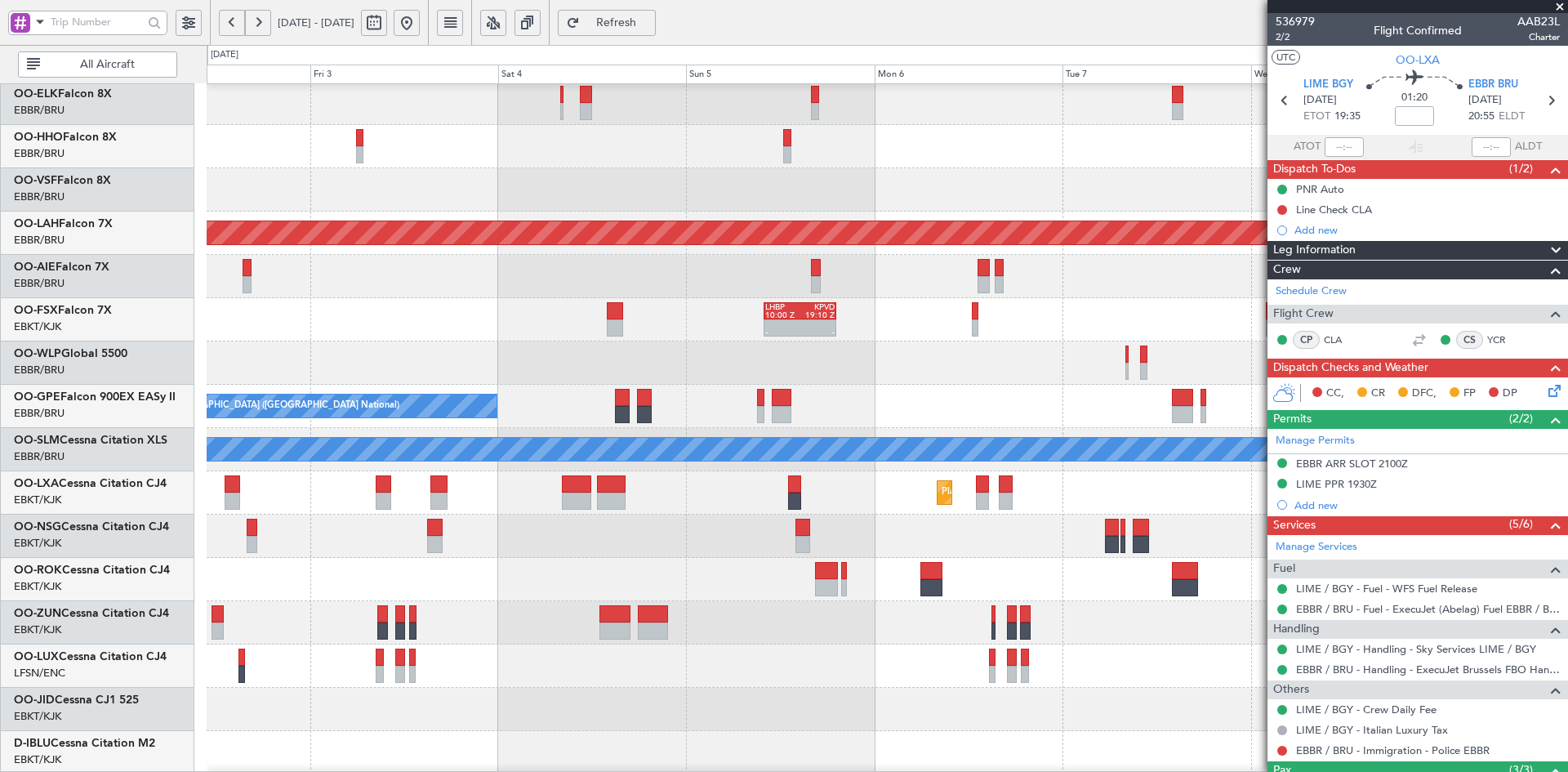
click at [0, 189] on div "Planned Maint Alton-st Louis (St Louis Regl) LHBP 10:00 Z KPVD 19:10 Z - - Plan…" at bounding box center [784, 408] width 1568 height 726
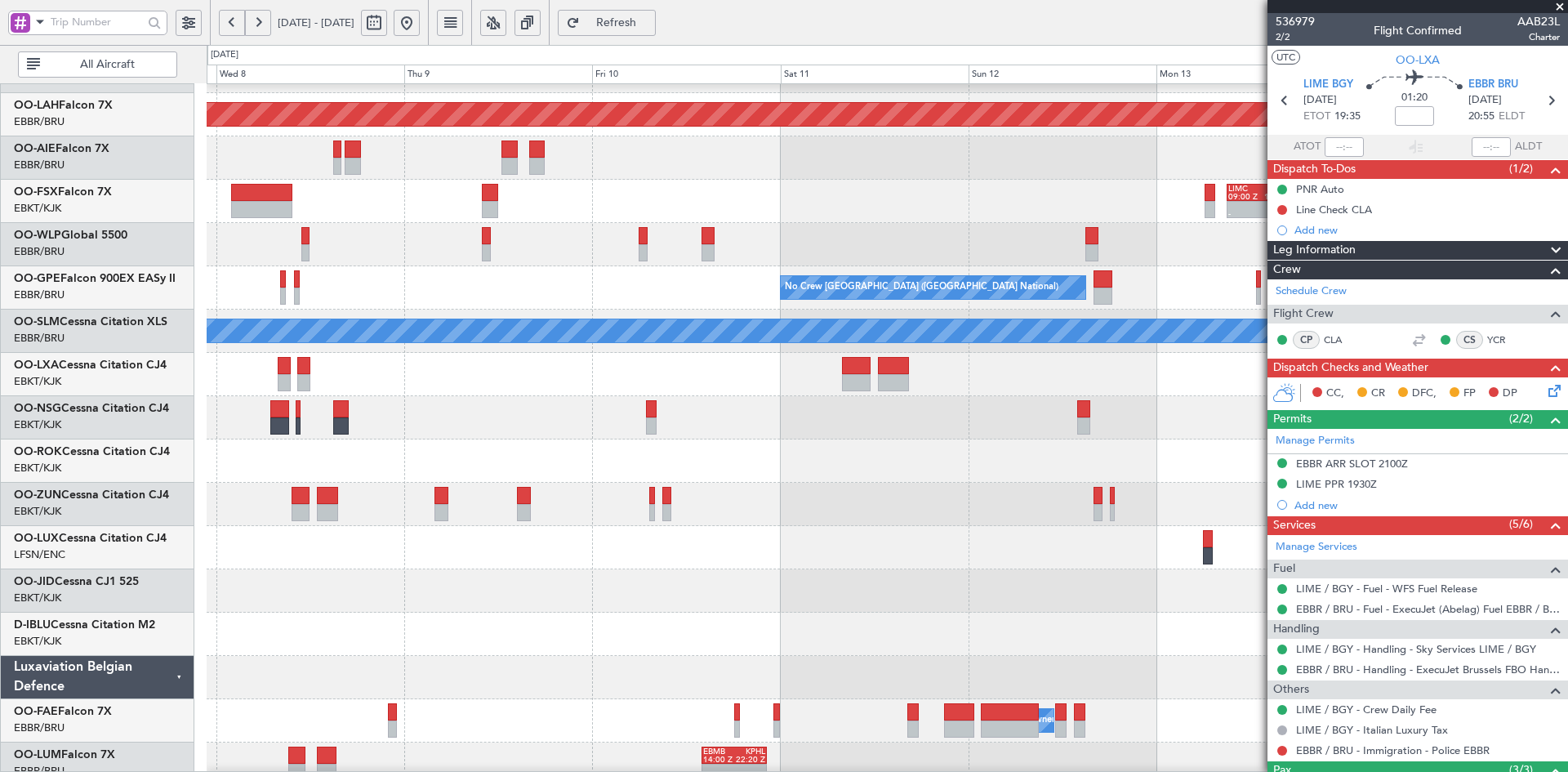
scroll to position [0, 0]
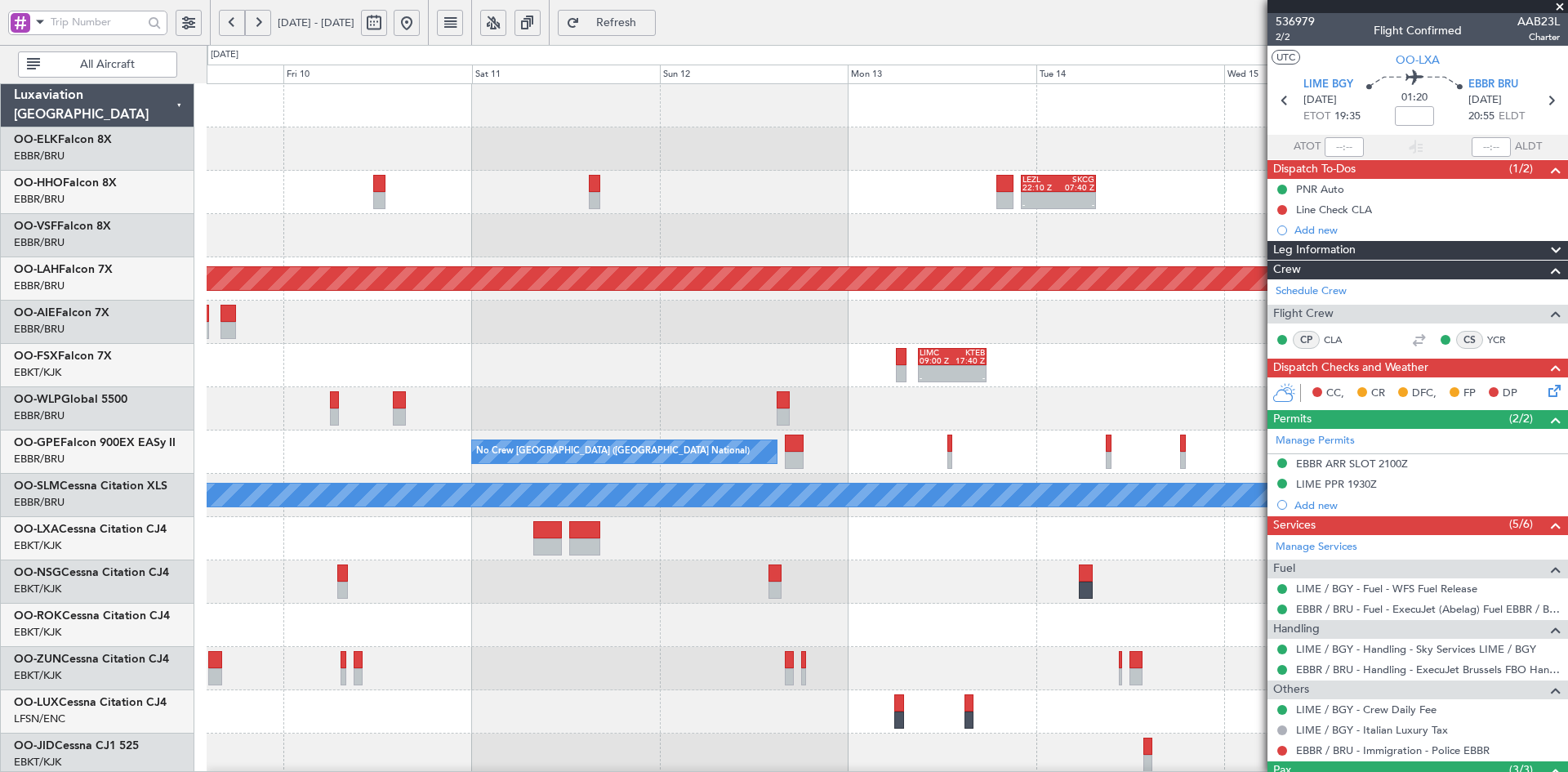
click at [44, 270] on div "LIMZ 07:00 Z KAUS 18:35 Z - - LEZL 22:10 Z SKCG 07:40 Z - - SKCG 21:00 Z EGGD 0…" at bounding box center [784, 408] width 1568 height 726
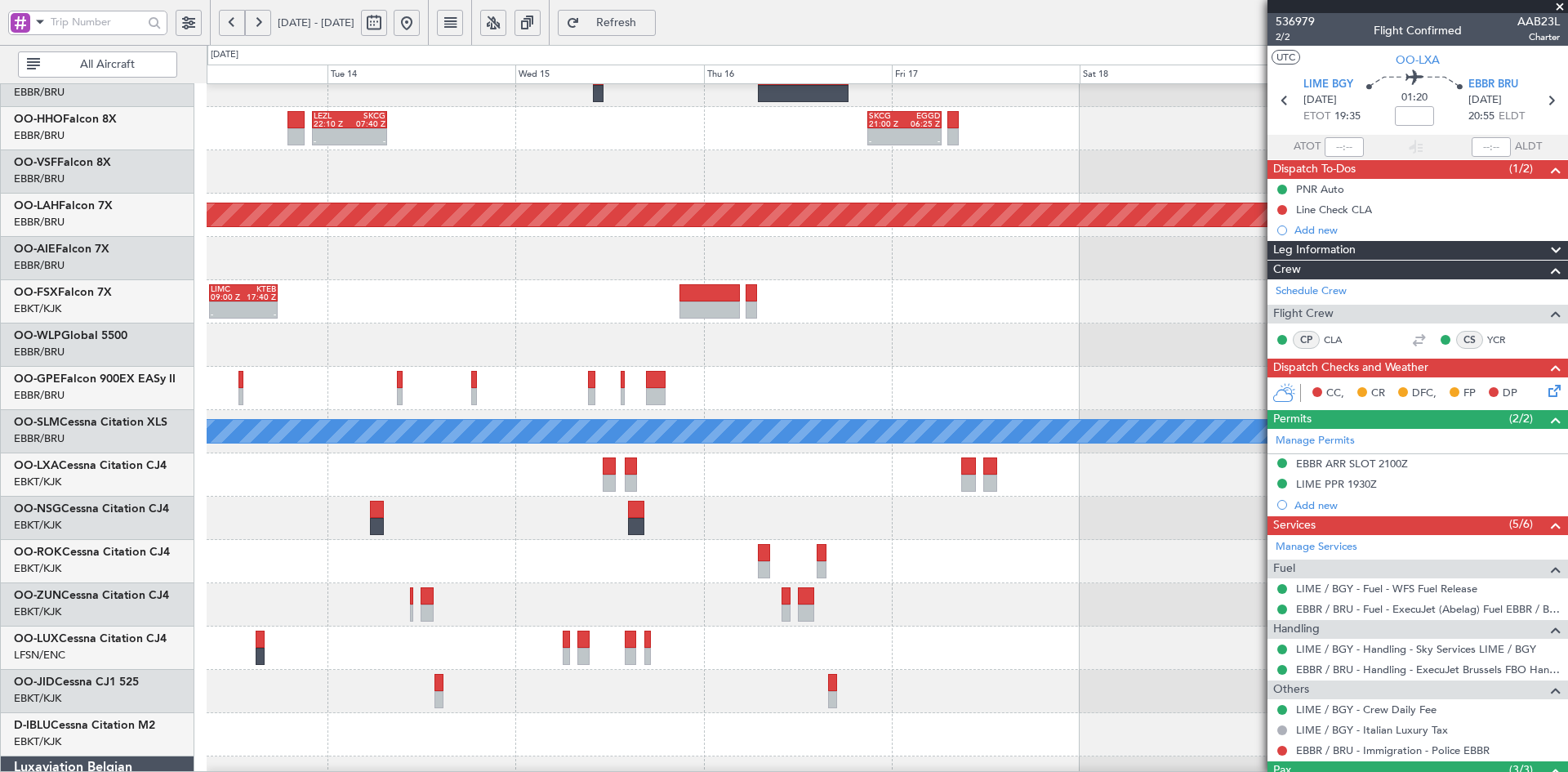
click at [79, 286] on div "LIMZ 07:00 Z KAUS 18:35 Z - - LEZL 22:10 Z SKCG 07:40 Z - - SKCG 21:00 Z EGGD 0…" at bounding box center [784, 408] width 1568 height 726
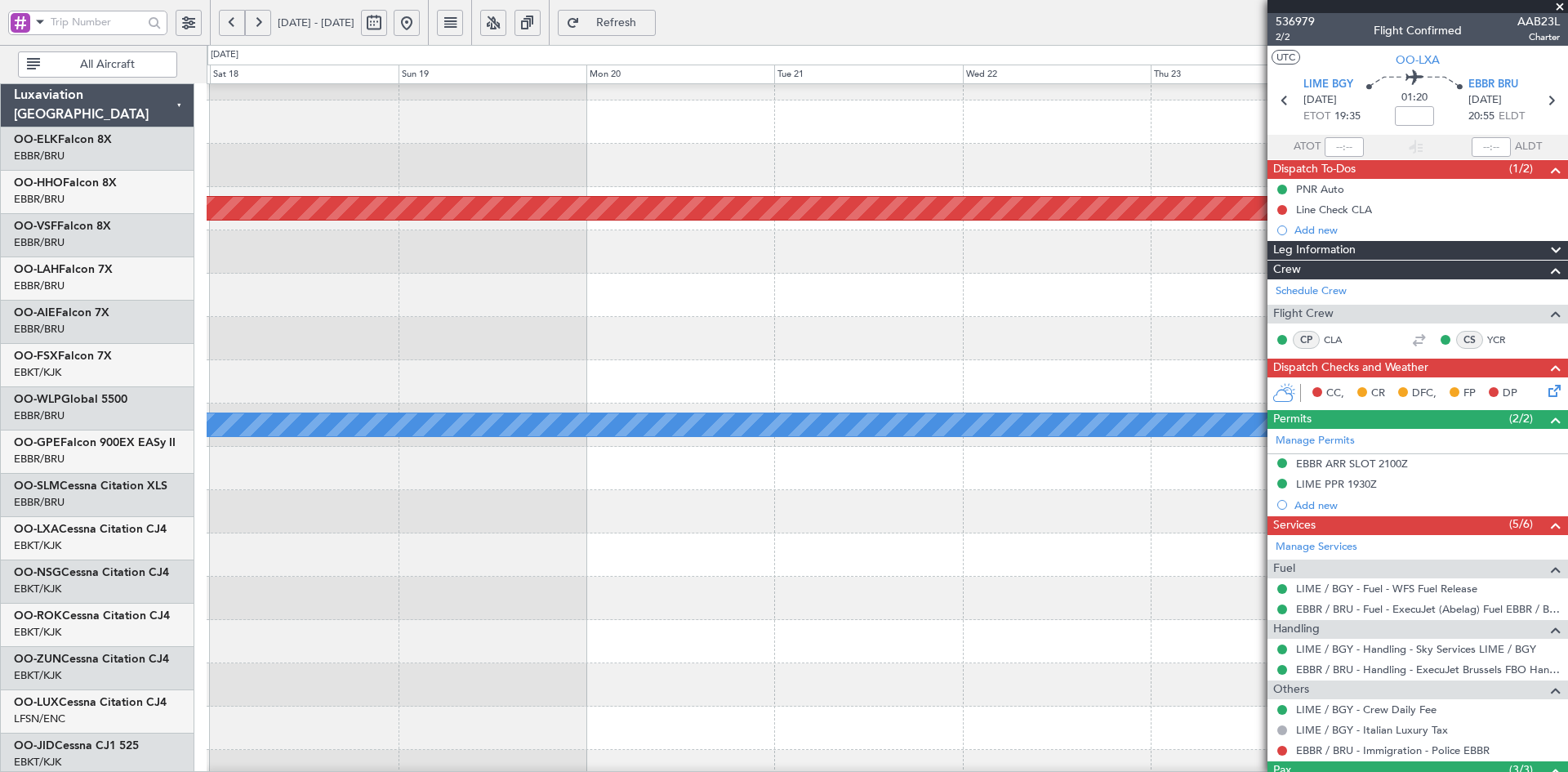
click at [1030, 432] on div "LIMZ 07:00 Z KAUS 18:35 Z SKCG 21:00 Z EGGD 06:25 Z - - Planned Maint Alton-st …" at bounding box center [886, 446] width 1361 height 865
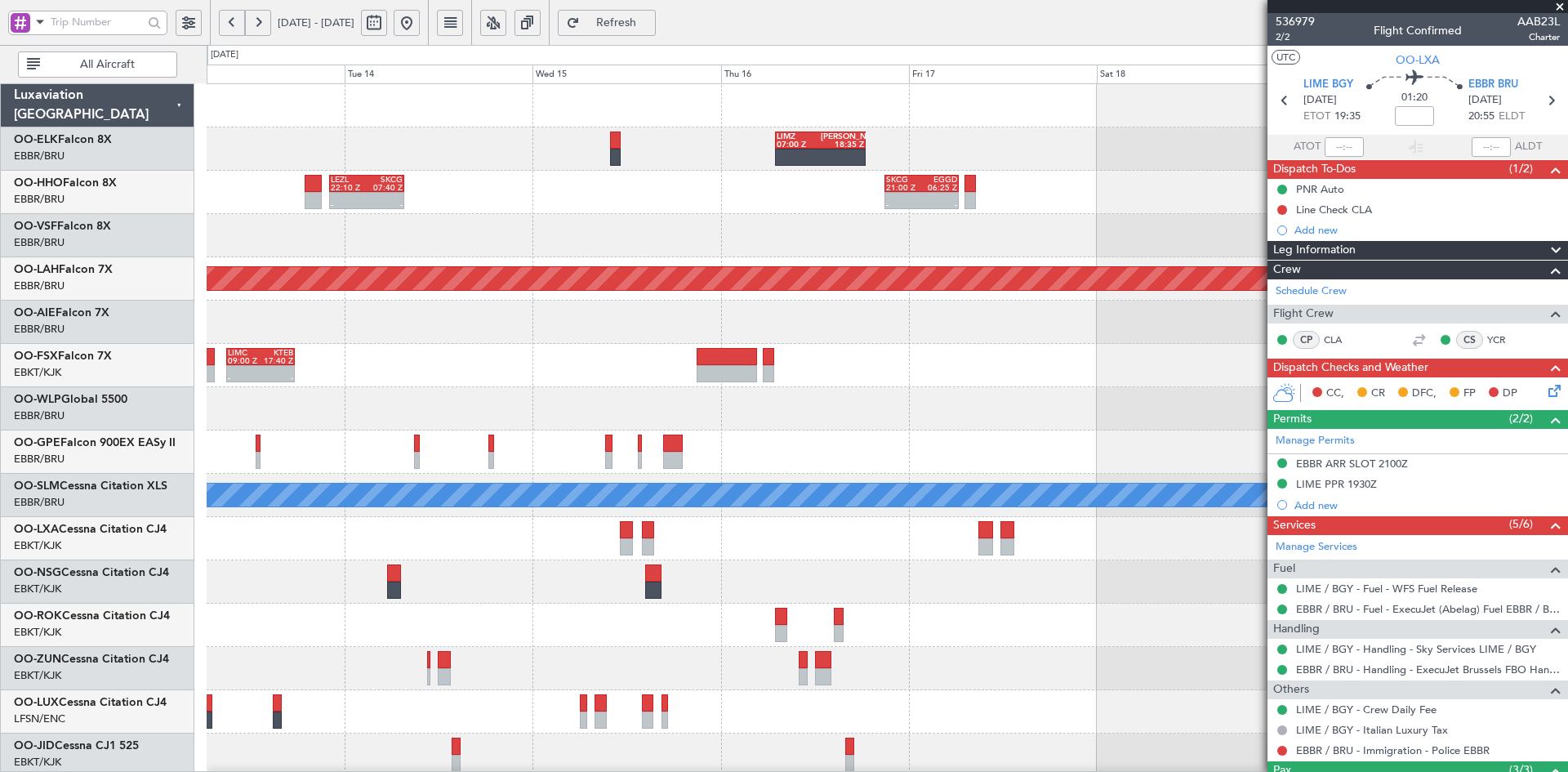
click at [1162, 442] on div "LIMZ 07:00 Z KAUS 18:35 Z SKCG 21:00 Z EGGD 06:25 Z - - - - LEZL 22:10 Z SKCG 0…" at bounding box center [886, 516] width 1361 height 865
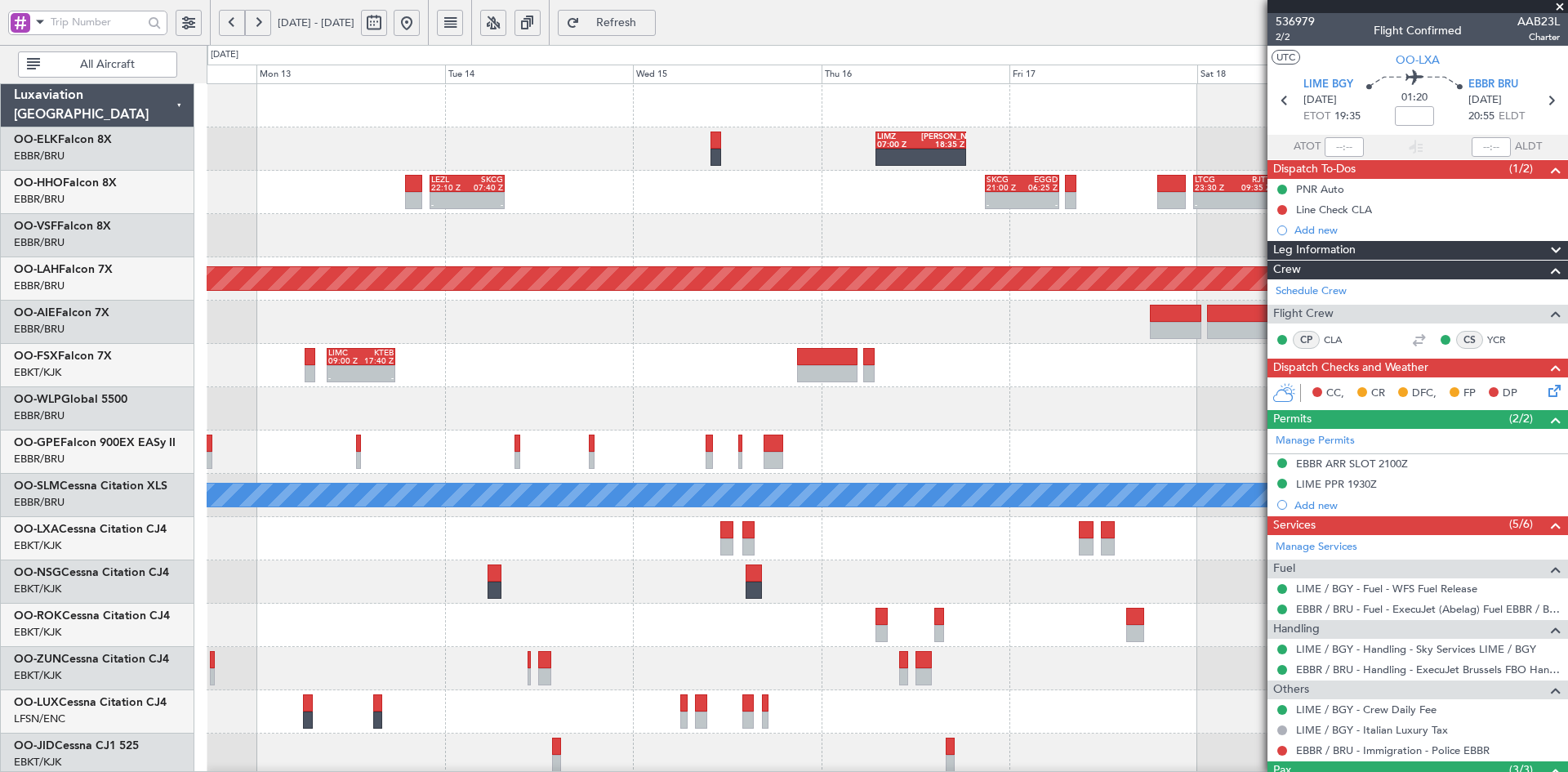
click at [688, 210] on div "- - LEZL 22:10 Z SKCG 07:40 Z - - SKCG 21:00 Z EGGD 06:25 Z - - LTCG 23:30 Z RJ…" at bounding box center [886, 192] width 1361 height 43
click at [701, 155] on div "LIMZ 07:00 Z KAUS 18:35 Z KAUS 20:00 Z LIMZ 05:50 Z" at bounding box center [886, 149] width 1361 height 43
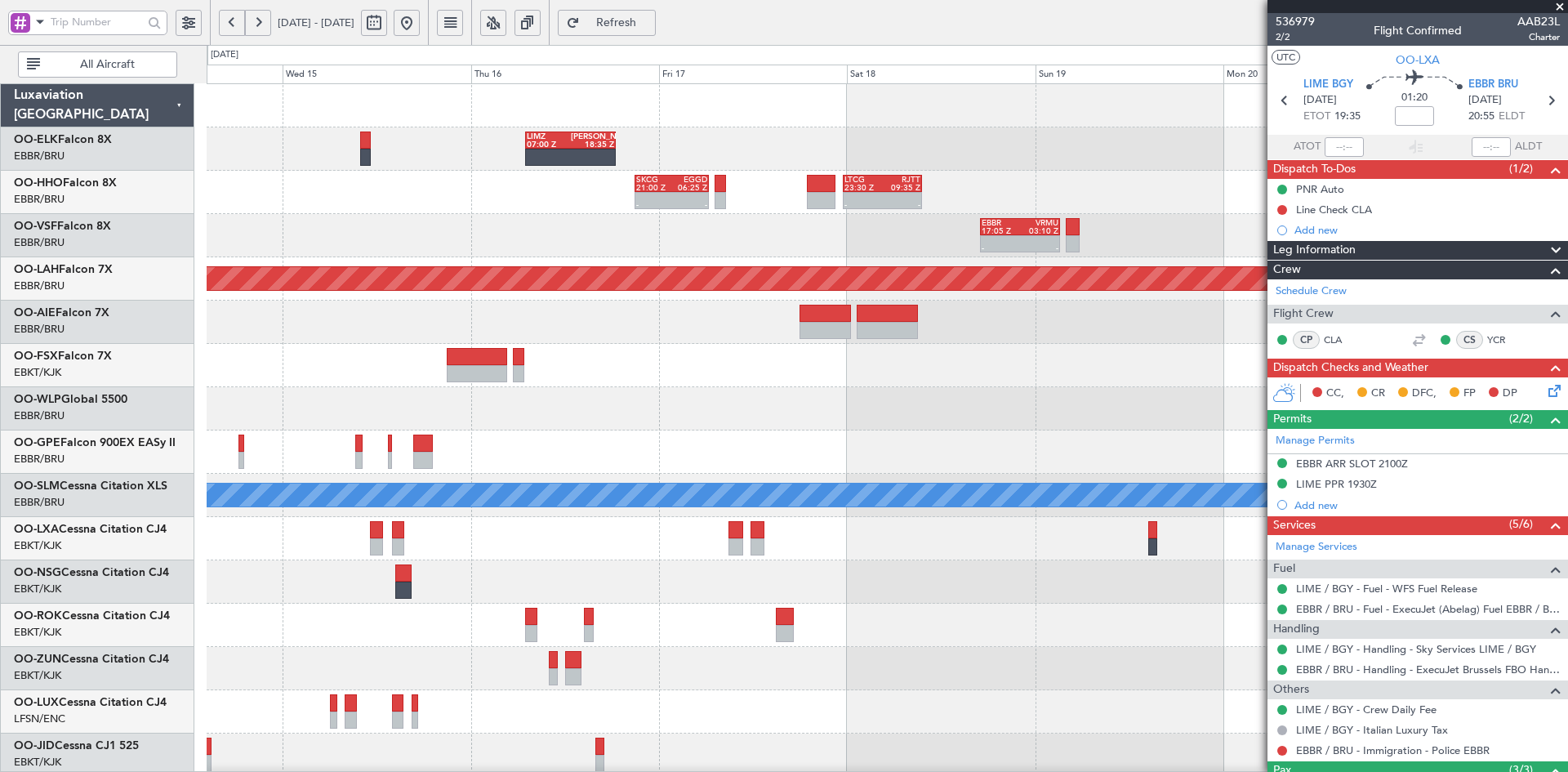
click at [635, 177] on div "LIMZ 07:00 Z KAUS 18:35 Z KAUS 20:00 Z LIMZ 05:50 Z - - SKCG 21:00 Z EGGD 06:25…" at bounding box center [886, 558] width 1361 height 949
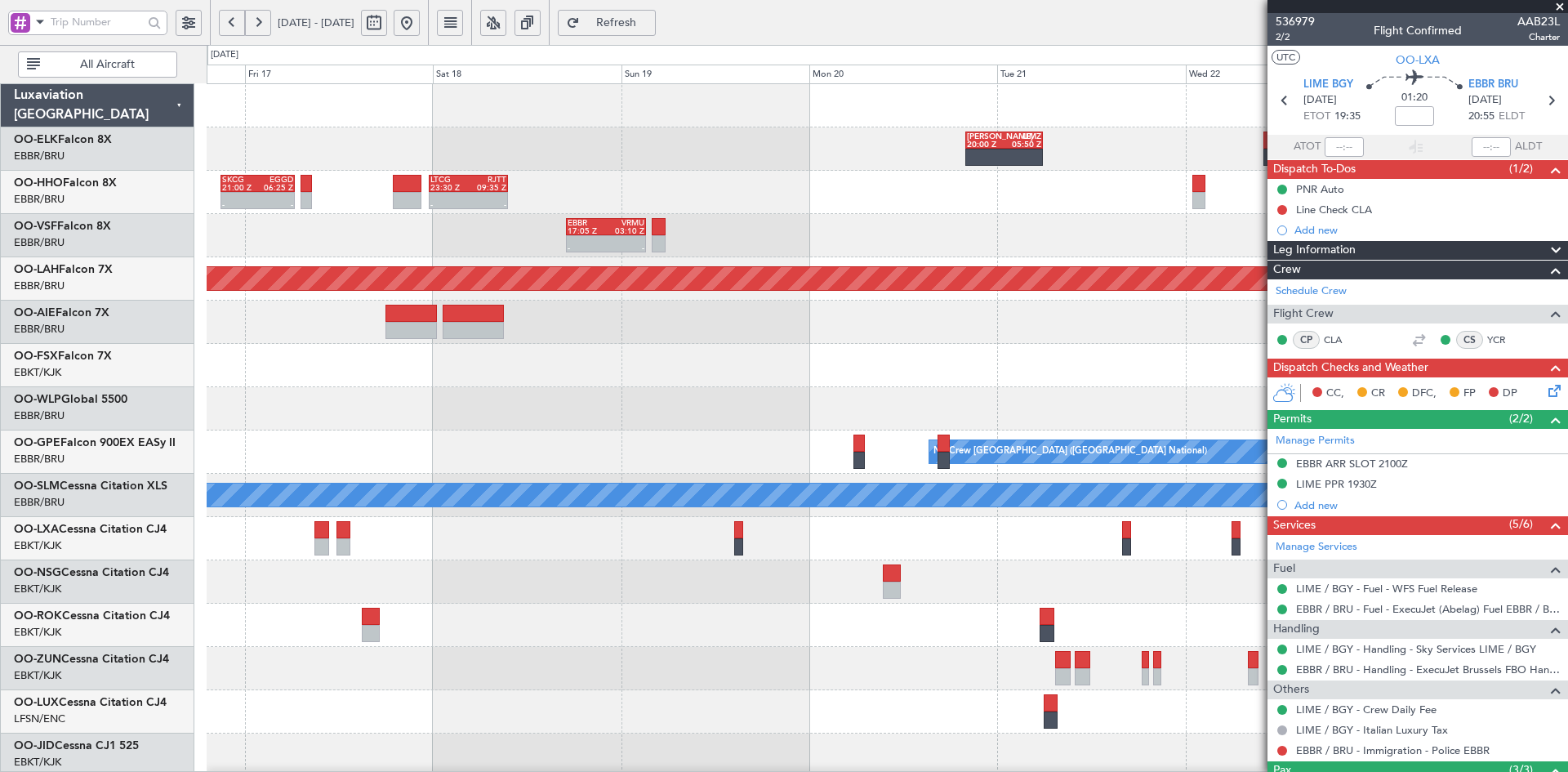
scroll to position [28, 0]
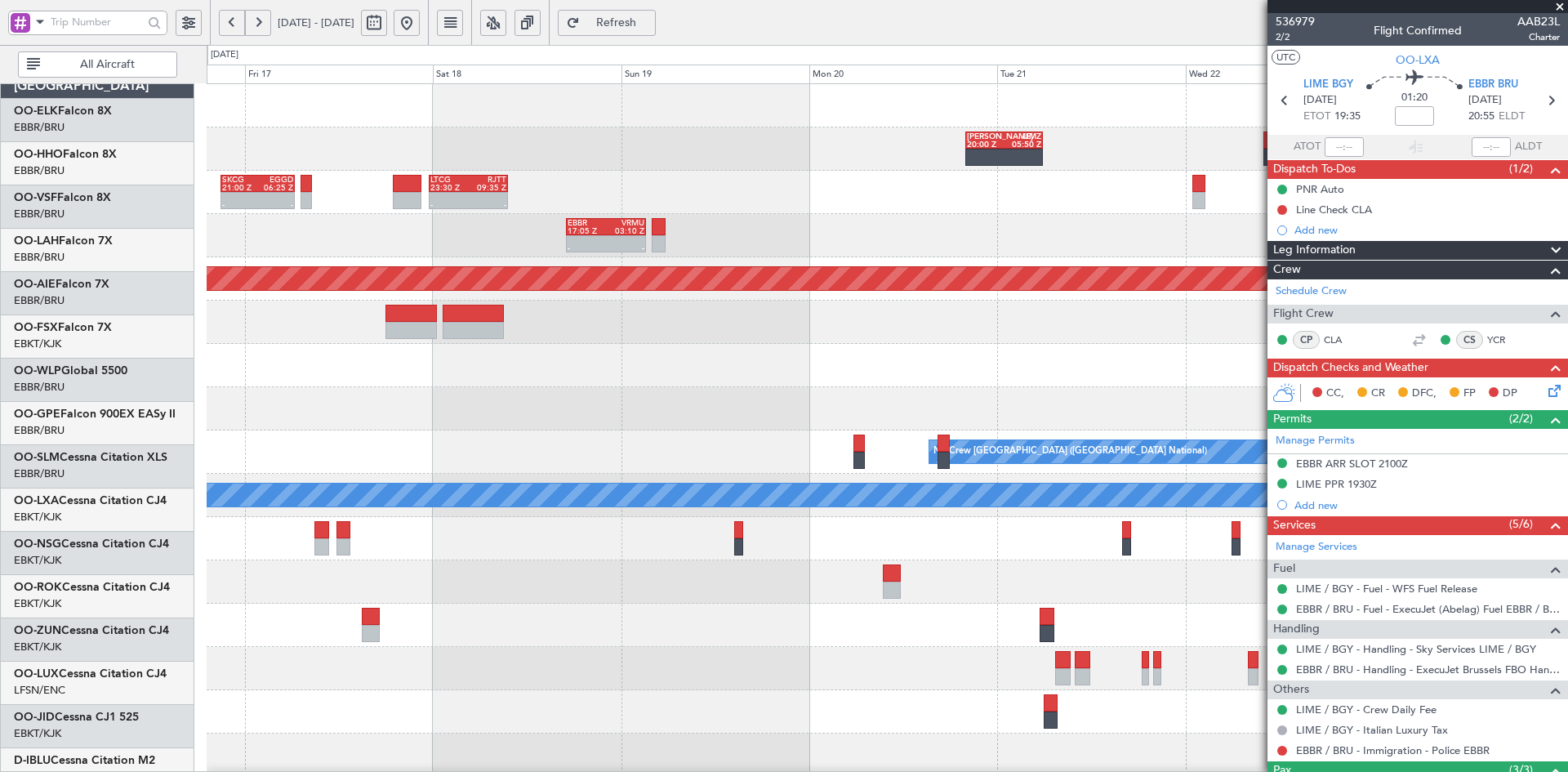
click at [646, 180] on div "- - SKCG 21:00 Z EGGD 06:25 Z - - LTCG 23:30 Z RJTT 09:35 Z" at bounding box center [886, 192] width 1361 height 43
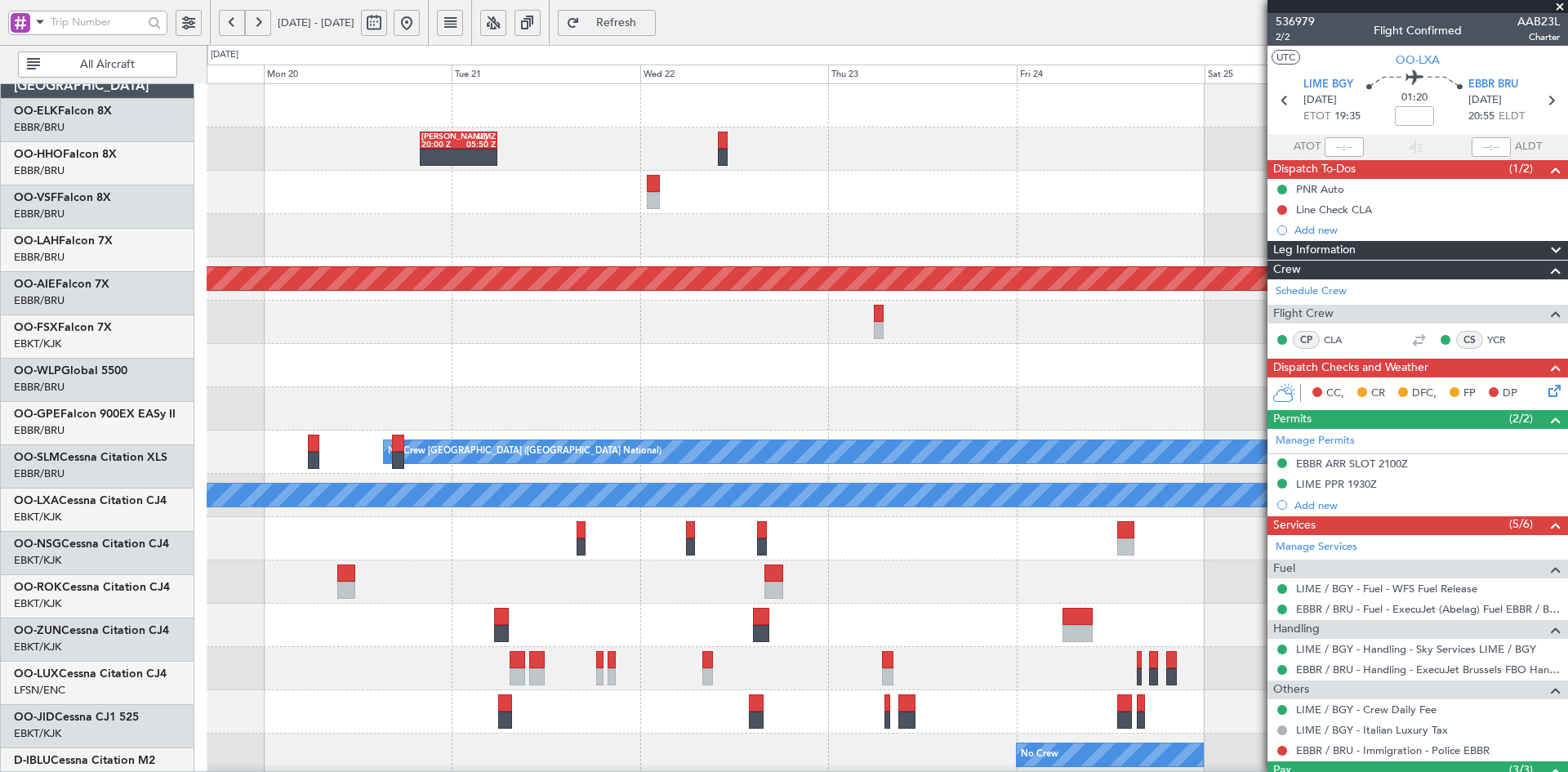
scroll to position [0, 0]
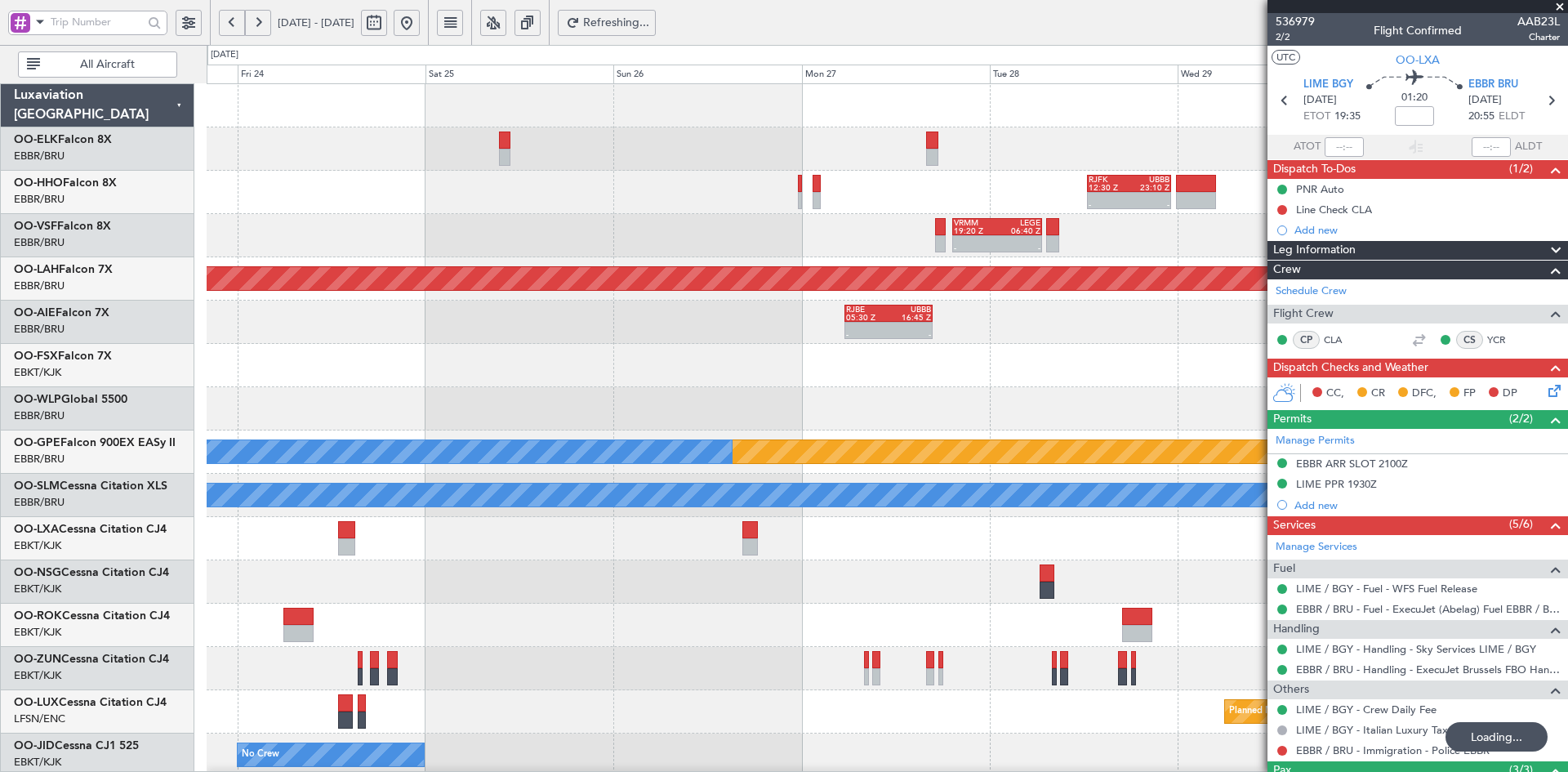
click at [532, 110] on div at bounding box center [886, 105] width 1361 height 43
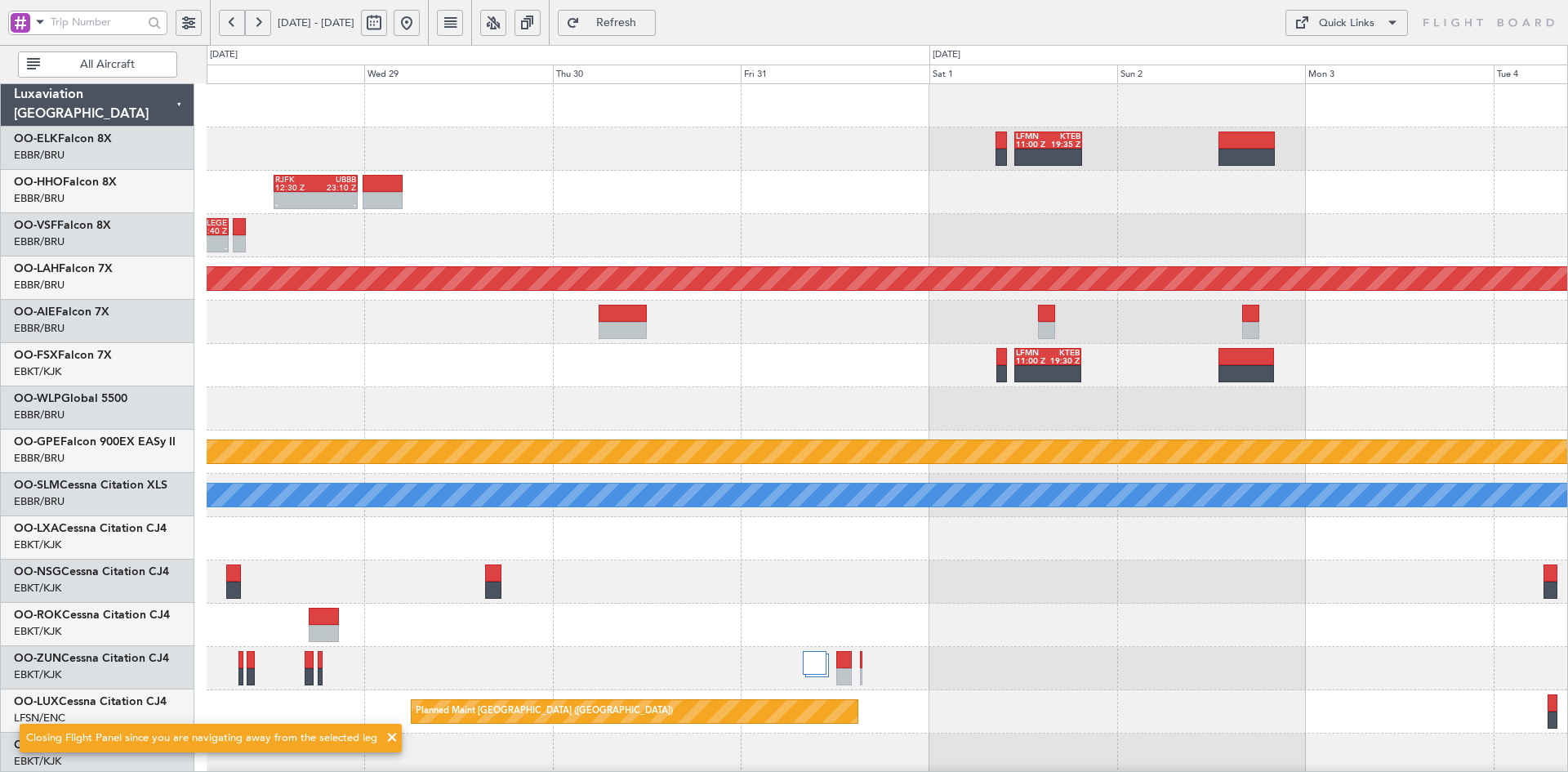
click at [625, 172] on div "LFMN 11:00 Z KTEB 19:35 Z - - RJFK 12:30 Z UBBB 23:10 Z - - VRMM 19:20 Z LEGE 0…" at bounding box center [886, 516] width 1361 height 865
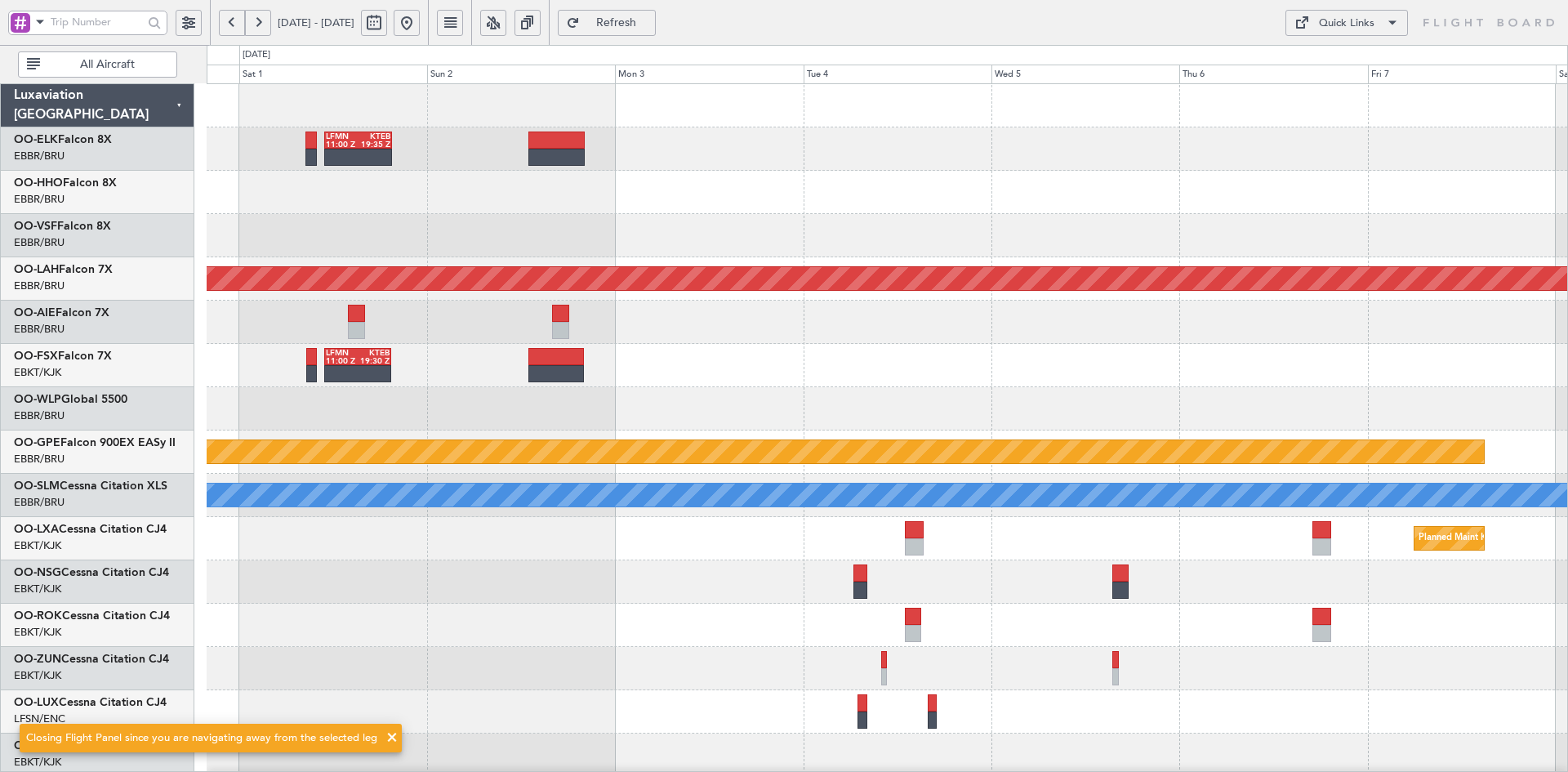
click at [669, 262] on div "LFMN 11:00 Z KTEB 19:35 Z Planned Maint Alton-st Louis (St Louis Regl) LFMN 11:…" at bounding box center [886, 516] width 1361 height 865
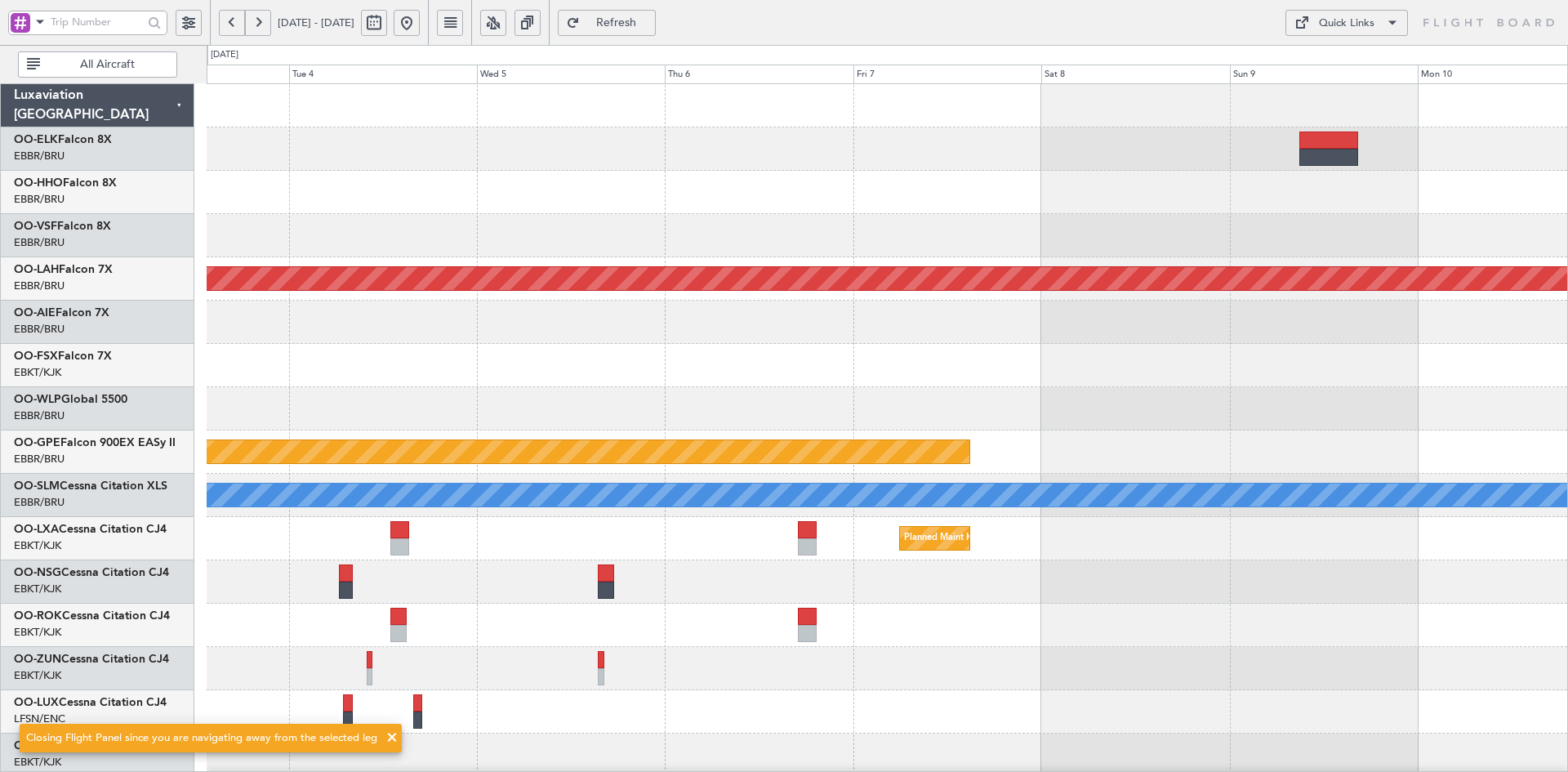
click at [684, 199] on div at bounding box center [886, 192] width 1361 height 43
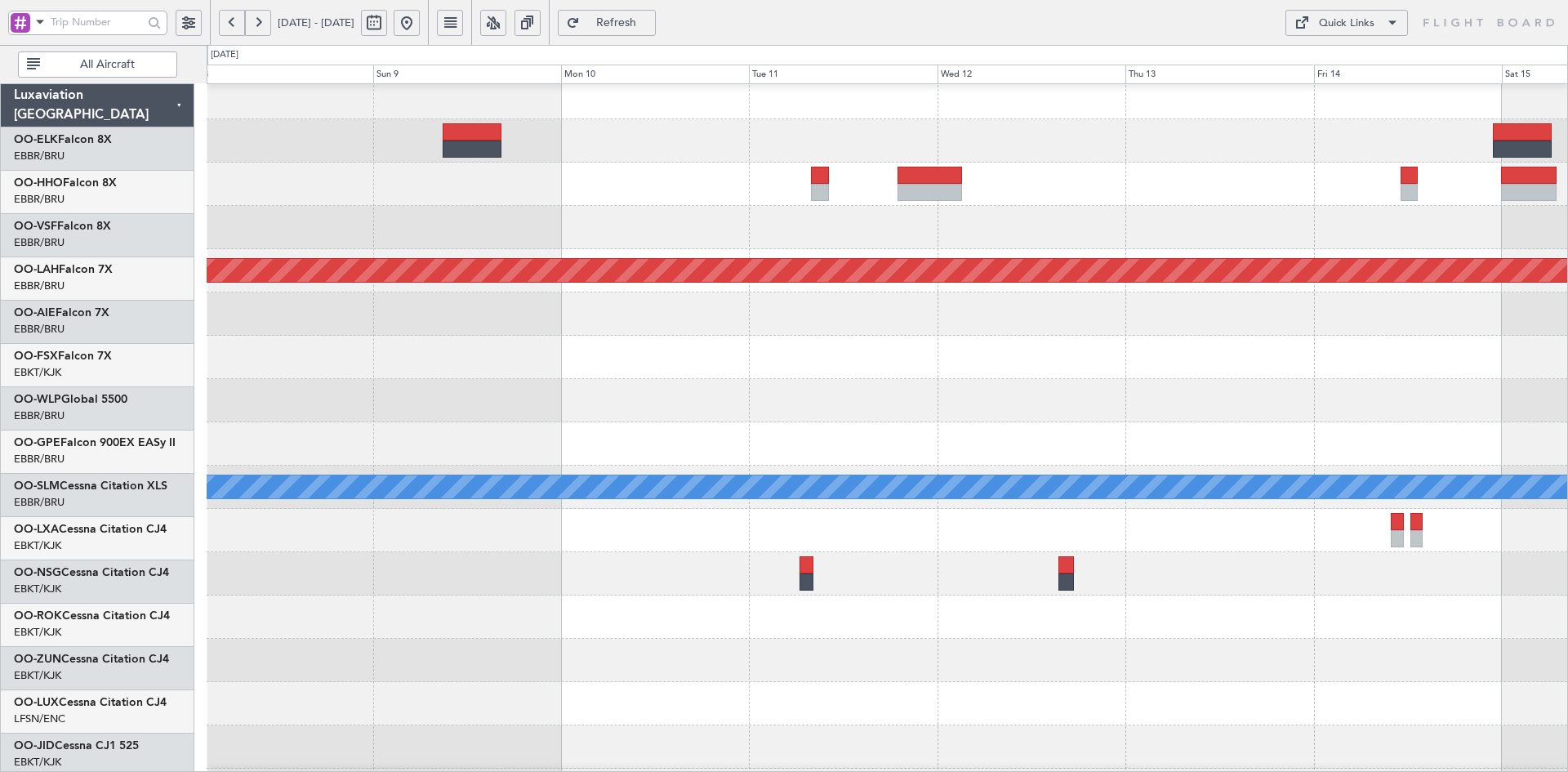
scroll to position [8, 0]
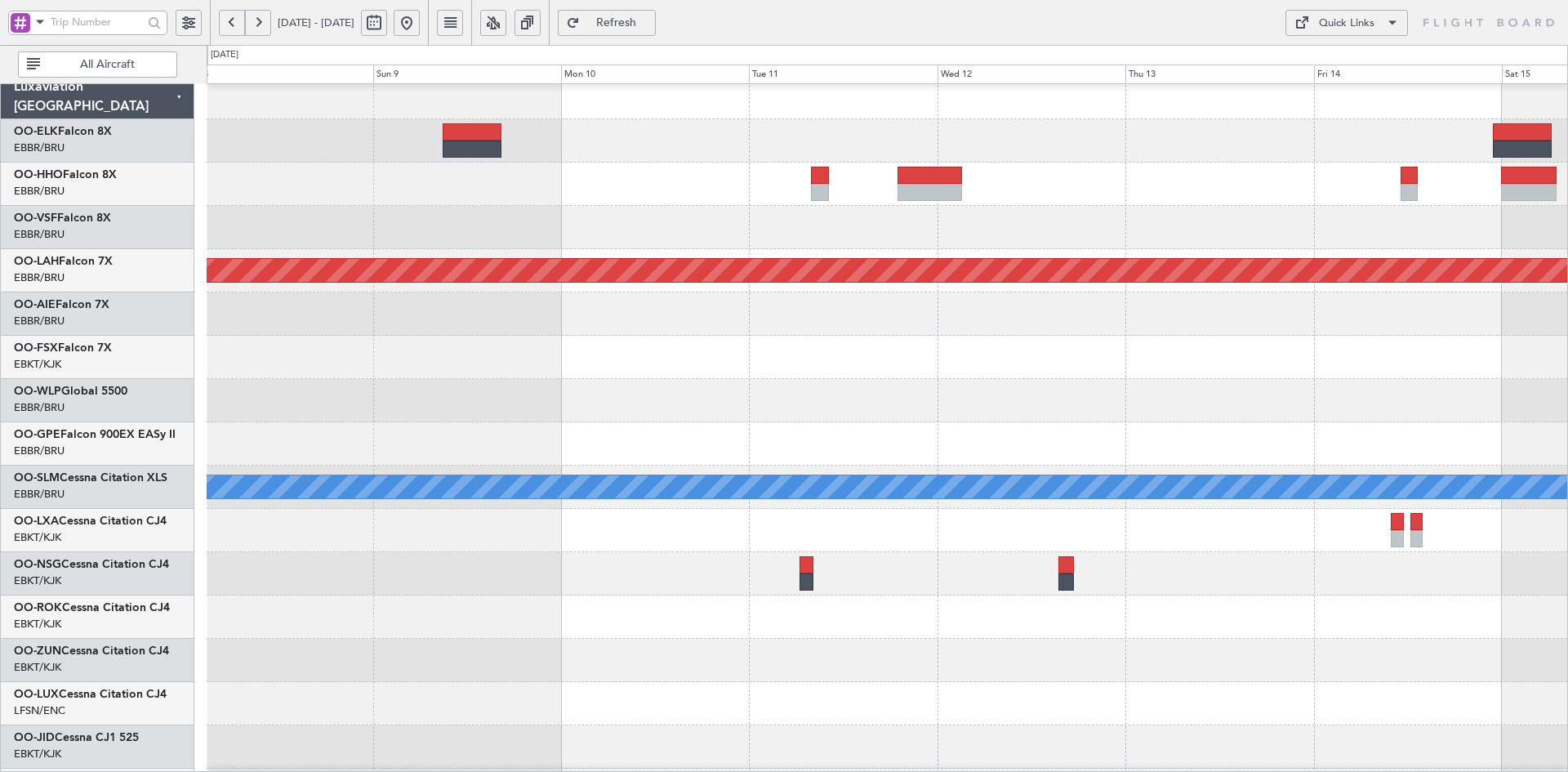
click at [691, 199] on div at bounding box center [886, 184] width 1361 height 43
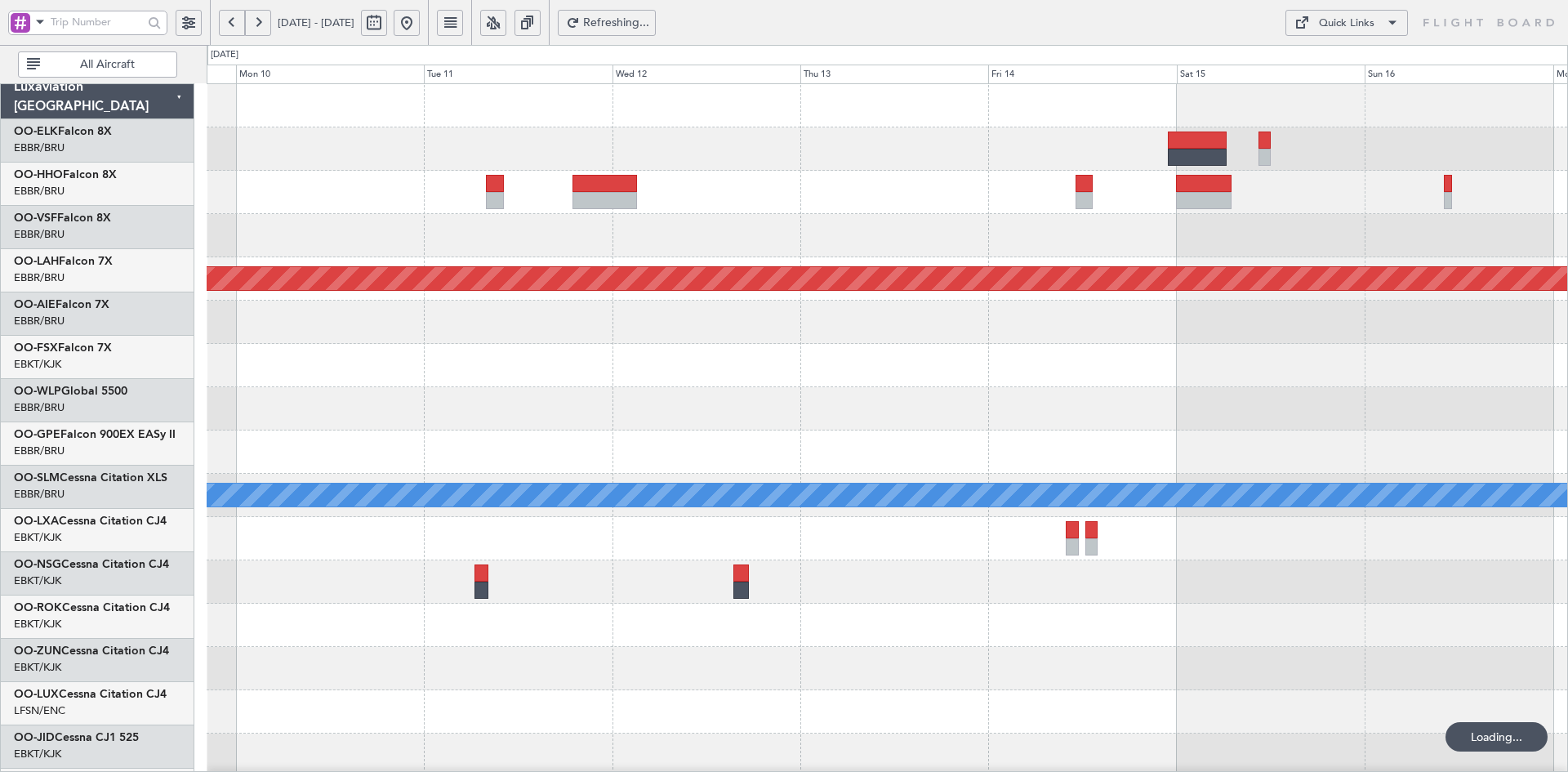
scroll to position [0, 0]
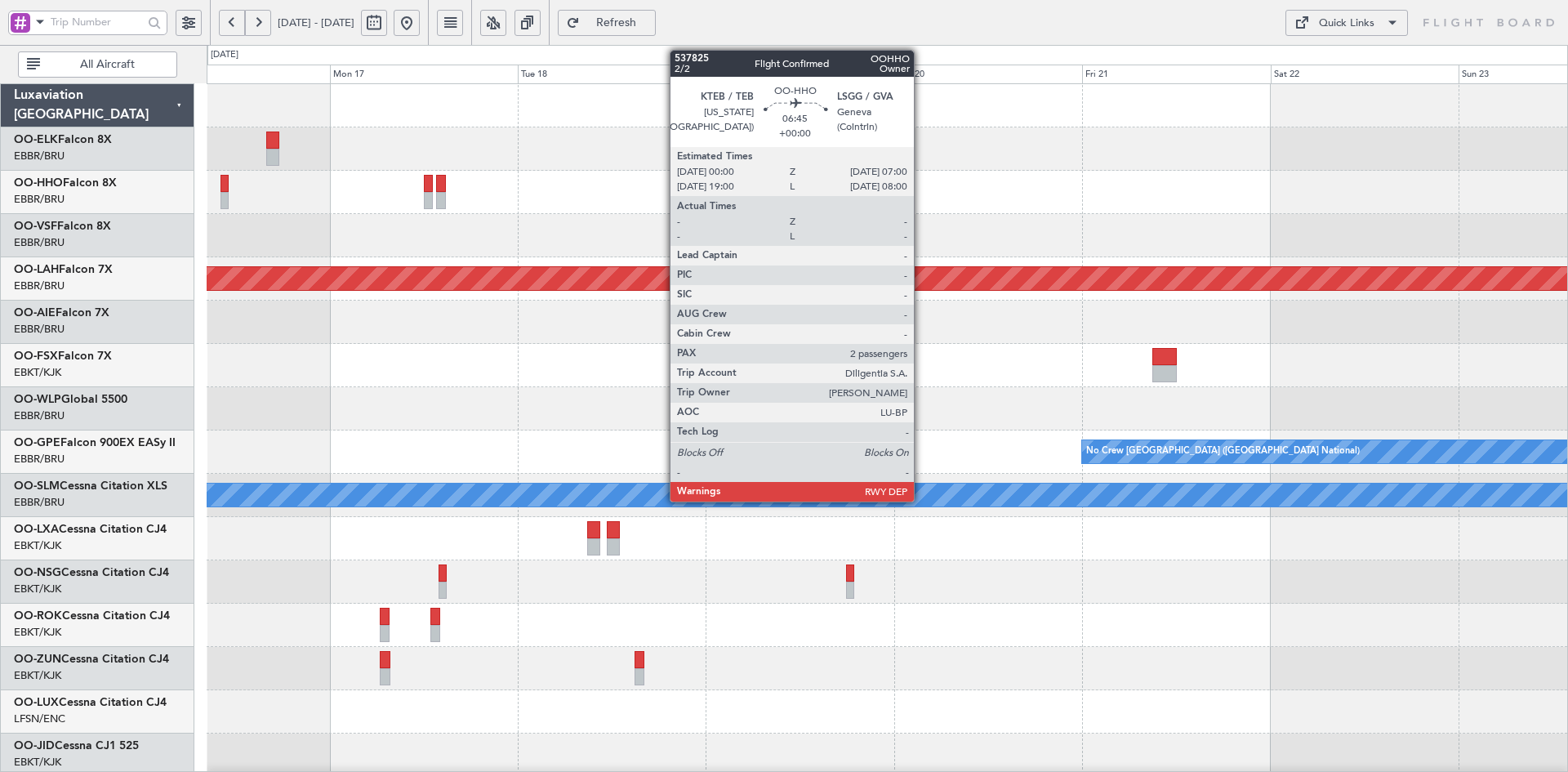
click at [441, 150] on div "Planned Maint Alton-st Louis (St Louis Regl) Planned Maint Kortrijk-Wevelgem No…" at bounding box center [886, 516] width 1361 height 865
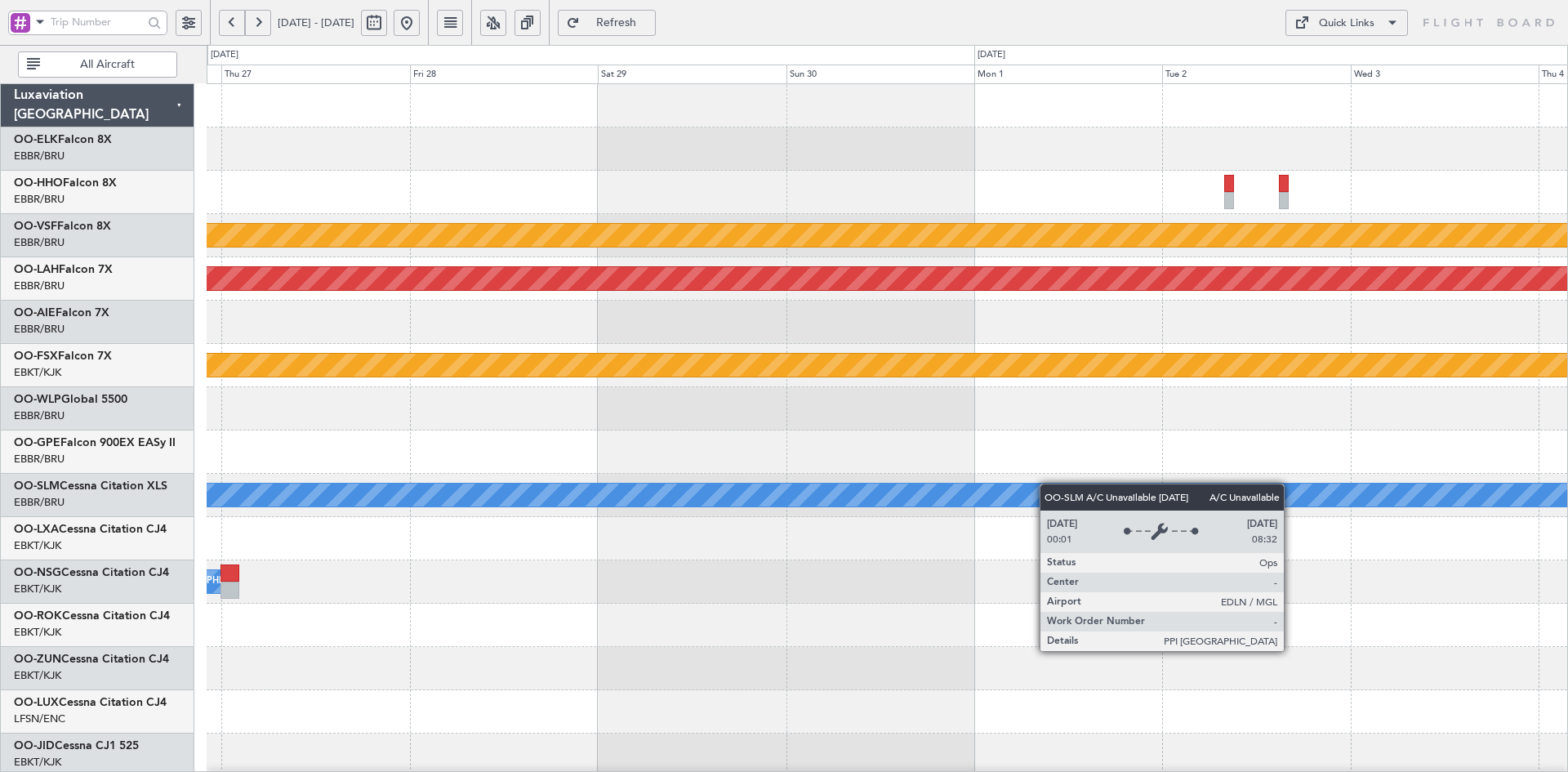
click at [412, 483] on div "Planned Maint Geneva (Cointrin) Planned Maint Alton-st Louis (St Louis Regl) Pl…" at bounding box center [886, 516] width 1361 height 865
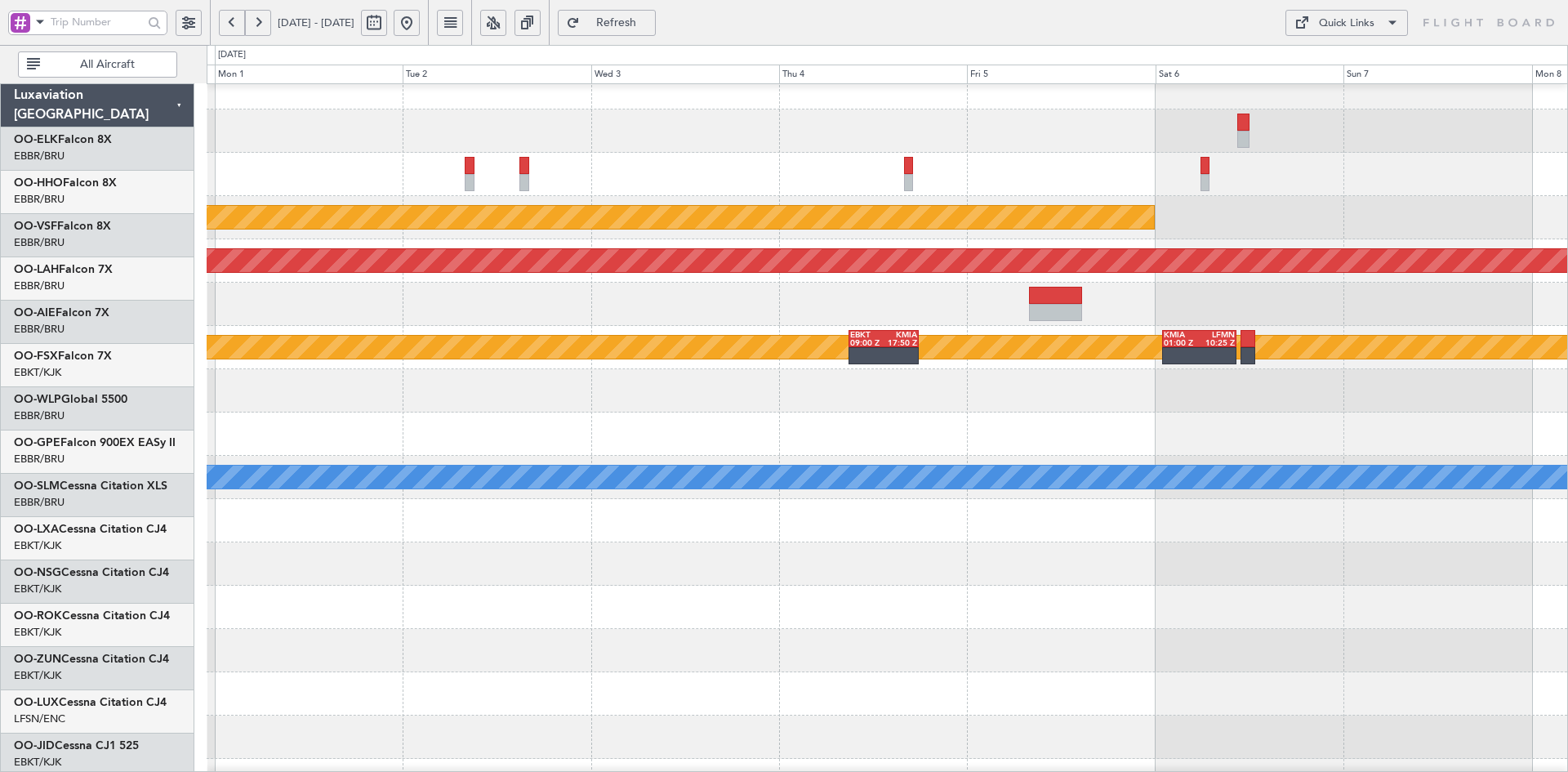
scroll to position [22, 0]
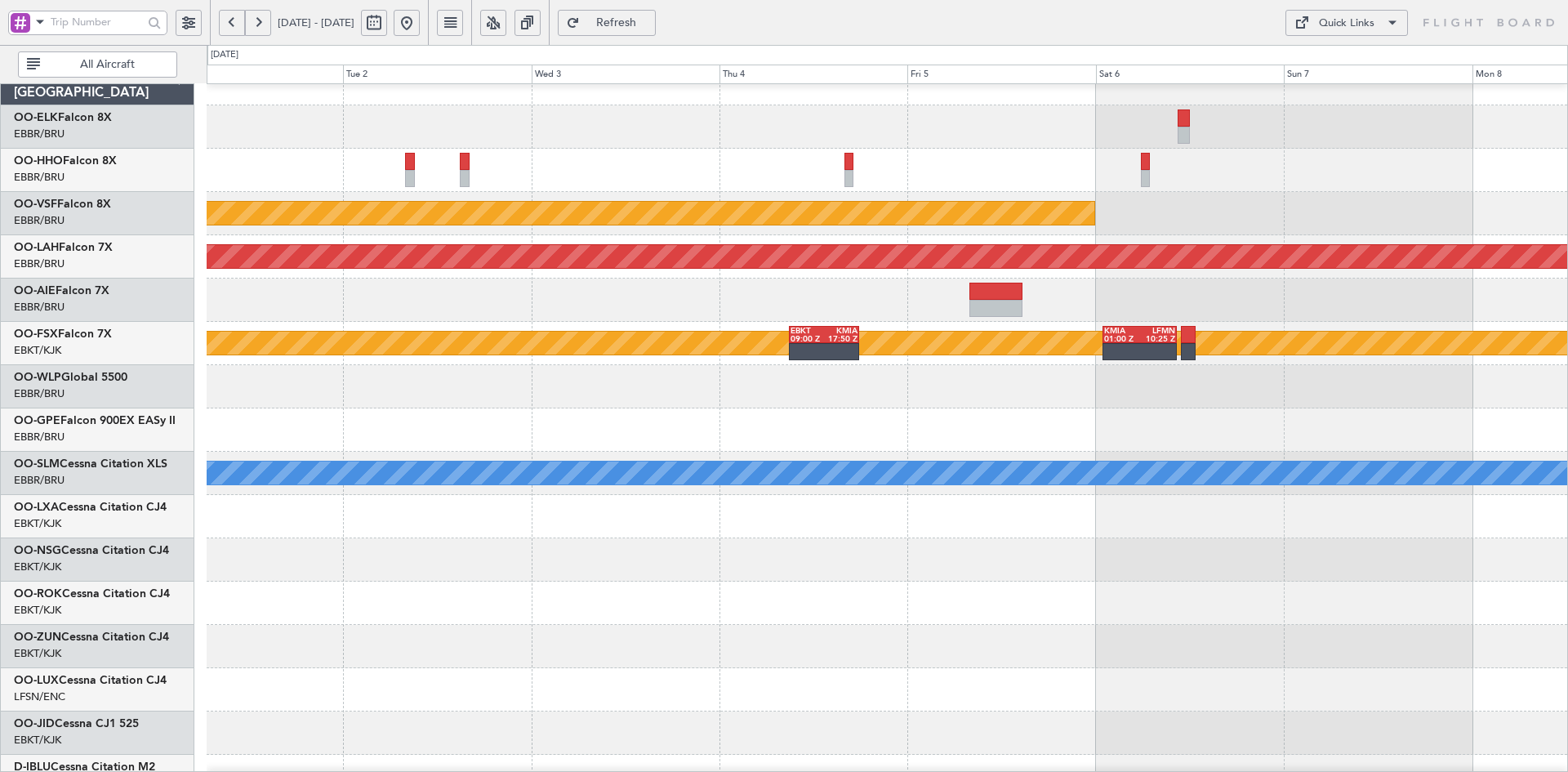
click at [592, 426] on div at bounding box center [886, 429] width 1361 height 43
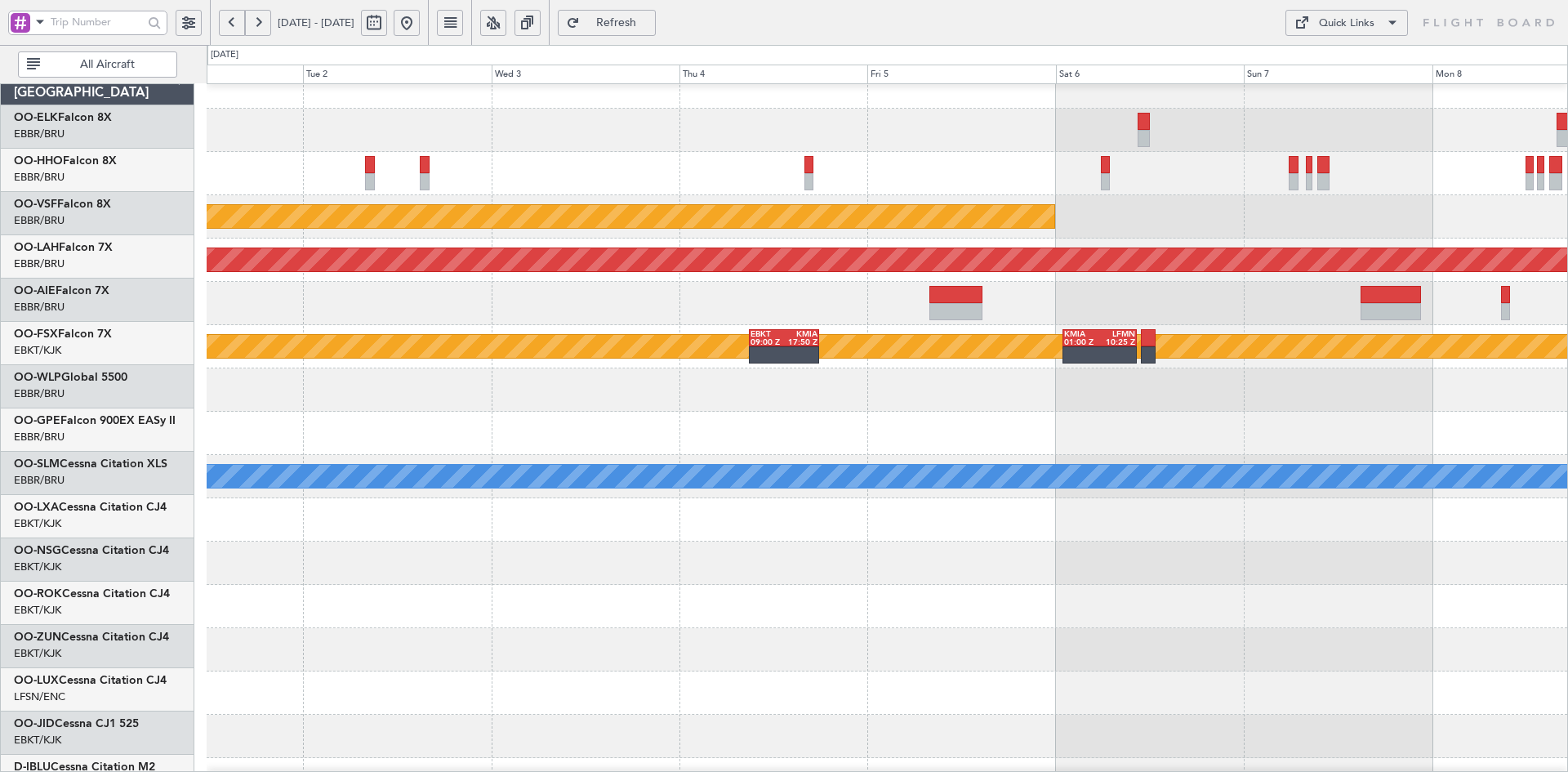
scroll to position [0, 0]
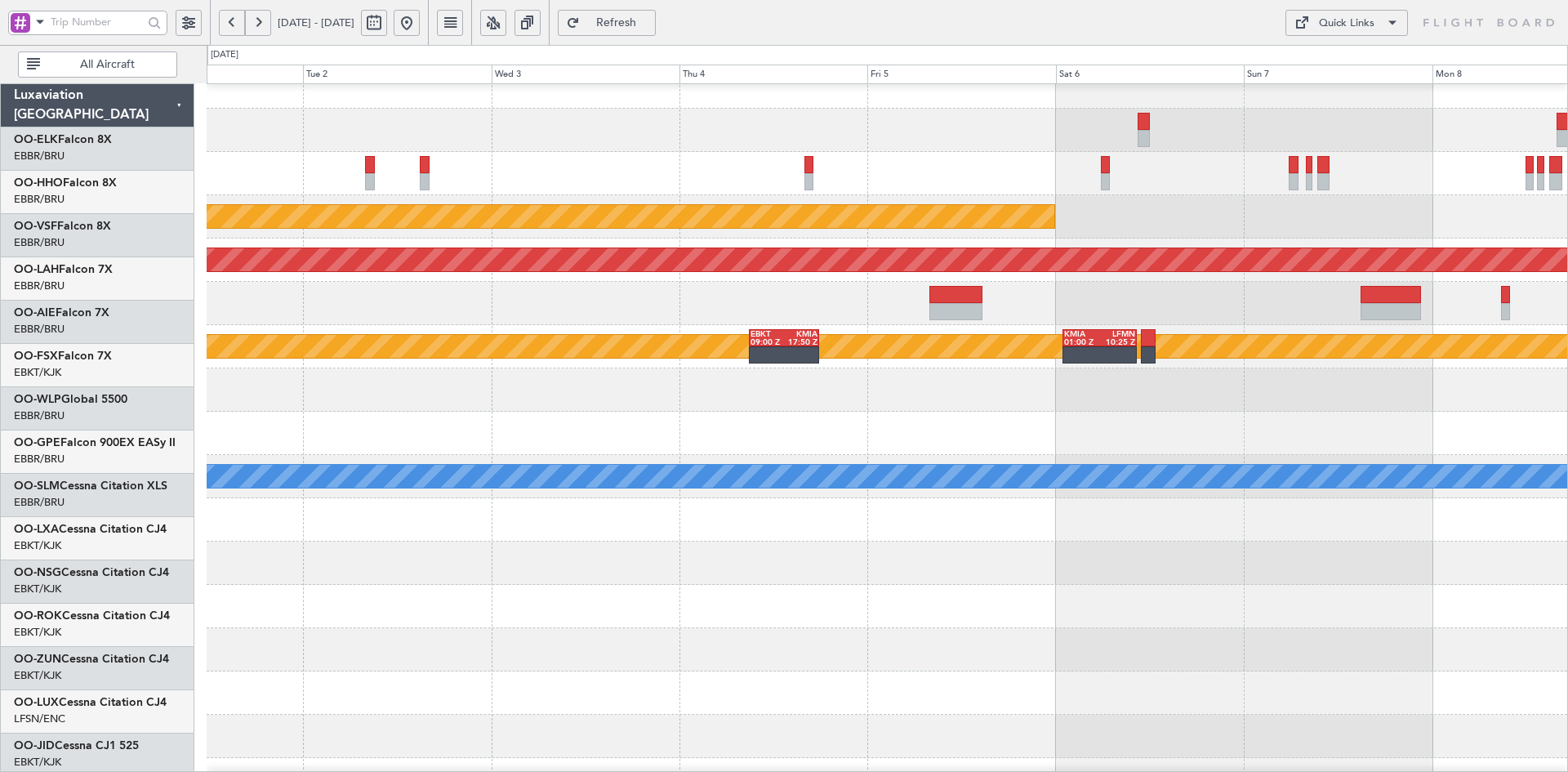
click at [1102, 239] on div "Planned Maint Geneva (Cointrin)" at bounding box center [886, 216] width 1361 height 43
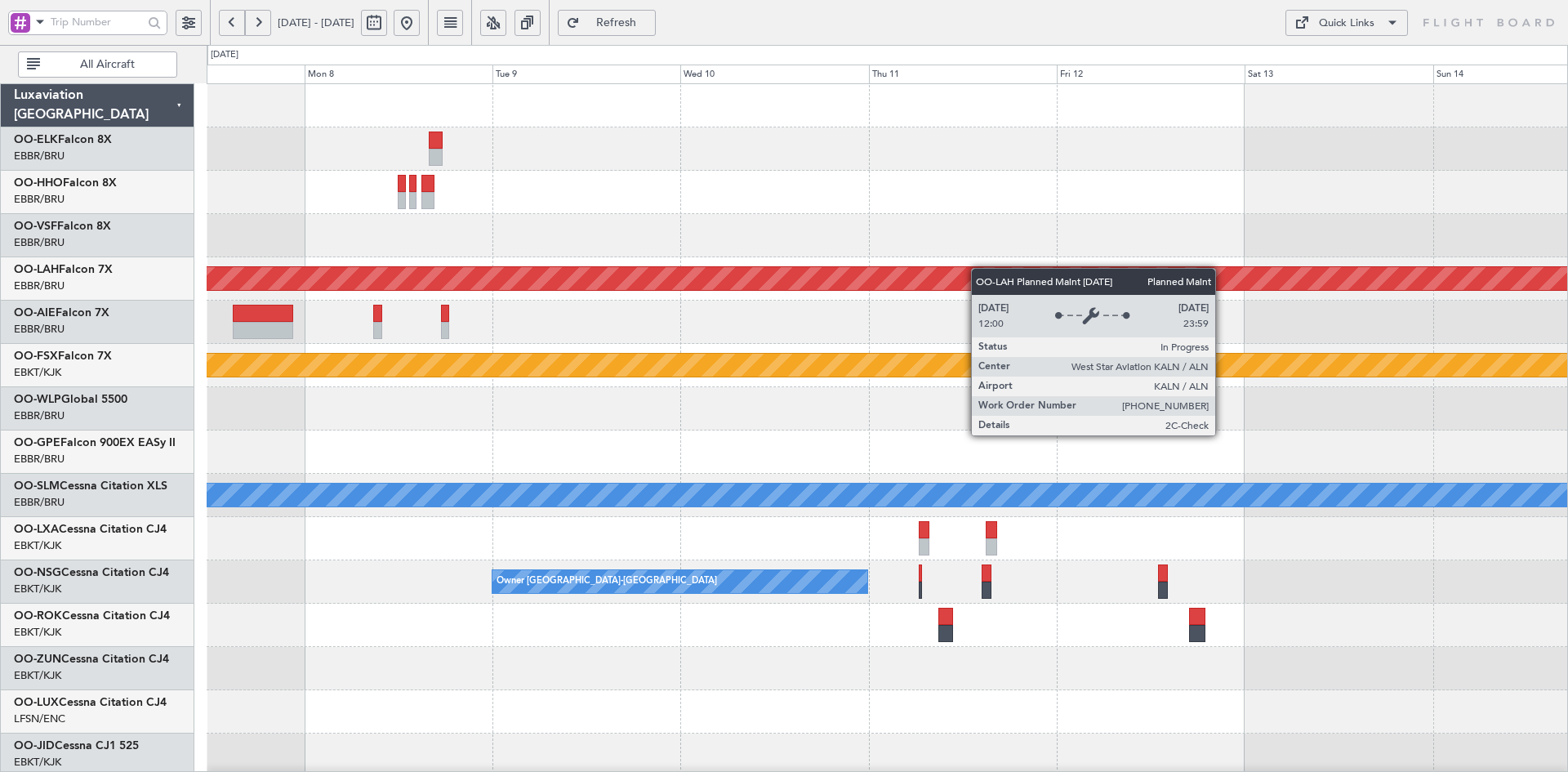
click at [540, 286] on div "- - LSGG 20:30 Z WSSL 08:40 Z Planned Maint Geneva (Cointrin) Planned Maint Alt…" at bounding box center [886, 516] width 1361 height 865
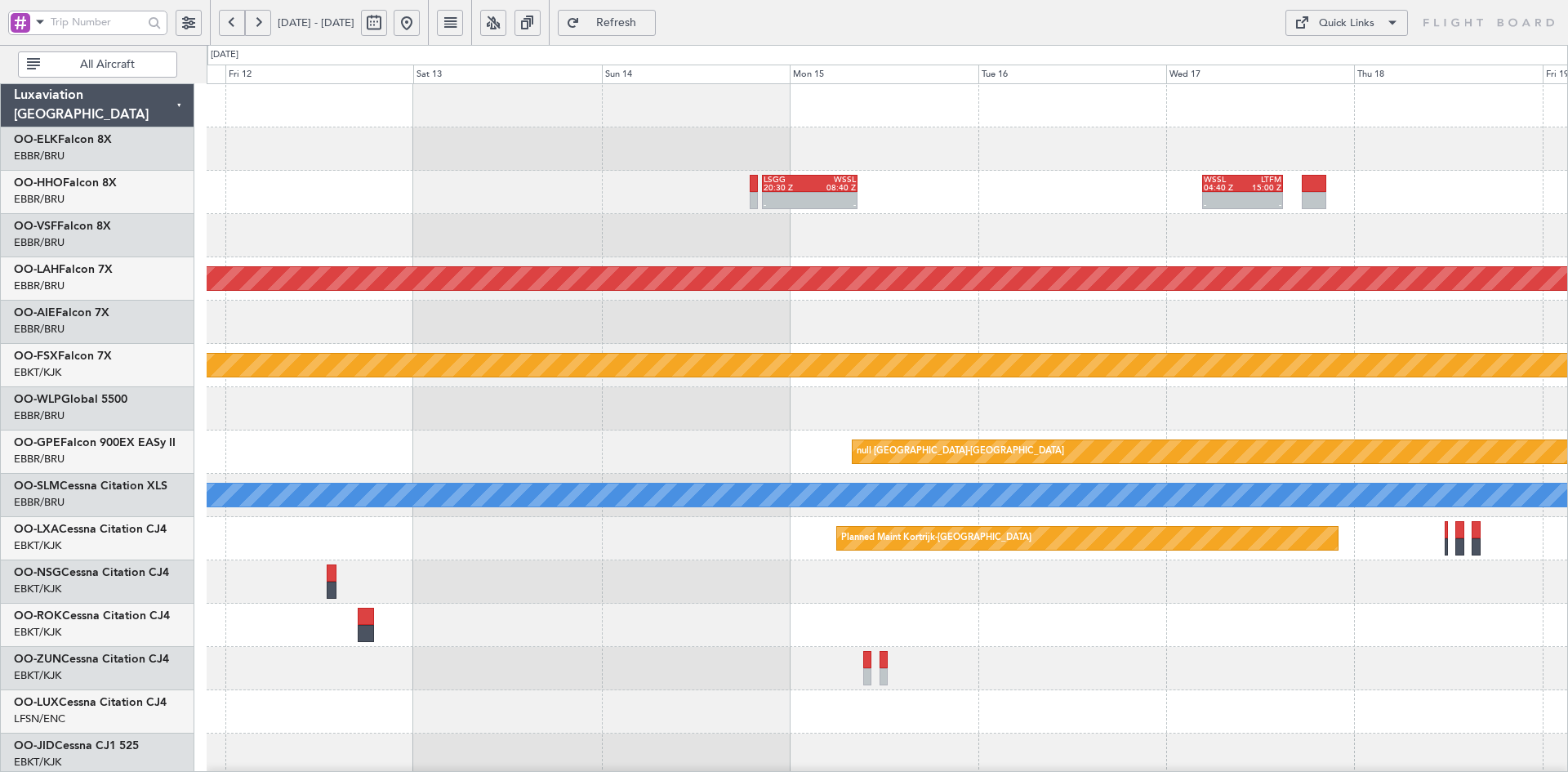
click at [945, 222] on div "- - LSGG 20:30 Z WSSL 08:40 Z - - WSSL 04:40 Z LTFM 15:00 Z Planned Maint Alton…" at bounding box center [886, 516] width 1361 height 865
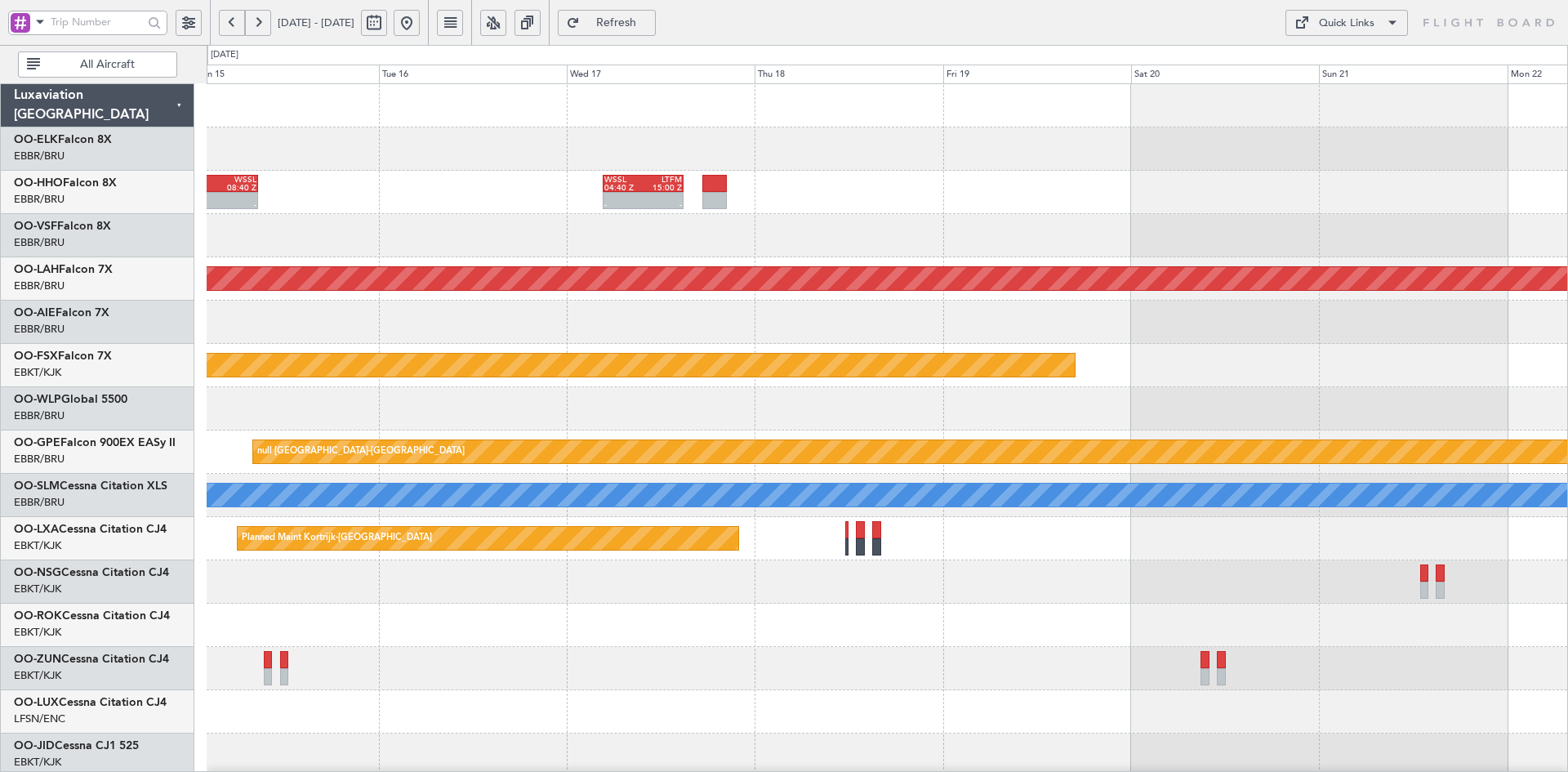
click at [922, 236] on div "- - LSGG 20:30 Z WSSL 08:40 Z - - WSSL 04:40 Z LTFM 15:00 Z Planned Maint Alton…" at bounding box center [886, 516] width 1361 height 865
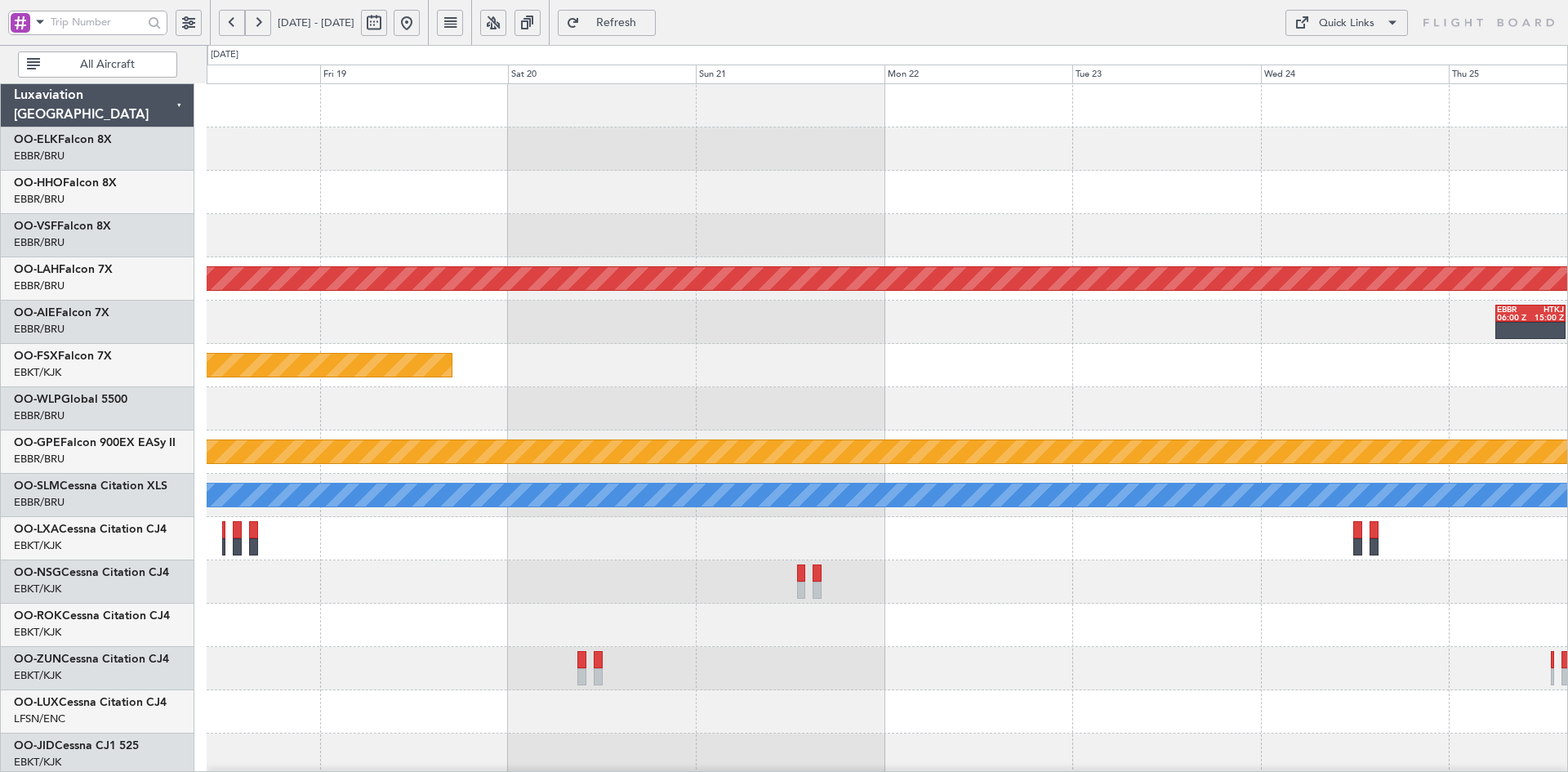
click at [575, 240] on div at bounding box center [886, 236] width 1361 height 43
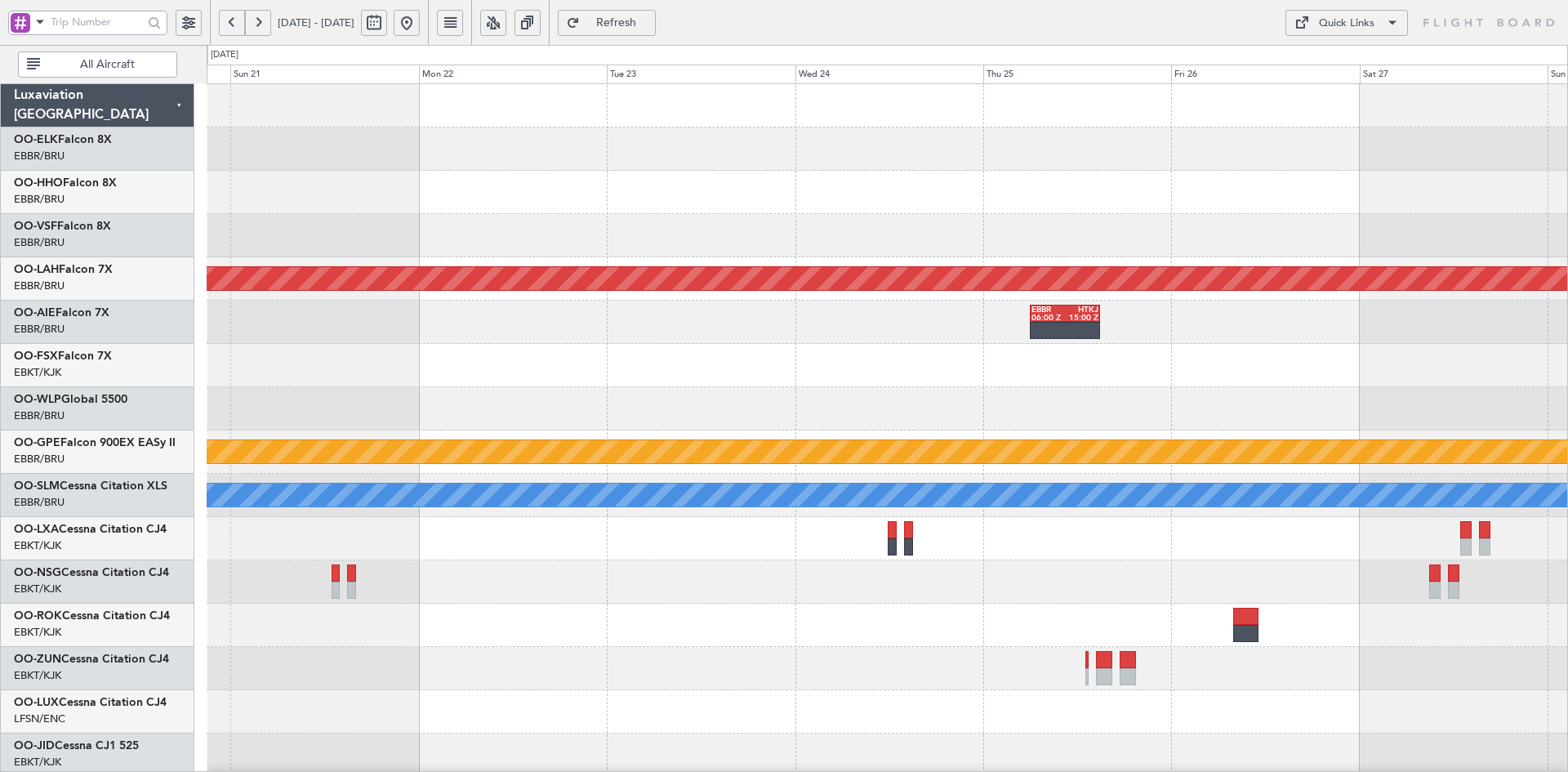
click at [821, 565] on div at bounding box center [886, 581] width 1361 height 43
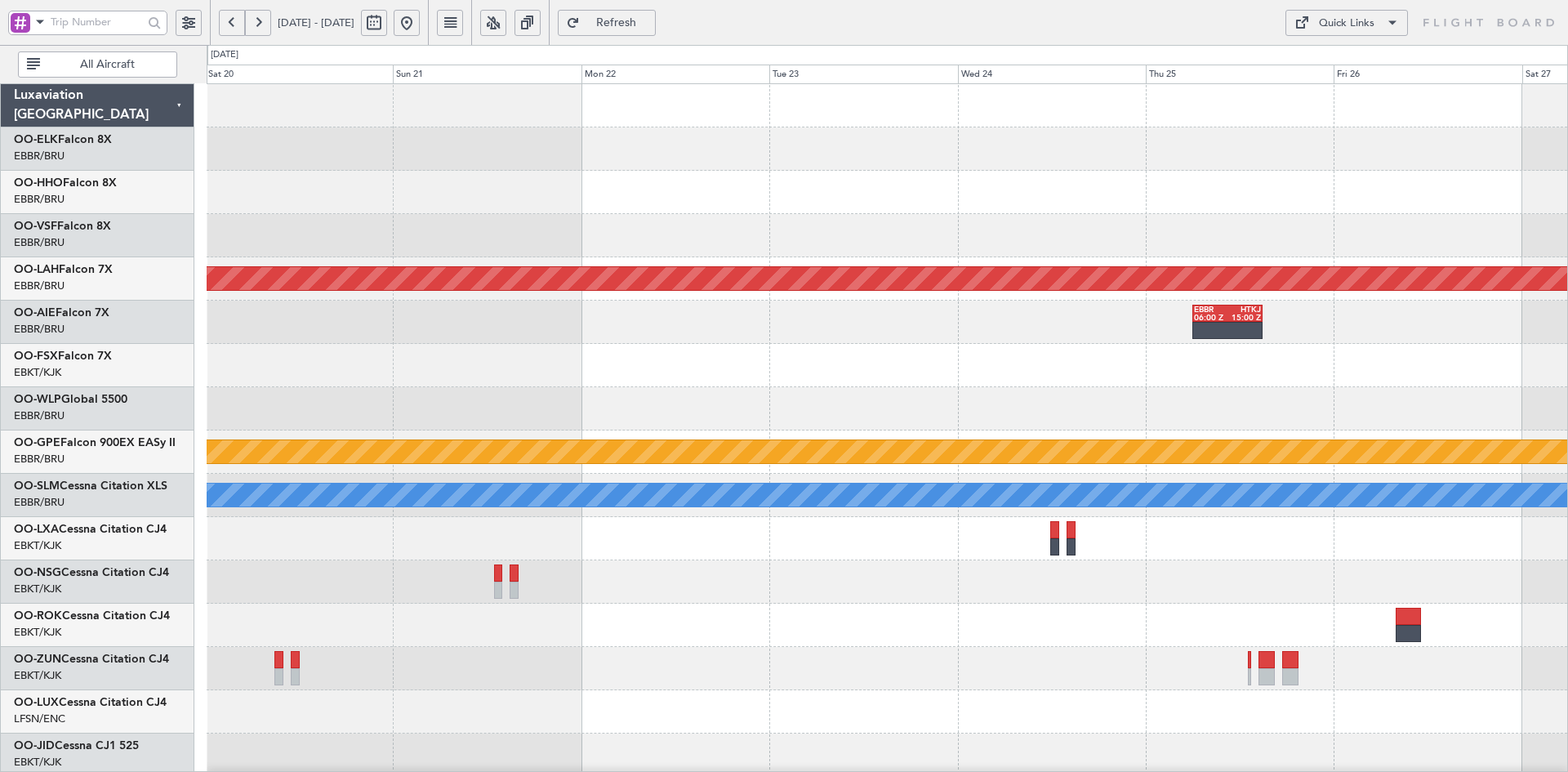
click at [858, 590] on div at bounding box center [886, 581] width 1361 height 43
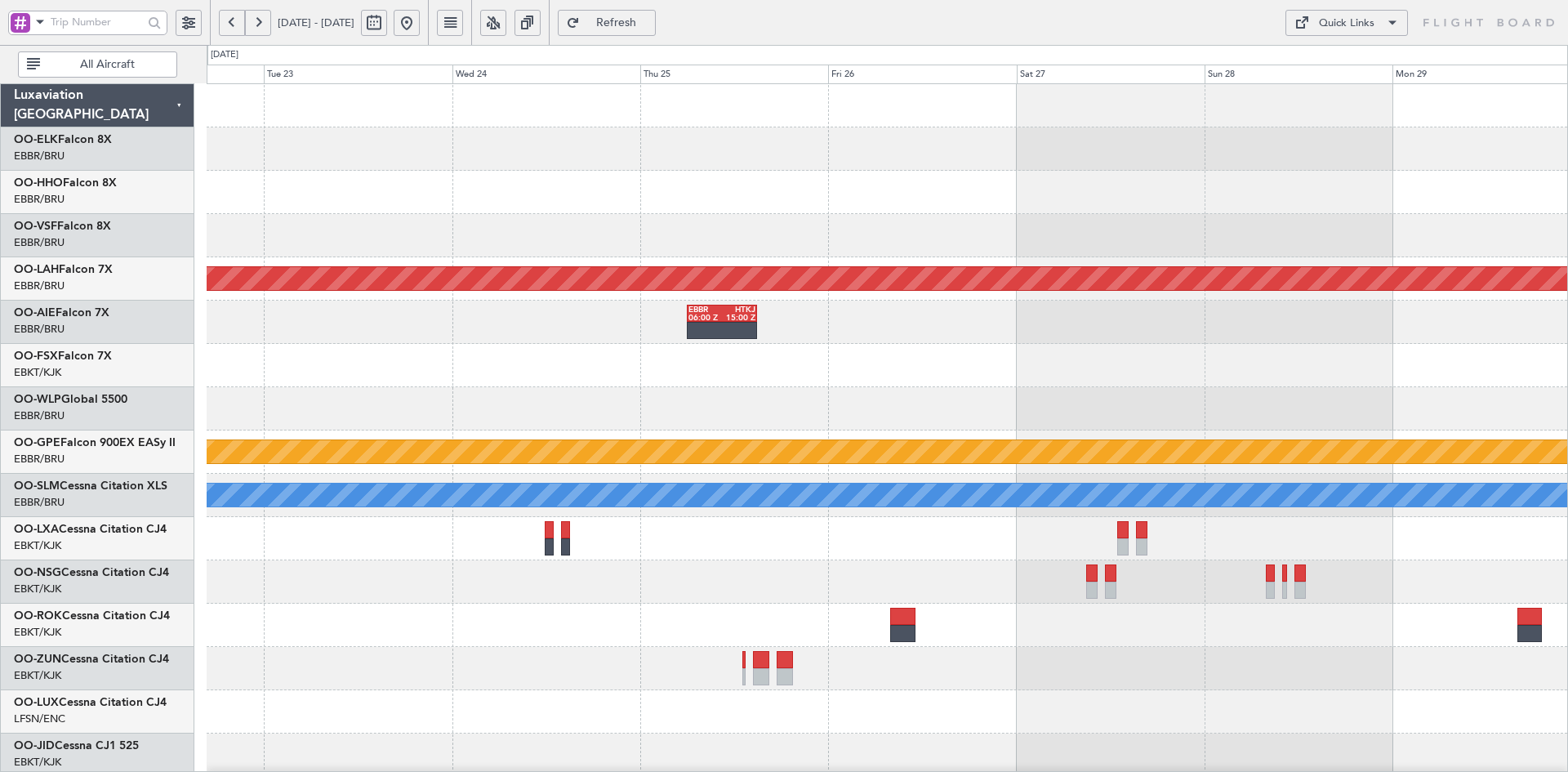
click at [929, 579] on div at bounding box center [886, 581] width 1361 height 43
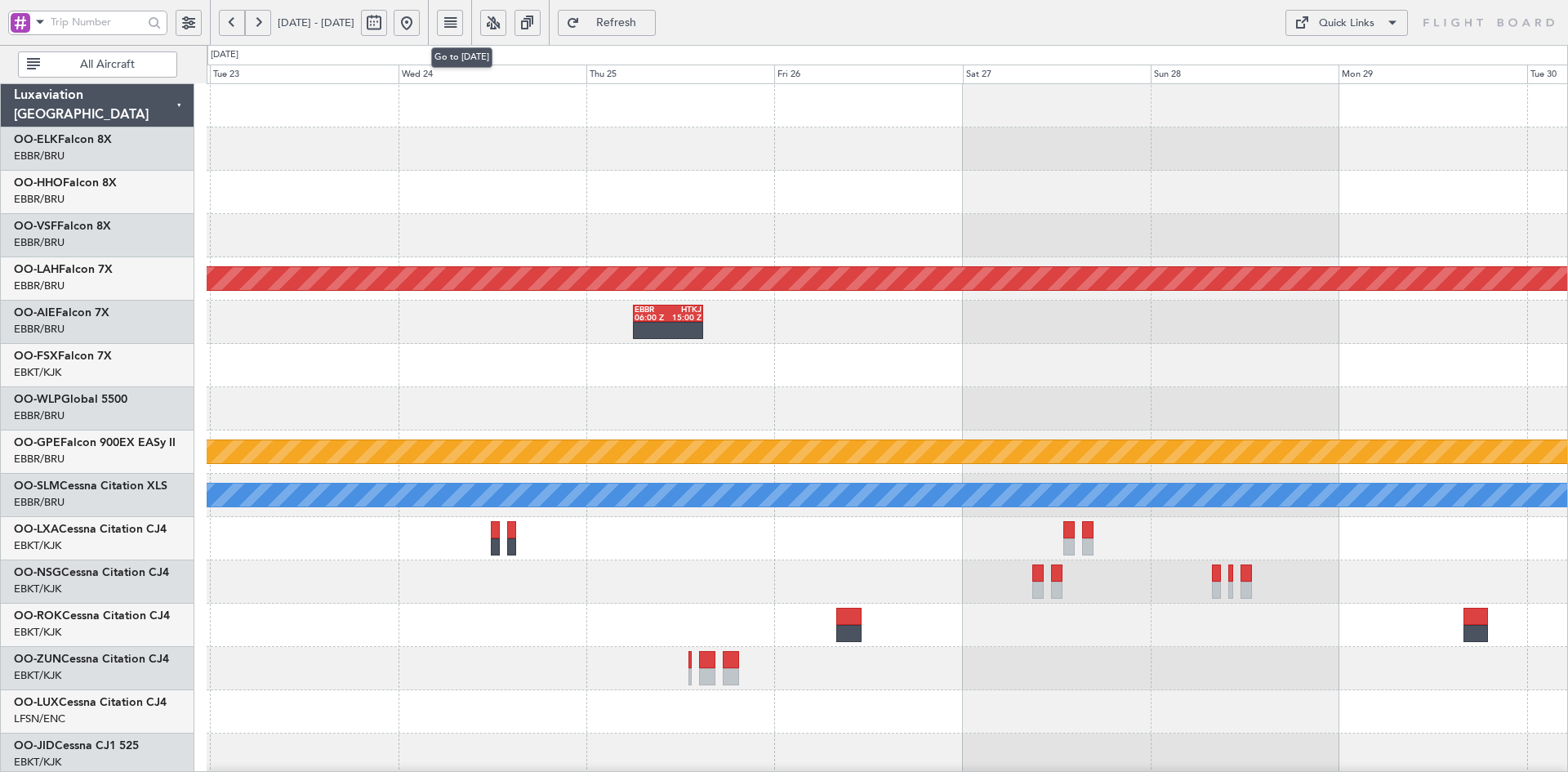
click at [420, 18] on button at bounding box center [406, 22] width 26 height 26
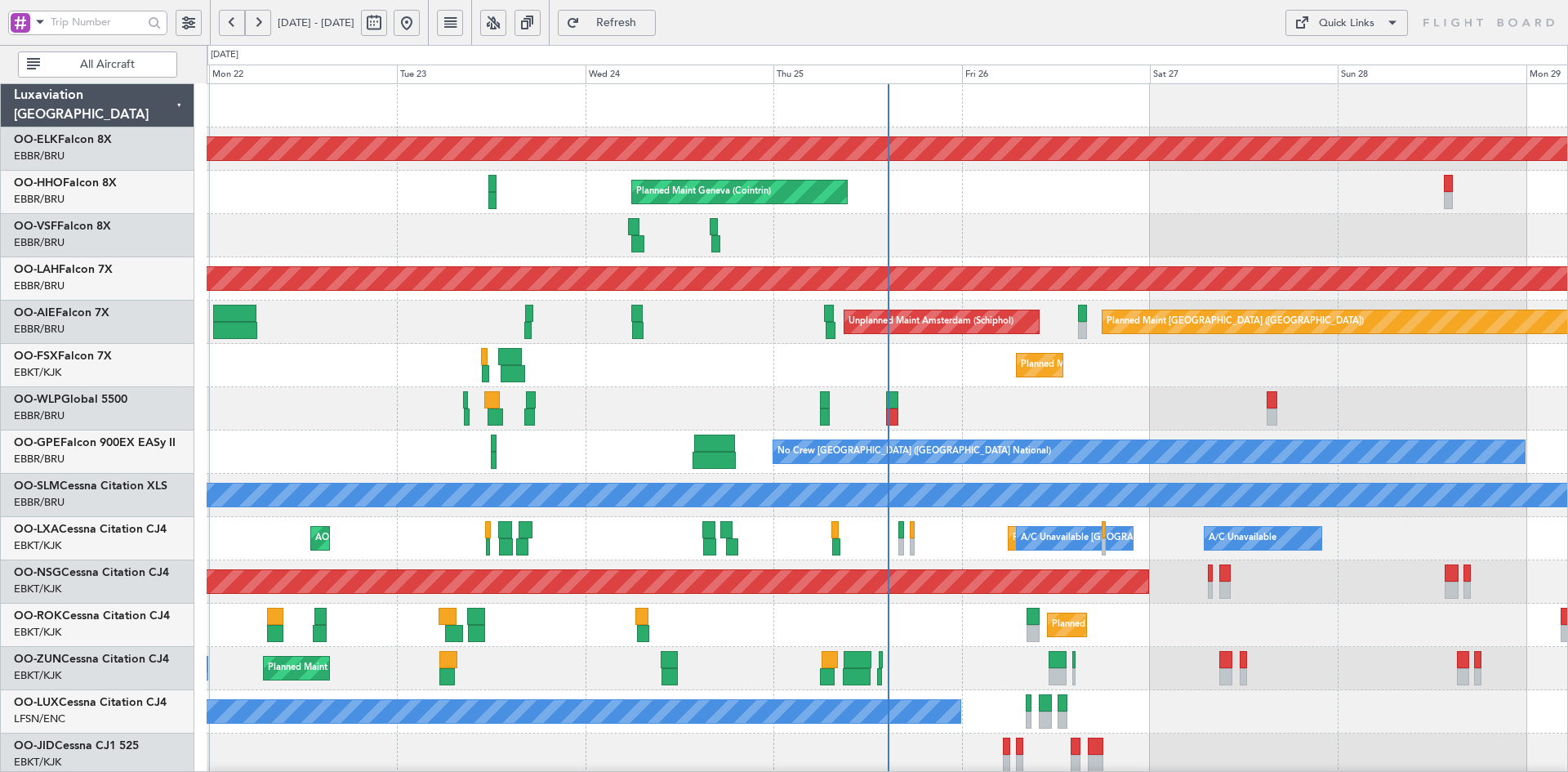
click at [1130, 407] on div at bounding box center [886, 409] width 1361 height 43
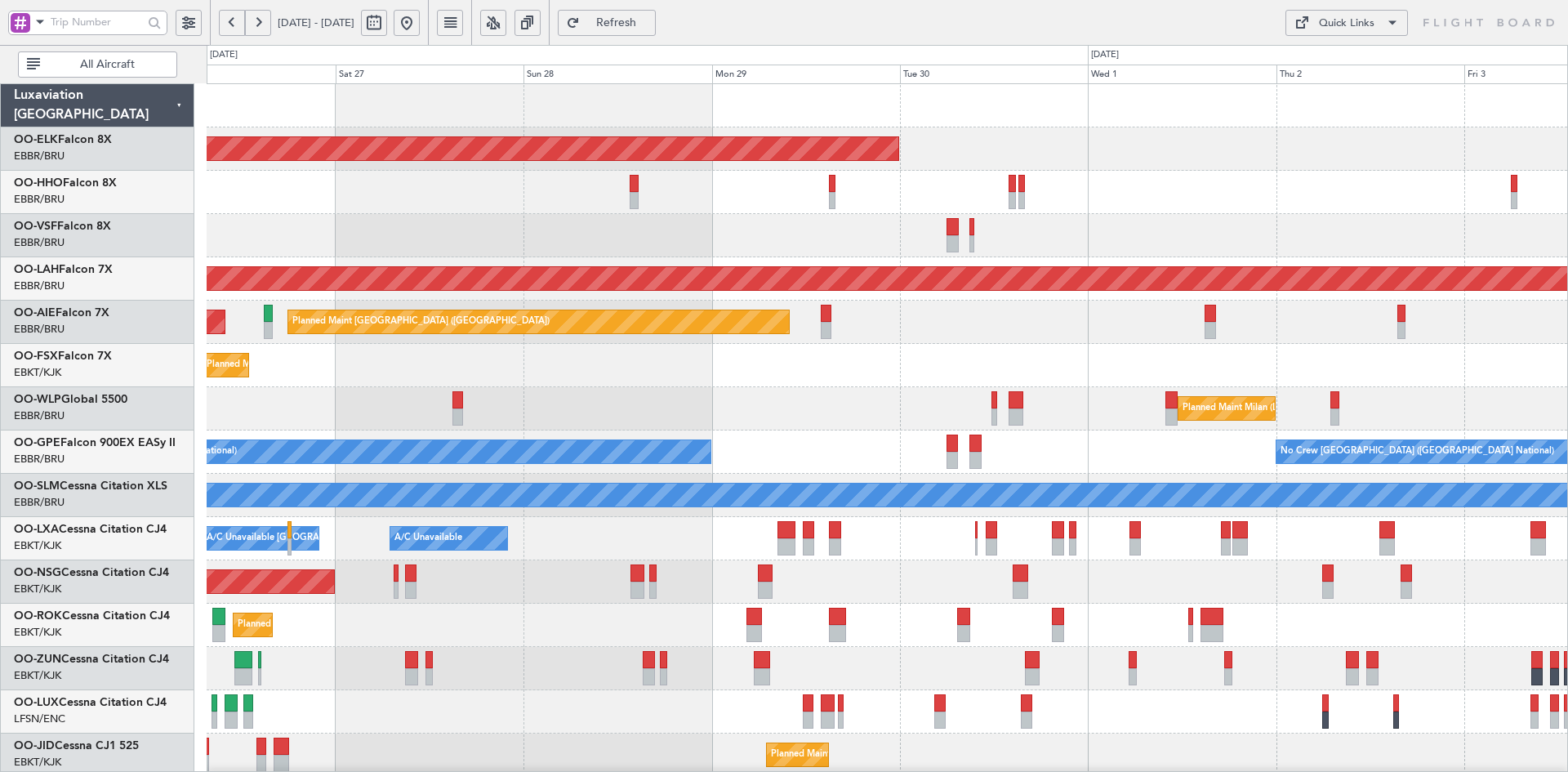
click at [899, 400] on div "Planned Maint Milan (Linate)" at bounding box center [886, 409] width 1361 height 43
click at [1138, 250] on div at bounding box center [886, 236] width 1361 height 43
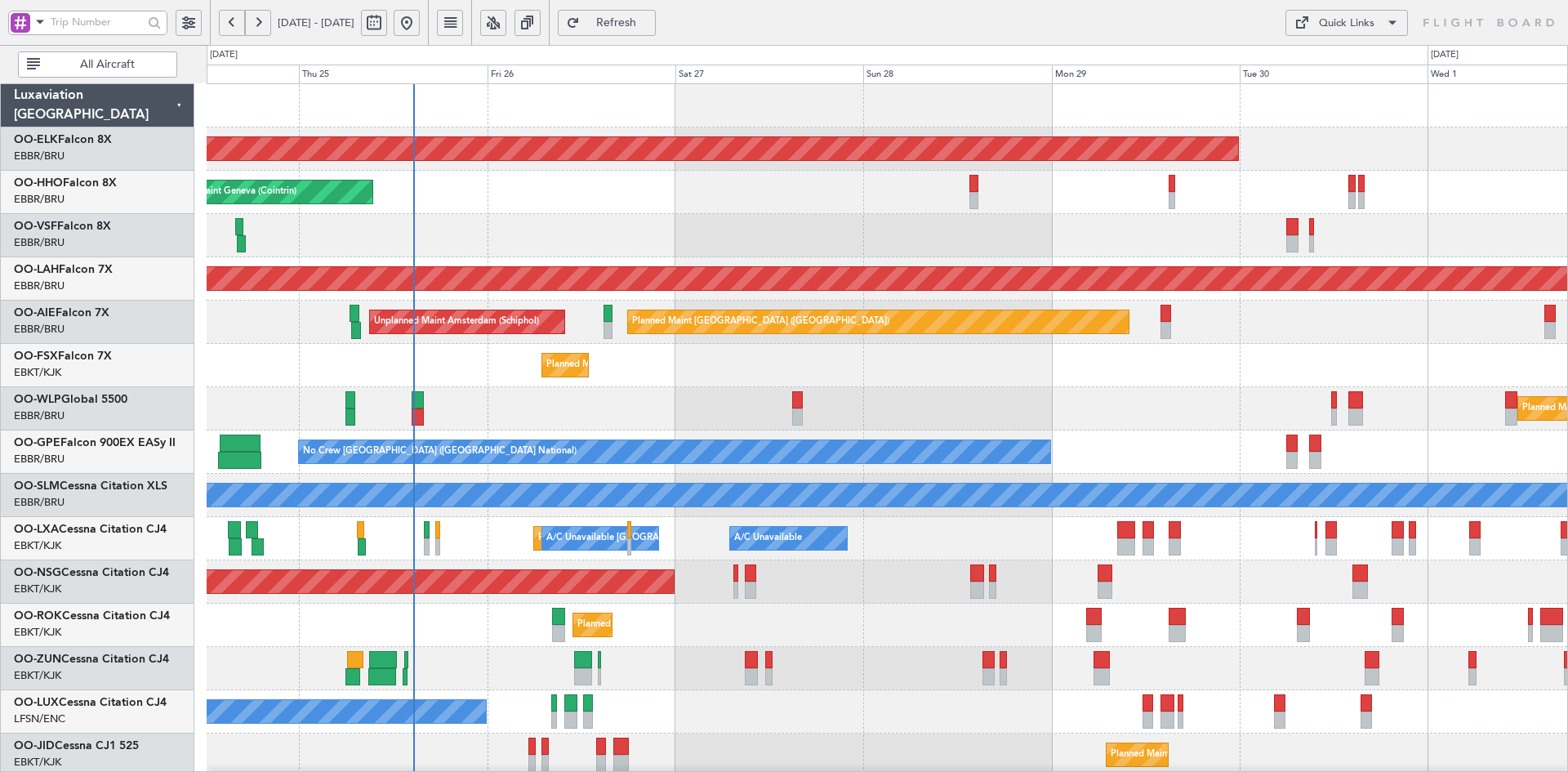
click at [853, 232] on div at bounding box center [886, 236] width 1361 height 43
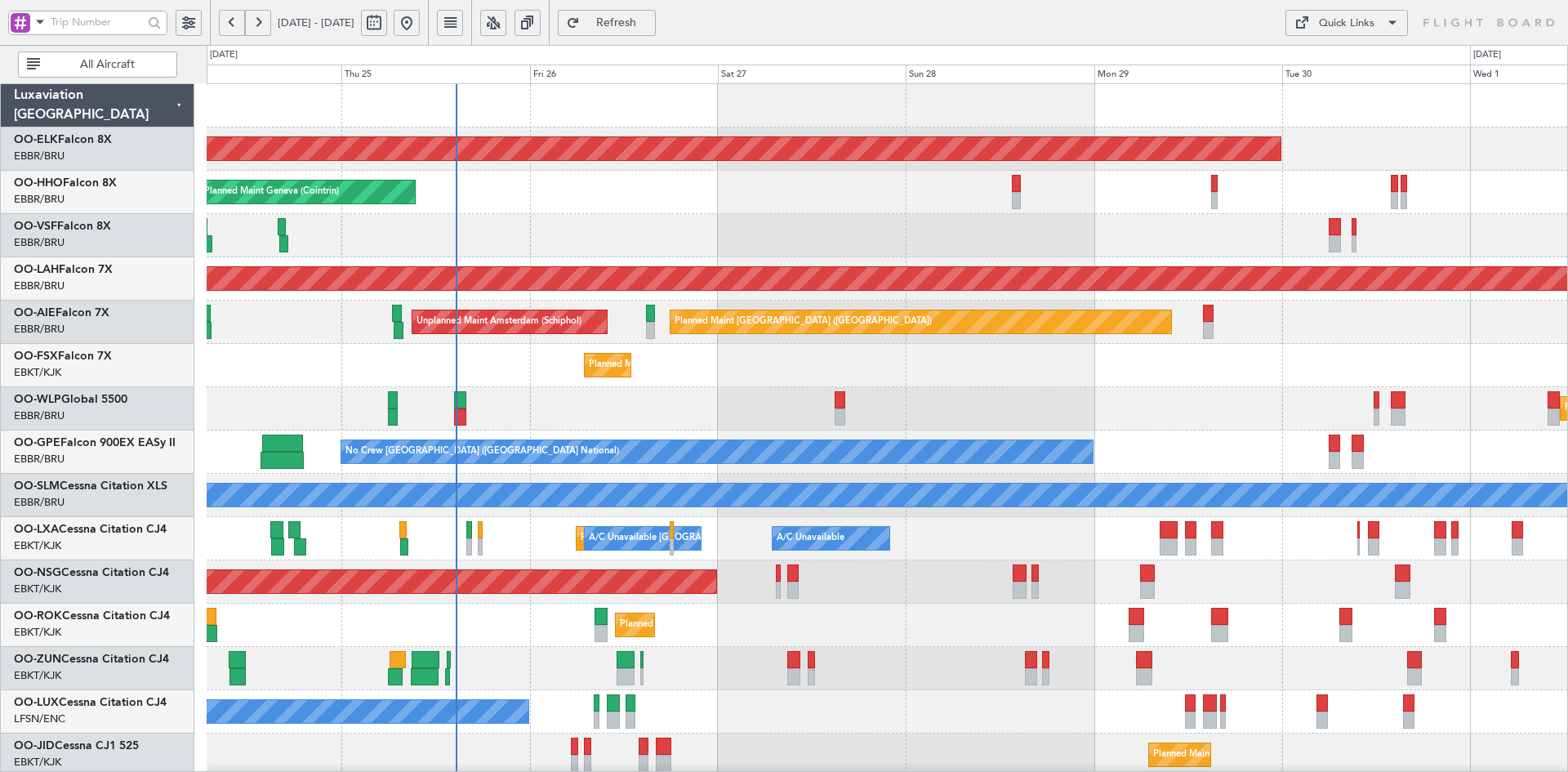
click at [712, 579] on div "Planned Maint Kortrijk-[GEOGRAPHIC_DATA] Planned Maint Geneva ([GEOGRAPHIC_DATA…" at bounding box center [886, 558] width 1361 height 949
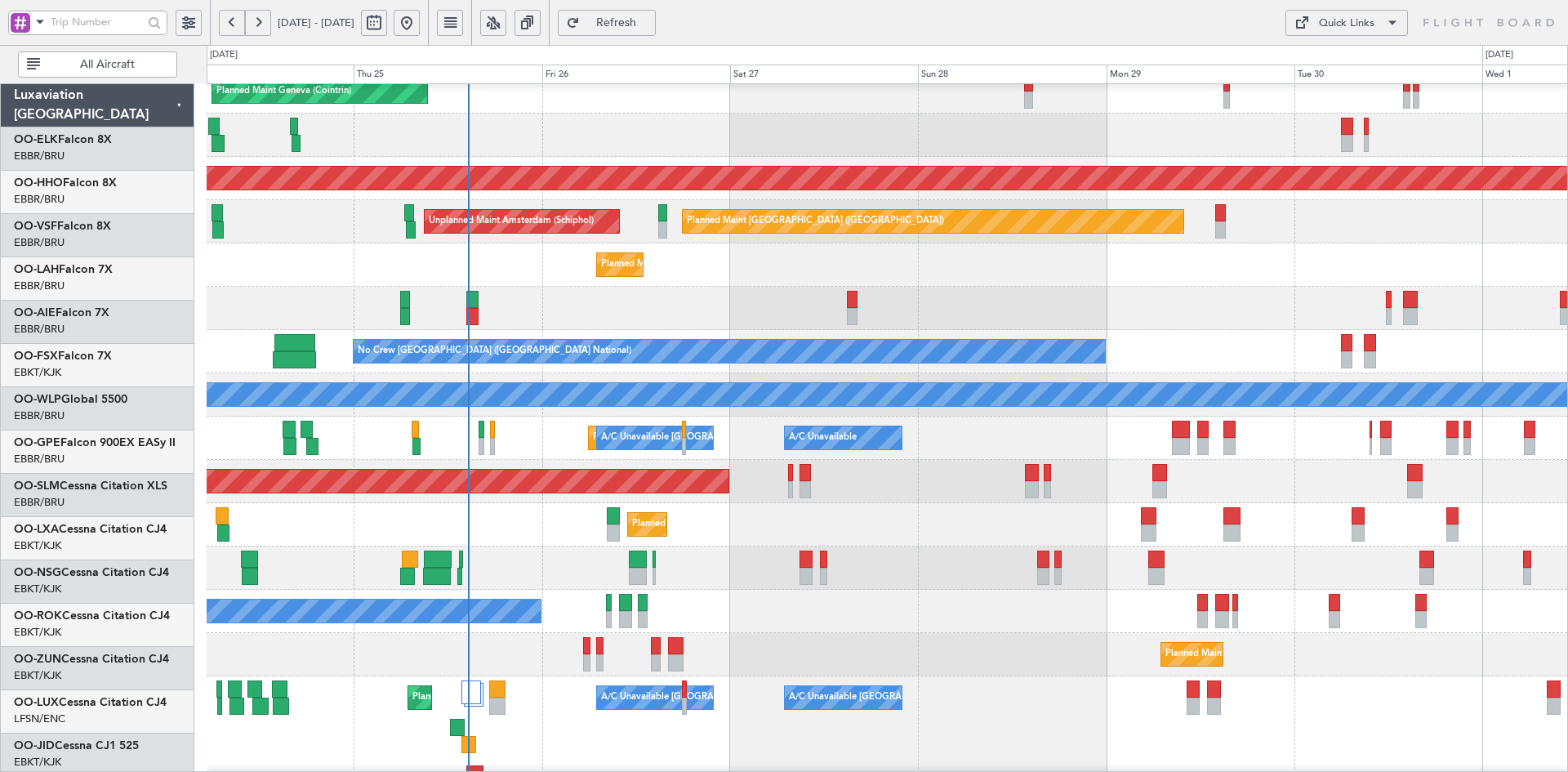
scroll to position [100, 0]
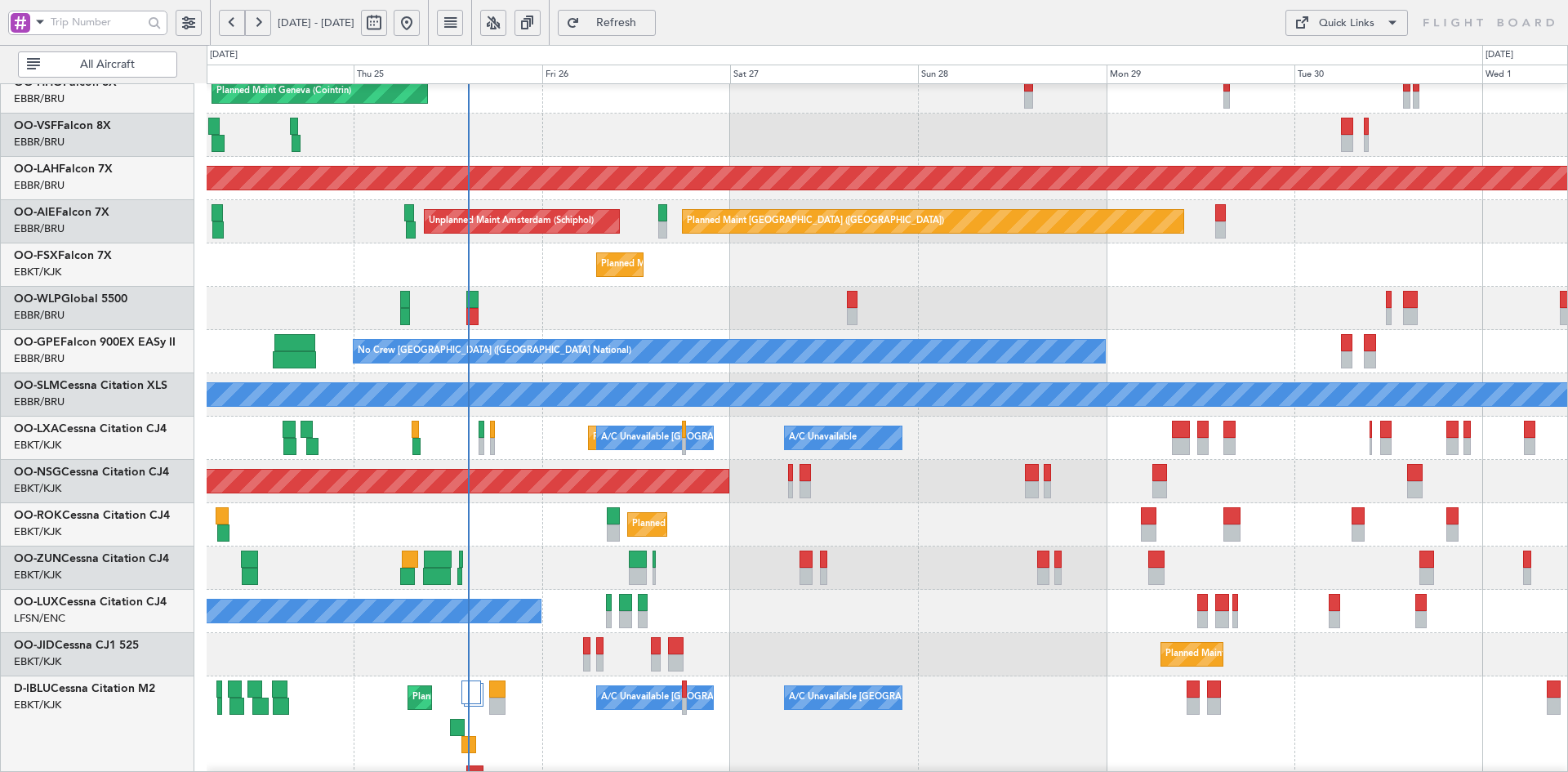
click at [1213, 325] on div "Planned Maint Milan (Linate)" at bounding box center [886, 308] width 1361 height 43
click at [848, 240] on div "Planned Maint [GEOGRAPHIC_DATA] ([GEOGRAPHIC_DATA]) Unplanned Maint Amsterdam (…" at bounding box center [886, 221] width 1361 height 43
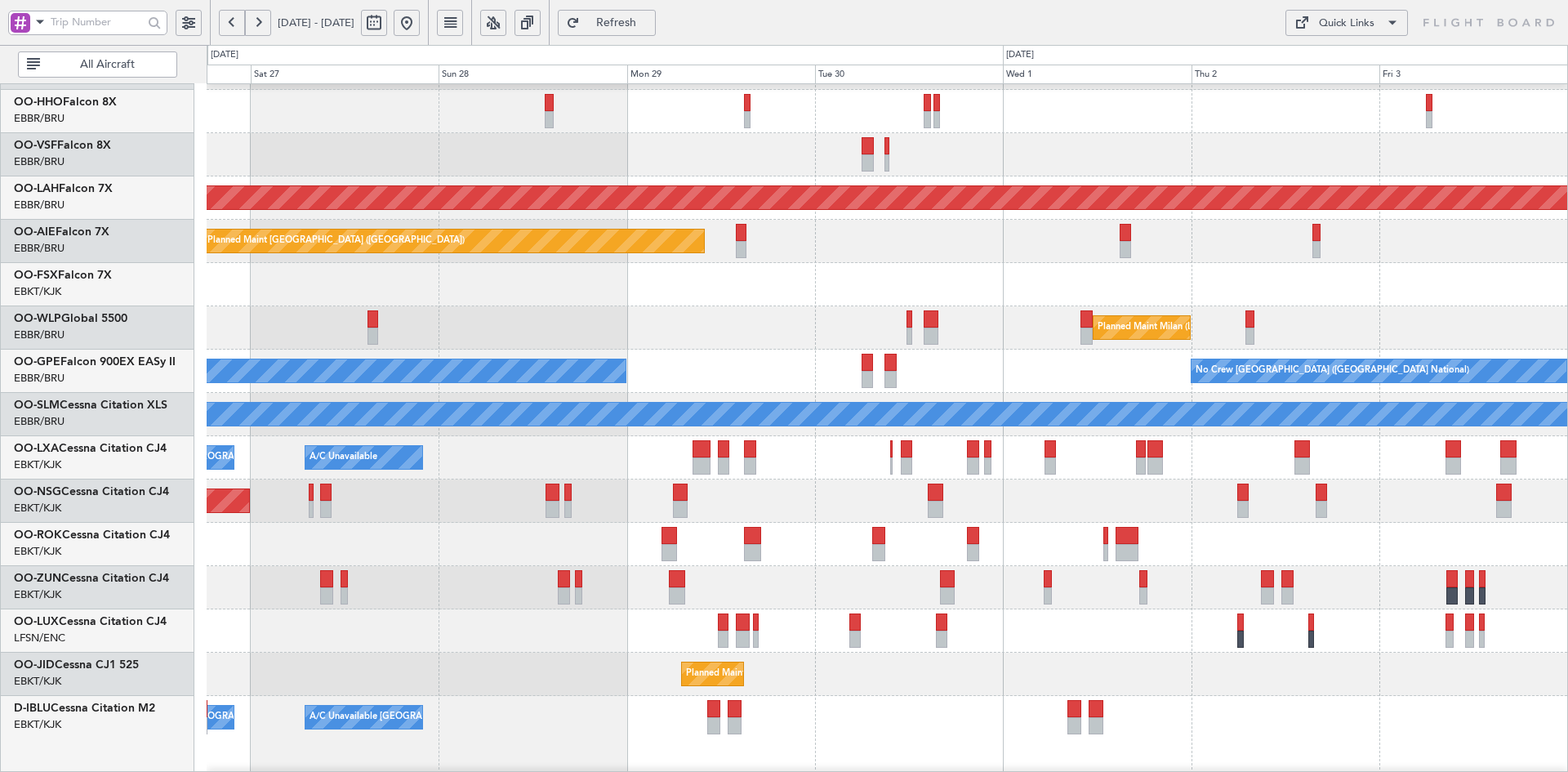
click at [832, 334] on div "Planned Maint Milan (Linate)" at bounding box center [886, 328] width 1361 height 43
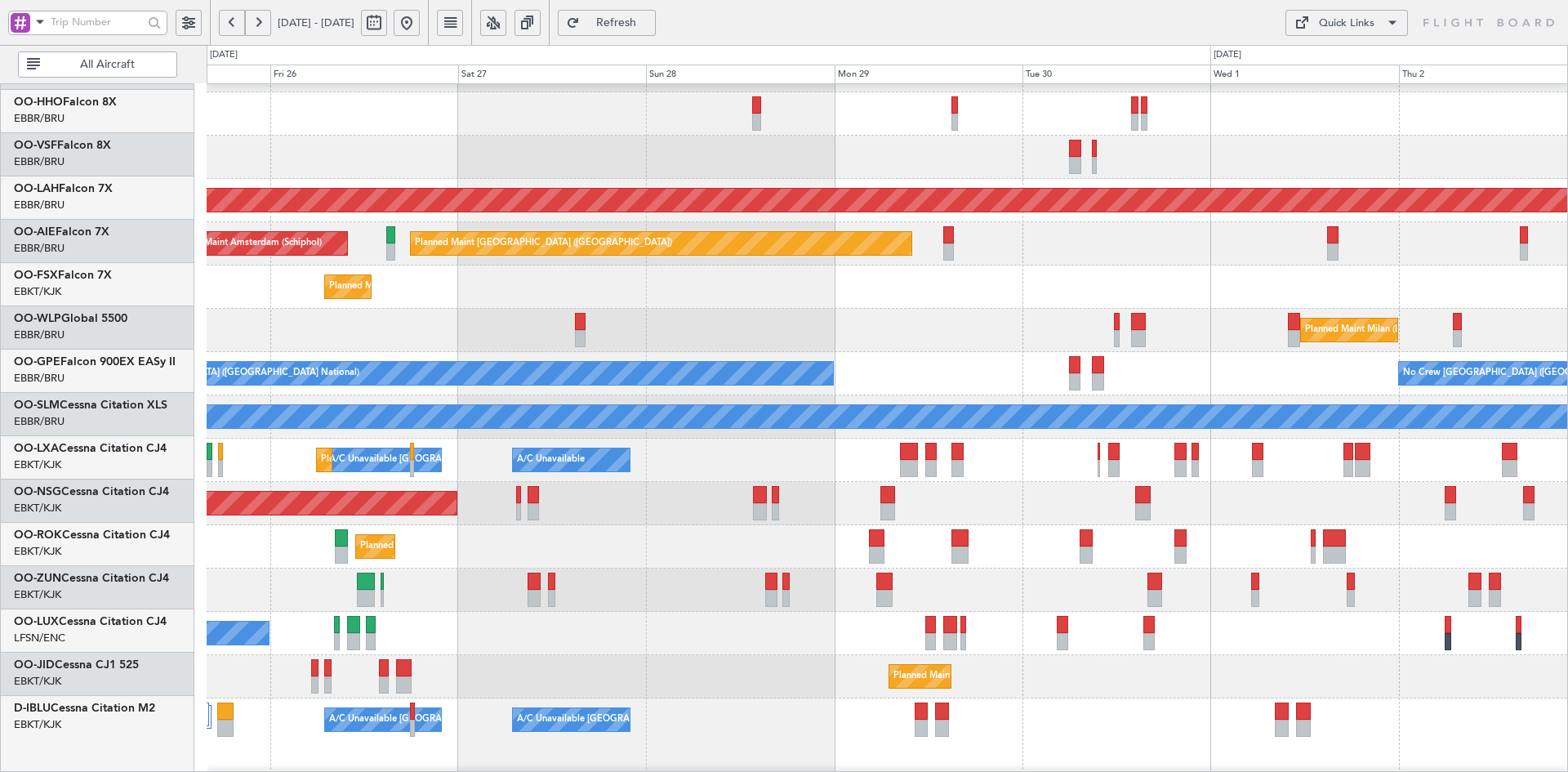
scroll to position [79, 0]
click at [924, 276] on div "Planned Maint Kortrijk-[GEOGRAPHIC_DATA] Planned Maint Geneva ([GEOGRAPHIC_DATA…" at bounding box center [886, 480] width 1361 height 949
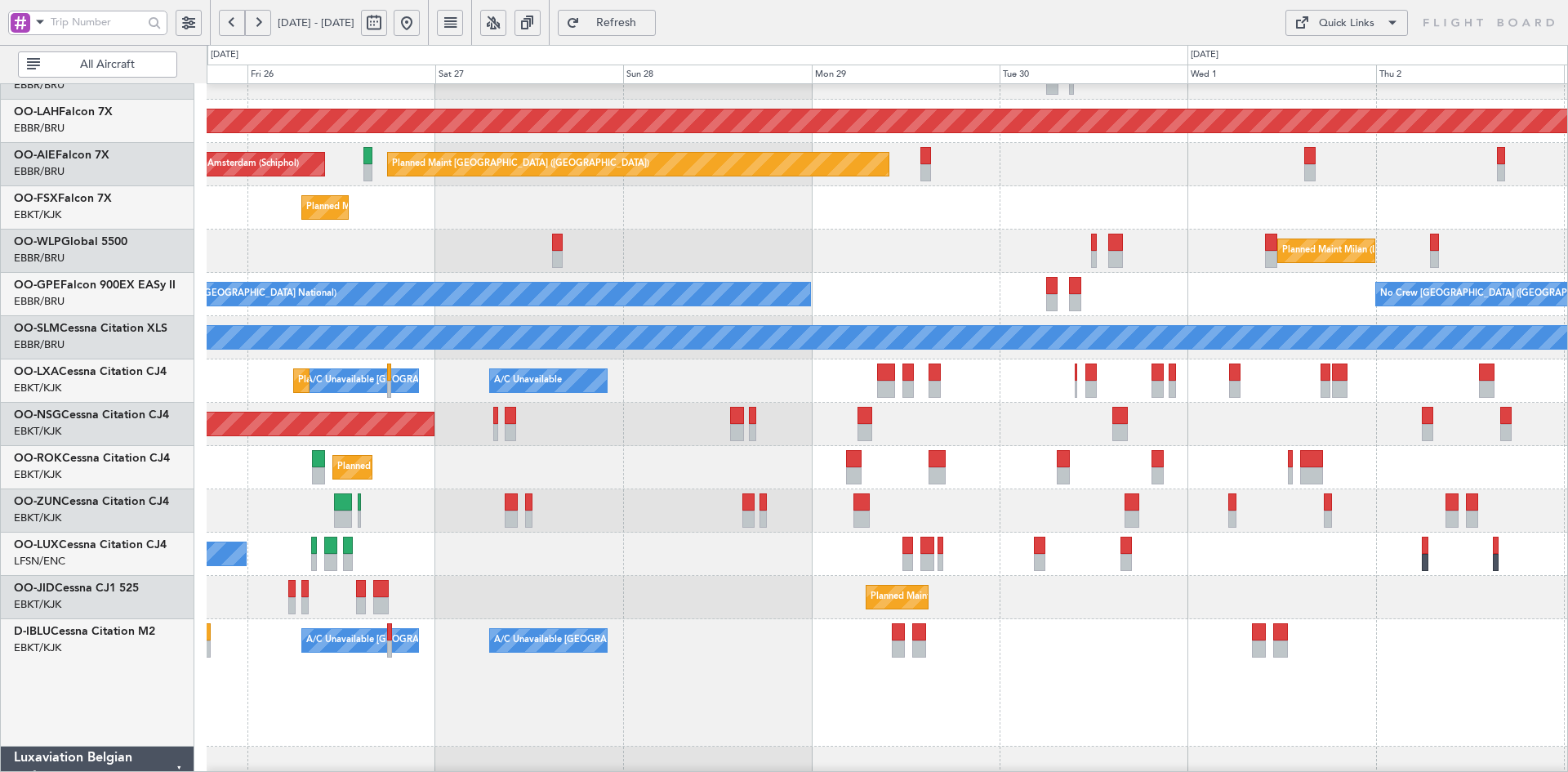
click at [1212, 667] on div "A/C Unavailable [GEOGRAPHIC_DATA]-[GEOGRAPHIC_DATA] A/C Unavailable [GEOGRAPHIC…" at bounding box center [886, 682] width 1361 height 128
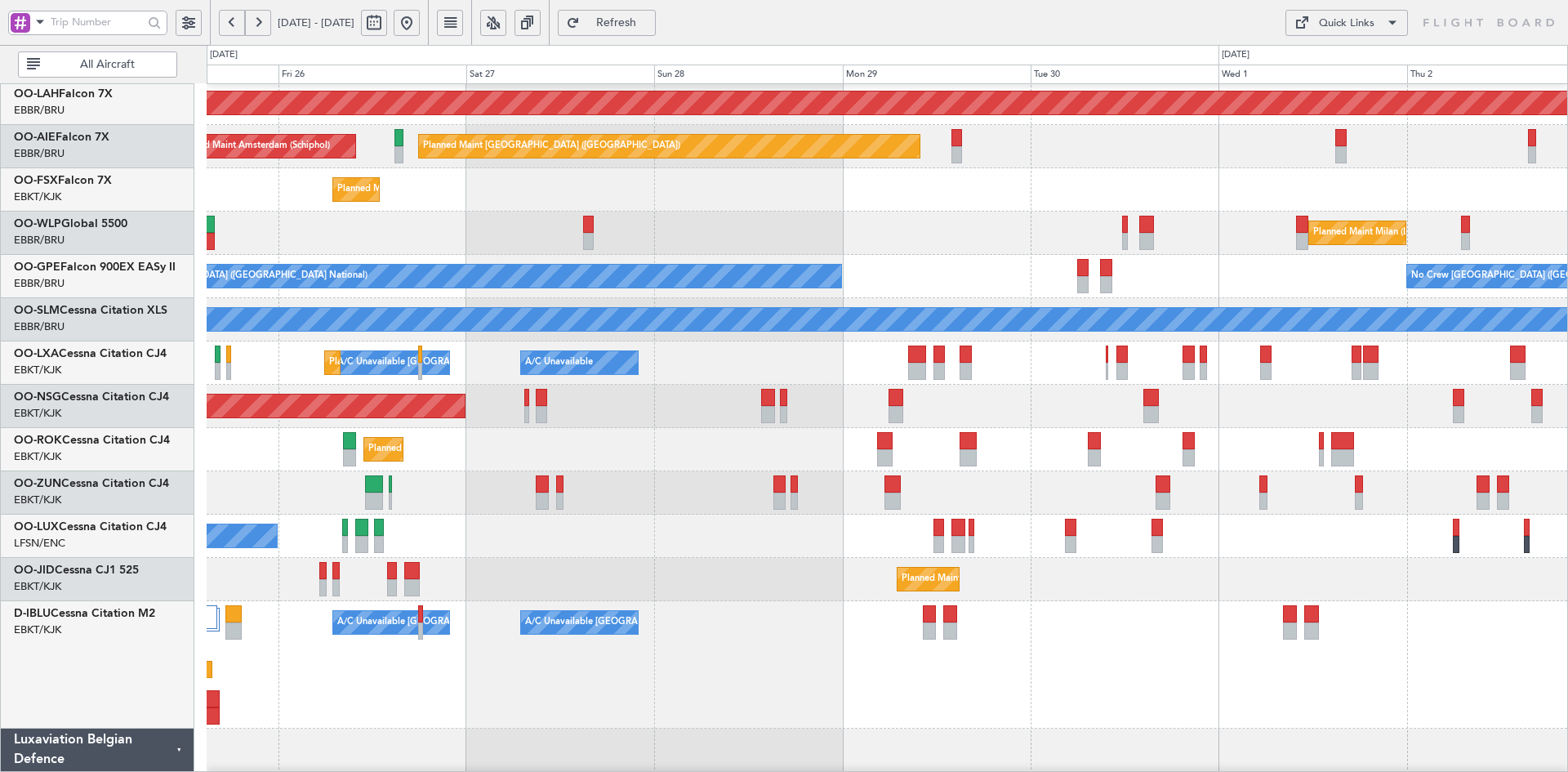
click at [975, 510] on div "Planned Maint [PERSON_NAME]-[GEOGRAPHIC_DATA][PERSON_NAME] ([GEOGRAPHIC_DATA][P…" at bounding box center [886, 383] width 1361 height 949
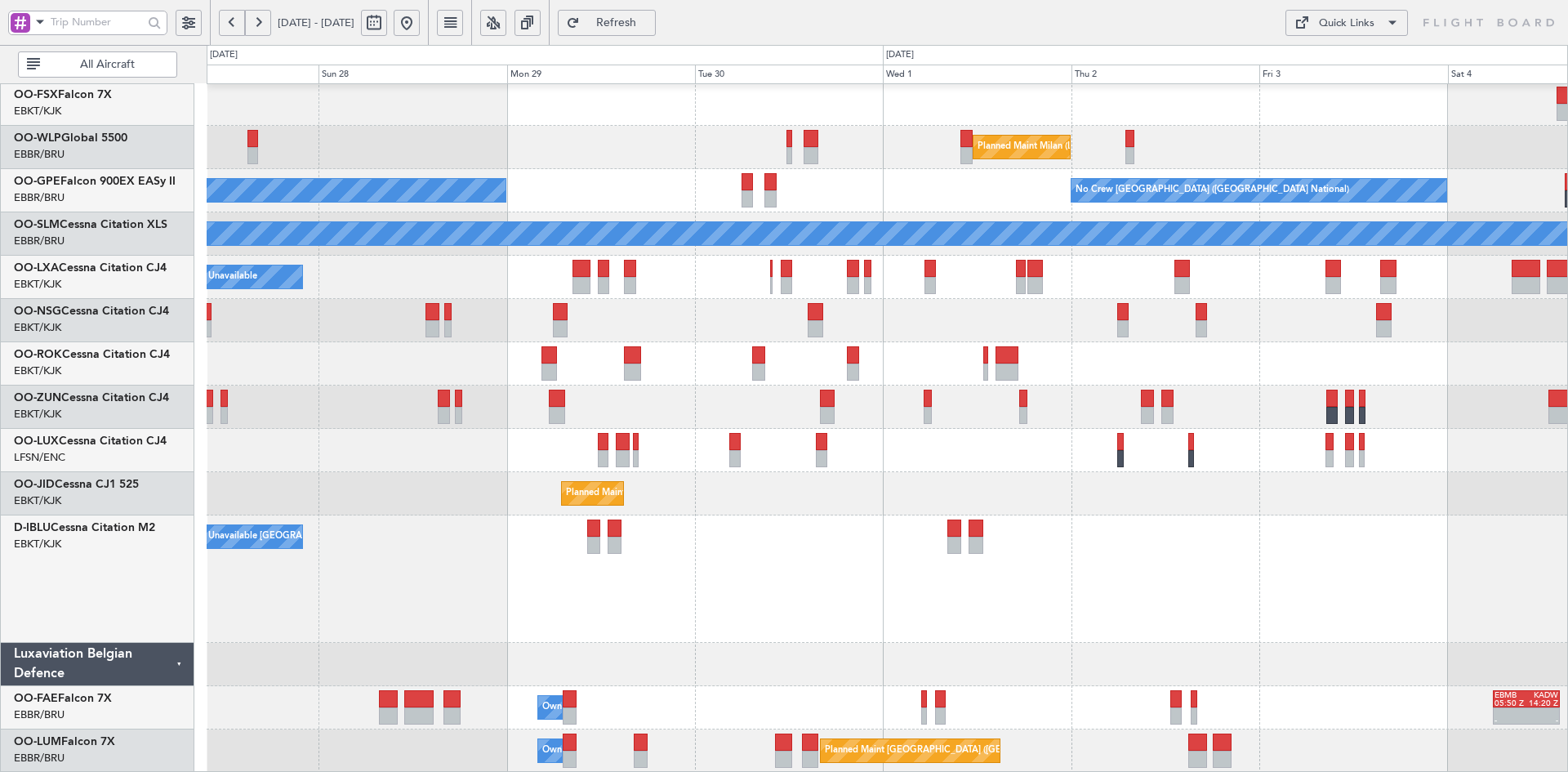
click at [965, 588] on div "A/C Unavailable [GEOGRAPHIC_DATA]-[GEOGRAPHIC_DATA] A/C Unavailable [GEOGRAPHIC…" at bounding box center [886, 578] width 1361 height 128
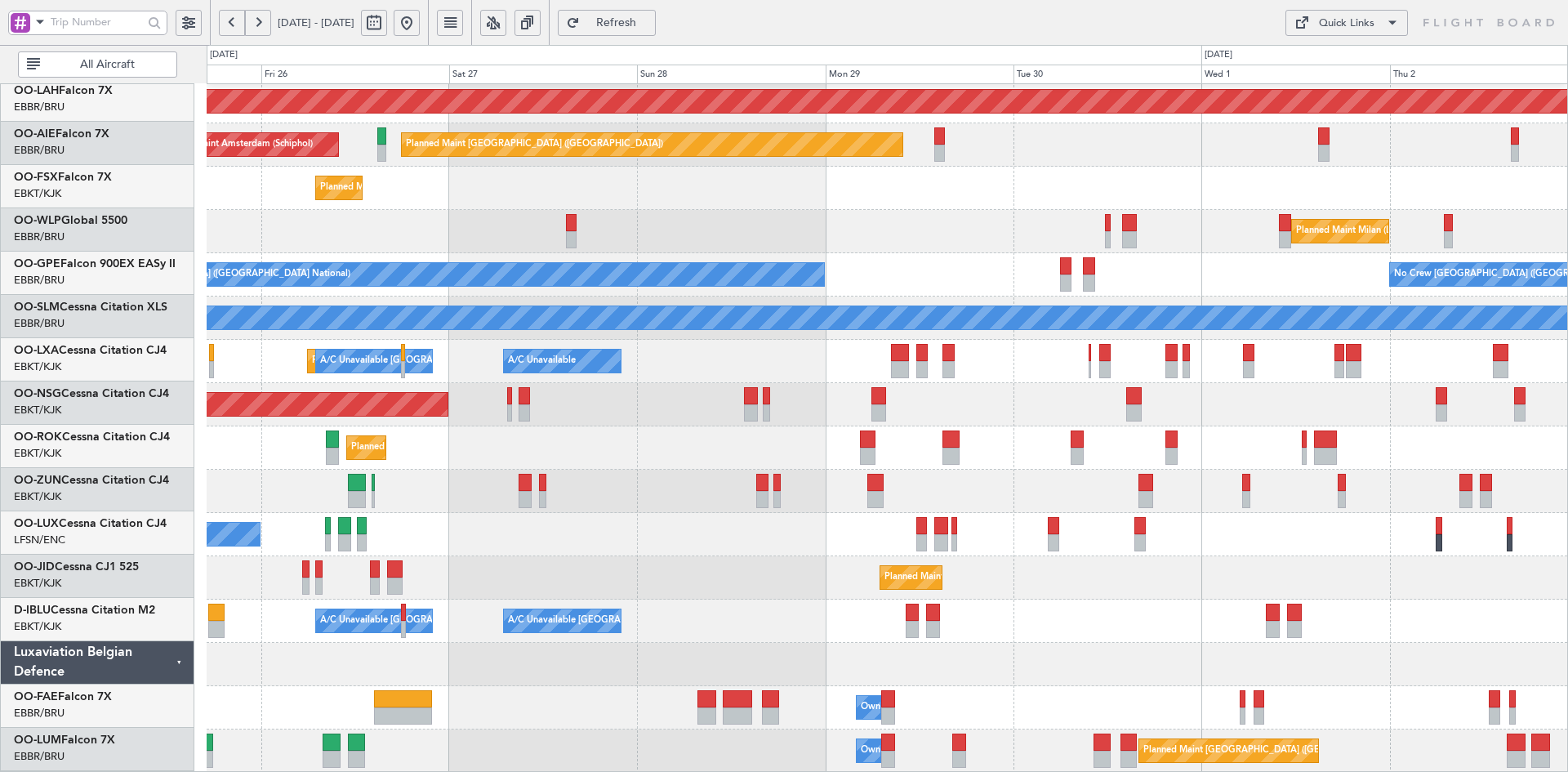
scroll to position [177, 0]
click at [865, 383] on div "Planned Maint [GEOGRAPHIC_DATA] ([GEOGRAPHIC_DATA])" at bounding box center [886, 404] width 1361 height 43
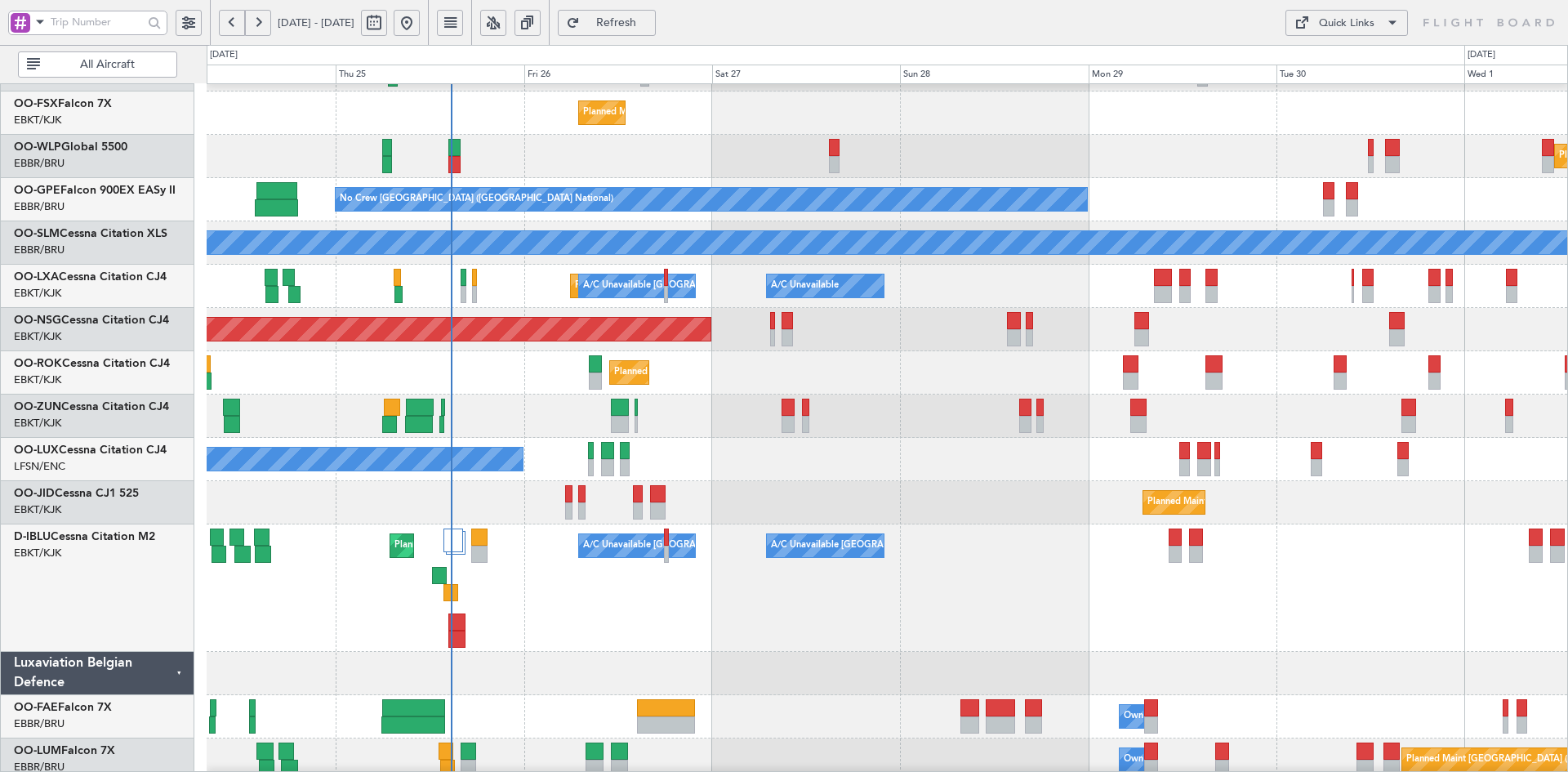
click at [752, 663] on div at bounding box center [886, 673] width 1361 height 43
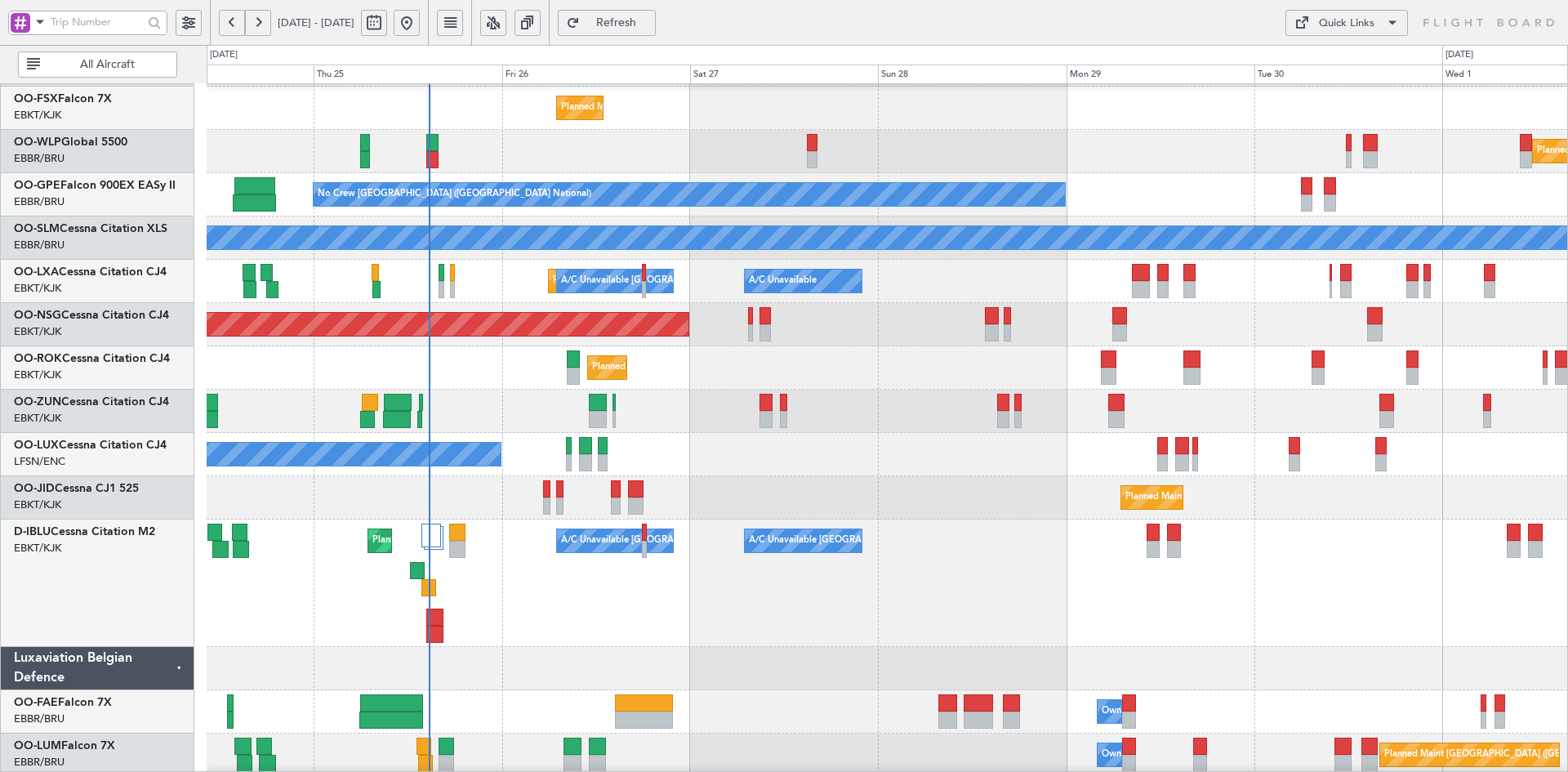
click at [1177, 625] on div "A/C Unavailable [GEOGRAPHIC_DATA] ([GEOGRAPHIC_DATA] National) A/C Unavailable …" at bounding box center [886, 582] width 1361 height 128
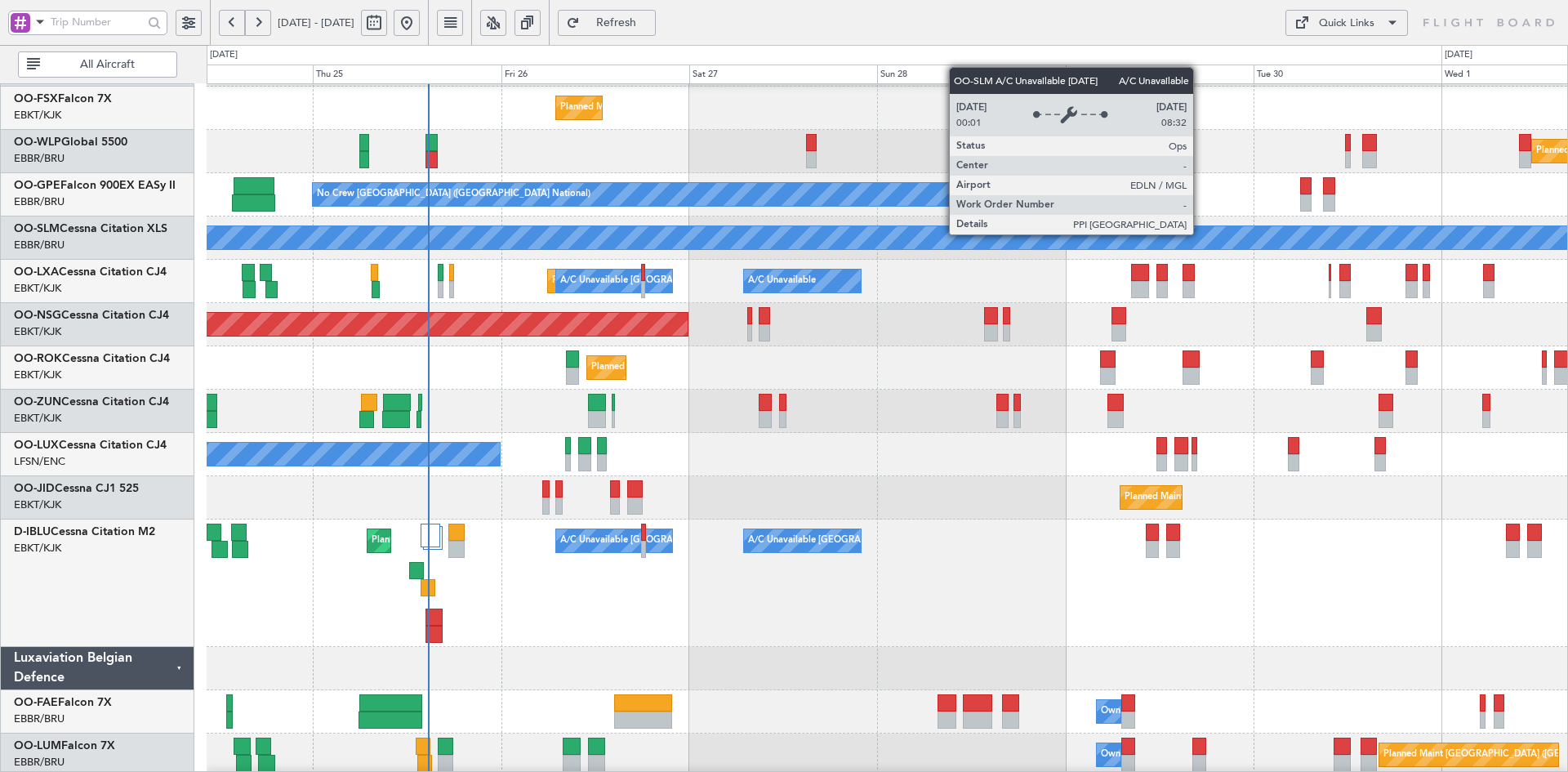
click at [1199, 216] on div "Planned Maint [GEOGRAPHIC_DATA] ([GEOGRAPHIC_DATA] National) No Crew [GEOGRAPHI…" at bounding box center [886, 195] width 1361 height 43
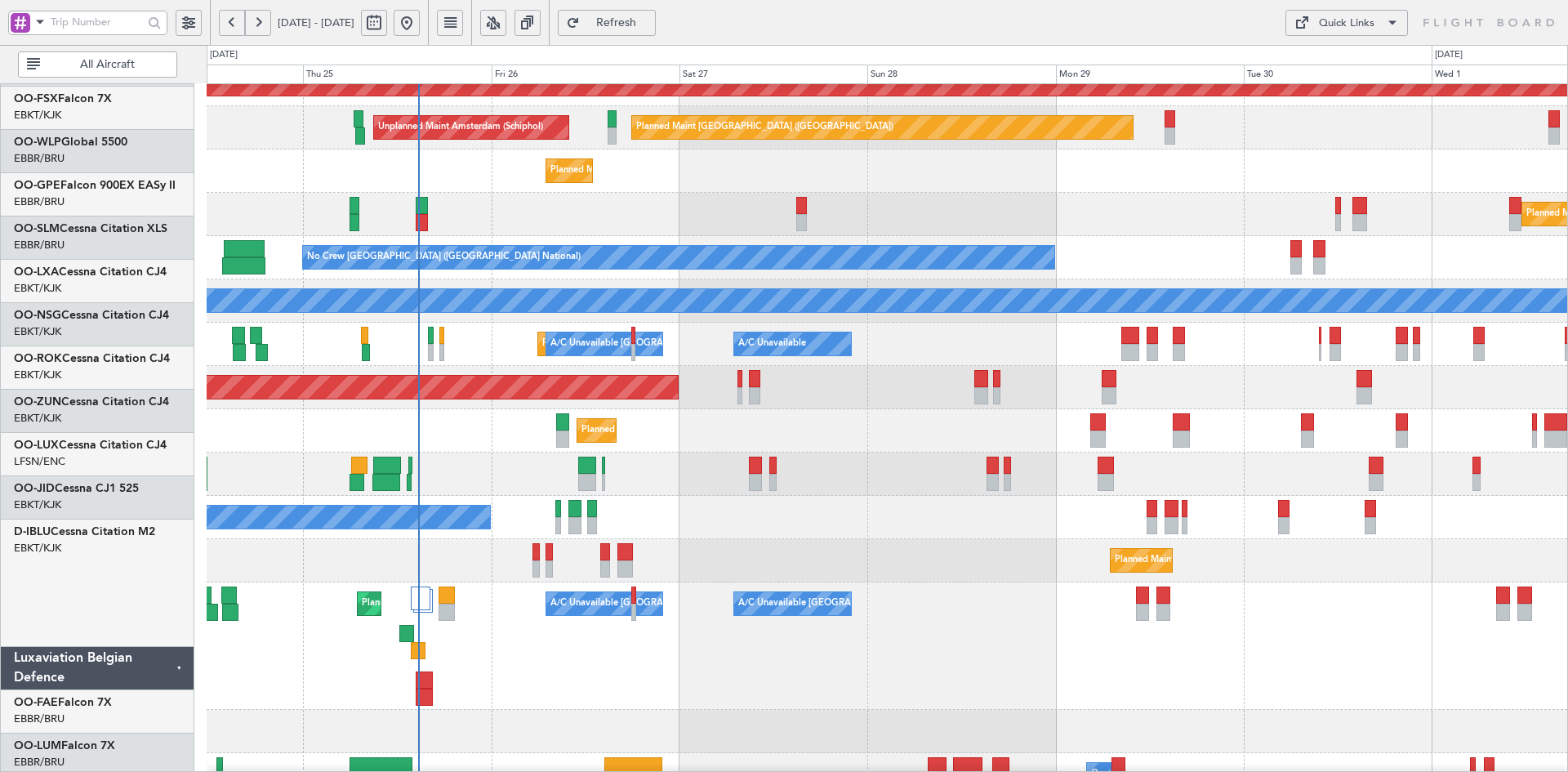
scroll to position [195, 0]
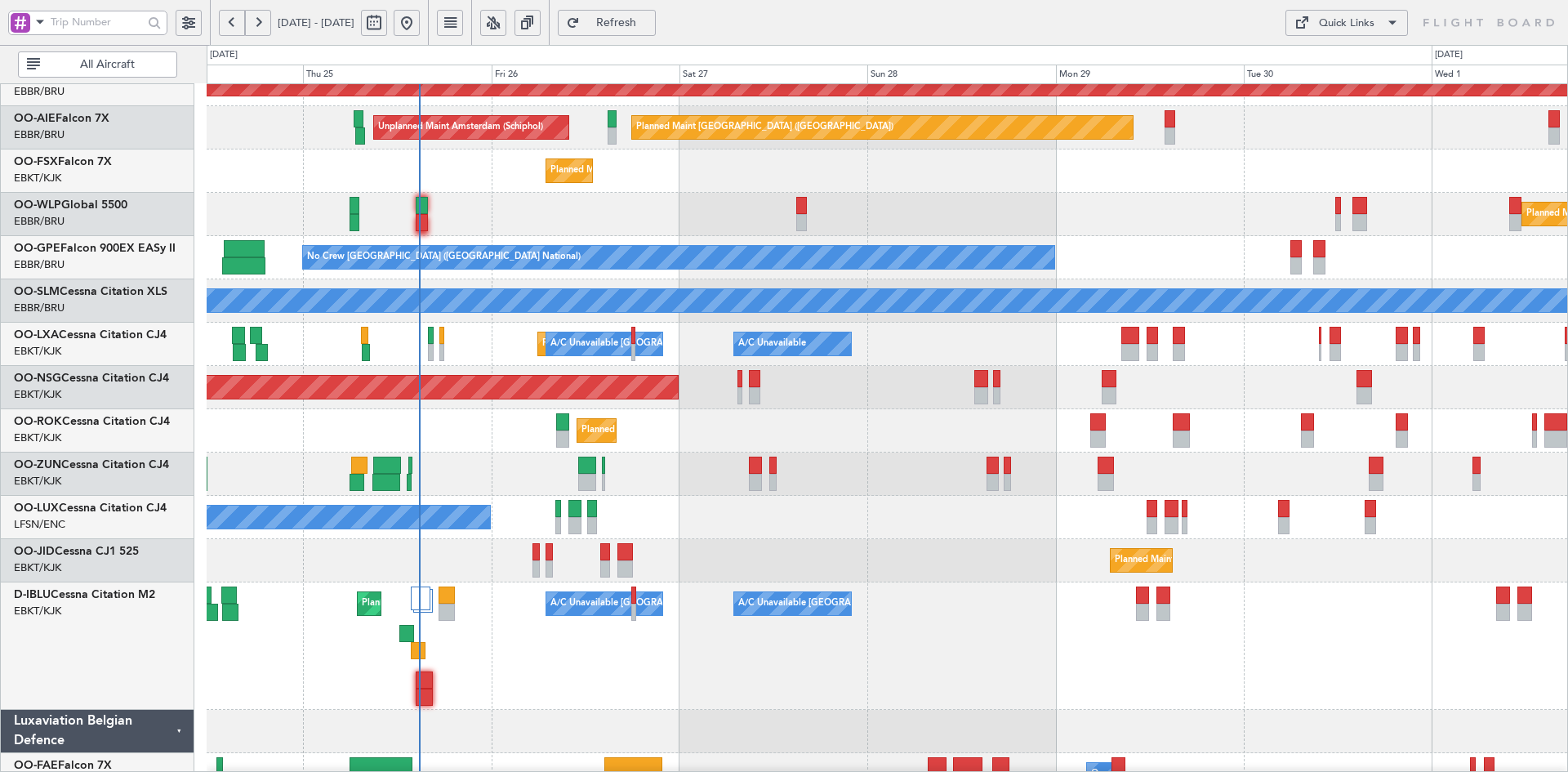
click at [862, 193] on div "Planned Maint Kortrijk-[GEOGRAPHIC_DATA]" at bounding box center [886, 170] width 1361 height 43
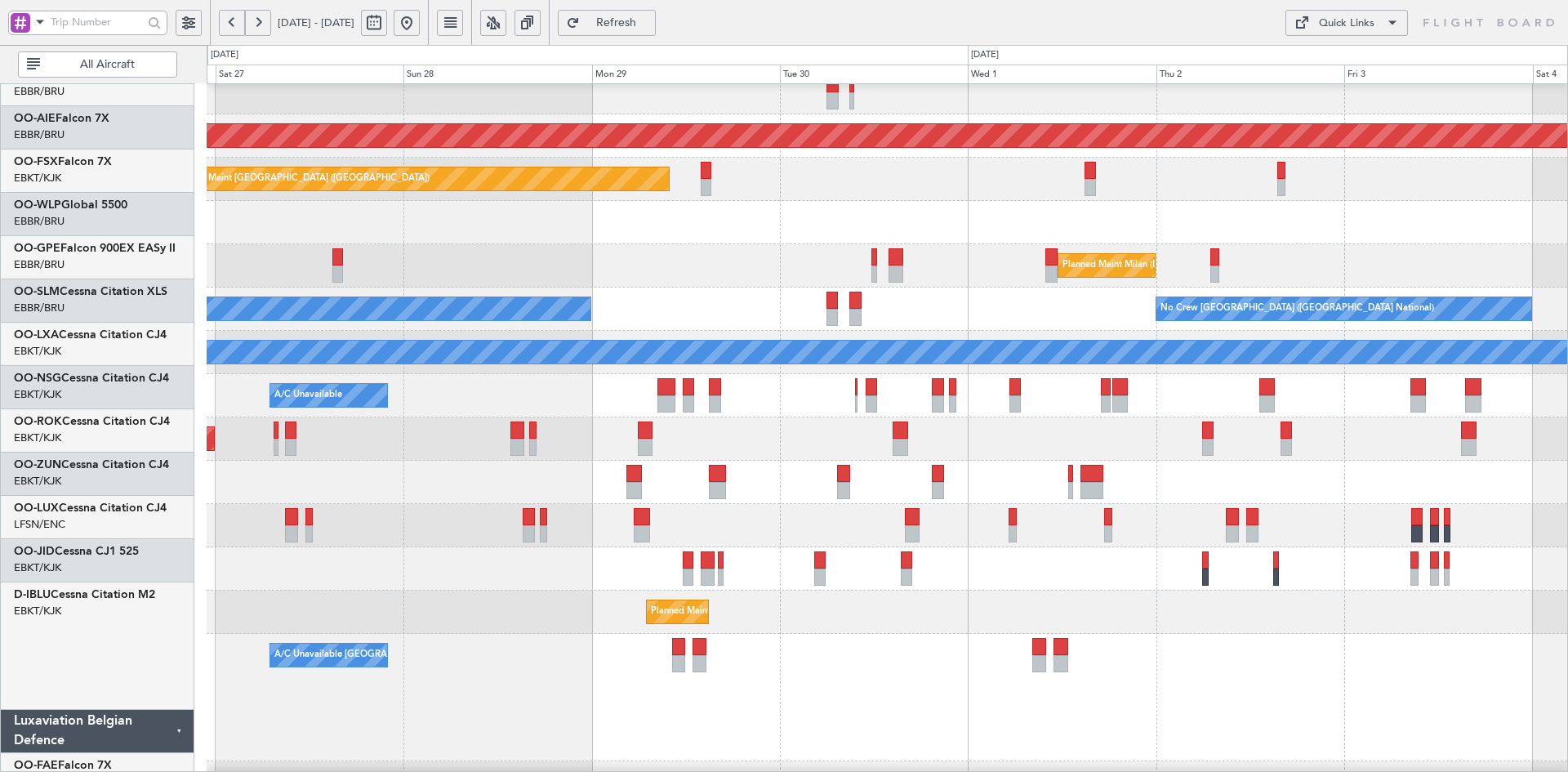
scroll to position [143, 0]
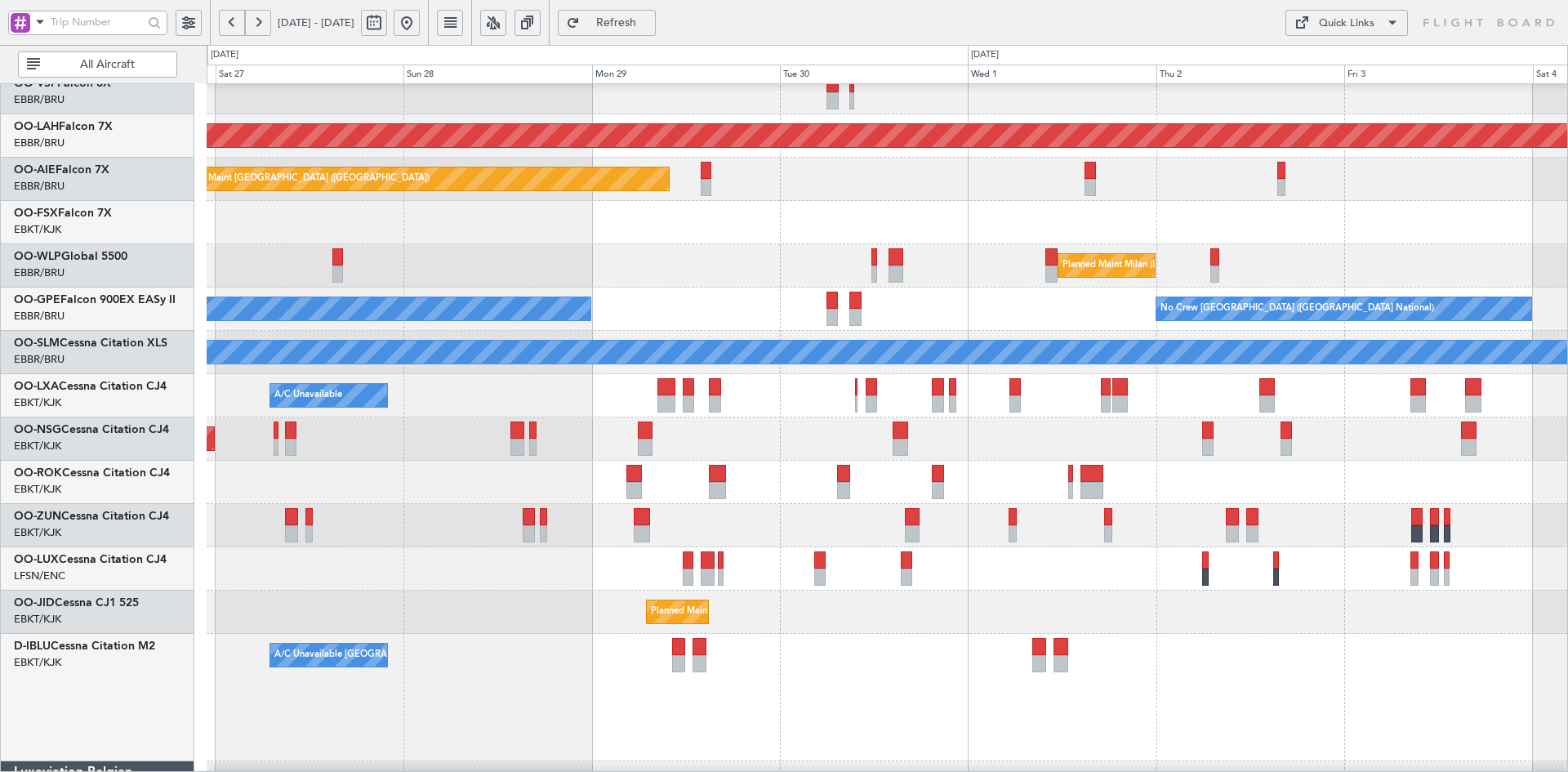
click at [1217, 287] on div "Planned Maint Milan (Linate)" at bounding box center [886, 266] width 1361 height 43
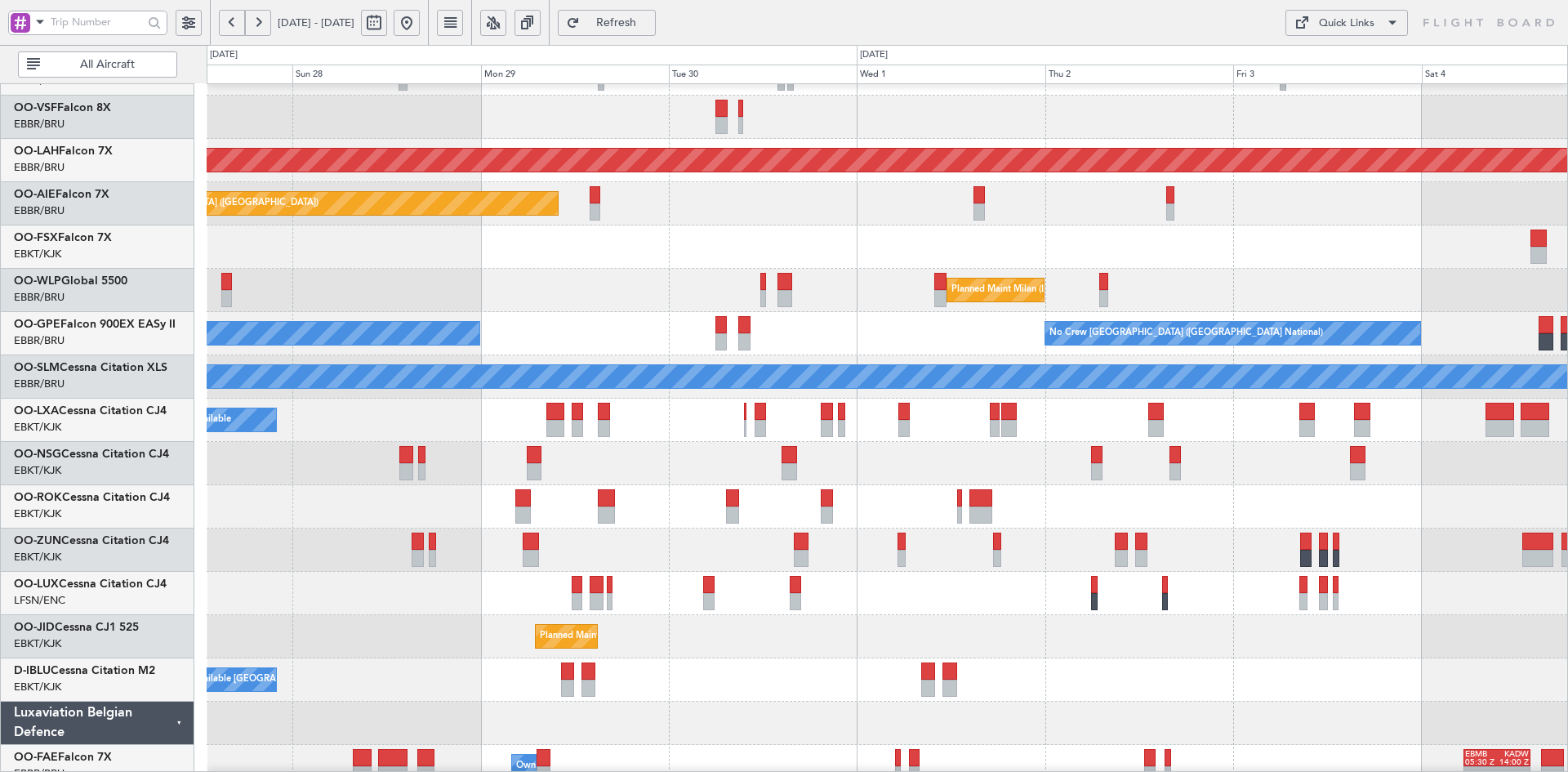
click at [1298, 508] on div "Planned Maint Kortrijk-[GEOGRAPHIC_DATA]" at bounding box center [886, 506] width 1361 height 43
